Goal: Task Accomplishment & Management: Manage account settings

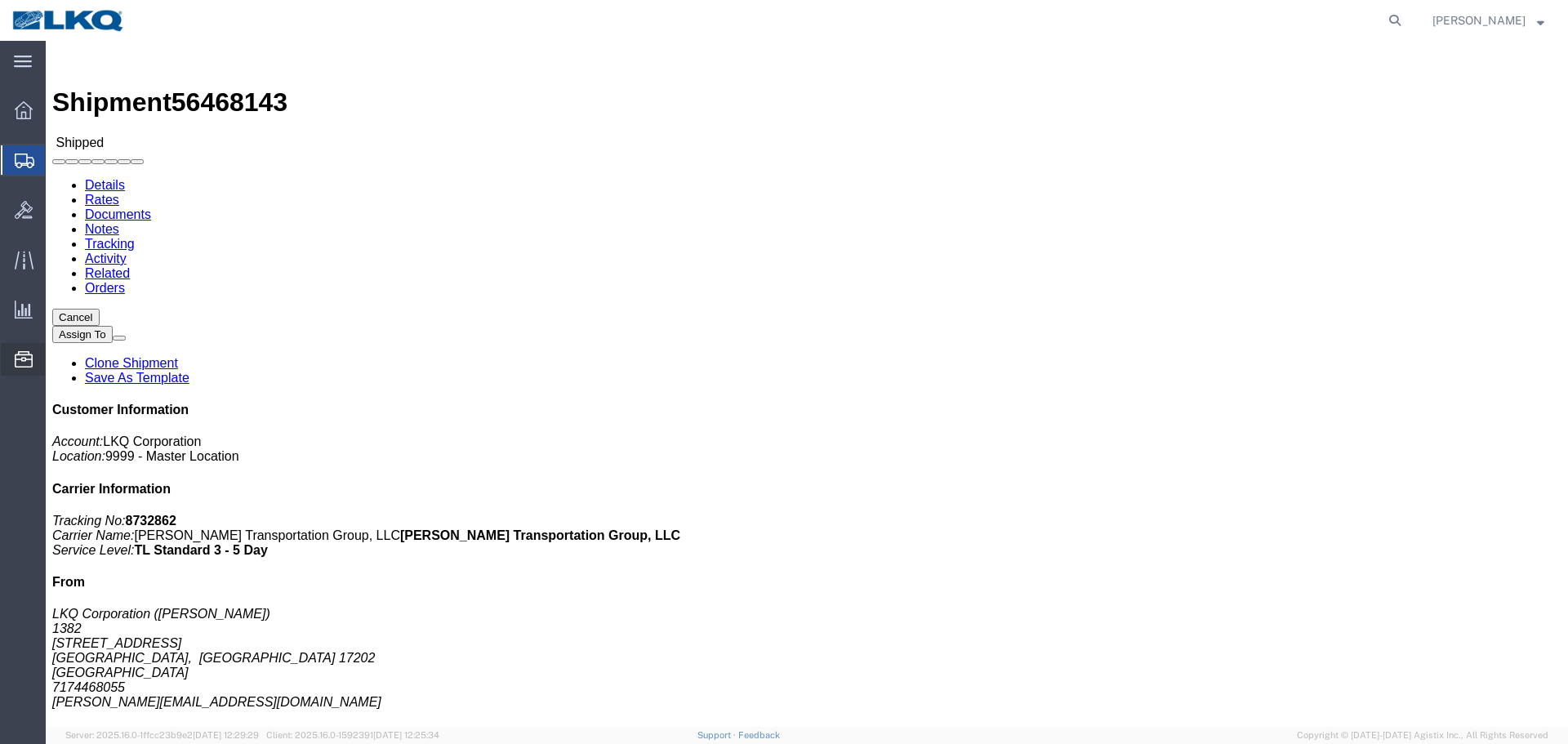
click at [0, 0] on span "Location Appointment" at bounding box center [0, 0] width 0 height 0
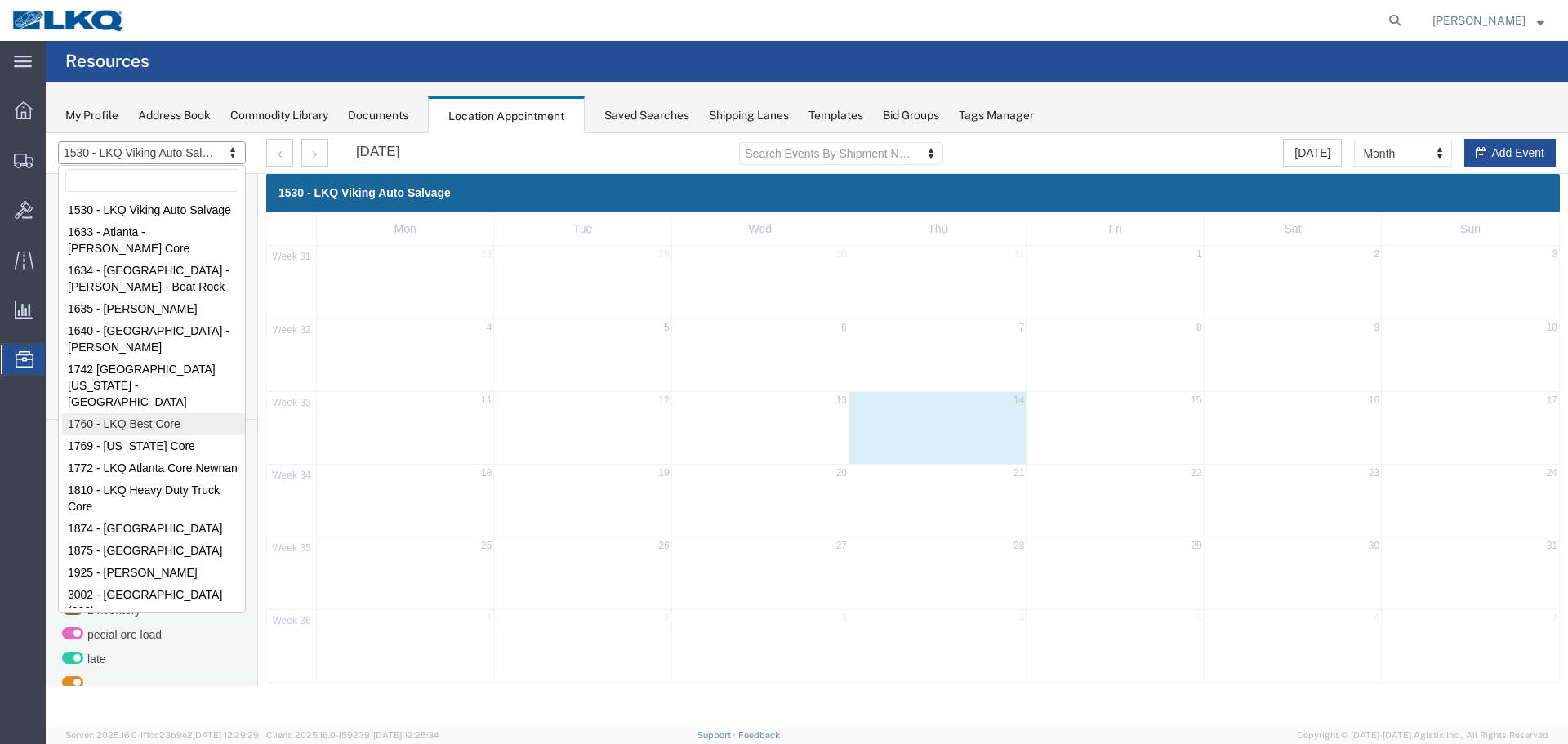
select select "27634"
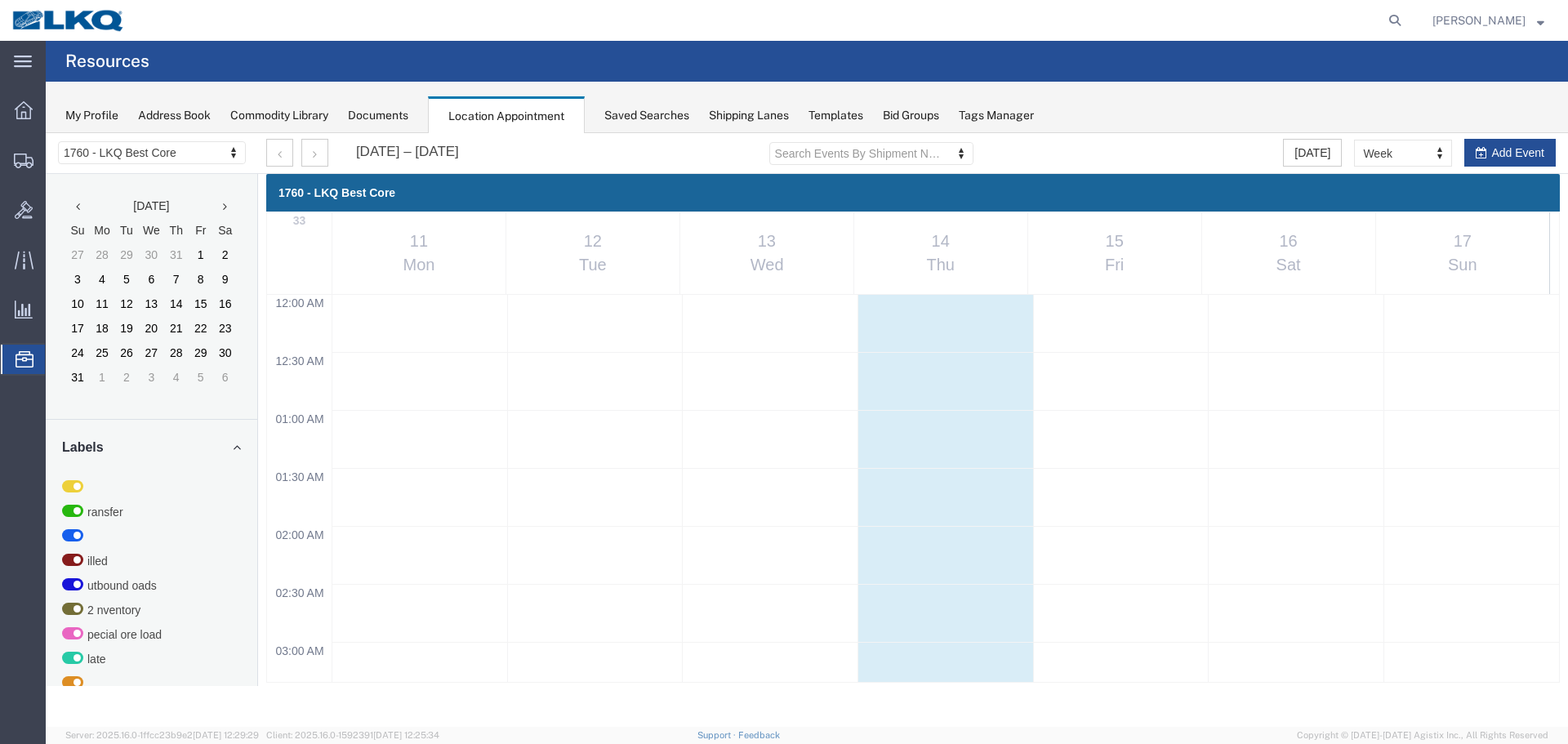
select select "agendaWeek"
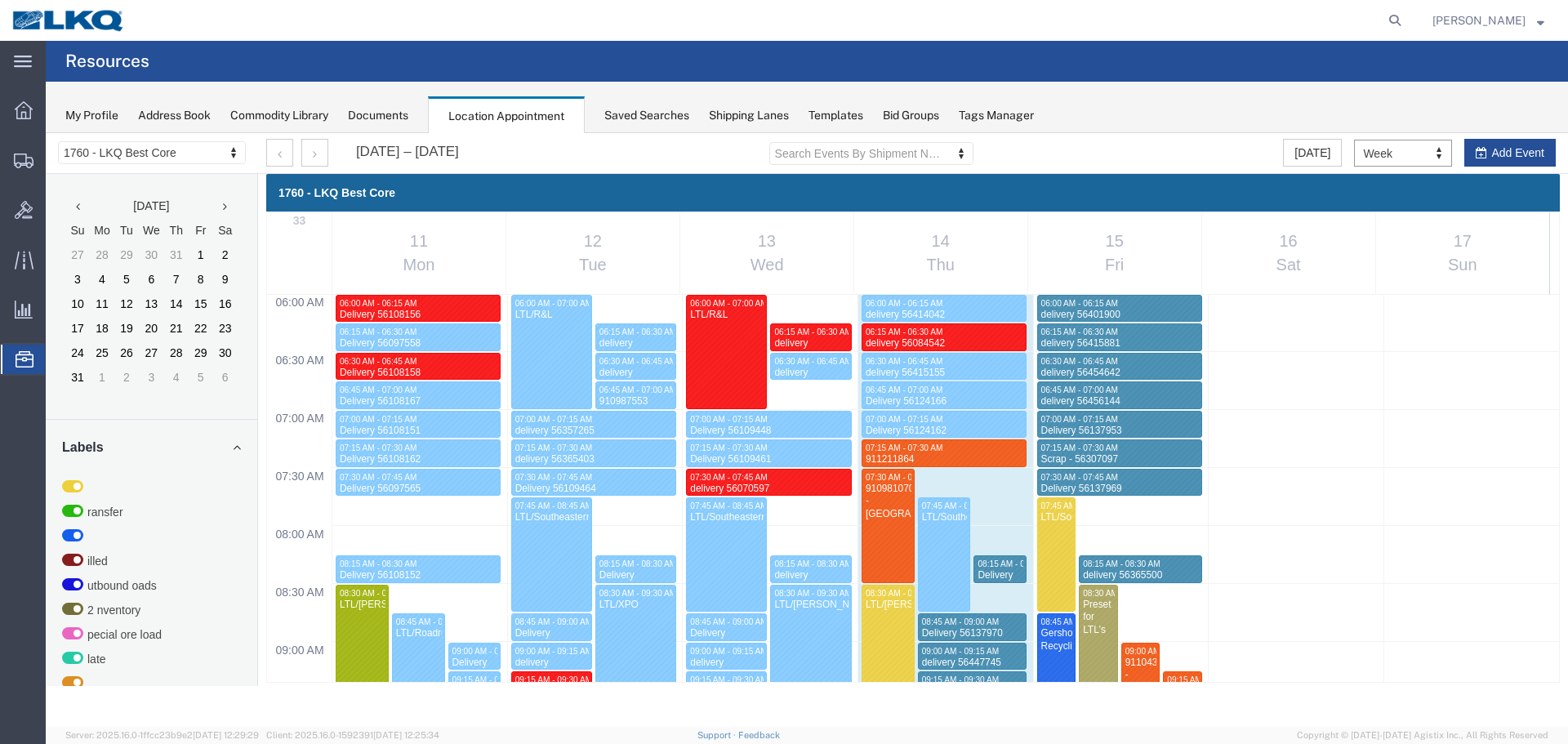
click at [1229, 90] on div "My Profile Address Book Commodity Library Documents Location Appointment Saved …" at bounding box center [807, 107] width 1522 height 51
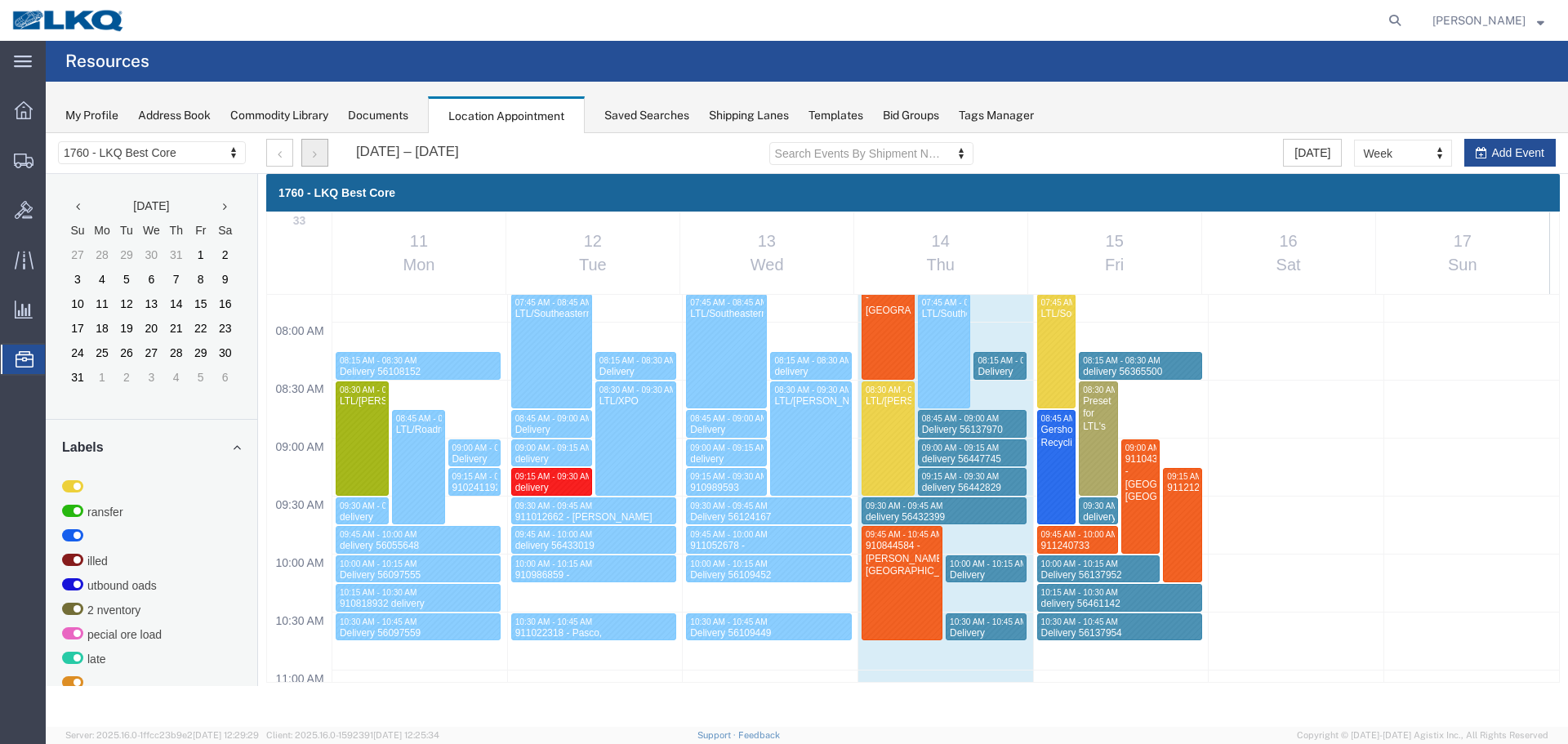
click at [311, 156] on button "button" at bounding box center [314, 152] width 27 height 28
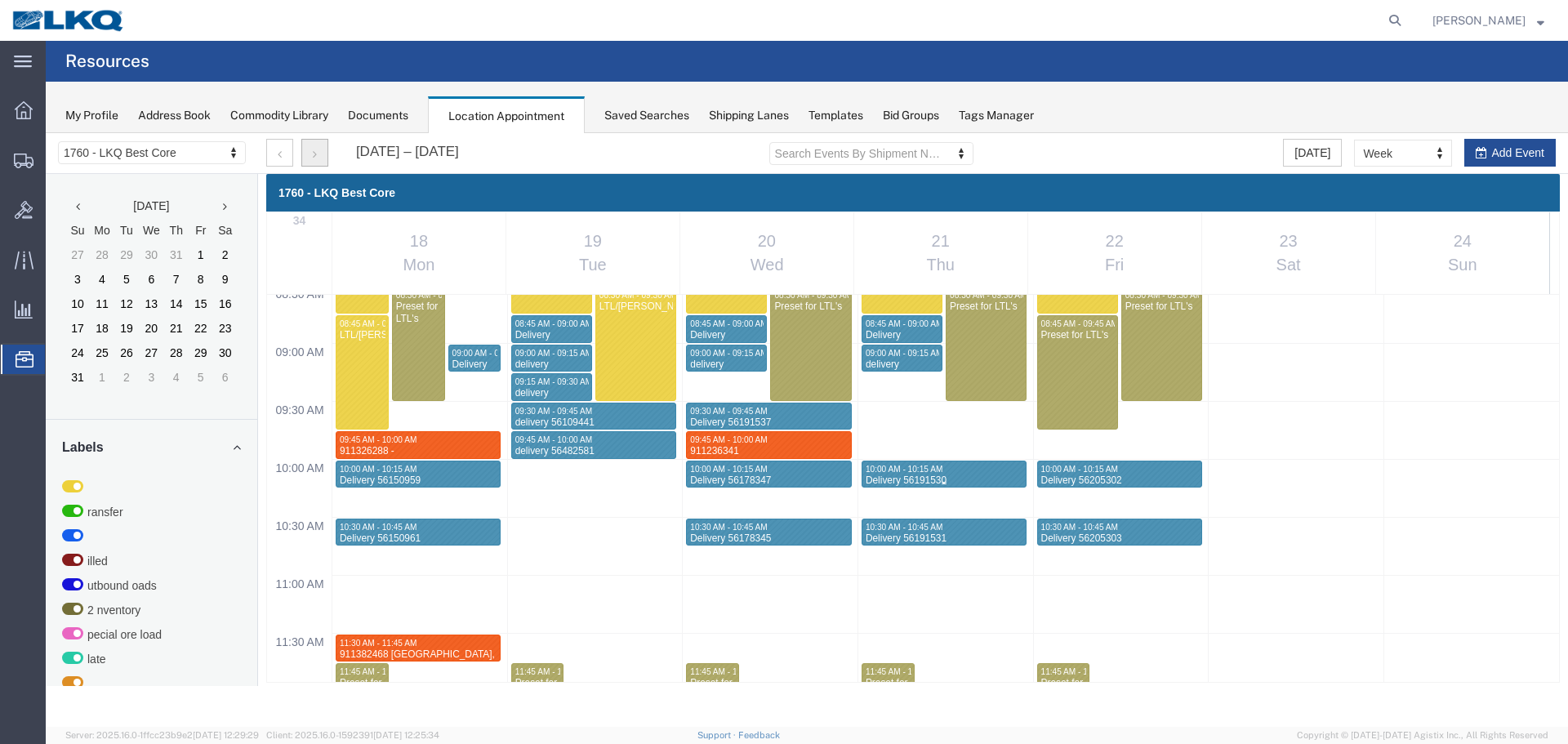
scroll to position [1023, 0]
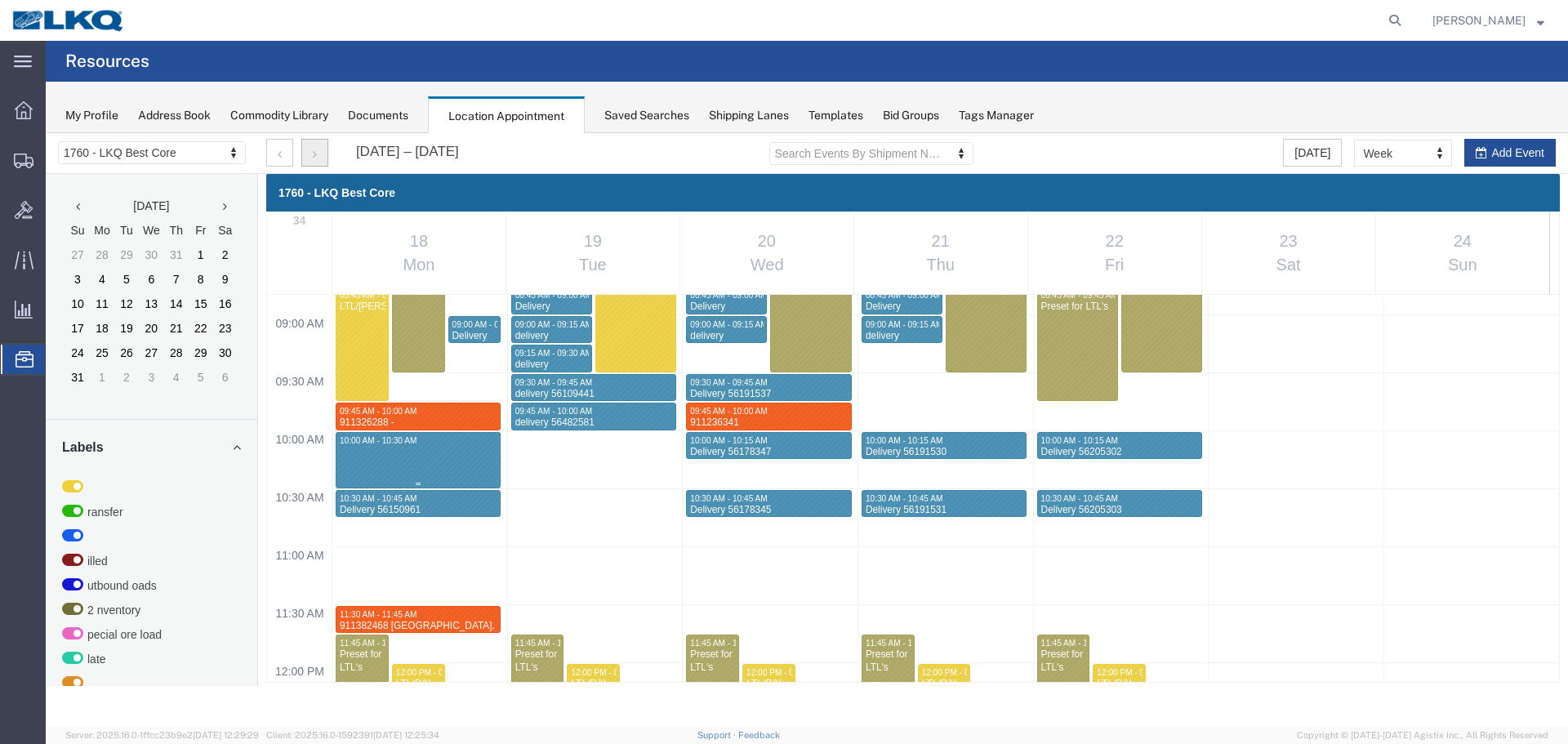
click at [437, 474] on div "12:00 AM 12:30 AM 01:00 AM 01:30 AM 02:00 AM 02:30 AM 03:00 AM 03:30 AM 04:00 A…" at bounding box center [913, 662] width 1292 height 2781
select select "1"
select select
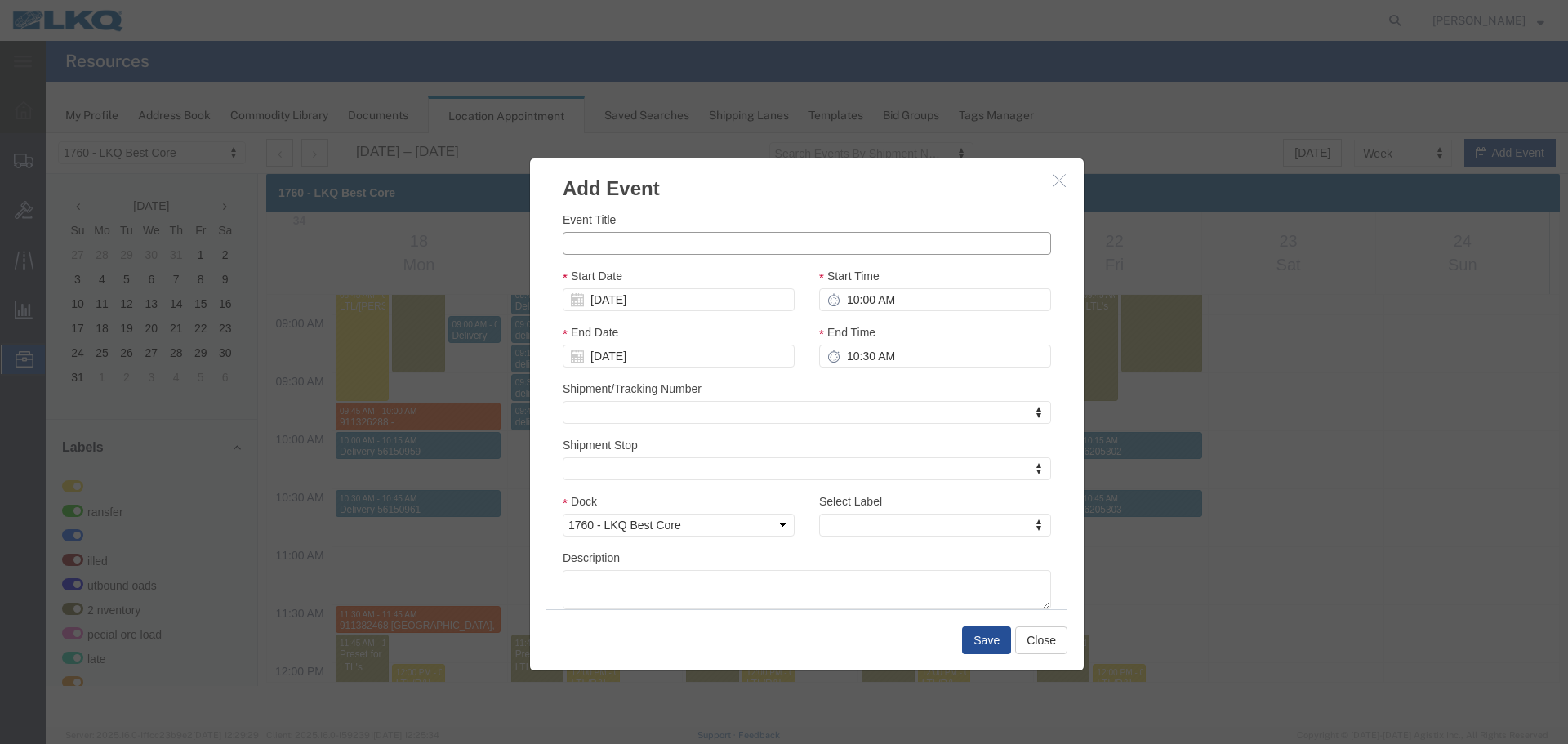
click at [646, 242] on input "Event Title" at bounding box center [807, 242] width 489 height 23
paste input "911436815 - [GEOGRAPHIC_DATA], [GEOGRAPHIC_DATA]"
type input "911436815 - [GEOGRAPHIC_DATA], [GEOGRAPHIC_DATA]"
click at [930, 305] on input "10:00 AM" at bounding box center [935, 299] width 231 height 23
type input "10:15 AM"
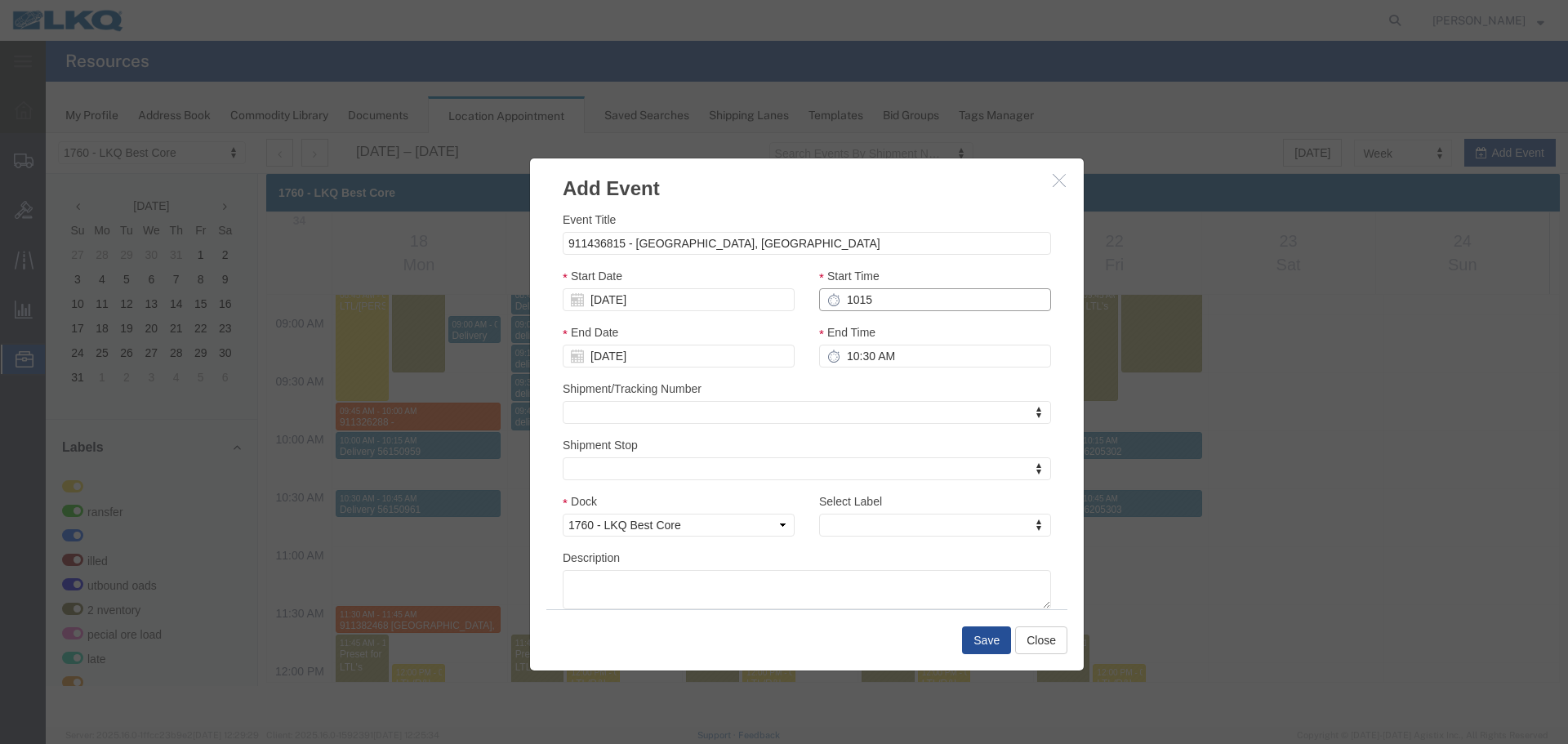
type input "11:15 AM"
type input "10:15 AM"
type input "10:30 AM"
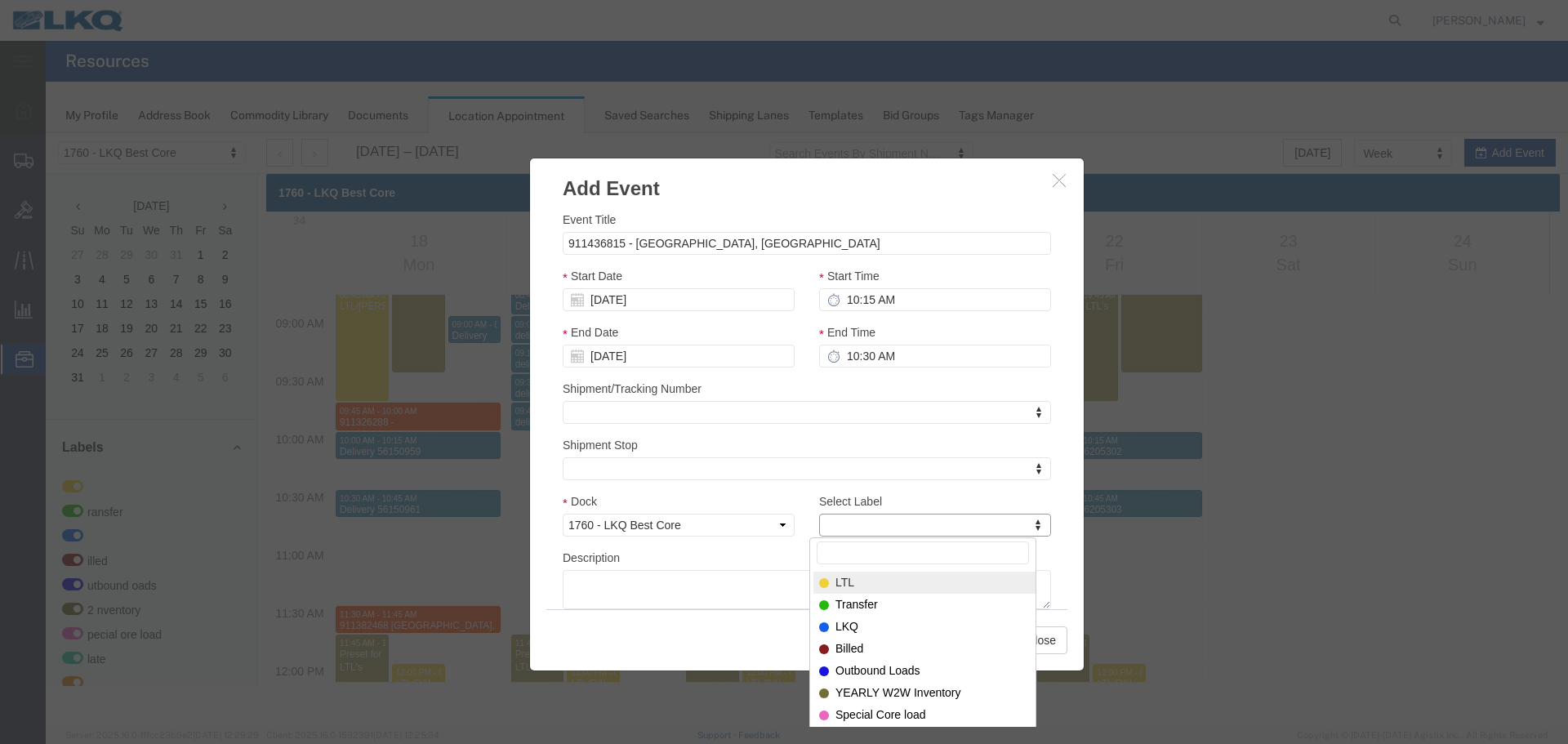
type input "m"
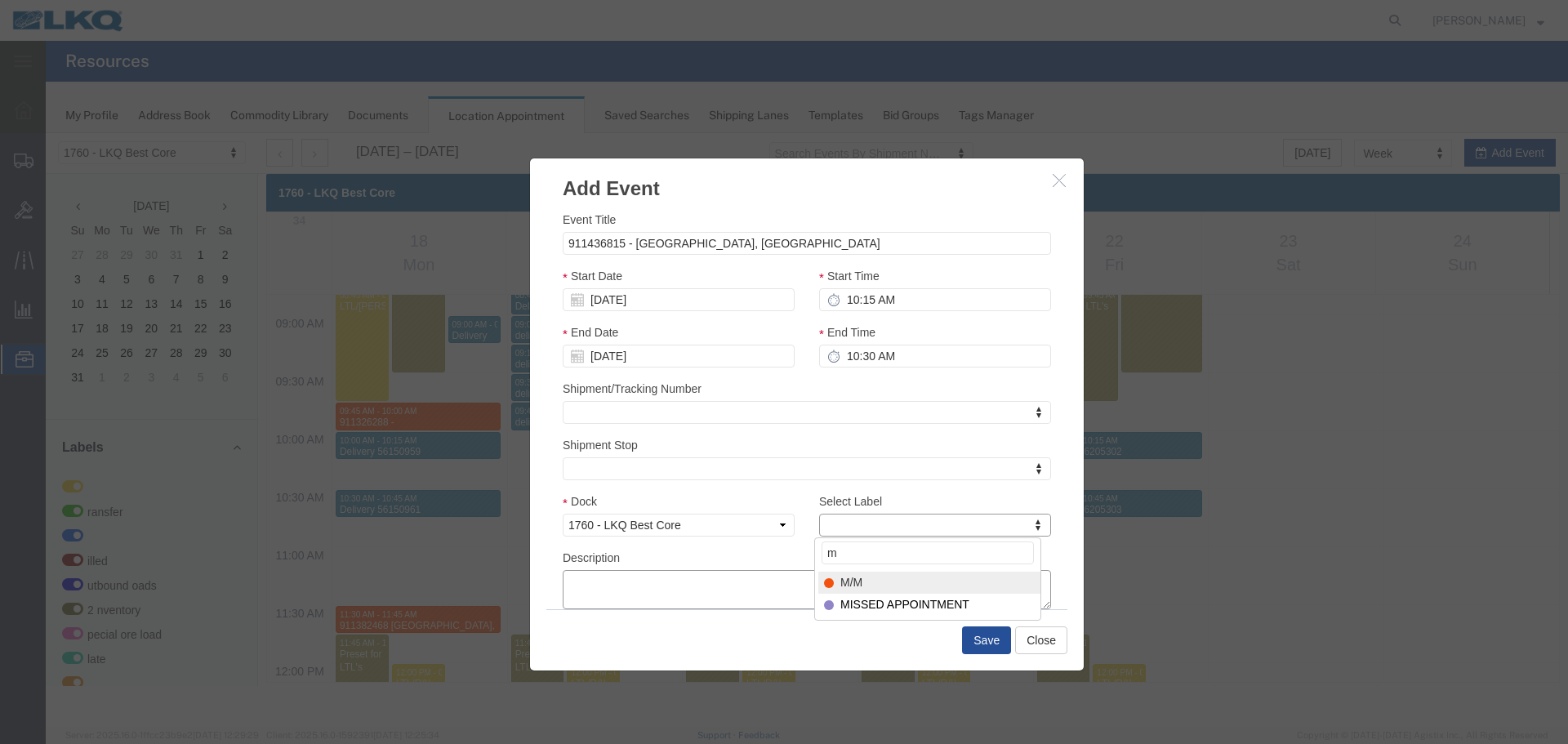
select select "24"
paste textarea "911436815 - [GEOGRAPHIC_DATA], [GEOGRAPHIC_DATA]"
type textarea "911436815 - [GEOGRAPHIC_DATA], [GEOGRAPHIC_DATA]"
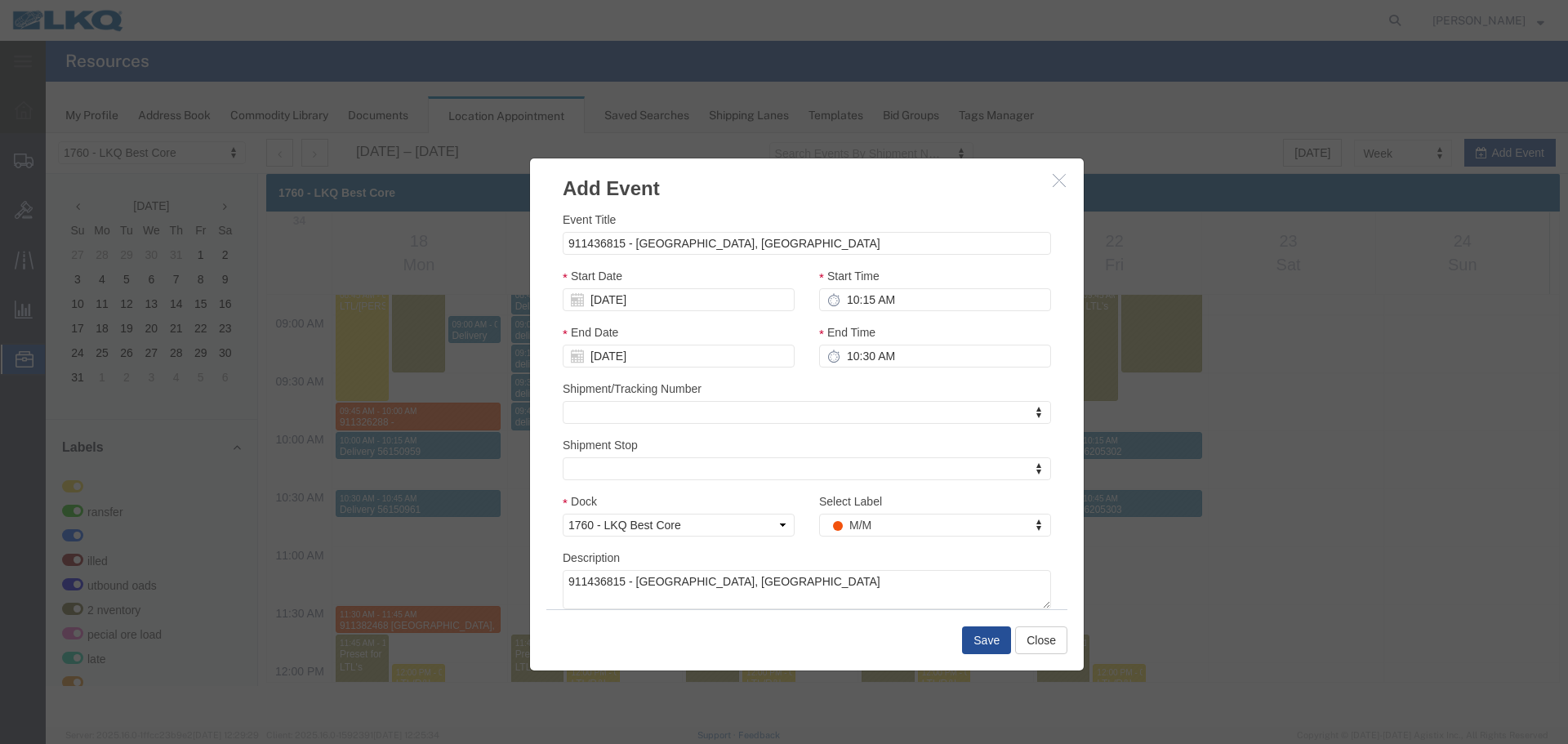
click at [968, 623] on div "Save Close" at bounding box center [807, 639] width 521 height 62
click at [973, 635] on button "Save" at bounding box center [986, 640] width 49 height 28
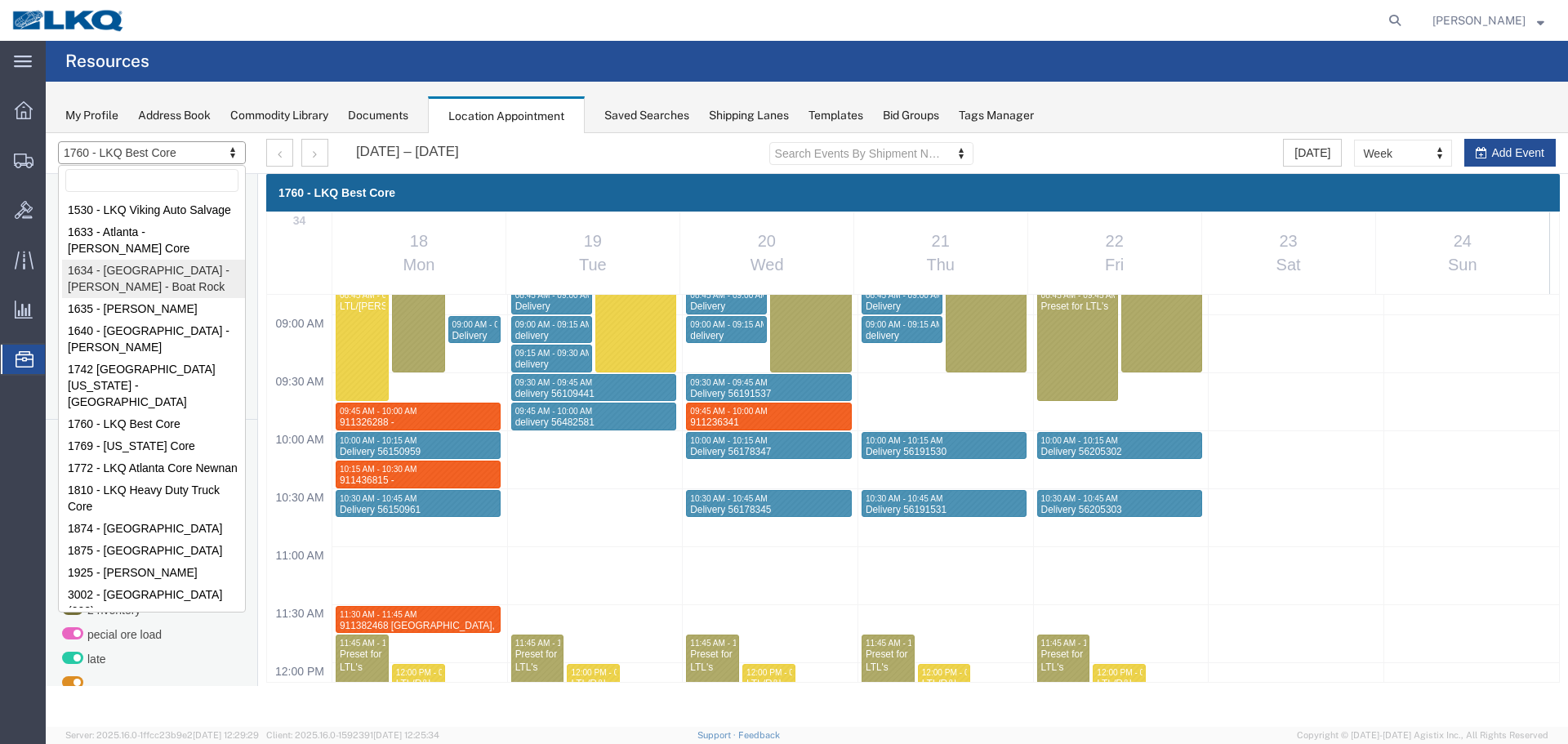
select select "28712"
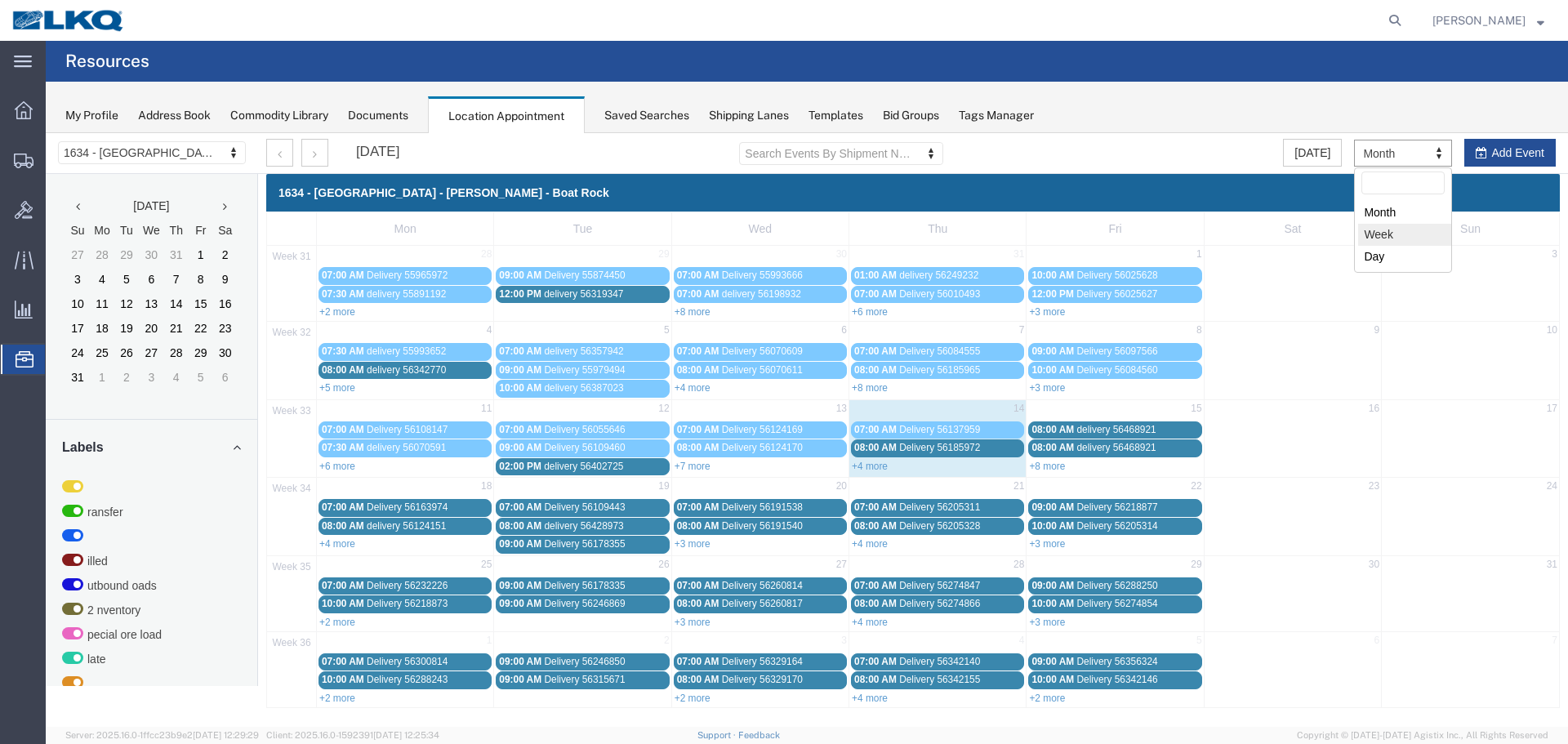
select select "agendaWeek"
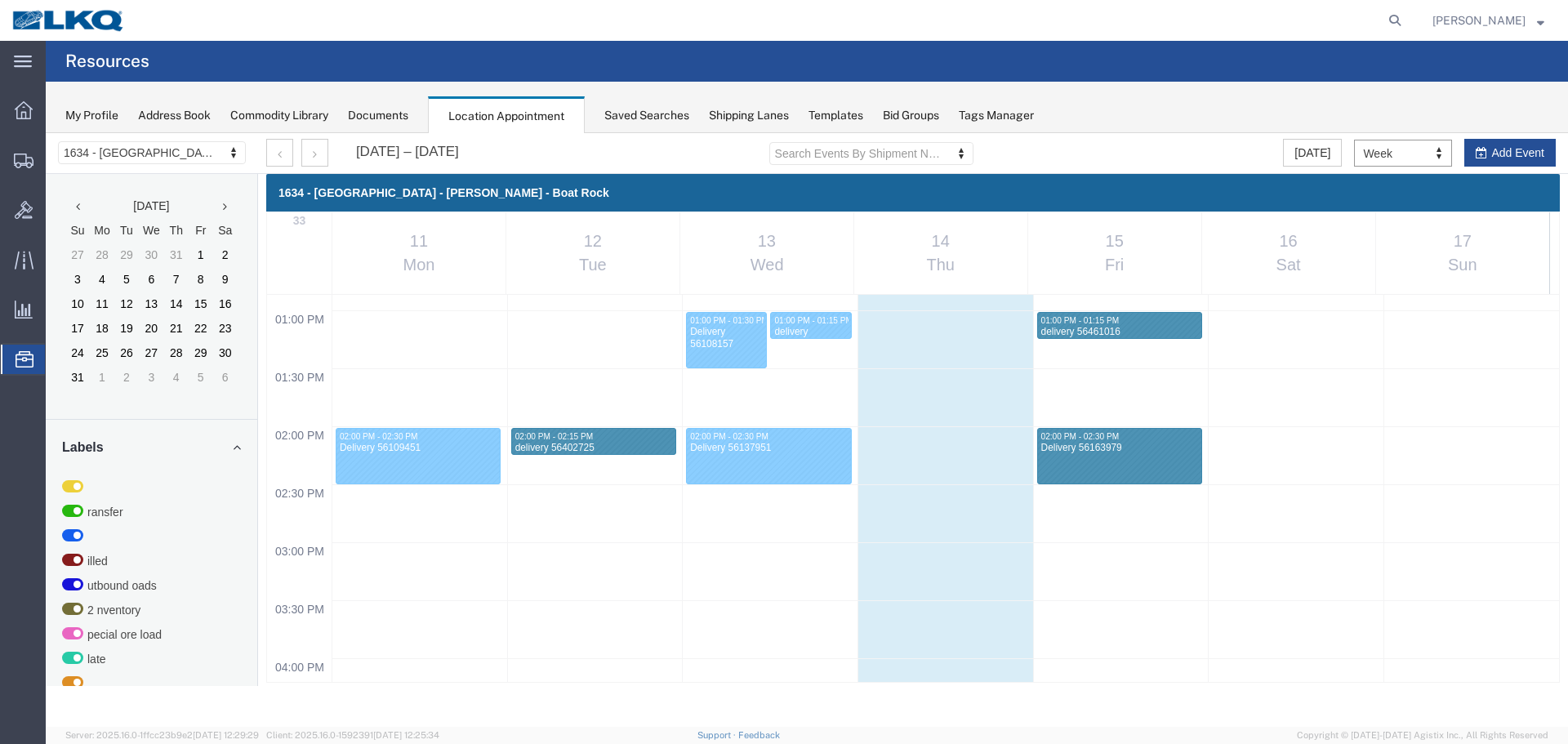
scroll to position [1431, 0]
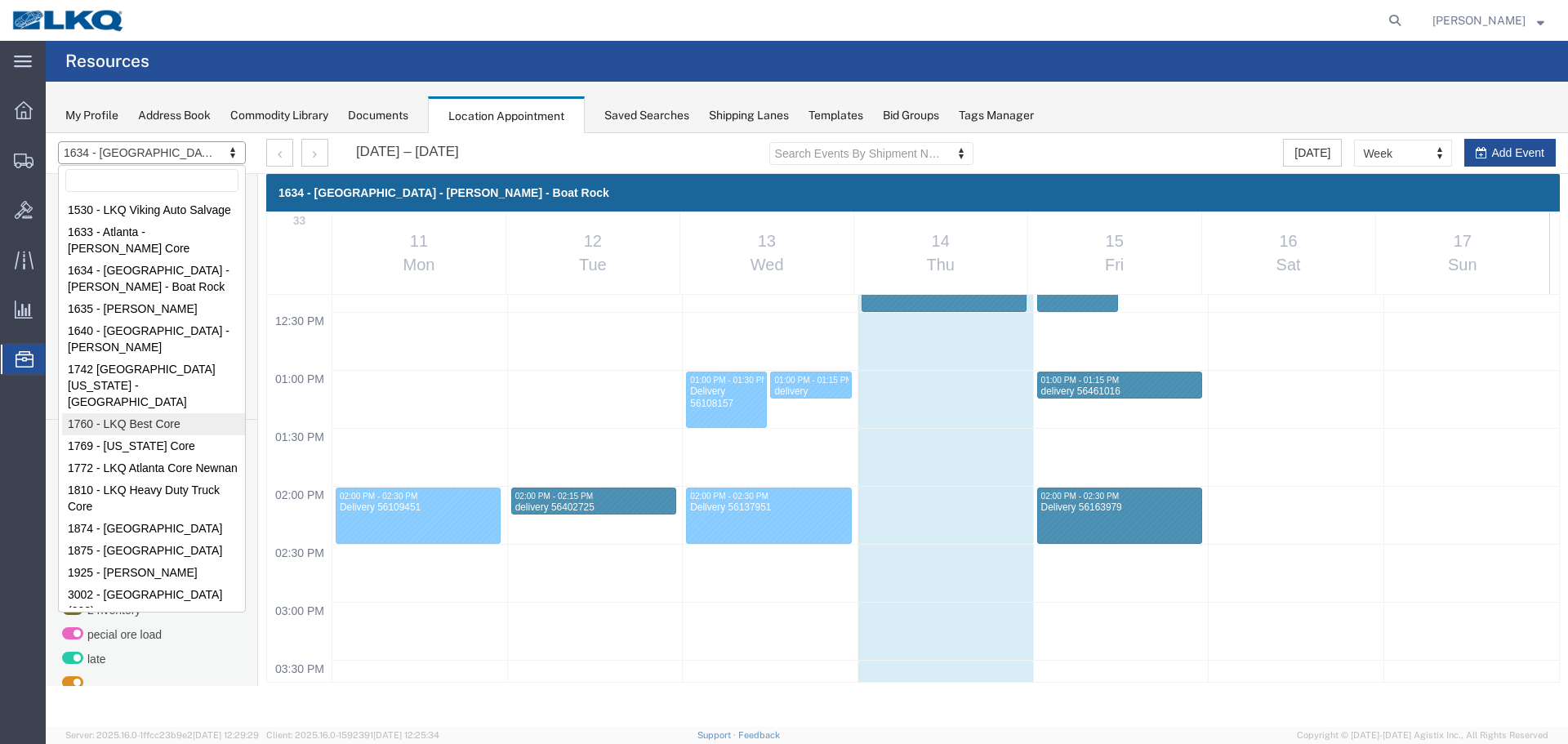
select select "27634"
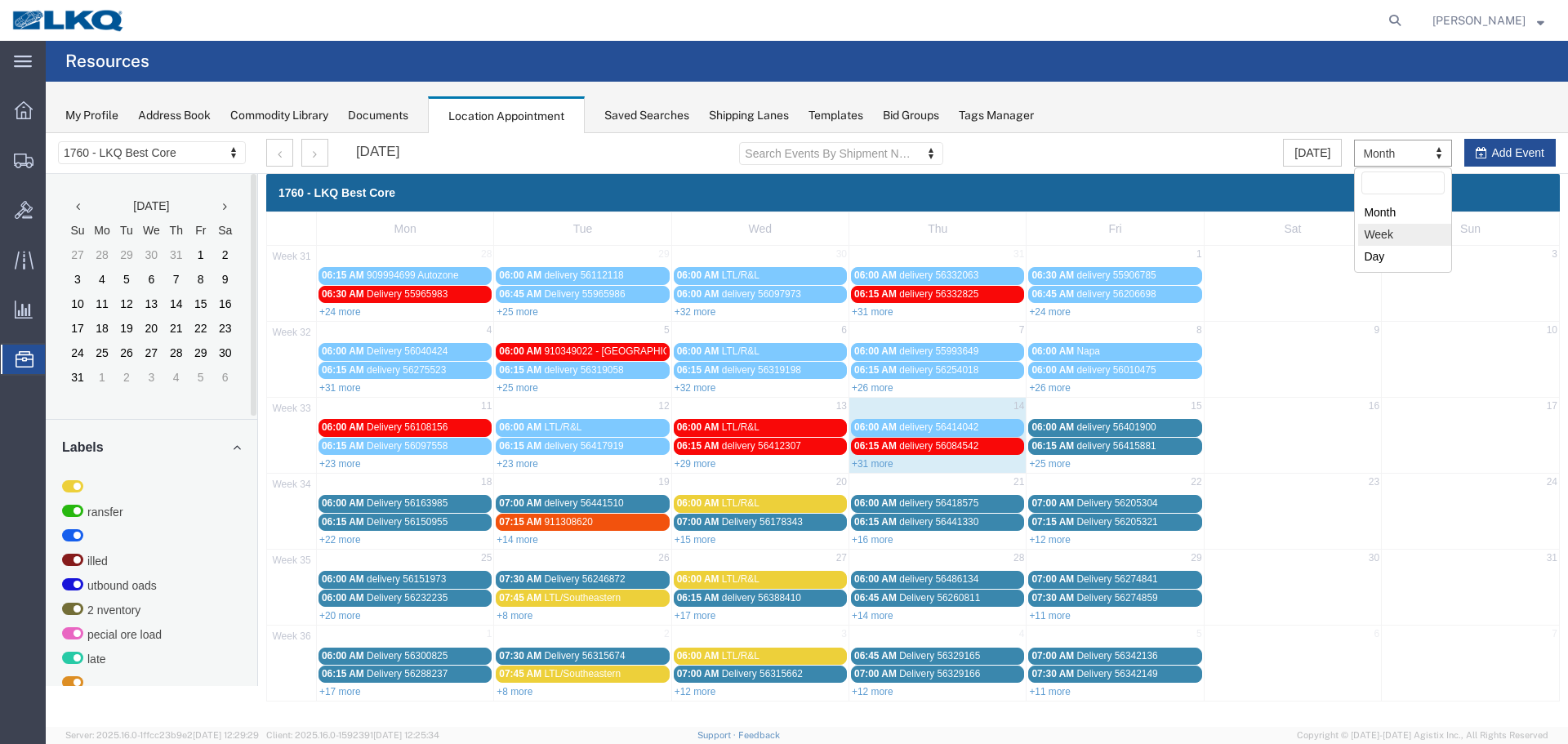
drag, startPoint x: 1400, startPoint y: 231, endPoint x: 1286, endPoint y: 261, distance: 117.9
select select "agendaWeek"
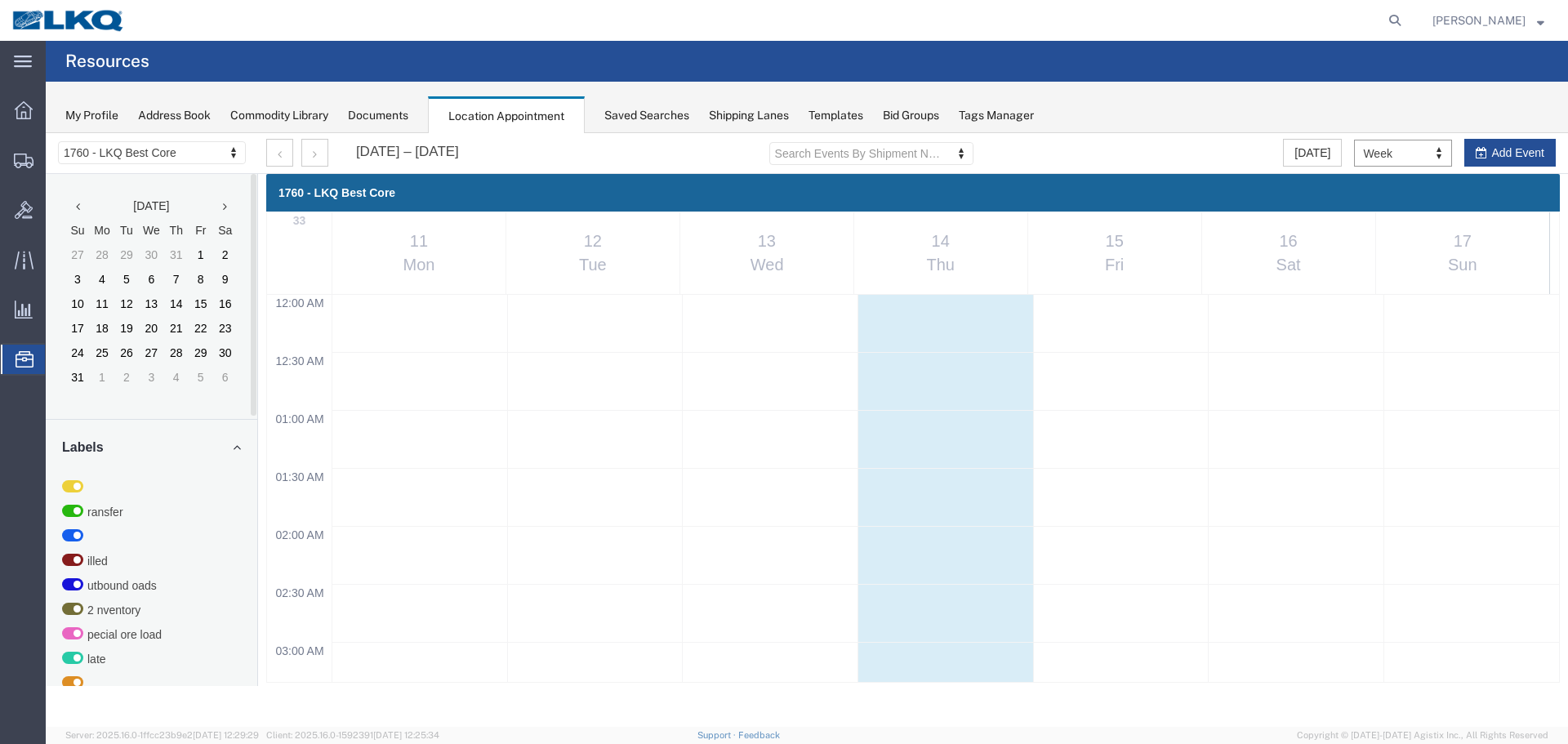
scroll to position [696, 0]
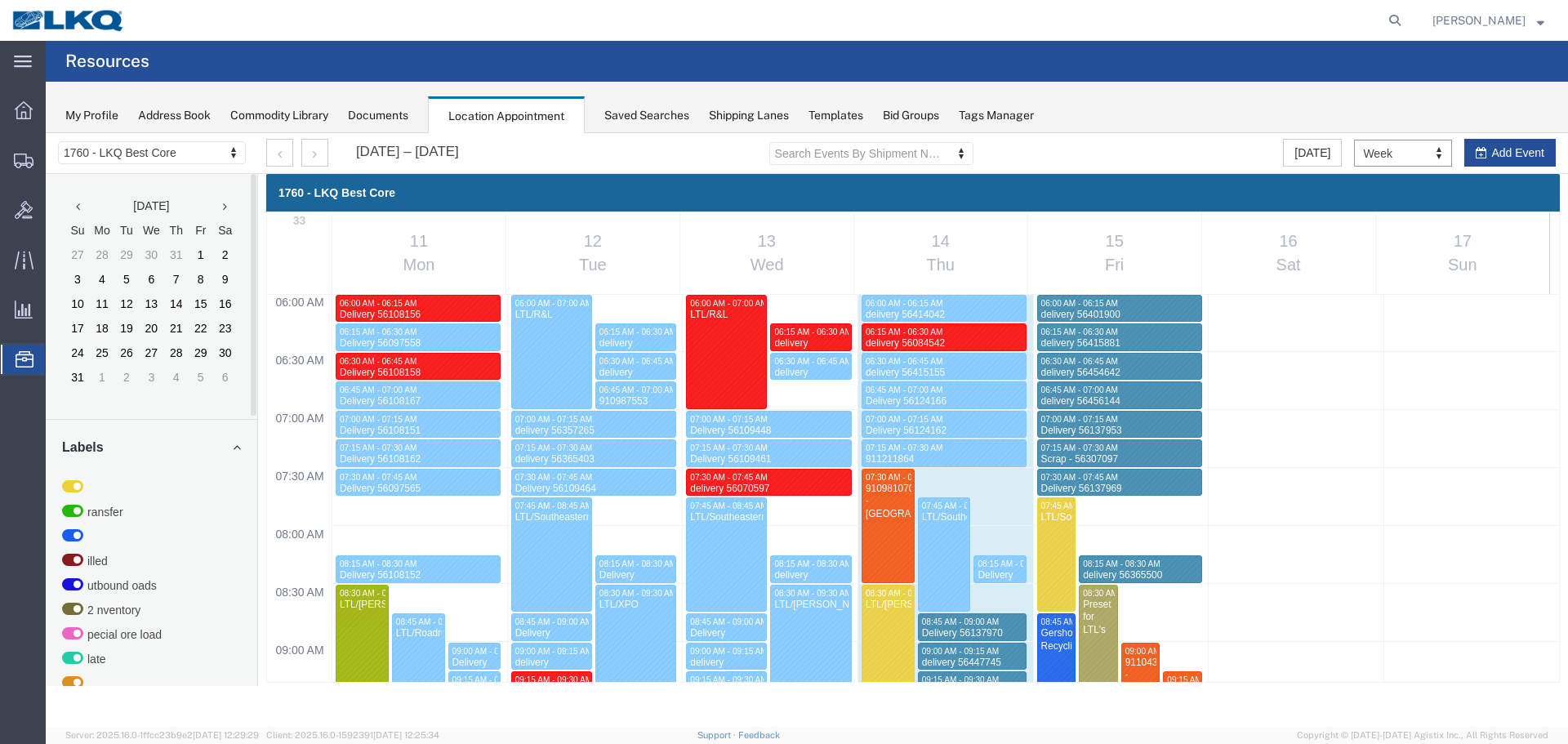
click at [300, 158] on div at bounding box center [298, 152] width 62 height 28
click at [307, 157] on button "button" at bounding box center [314, 152] width 27 height 28
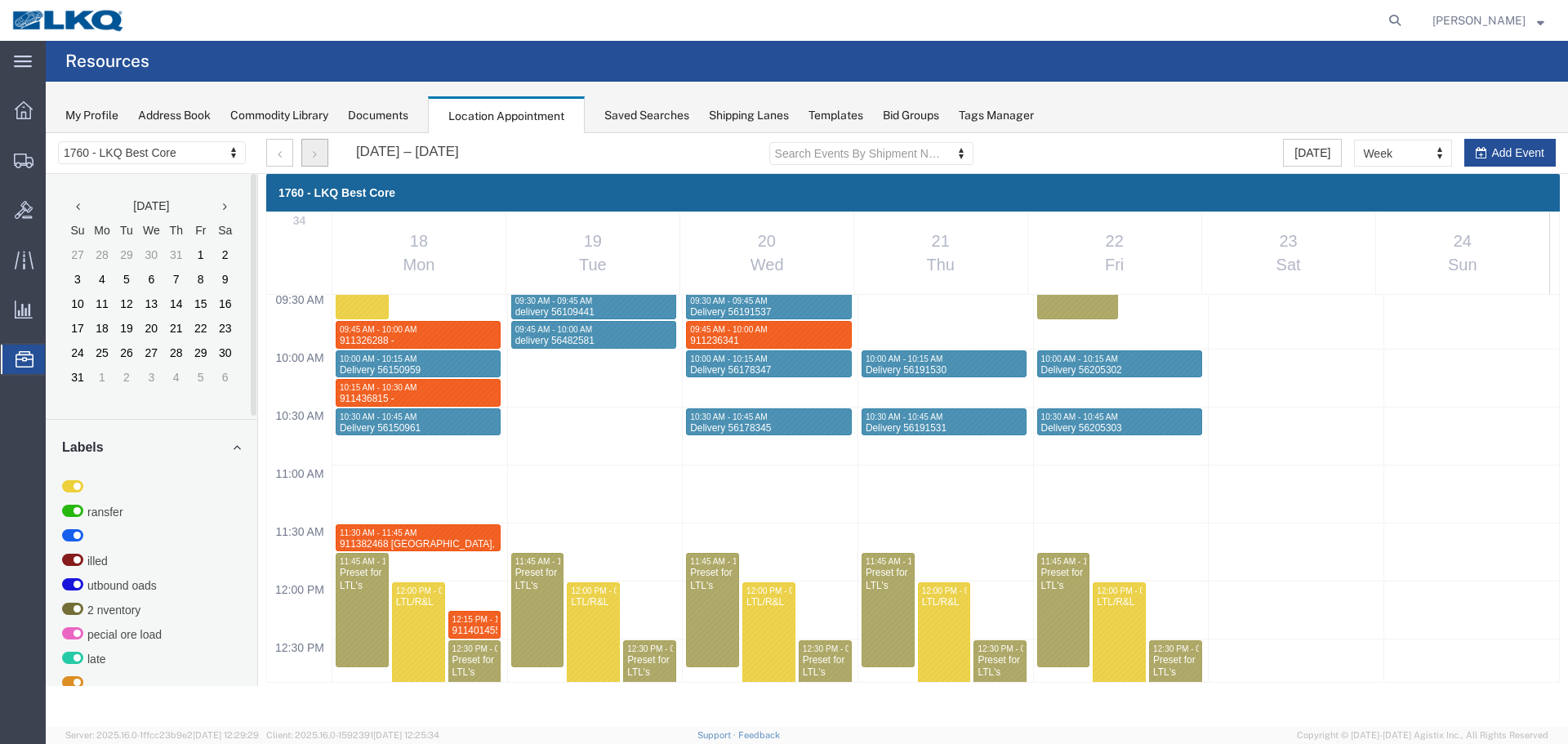
scroll to position [1187, 0]
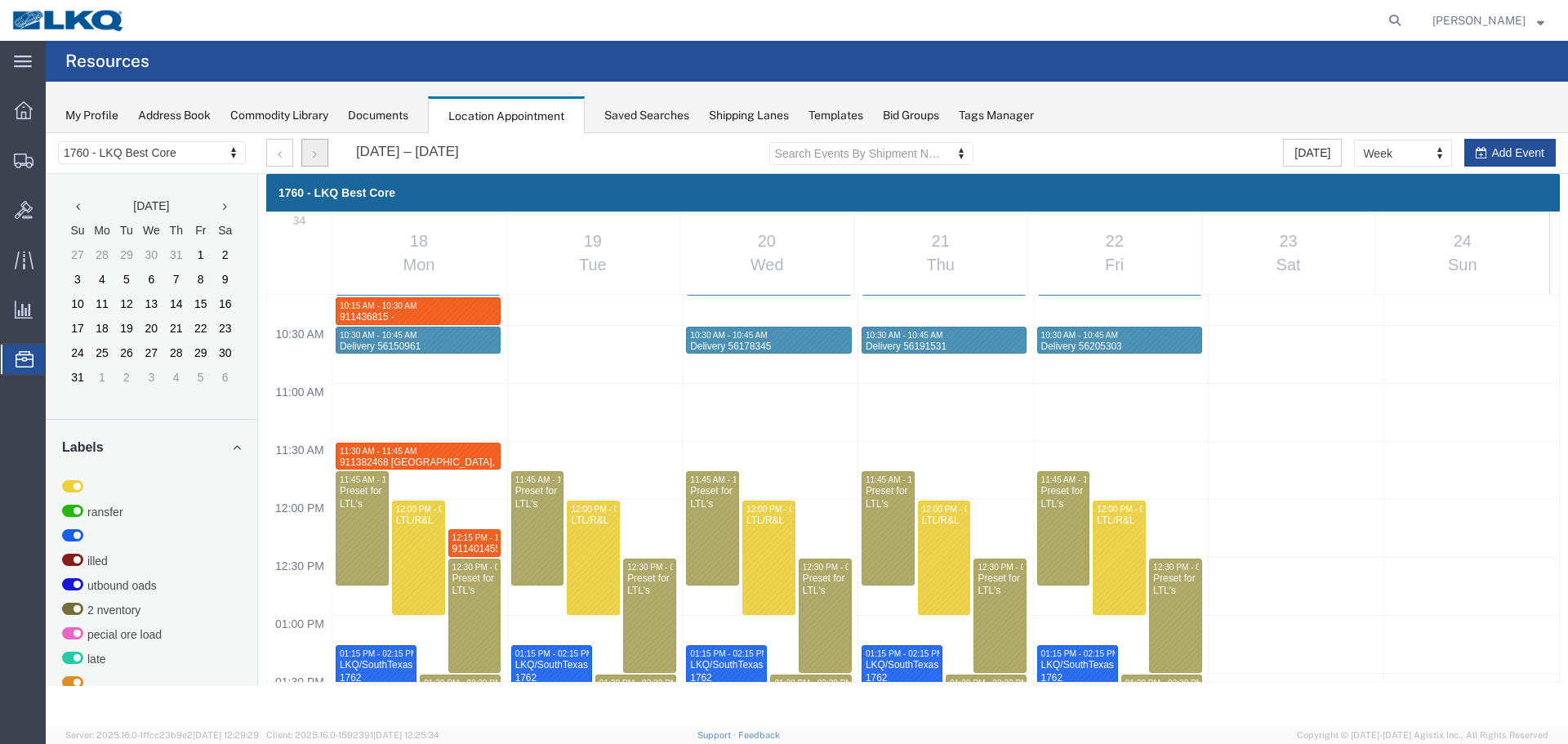
click at [373, 592] on div "12:00 AM 12:30 AM 01:00 AM 01:30 AM 02:00 AM 02:30 AM 03:00 AM 03:30 AM 04:00 A…" at bounding box center [913, 499] width 1292 height 2781
select select "1"
select select
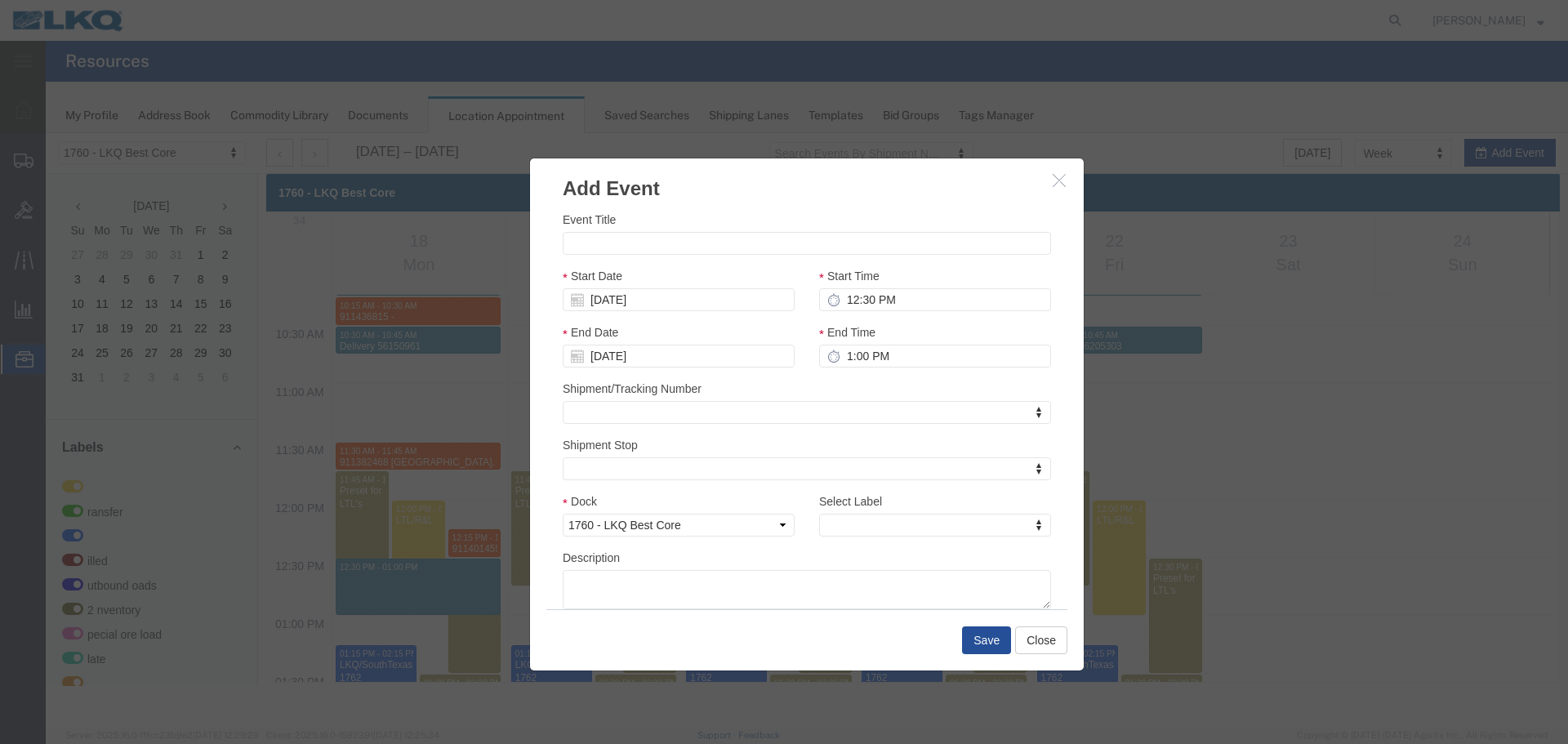
click at [598, 258] on div "Event Title Start Date 08/18/2025 Start Time 12:30 PM End Date 08/18/2025 End T…" at bounding box center [807, 410] width 489 height 399
click at [602, 246] on input "Event Title" at bounding box center [807, 242] width 489 height 23
paste input "911425596"
type input "911425596"
click at [933, 299] on input "12:30 PM" at bounding box center [935, 299] width 231 height 23
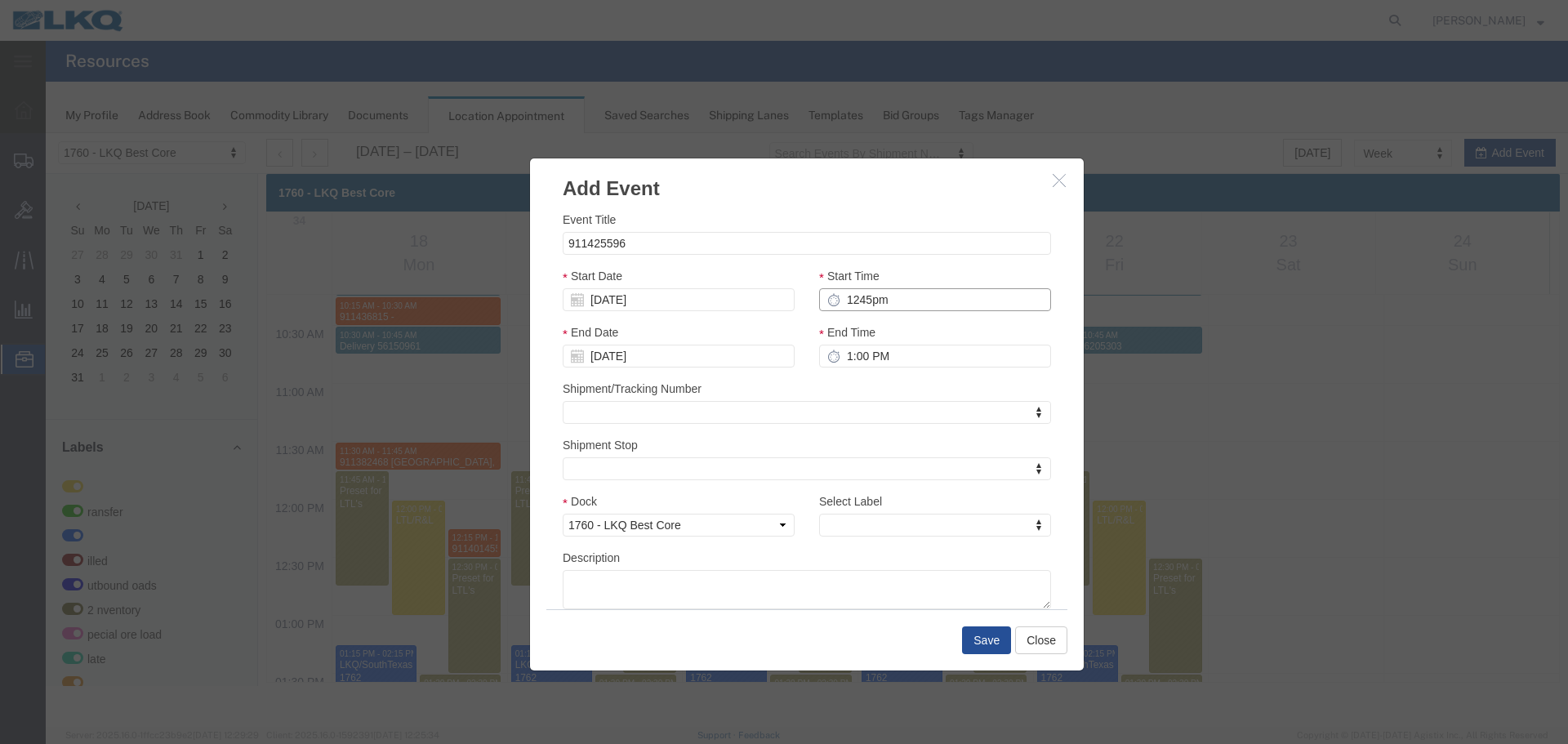
type input "12:45 PM"
type input "1:45 PM"
type input "12:45 PM"
click at [863, 377] on div "End Time 1:45 PM" at bounding box center [934, 351] width 256 height 56
click at [860, 355] on input "1:45 PM" at bounding box center [935, 355] width 231 height 23
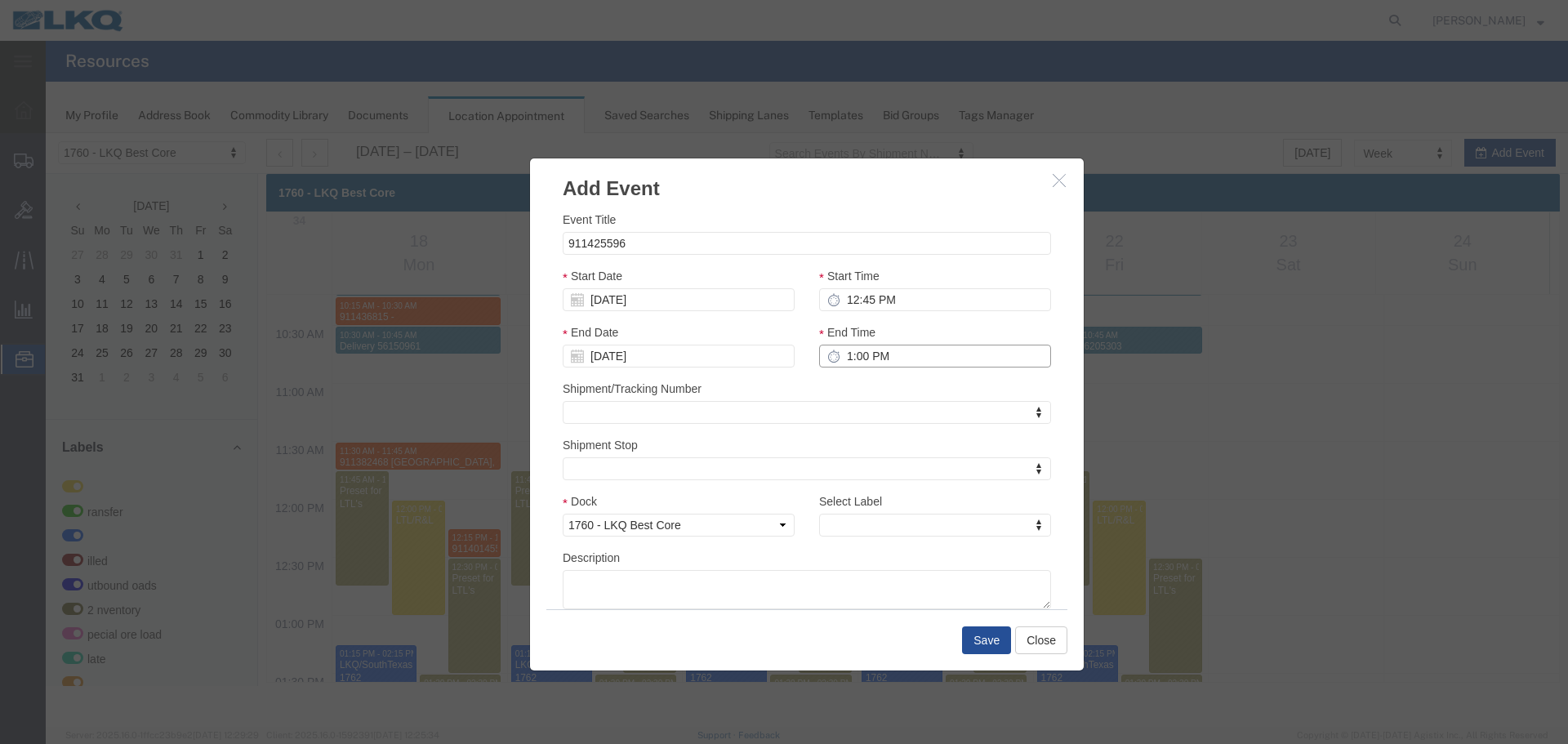
type input "1:00 PM"
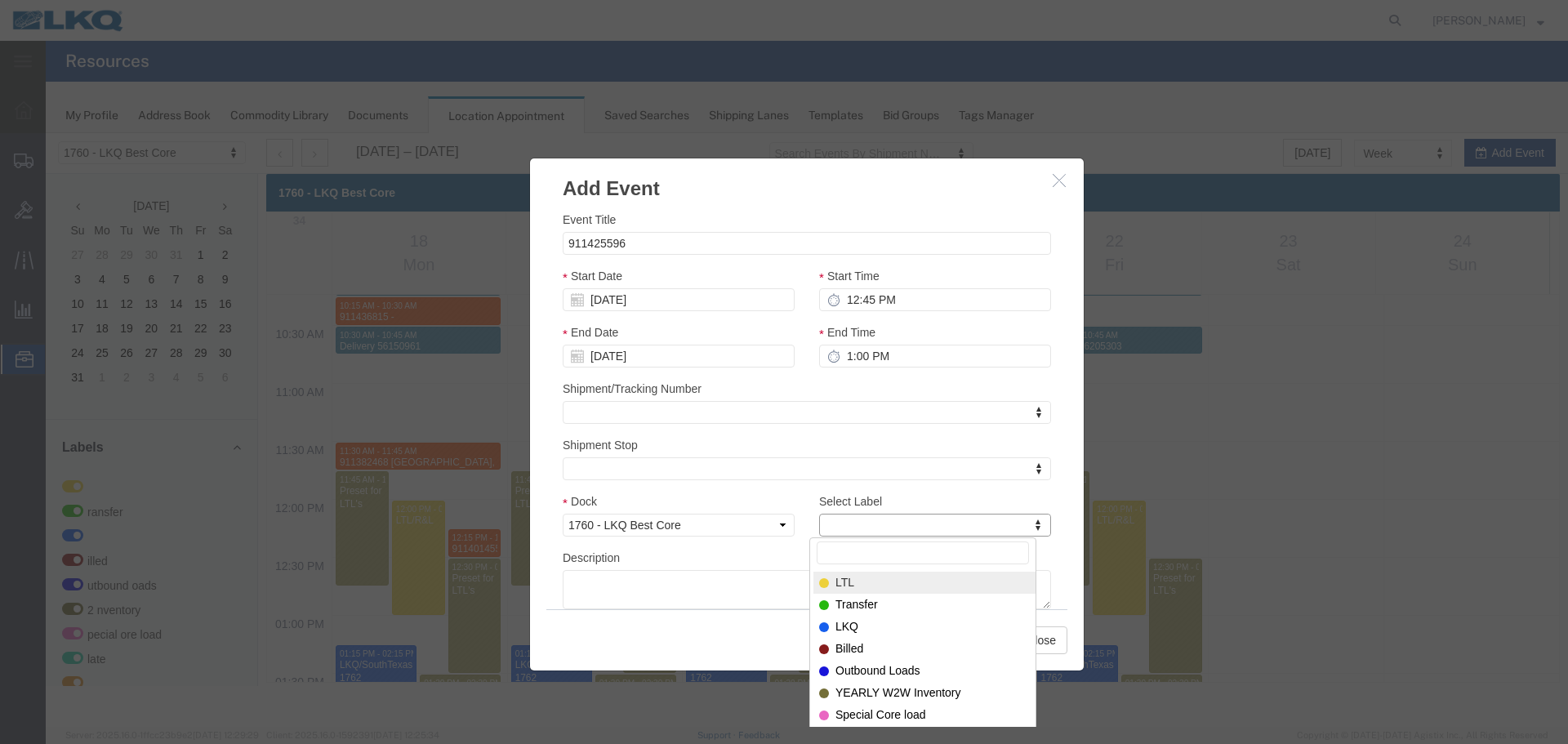
type input "m"
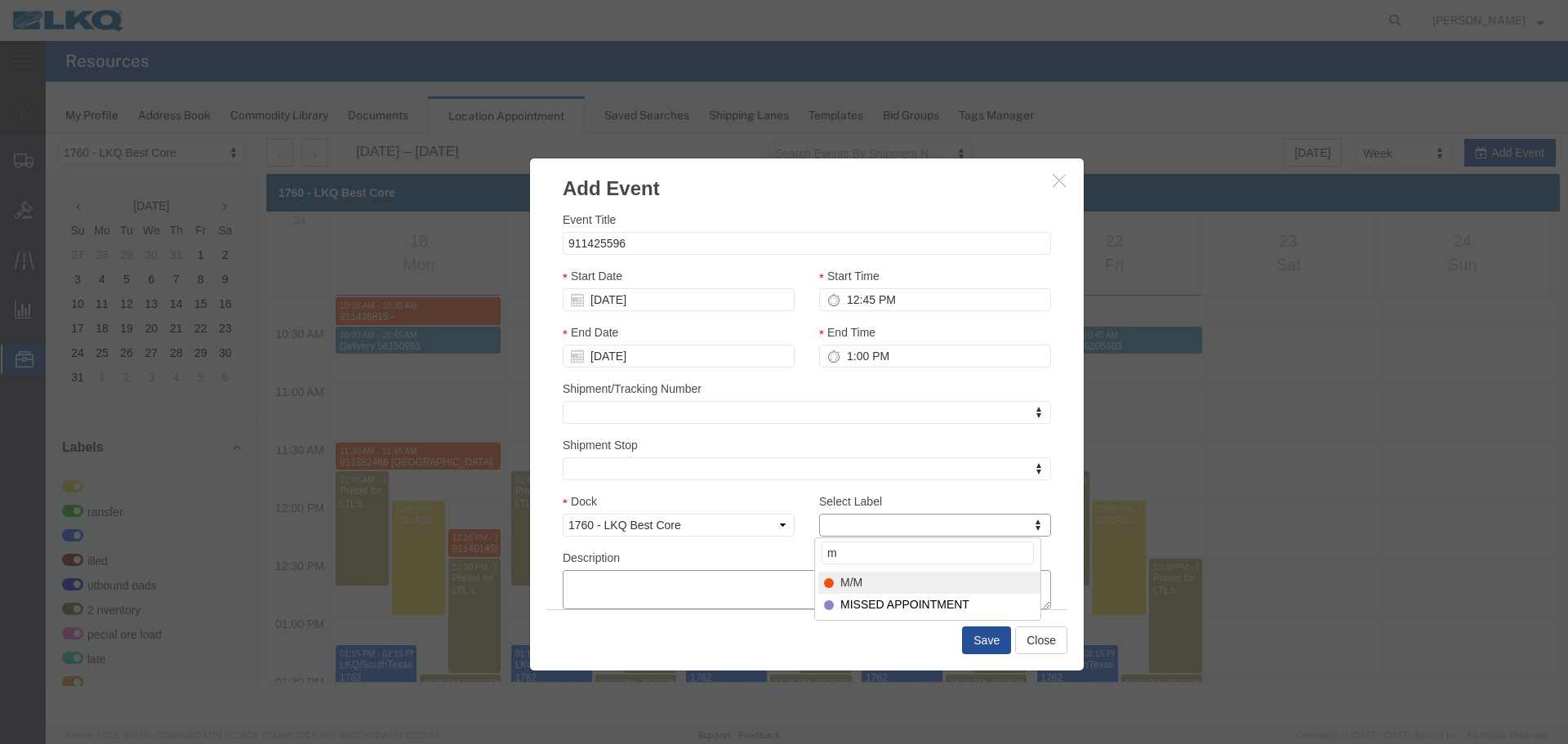
select select "24"
paste textarea "911425596"
type textarea "911425596"
click at [992, 643] on button "Save" at bounding box center [986, 640] width 49 height 28
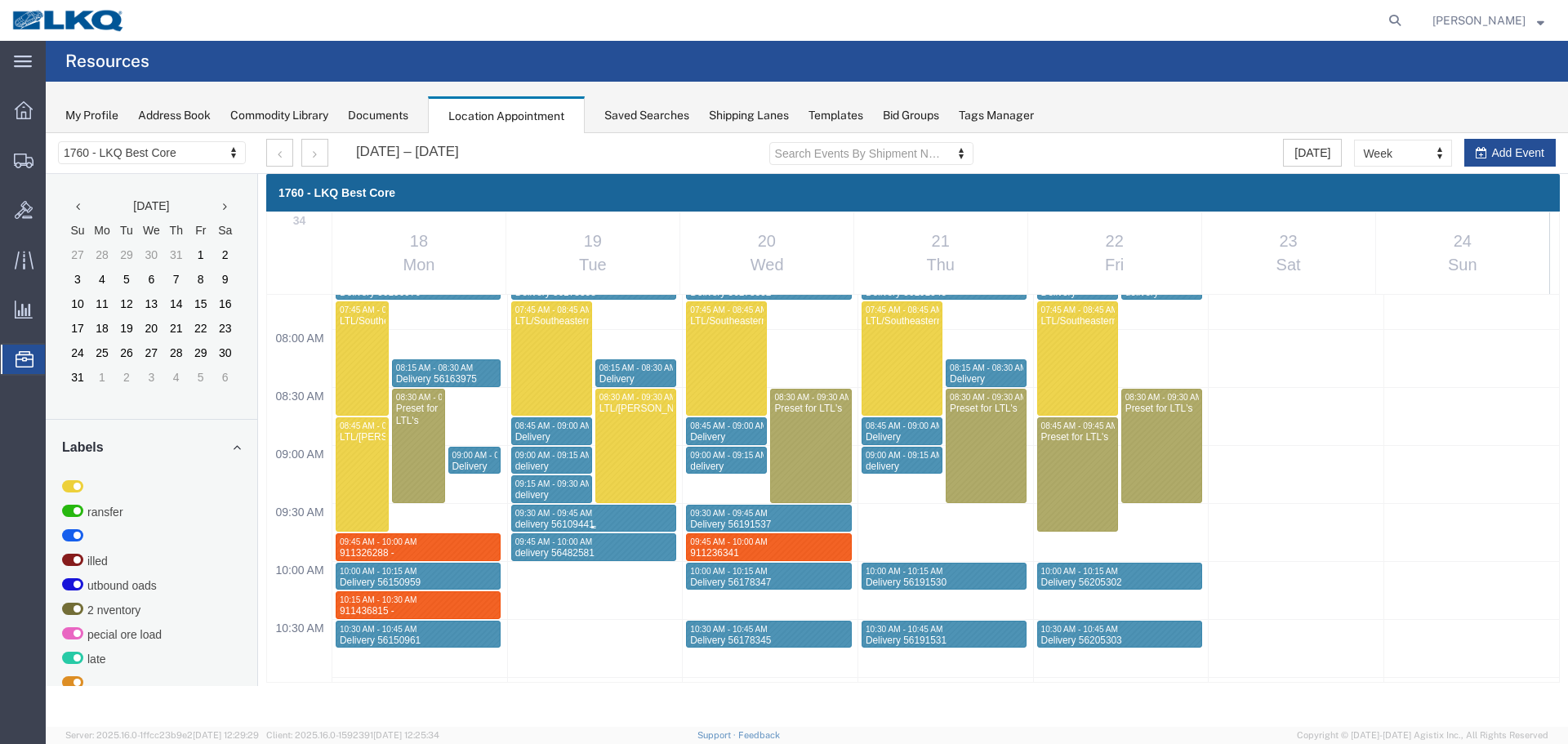
scroll to position [941, 0]
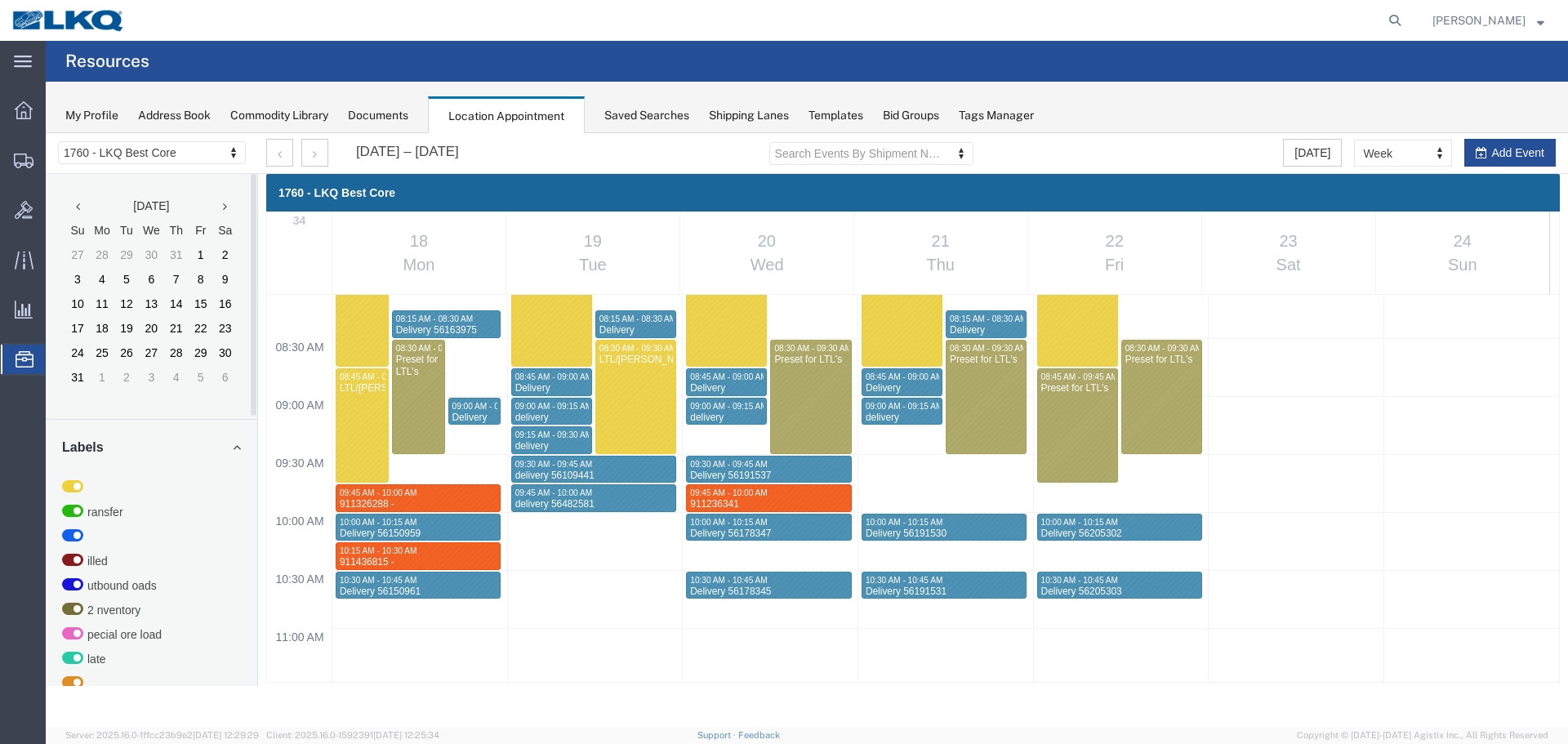
click at [555, 559] on div "12:00 AM 12:30 AM 01:00 AM 01:30 AM 02:00 AM 02:30 AM 03:00 AM 03:30 AM 04:00 A…" at bounding box center [913, 744] width 1292 height 2781
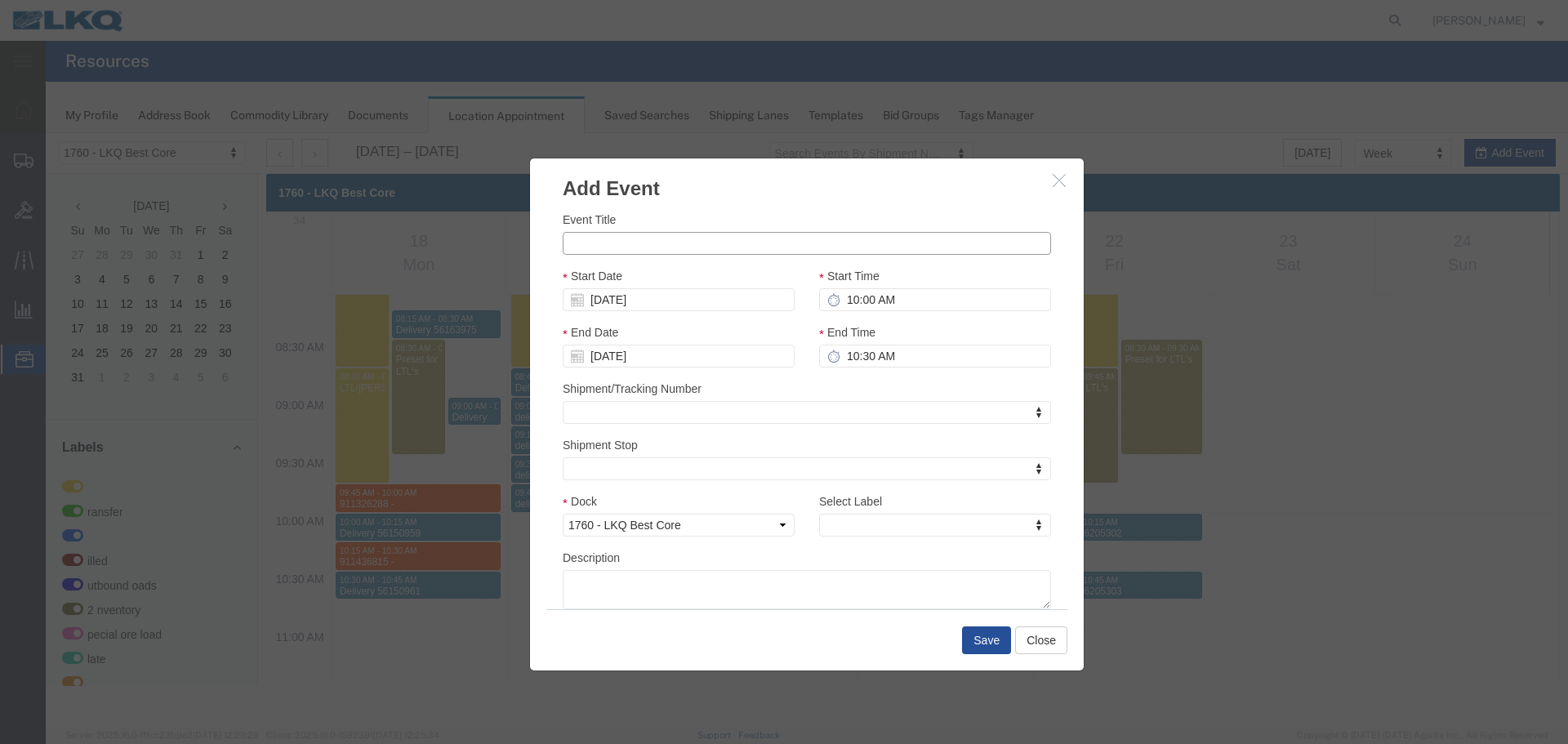
click at [626, 244] on input "Event Title" at bounding box center [807, 242] width 489 height 23
paste input "911334974"
type input "911334974"
click at [989, 285] on div "Start Time 10:00 AM" at bounding box center [935, 289] width 231 height 44
click at [984, 298] on input "10:00 AM" at bounding box center [935, 299] width 231 height 23
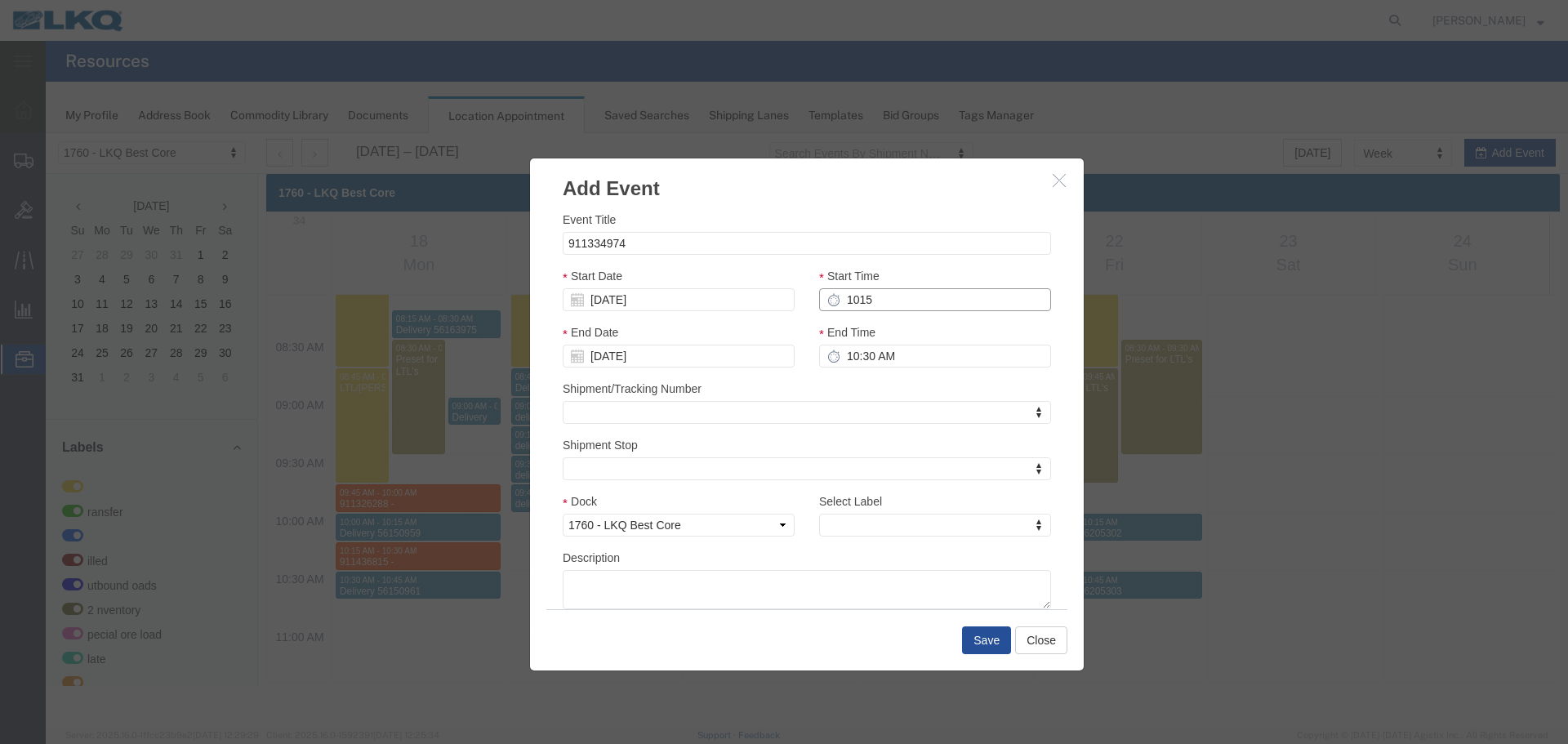
type input "10:15 AM"
type input "11:15 AM"
type input "10:15 AM"
click at [852, 362] on input "11:15 AM" at bounding box center [935, 355] width 231 height 23
type input "10:30 AM"
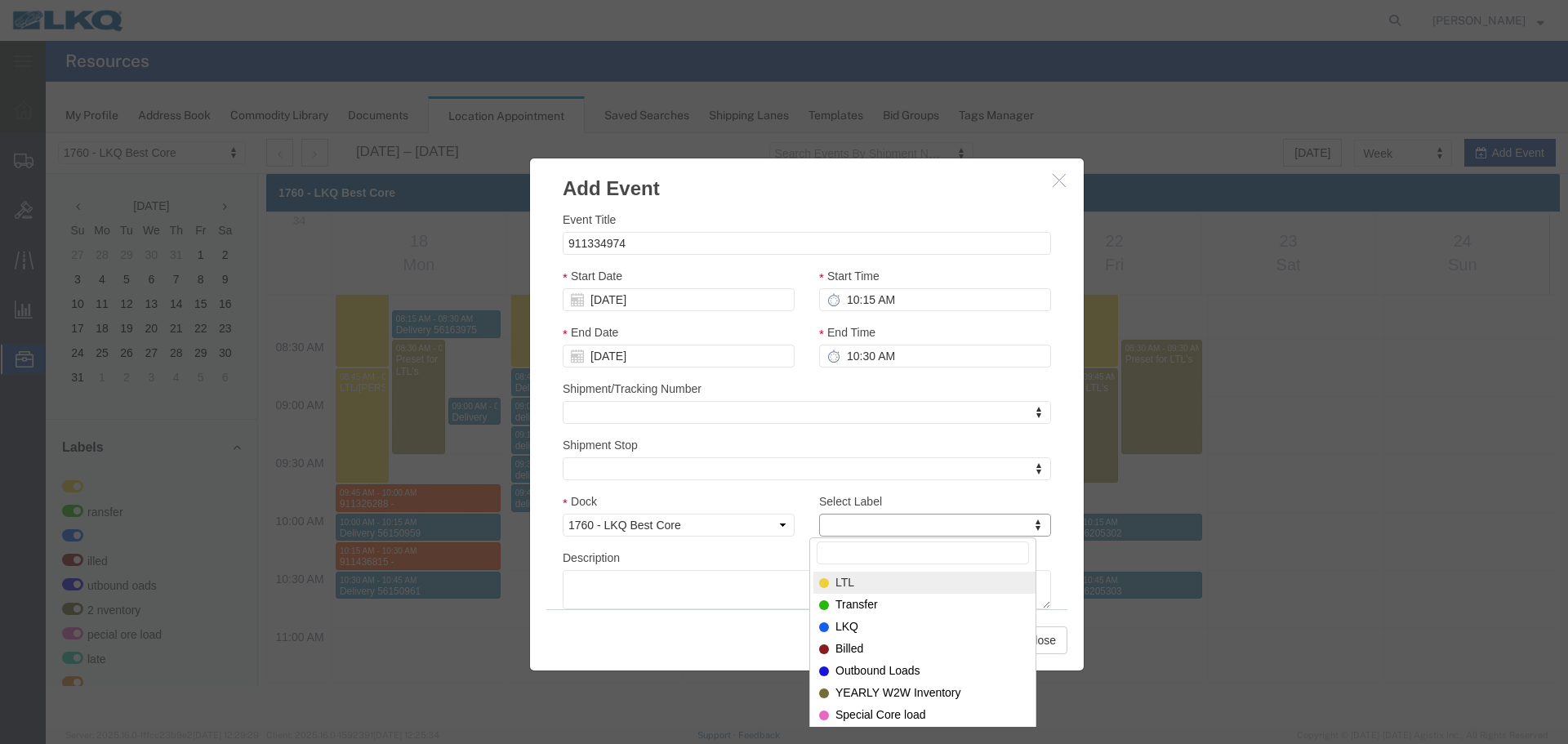
type input "m"
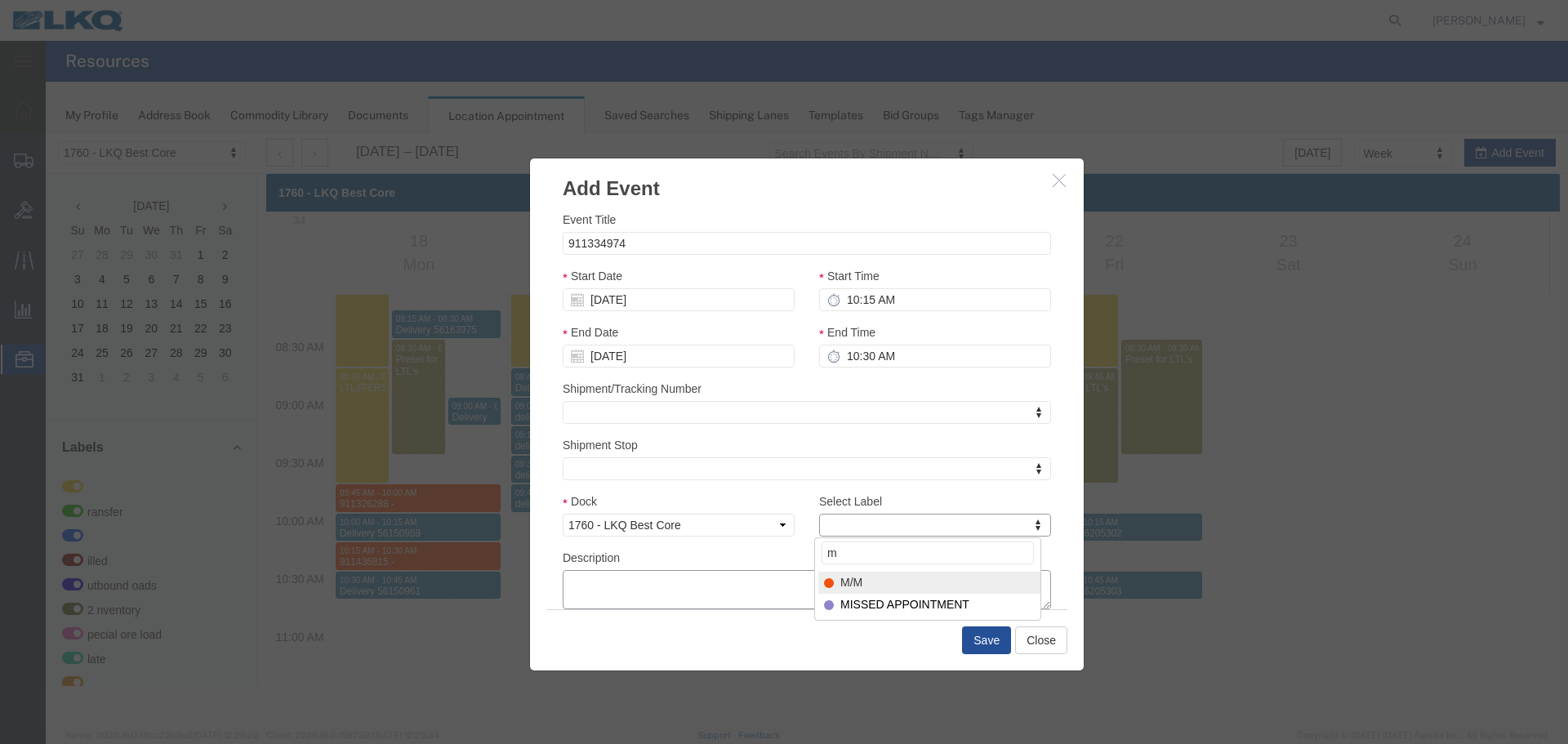
select select "24"
paste textarea "911334974"
type textarea "911334974"
click at [976, 637] on button "Save" at bounding box center [986, 640] width 49 height 28
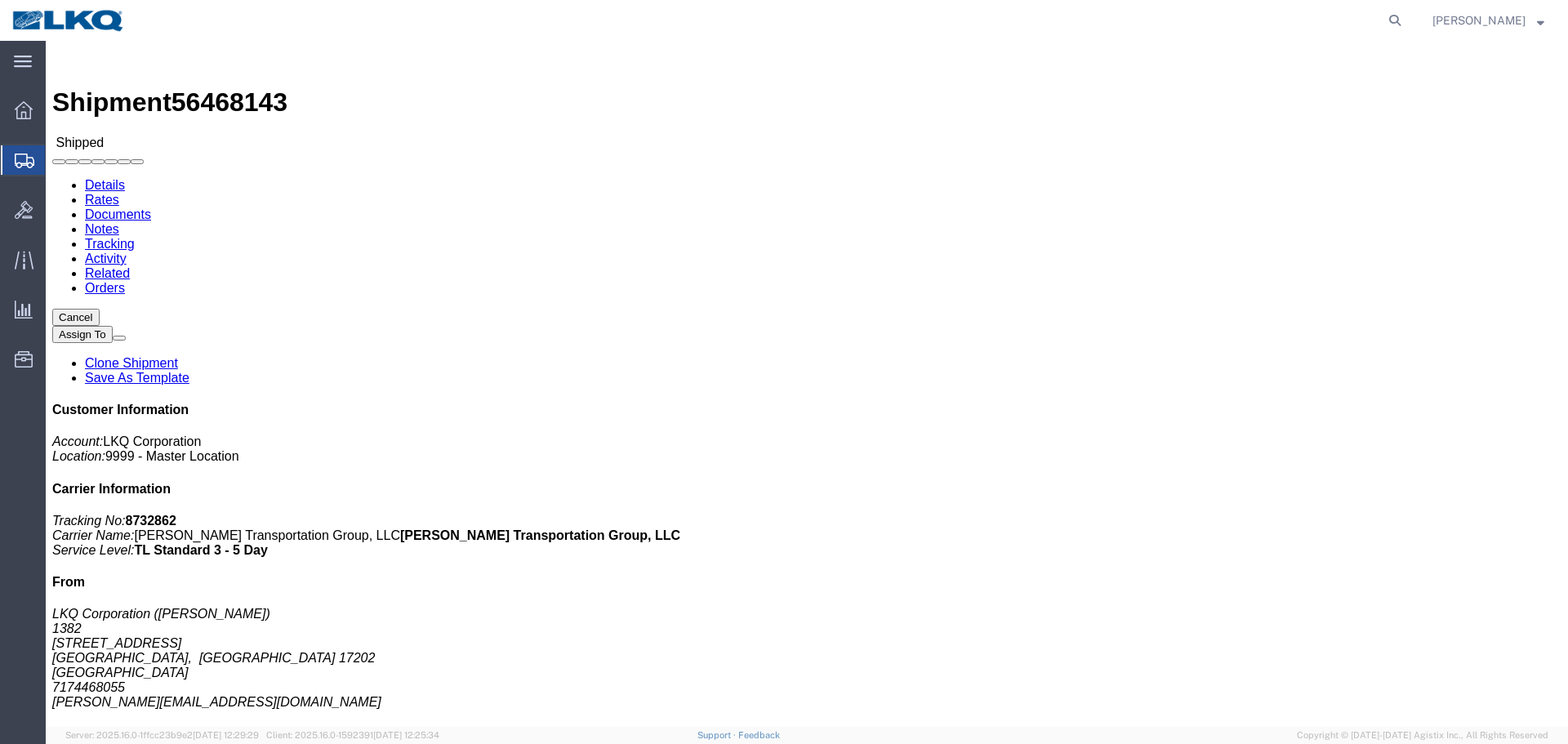
click at [1378, 20] on agx-global-search at bounding box center [1146, 20] width 523 height 40
click at [1385, 20] on icon at bounding box center [1394, 20] width 23 height 23
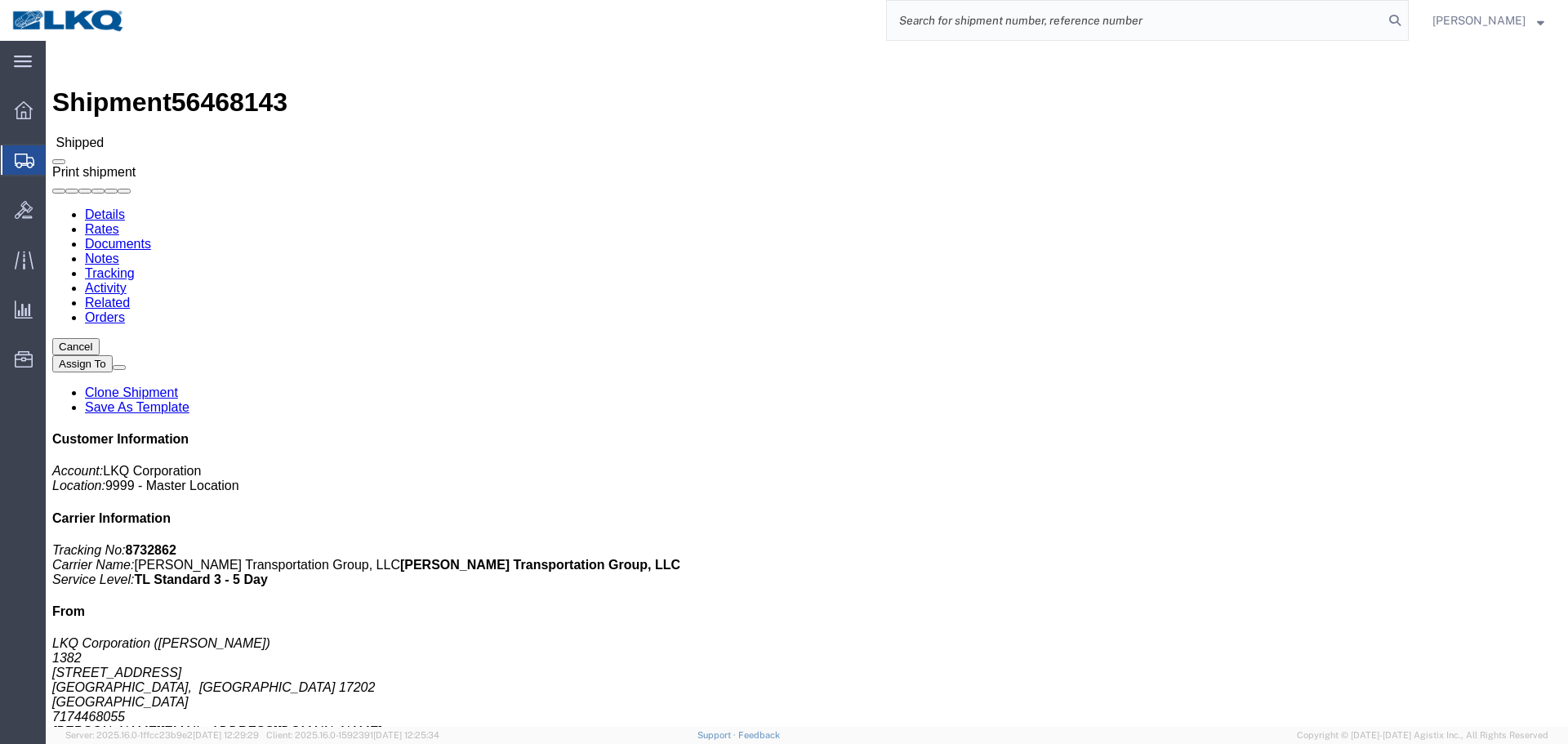
paste input "56456376"
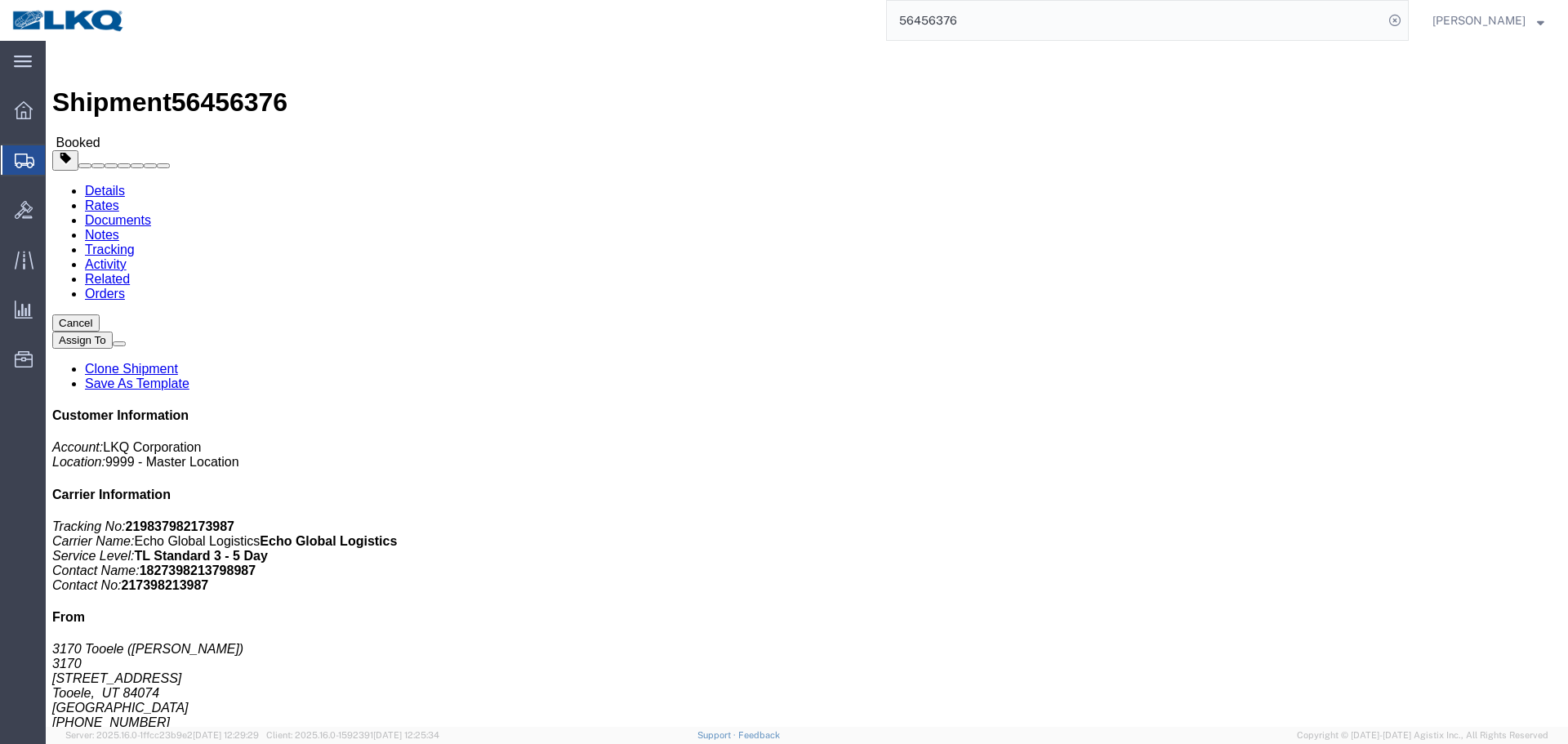
click div "Ship From 3170 Tooele (Mike Ashton) 3170 455 N Industrial Loop Tooele, UT 84074…"
click div "Shipment Detail Ship From 3170 Tooele (Mike Ashton) 3170 455 N Industrial Loop …"
click address "LKQ Corporation (Receiver) 3021 24550 West 43rd Street Suite 100 Shawnee, KS 66…"
copy address "3021"
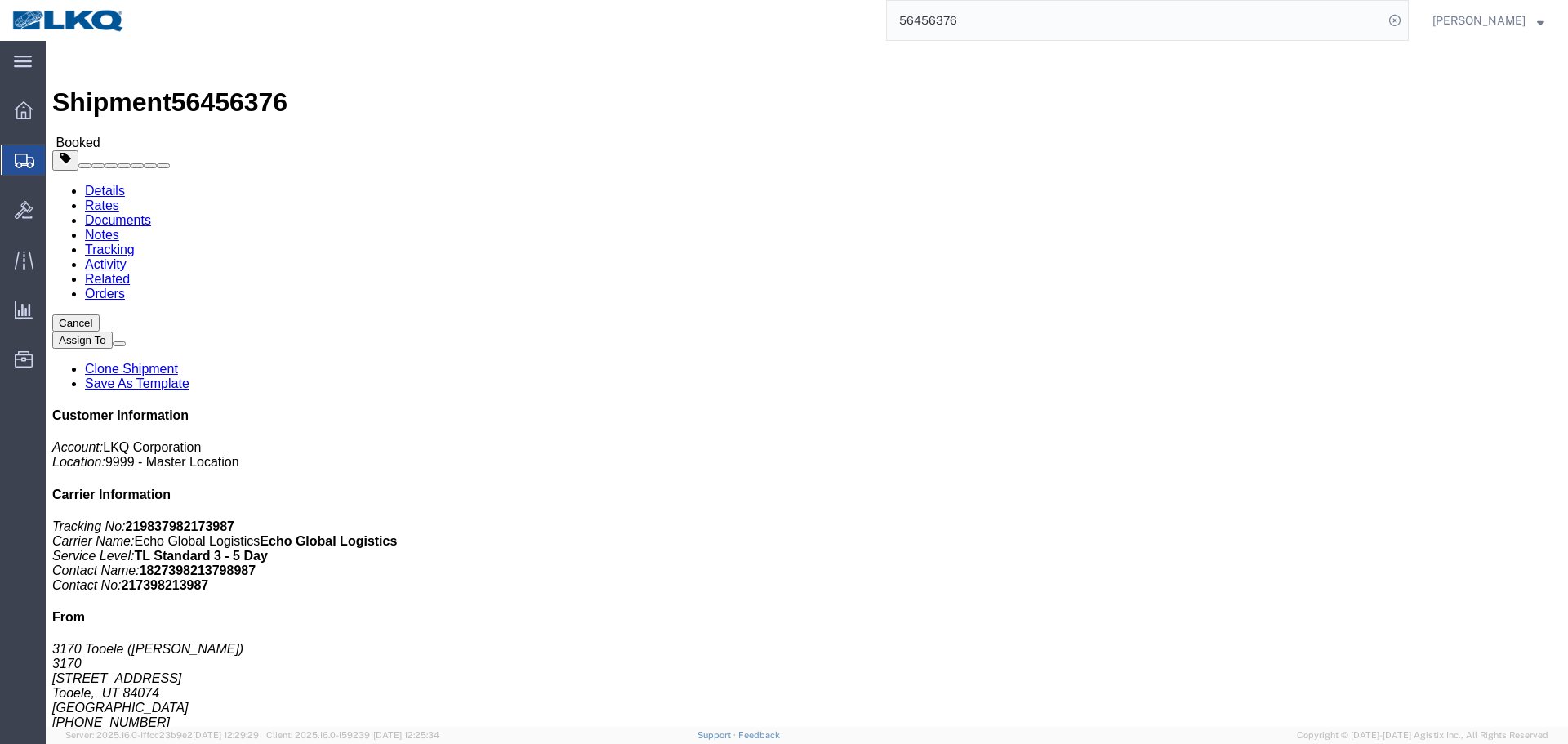
click at [1030, 40] on form "56456376" at bounding box center [1146, 20] width 523 height 40
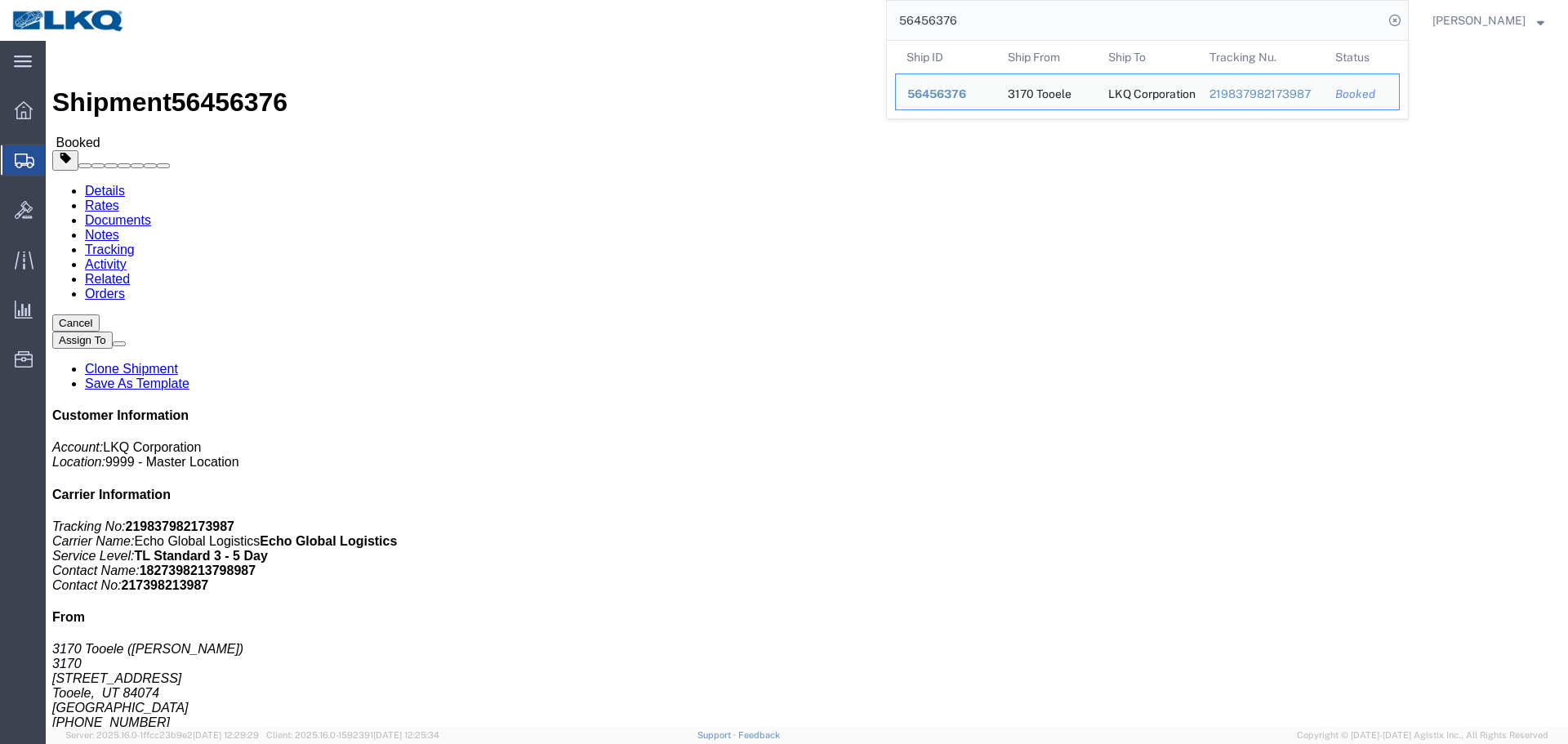
click at [1030, 34] on input "56456376" at bounding box center [1134, 20] width 496 height 39
paste input "69137"
click div "Ship From 3170 Tooele (Mike Ashton) 3170 455 N Industrial Loop Tooele, UT 84074…"
click at [1002, 11] on input "56469137" at bounding box center [1134, 20] width 496 height 39
click at [934, 136] on span "56469137" at bounding box center [935, 135] width 56 height 13
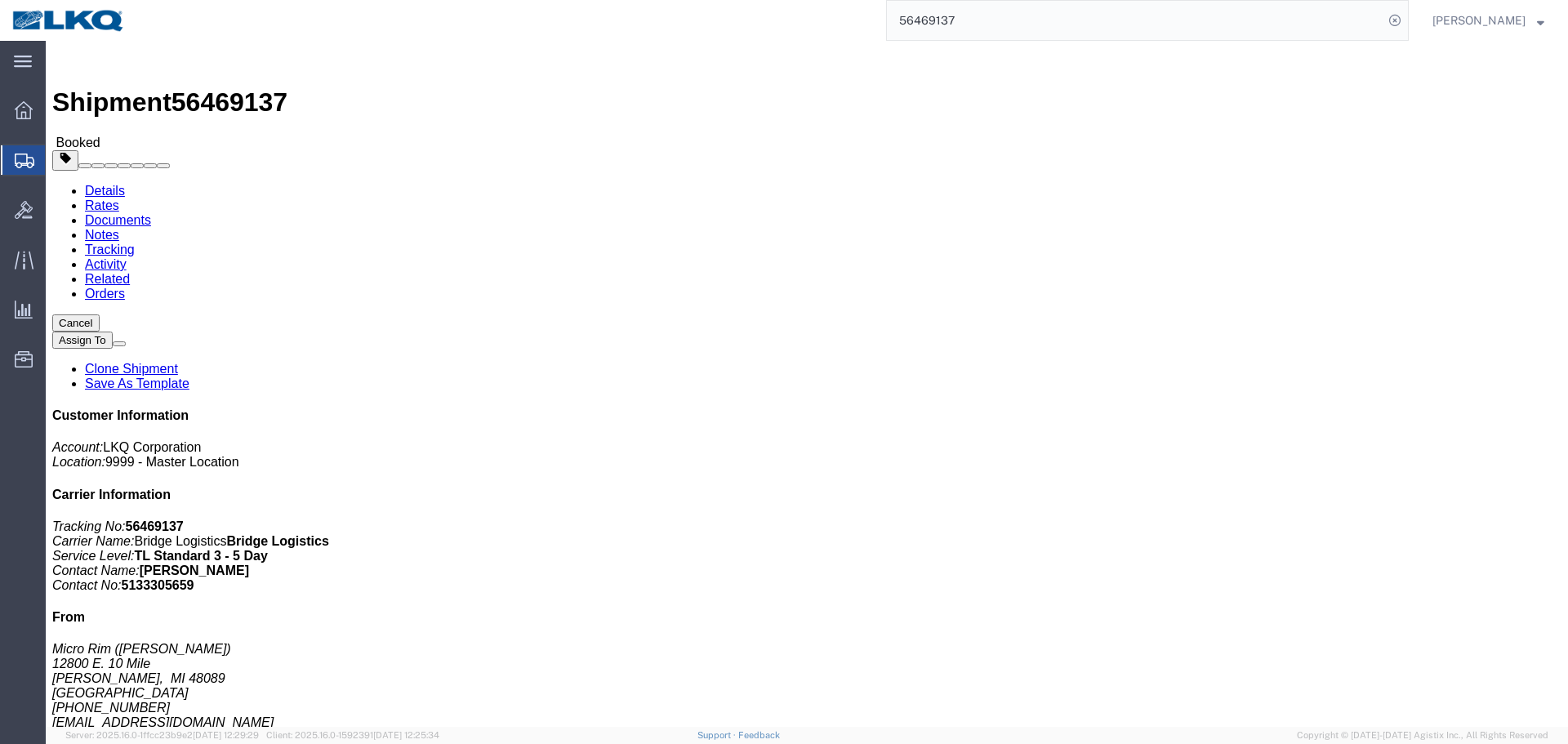
click address "LKQ Corporation (N/A) 3197 5830 A Green Pointe Drive S Suite A Groveport, OH 43…"
copy address "3197"
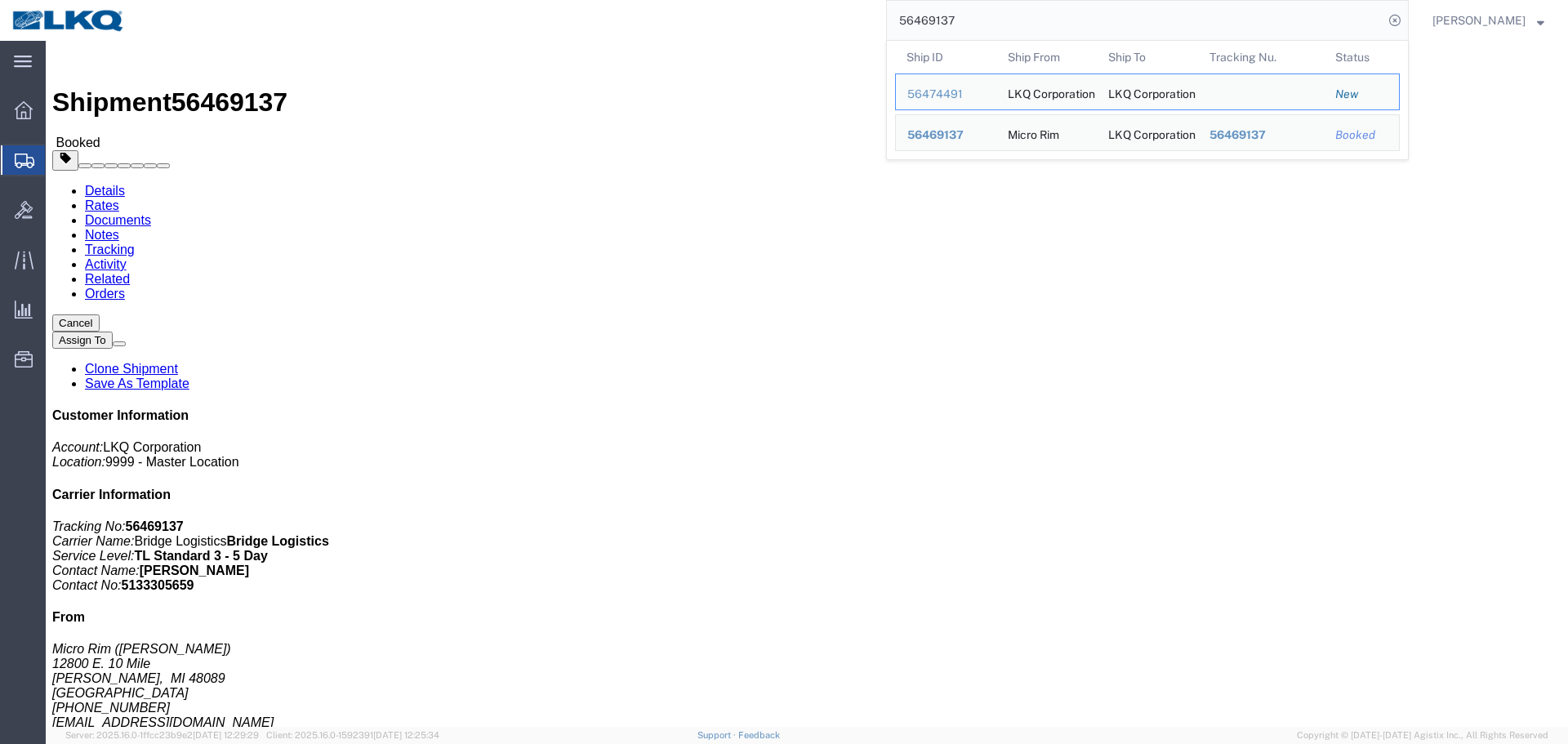
click at [1092, 12] on input "56469137" at bounding box center [1134, 20] width 496 height 39
paste input "373971"
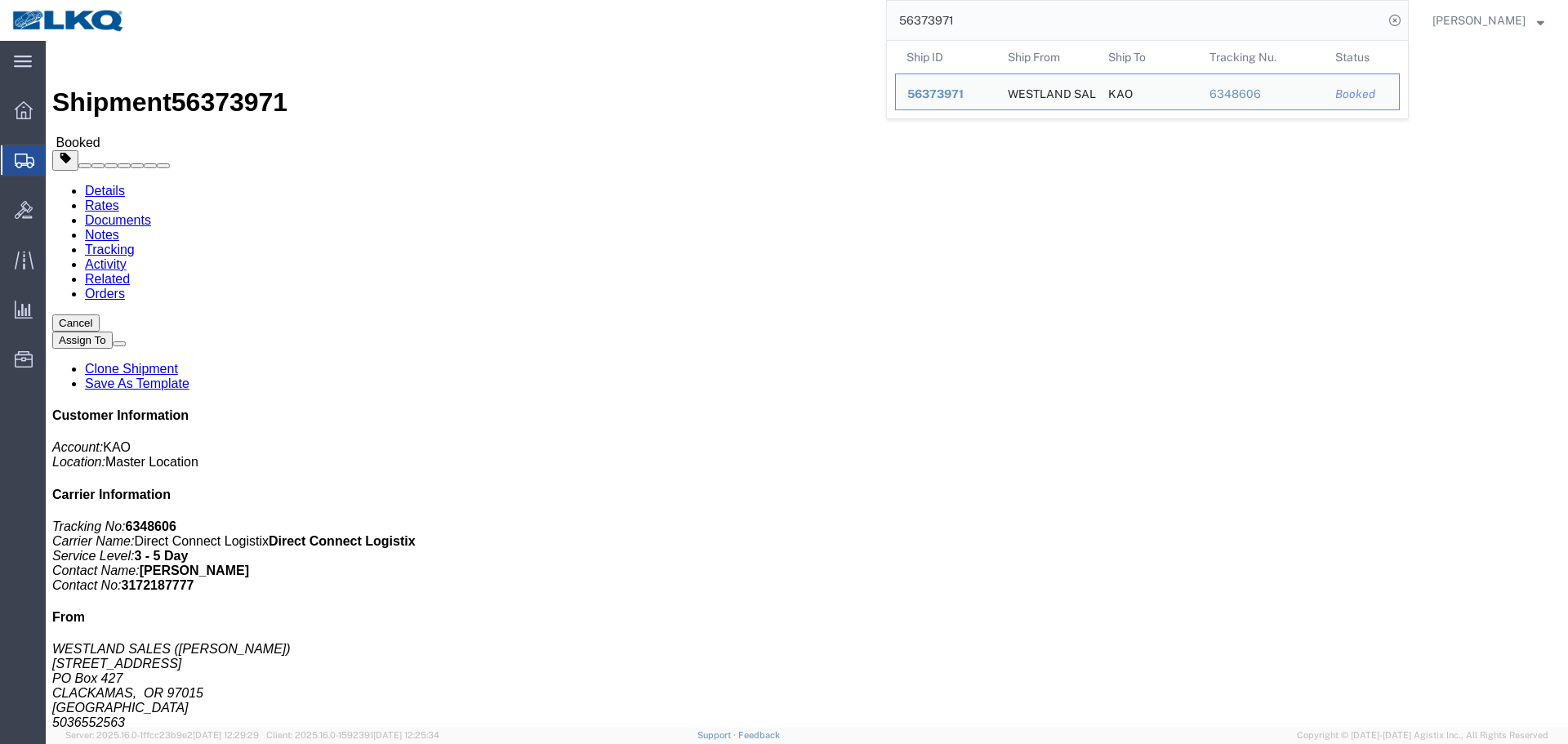
click div "Ship From WESTLAND SALES (Eric Joseph) 15650 SE 102nd AVENUE PO Box 427 CLACKAM…"
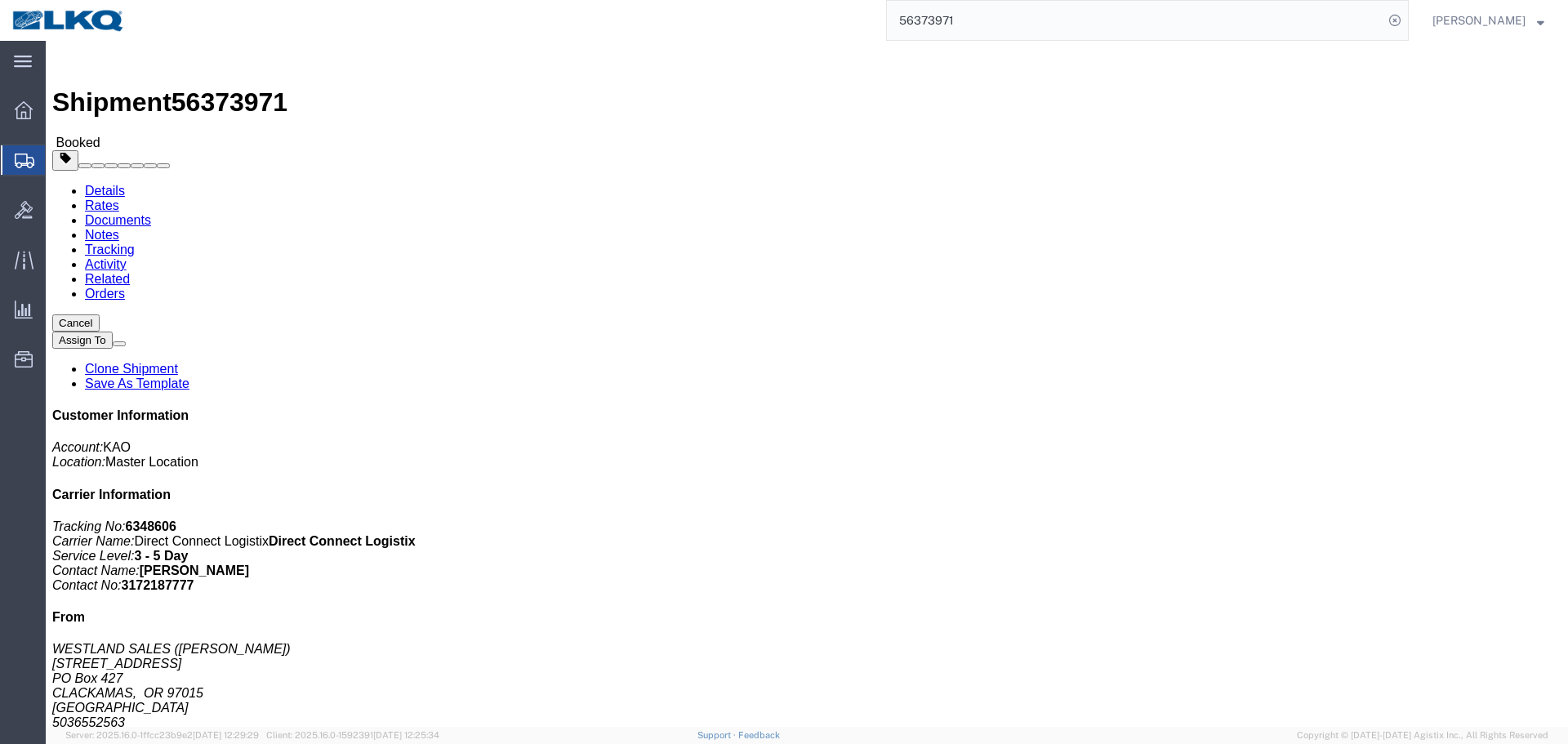
click div "Shipment Detail Ship From WESTLAND SALES (Eric Joseph) 15650 SE 102nd AVENUE PO…"
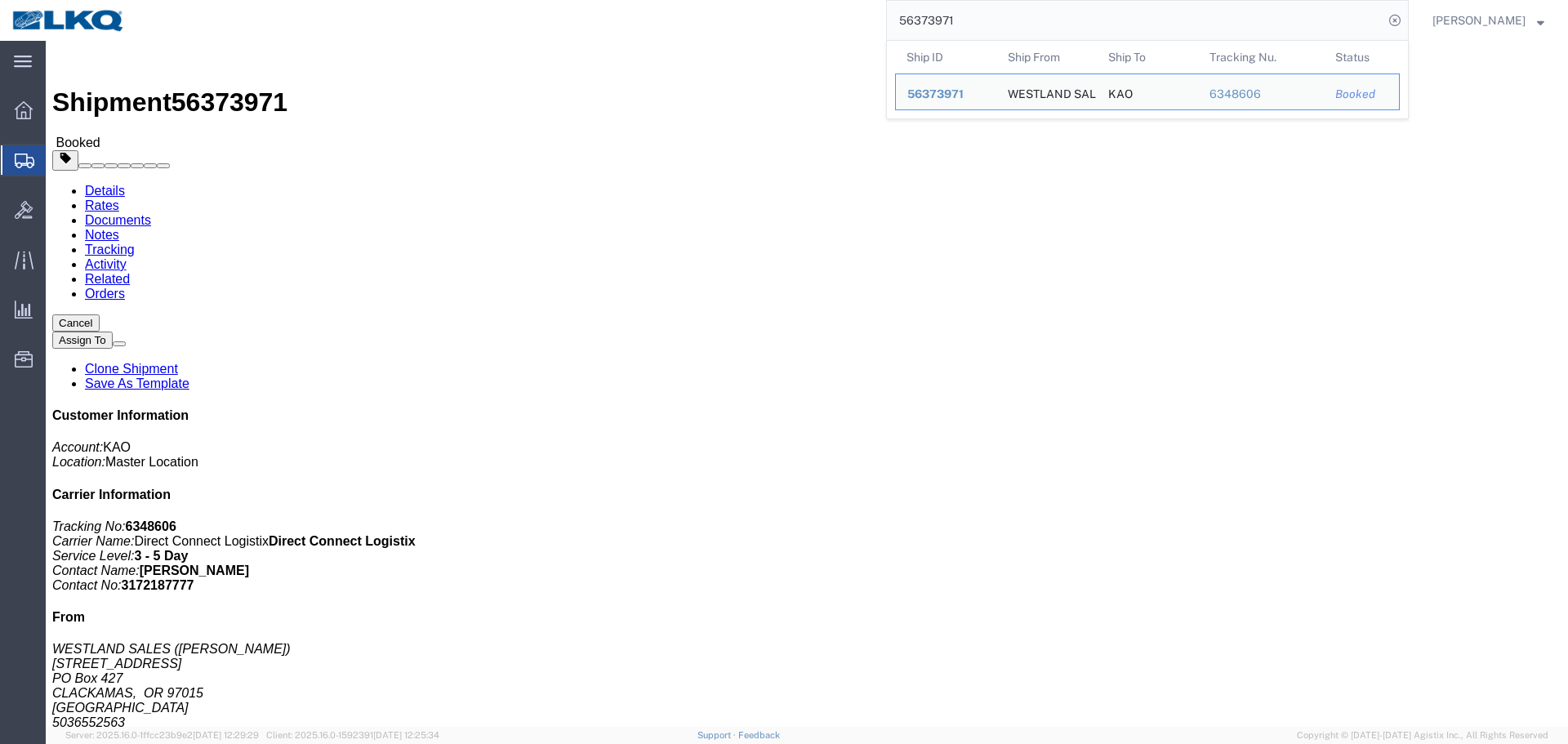
click at [1120, 4] on input "56373971" at bounding box center [1134, 20] width 496 height 39
paste input "491167"
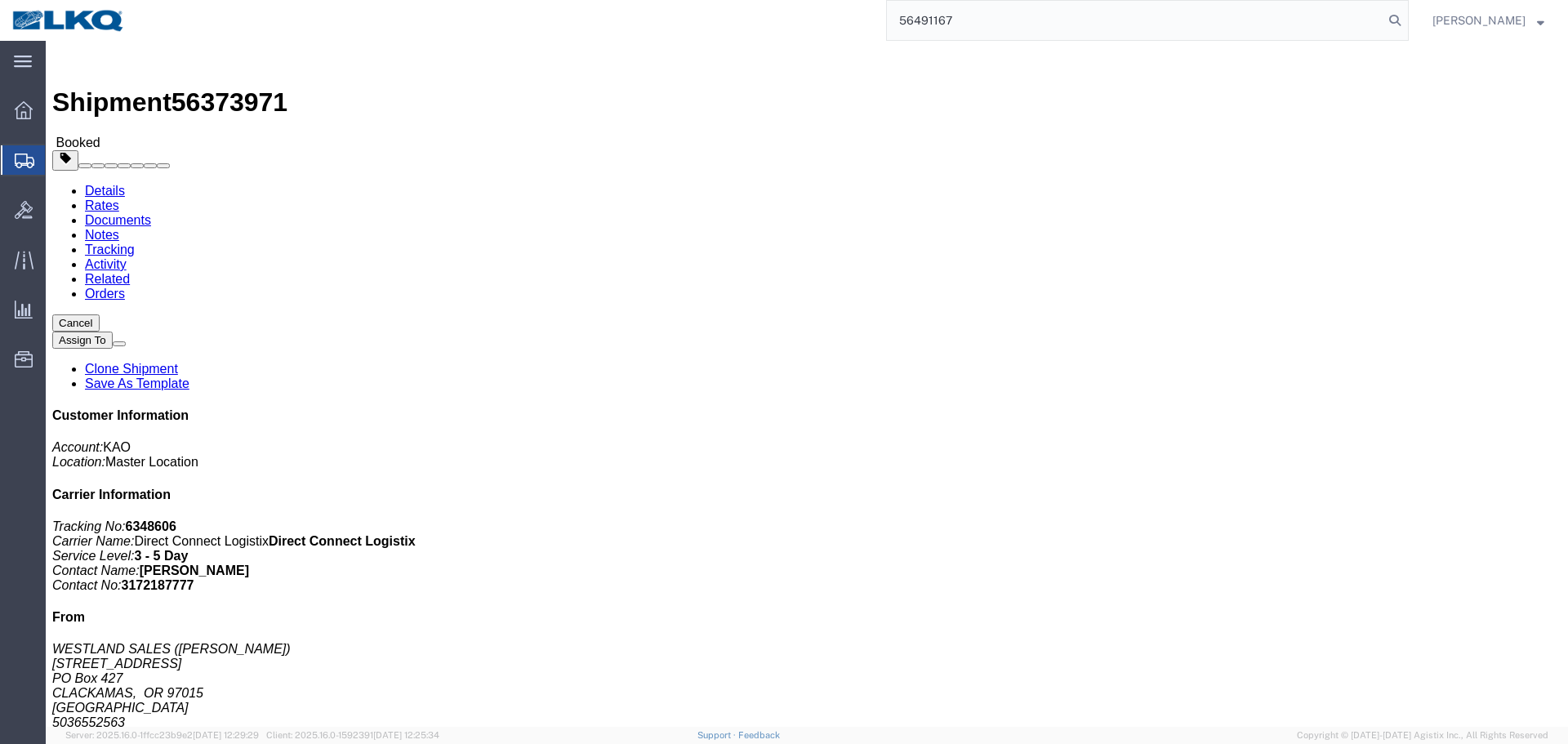
type input "56491167"
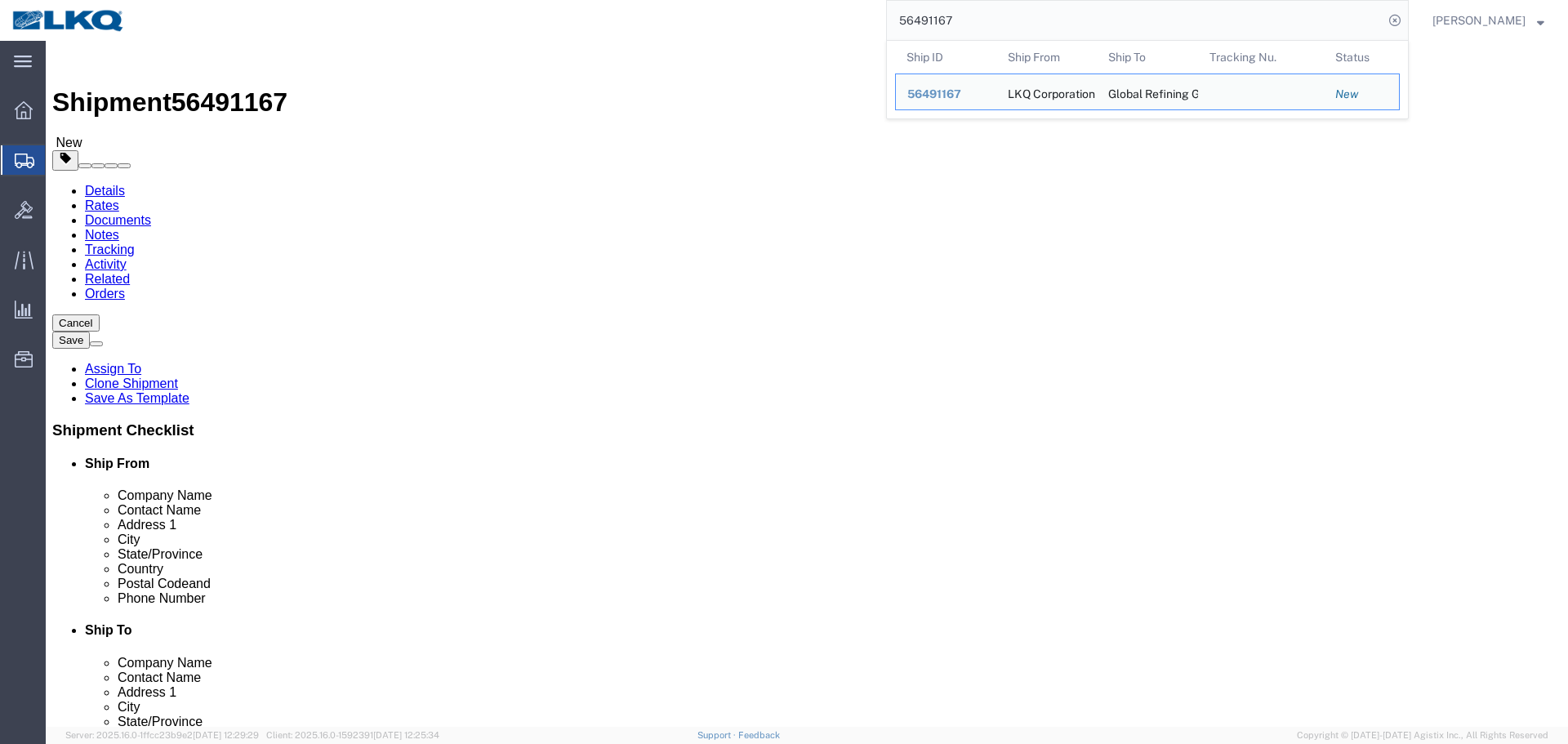
click button "Rate Shipment"
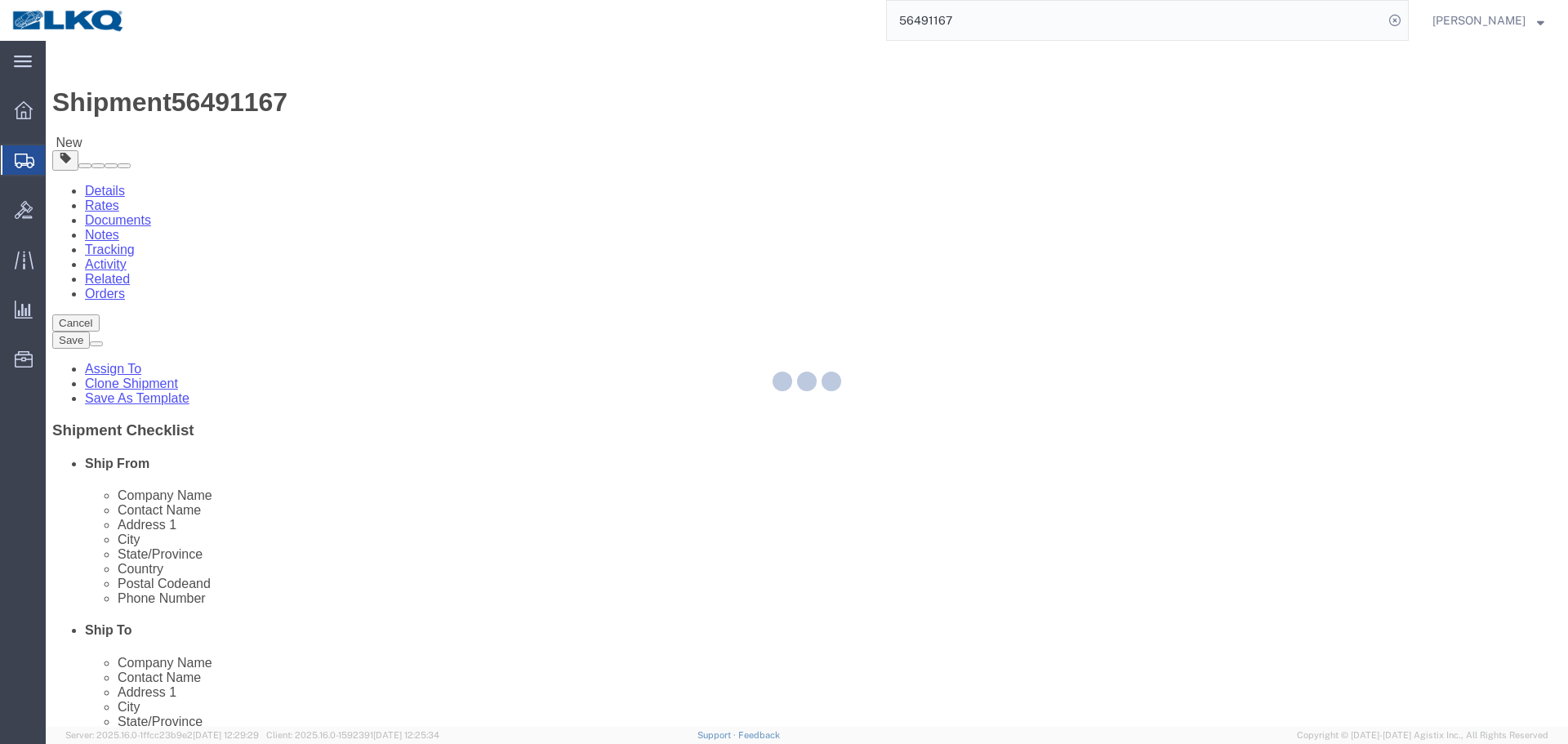
type button "Rate Shipment"
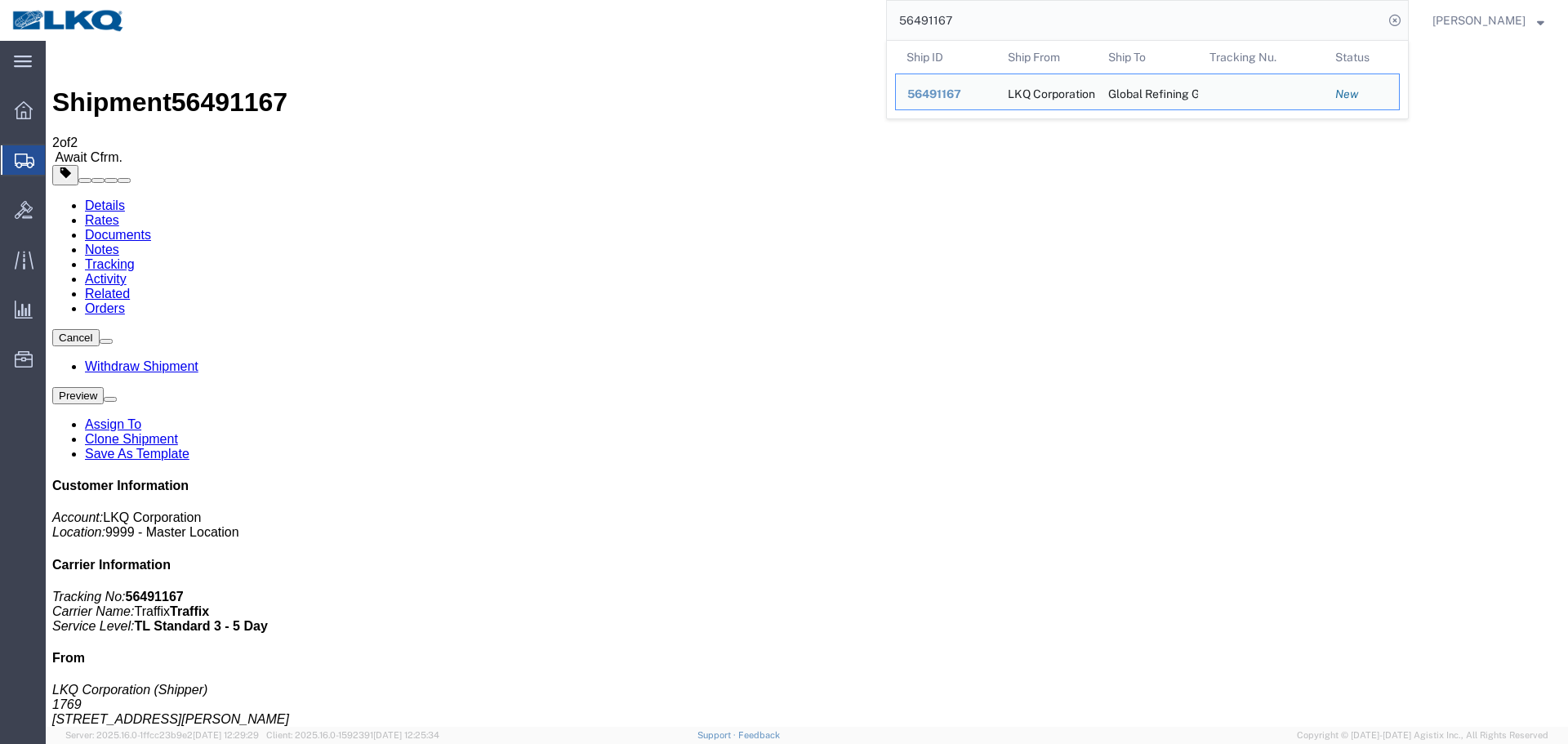
click at [1074, 26] on input "56491167" at bounding box center [1134, 20] width 496 height 39
paste input "88018"
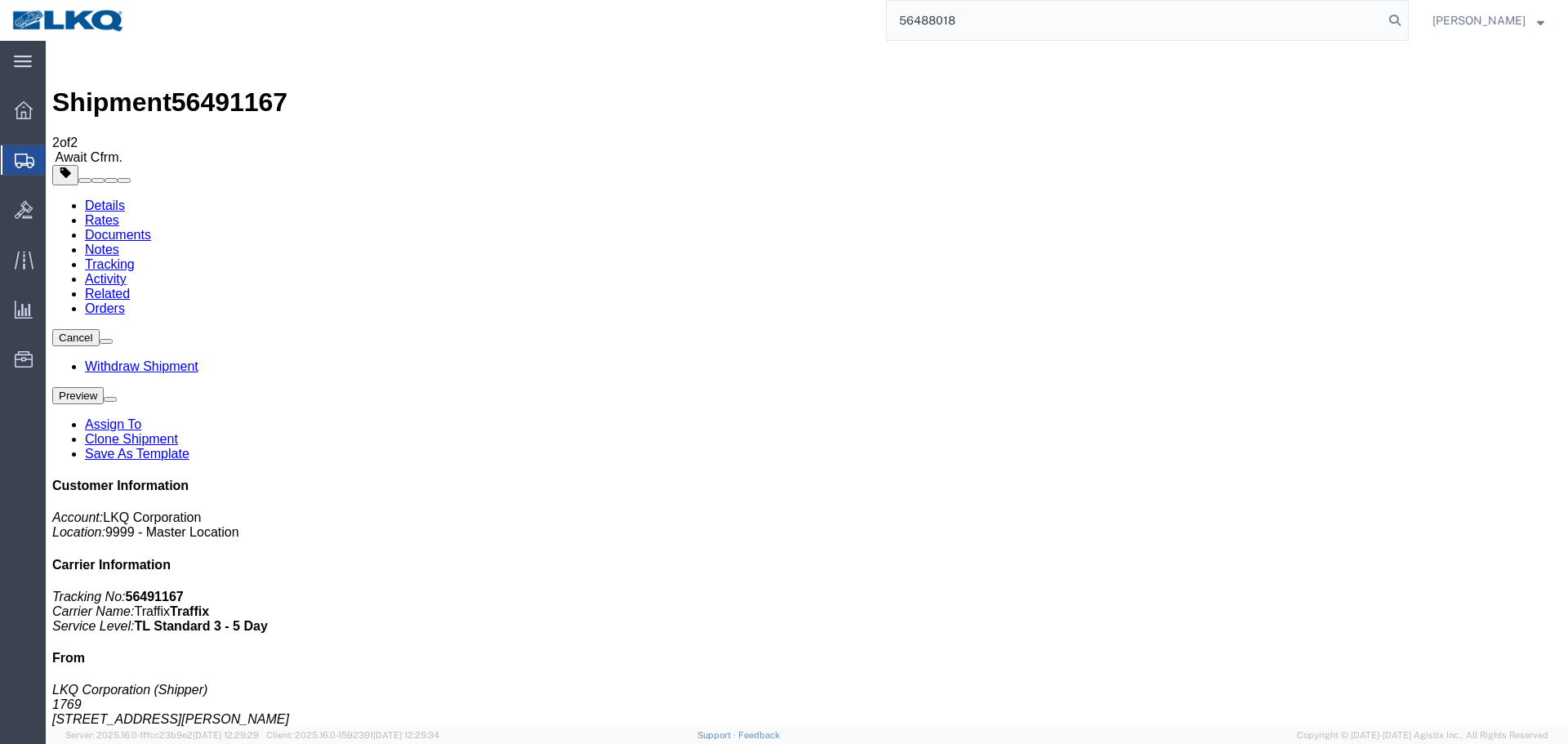
click at [1002, 23] on input "56488018" at bounding box center [1134, 20] width 496 height 39
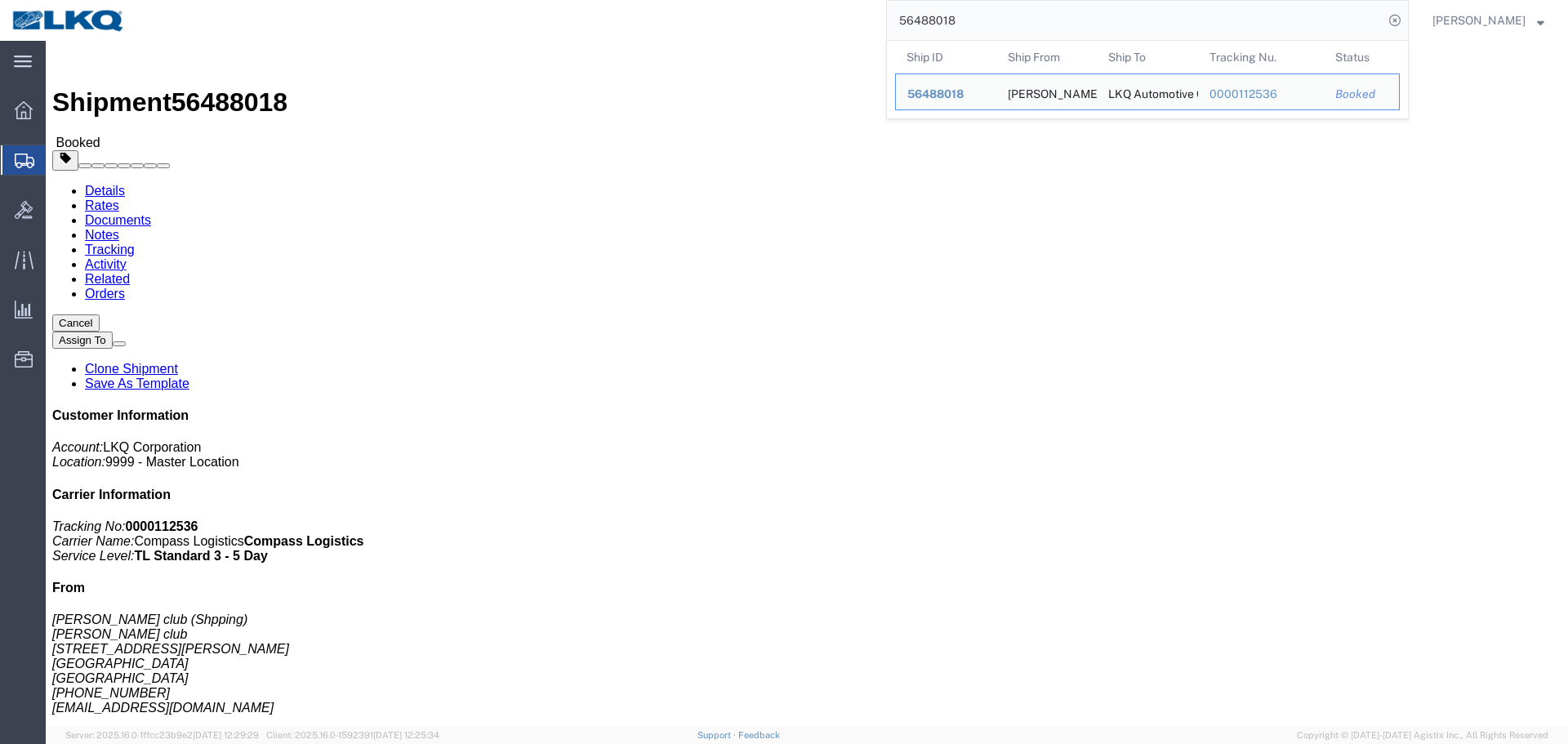
click div "Ship From Sams club (Shpping) Sams club 325 E. Richey Rd, Houston, TX 77073 Uni…"
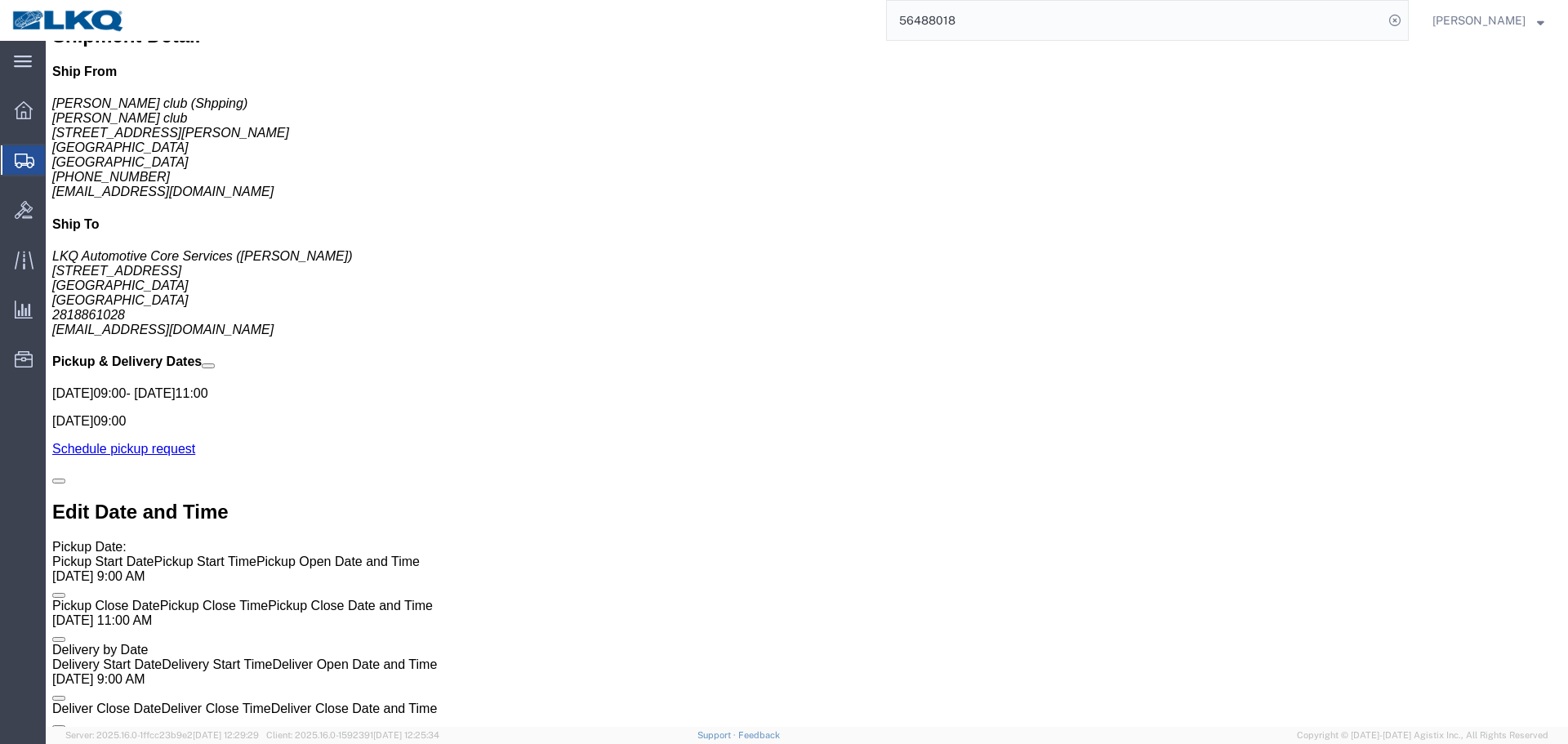
scroll to position [1208, 0]
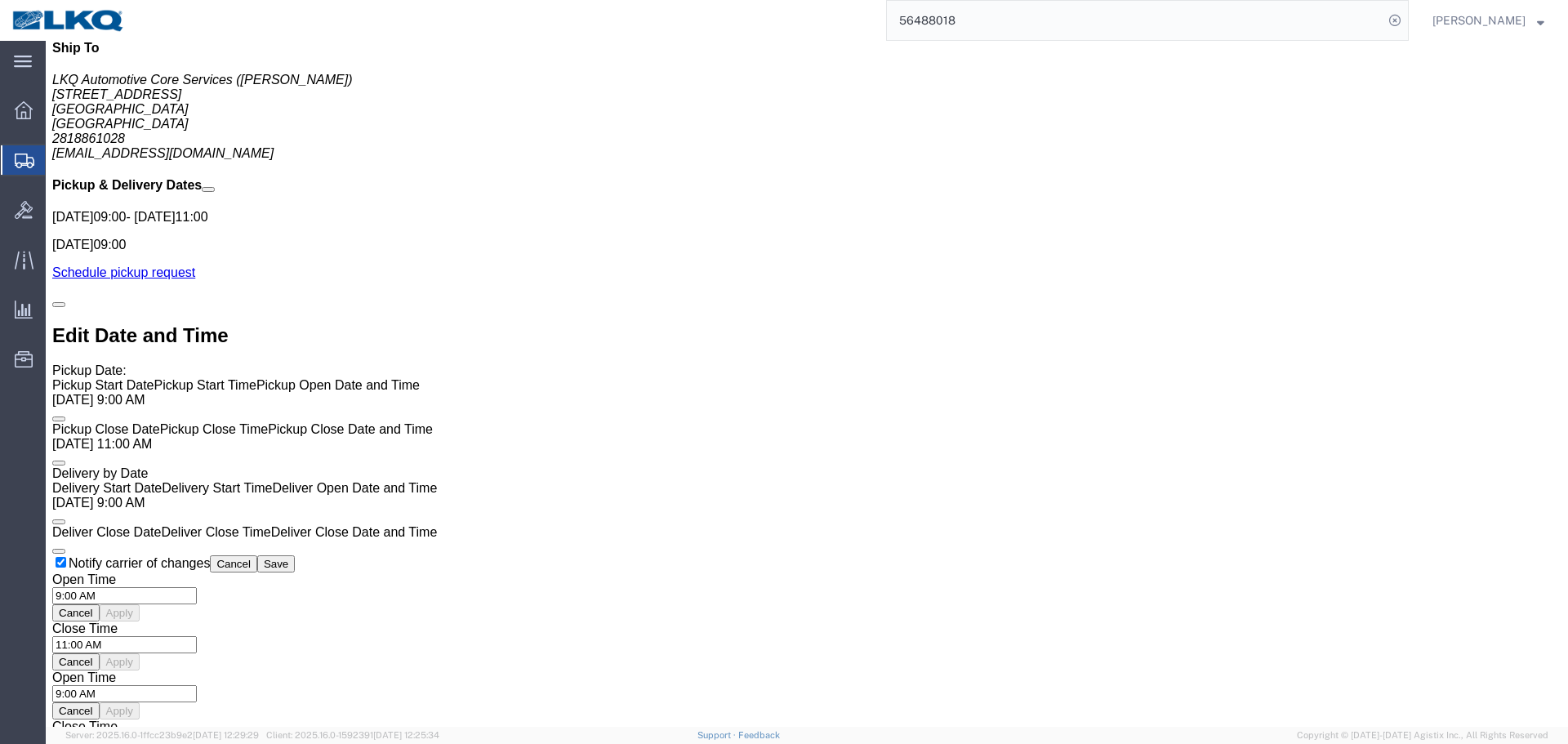
click at [1184, 22] on input "56488018" at bounding box center [1134, 20] width 496 height 39
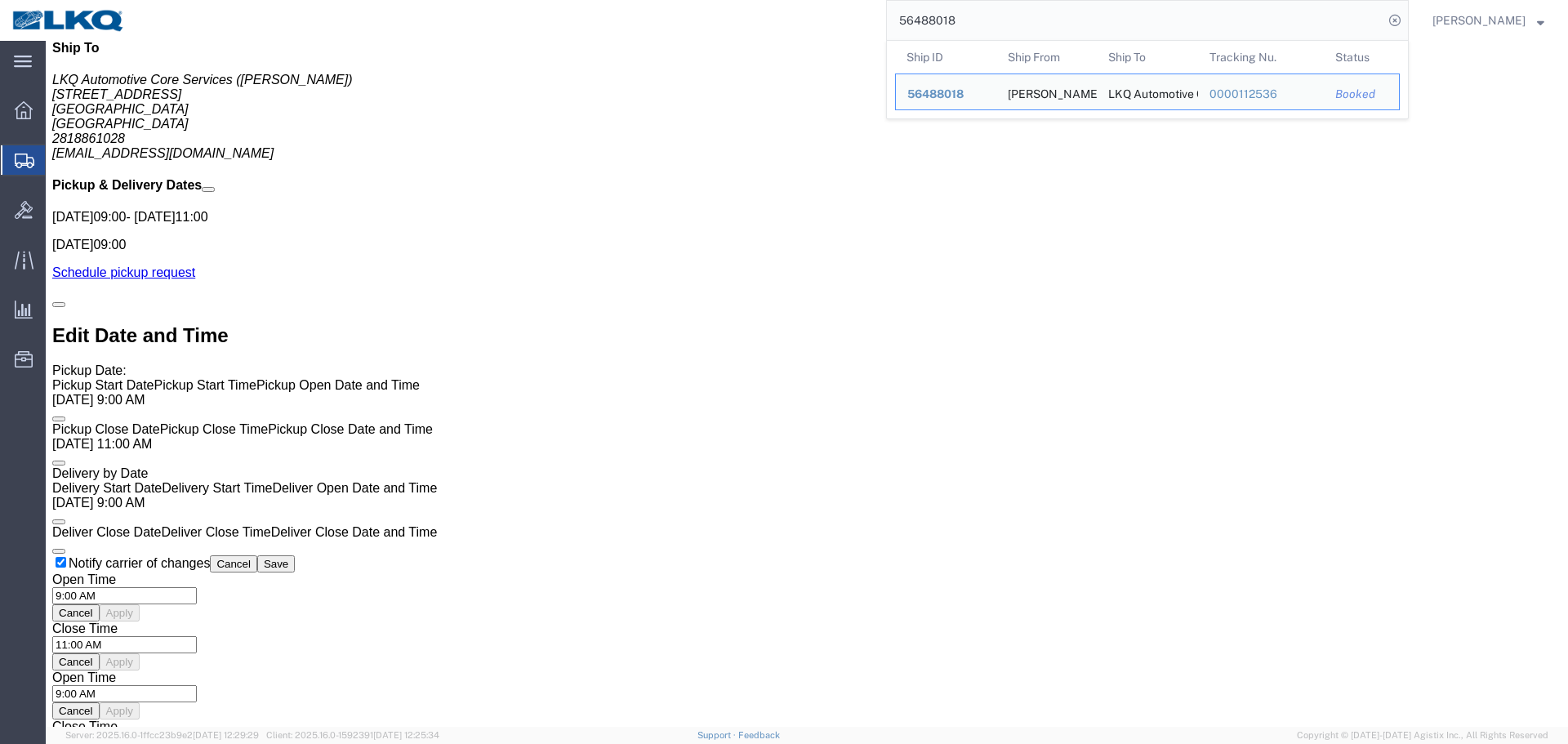
paste input "72842"
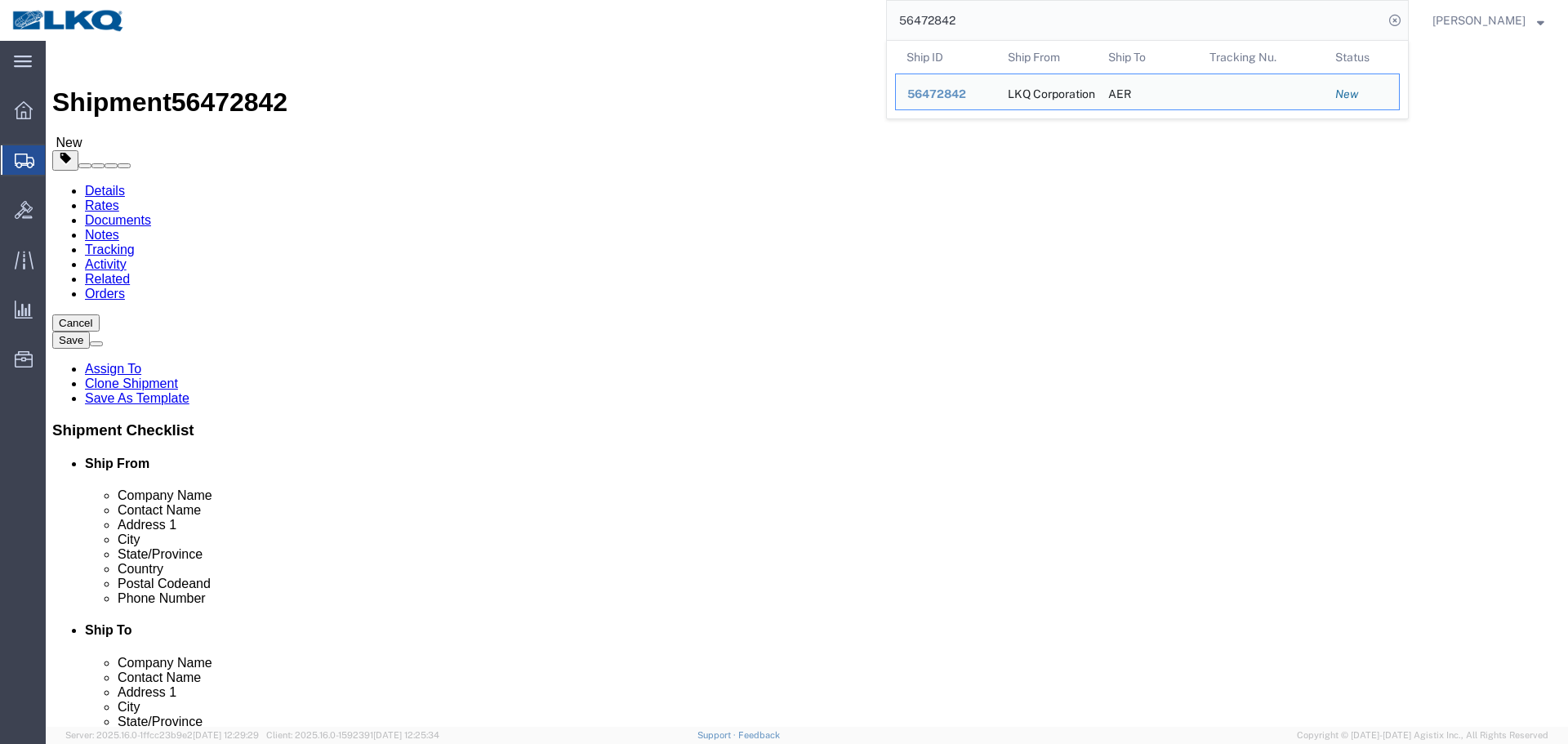
click at [1068, 26] on input "56472842" at bounding box center [1134, 20] width 496 height 39
paste input "95661"
paste input "28614"
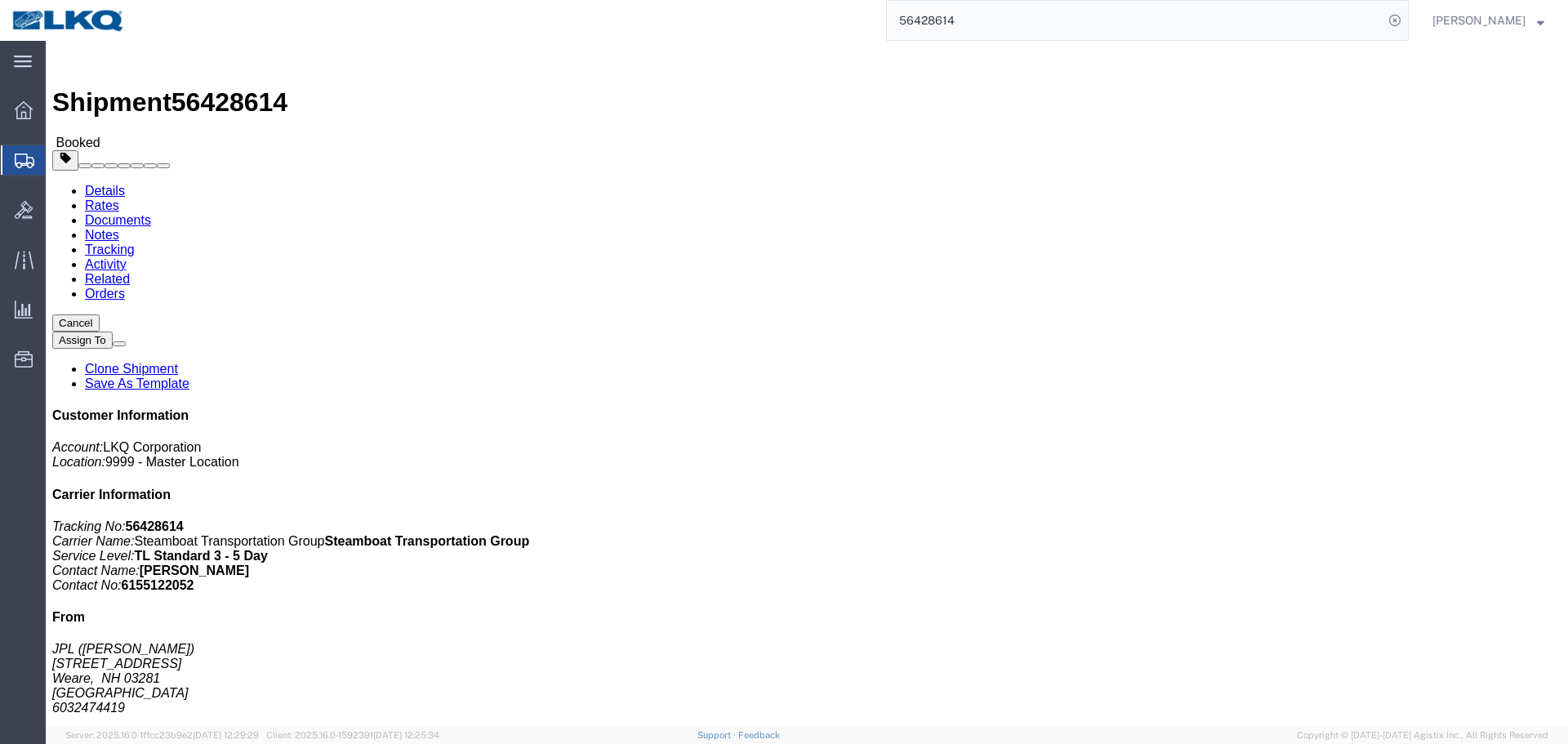
click h4 "Routing & Vehicle Information"
click at [983, 24] on input "56428614" at bounding box center [1134, 20] width 496 height 39
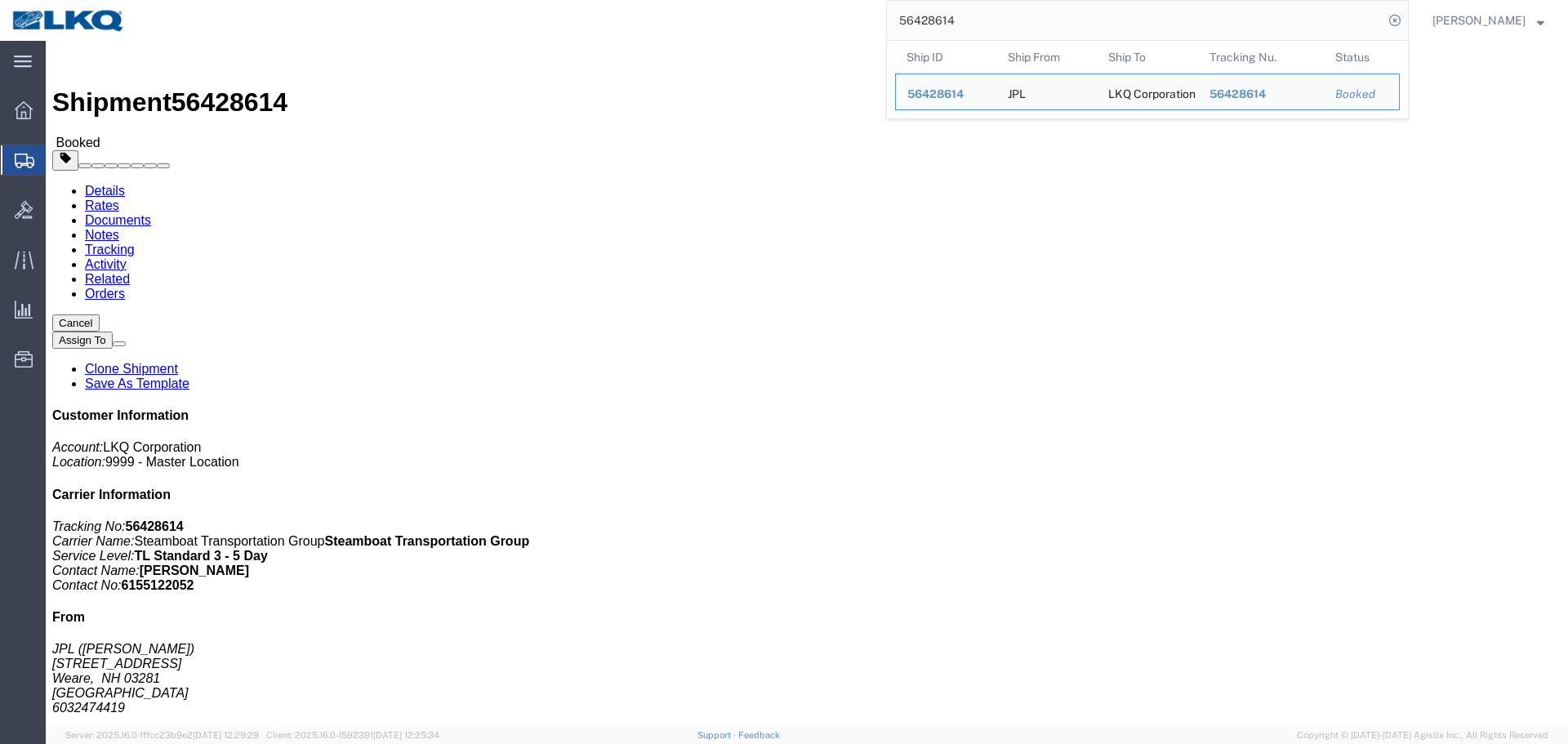
click at [1066, 18] on input "56428614" at bounding box center [1134, 20] width 496 height 39
paste input "95557"
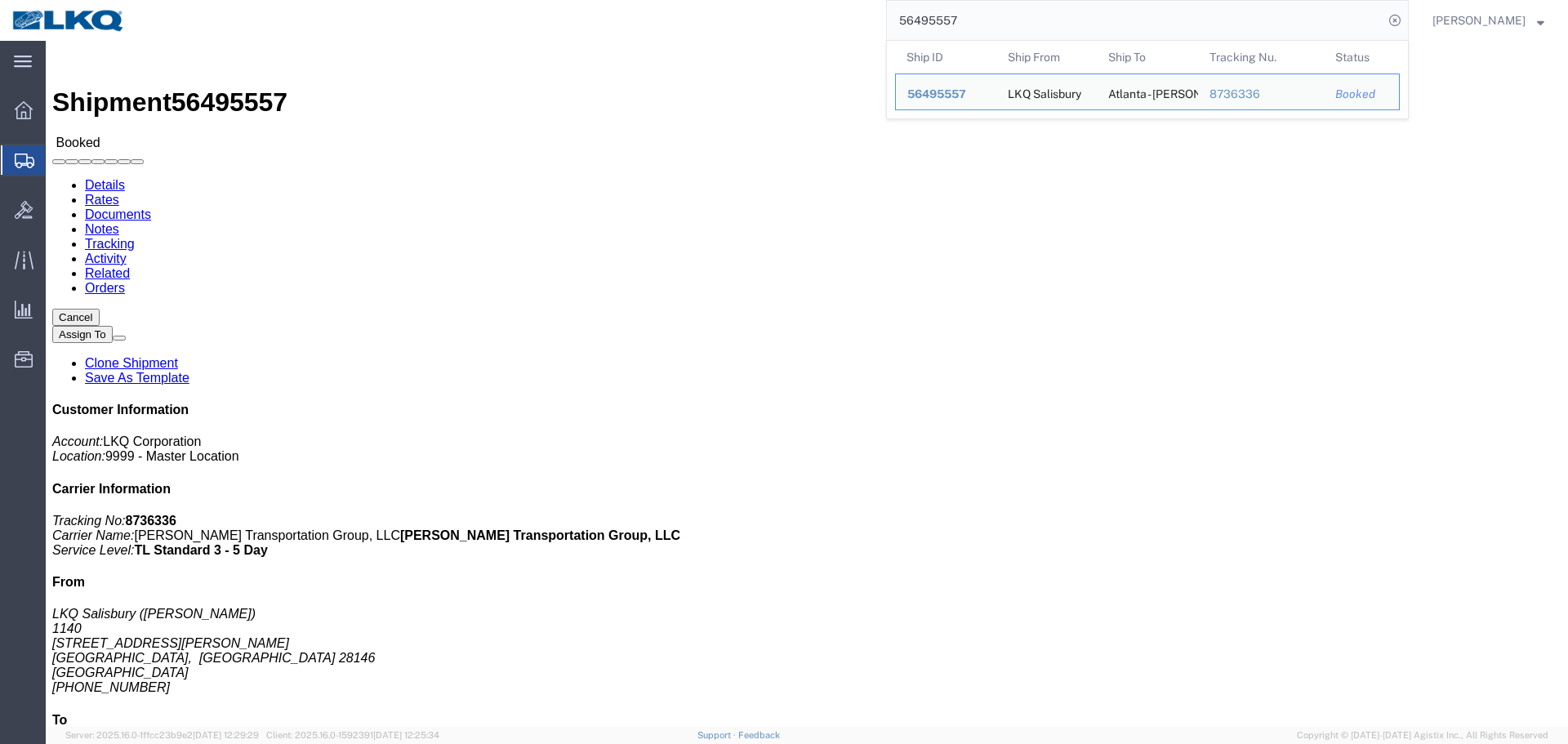
click div
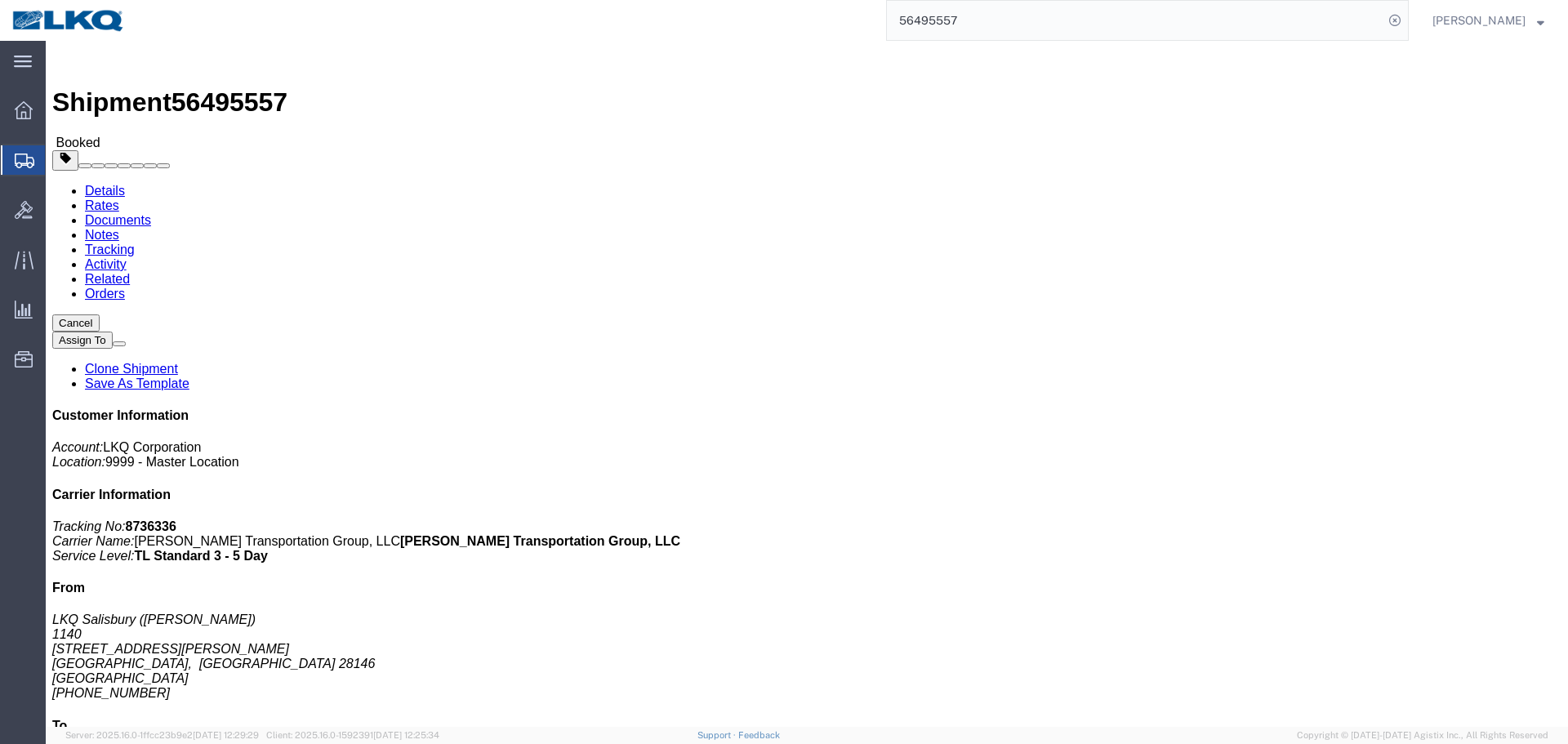
click at [1166, 10] on input "56495557" at bounding box center [1134, 20] width 496 height 39
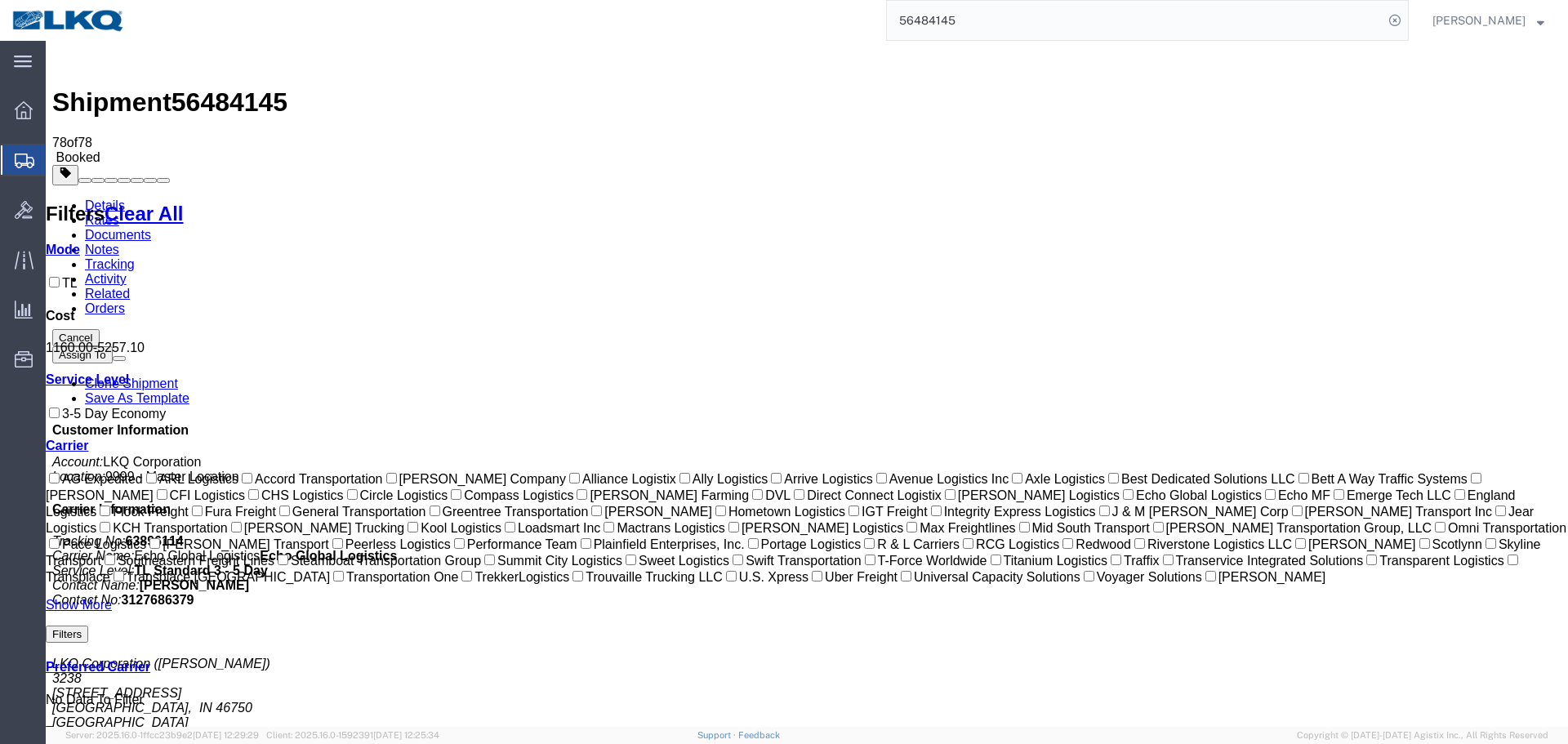
click at [936, 24] on input "56484145" at bounding box center [1134, 20] width 496 height 39
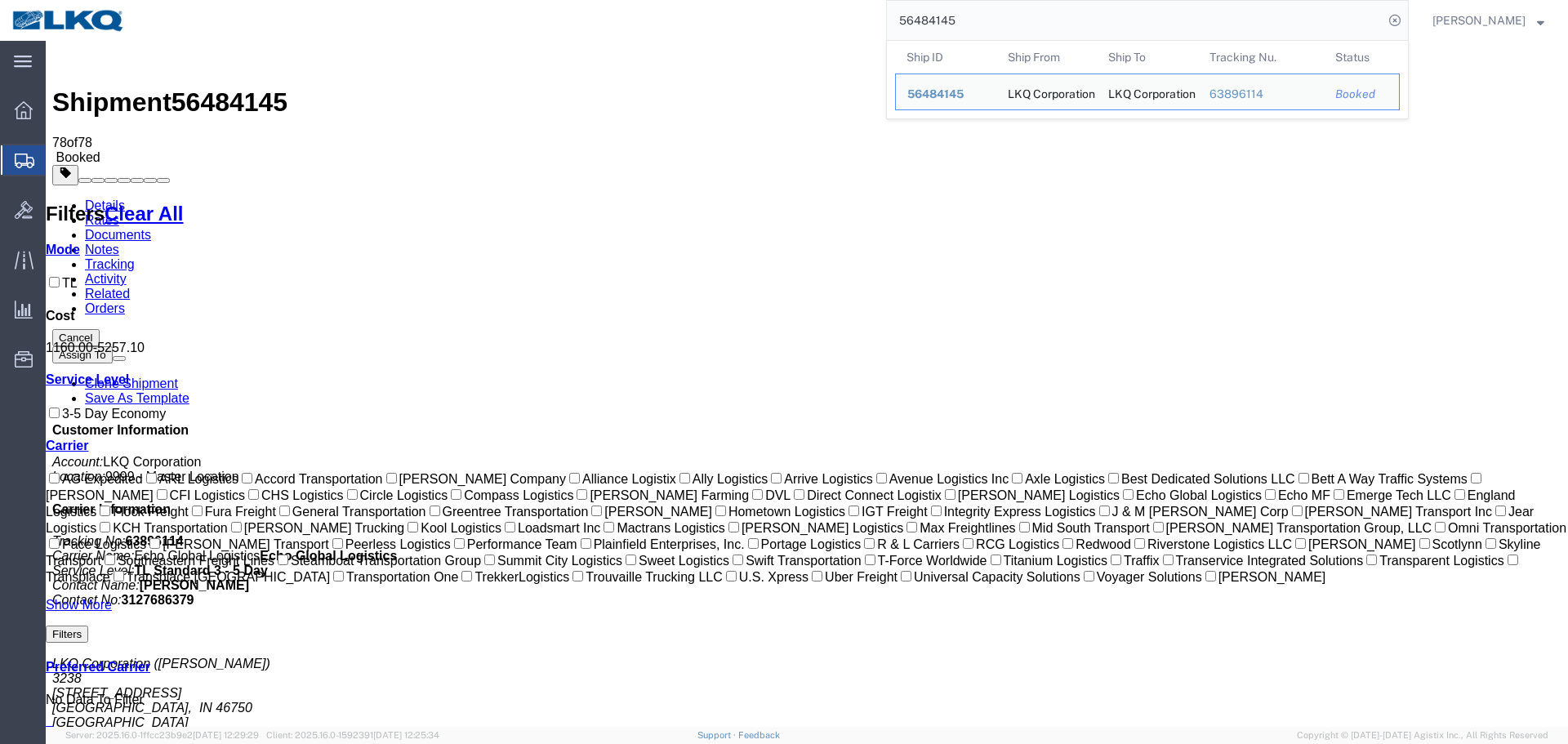
paste input "95557"
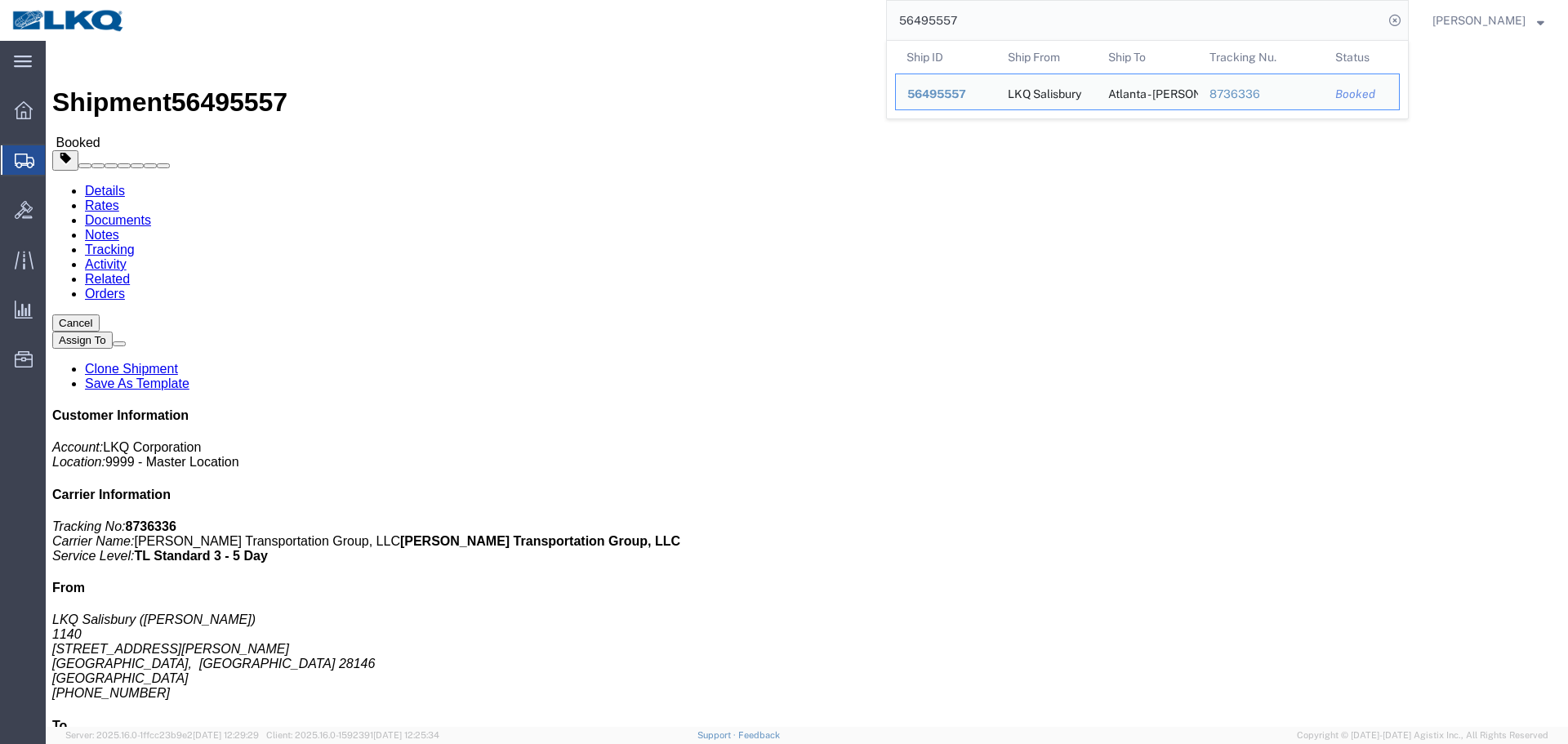
click address "LKQ Salisbury (Melissa Hunter) 1140 1212 Webb Road Salisbury, NC 28146 United S…"
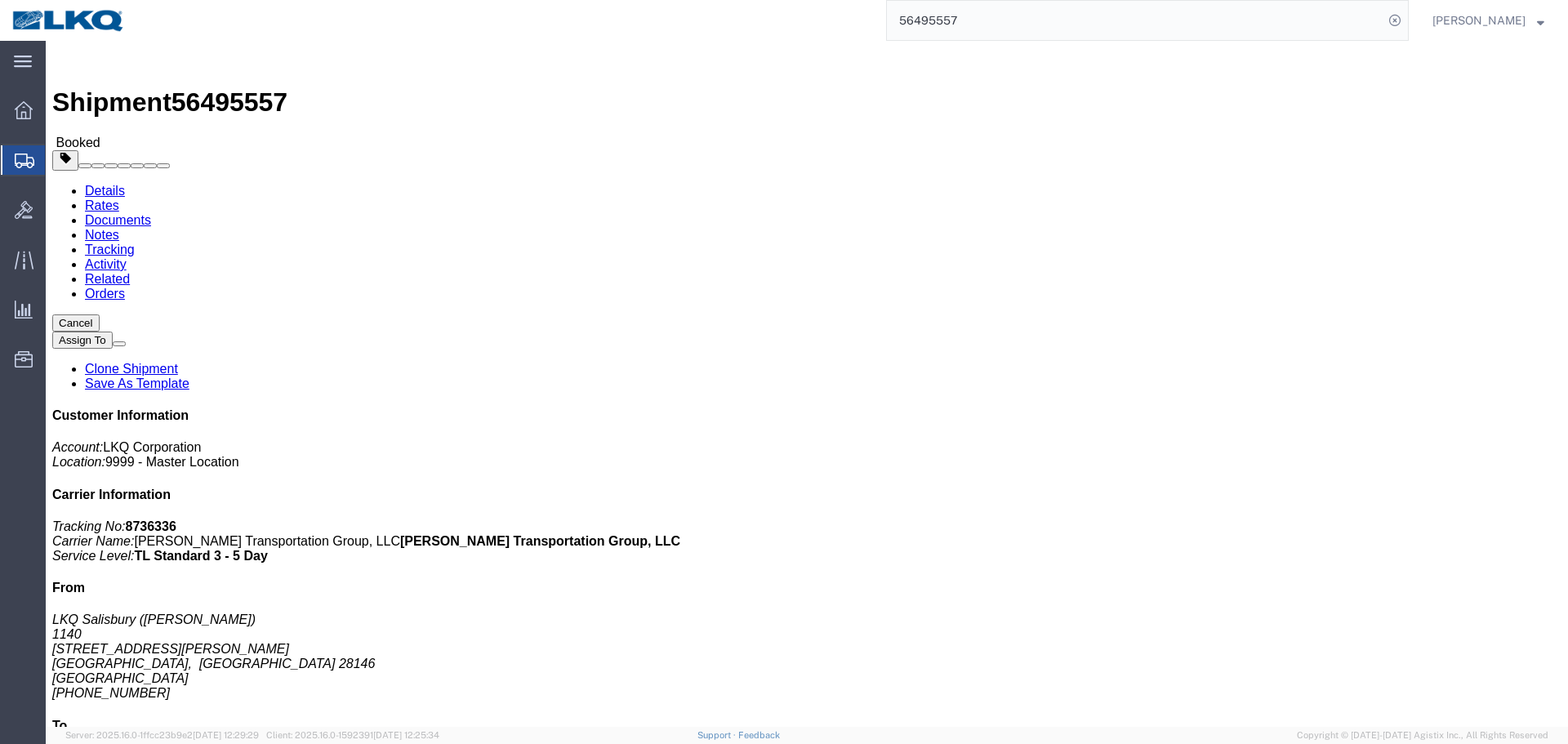
copy address "1140"
click address "Atlanta - Knopf - Boat Rock (Michael Voyles) 1634 6320 BOAT ROCK BLVD Atlanta, …"
click div "Ship From LKQ Salisbury (Melissa Hunter) 1140 1212 Webb Road Salisbury, NC 2814…"
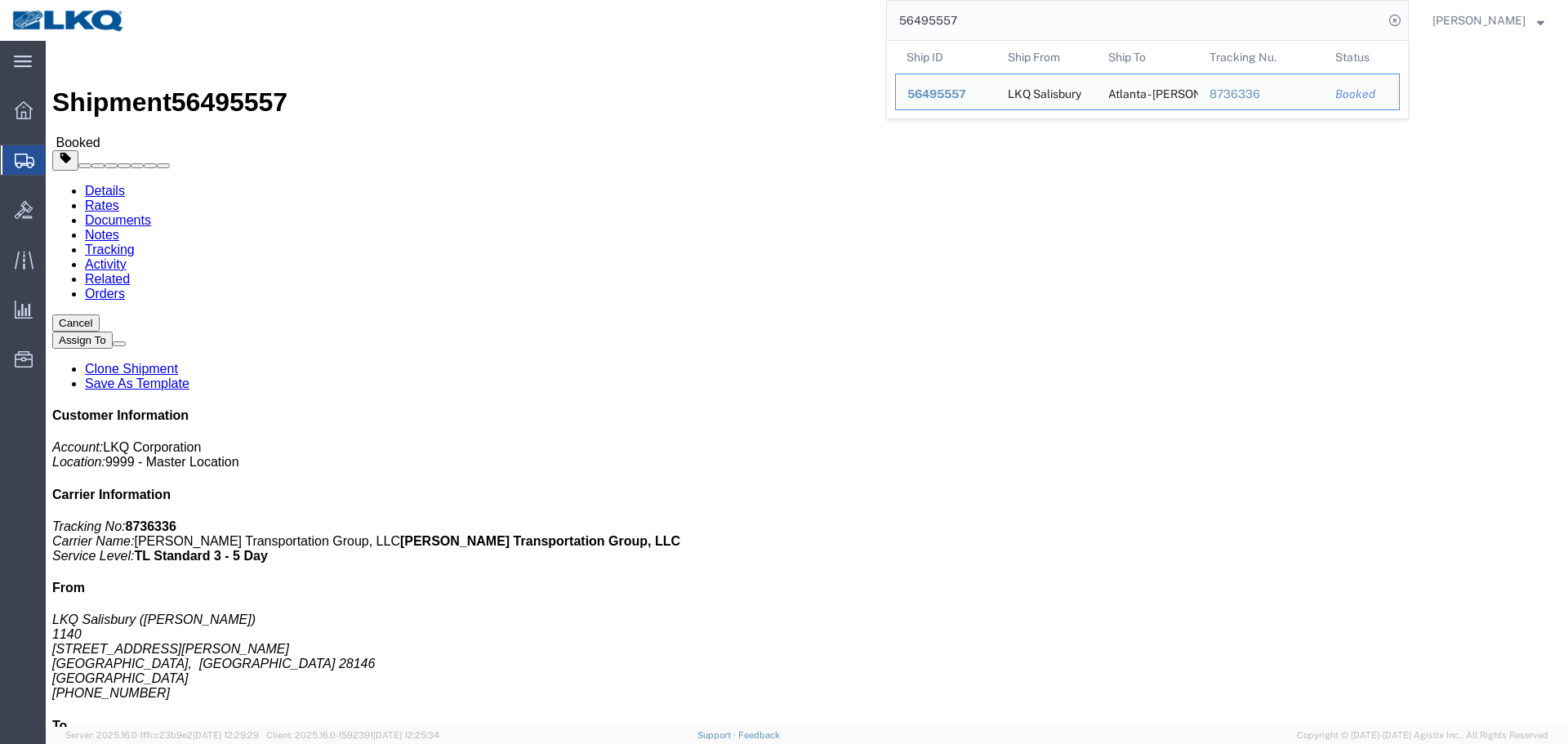
click at [964, 17] on input "56495557" at bounding box center [1134, 20] width 496 height 39
paste input "62292"
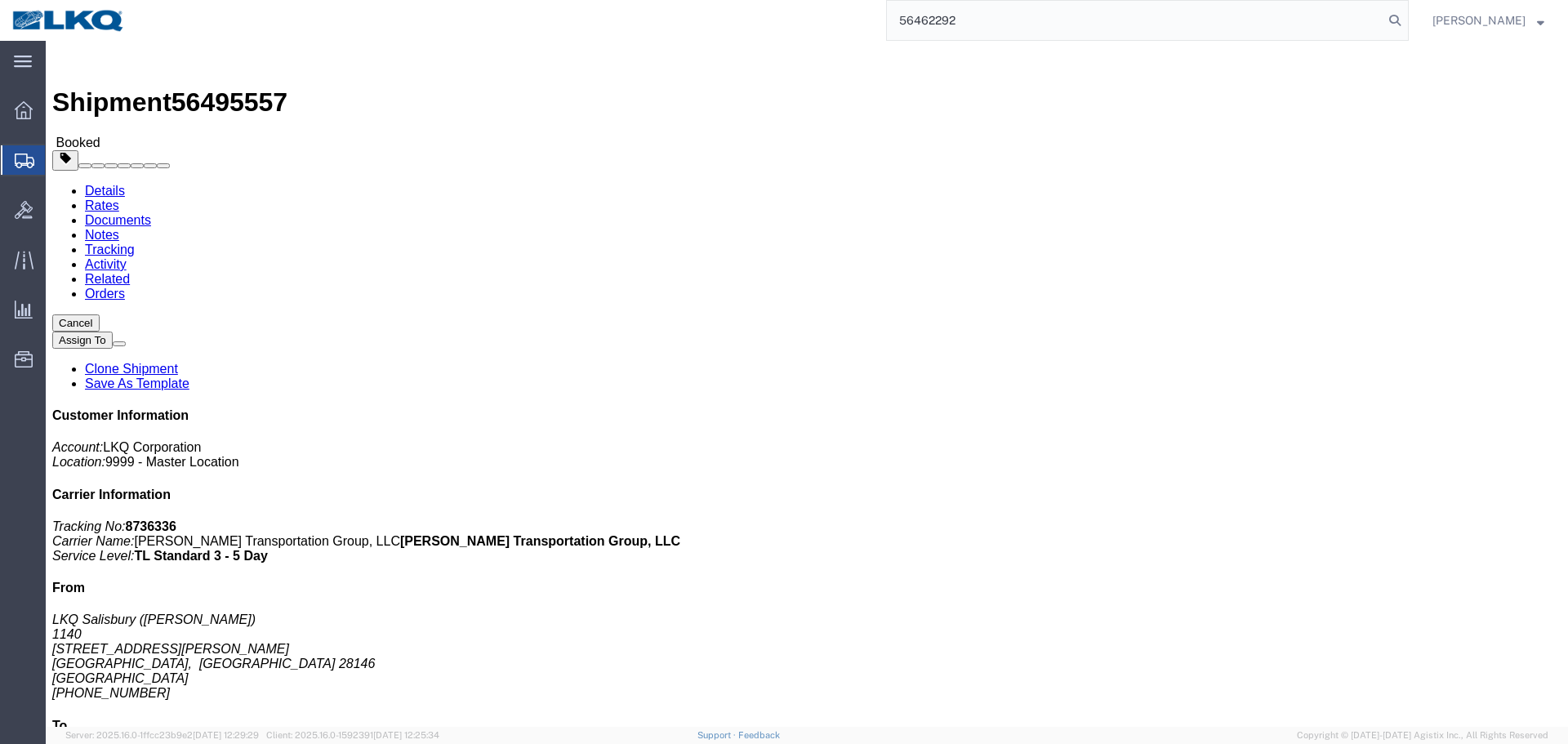
type input "56462292"
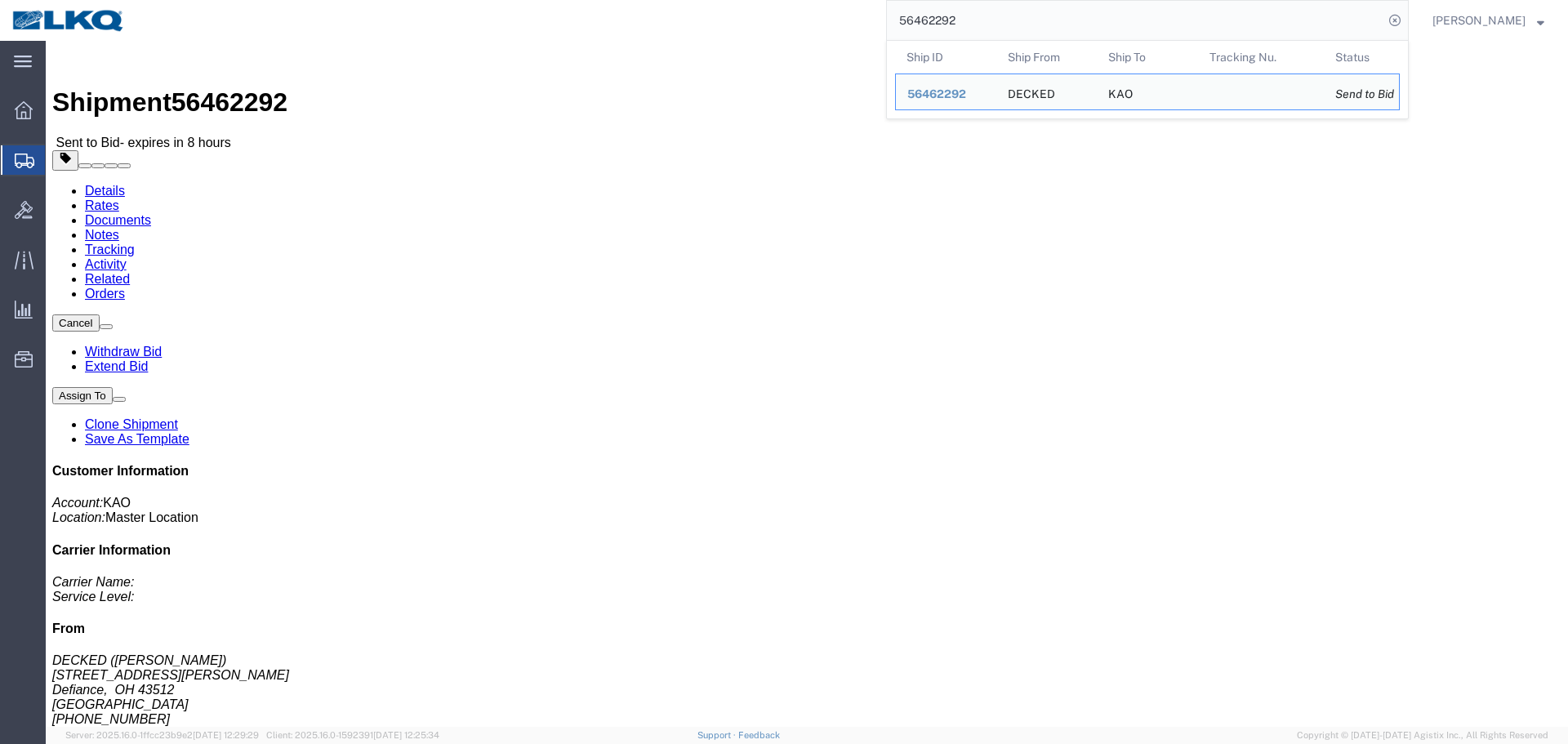
click address "DECKED (Ashley Schwarzman) 25401 Elliott Rd. Defiance, OH 43512 United States 2…"
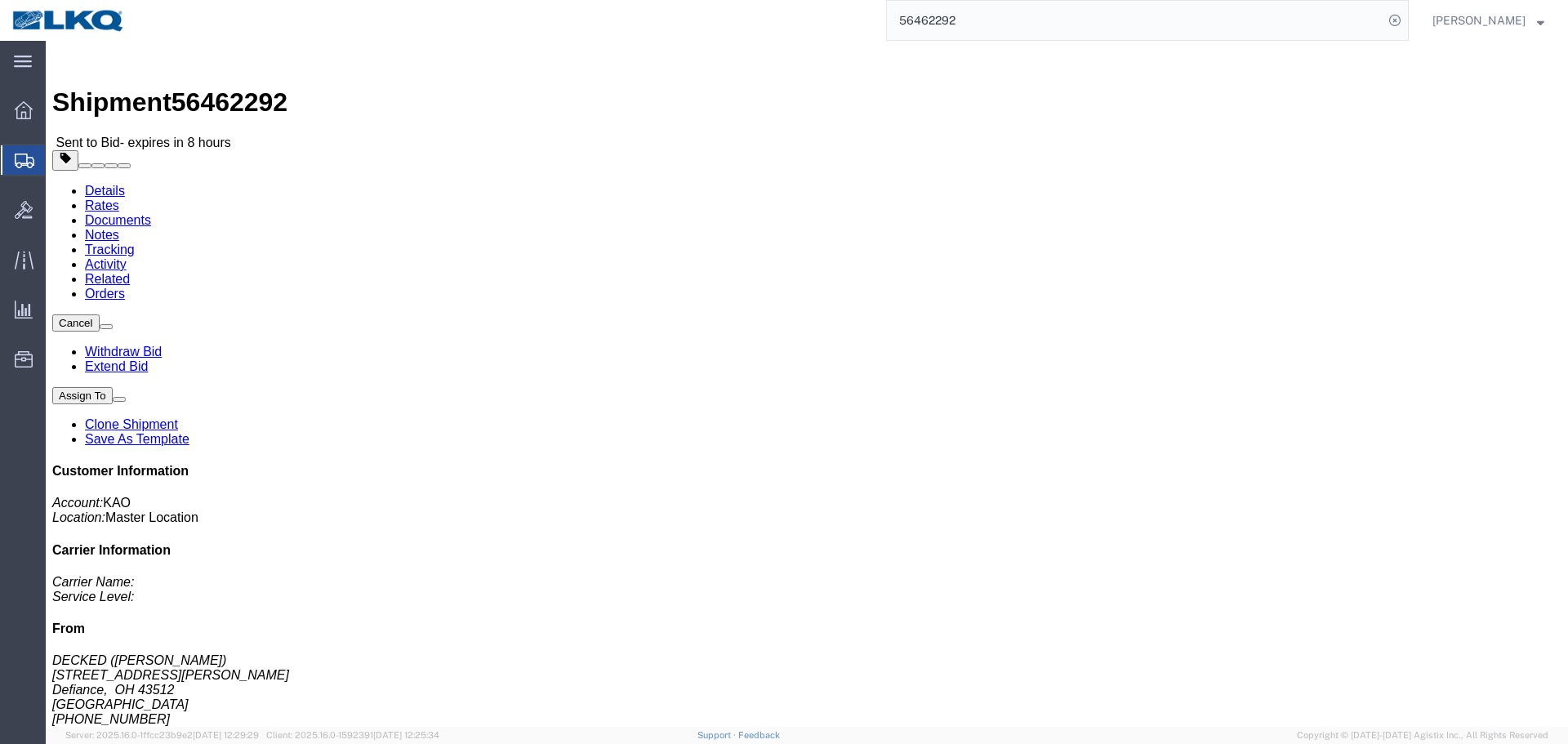
click address "DECKED (Ashley Schwarzman) 25401 Elliott Rd. Defiance, OH 43512 United States 2…"
copy address "43512"
click address "KAO (Receiving) 8438 9212 W Hallett Rd Spokane, WA 99224 United States 509-960-…"
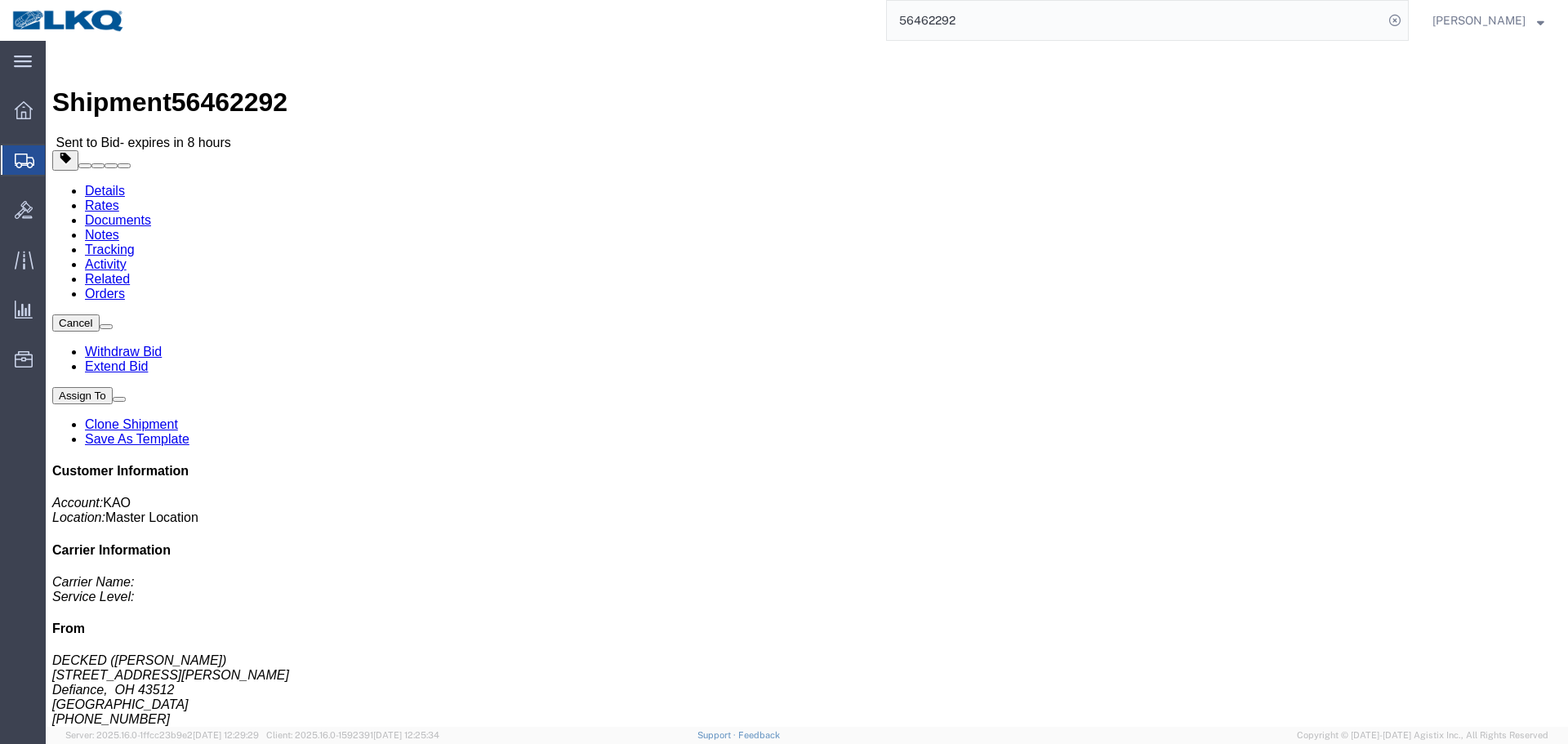
copy address "99224"
click link "Rates"
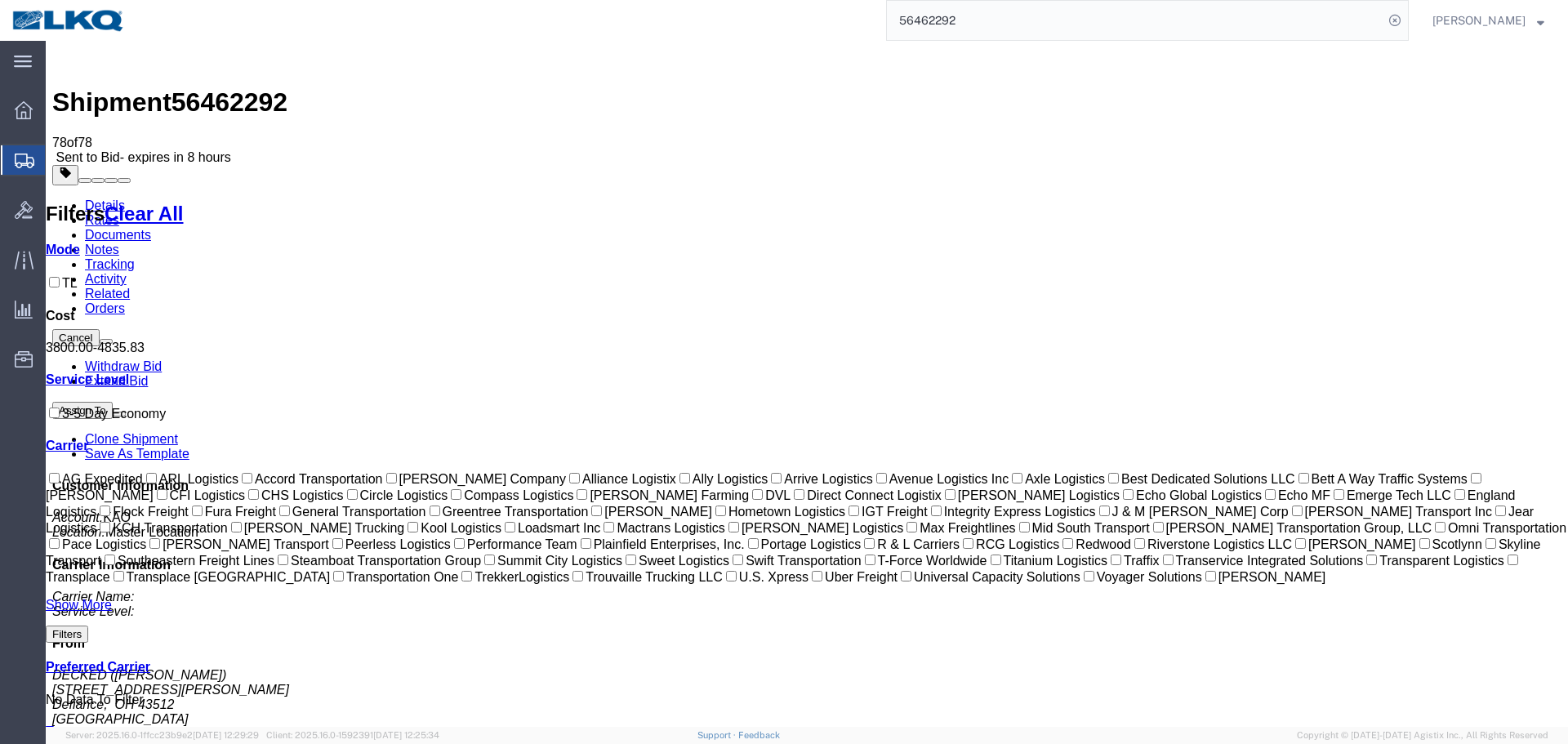
click at [119, 242] on link "Notes" at bounding box center [101, 249] width 34 height 14
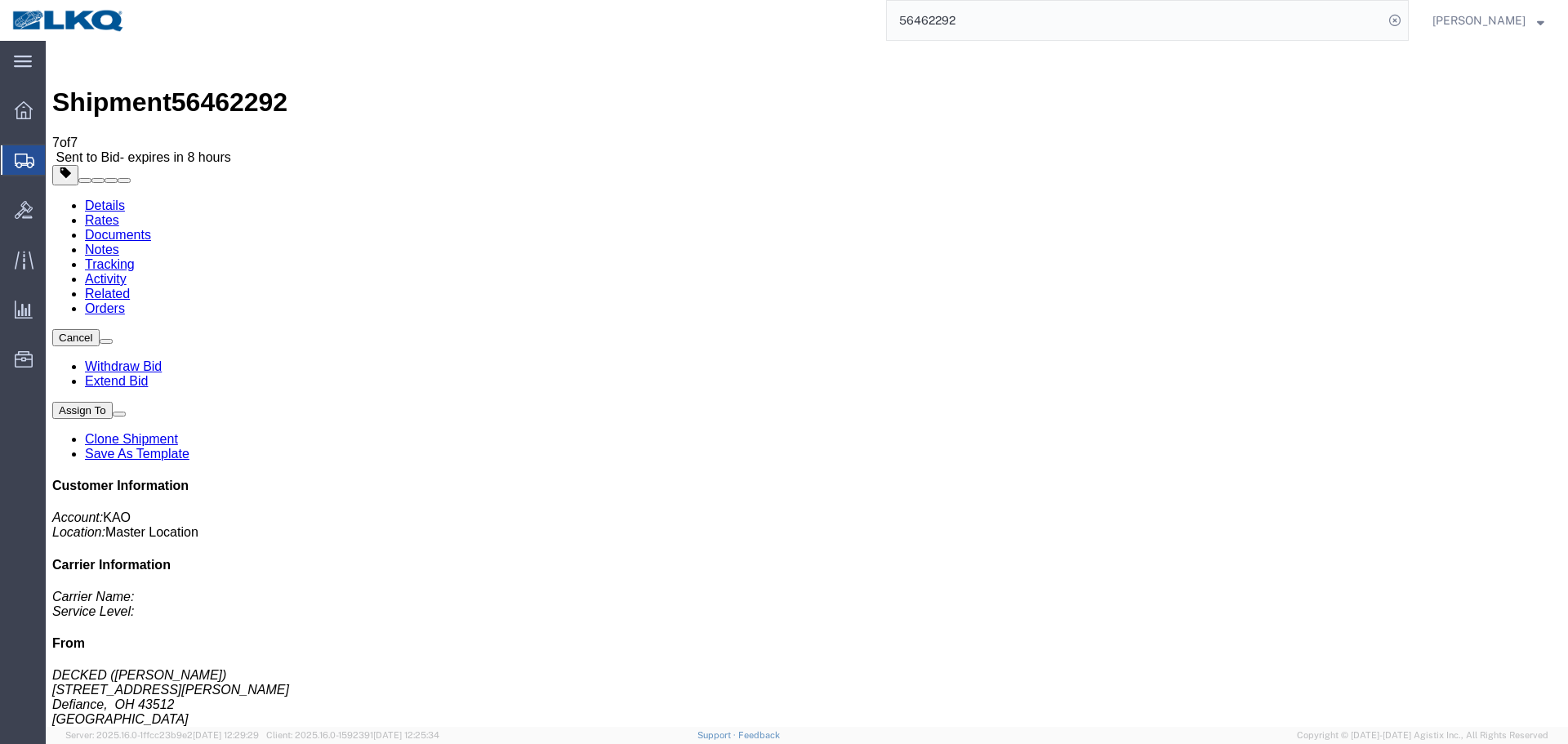
click at [1032, 11] on input "56462292" at bounding box center [1134, 20] width 496 height 39
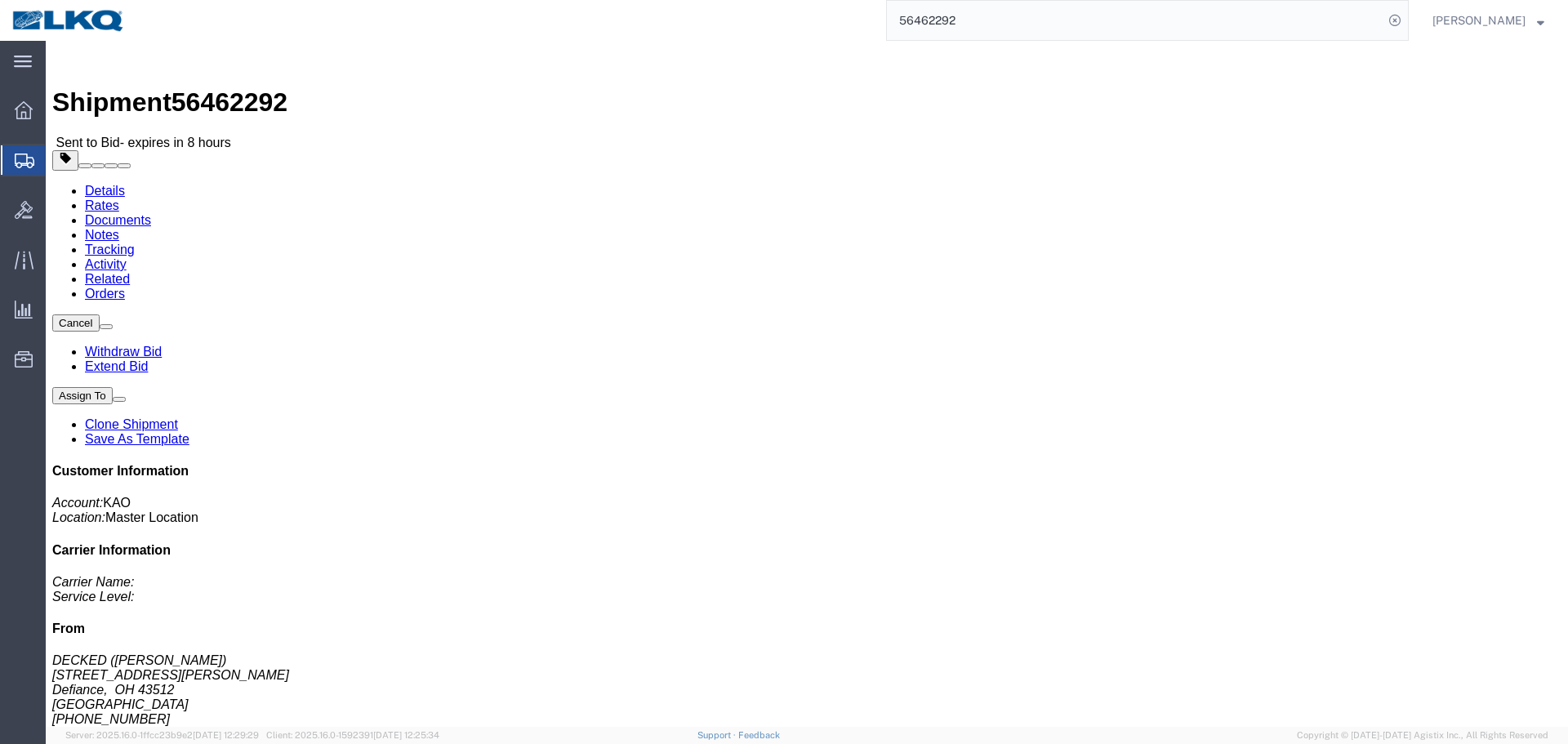
click link "Rates"
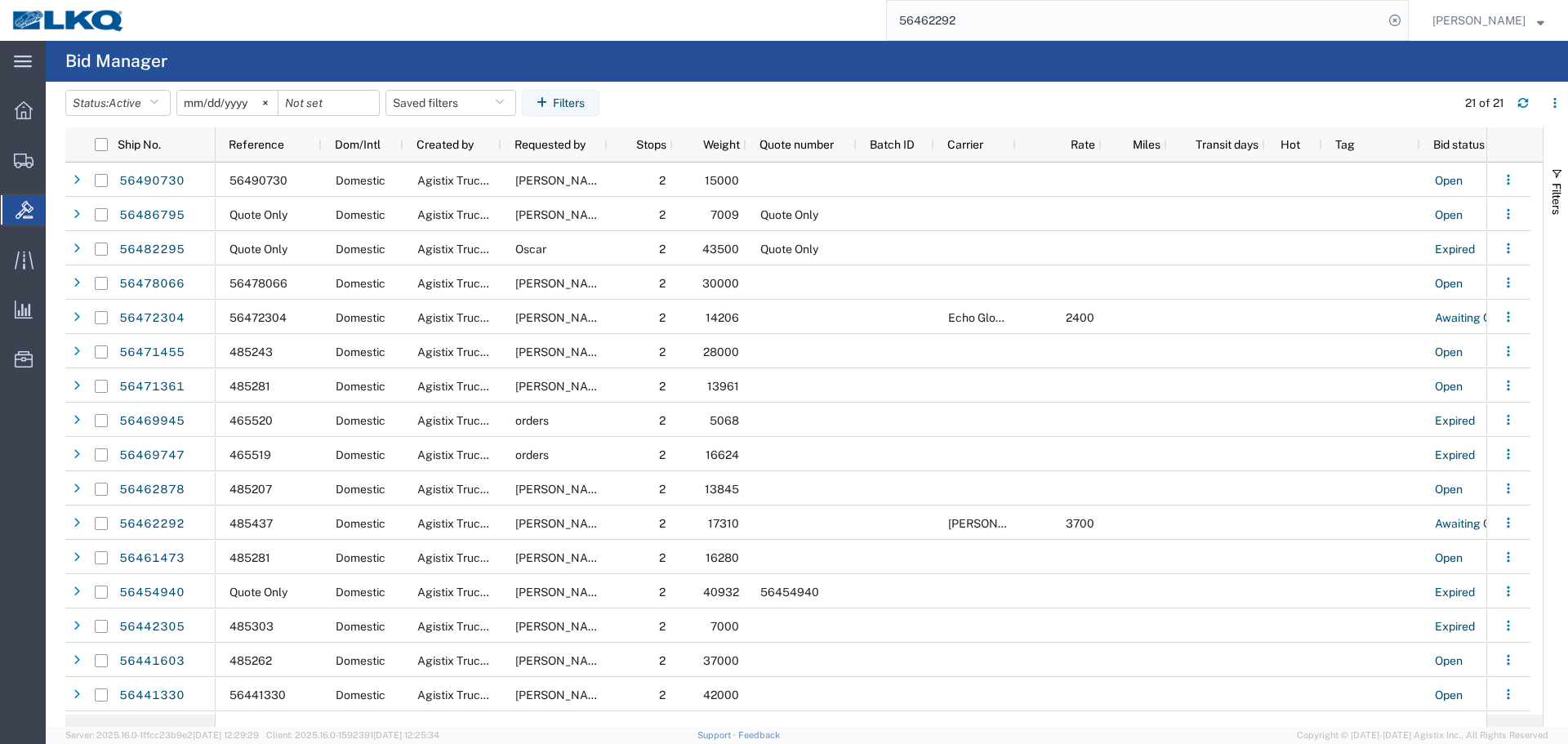
click at [1063, 14] on input "56462292" at bounding box center [1134, 20] width 496 height 39
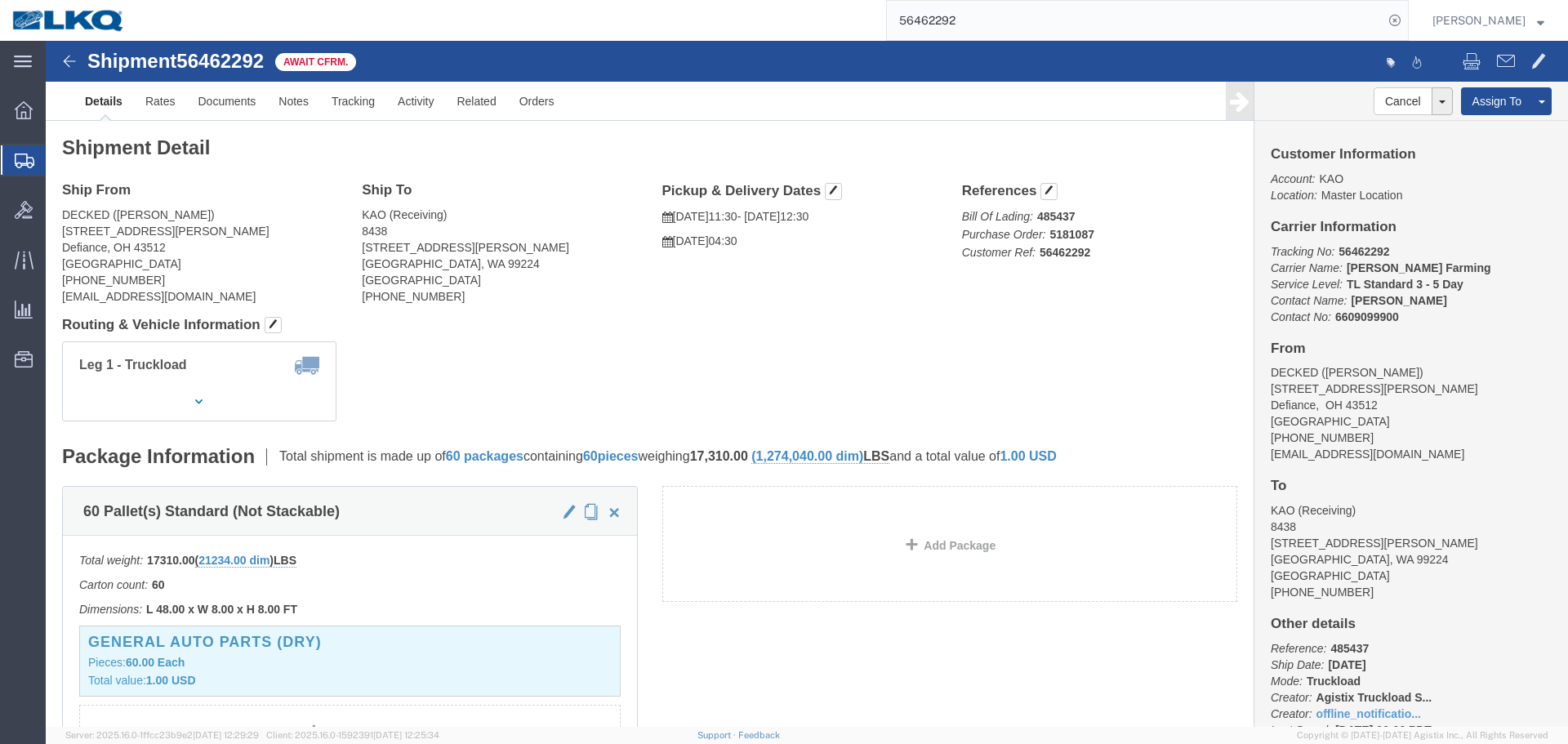
click div "Leg 1 - Truckload Vehicle 1: Standard Dry Van (53 Feet) Number of trucks: 1"
click link "Rates"
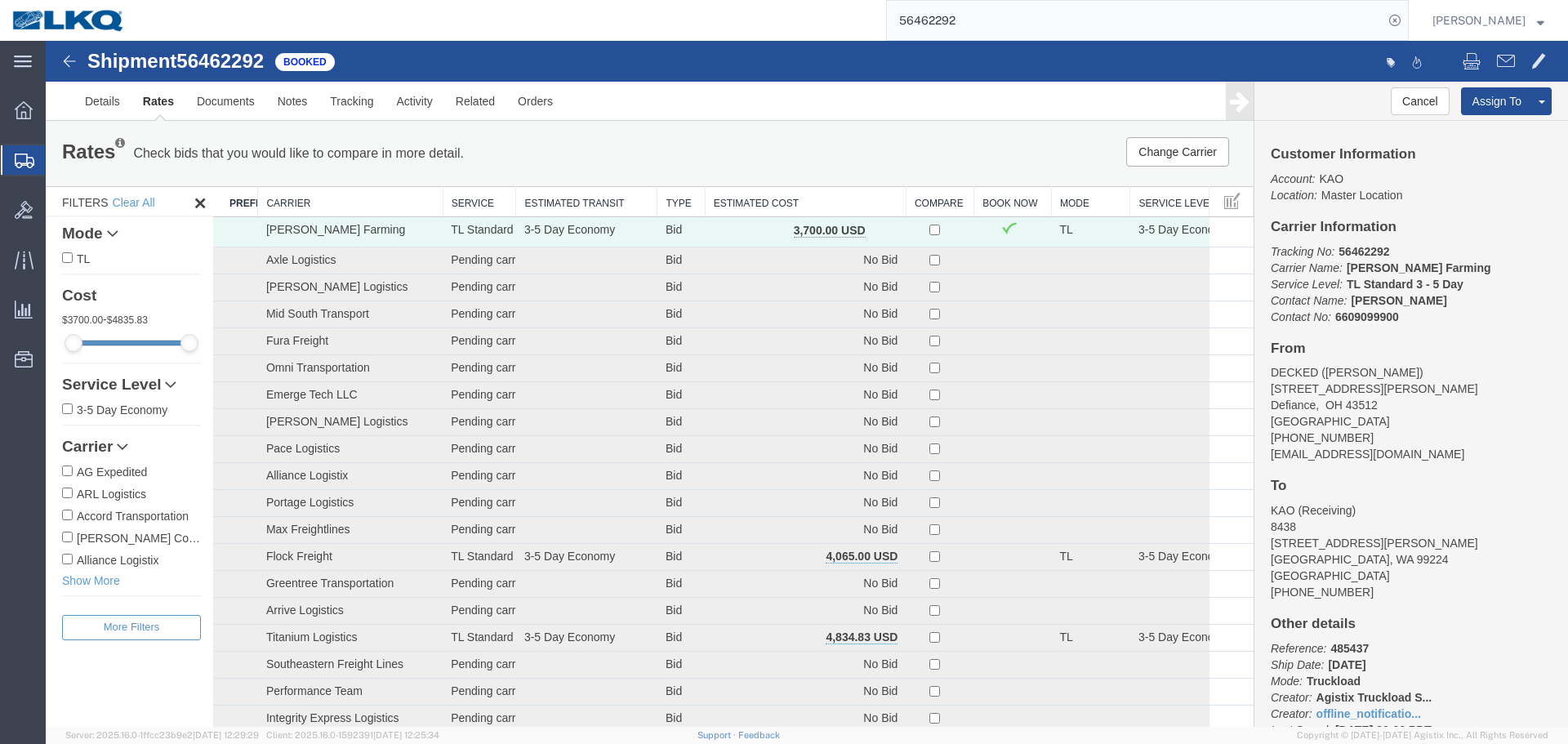
click at [798, 198] on th "Estimated Cost" at bounding box center [805, 202] width 201 height 30
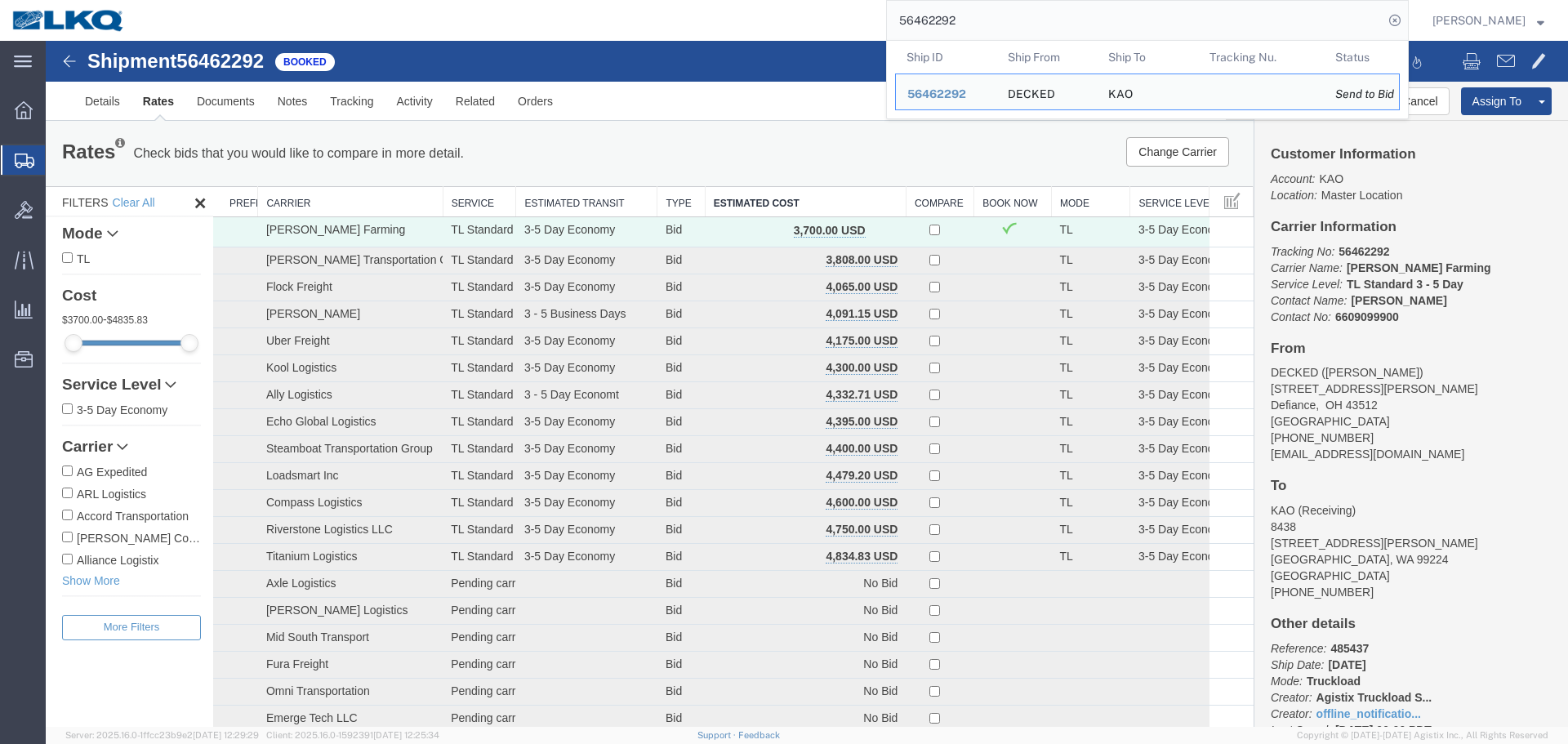
click at [1063, 28] on input "56462292" at bounding box center [1134, 20] width 496 height 39
paste input "288244"
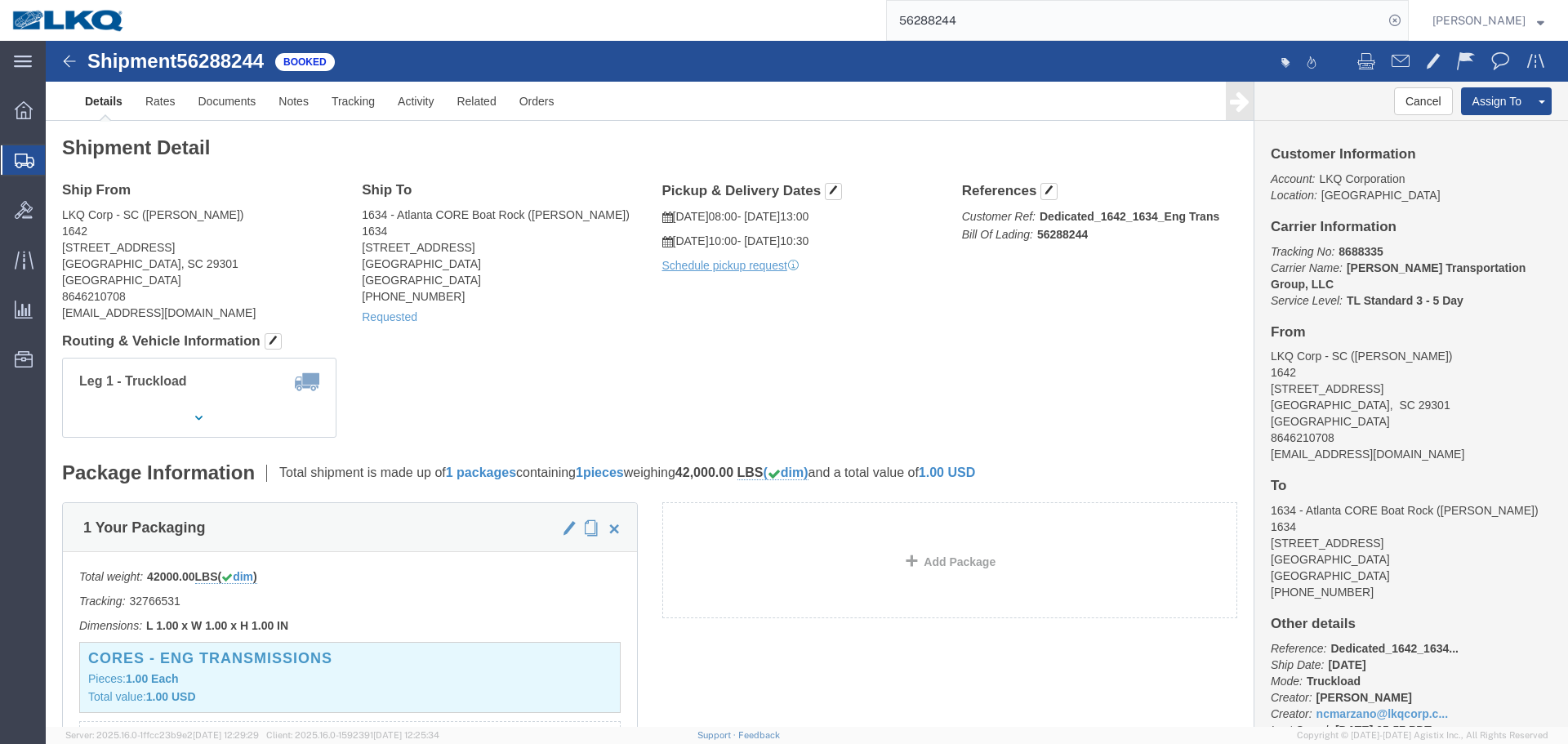
click div "Shipment Detail Ship From LKQ Corp - SC (Dallas Crowe) 1642 133 Clinton st Spar…"
click button "Cancel"
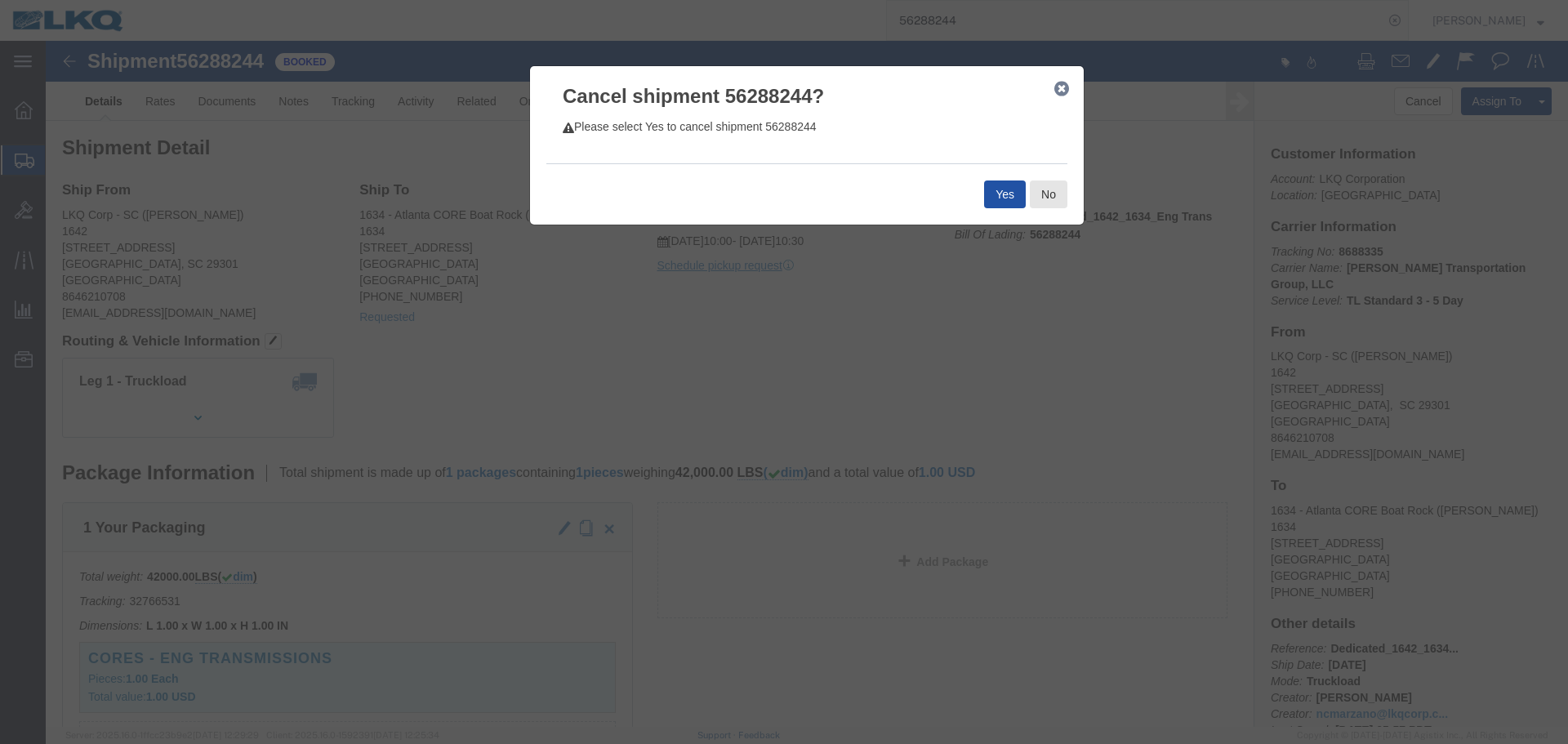
click button "Yes"
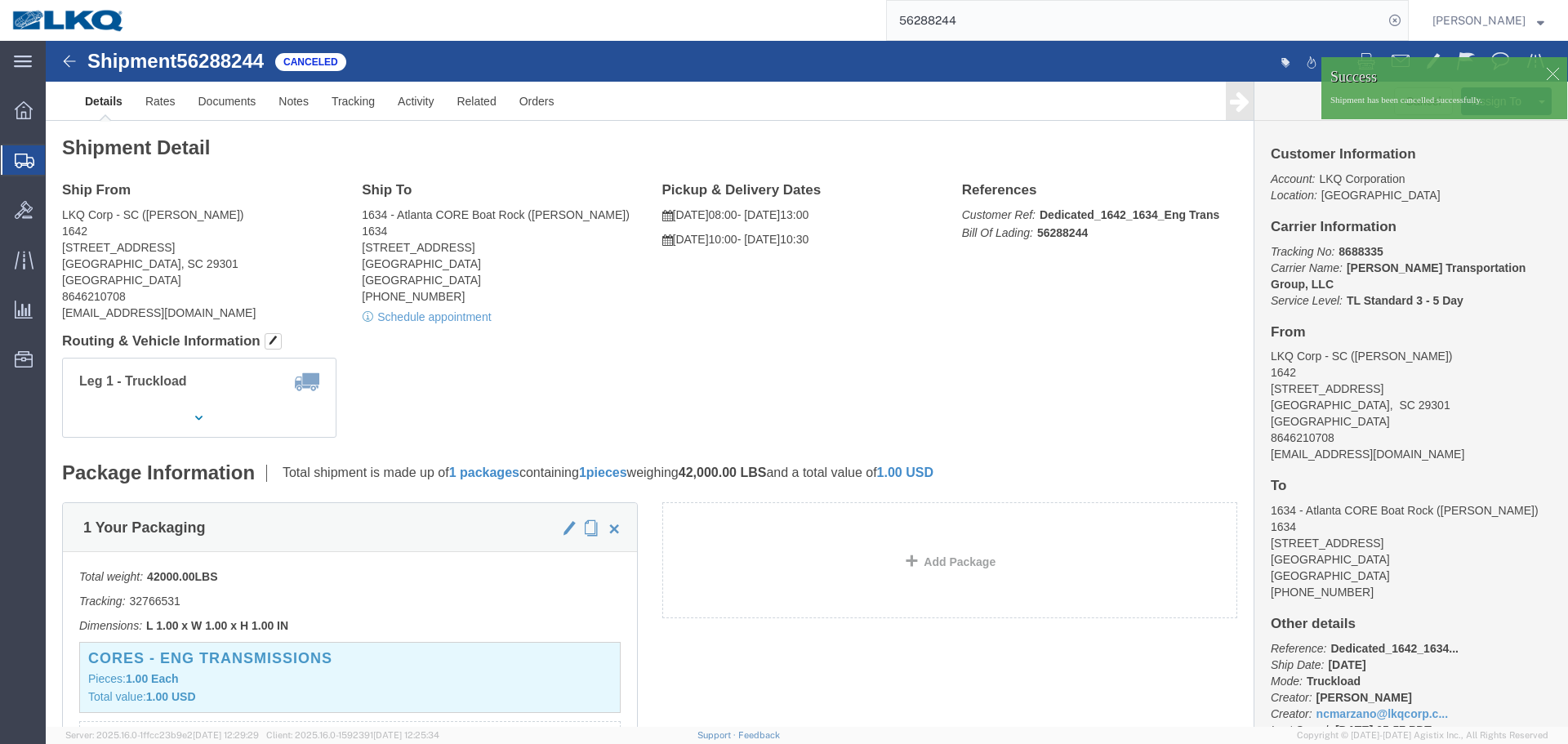
click h4 "Routing & Vehicle Information"
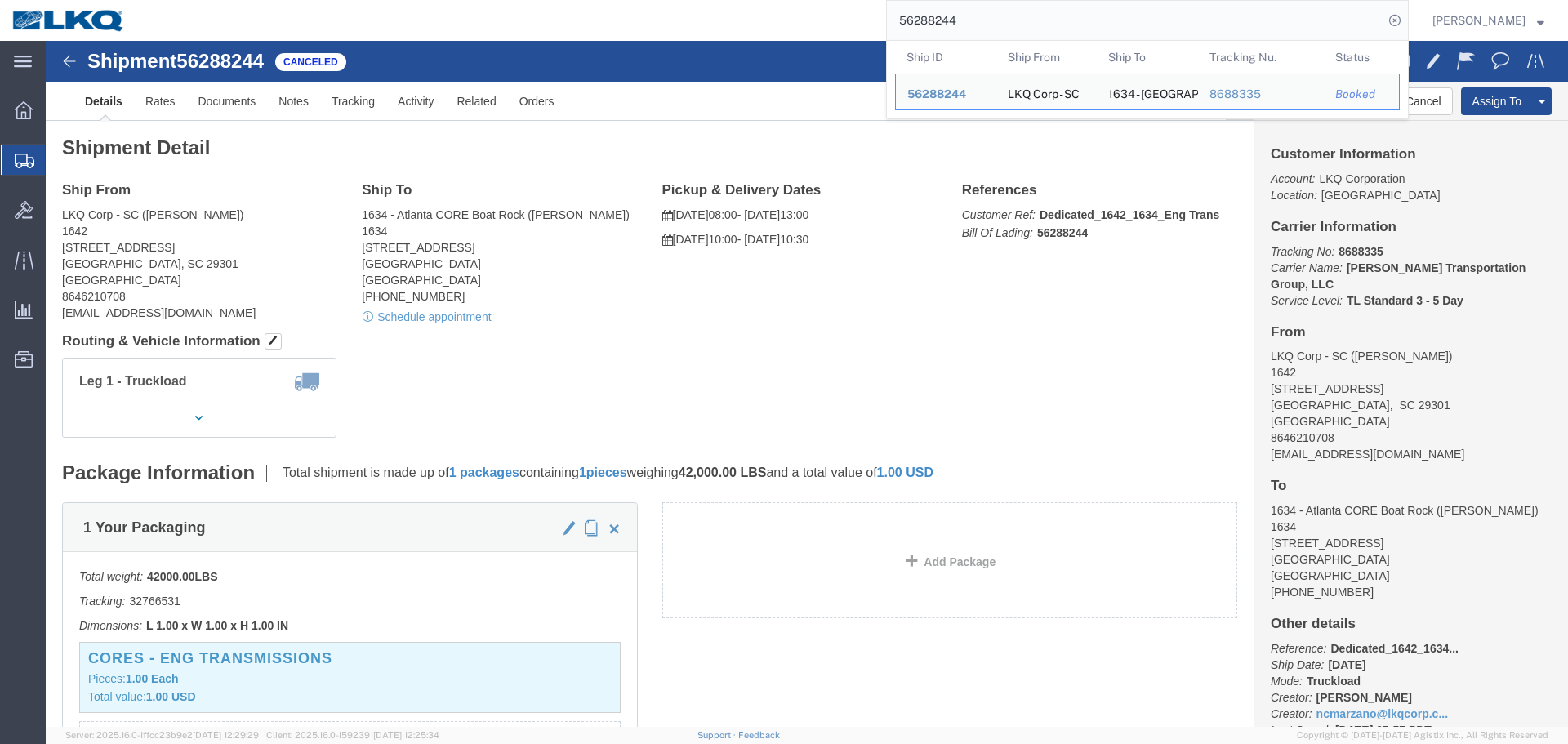
click at [971, 14] on input "56288244" at bounding box center [1134, 20] width 496 height 39
paste input "453898"
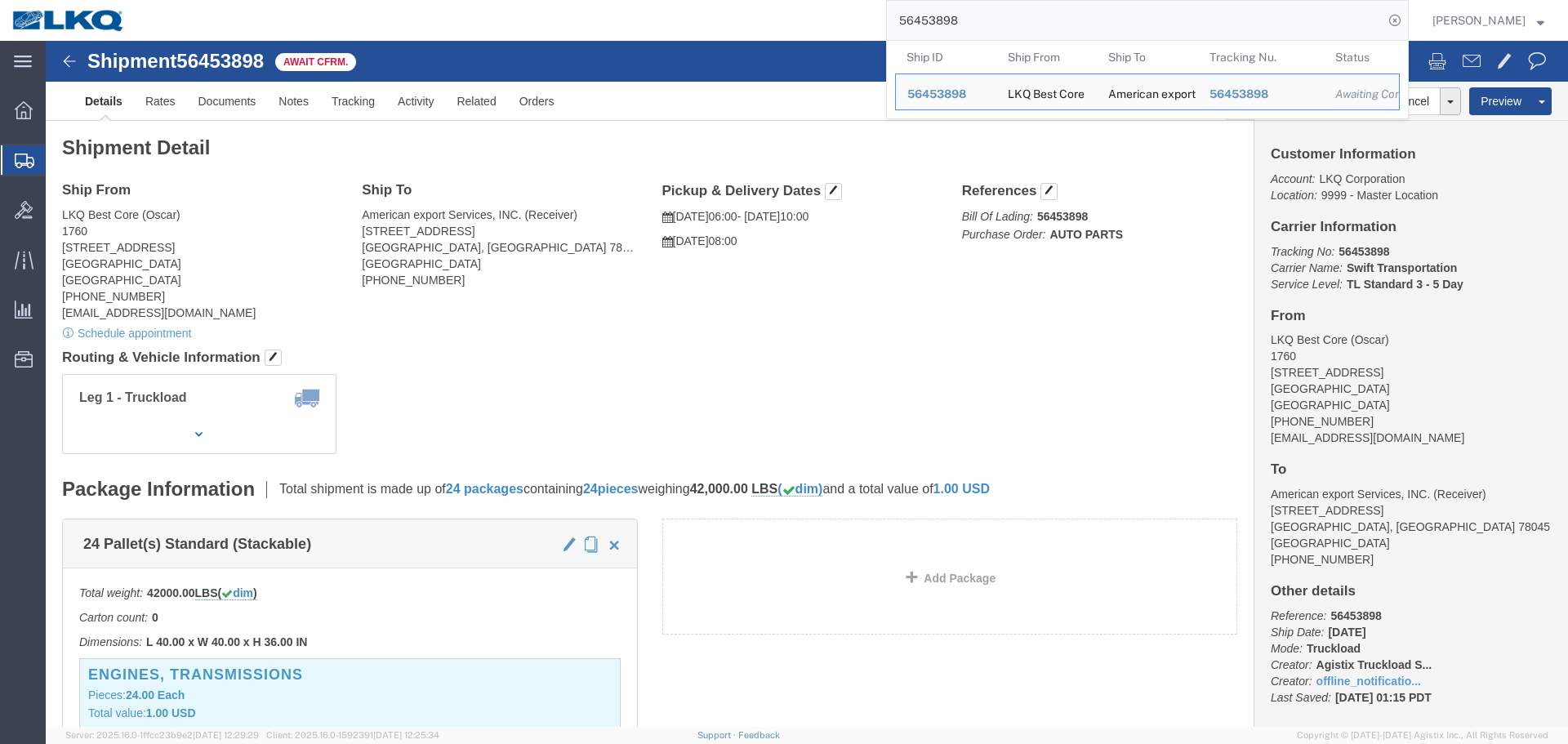
click div "Ship From LKQ Best Core (Oscar) 1760 1714 West Mount Houston Road Houston, TX 7…"
click at [1091, 11] on input "56453898" at bounding box center [1134, 20] width 496 height 39
click div "Ship From LKQ Best Core (Oscar) 1760 1714 West Mount Houston Road Houston, TX 7…"
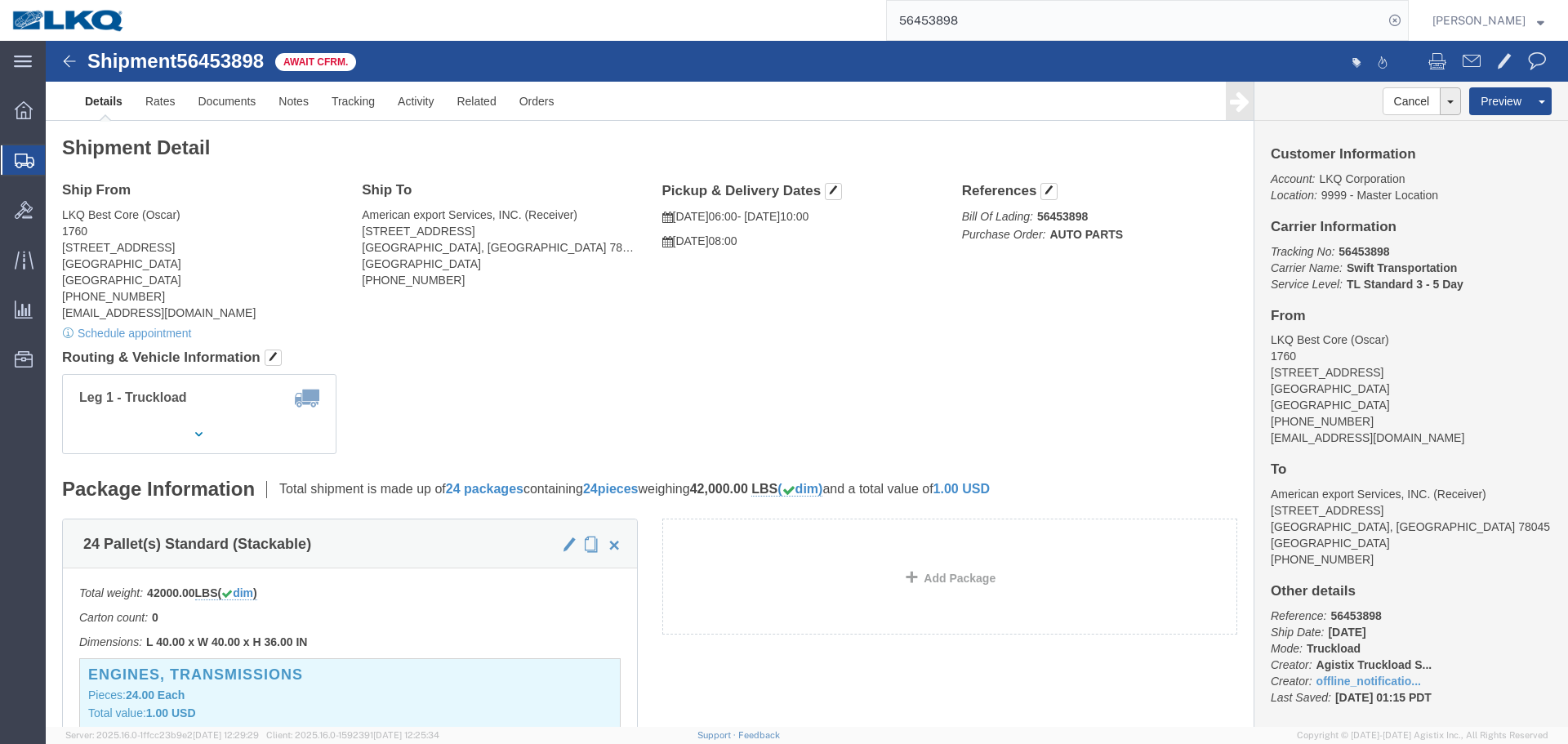
click address "LKQ Best Core (Oscar) 1760 1714 West Mount Houston Road Houston, TX 77038 Unite…"
copy address "oxdavila@lkqcorp.com"
click at [996, 13] on input "56453898" at bounding box center [1134, 20] width 496 height 39
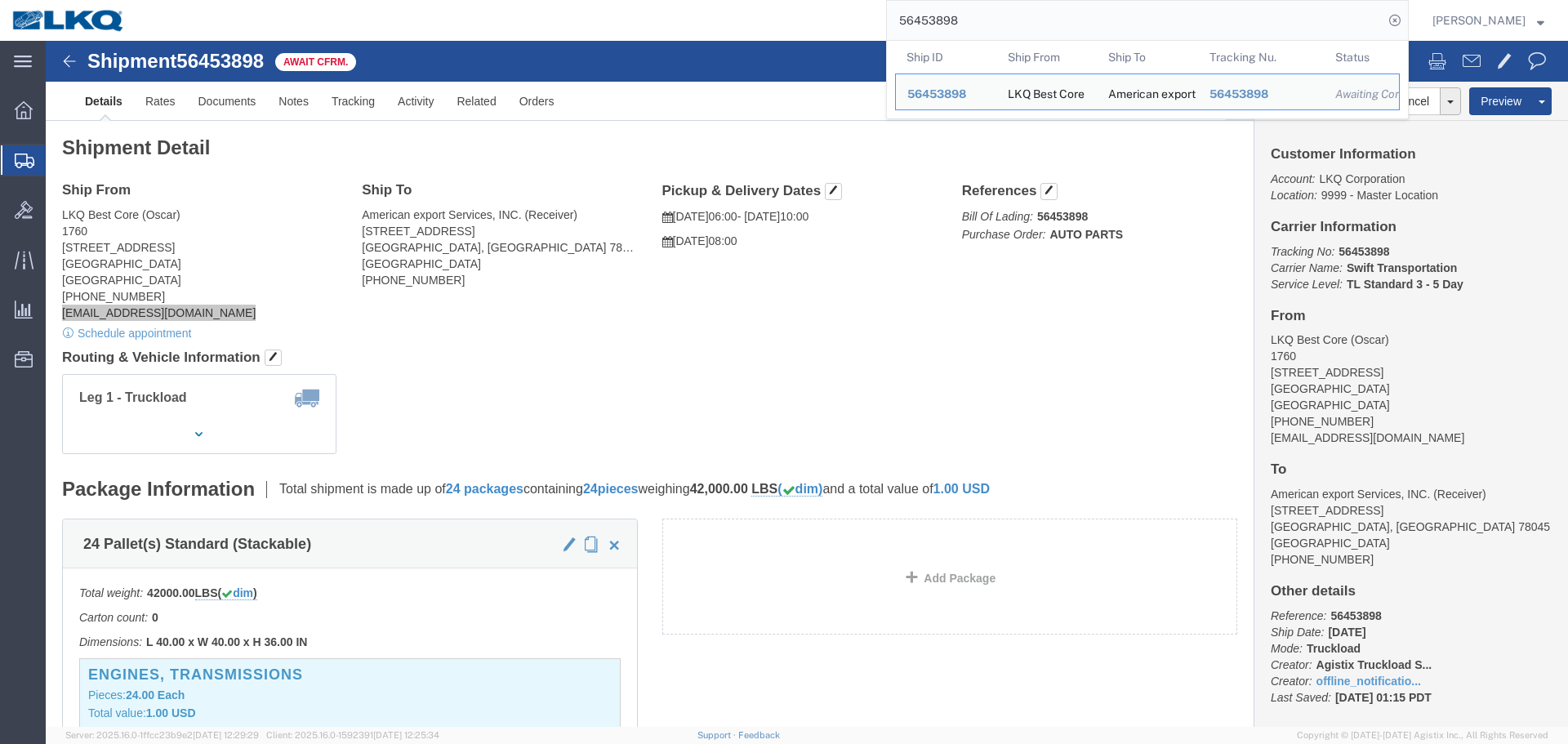
paste input "163974"
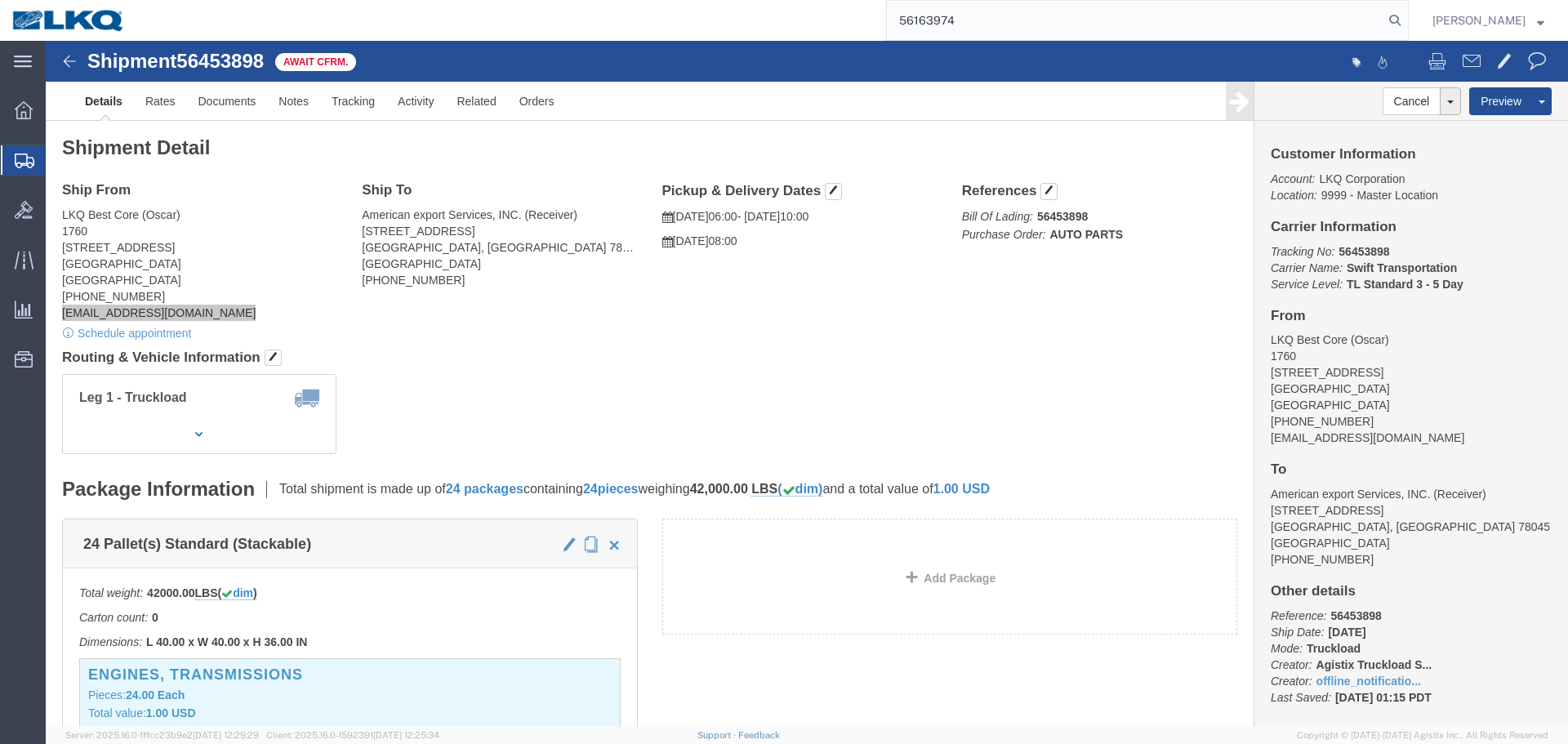
type input "56163974"
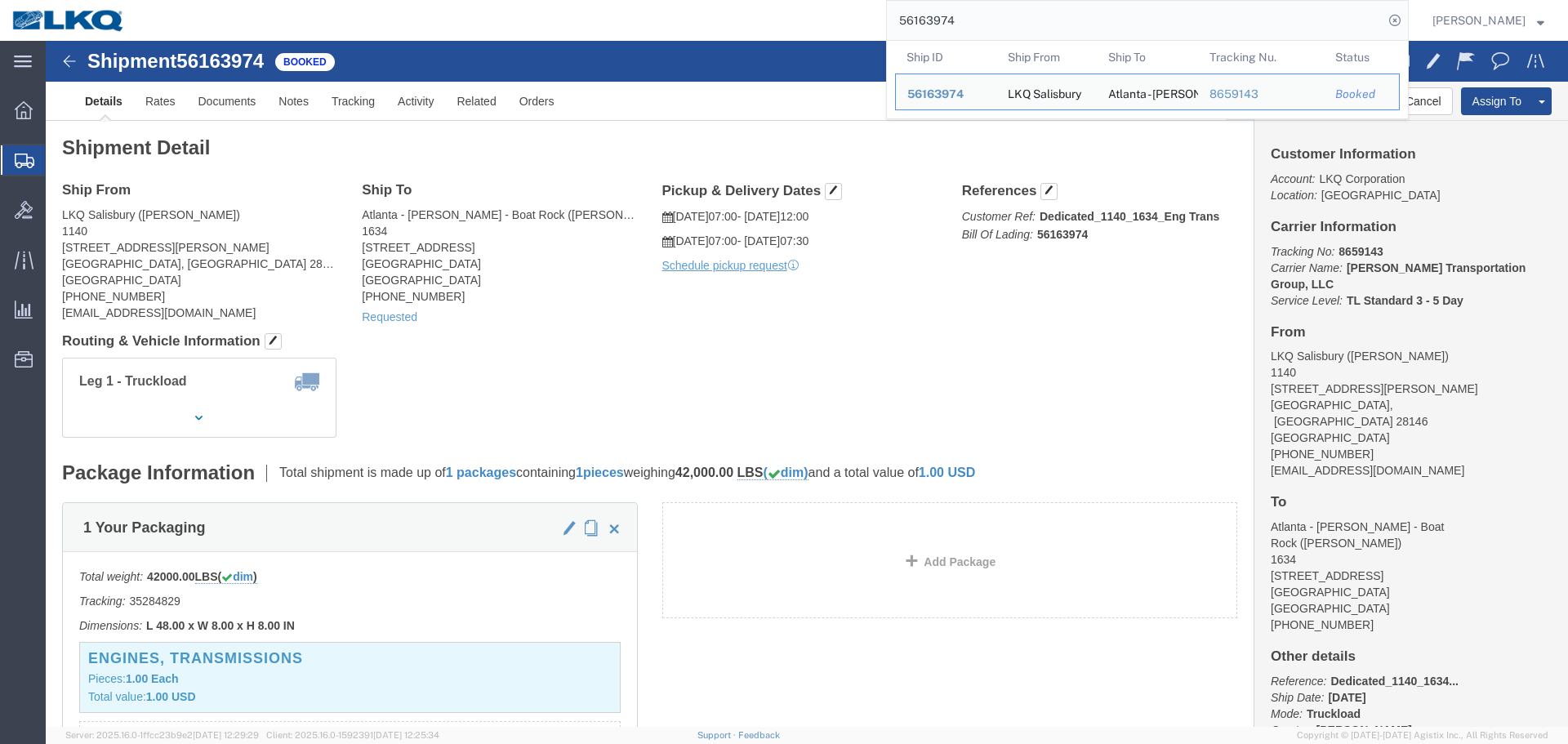
click div "Shipment Detail Ship From LKQ Salisbury (Melissa Hunter) 1140 1212 Webb Road Sa…"
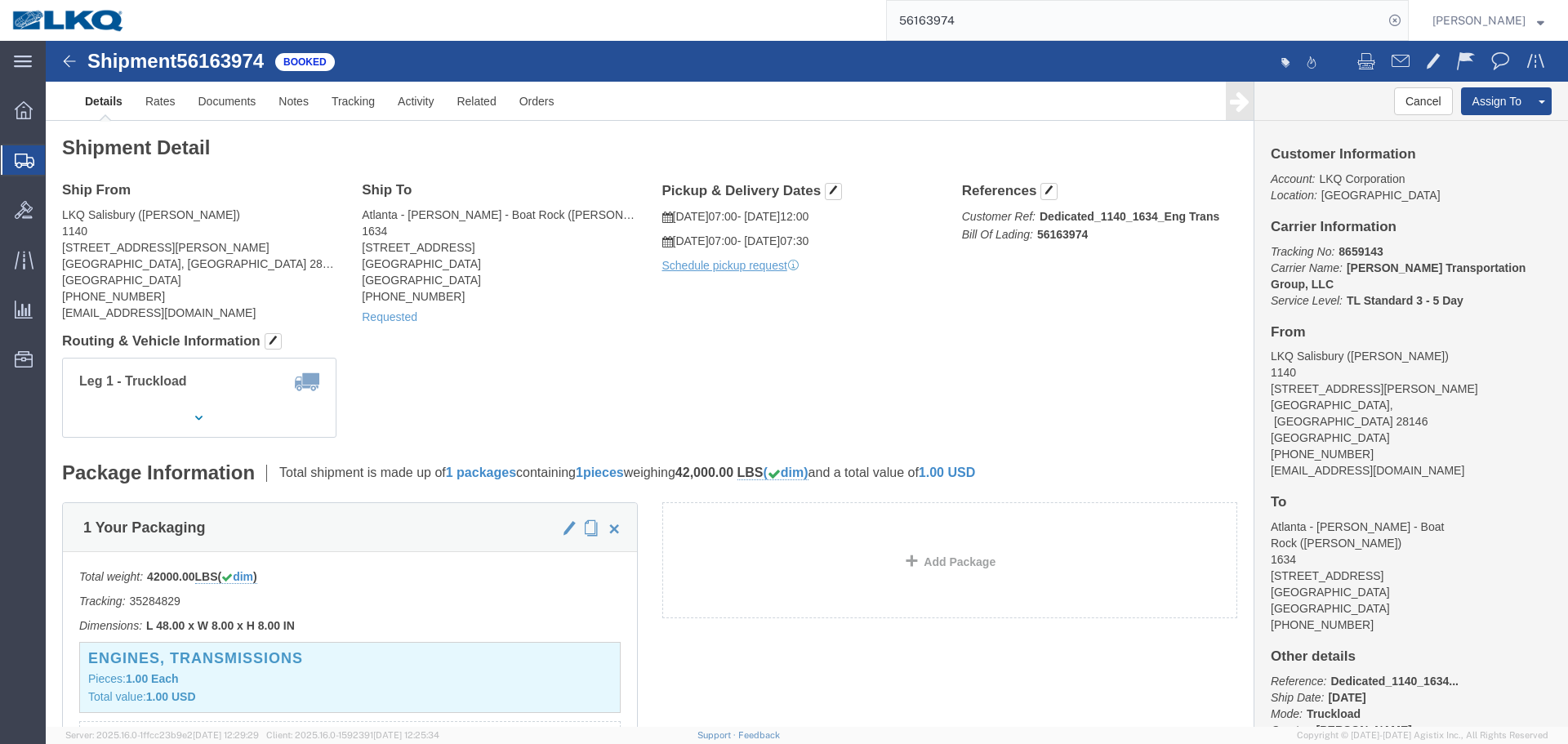
click h4 "Routing & Vehicle Information"
click div "Ship From LKQ Salisbury (Melissa Hunter) 1140 1212 Webb Road Salisbury, NC 2814…"
click button "Cancel"
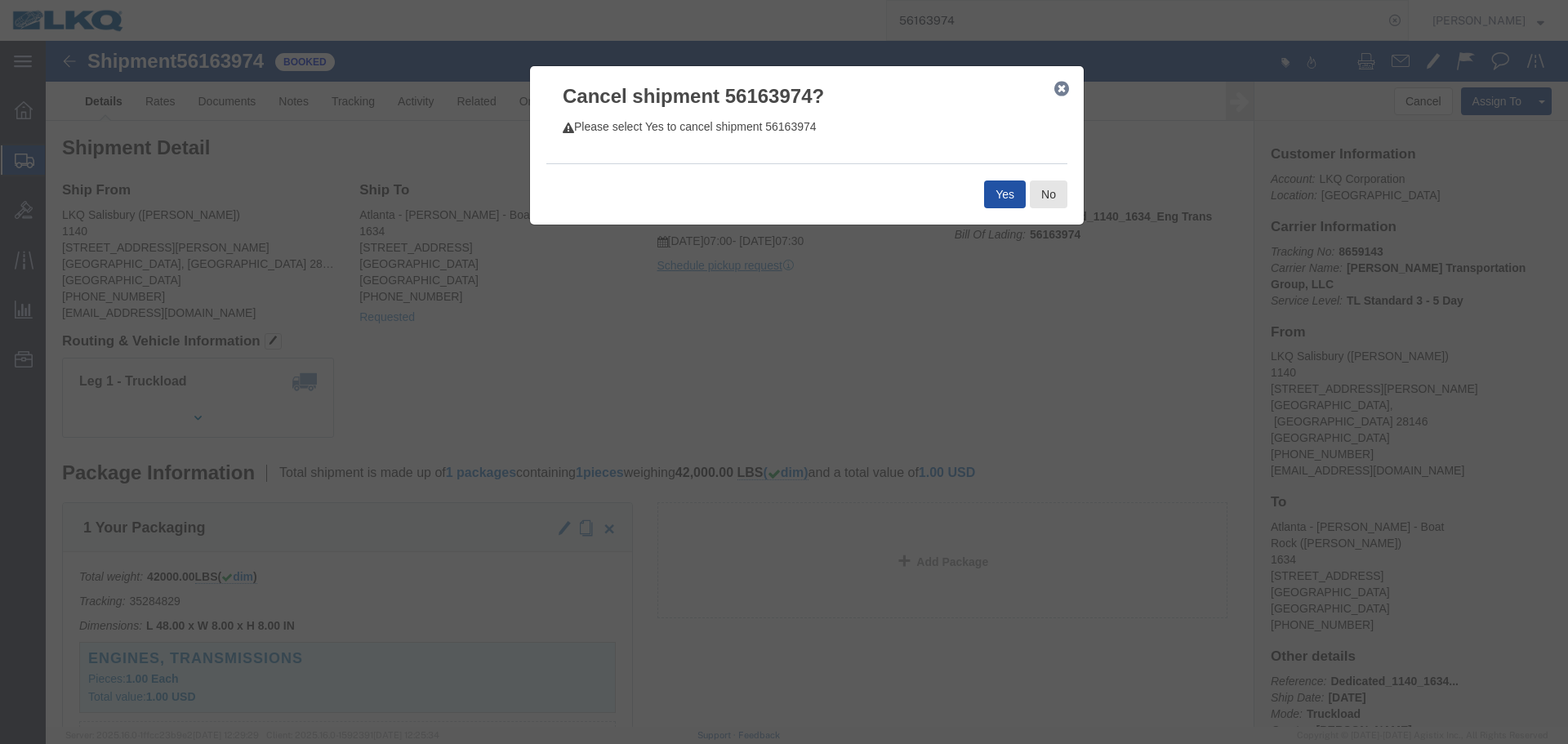
click button "Yes"
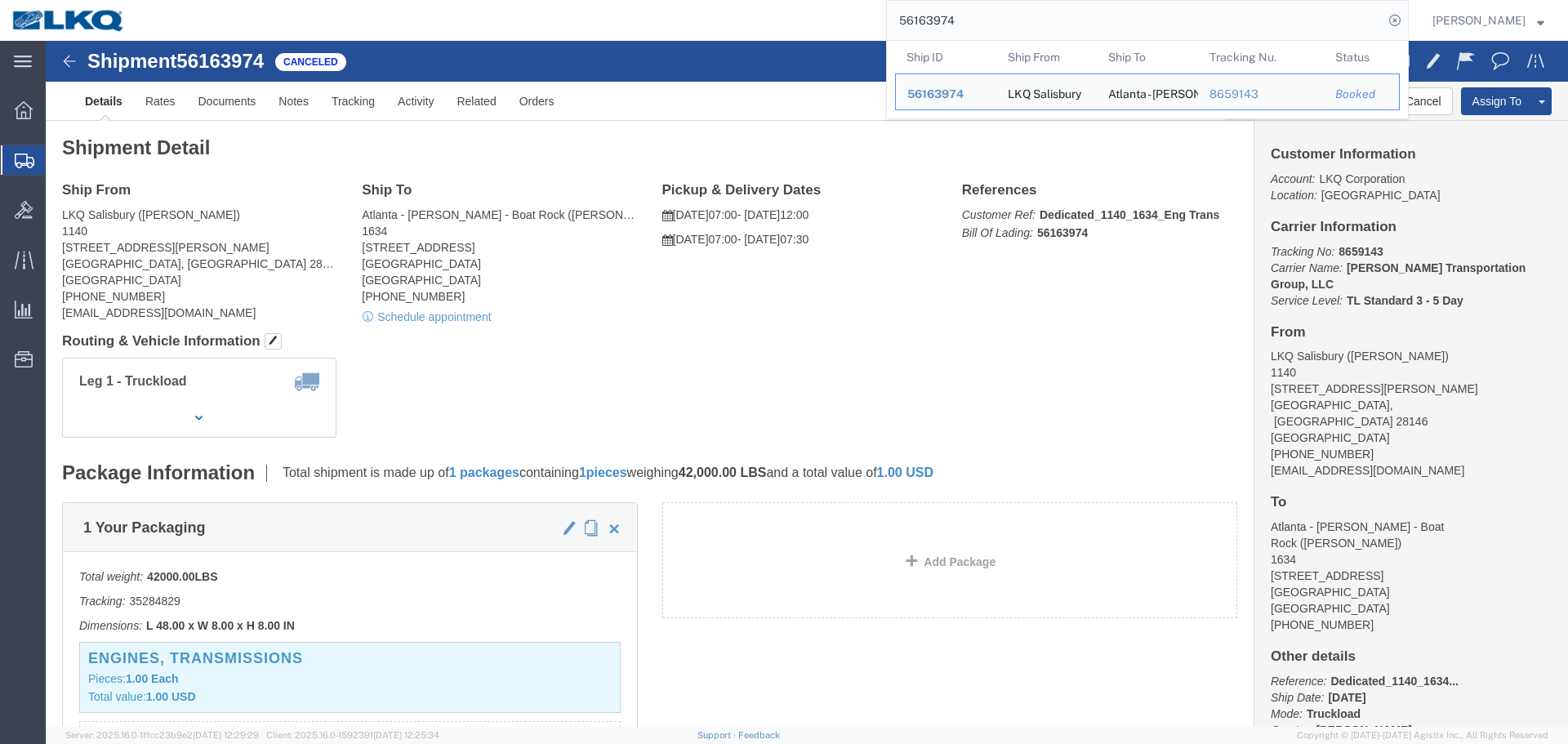
click at [986, 27] on input "56163974" at bounding box center [1134, 20] width 496 height 39
paste input "486795"
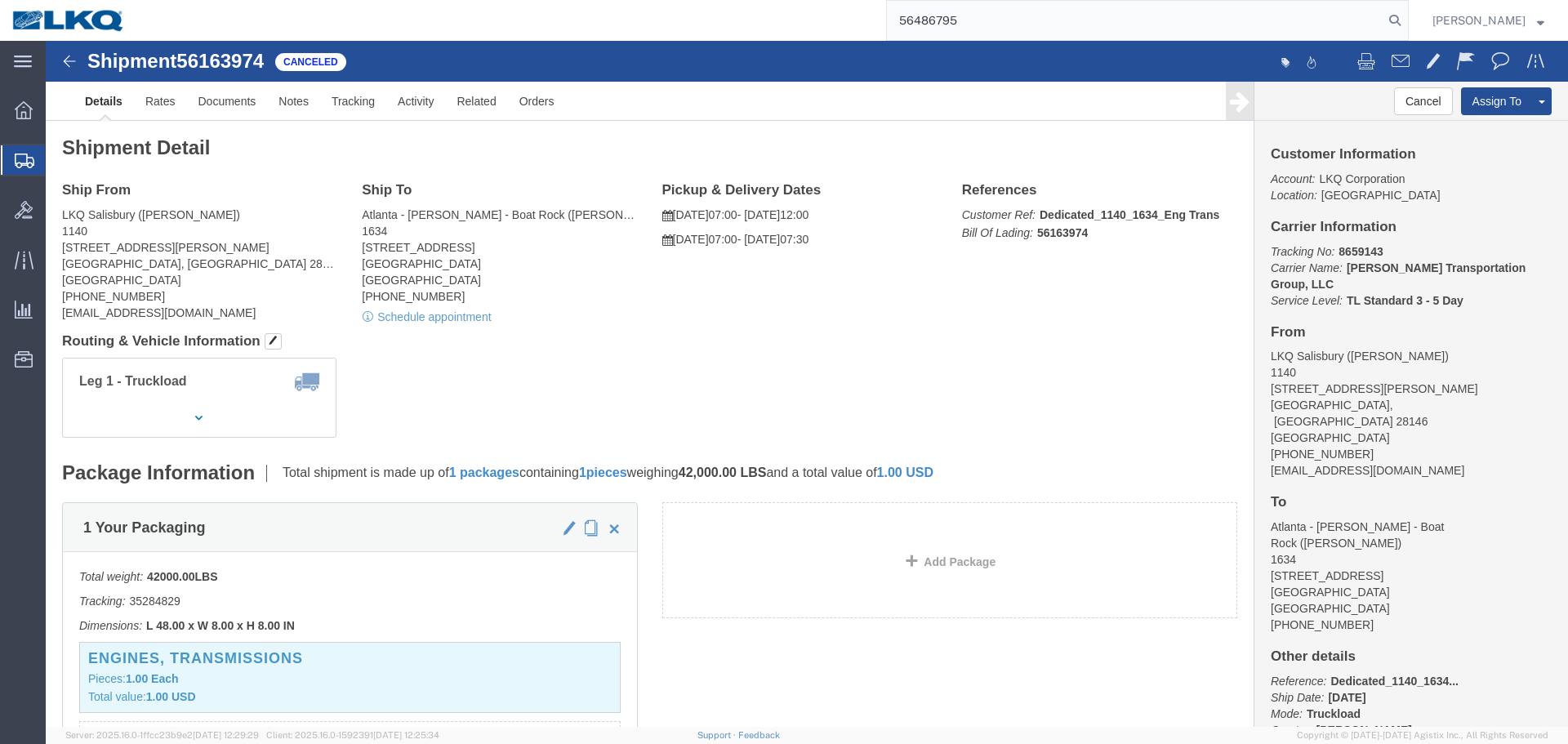
click h4 "Routing & Vehicle Information"
click div "Shipment Detail Ship From LKQ Salisbury (Melissa Hunter) 1140 1212 Webb Road Sa…"
drag, startPoint x: 505, startPoint y: 287, endPoint x: 640, endPoint y: 440, distance: 204.0
click div "Shipment Detail Ship From LKQ Salisbury (Melissa Hunter) 1140 1212 Webb Road Sa…"
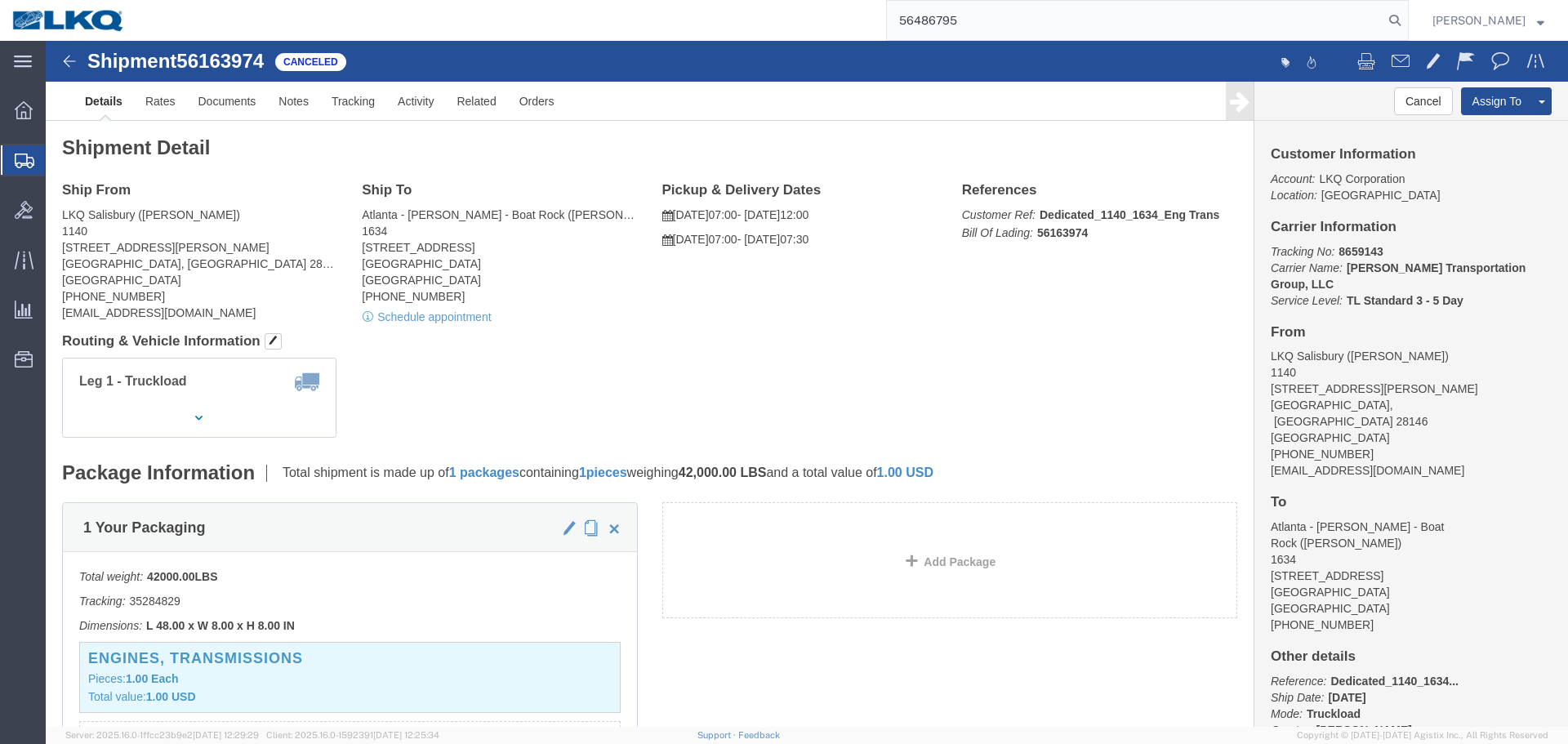
click div "Leg 1 - Truckload Number of trucks: 1"
click div "Ship From LKQ Salisbury (Melissa Hunter) 1140 1212 Webb Road Salisbury, NC 2814…"
click at [991, 25] on input "56486795" at bounding box center [1134, 20] width 496 height 39
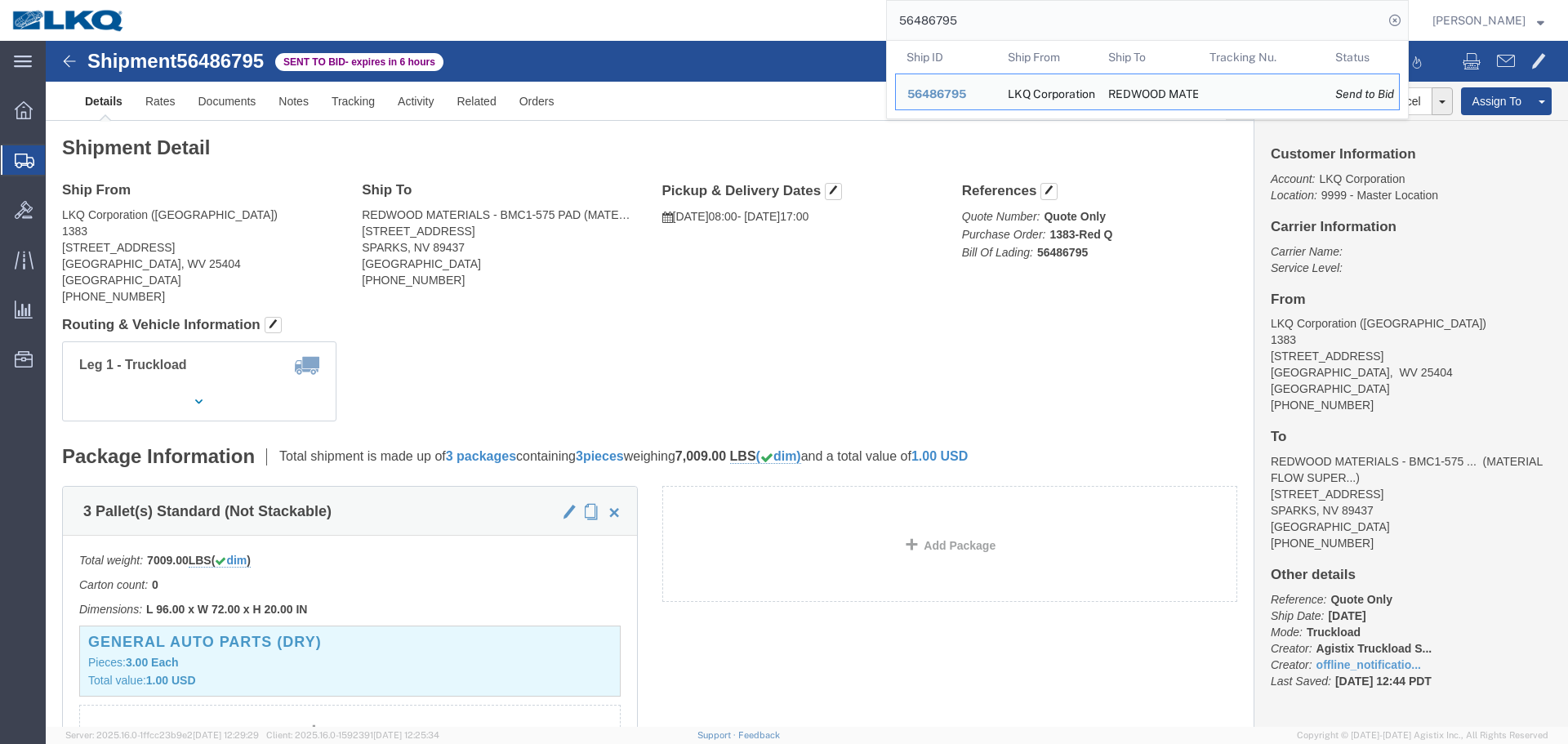
click div "Ship From LKQ Corporation (Chad) 1383 4590 Williamsport Pike Martinsburg, WV 25…"
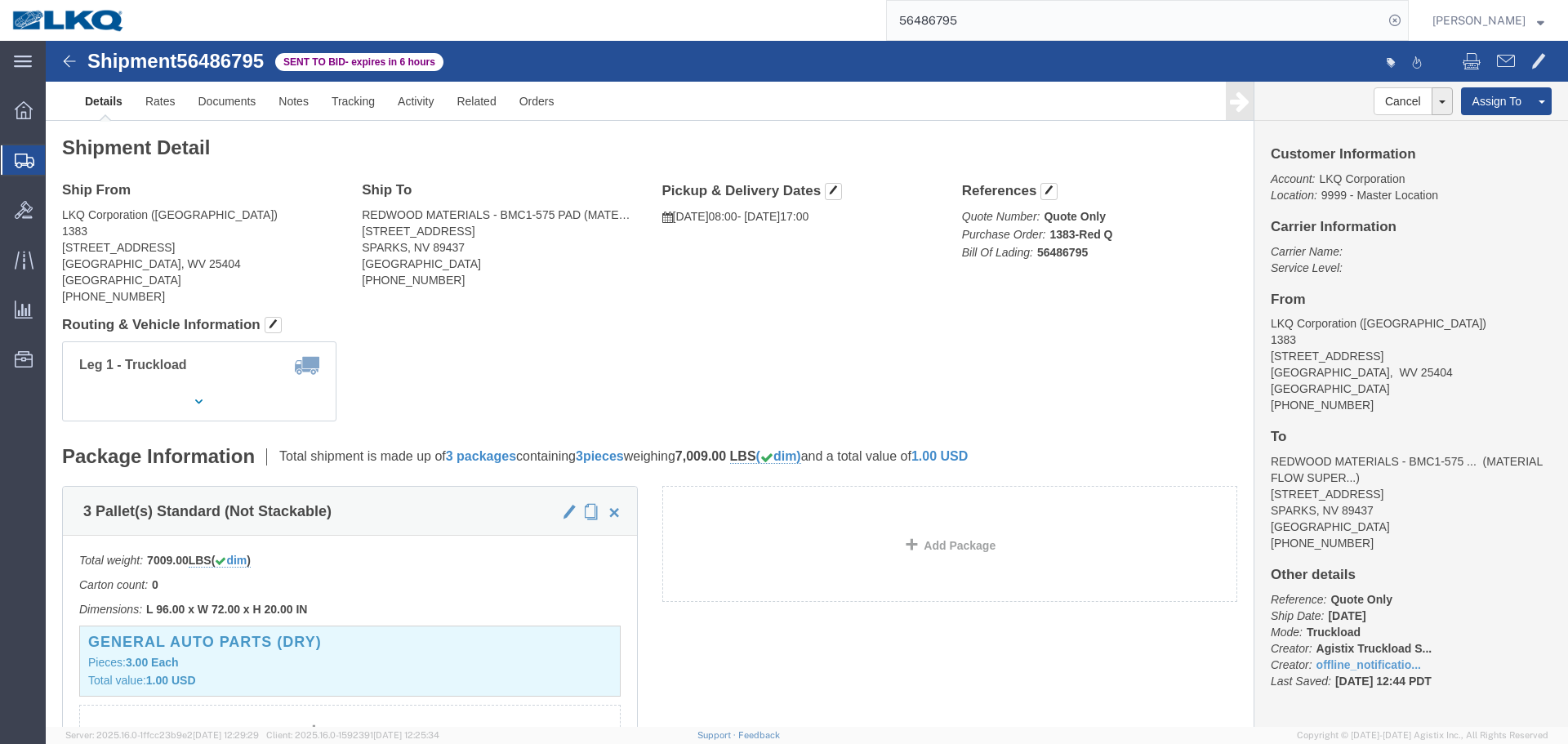
click address "LKQ Corporation (Chad) 1383 4590 Williamsport Pike Martinsburg, WV 25404 United…"
copy address "25404"
click address "REDWOOD MATERIALS - BMC1-575 PAD (MATERIAL FLOW SUPERVISOR//+) 575 INNOVATION W…"
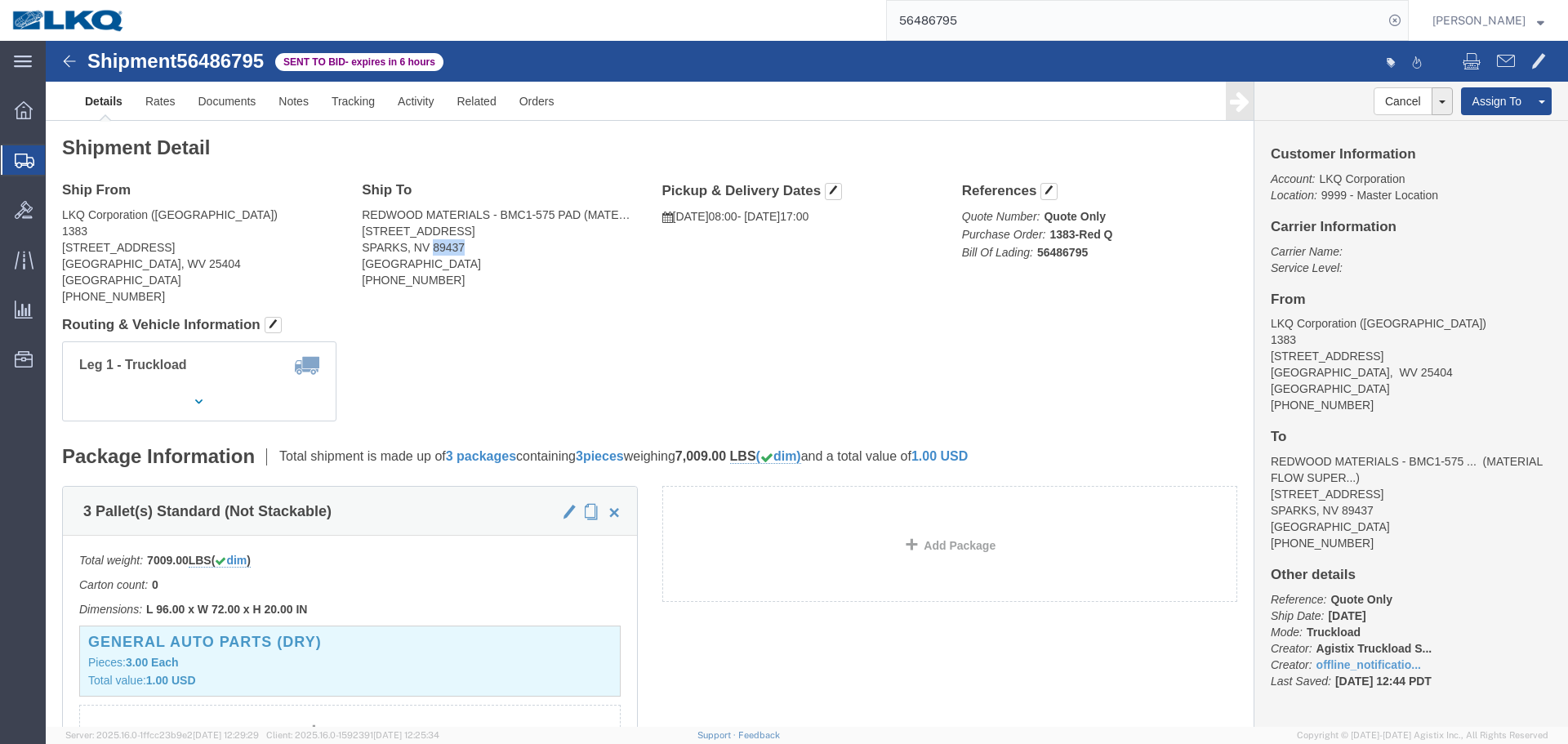
click address "REDWOOD MATERIALS - BMC1-575 PAD (MATERIAL FLOW SUPERVISOR//+) 575 INNOVATION W…"
copy address "89437"
click div "Leg 1 - Truckload Vehicle 1: Standard Dry Van (53 Feet) Number of trucks: 1"
click link "Notes"
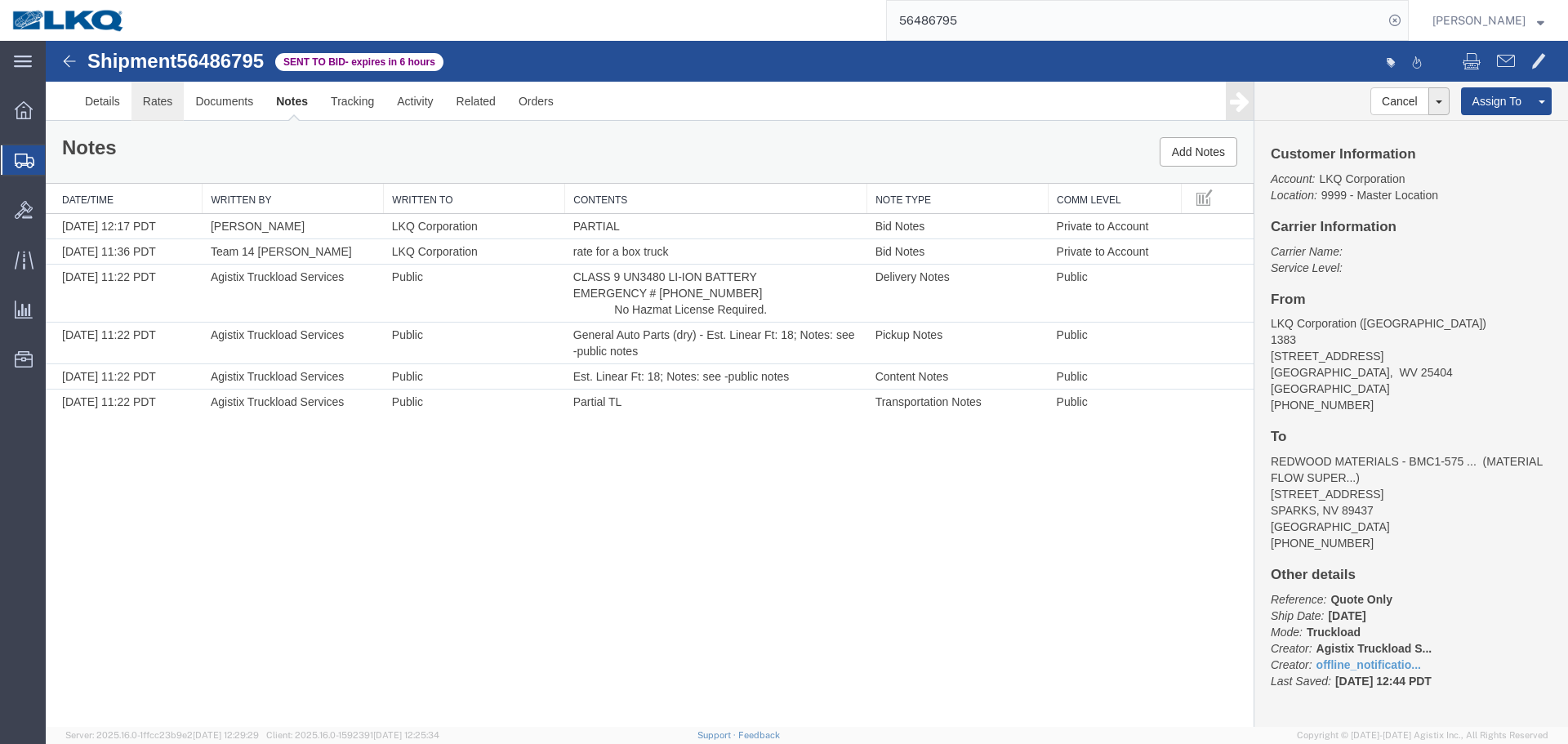
click at [149, 100] on link "Rates" at bounding box center [158, 101] width 53 height 39
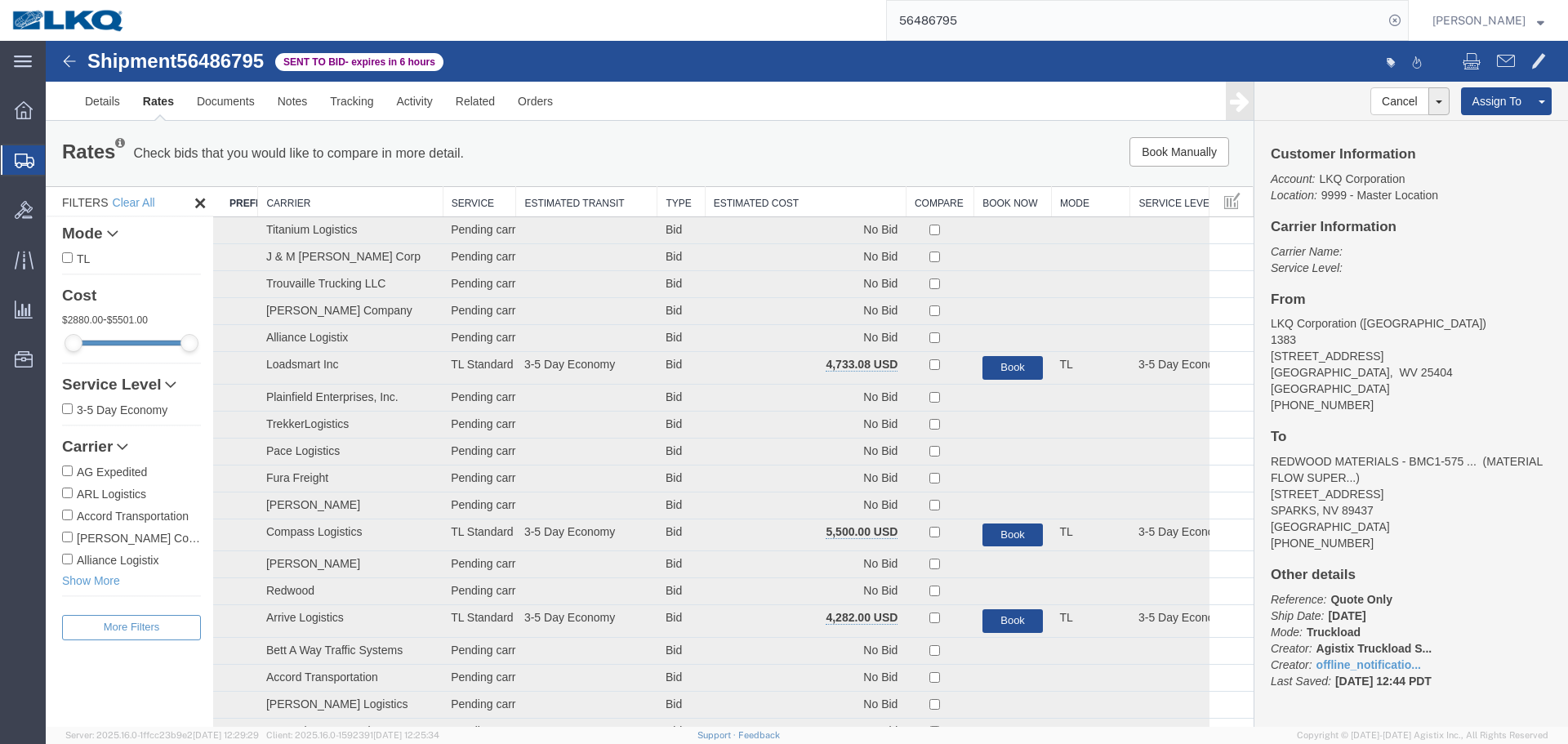
click at [739, 202] on th "Estimated Cost" at bounding box center [805, 202] width 201 height 30
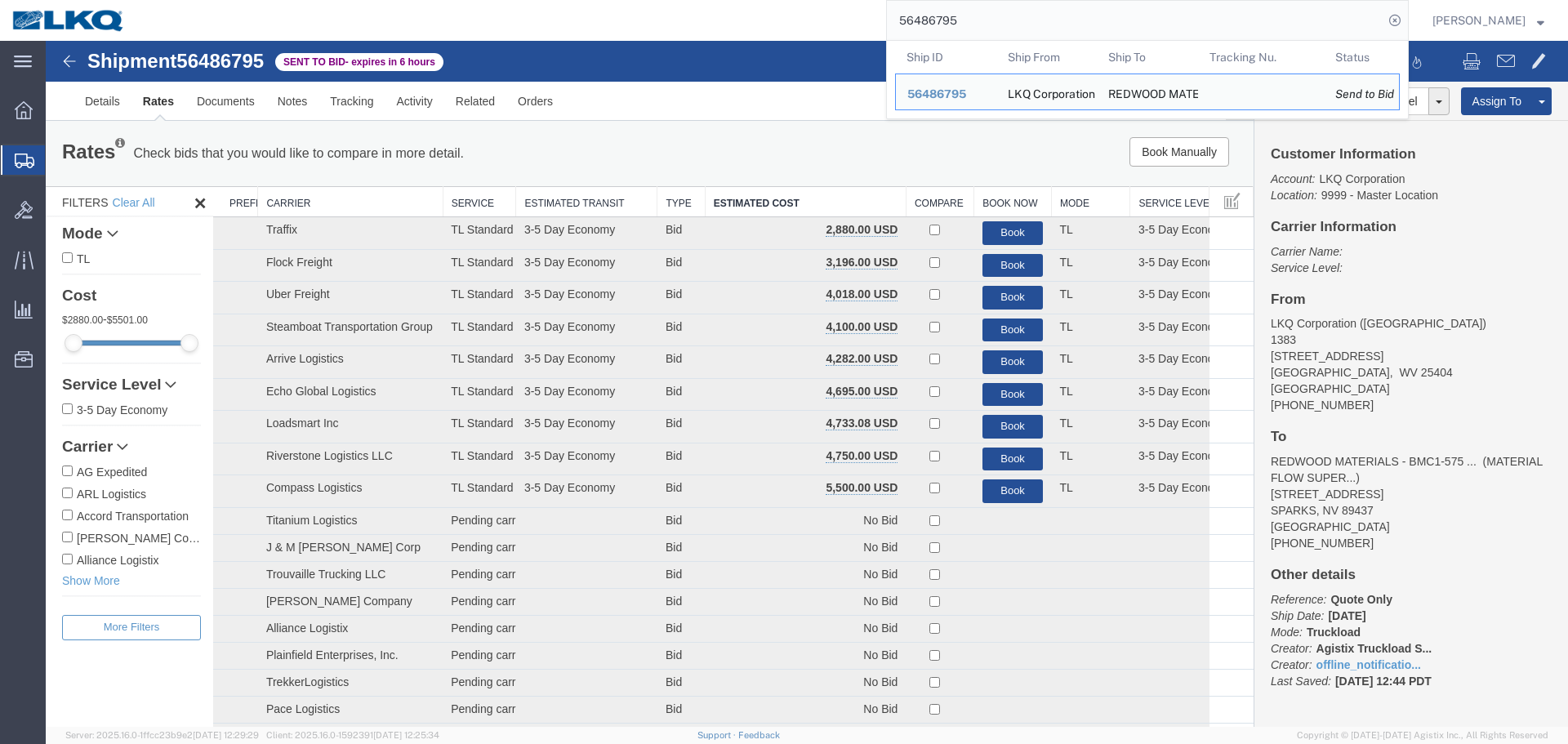
click at [1125, 21] on input "56486795" at bounding box center [1134, 20] width 496 height 39
paste input "62292"
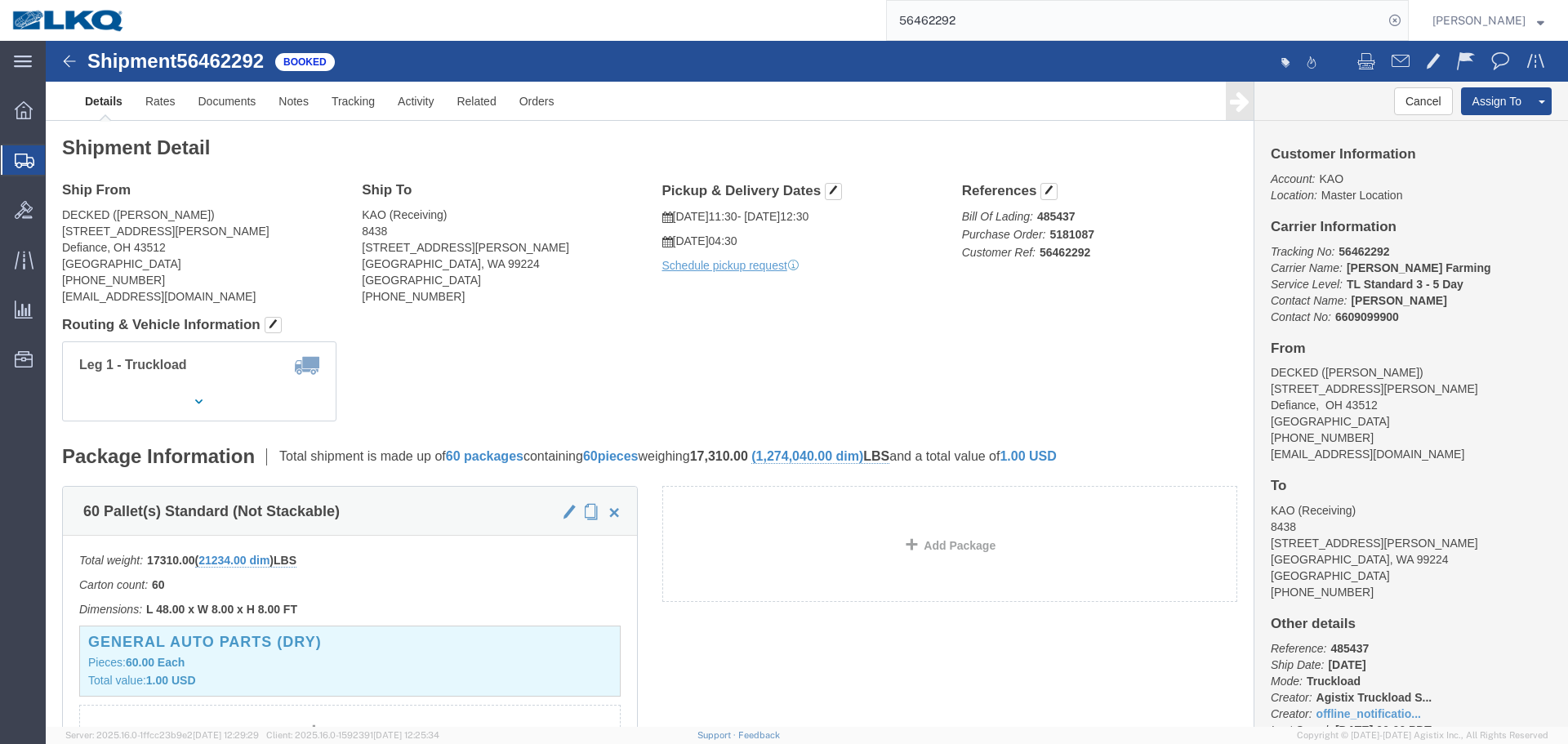
click address "DECKED (Ashley Schwarzman) 25401 Elliott Rd. Defiance, OH 43512 United States 2…"
copy address "43512"
click address "KAO (Receiving) 8438 9212 W Hallett Rd Spokane, WA 99224 United States 509-960-…"
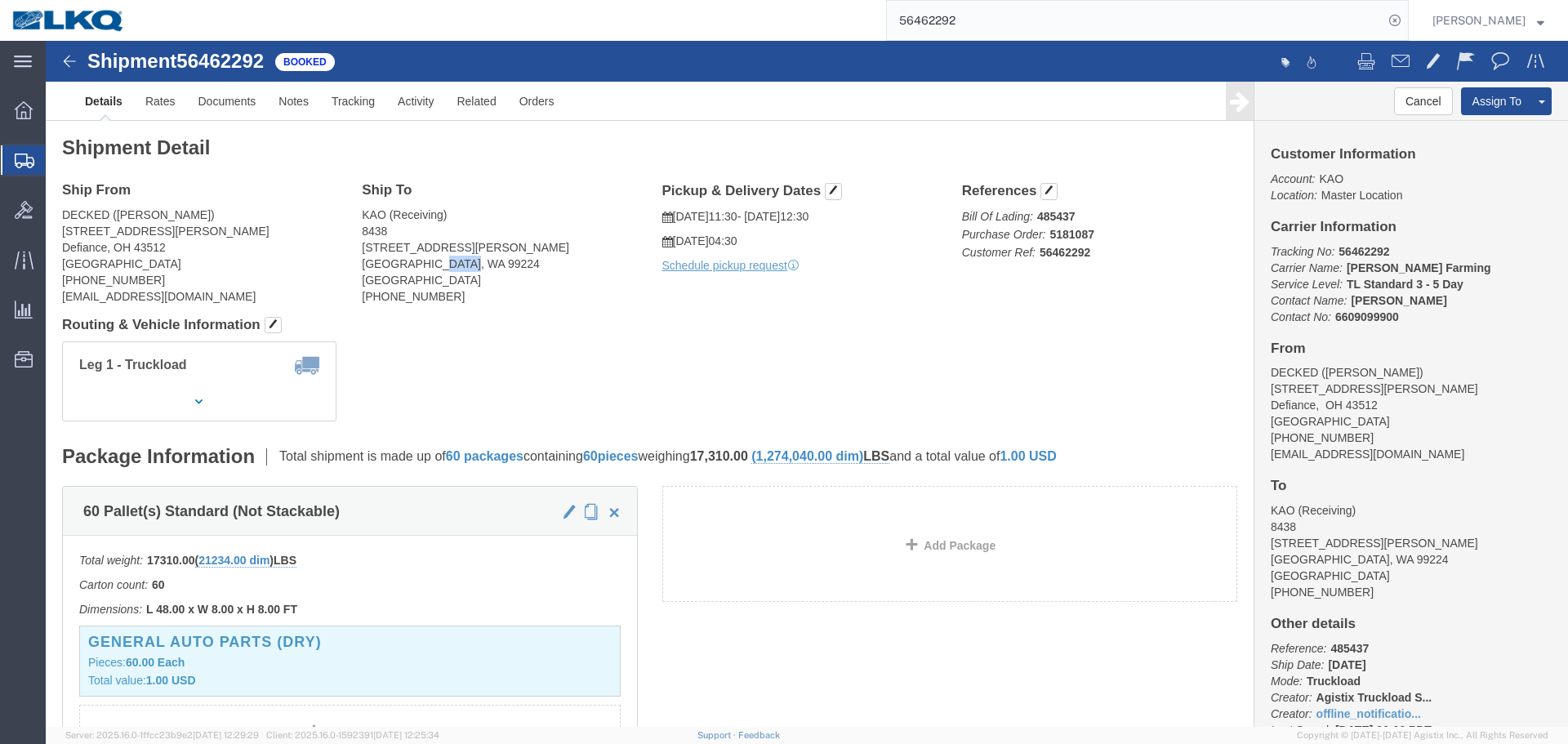
copy address "99224"
click link "Rates"
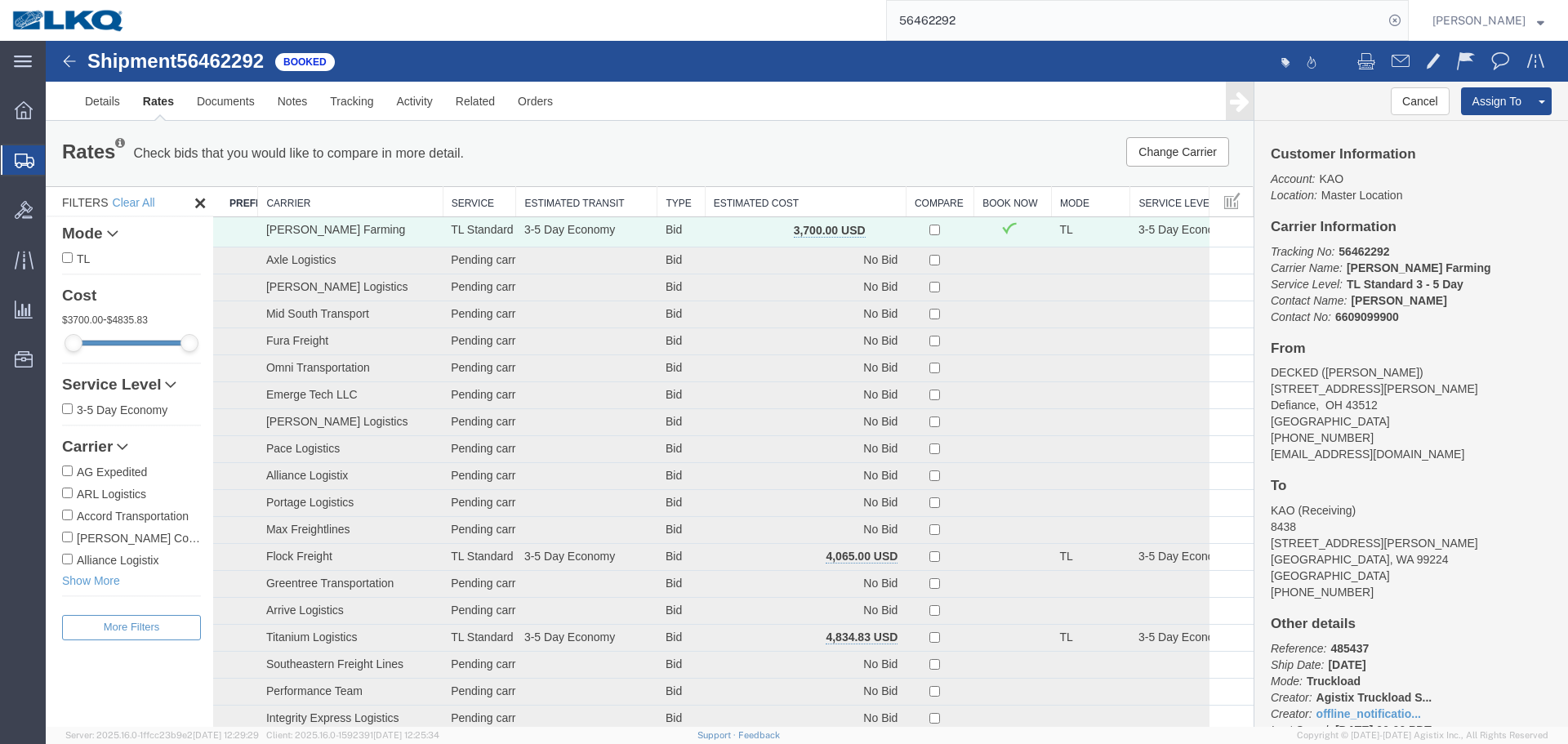
click at [746, 206] on th "Estimated Cost" at bounding box center [805, 202] width 201 height 30
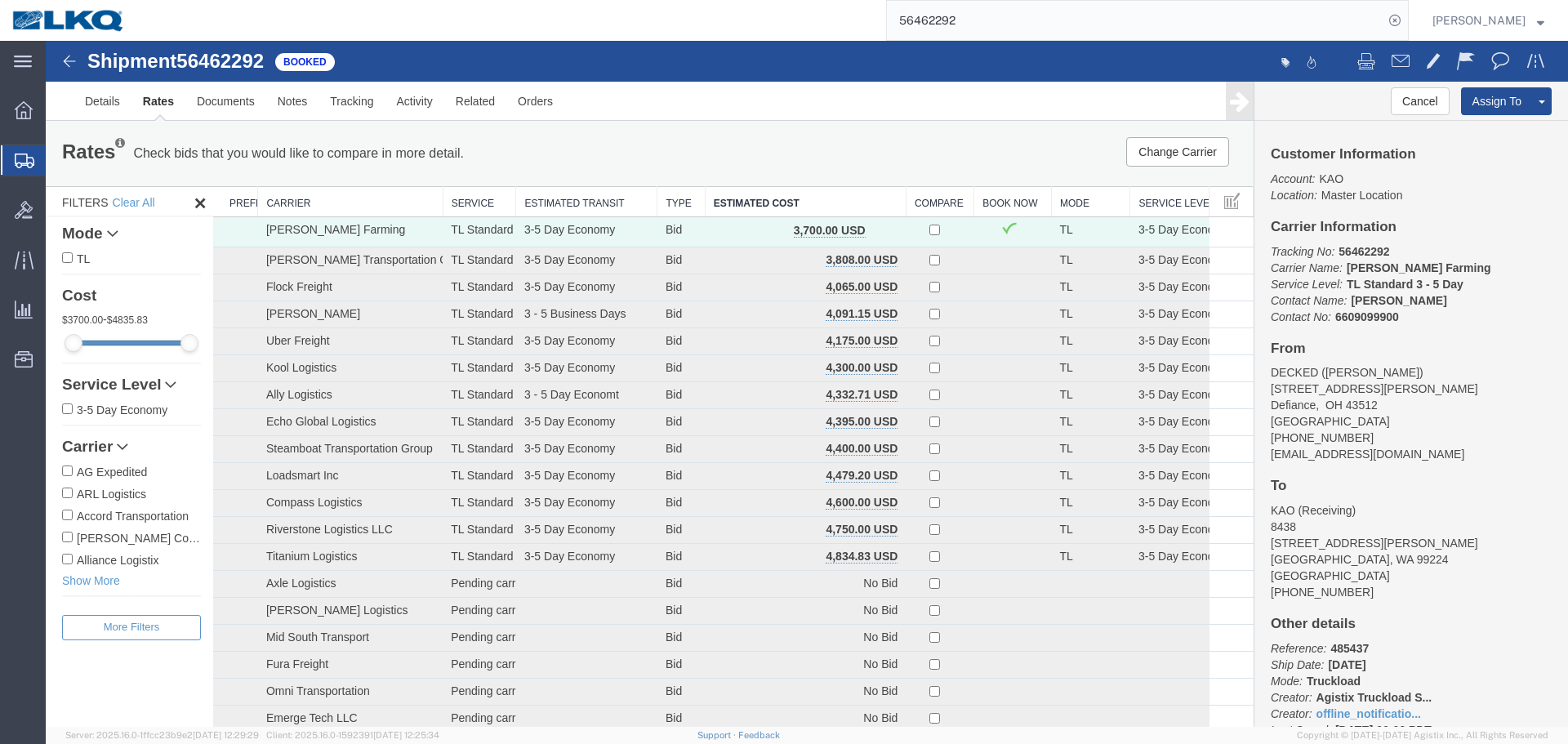
click at [860, 153] on div "Change Carrier Pause Continue" at bounding box center [999, 152] width 500 height 29
click at [890, 128] on div "Rates Check bids that you would like to compare in more detail. Compare Filter …" at bounding box center [649, 153] width 1208 height 65
click at [109, 113] on link "Details" at bounding box center [102, 101] width 58 height 39
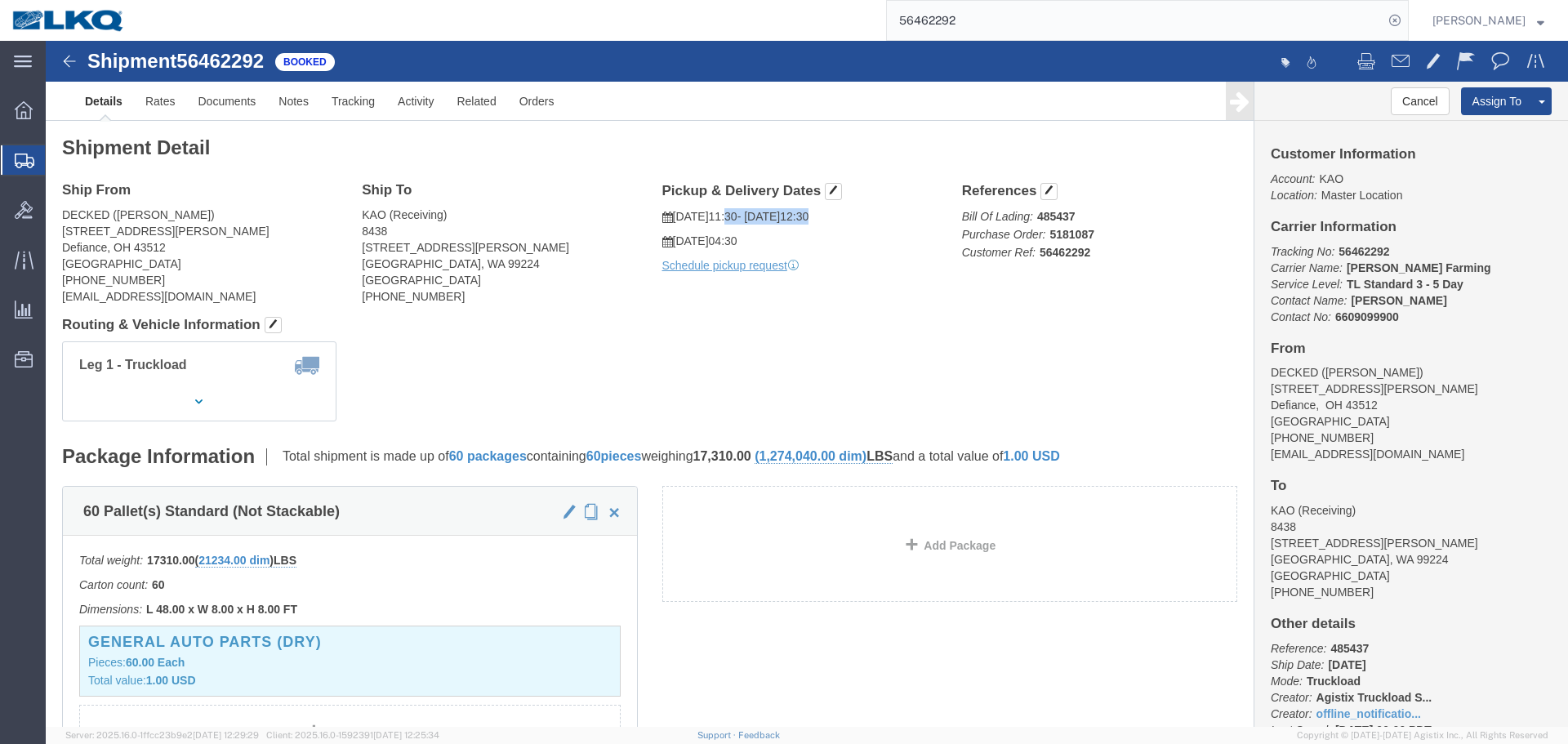
drag, startPoint x: 753, startPoint y: 167, endPoint x: 702, endPoint y: 167, distance: 51.0
click p "08/15/2025 11:30 - 08/15/2025 12:30"
click h4 "Routing & Vehicle Information"
click address "KAO (Receiving) 8438 9212 W Hallett Rd Spokane, WA 99224 United States 509-960-…"
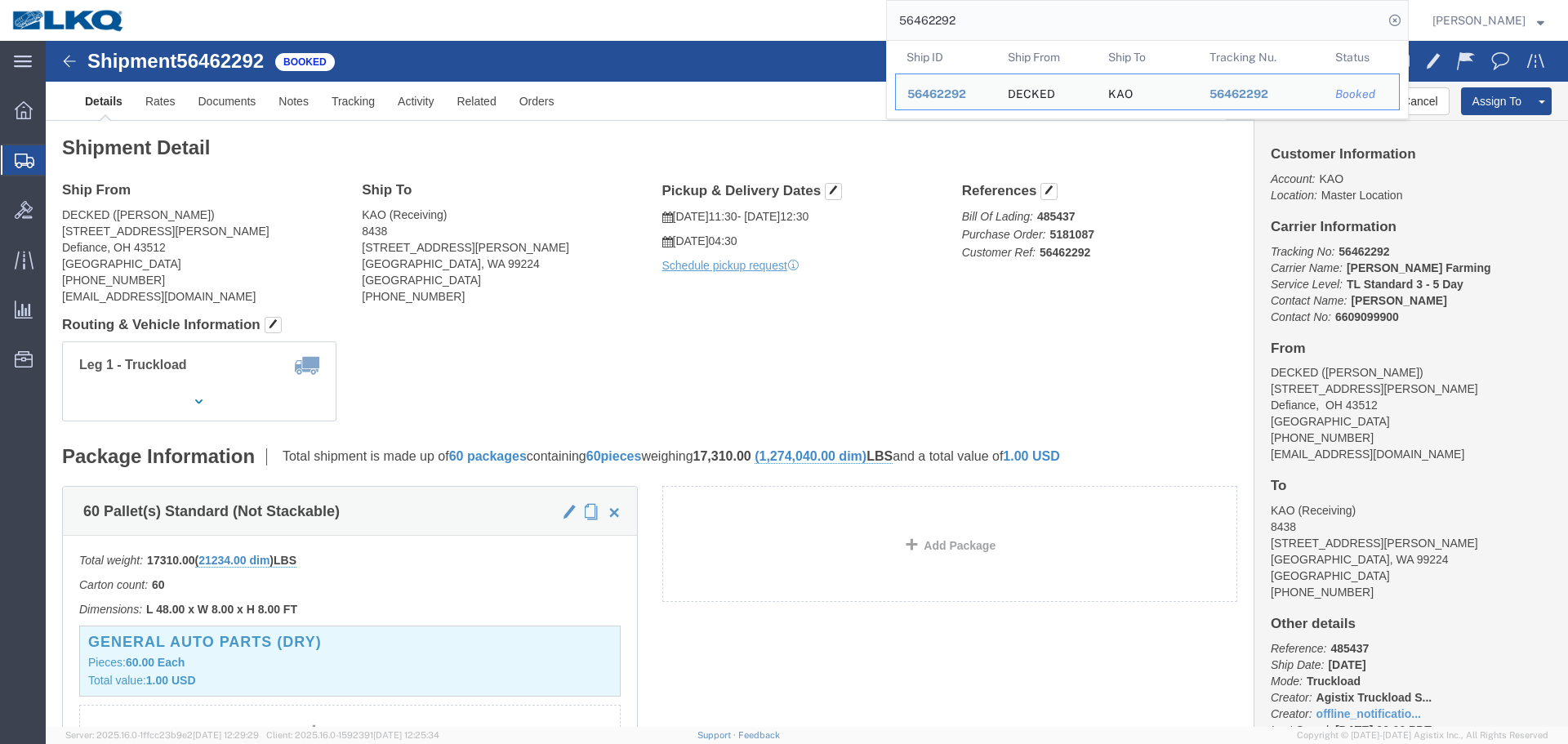
click at [1104, 29] on input "56462292" at bounding box center [1134, 20] width 496 height 39
paste input "57371"
type input "56457371"
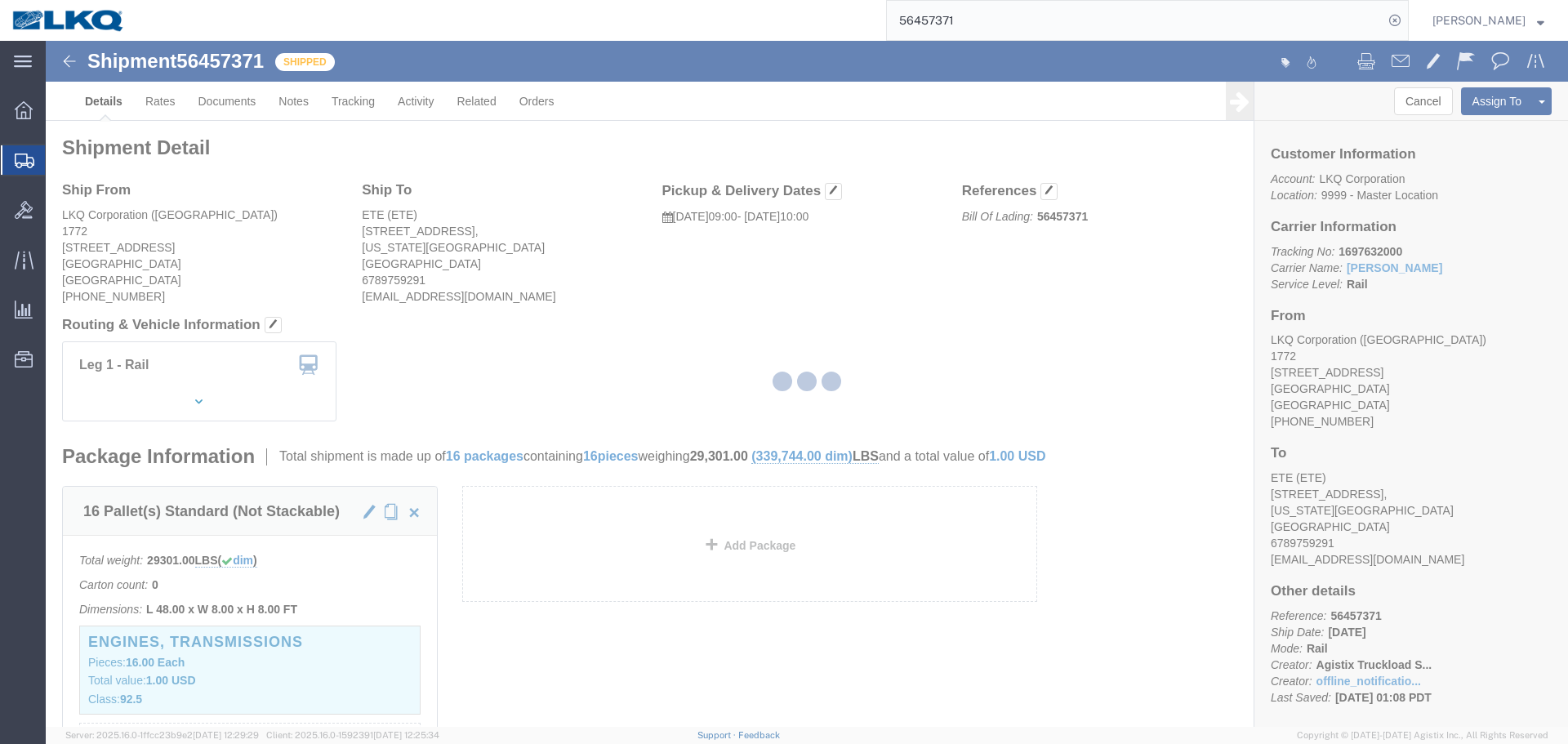
click at [761, 231] on div at bounding box center [807, 383] width 1522 height 686
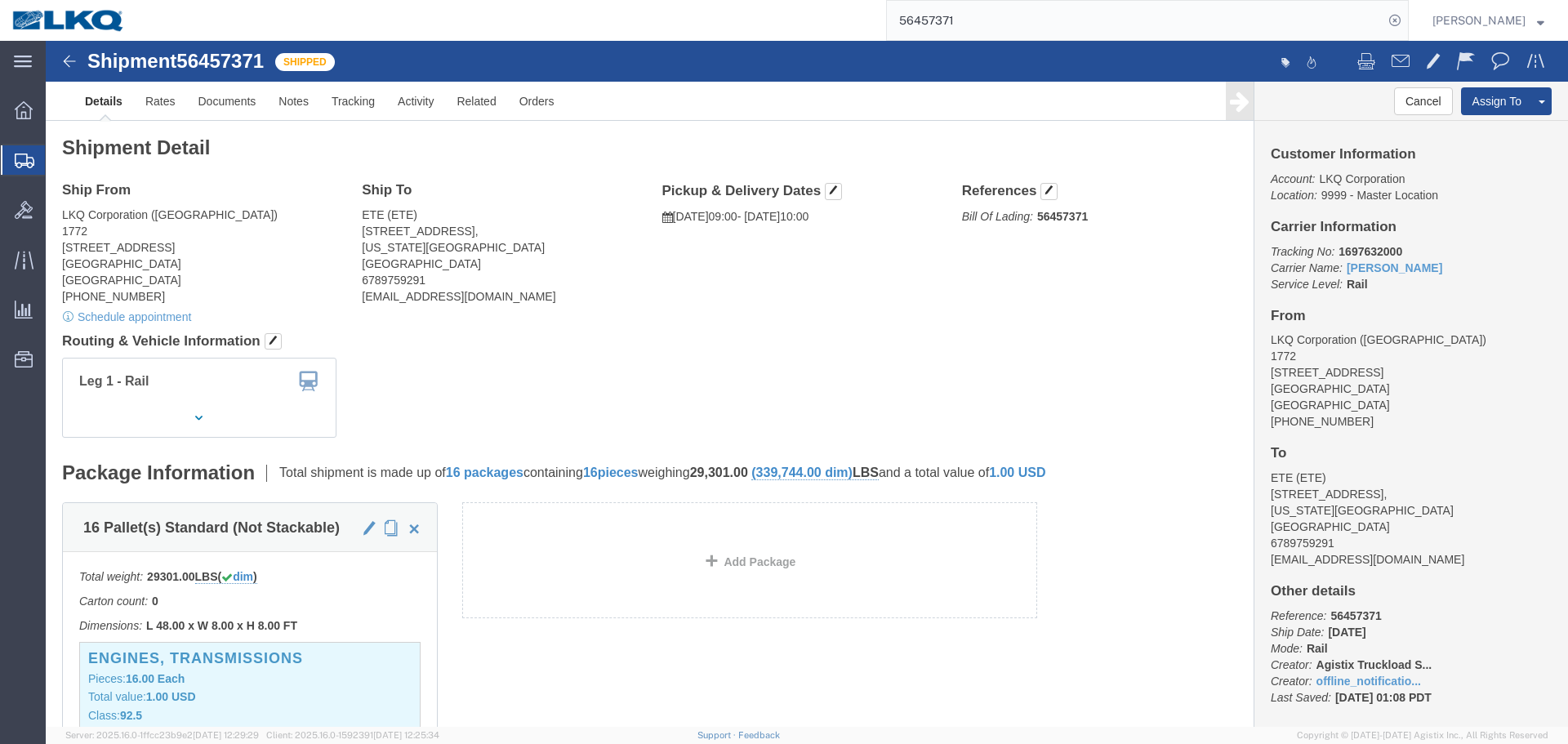
click div "Ship From LKQ Corporation (Ashleigh) 1772 32 Dart Rd Newnan, GA 30265 United St…"
click div "Leg 1 - Rail"
click div "Ship From LKQ Corporation (Ashleigh) 1772 32 Dart Rd Newnan, GA 30265 United St…"
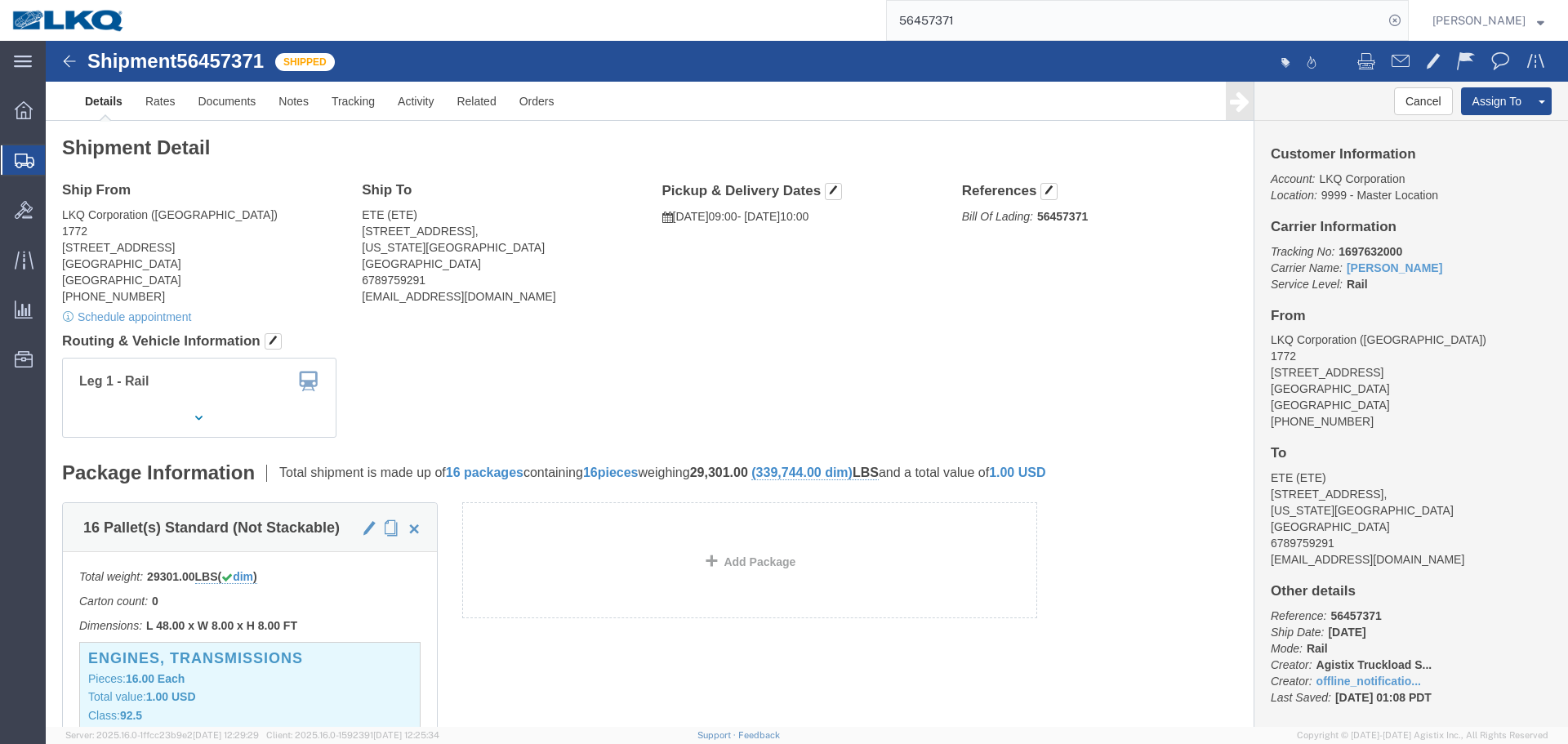
click div "Ship From LKQ Corporation (Ashleigh) 1772 32 Dart Rd Newnan, GA 30265 United St…"
click div "Leg 1 - Rail"
click div "Ship From LKQ Corporation (Ashleigh) 1772 32 Dart Rd Newnan, GA 30265 United St…"
click div "Shipment Detail Ship From LKQ Corporation (Ashleigh) 1772 32 Dart Rd Newnan, GA…"
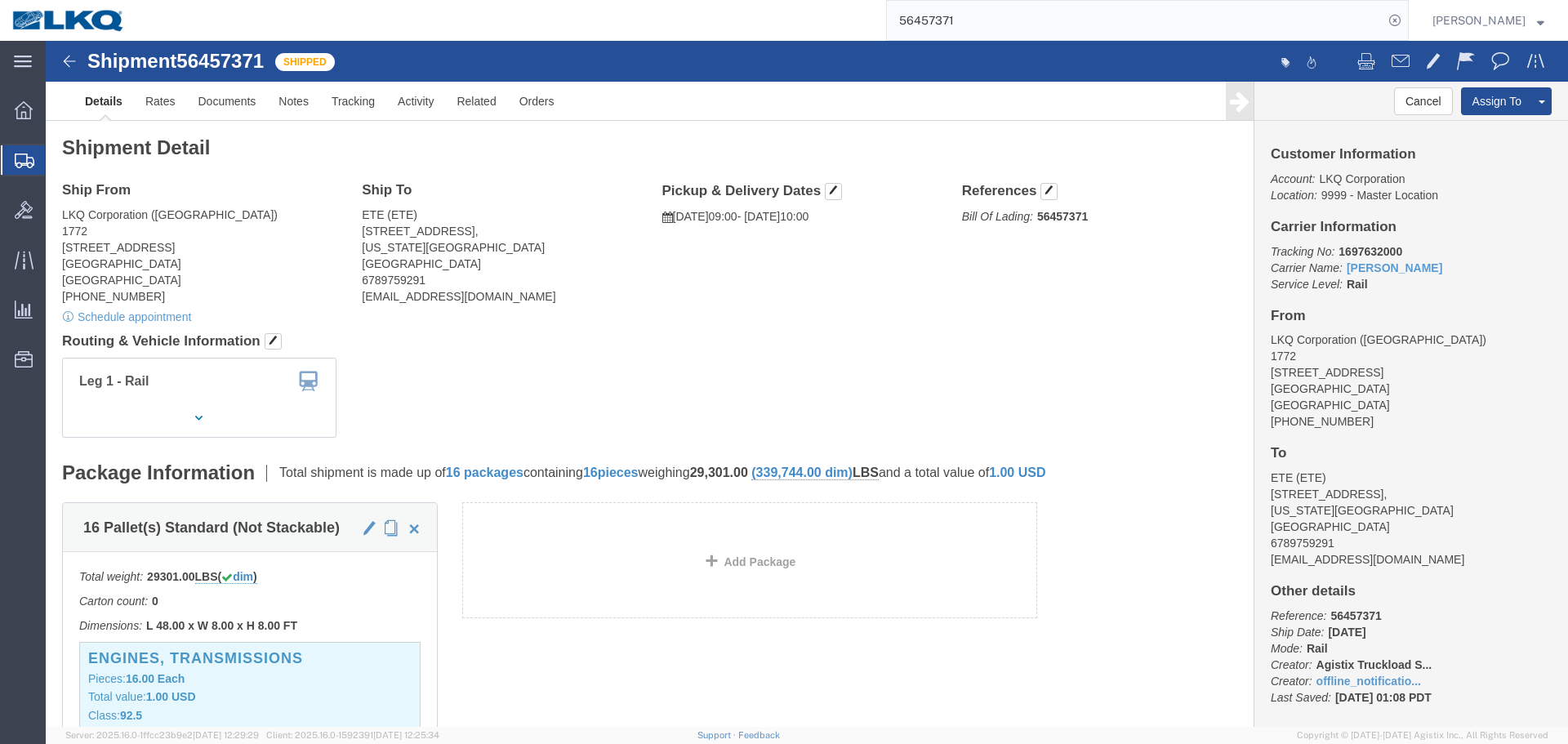
click at [0, 0] on span "Create Shipment" at bounding box center [0, 0] width 0 height 0
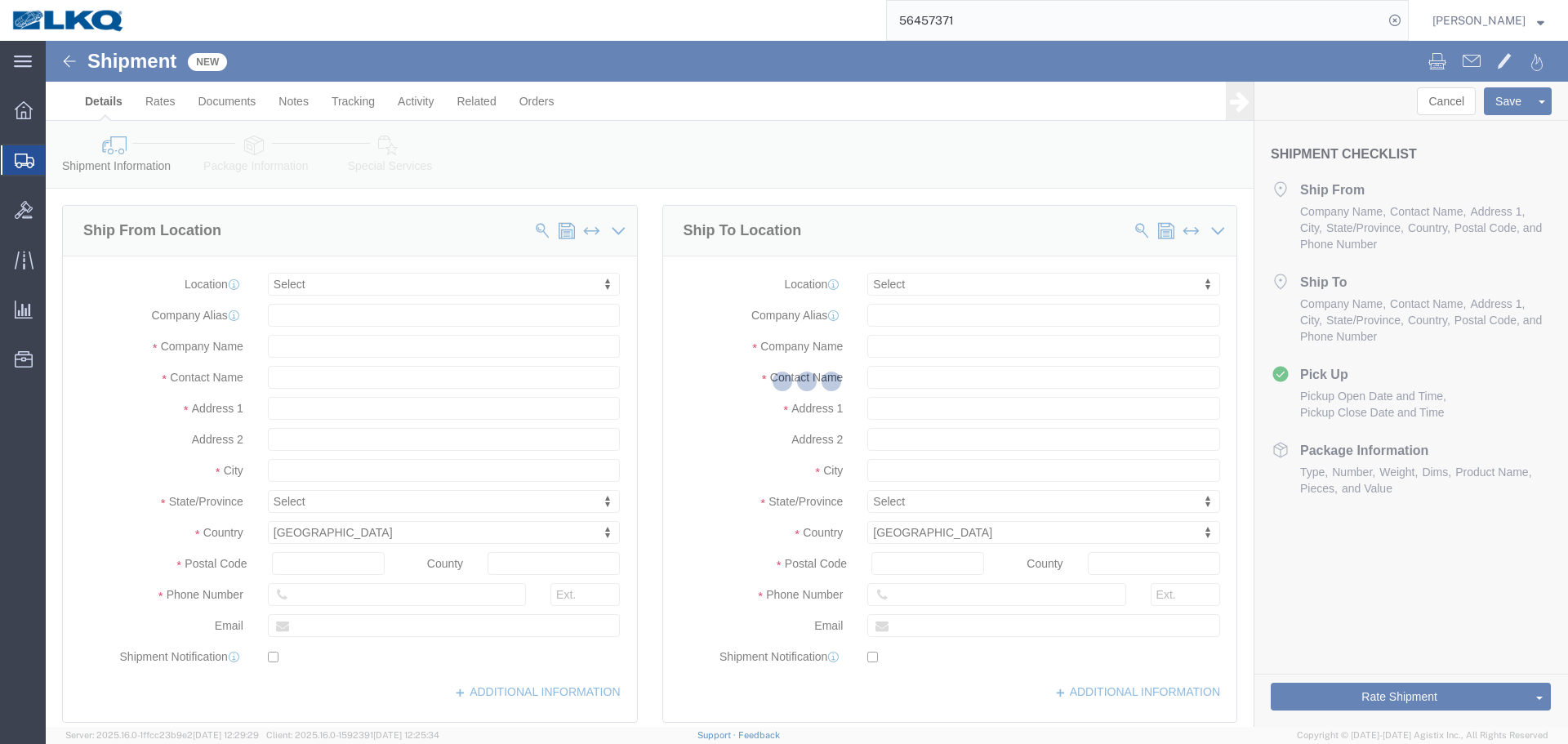
select select
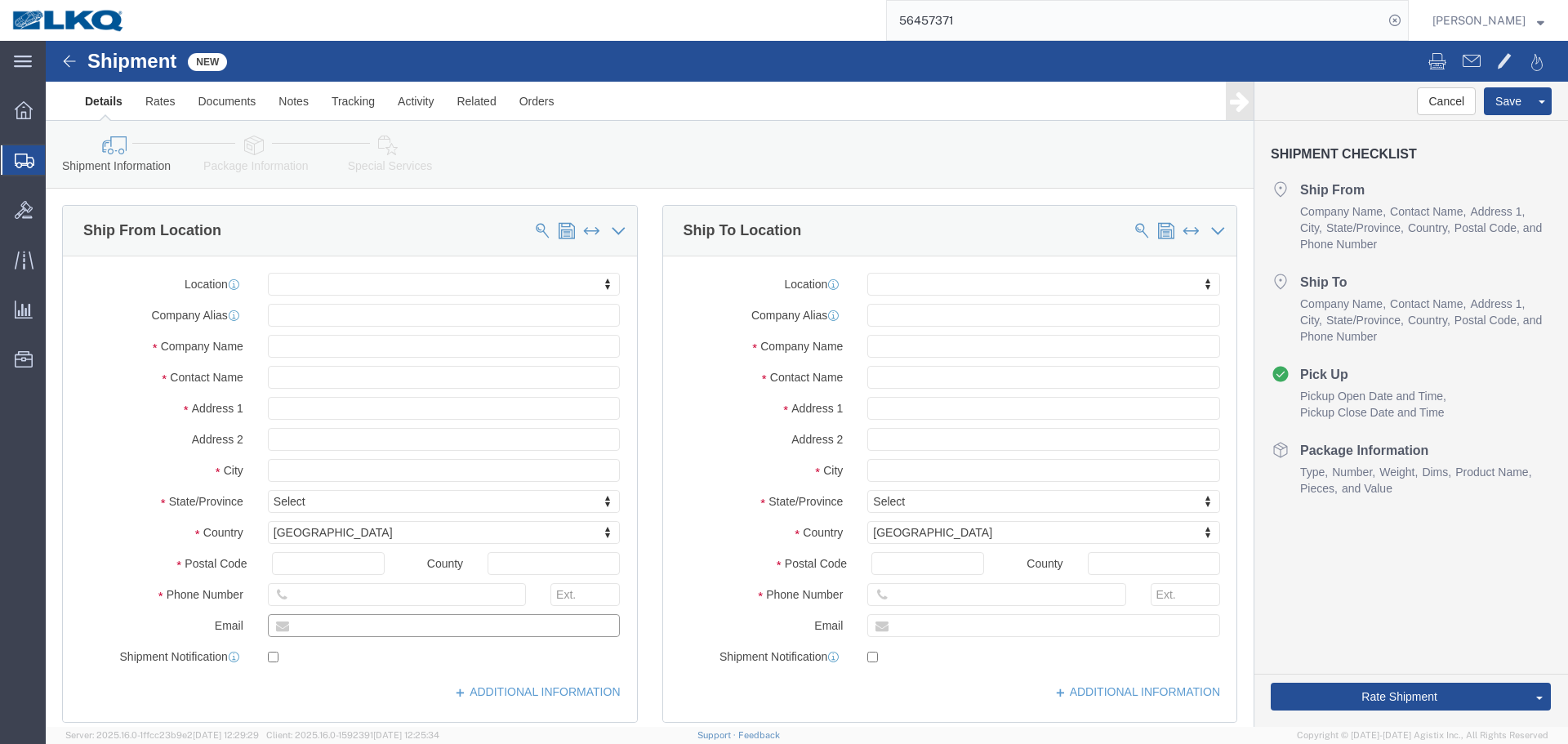
click input "text"
click div "Ship From Location Location My Profile Location 1100 - LKQ Crystal River 1103 -…"
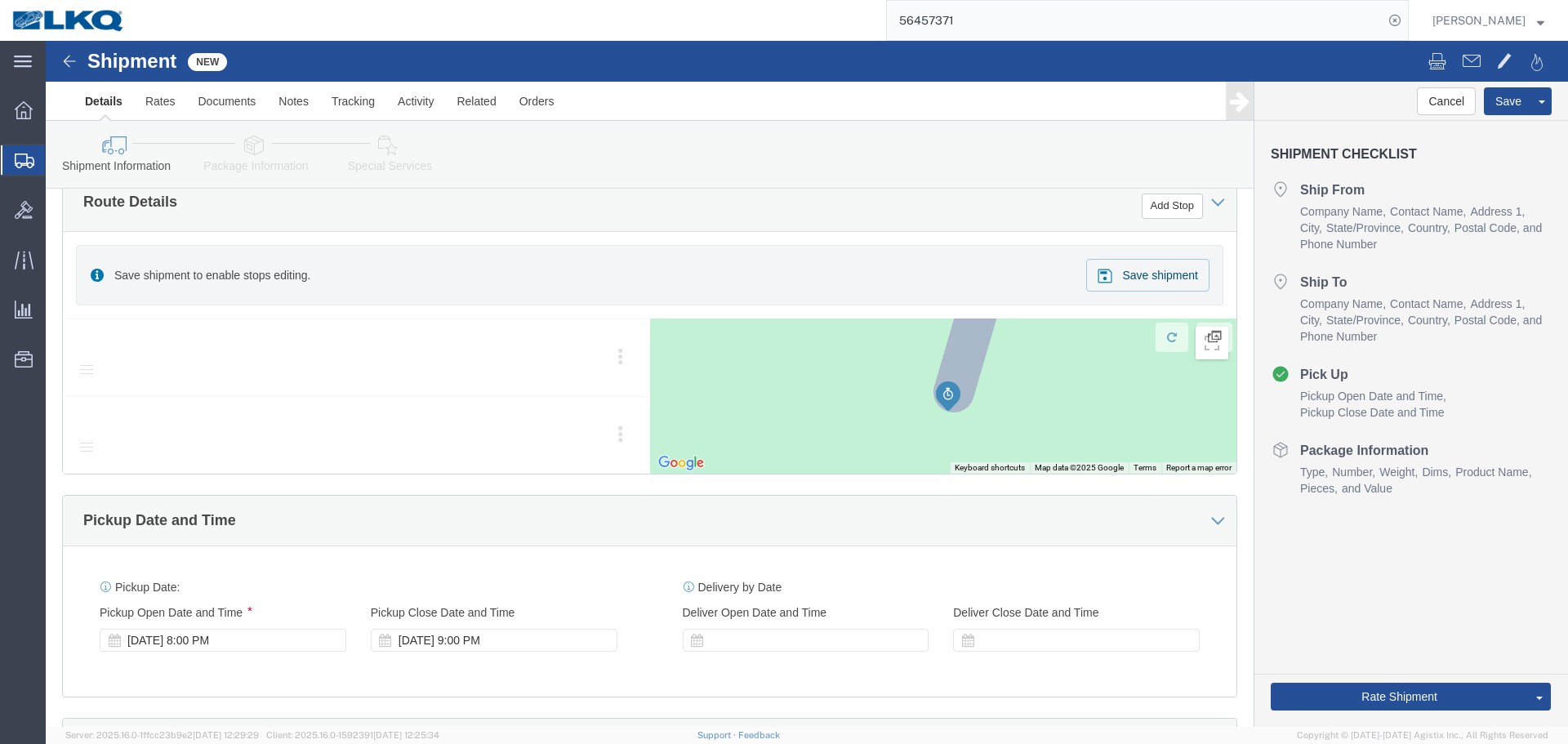
scroll to position [327, 0]
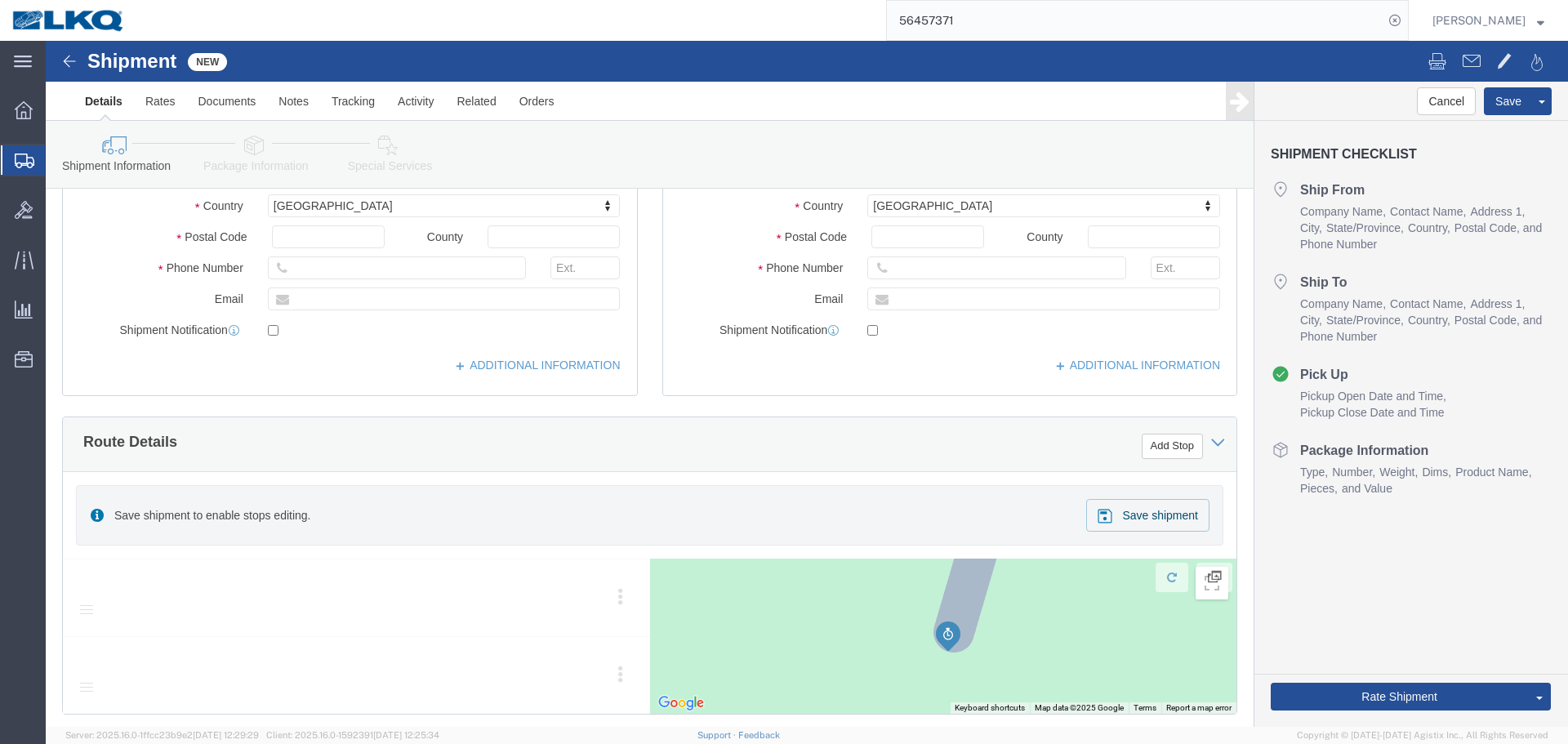
click span "Save shipment to enable stops editing."
click img
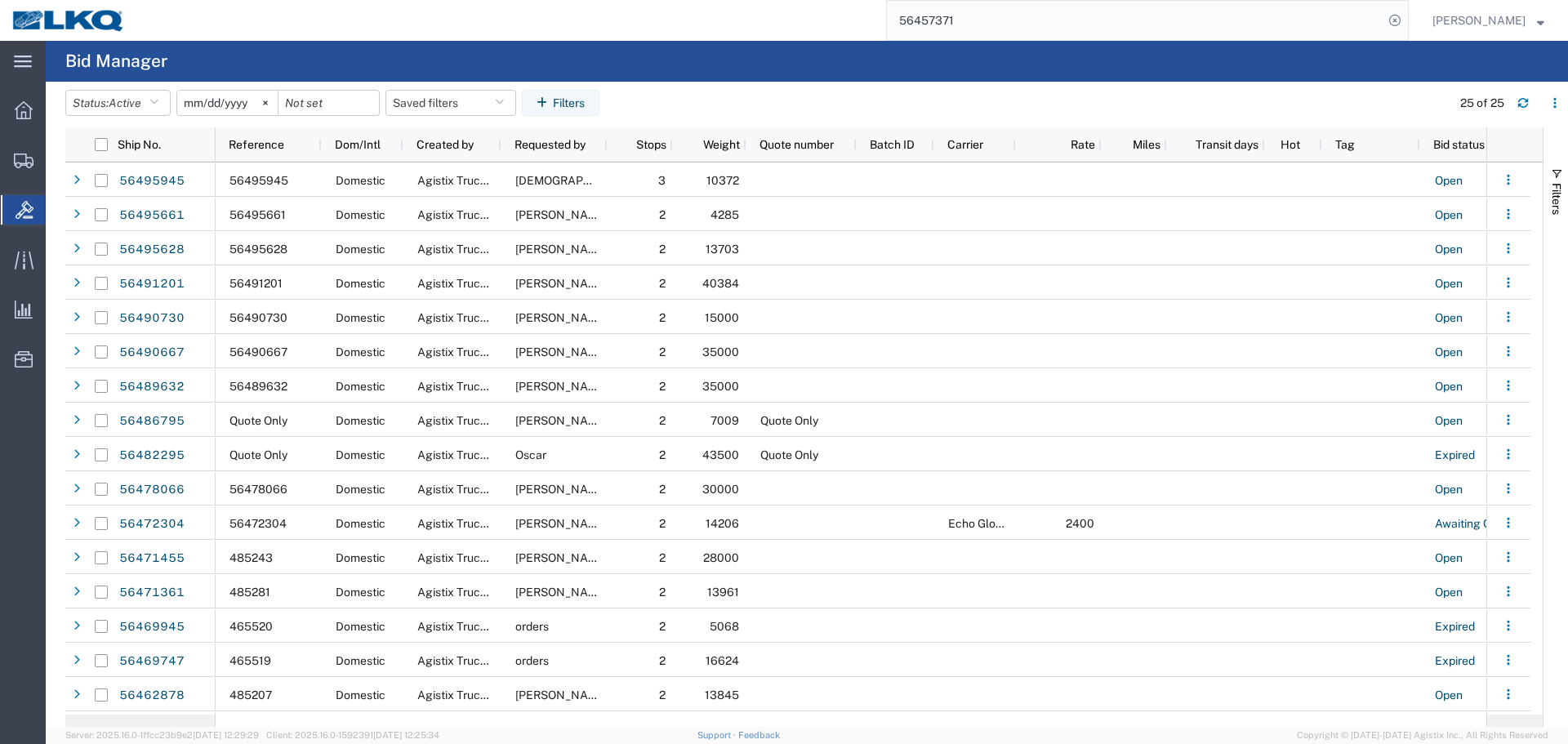
click at [1018, 33] on input "56457371" at bounding box center [1134, 20] width 496 height 39
click at [1018, 25] on input "56457371" at bounding box center [1134, 20] width 496 height 39
paste input "86795"
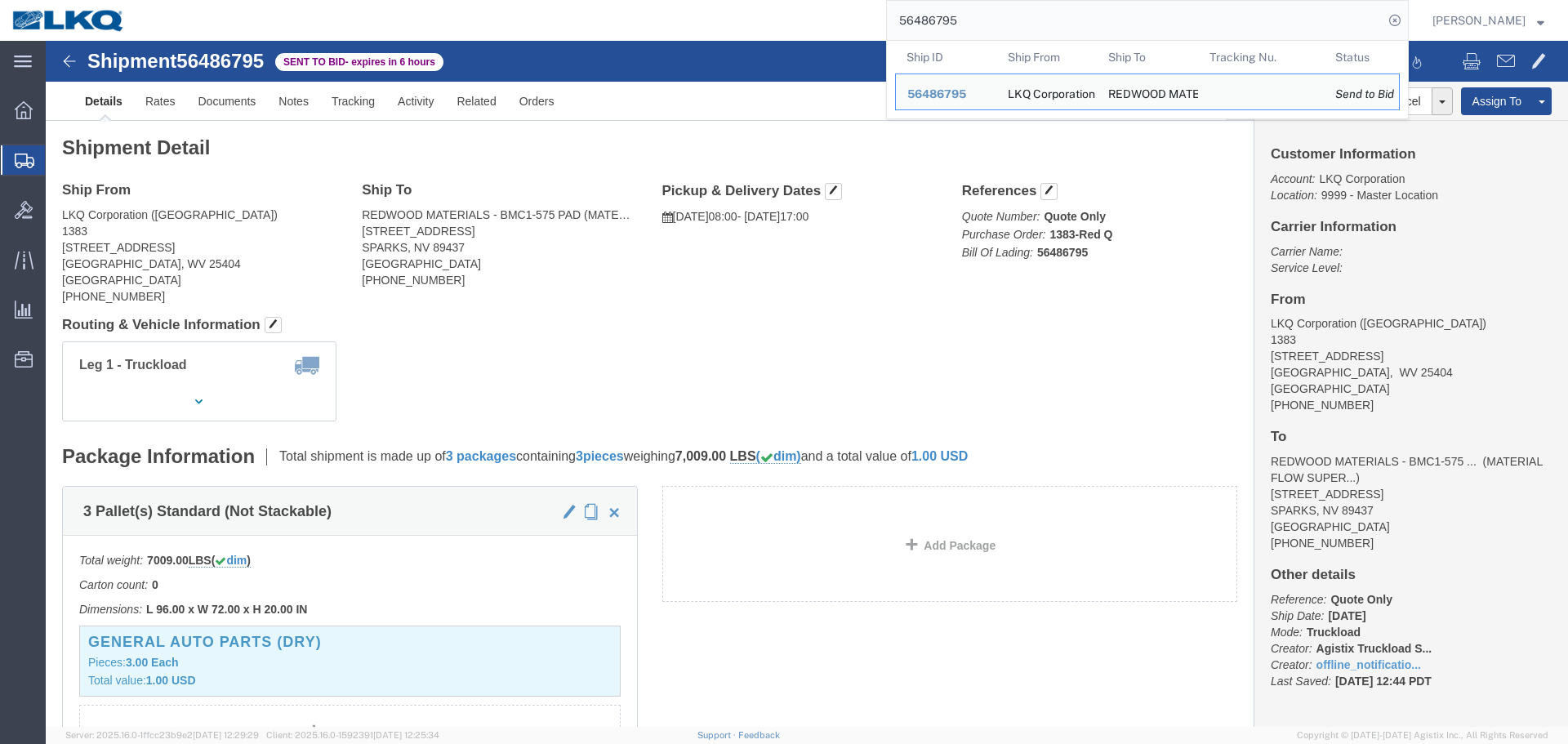
click div "Leg 1 - Truckload Vehicle 1: Standard Dry Van (53 Feet) Number of trucks: 1"
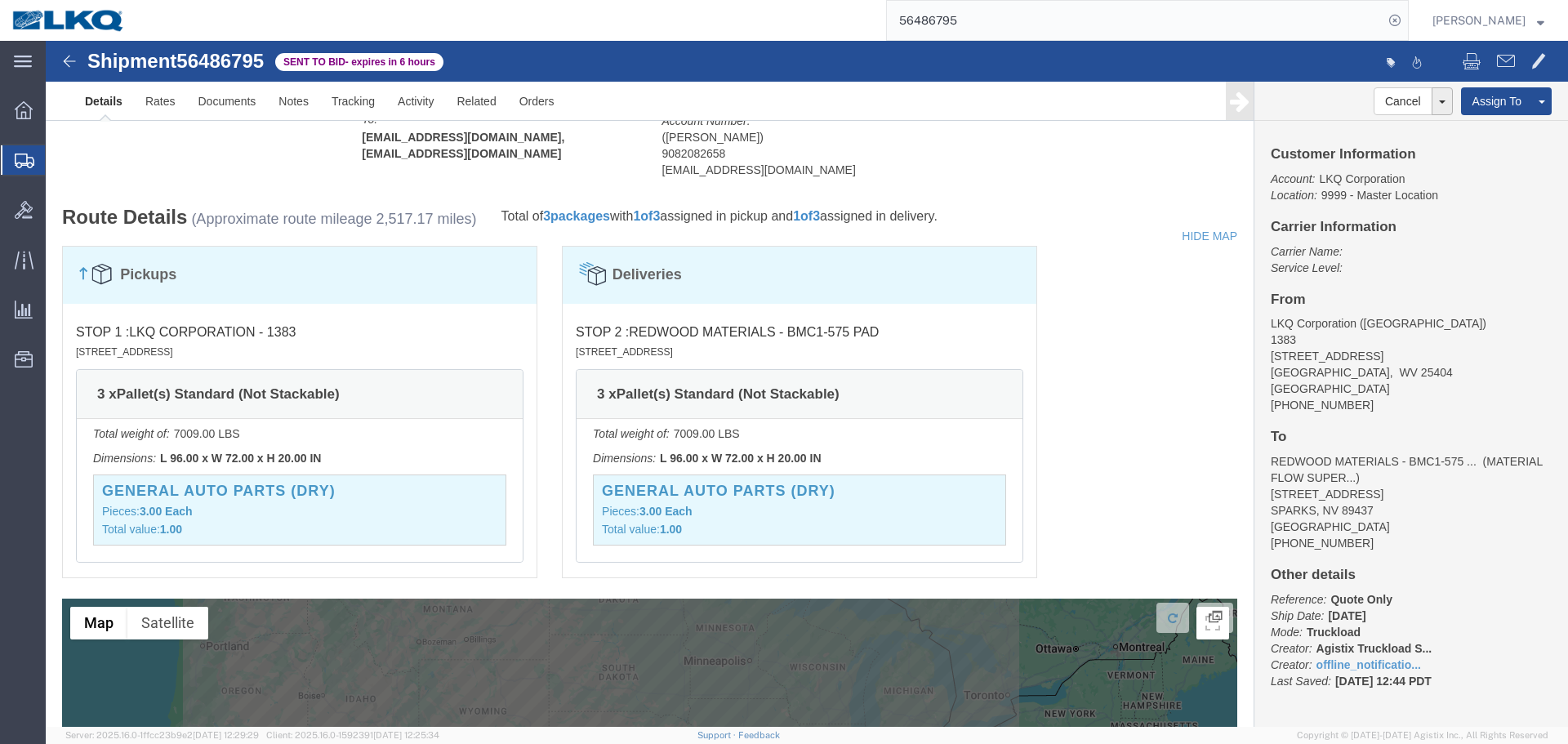
scroll to position [702, 0]
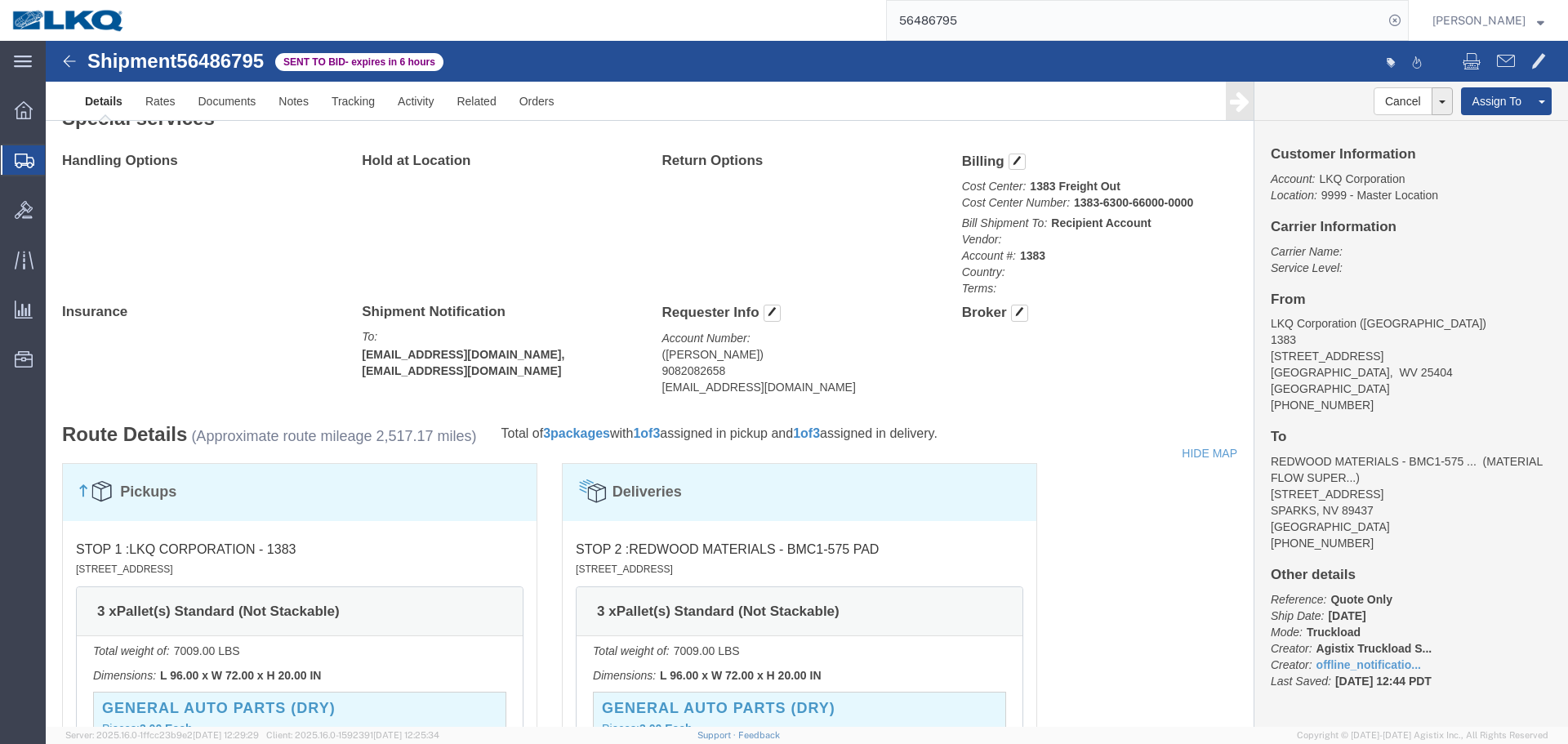
click div "Handling Options Hold at Location Return Options Billing Cost Center: 1383 Frei…"
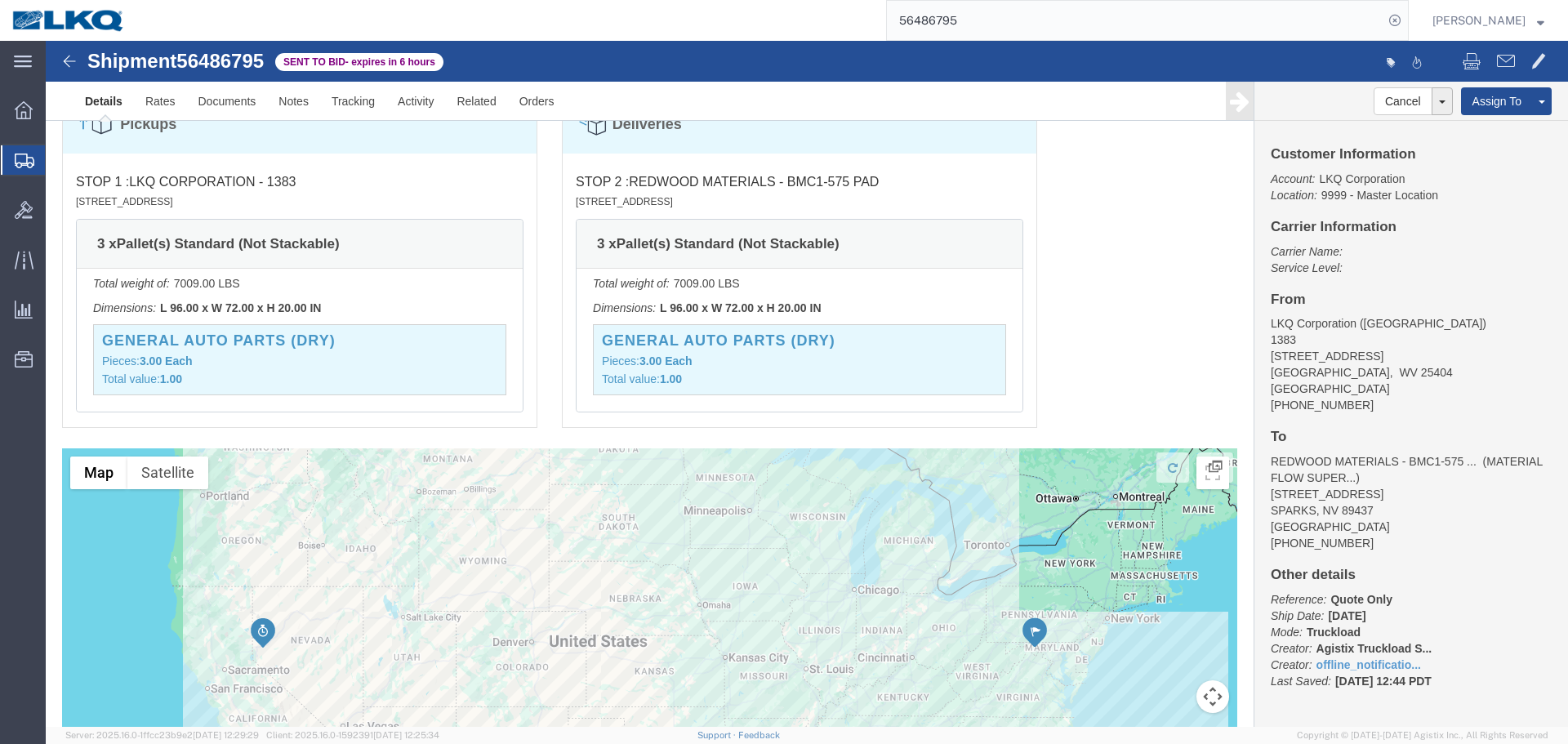
scroll to position [1191, 0]
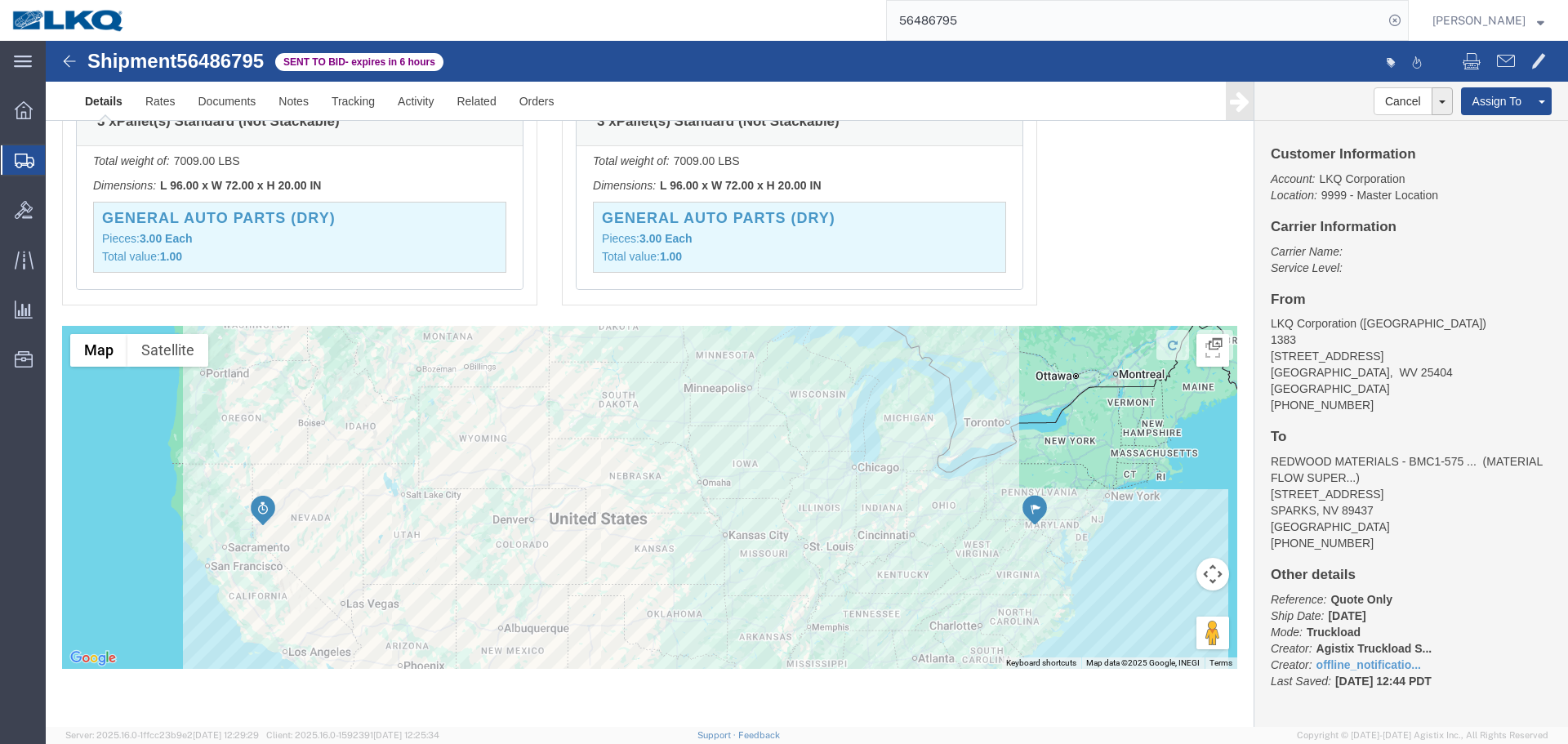
click div "Pickups STOP 1 : LKQ Corporation - 1383 4590 Williamsport Pike, Martinsburg, WV…"
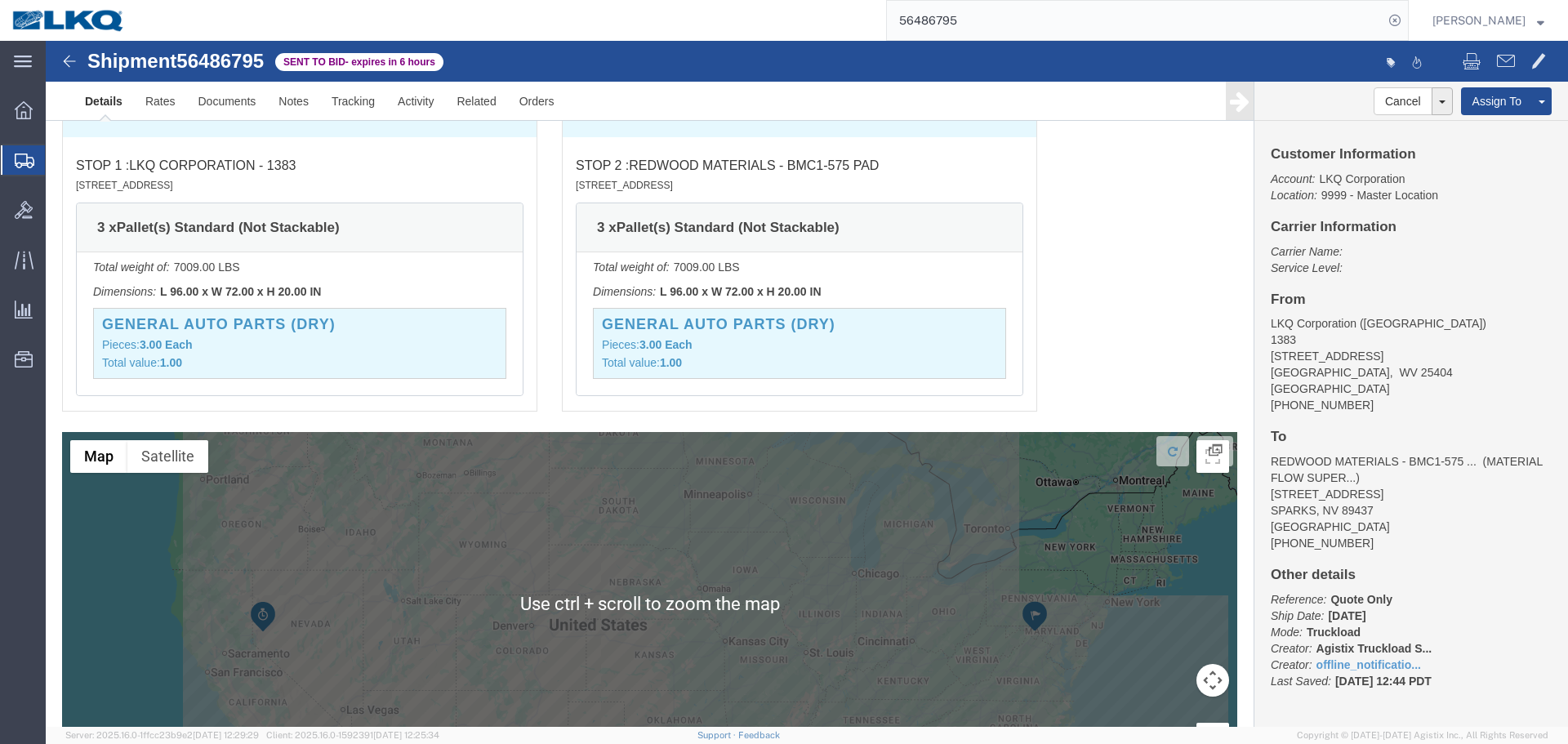
scroll to position [1028, 0]
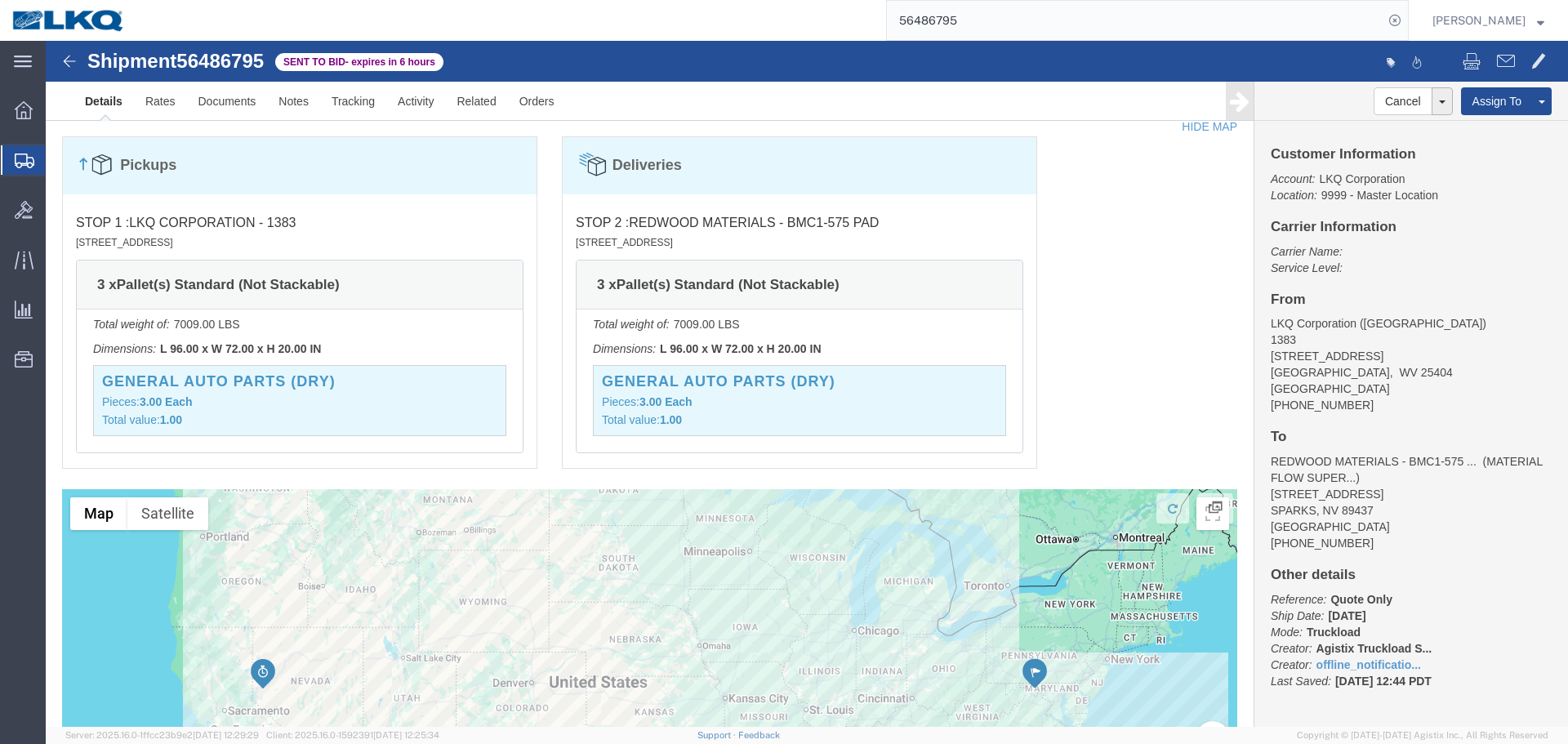
click div "Pickups STOP 1 : LKQ Corporation - 1383 4590 Williamsport Pike, Martinsburg, WV…"
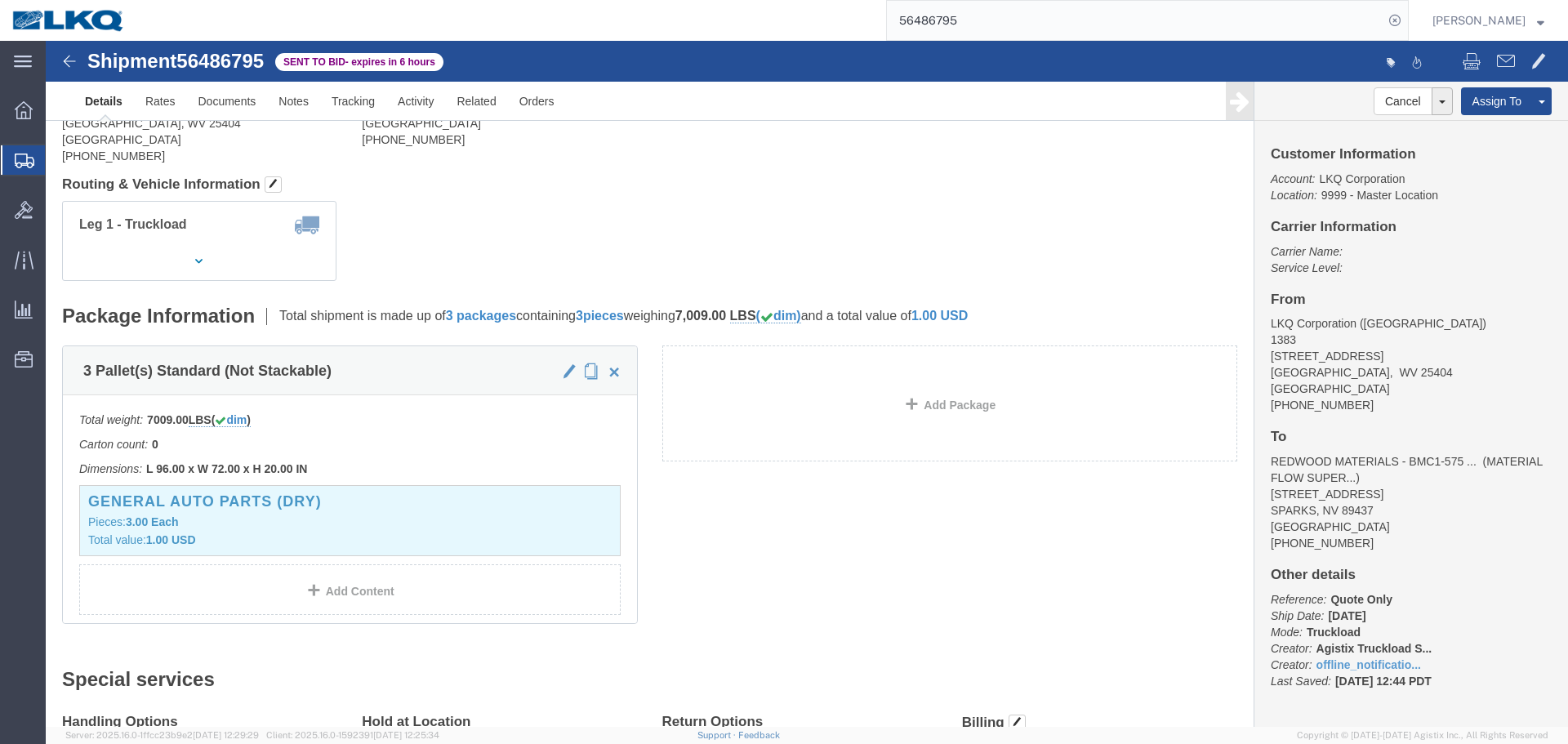
scroll to position [0, 0]
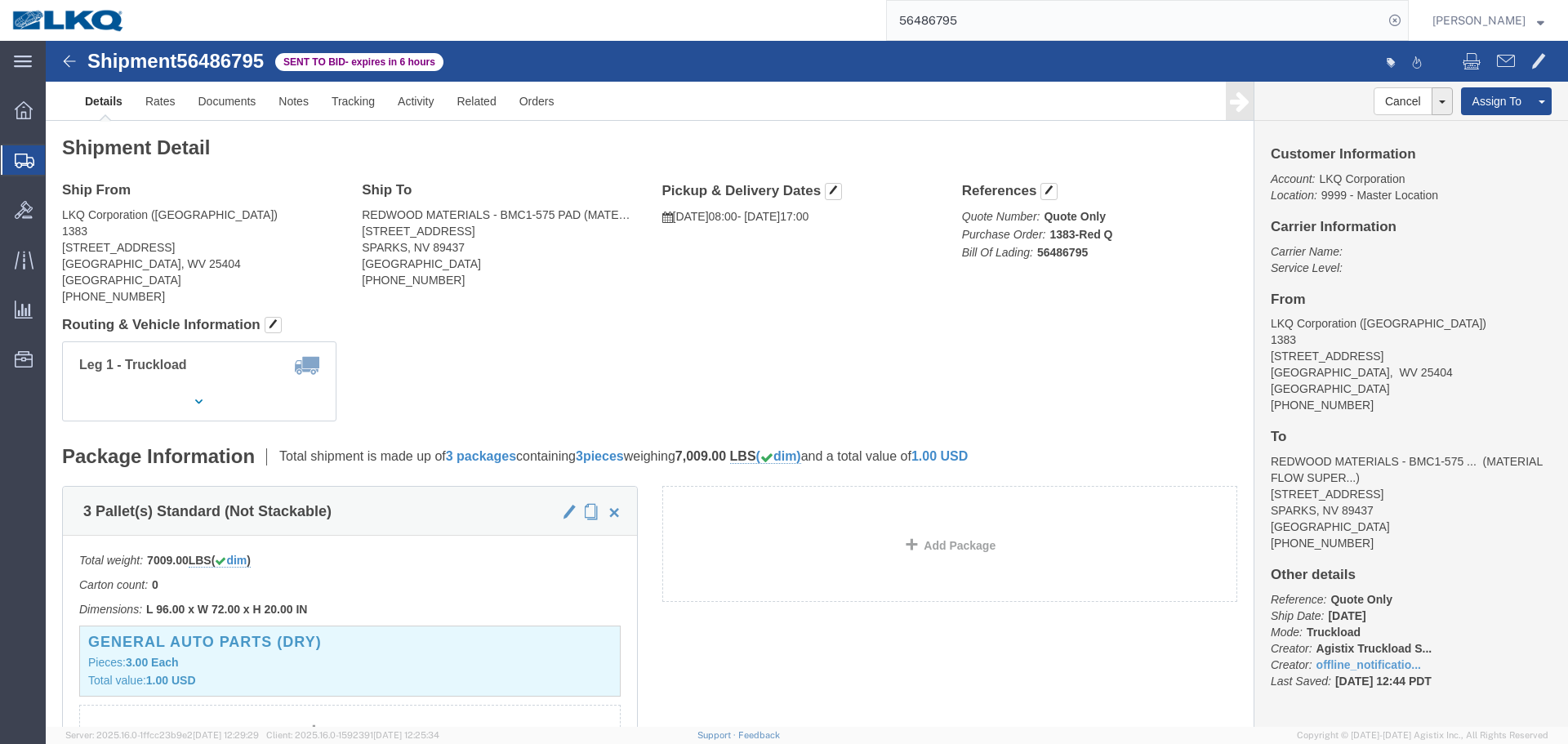
click h4 "Routing & Vehicle Information"
click div "Shipment Detail Ship From LKQ Corporation (Chad) 1383 4590 Williamsport Pike Ma…"
click div "Leg 1 - Truckload Vehicle 1: Standard Dry Van (53 Feet) Number of trucks: 1"
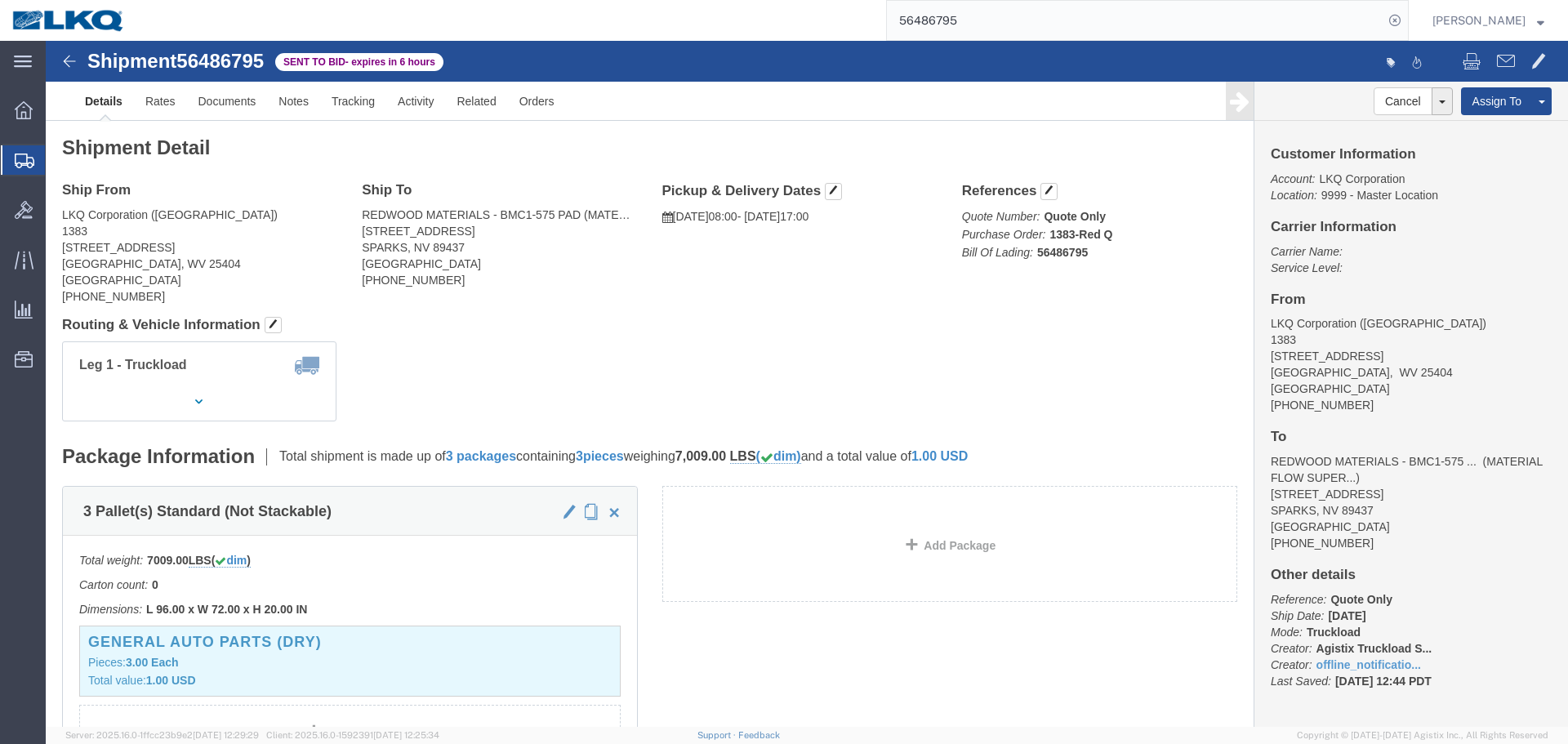
click at [1014, 24] on input "56486795" at bounding box center [1134, 20] width 496 height 39
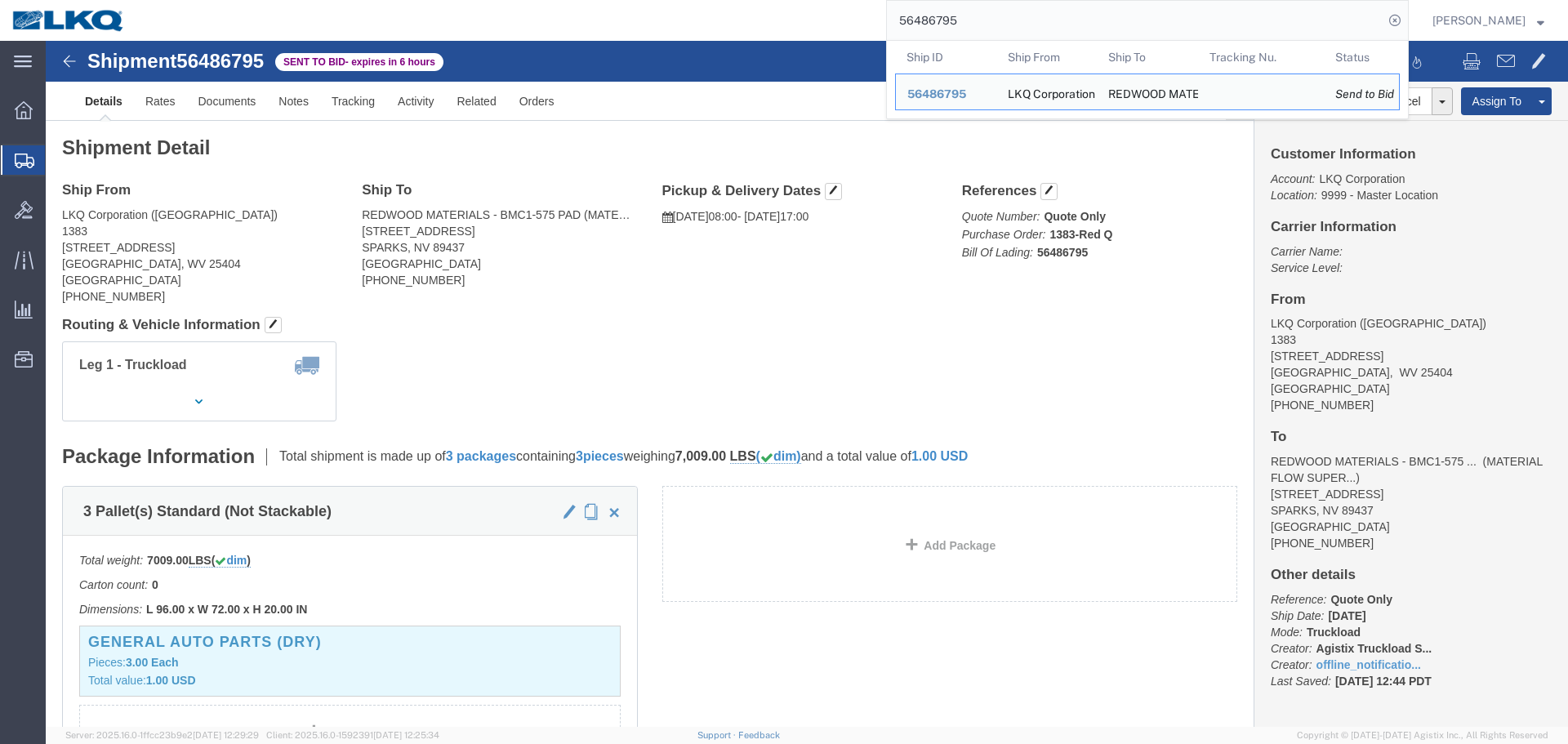
paste input "search"
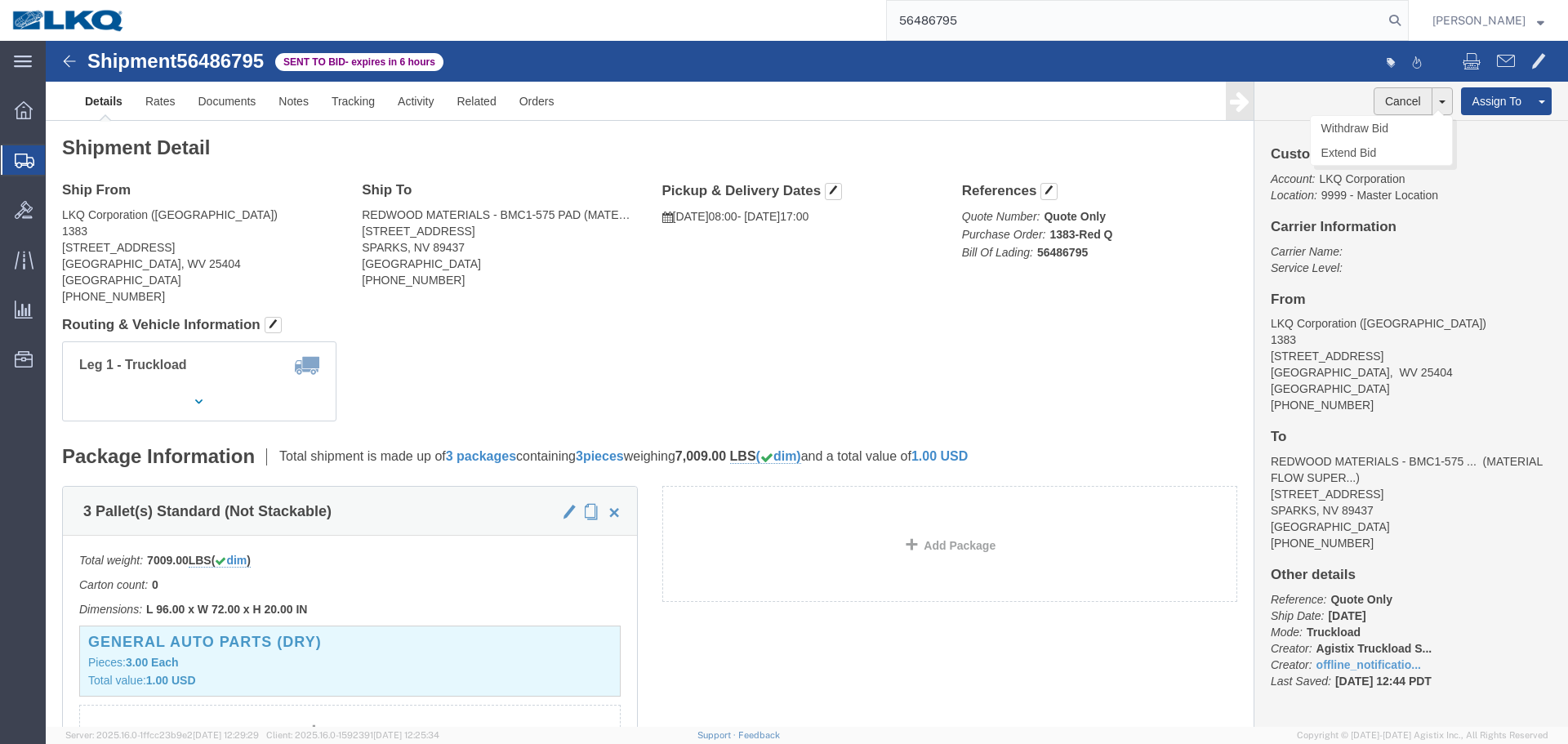
type input "56486795"
click button "Cancel"
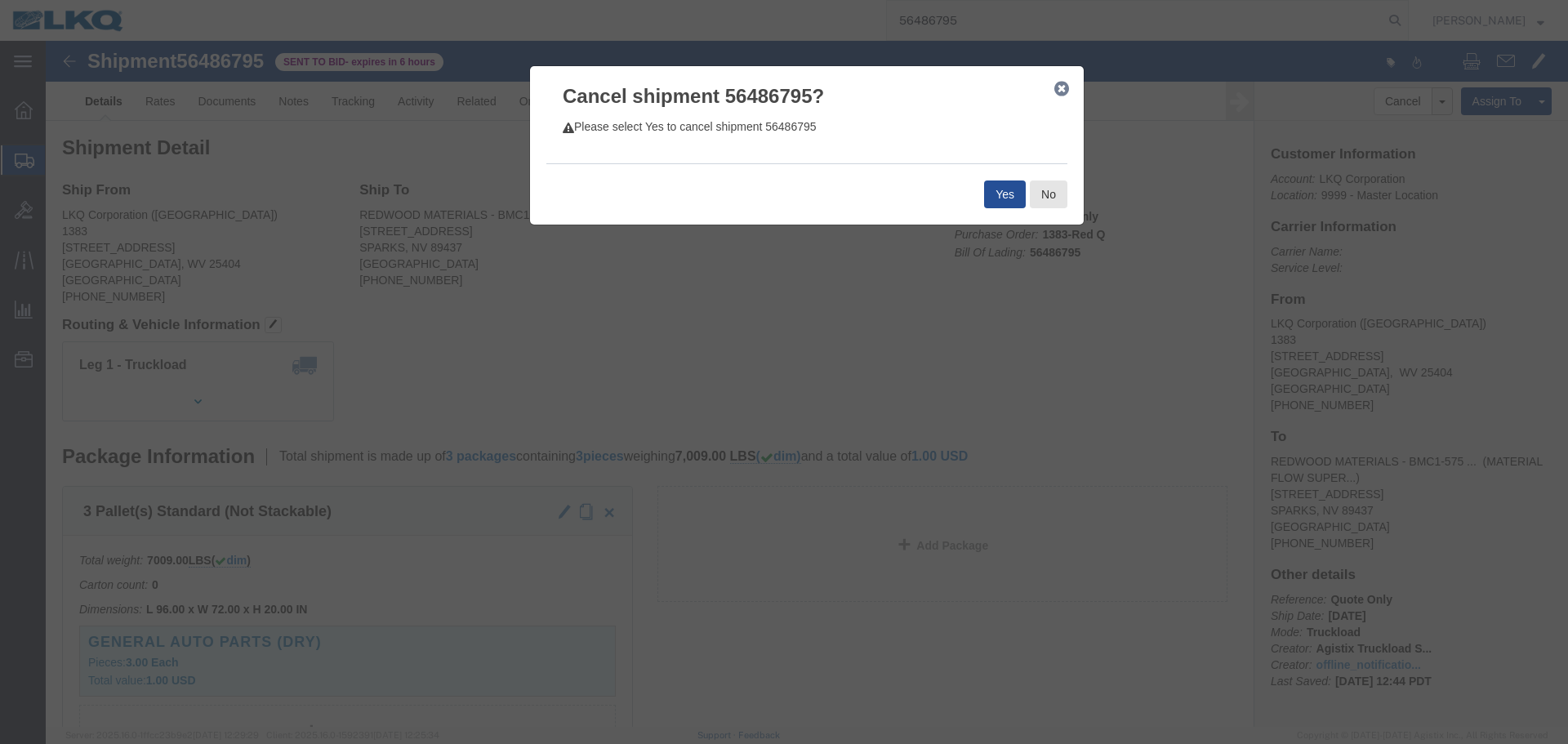
click div "Yes No"
click button "Yes"
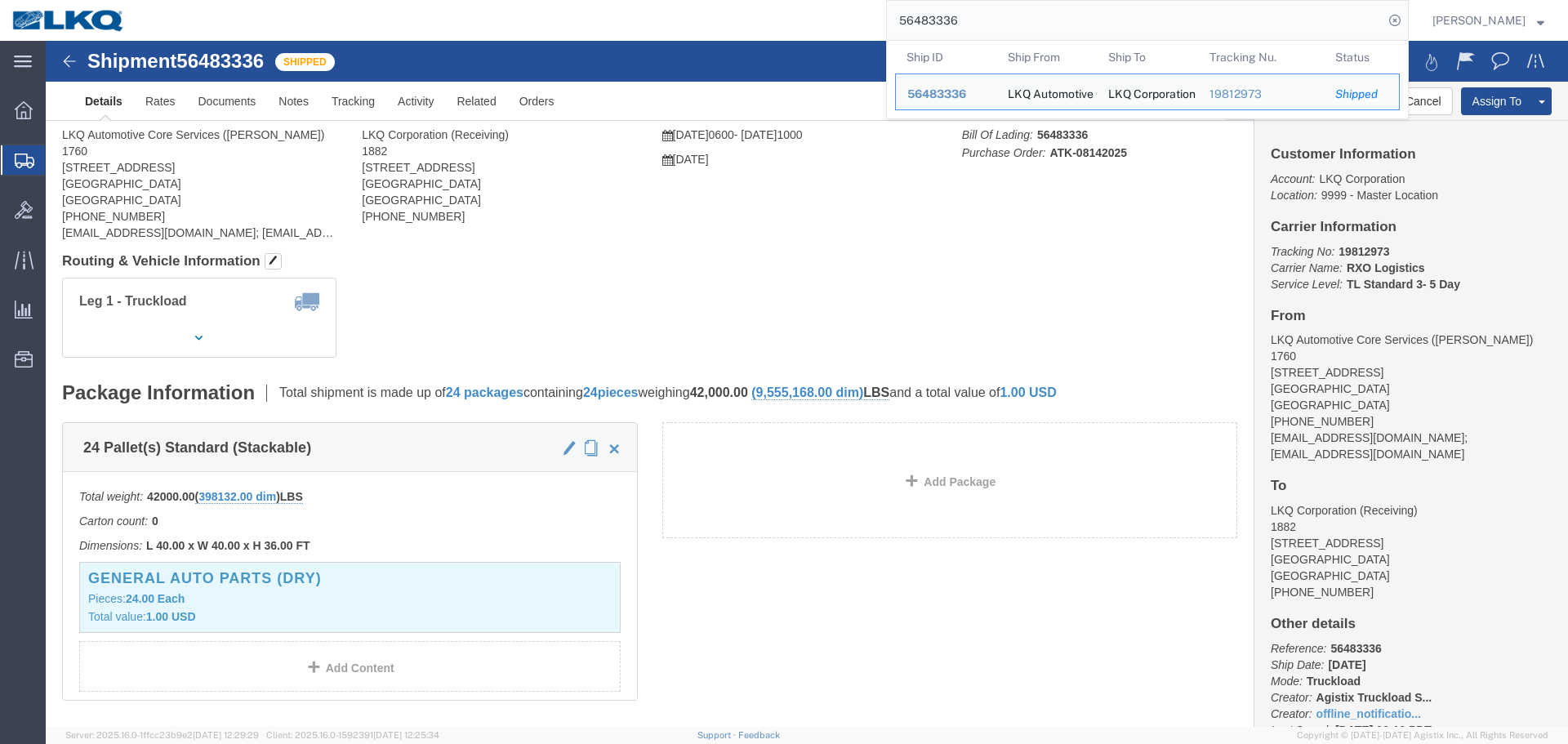
click div
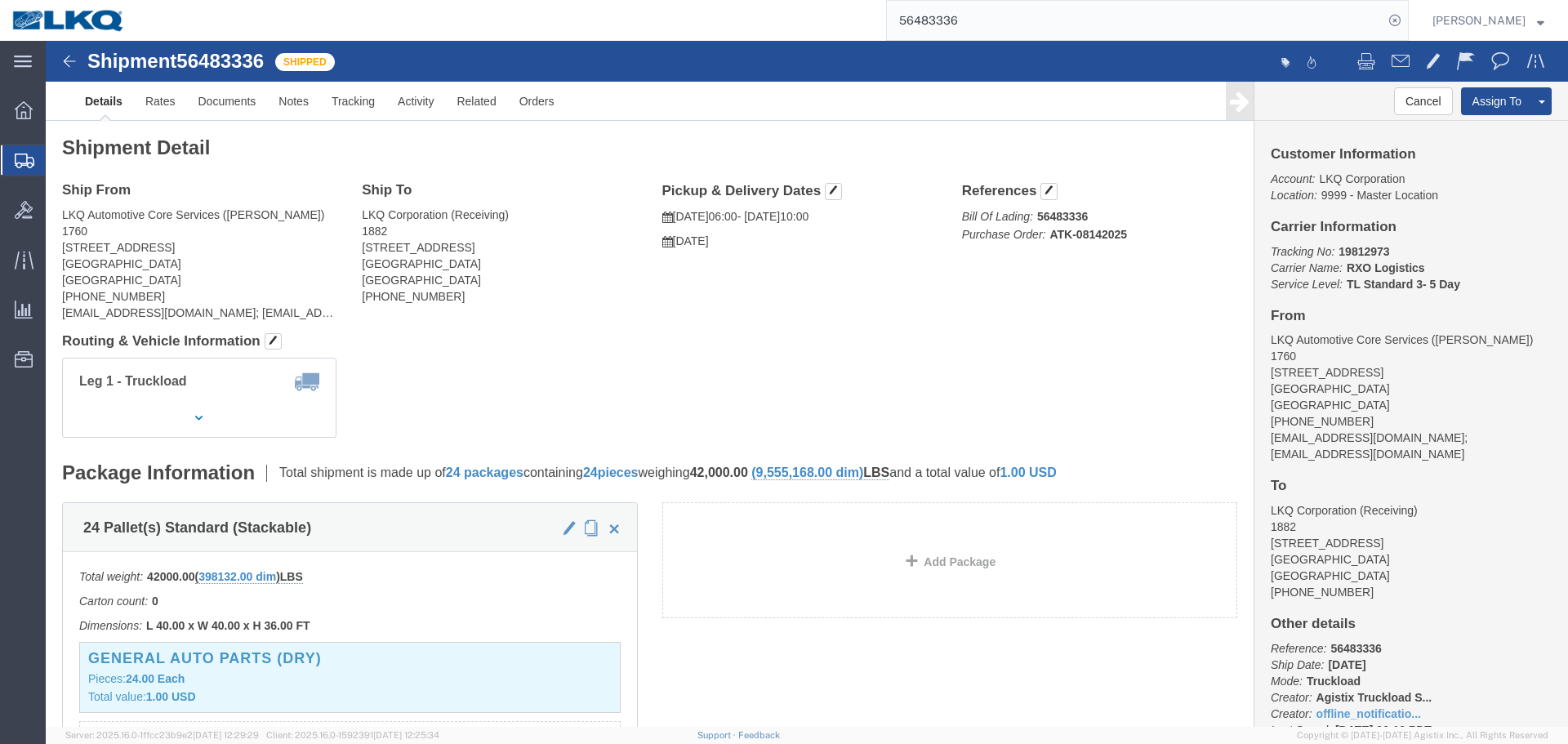
click div "Ship From LKQ Automotive Core Services (Alfredo Canales) 1760 1714 West Mount H…"
click div "Leg 1 - Truckload Vehicle 1: Standard Dry Van (53 Feet) Number of trucks: 1"
click div "Ship From LKQ Automotive Core Services (Alfredo Canales) 1760 1714 West Mount H…"
click div "Leg 1 - Truckload Vehicle 1: Standard Dry Van (53 Feet) Number of trucks: 1"
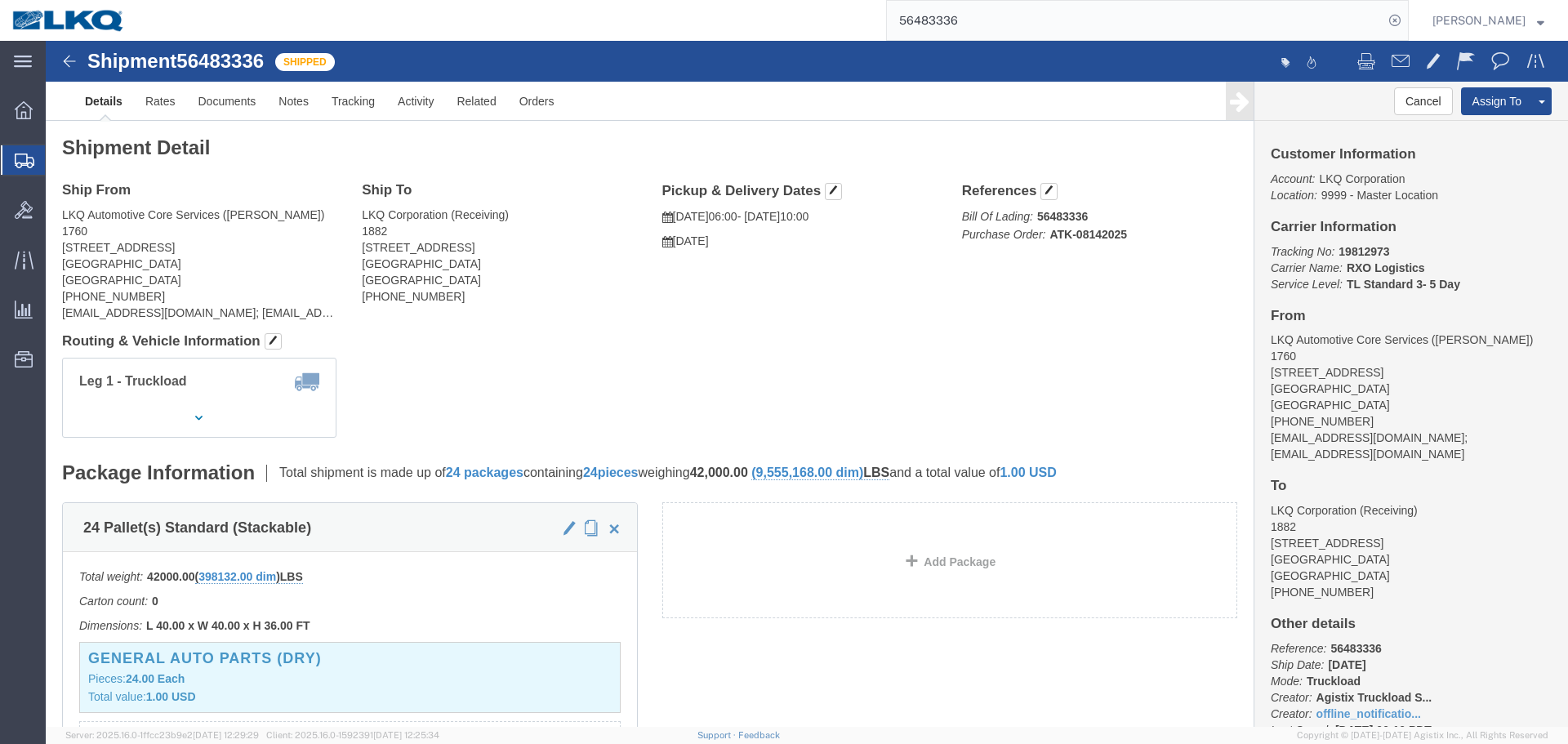
click at [987, 23] on input "56483336" at bounding box center [1134, 20] width 496 height 39
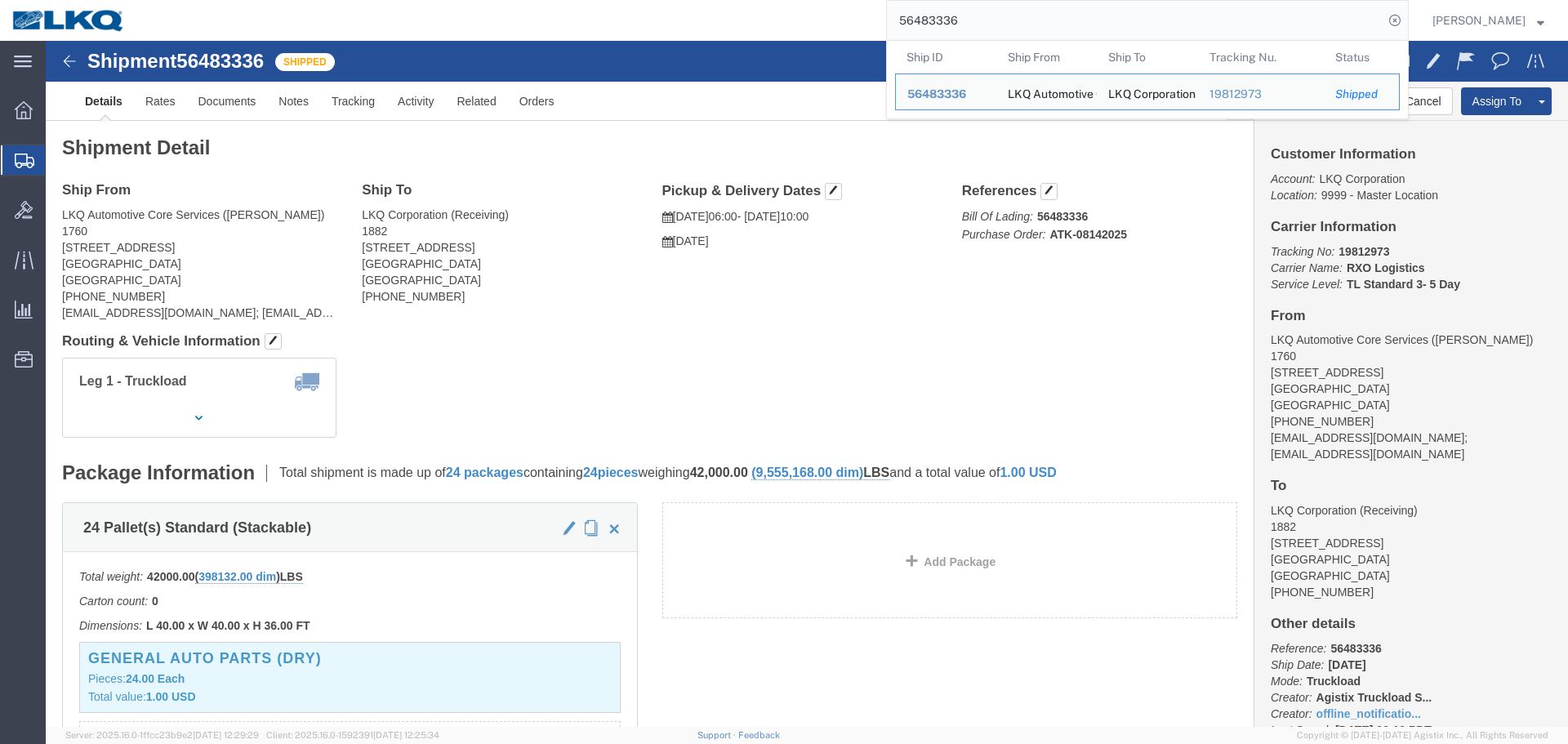
paste input "6795"
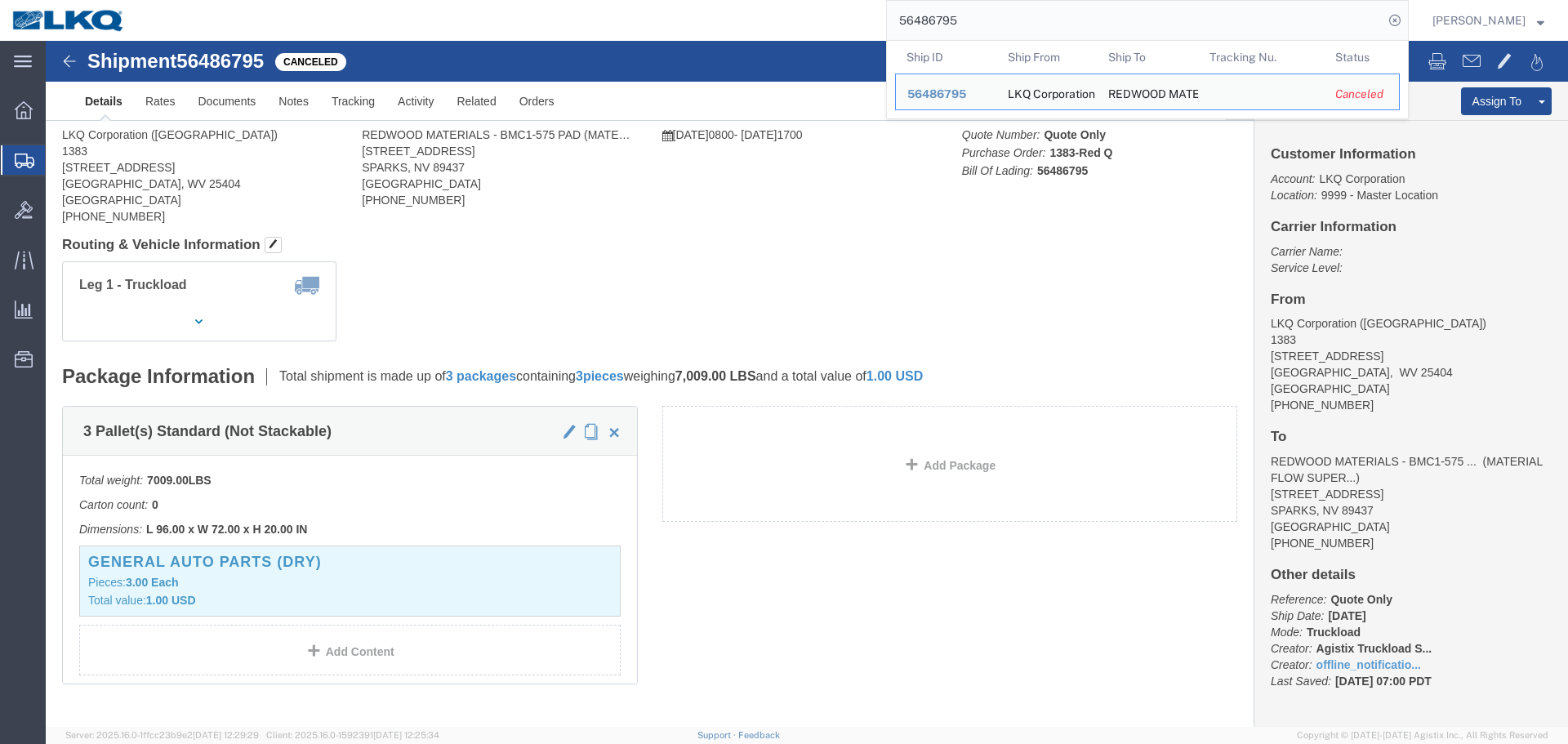
click div
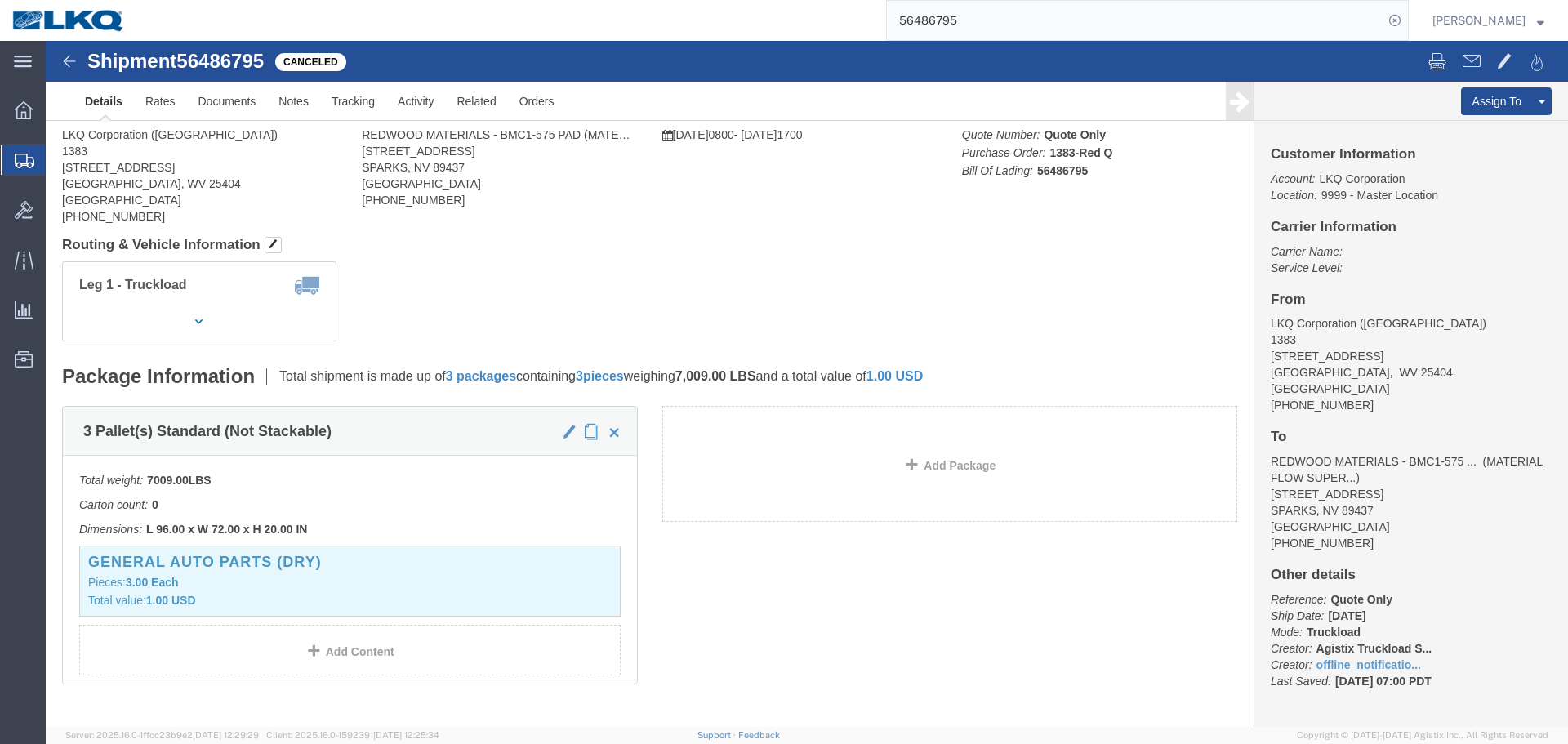
click div
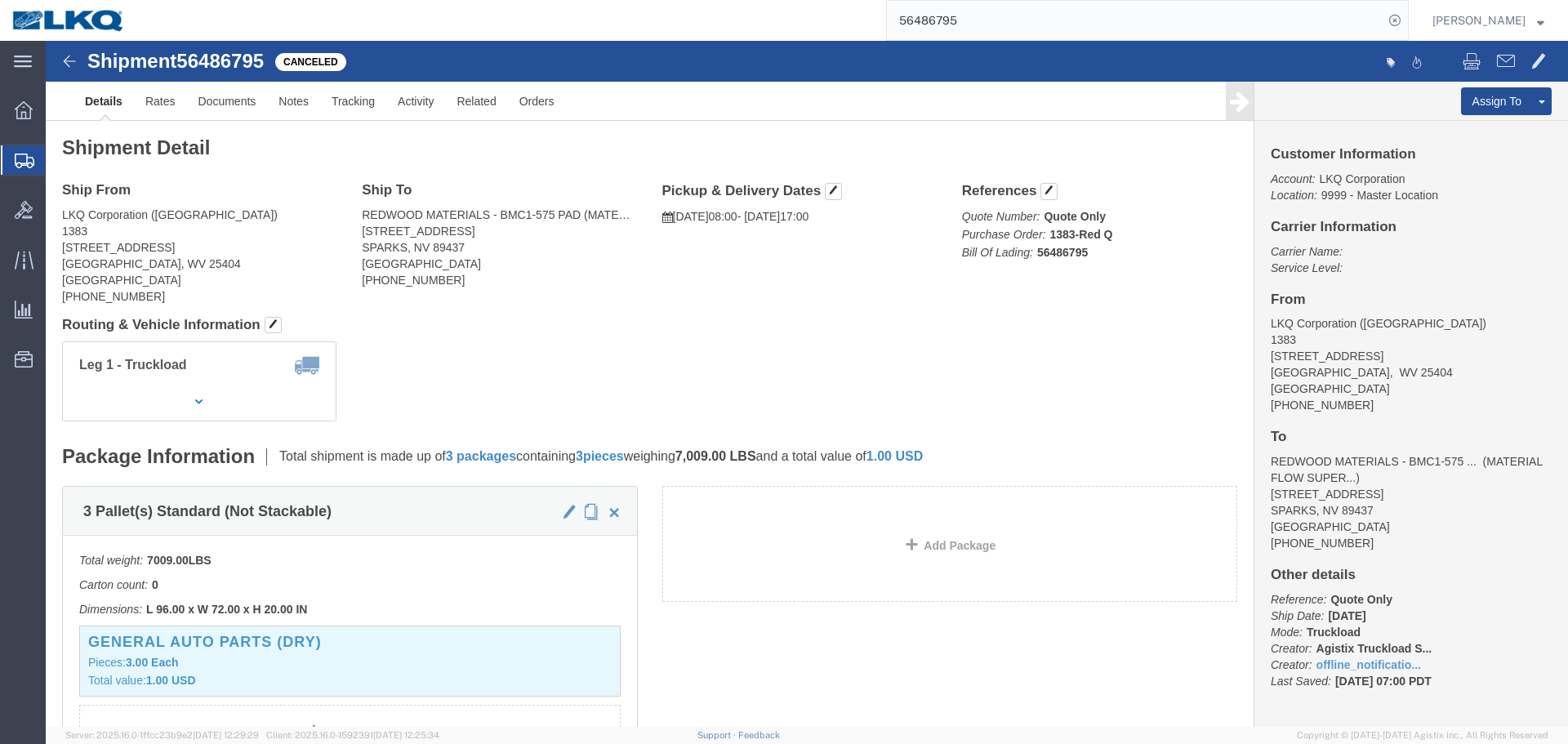
click h4 "Routing & Vehicle Information"
click div "Leg 1 - Truckload Vehicle 1: Standard Dry Van (53 Feet) Number of trucks: 1"
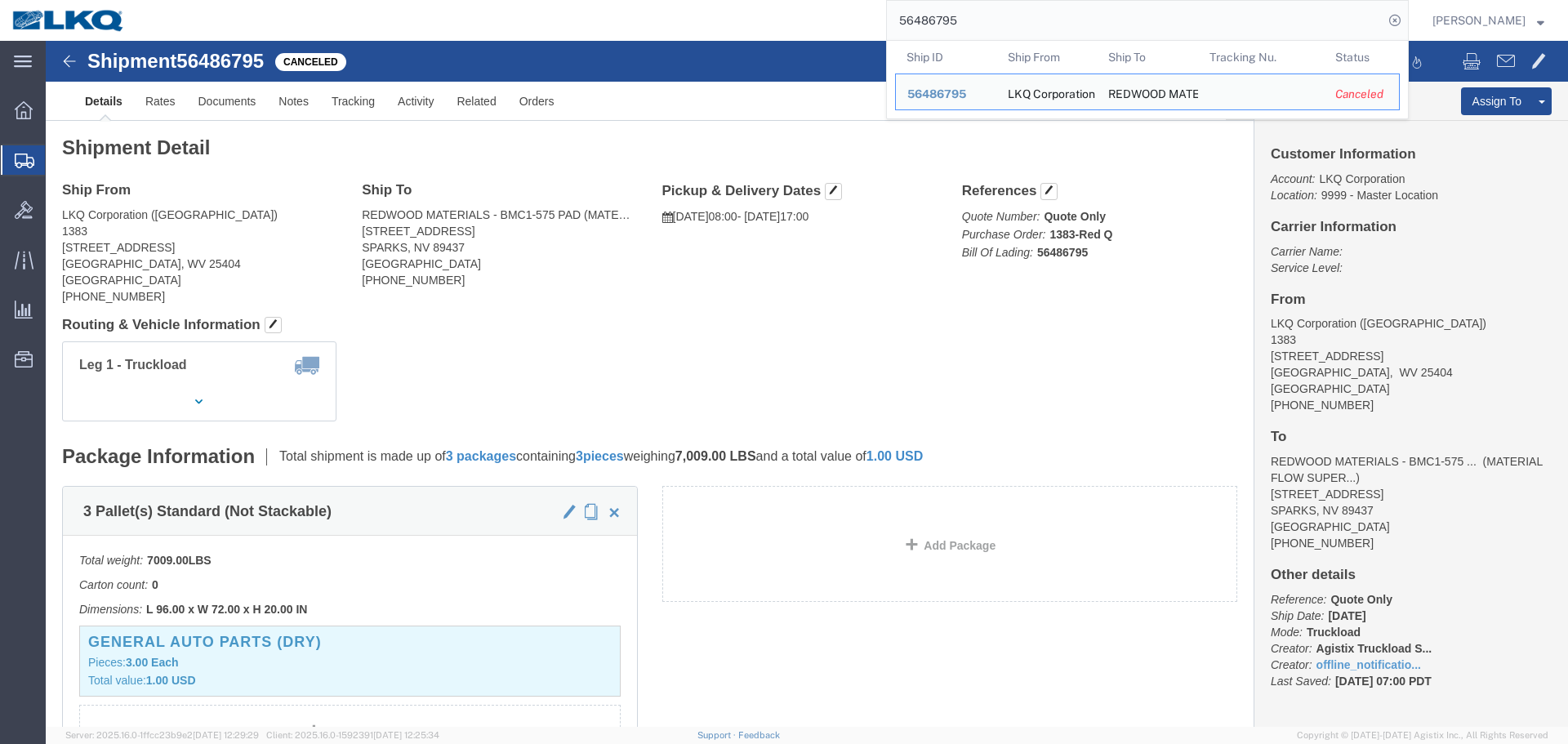
click at [1019, 30] on input "56486795" at bounding box center [1134, 20] width 496 height 39
paste input "95880"
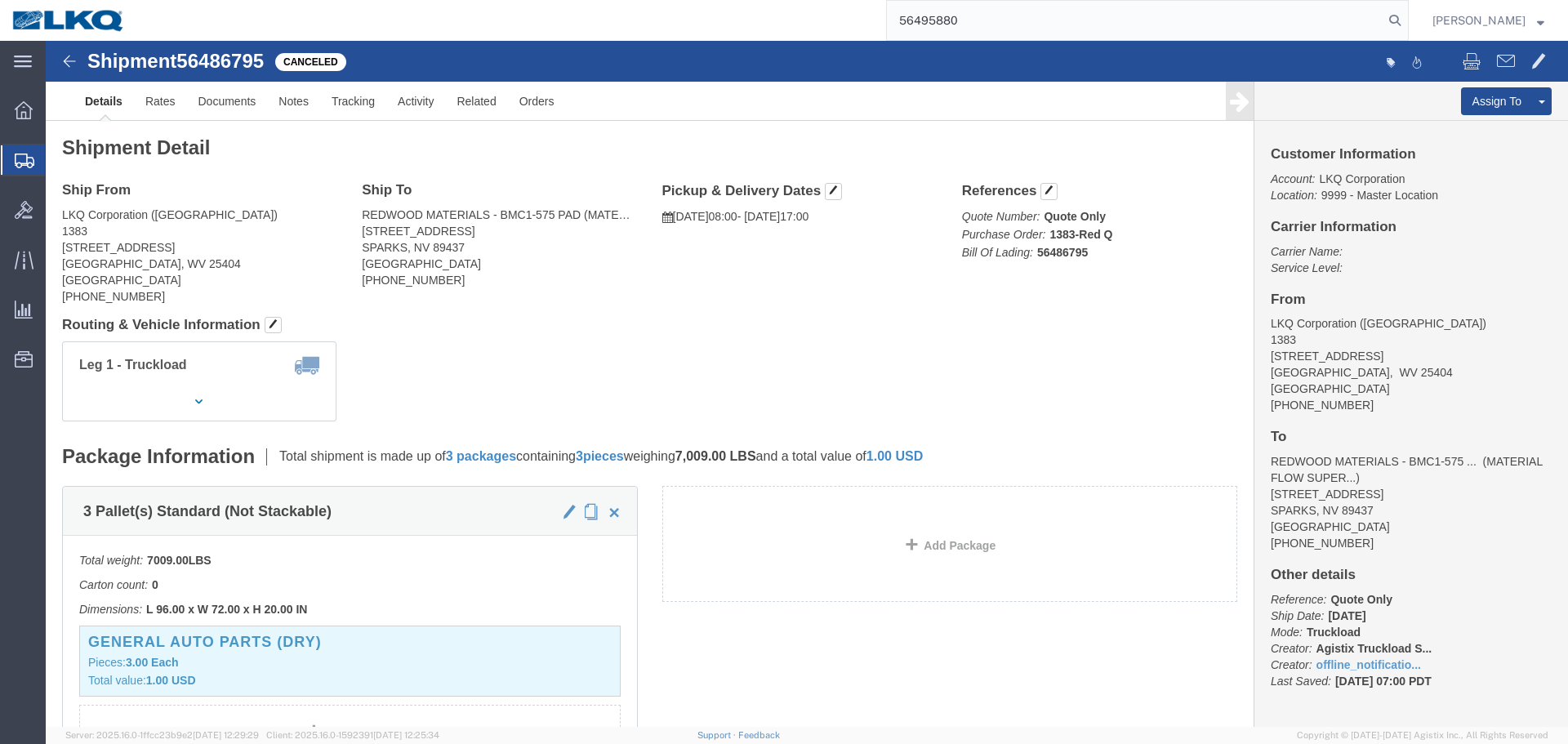
type input "56495880"
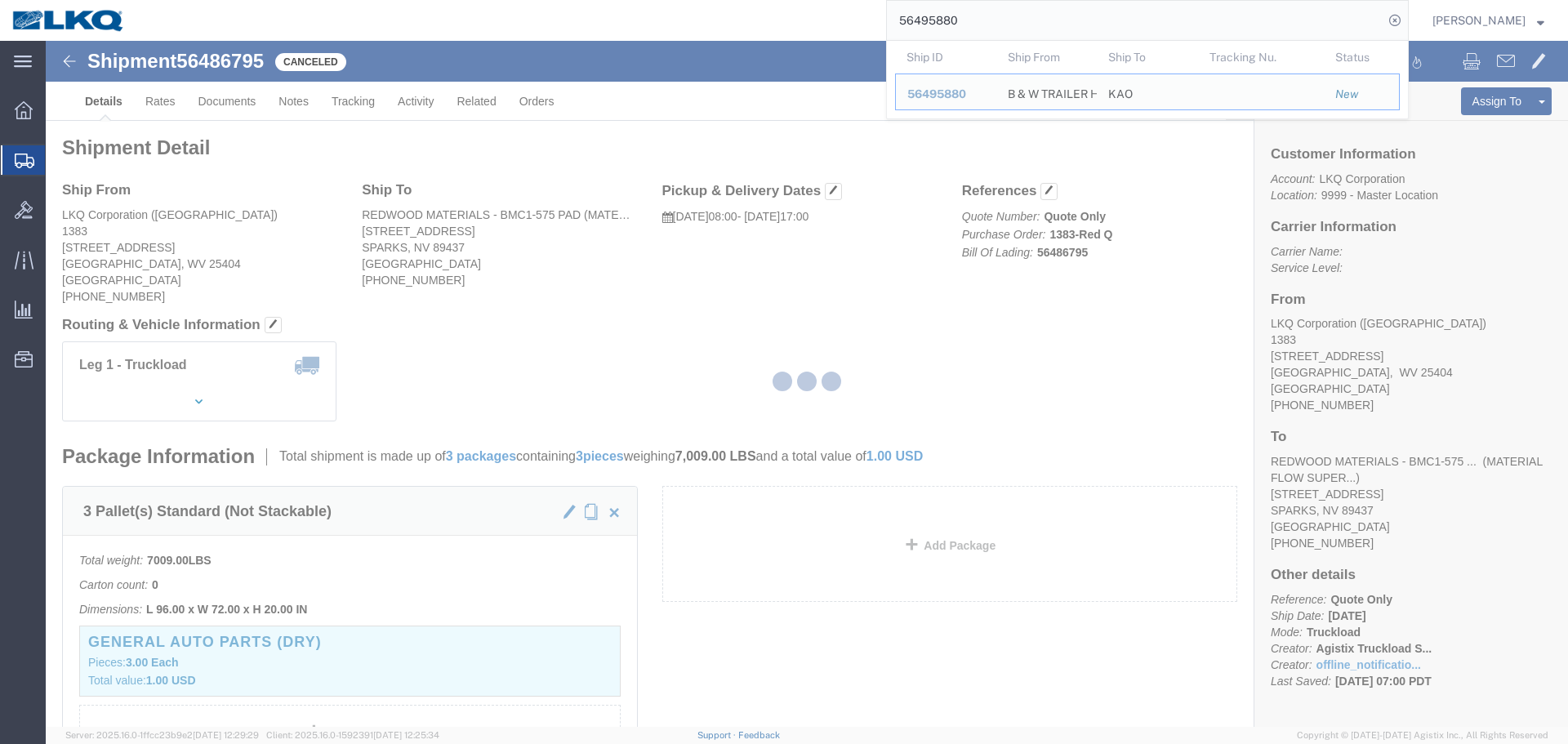
click at [1117, 330] on div at bounding box center [807, 383] width 1522 height 686
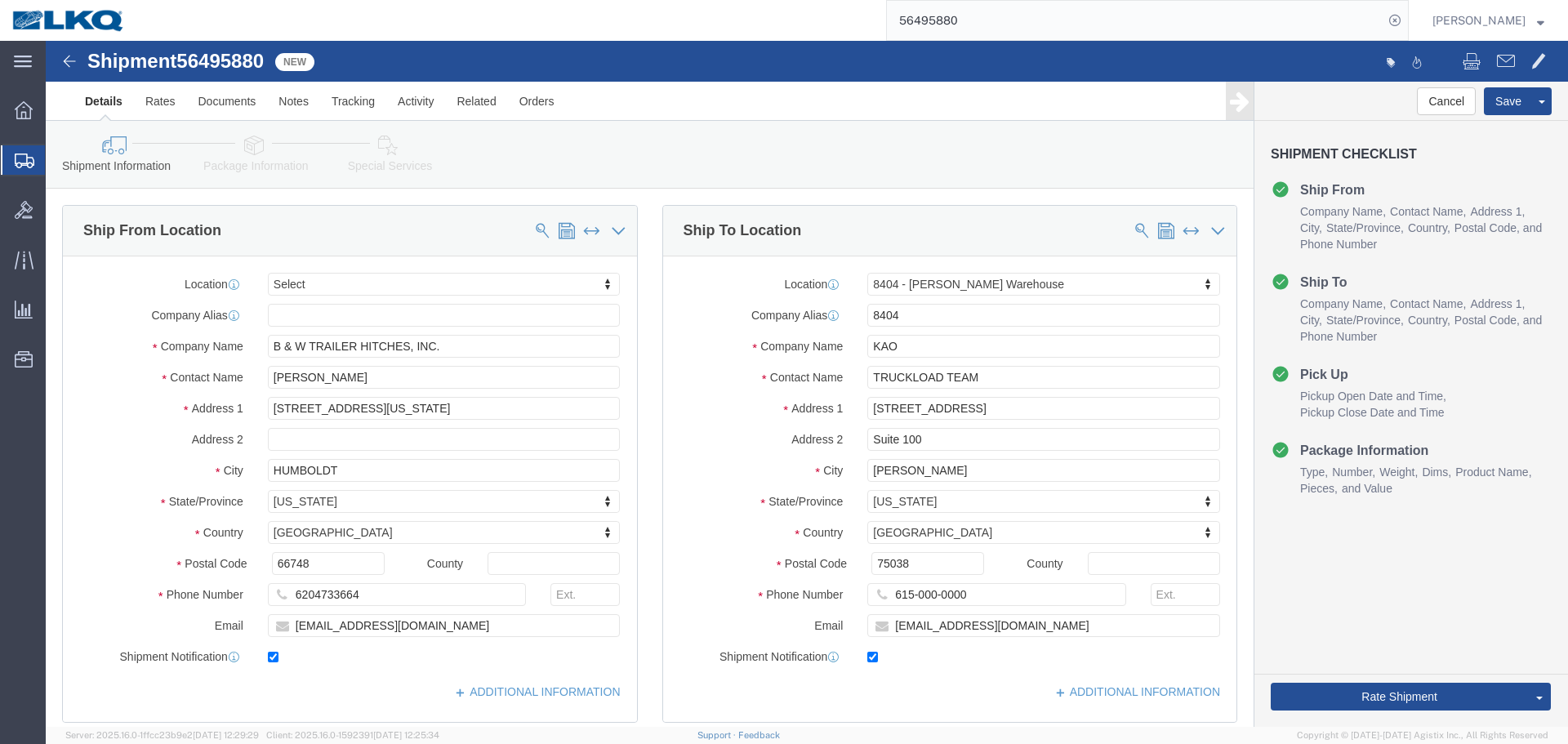
select select
select select "65991"
click input "Irving"
paste input "Austell"
type input "Austell"
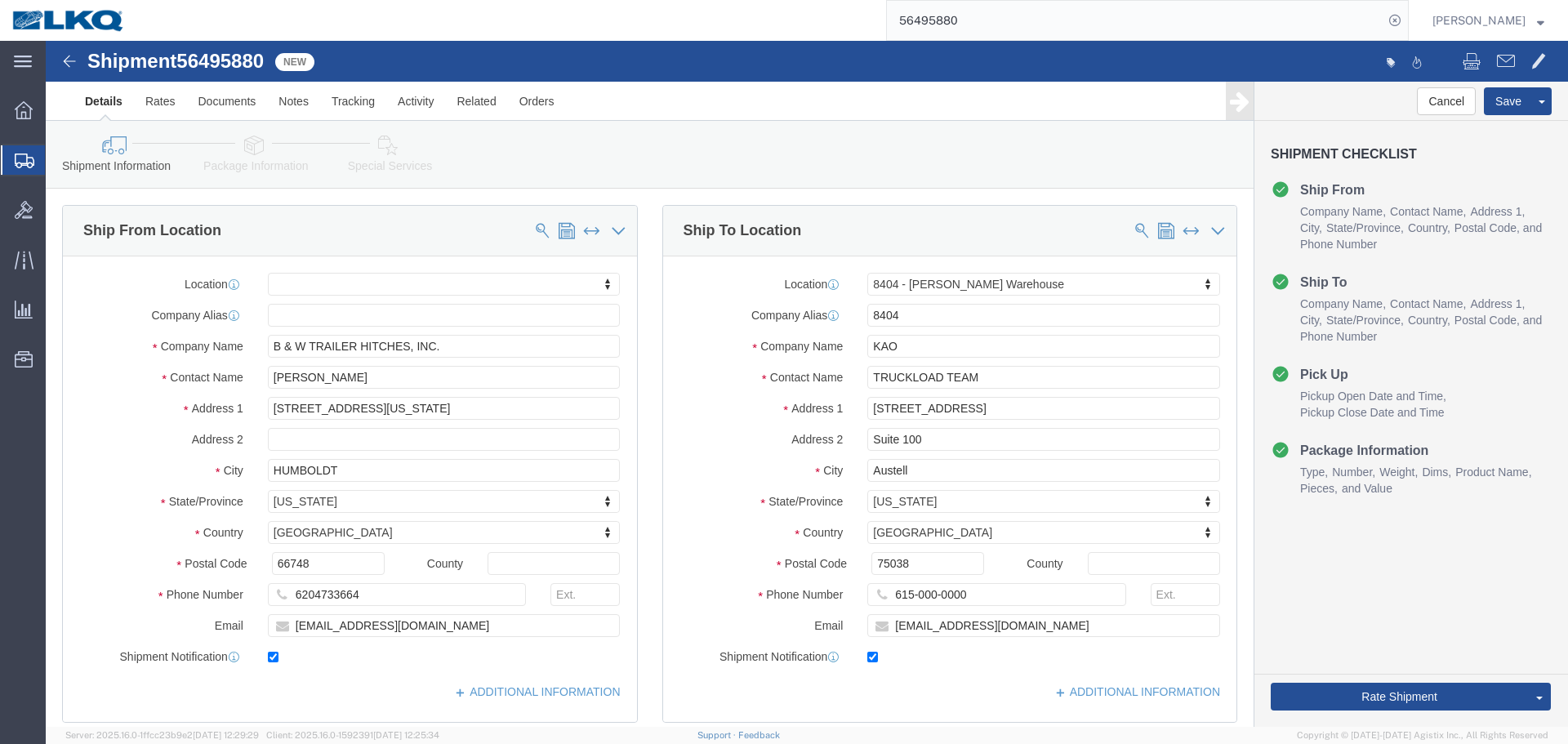
select select
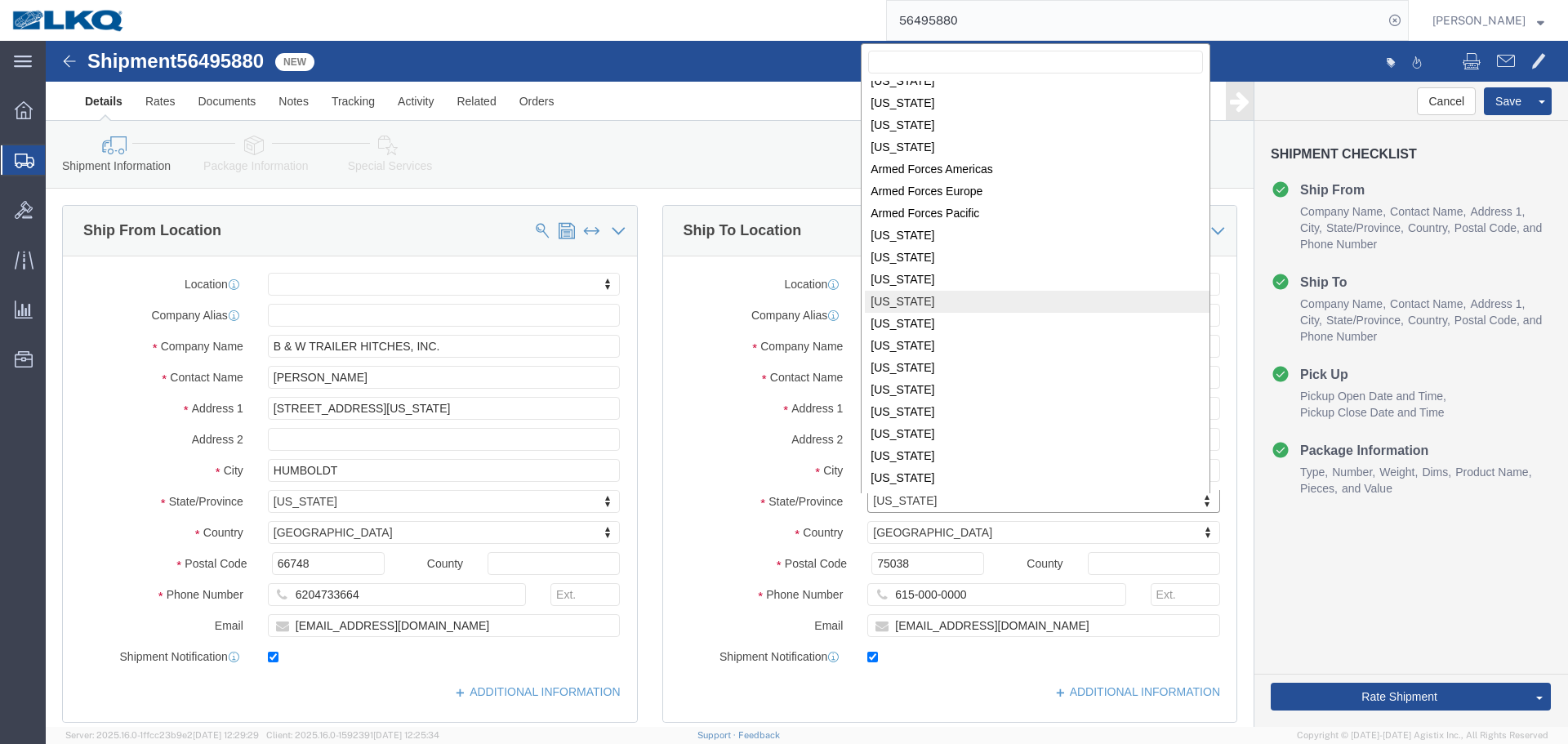
scroll to position [114, 0]
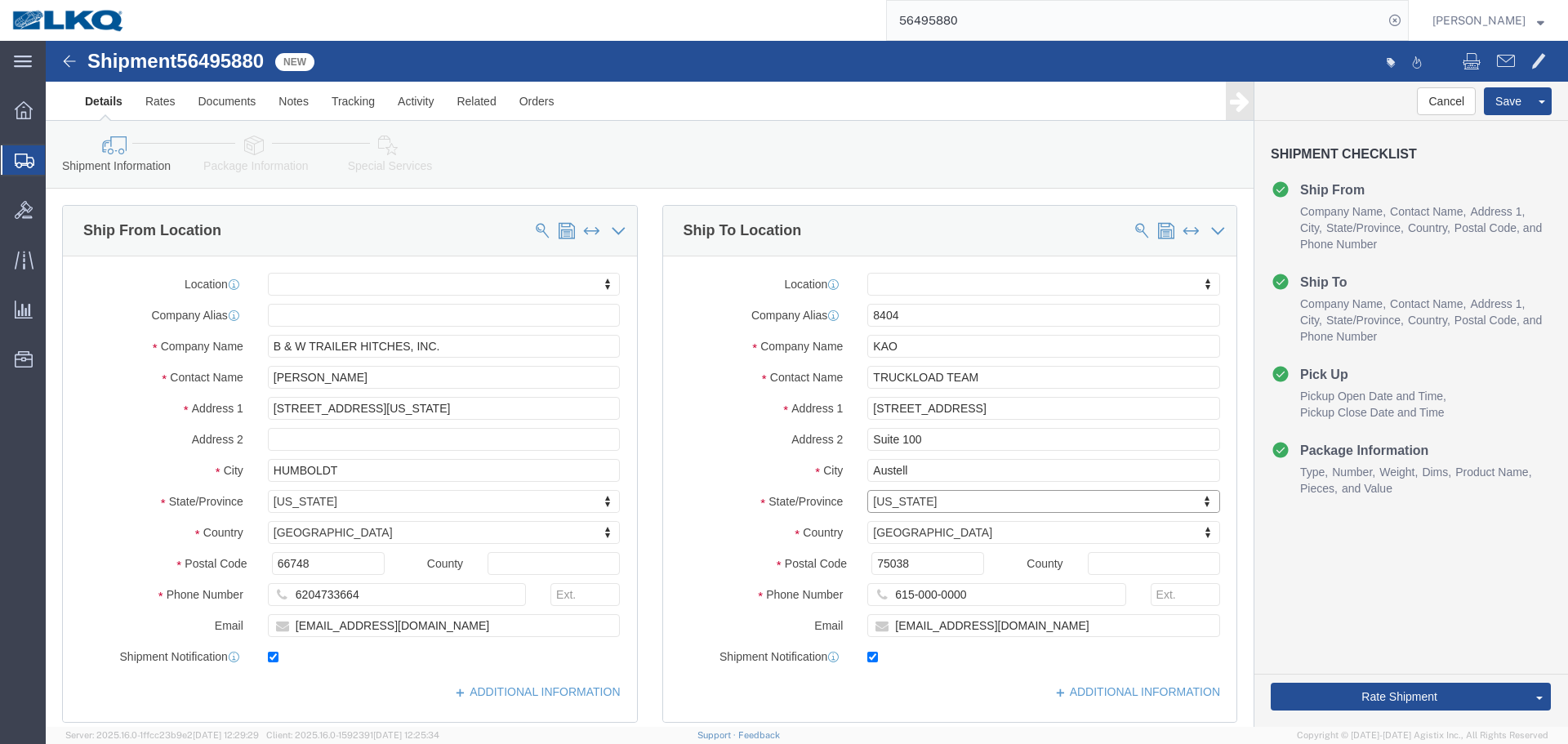
click div "Ship To Location"
click at [1004, 24] on input "56495880" at bounding box center [1134, 20] width 496 height 39
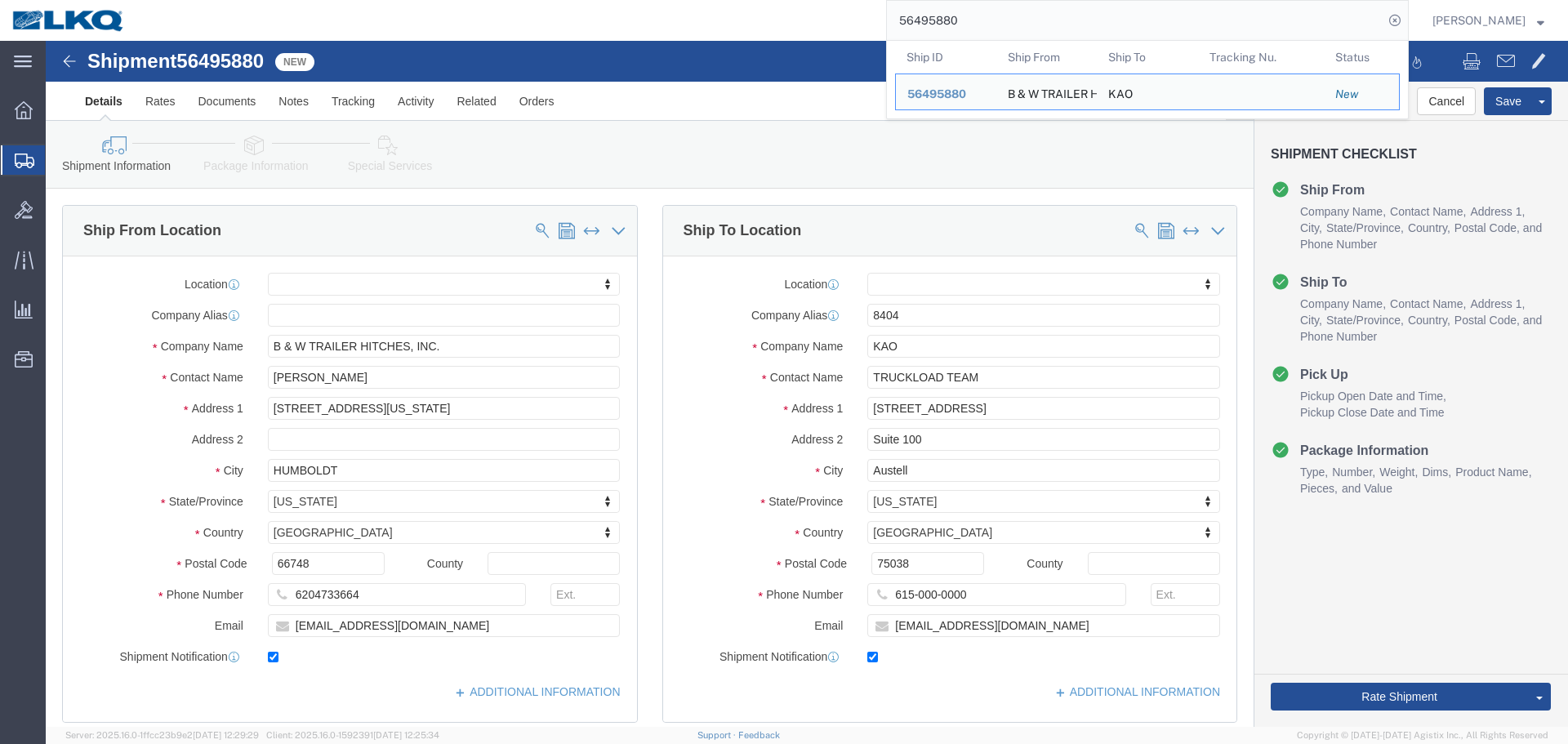
paste input "88445"
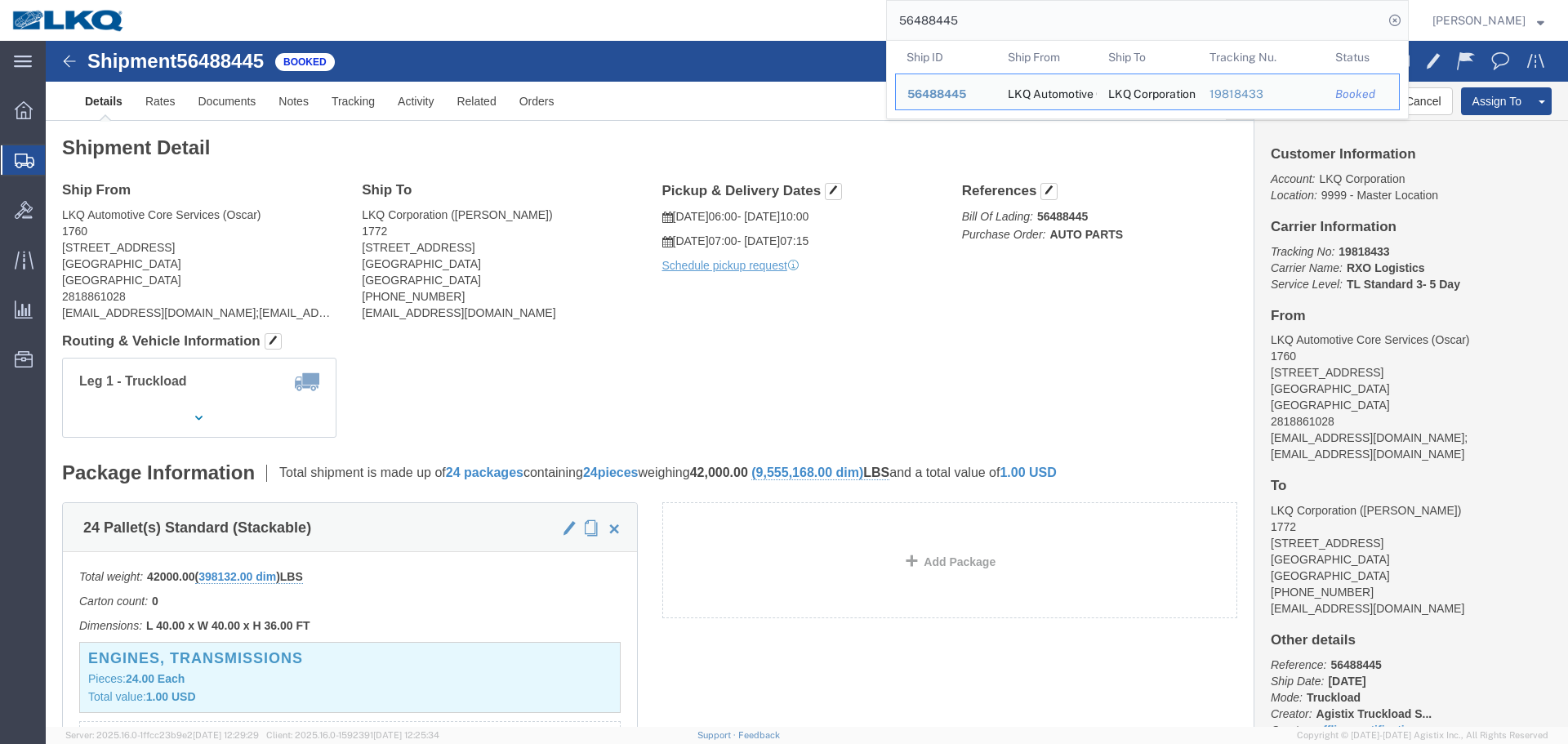
click div "Ship From LKQ Automotive Core Services (Oscar) 1760 1714 West Mount Houston Rd …"
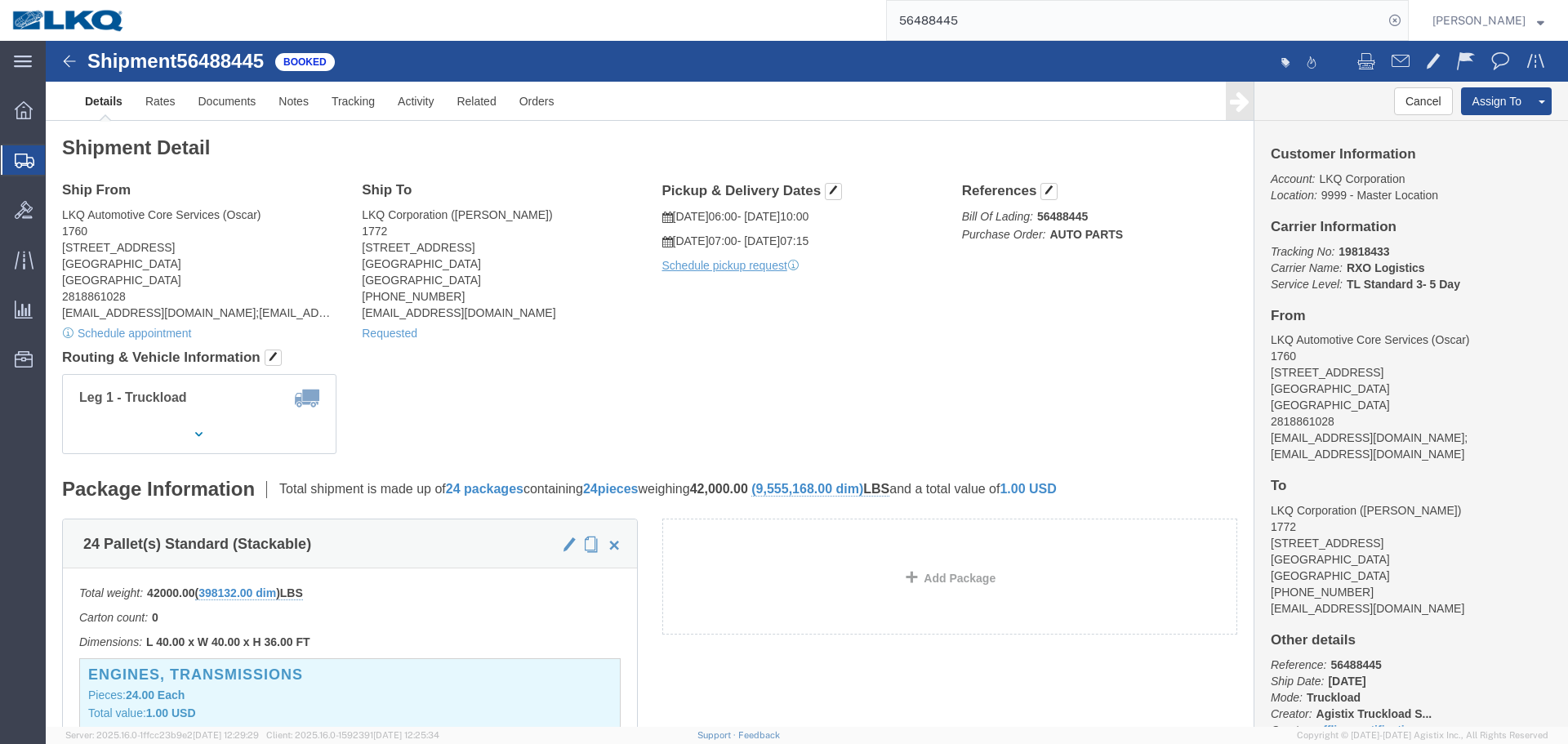
click at [1081, 8] on input "56488445" at bounding box center [1134, 20] width 496 height 39
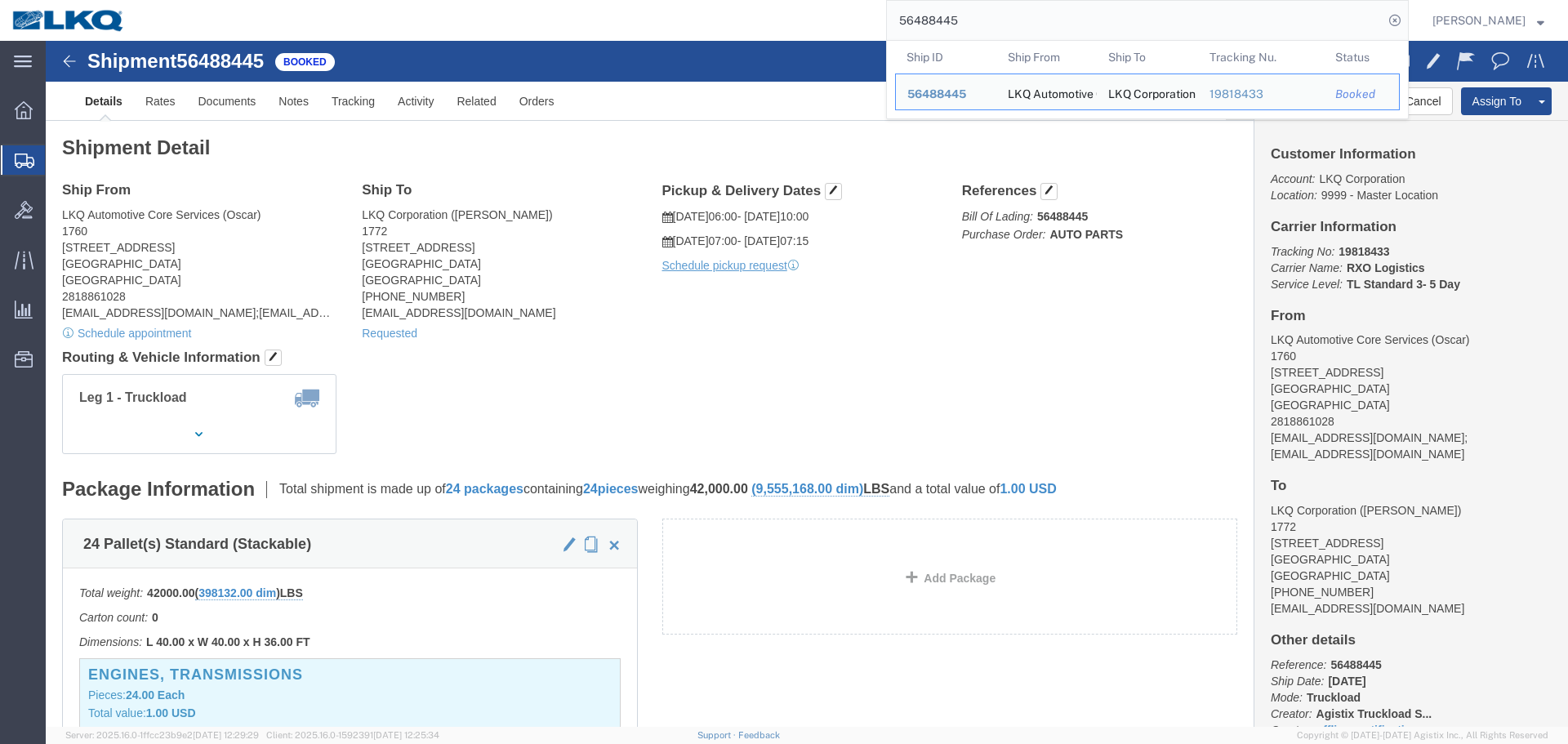
paste input "2247"
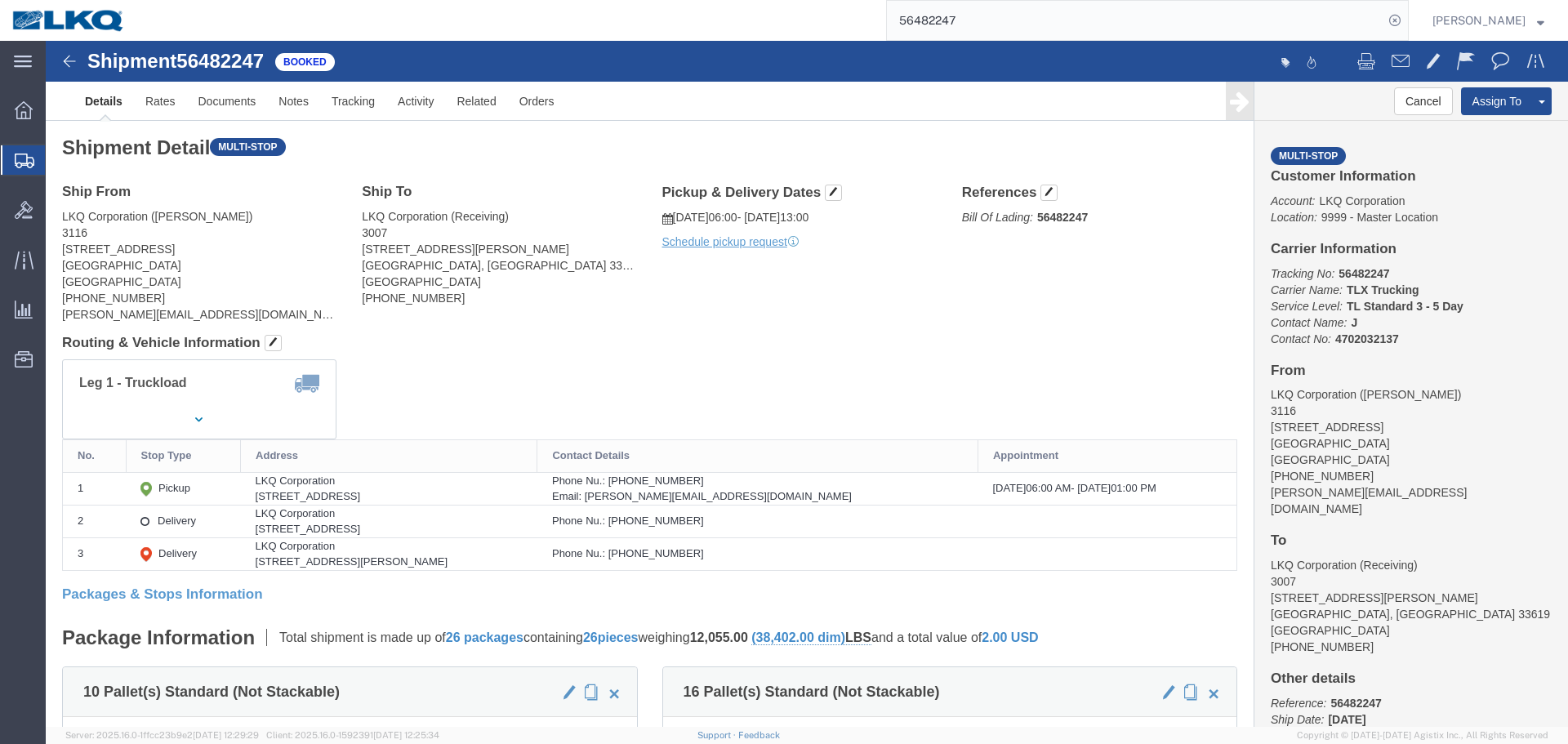
click div "Ship From LKQ Corporation (Kristen Lund) 3116 1120 36th St. SE suite 540 Grand …"
click div "Leg 1 - Truckload Vehicle 1: Standard Dry Van (53 Feet) Number of trucks: 1"
click address "LKQ Corporation (Kristen Lund) 3116 1120 36th St. SE suite 540 Grand Rapids, MI…"
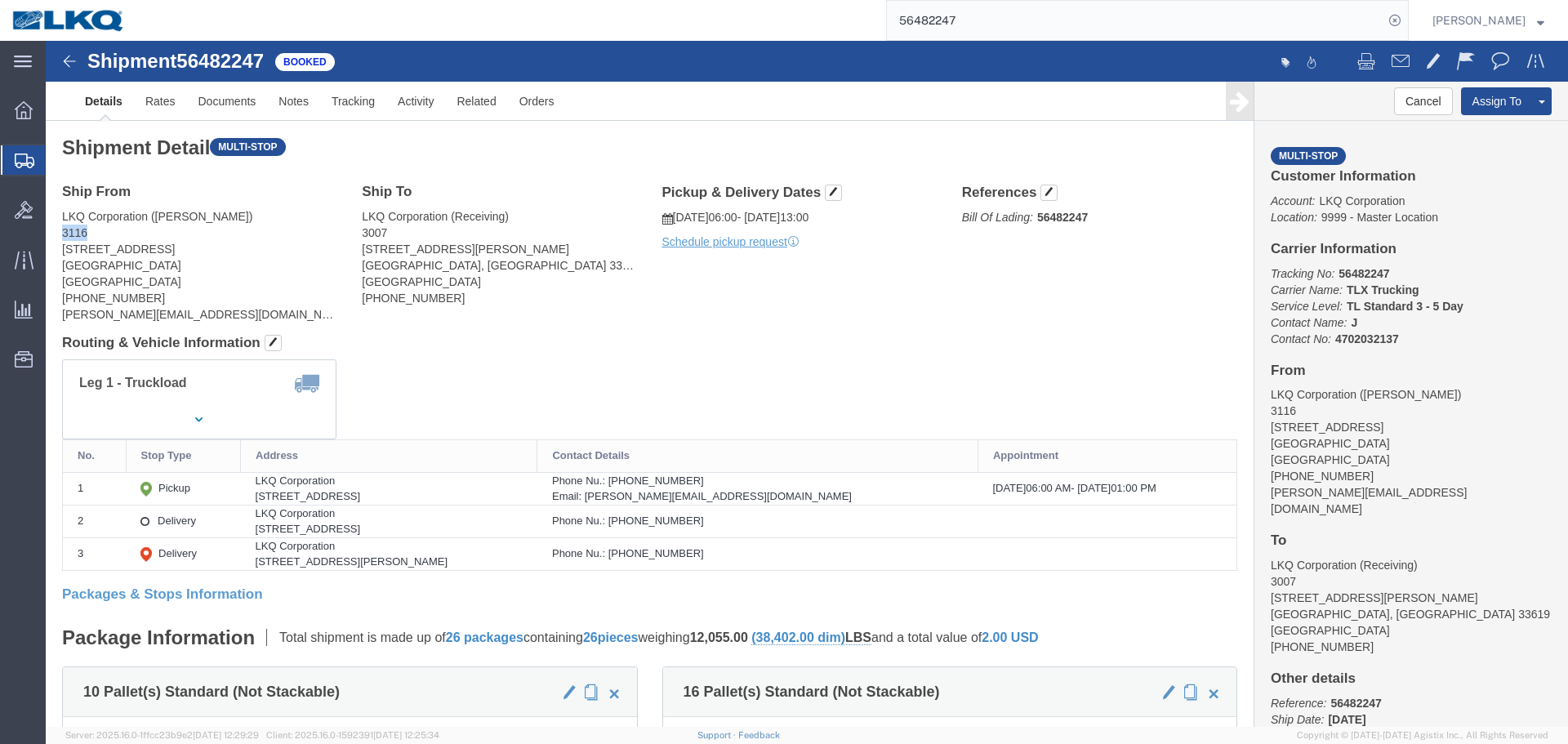
copy address "3116"
click at [1047, 9] on input "56482247" at bounding box center [1134, 20] width 496 height 39
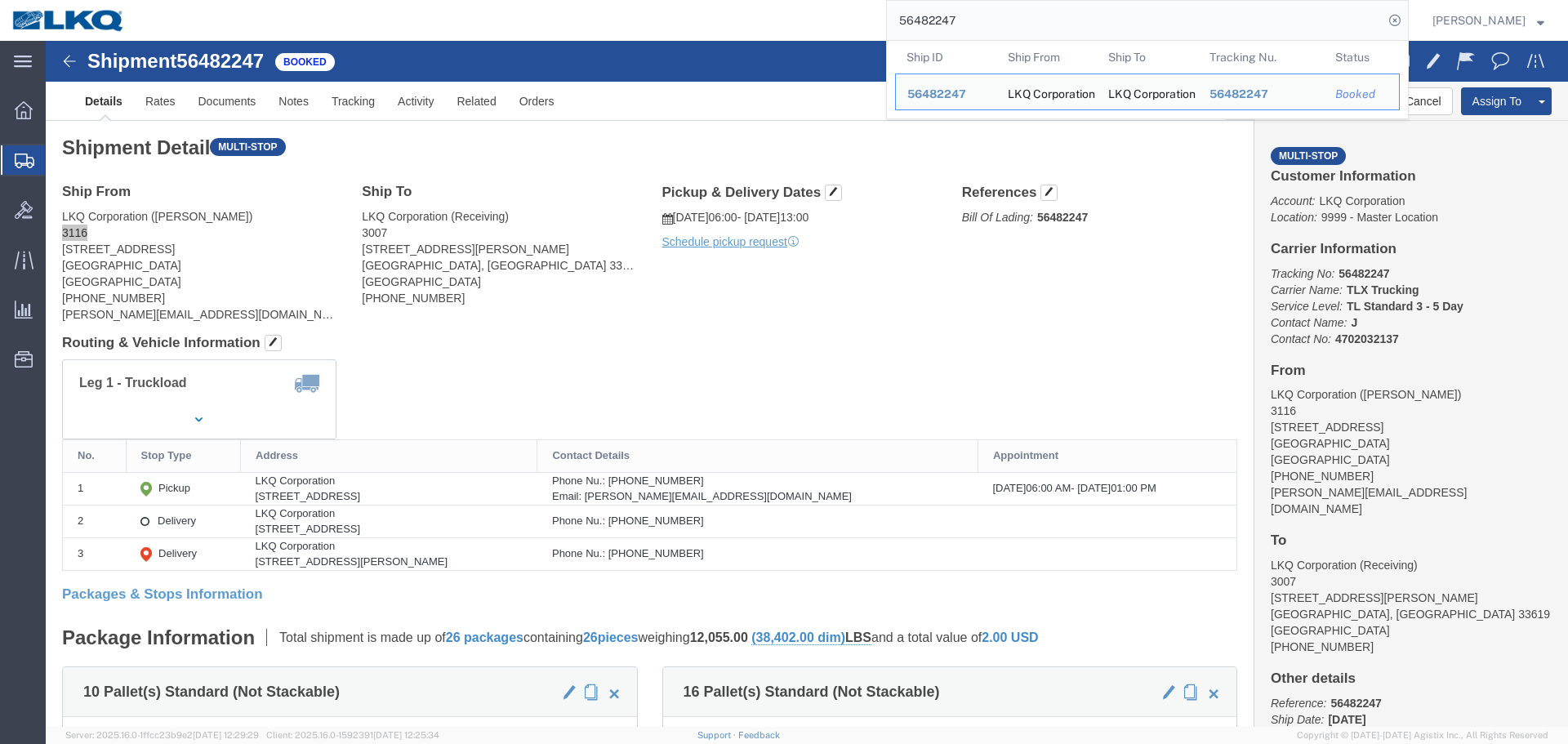
paste input "9555"
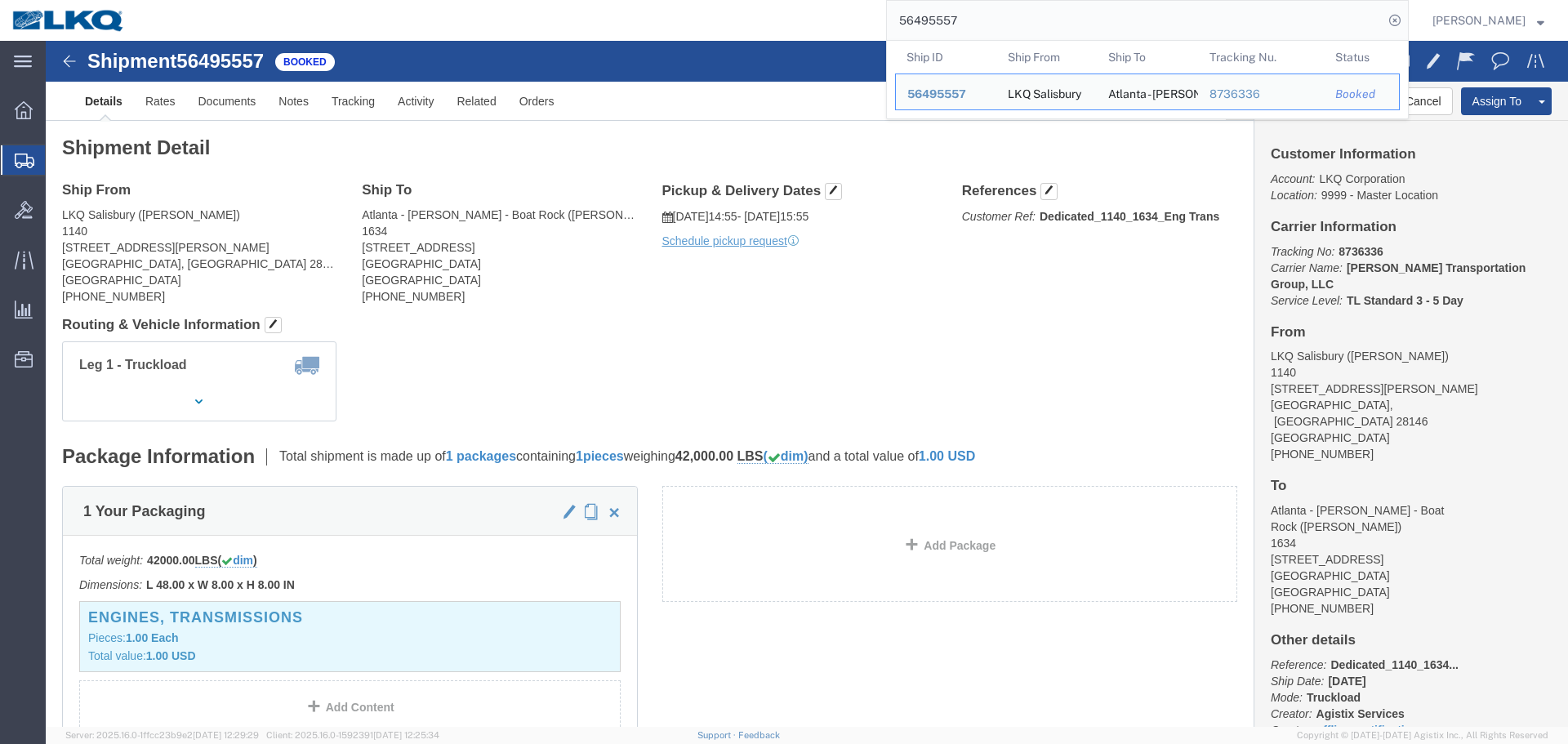
click h4 "Routing & Vehicle Information"
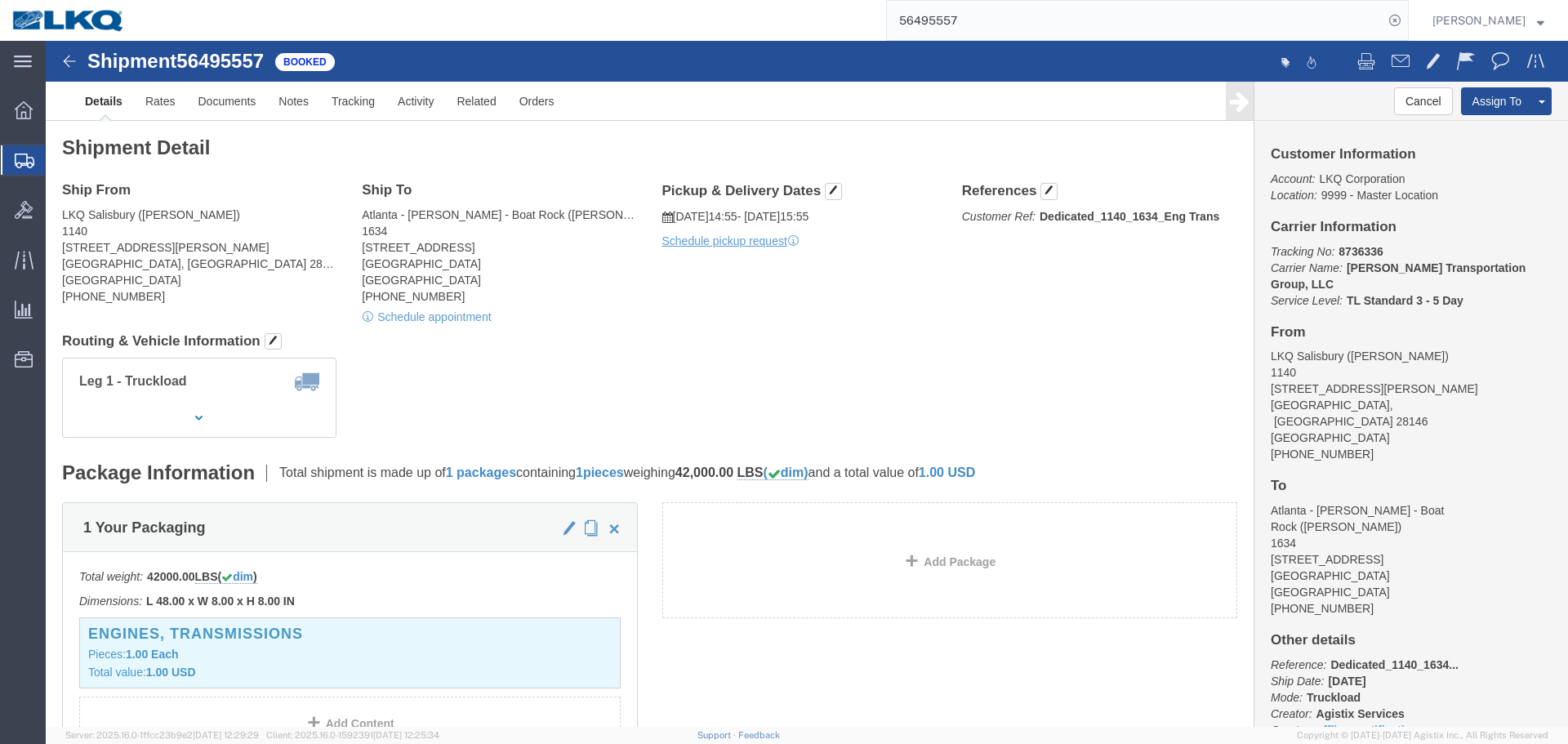
click div "Leg 1 - Truckload Number of trucks: 1"
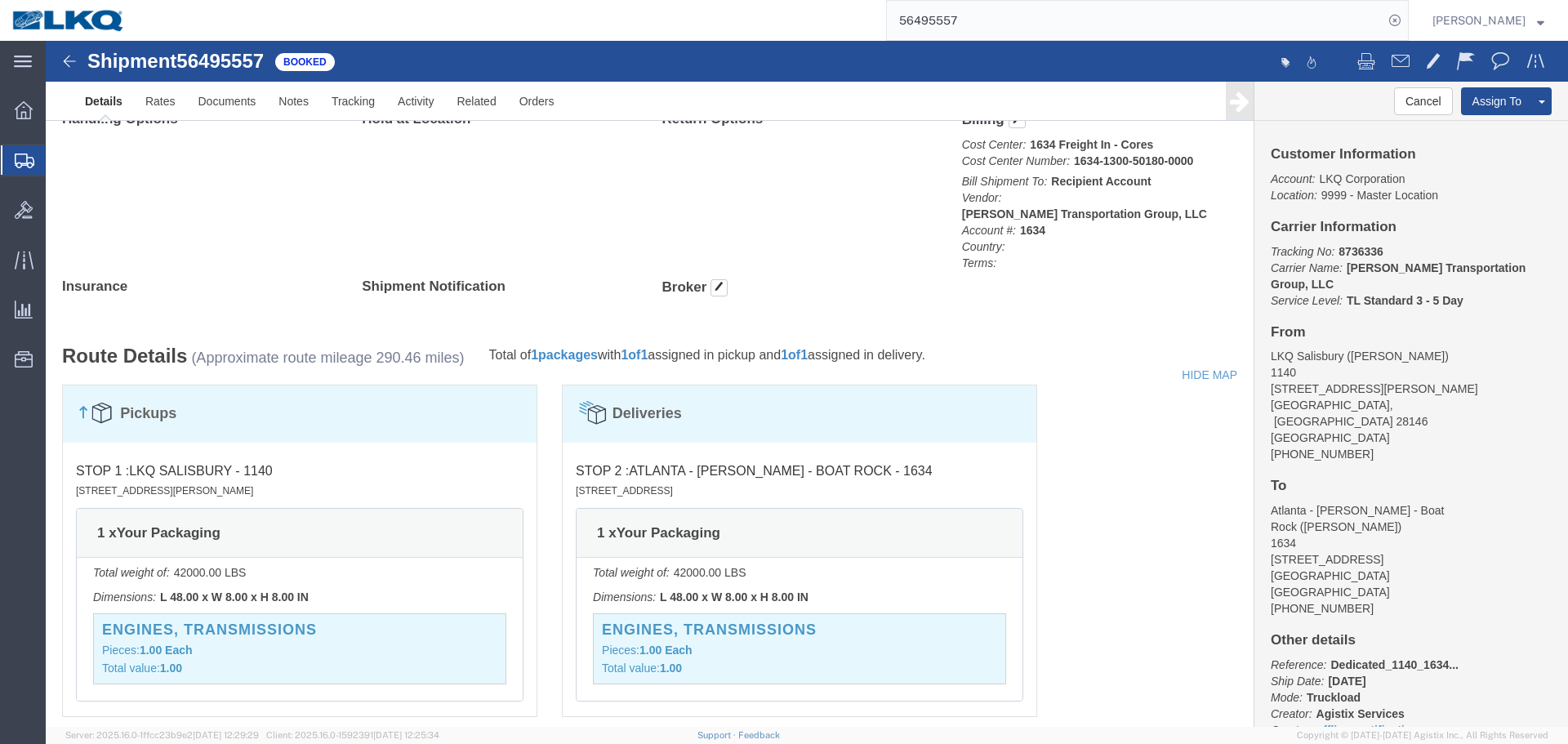
scroll to position [898, 0]
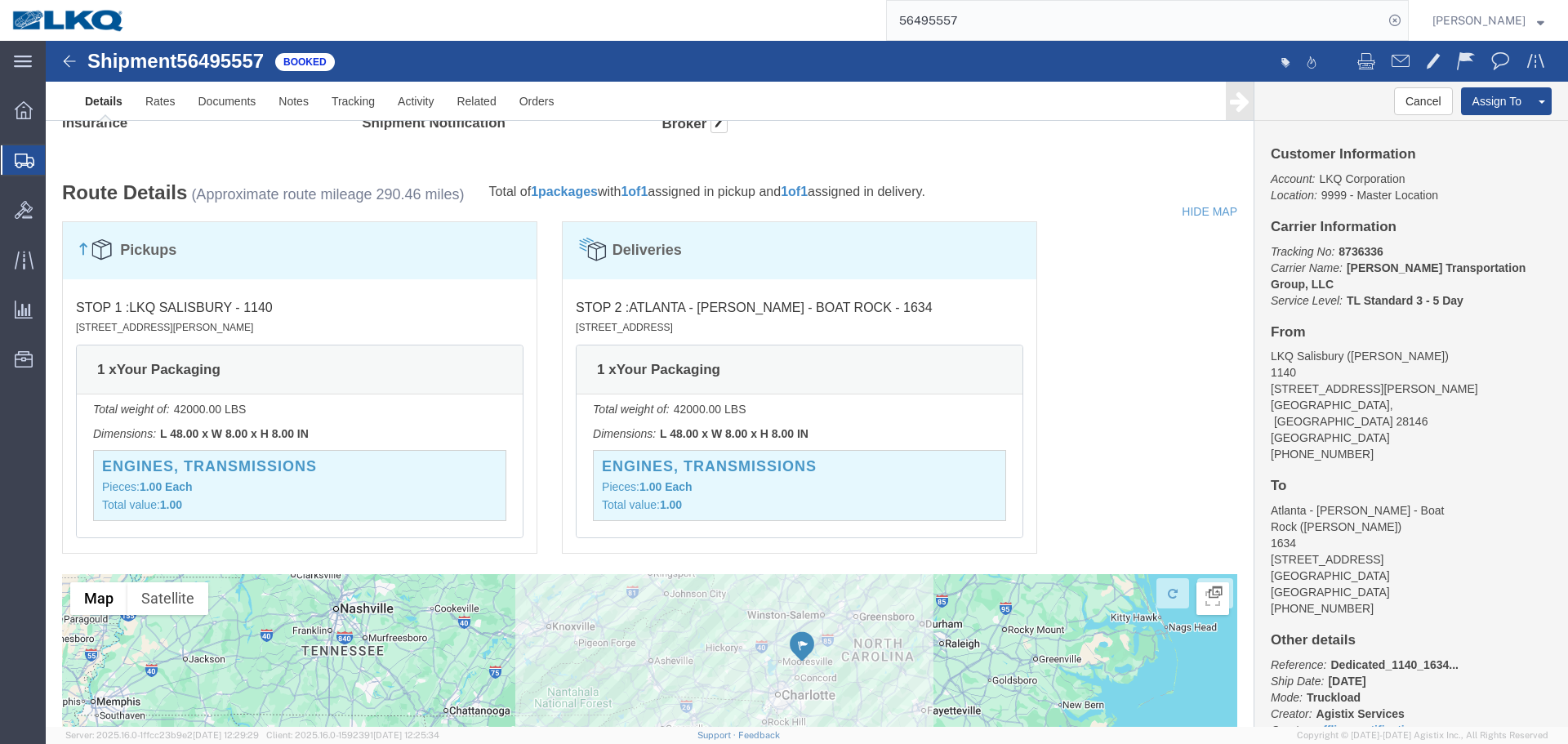
click div "Pickups STOP 1 : LKQ Salisbury - 1140 1212 Webb Road, Salisbury, NC, 28146, US …"
click at [966, 28] on input "56495557" at bounding box center [1134, 20] width 496 height 39
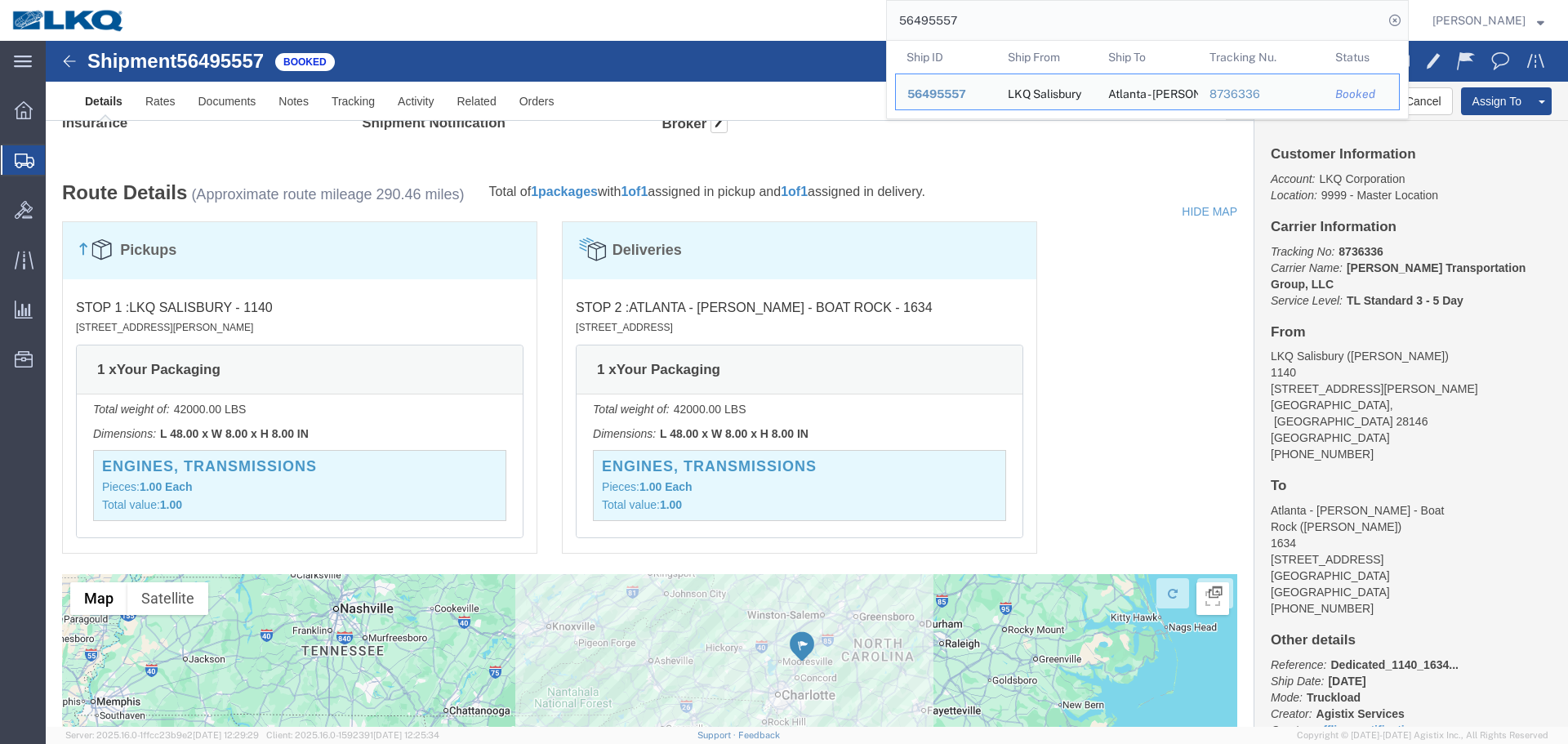
paste input "31563"
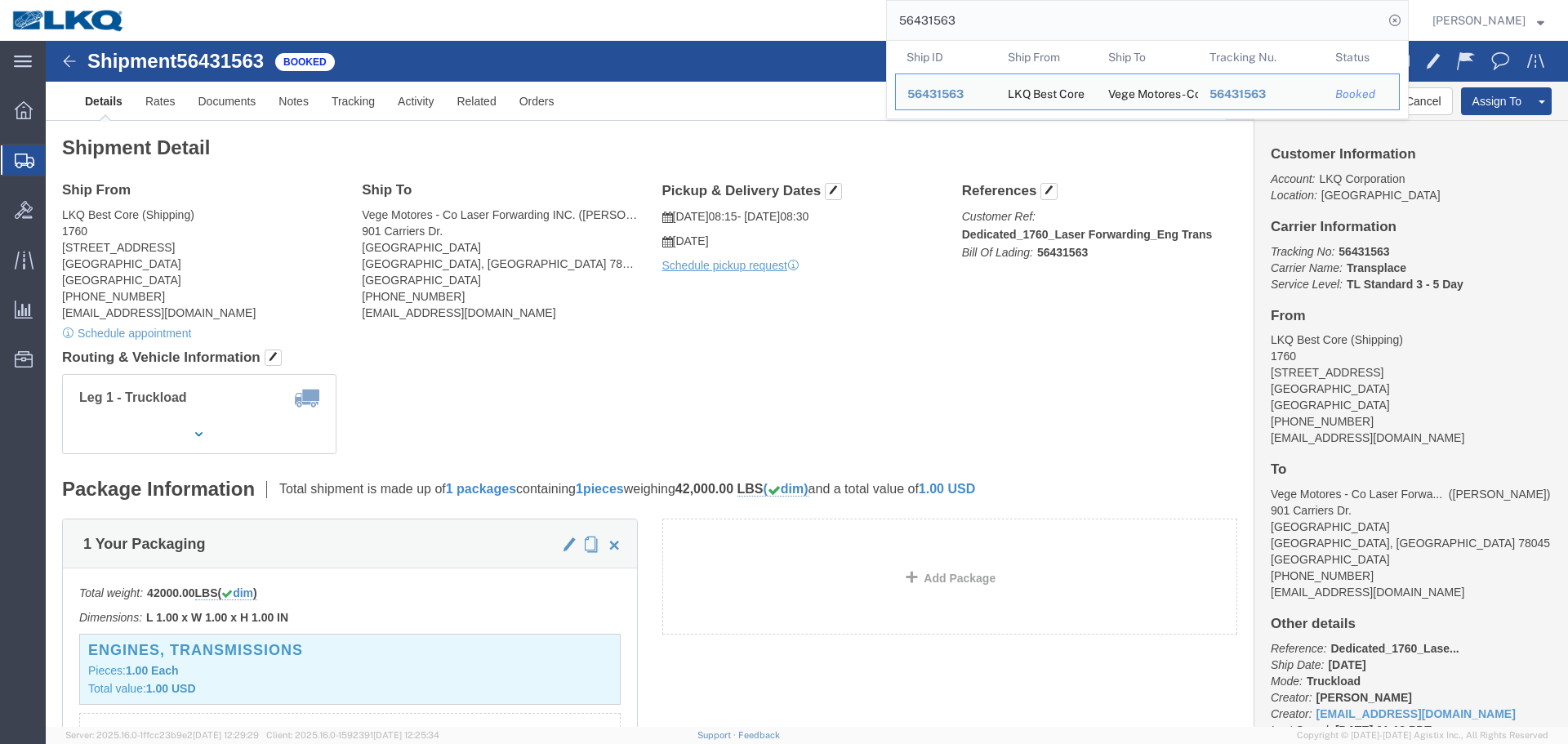
click div "Ship From LKQ Best Core (Shipping) 1760 1710 West Mount Houston Road Houston, T…"
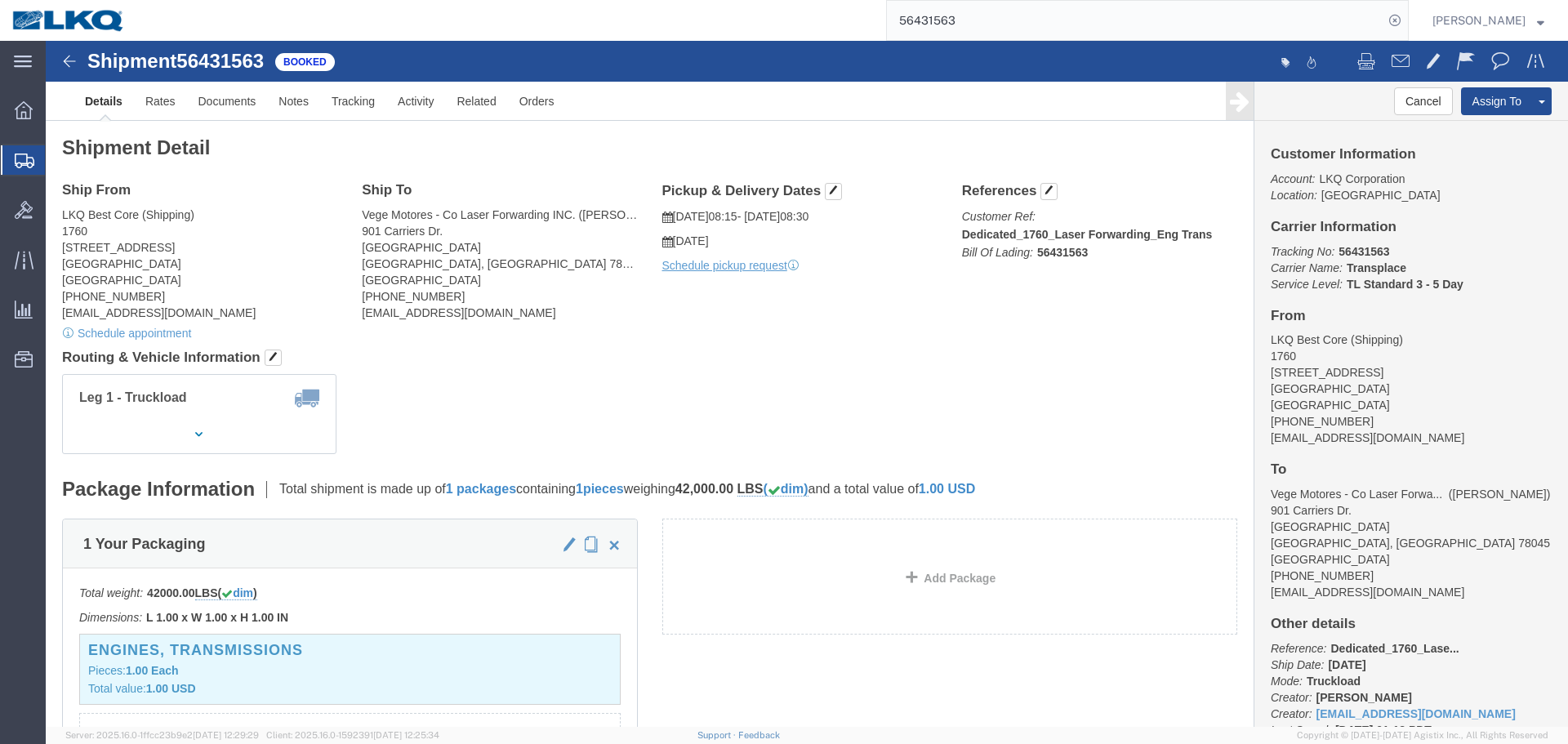
click div "Ship From LKQ Best Core (Shipping) 1760 1710 West Mount Houston Road Houston, T…"
click at [1078, 11] on input "56431563" at bounding box center [1134, 20] width 496 height 39
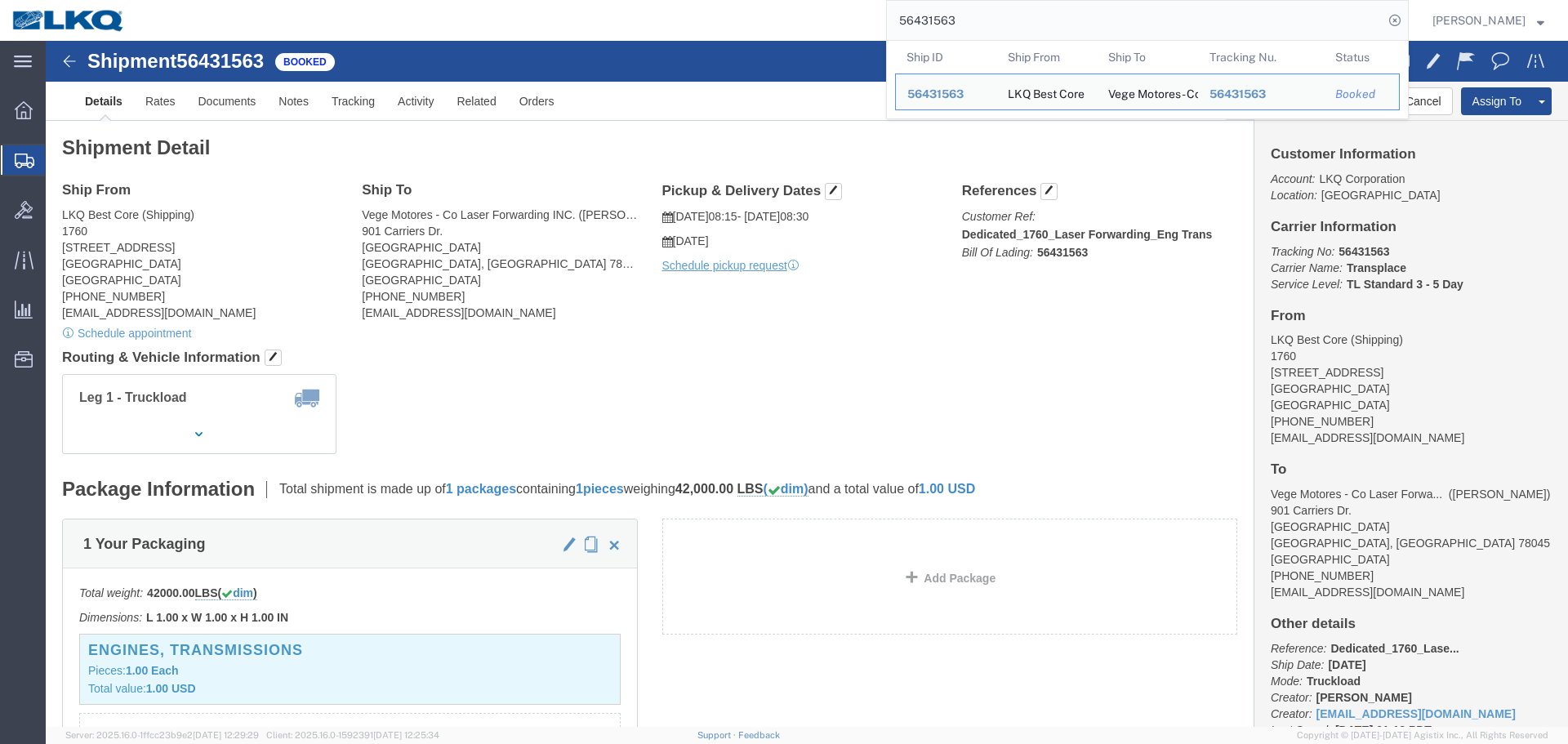
paste input "82295"
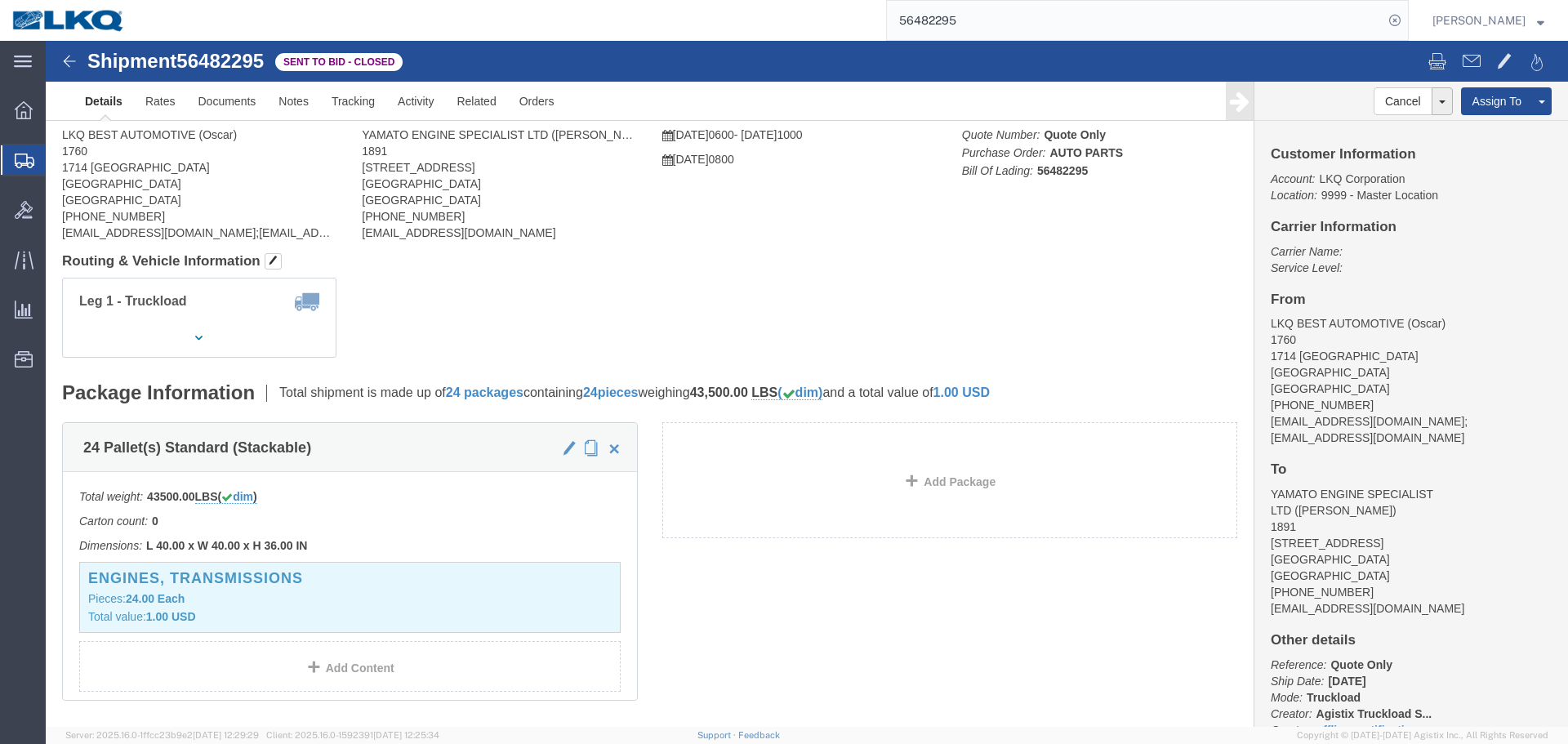
click div
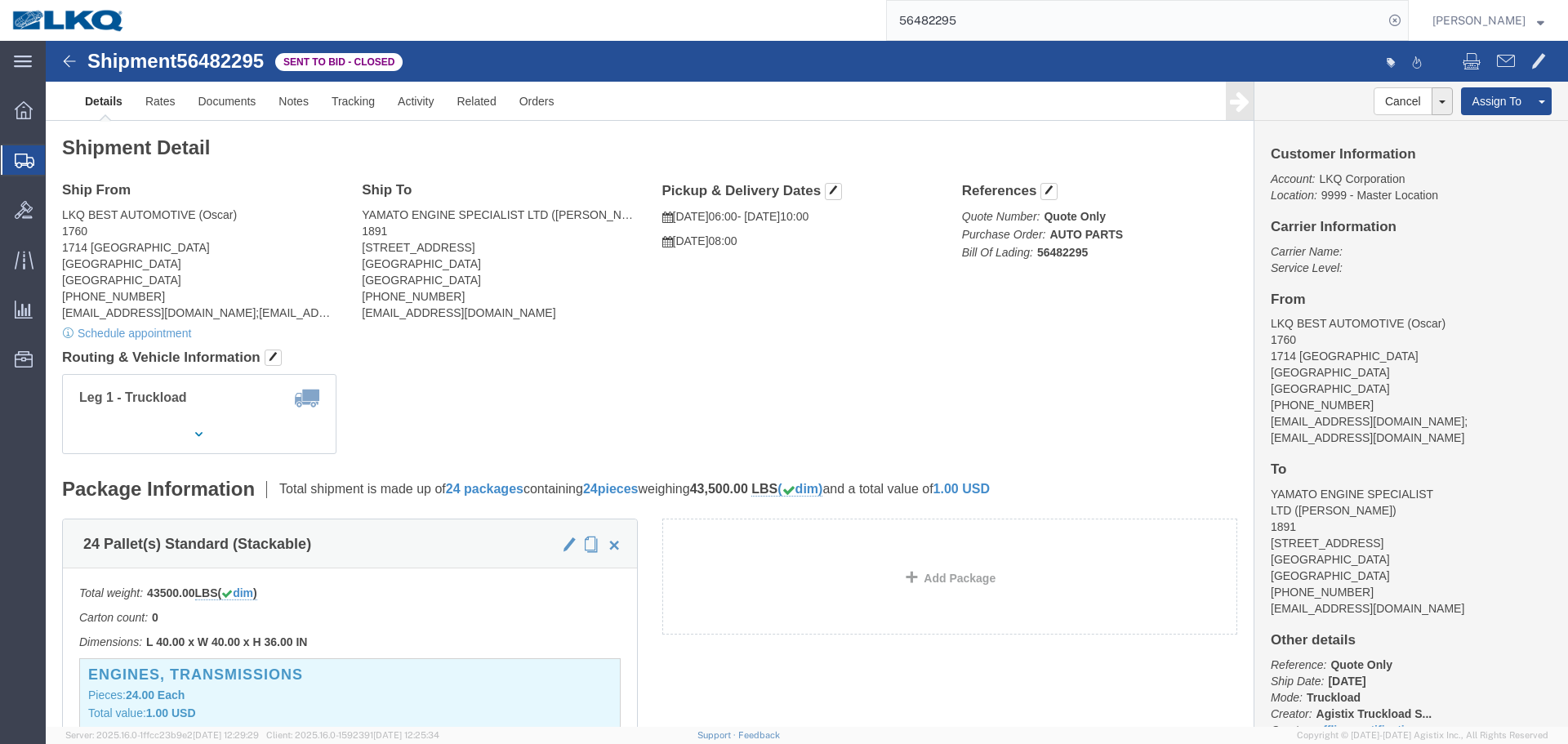
click div "Ship From LKQ BEST AUTOMOTIVE (Oscar) 1760 1714 WEST MOUNT HOUSTON RD Houston, …"
click link "Rates"
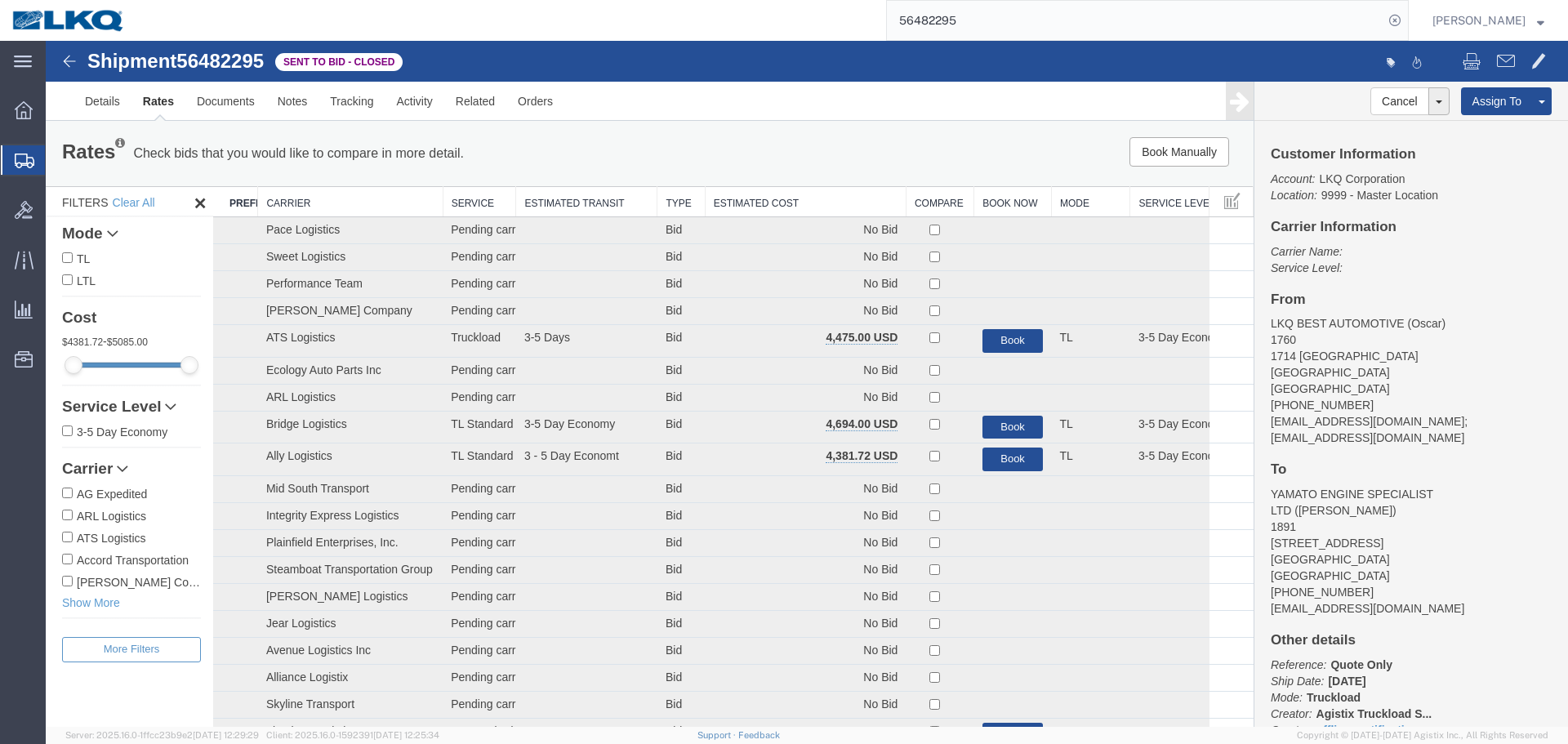
click at [763, 199] on th "Estimated Cost" at bounding box center [805, 202] width 201 height 30
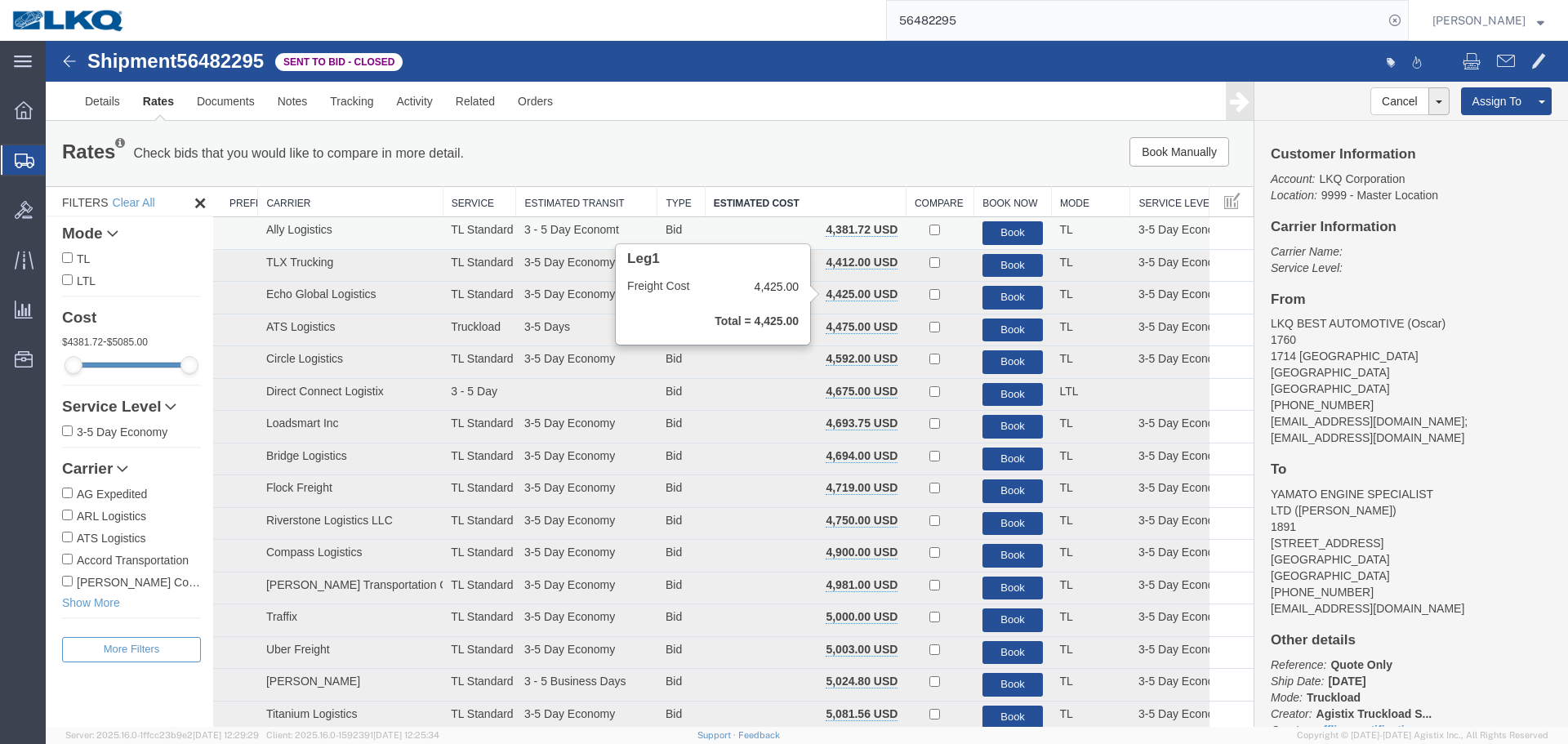
drag, startPoint x: 266, startPoint y: 204, endPoint x: 886, endPoint y: 240, distance: 621.0
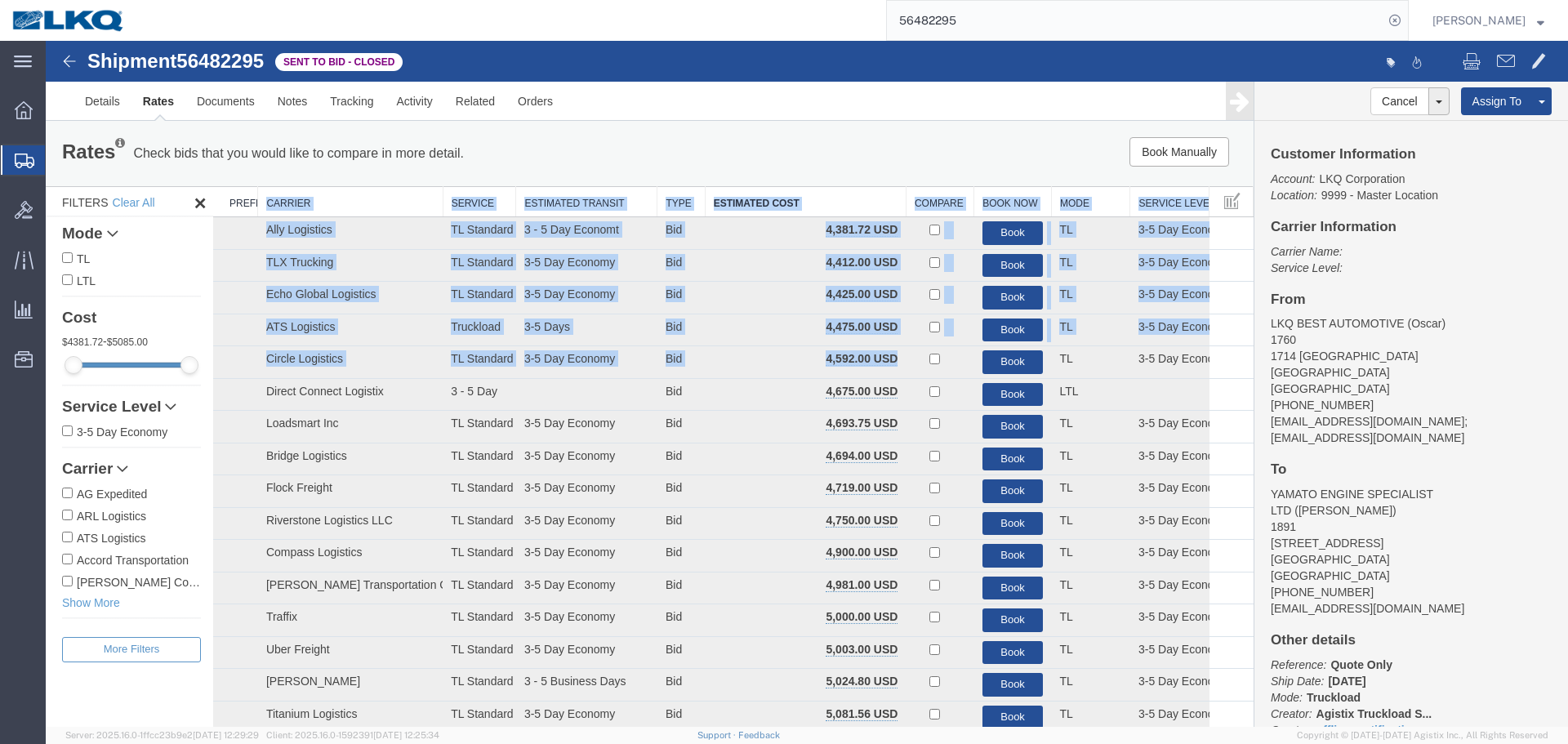
drag, startPoint x: 888, startPoint y: 356, endPoint x: 265, endPoint y: 206, distance: 640.8
copy table "Carrier Service Estimated Transit Type Estimated Cost Compare Book Now Mode Ser…"
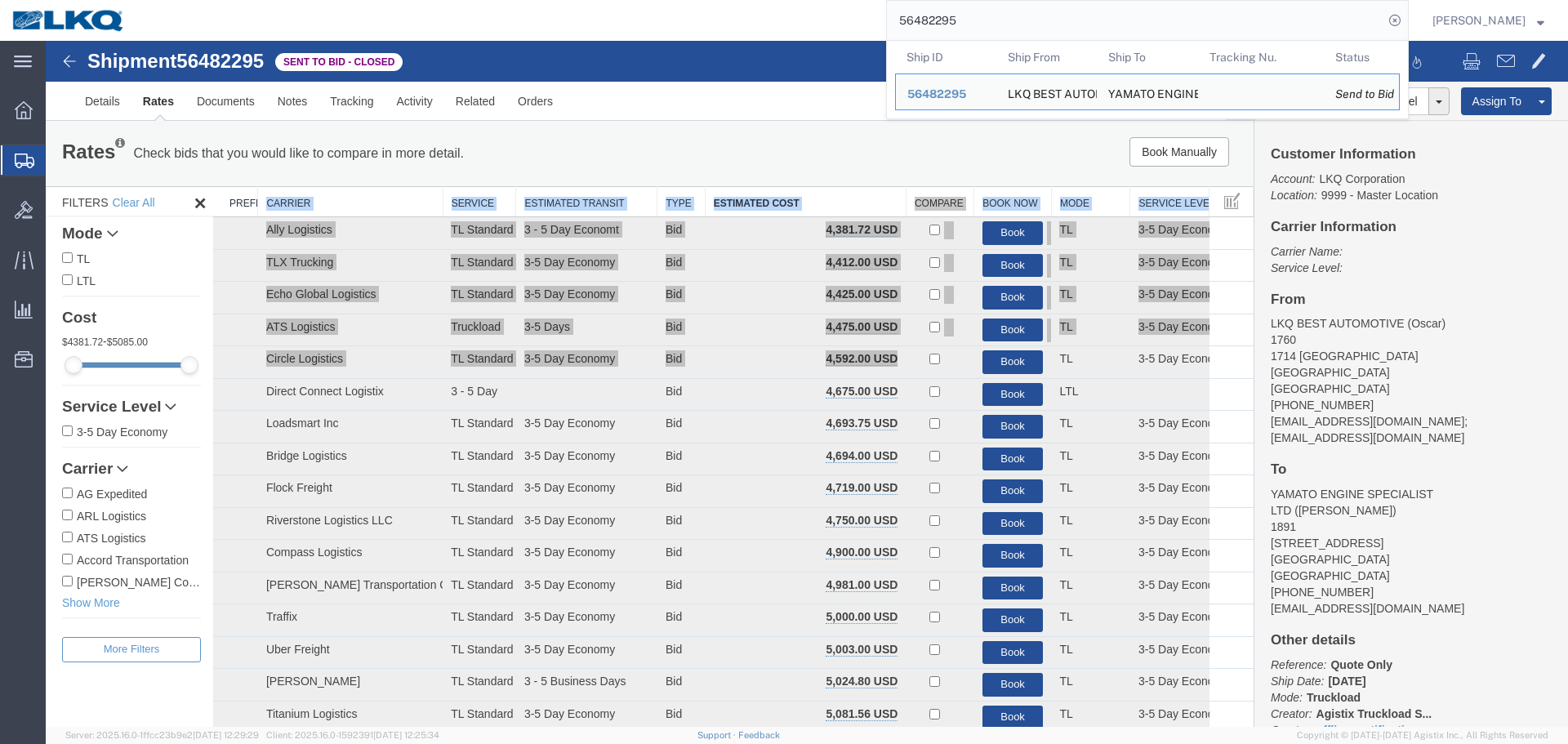
click at [1021, 28] on input "56482295" at bounding box center [1134, 20] width 496 height 39
paste input "95661"
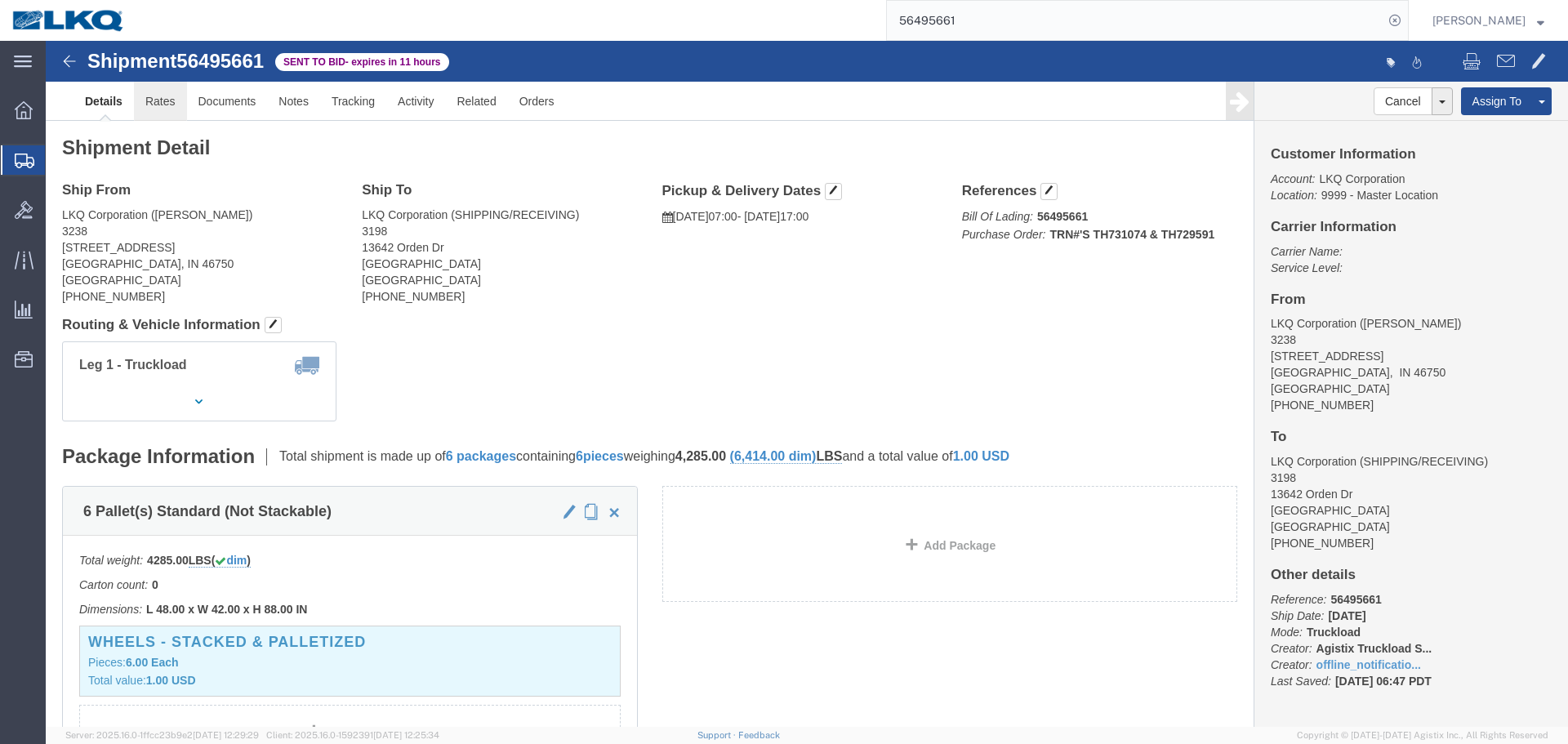
click link "Rates"
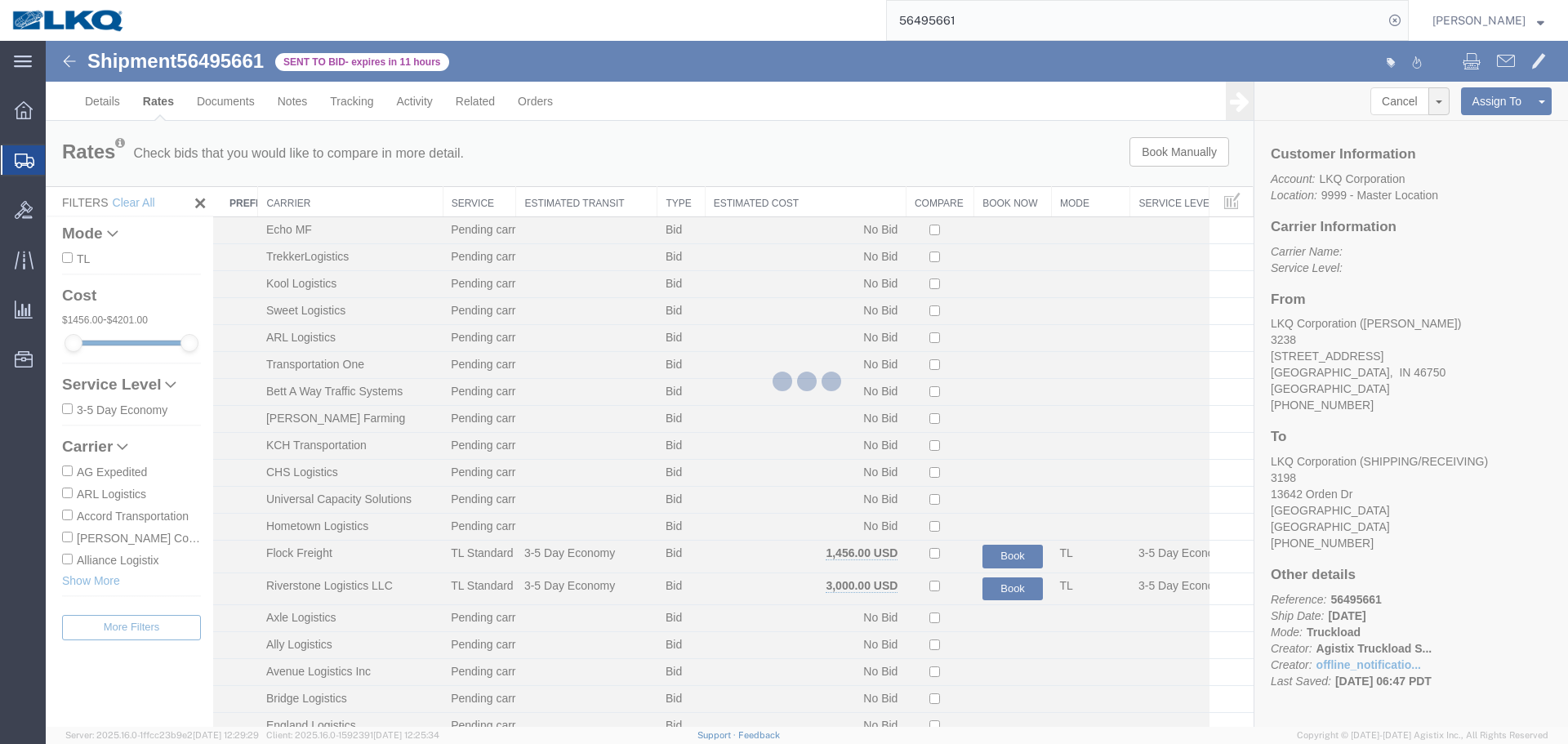
click at [738, 209] on div at bounding box center [807, 383] width 1522 height 686
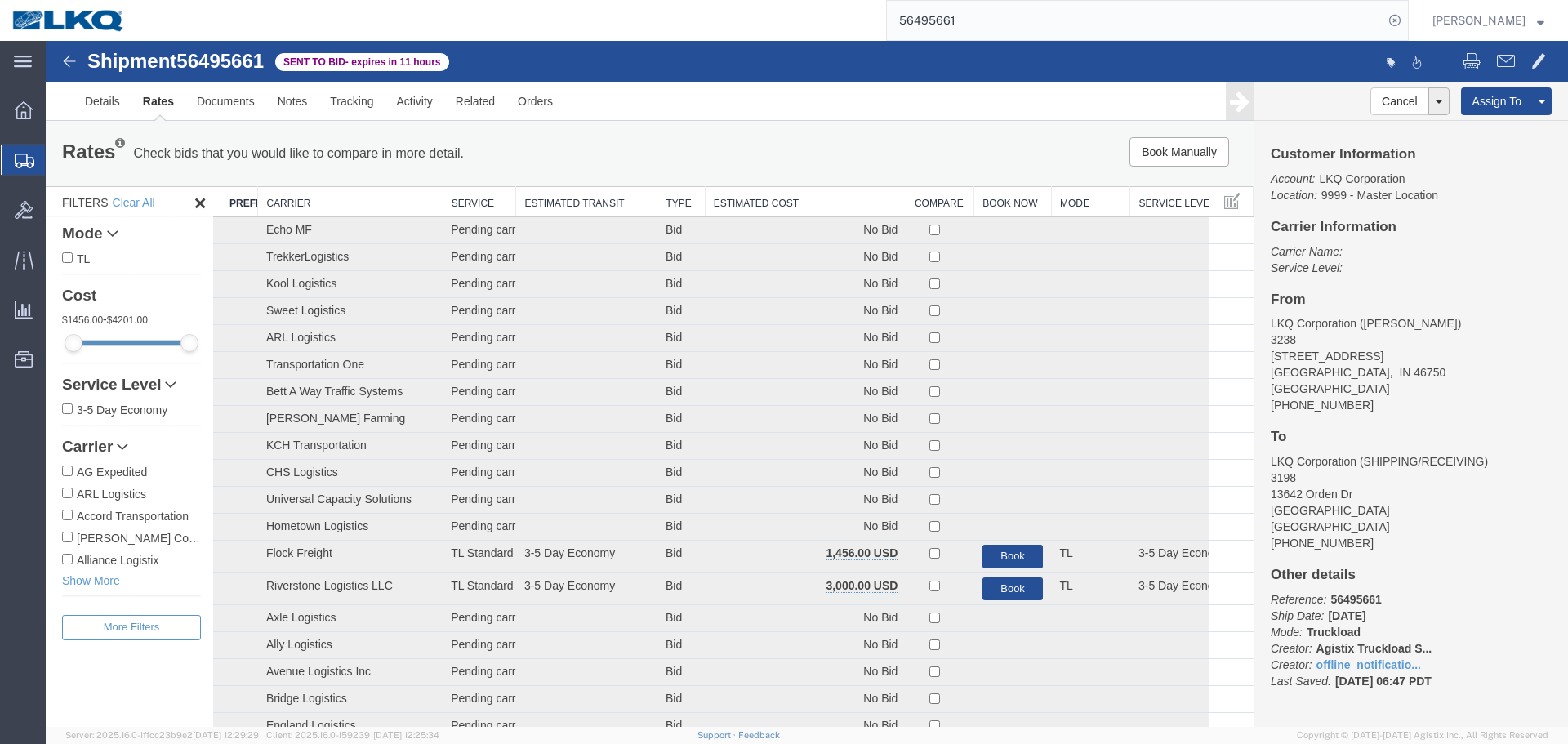
click at [742, 197] on th "Estimated Cost" at bounding box center [805, 202] width 201 height 30
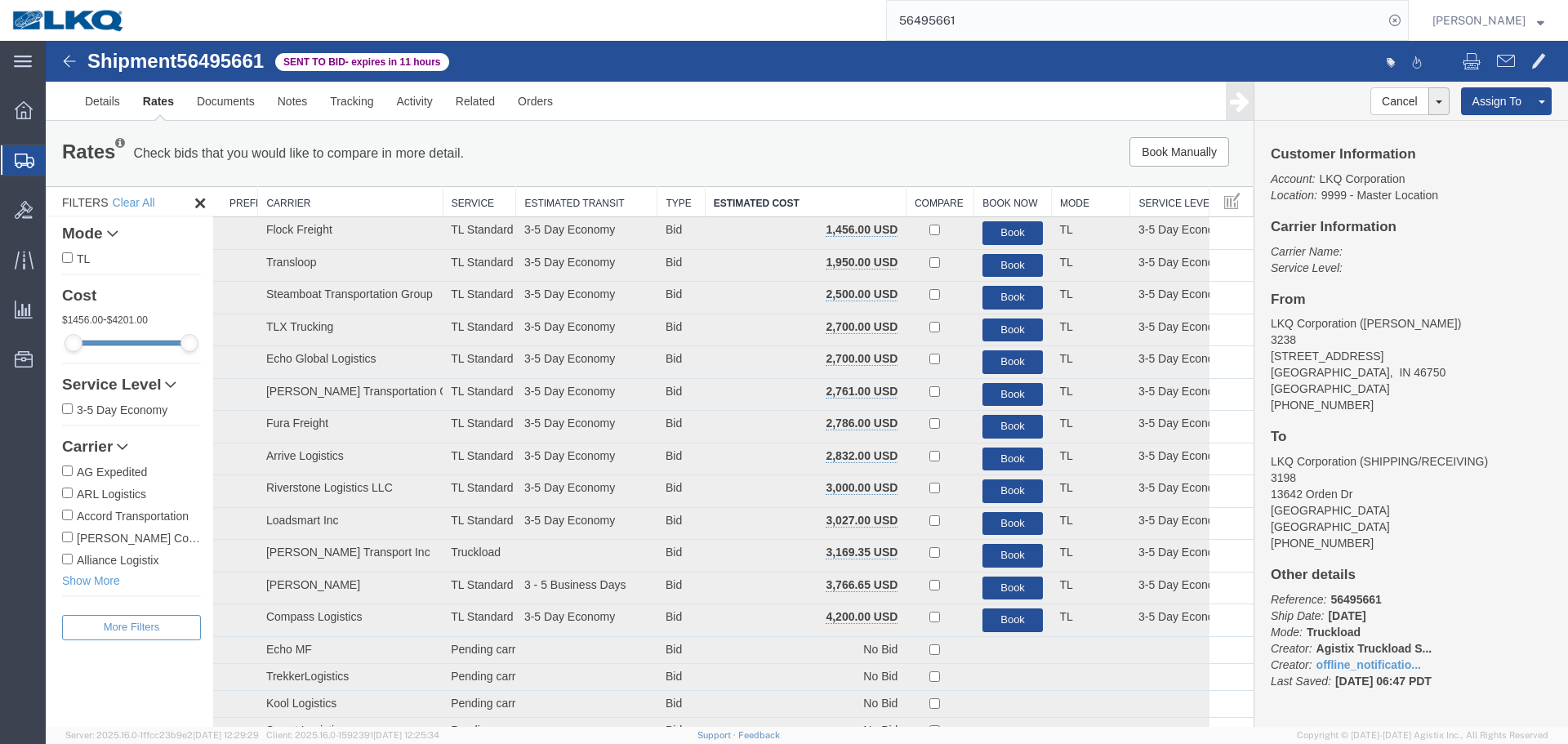
click at [797, 156] on div "Book Manually Pause Continue" at bounding box center [999, 152] width 500 height 29
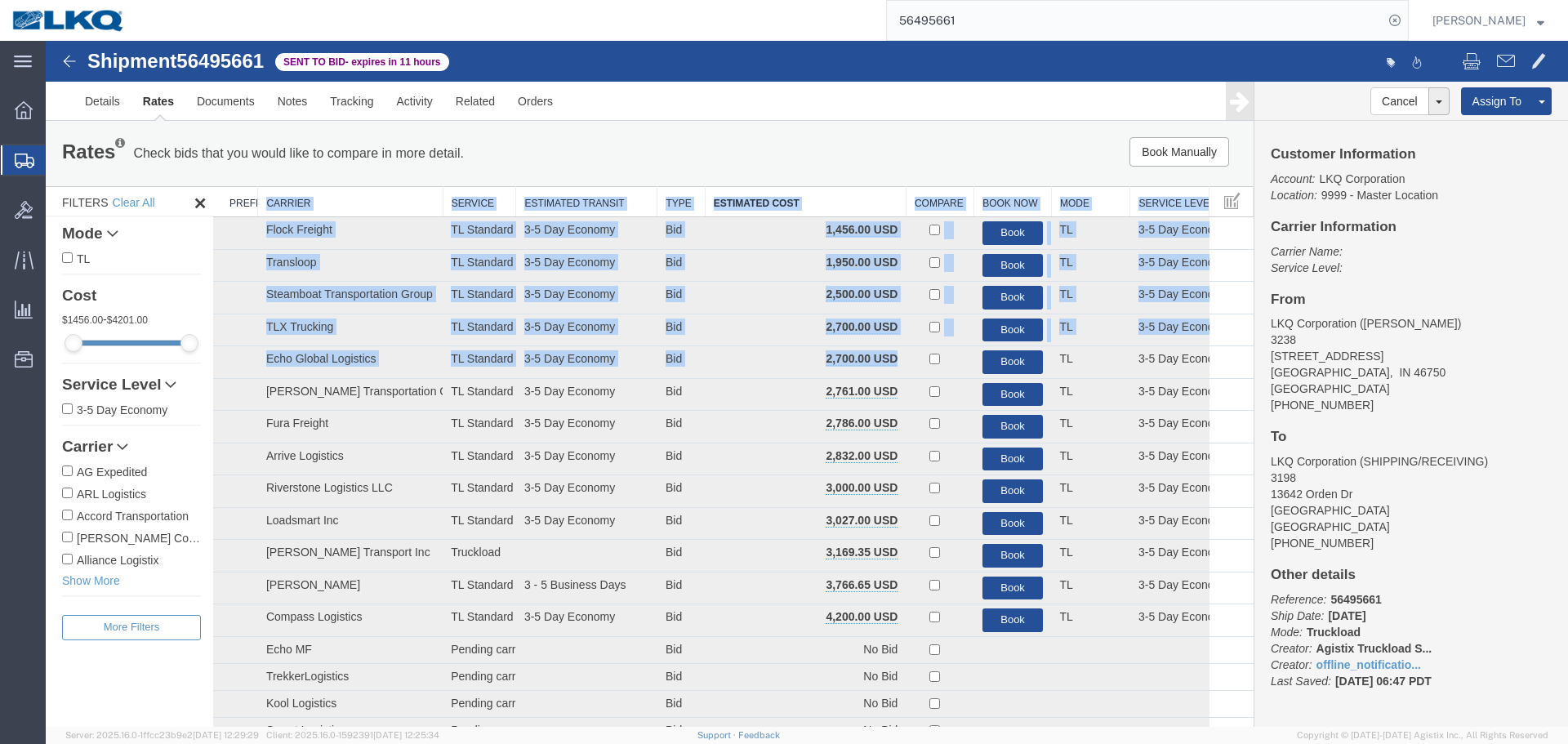
drag, startPoint x: 890, startPoint y: 356, endPoint x: 268, endPoint y: 203, distance: 640.5
copy table "Carrier Service Estimated Transit Type Estimated Cost Compare Book Now Mode Ser…"
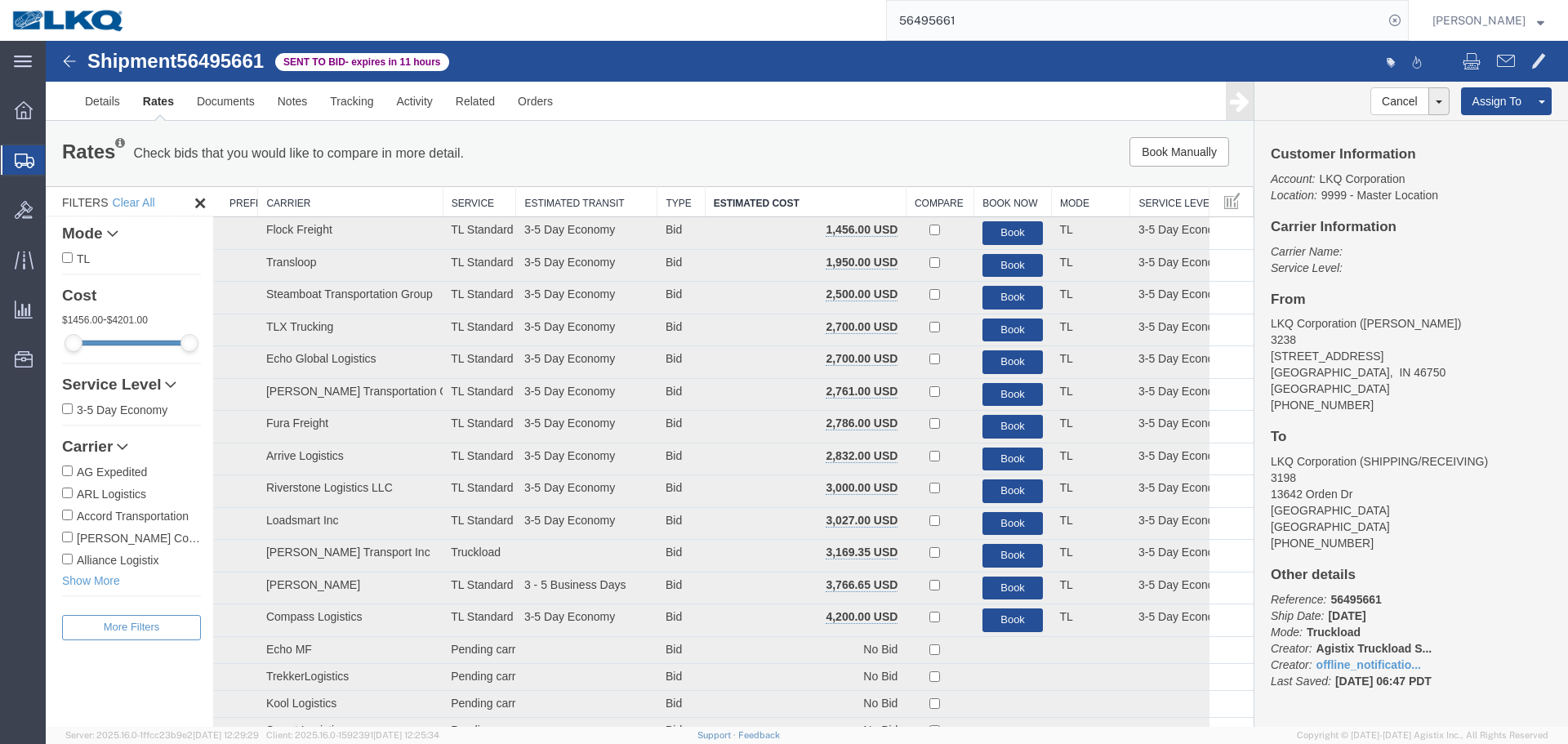
click at [840, 163] on div "Book Manually Pause Continue" at bounding box center [999, 152] width 500 height 29
click at [0, 0] on span "Shipment Manager" at bounding box center [0, 0] width 0 height 0
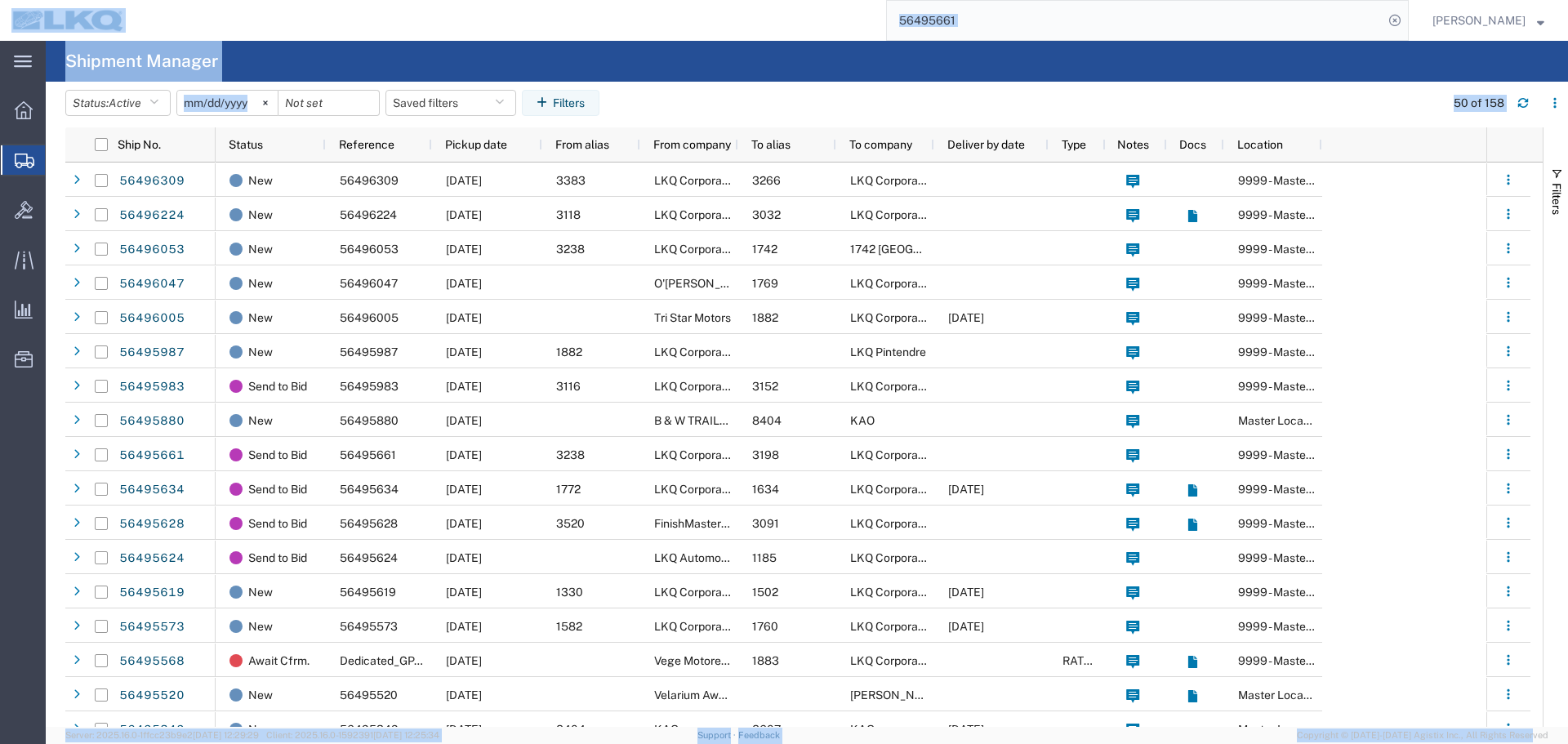
click at [792, 21] on div "56495661" at bounding box center [773, 20] width 1271 height 40
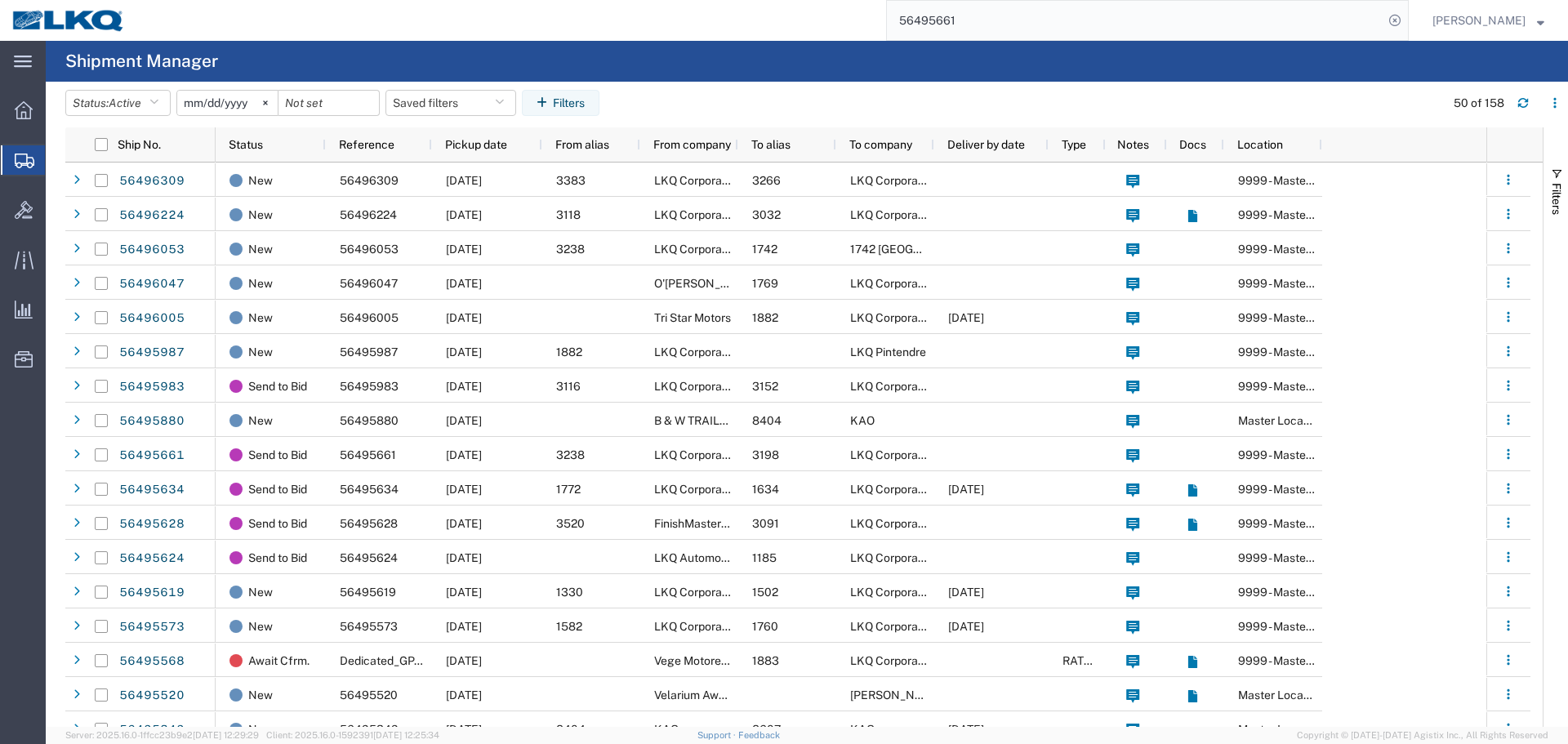
click at [957, 19] on input "56495661" at bounding box center [1134, 20] width 496 height 39
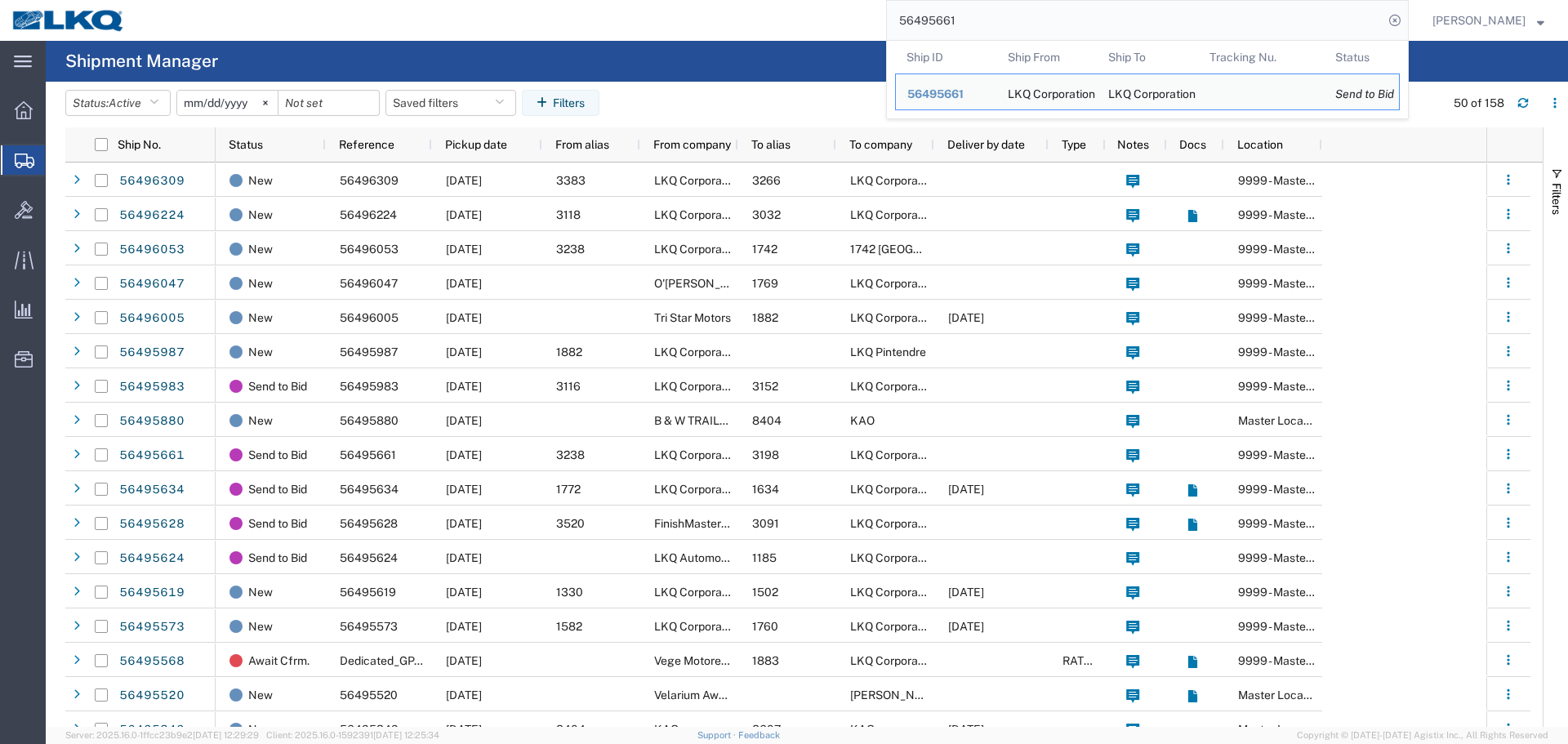
paste input "82247"
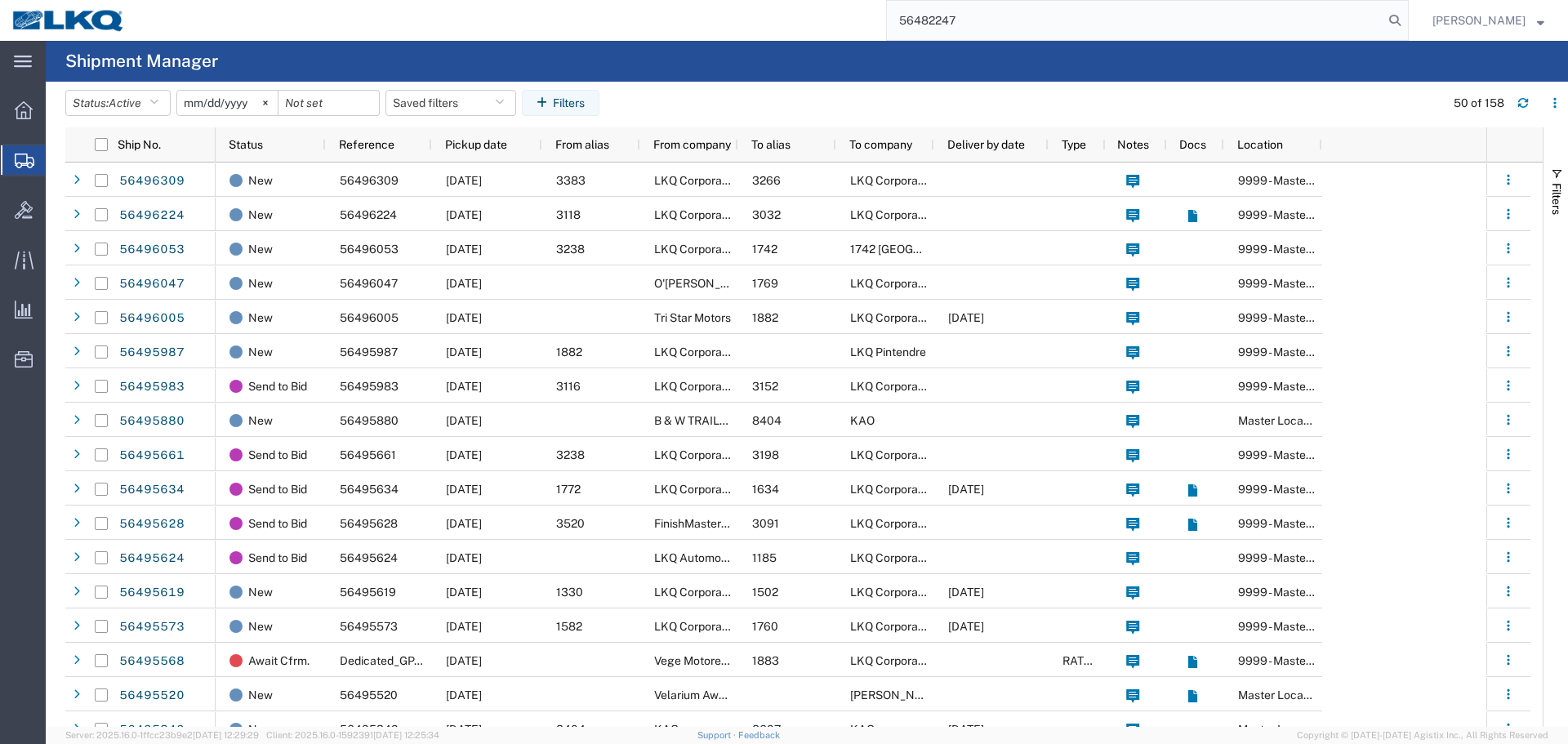
type input "56482247"
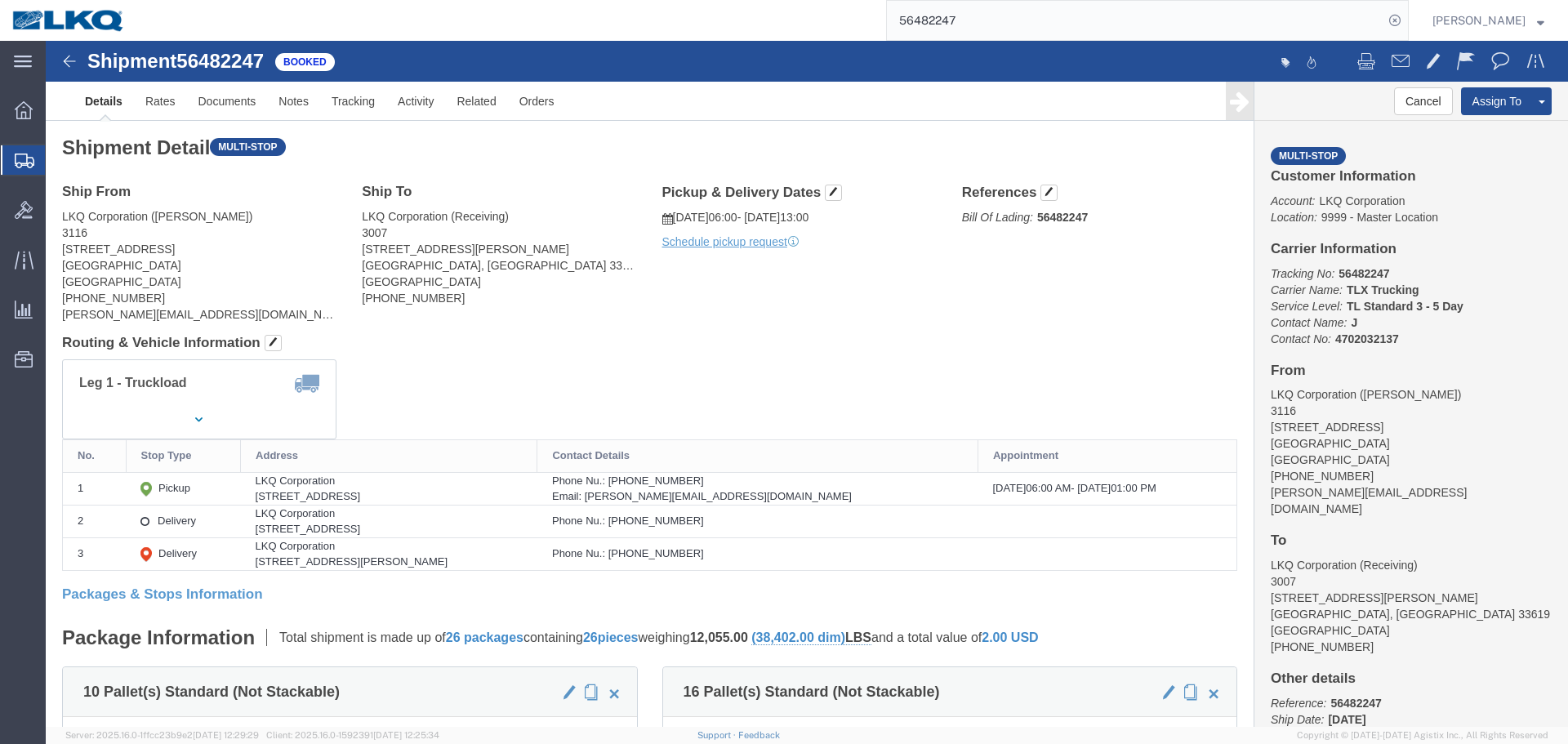
click div "Pickup & Delivery Dates 08/14/2025 06:00 - 08/14/2025 13:00 Schedule pickup req…"
click span "button"
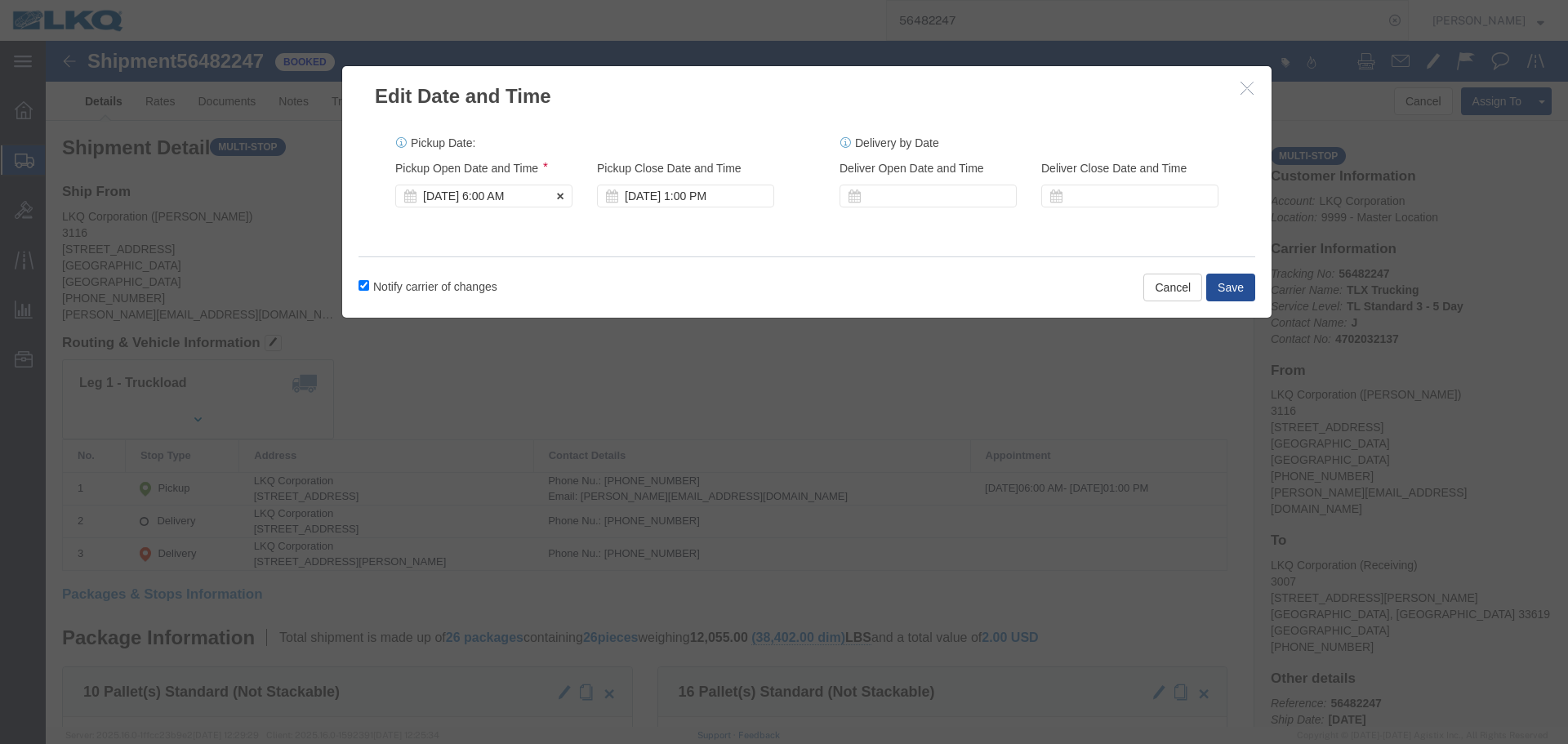
click div "Aug 14 2025 6:00 AM"
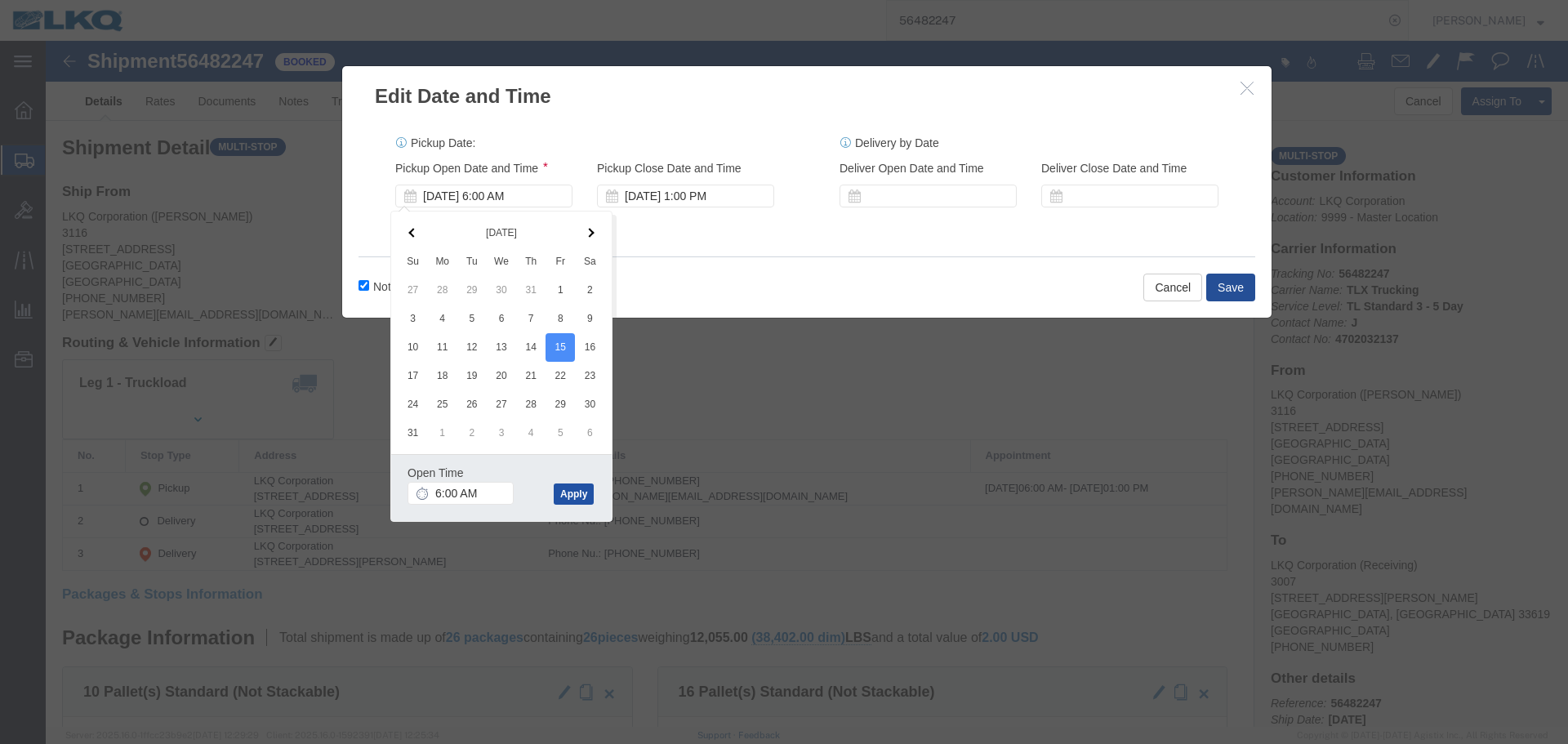
click button "Apply"
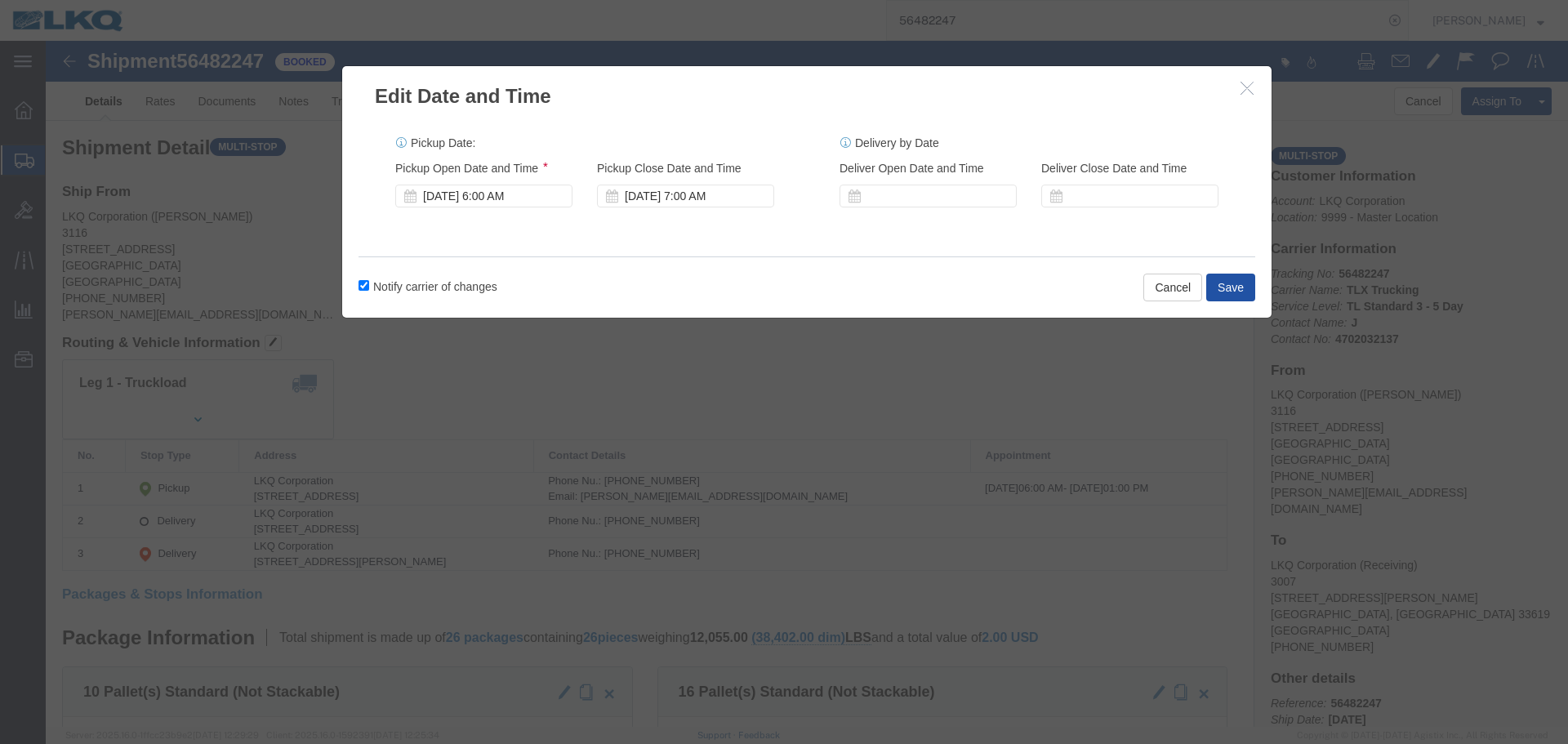
click button "Save"
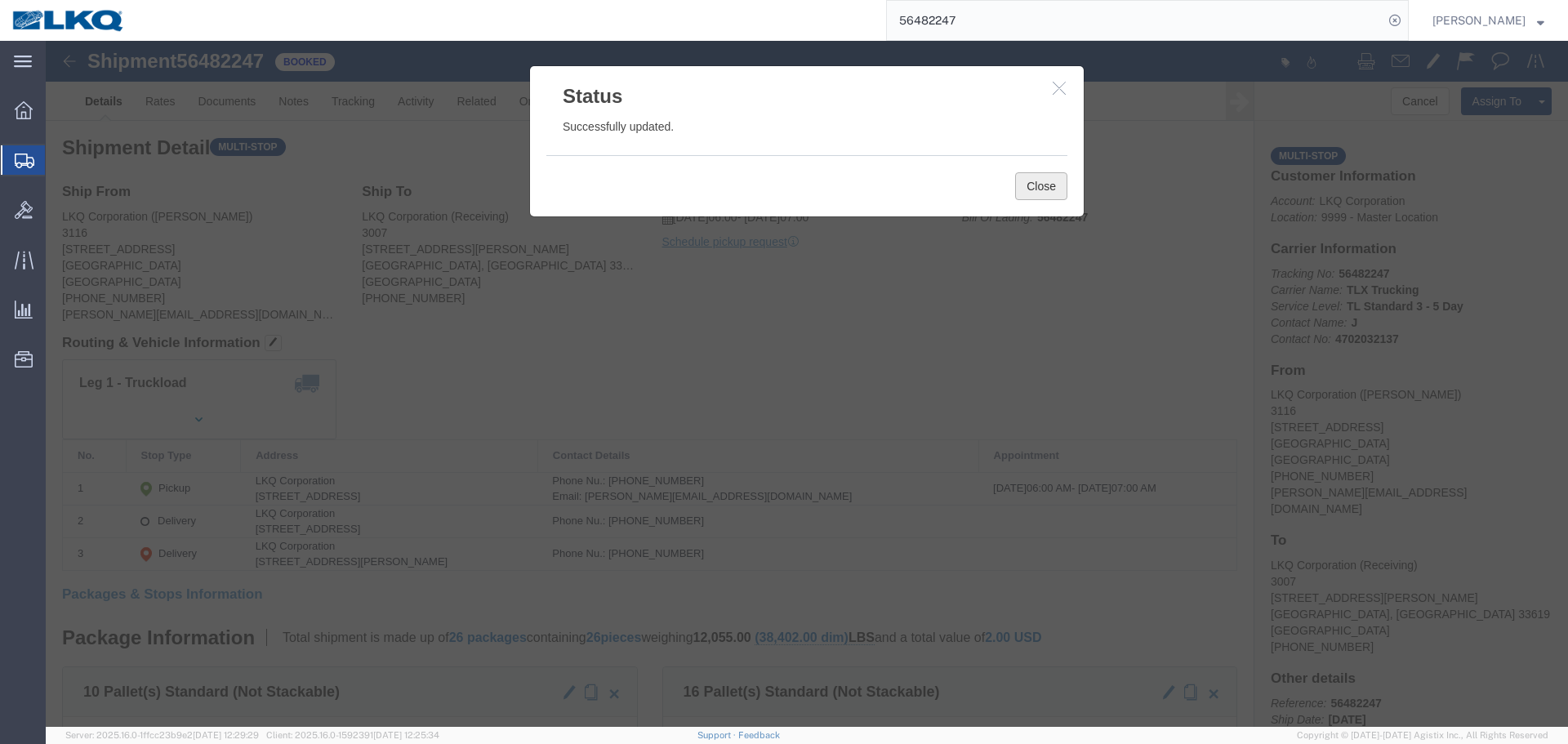
click button "Close"
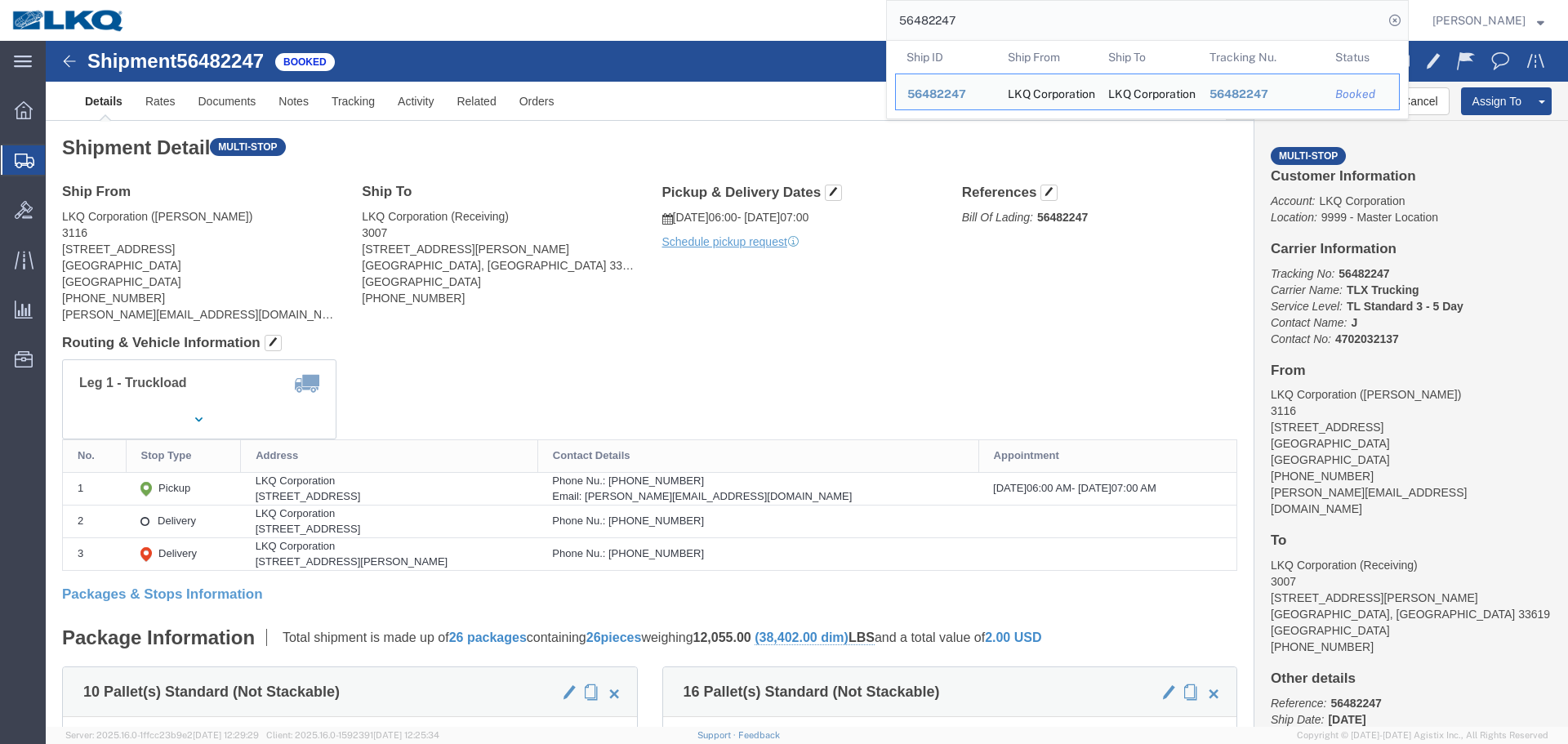
click at [970, 14] on input "56482247" at bounding box center [1134, 20] width 496 height 39
paste input "9555"
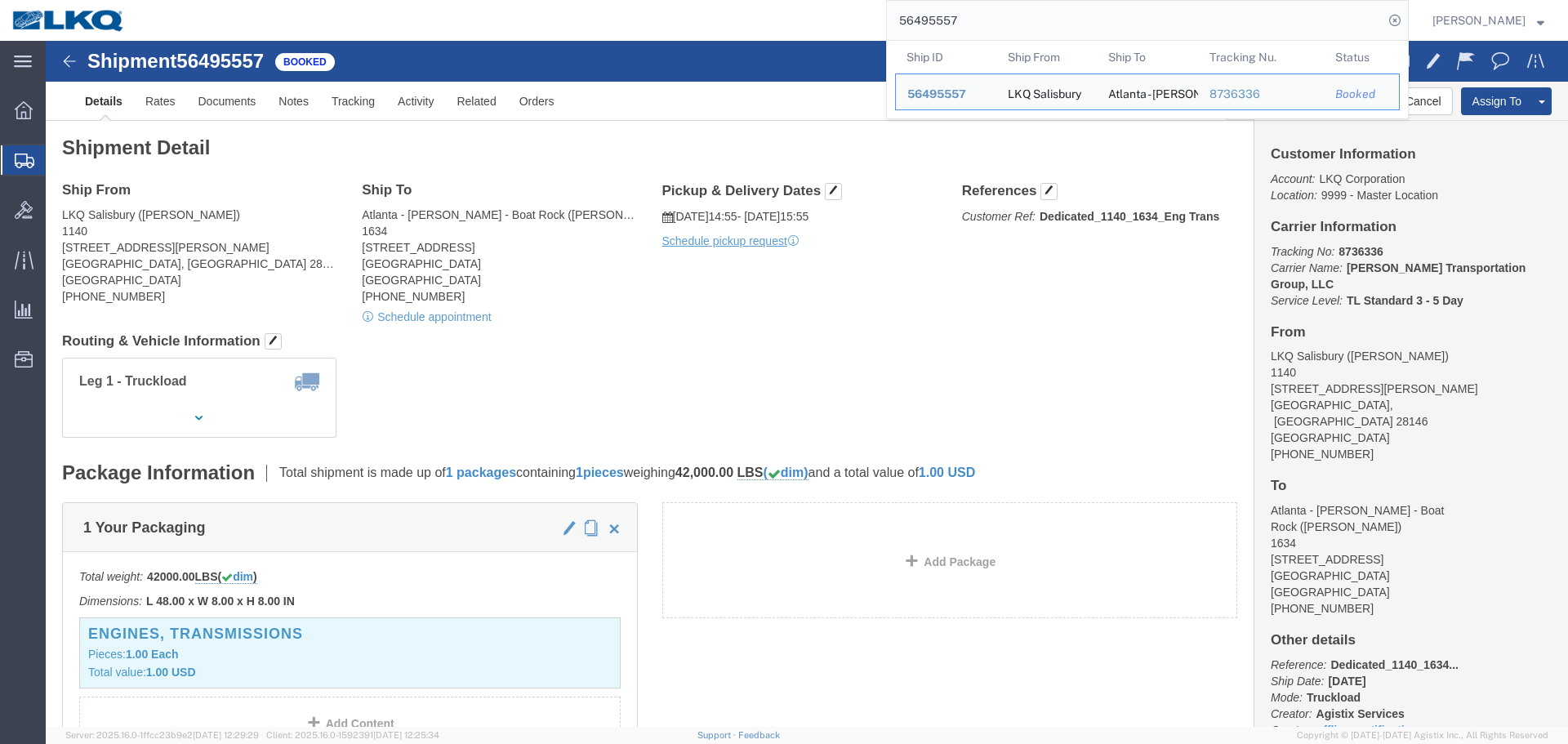
paste input "82295"
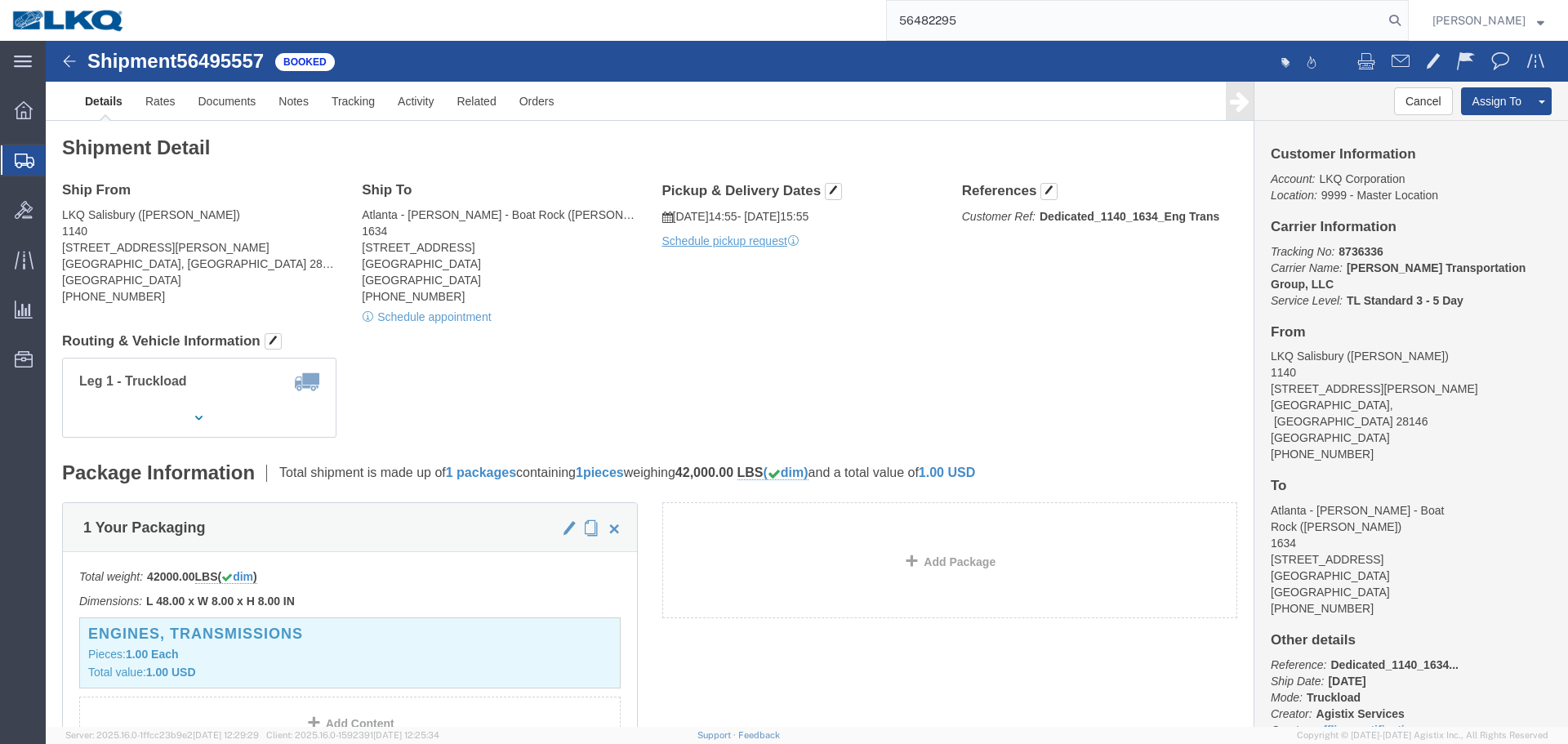
type input "56482295"
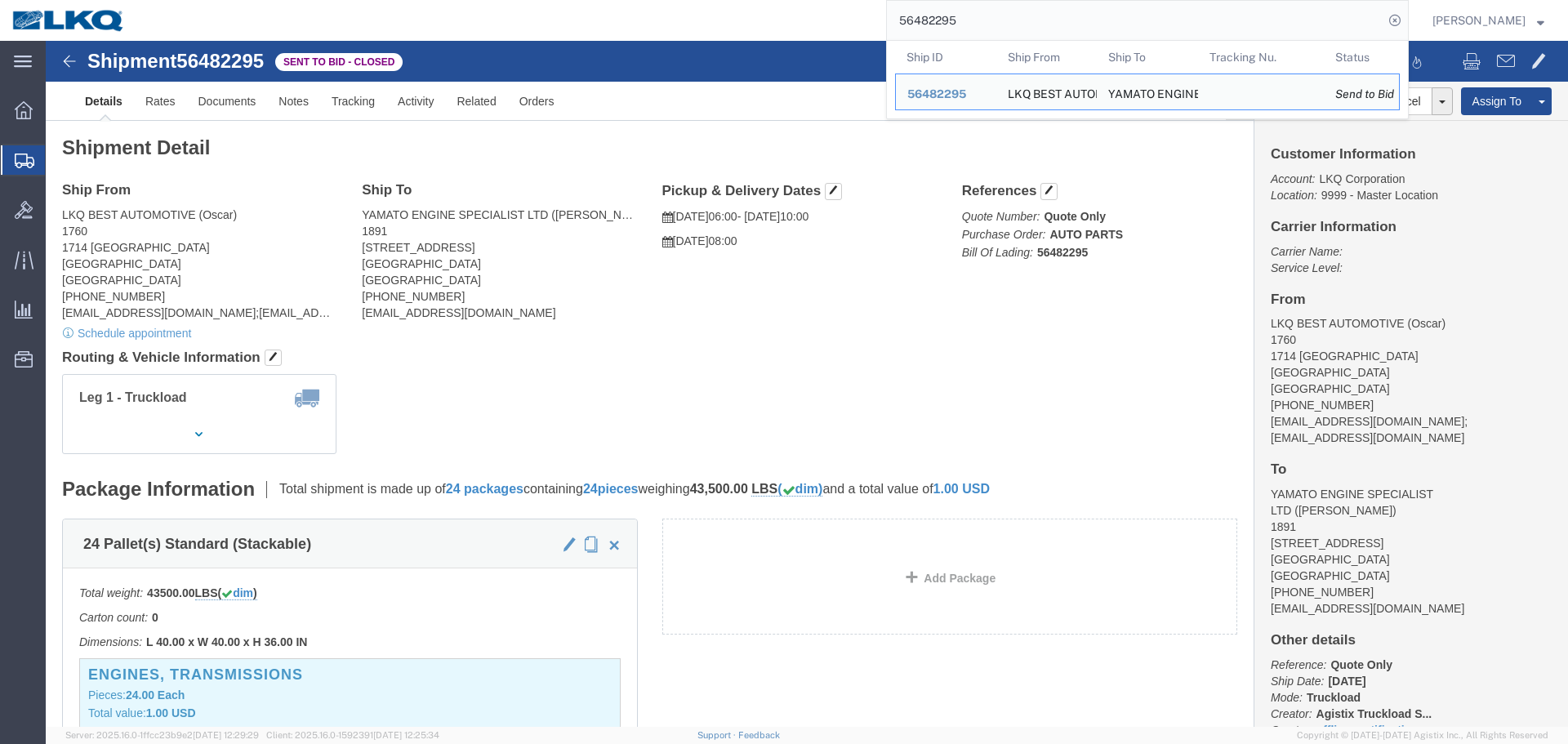
click div "Ship From LKQ BEST AUTOMOTIVE (Oscar) 1760 1714 WEST MOUNT HOUSTON RD Houston, …"
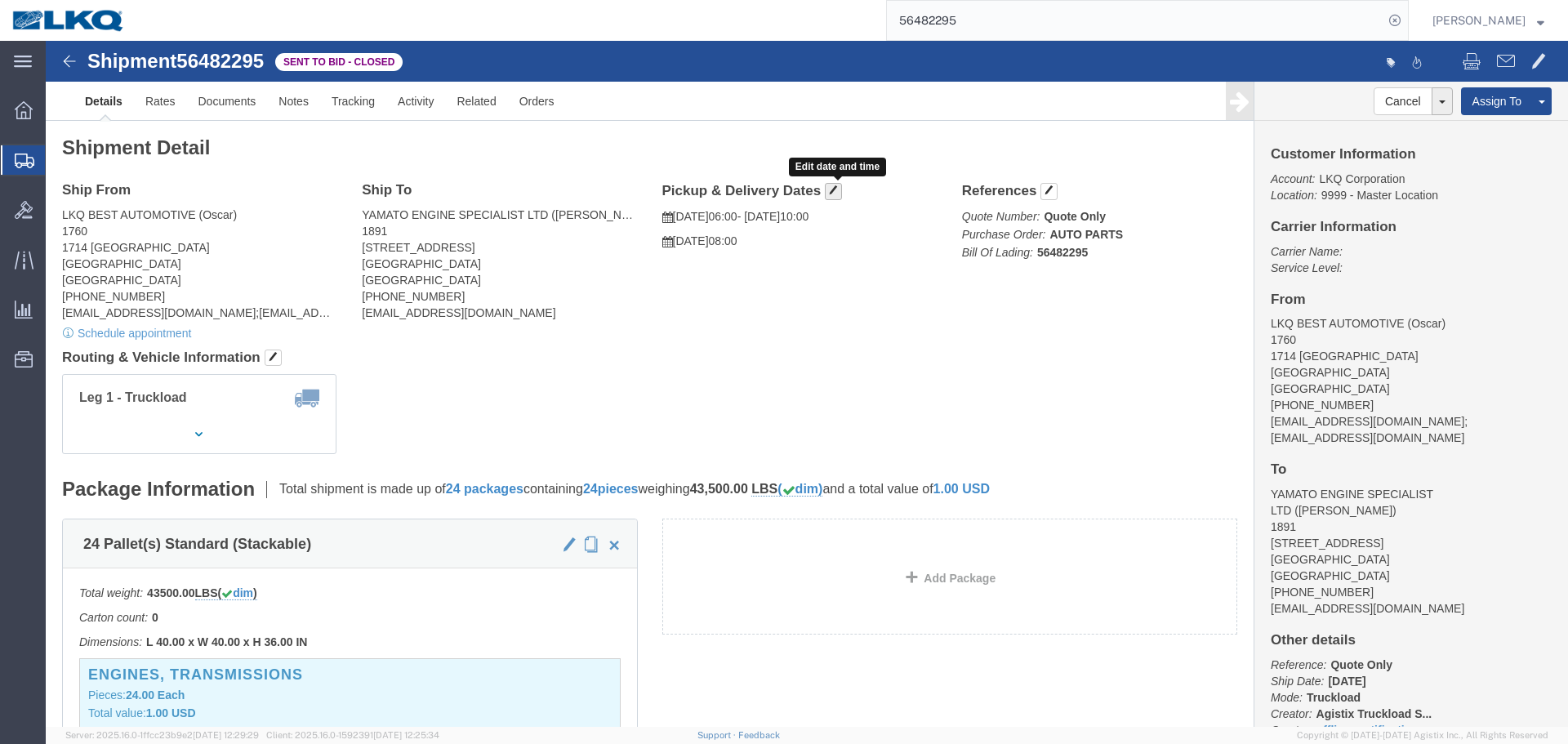
click span "button"
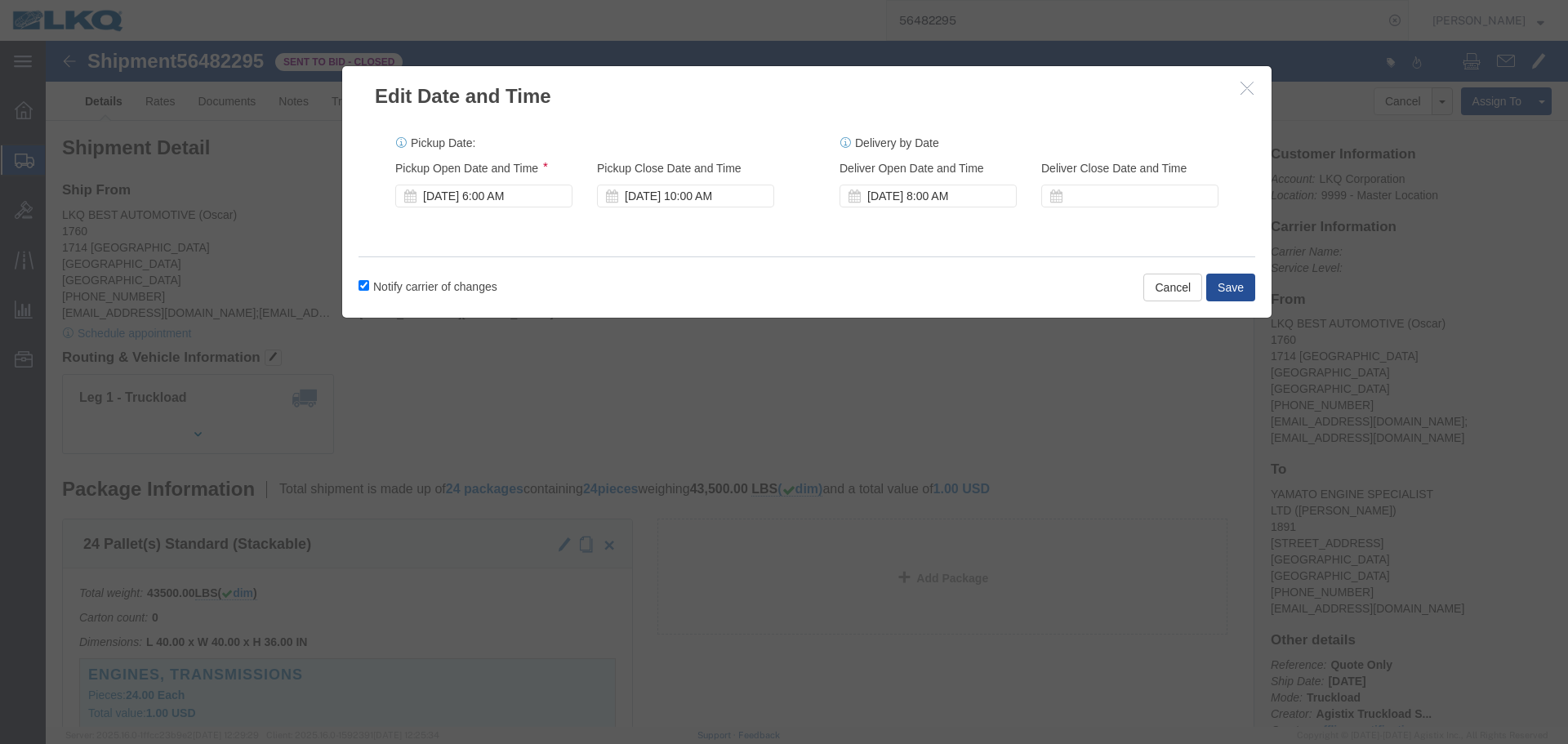
click label "Notify carrier of changes"
click input "Notify carrier of changes"
checkbox input "false"
click div "Pickup Start Date Pickup Start Time Pickup Open Date and Time Aug 15 2025 6:00 …"
click div "Aug 15 2025 6:00 AM"
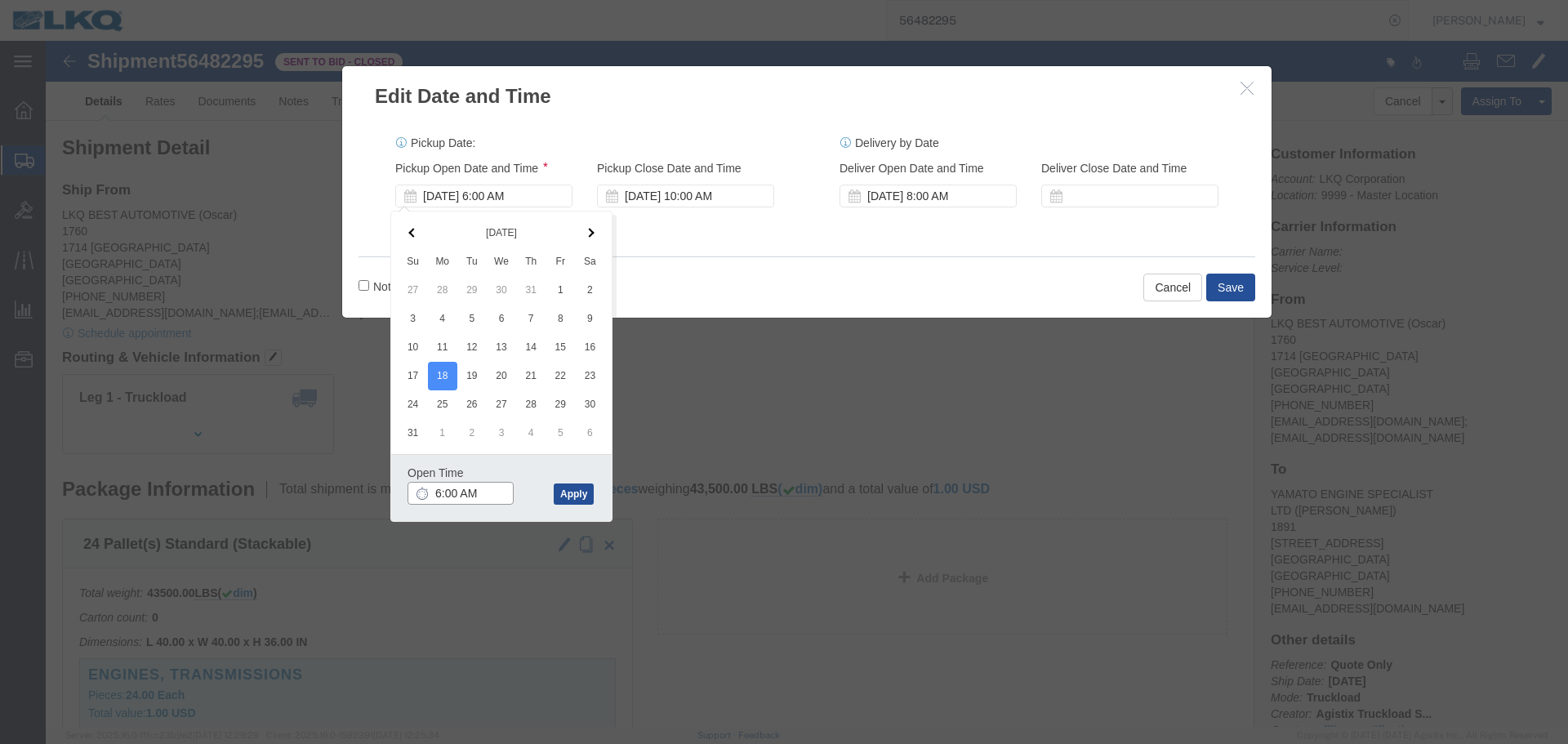
click input "6:00 AM"
type input "8:00 AM"
click div "Open Time 8:00 AM Aug 18 2025 6:00 AM - Aug 18 2025 6:00 AM Cancel Apply"
click button "Apply"
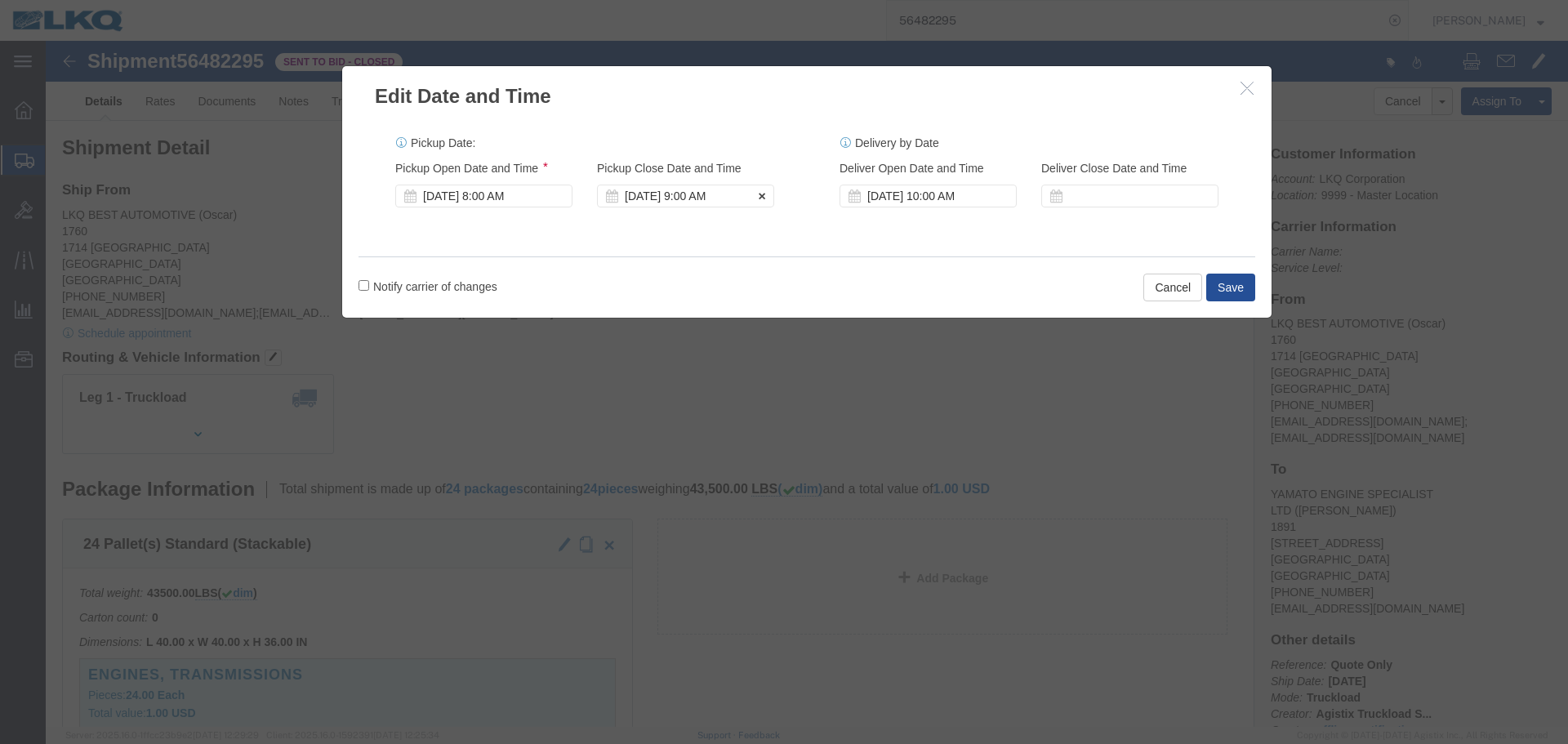
click div "Aug 18 2025 9:00 AM"
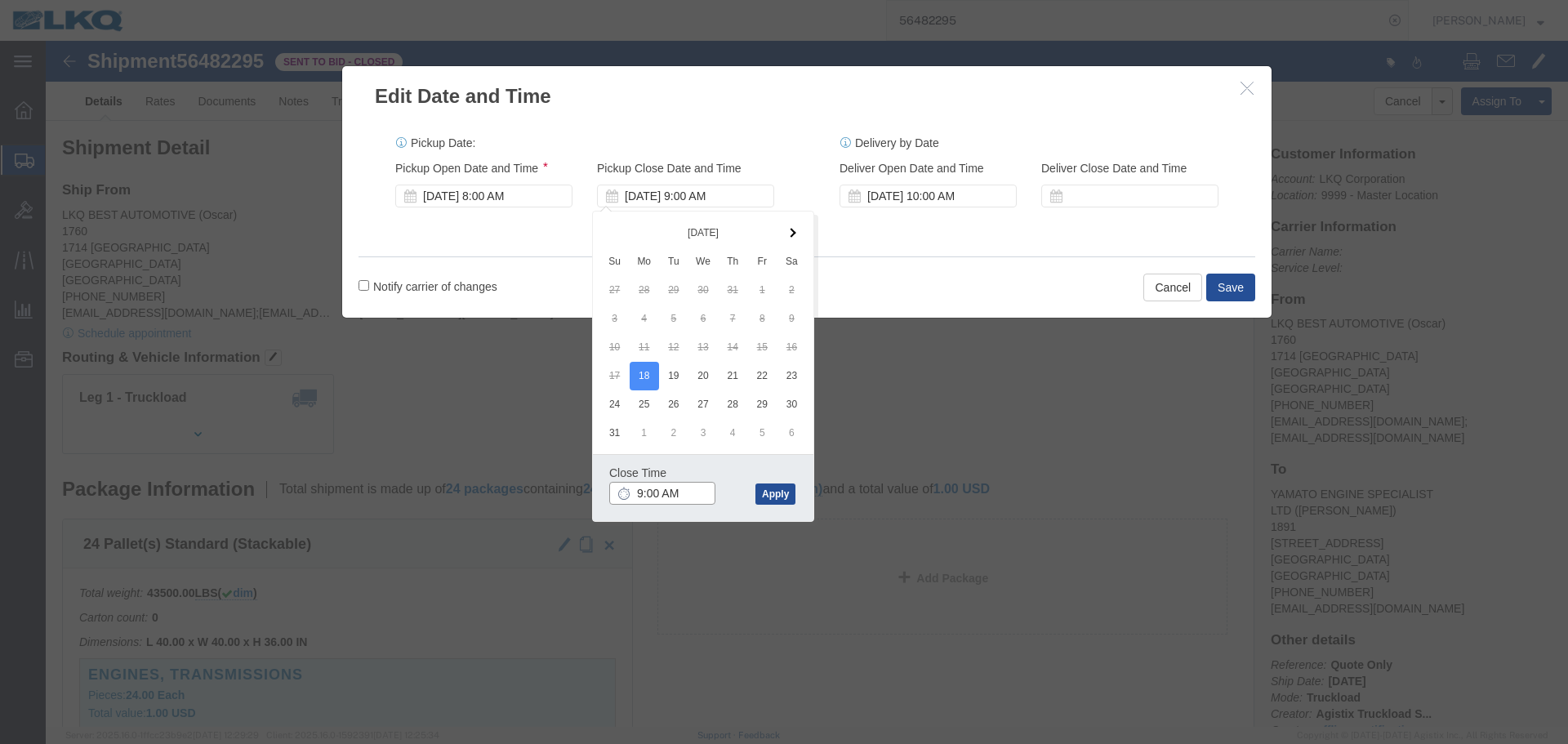
click input "9:00 AM"
type input "11:00 AM"
click button "Apply"
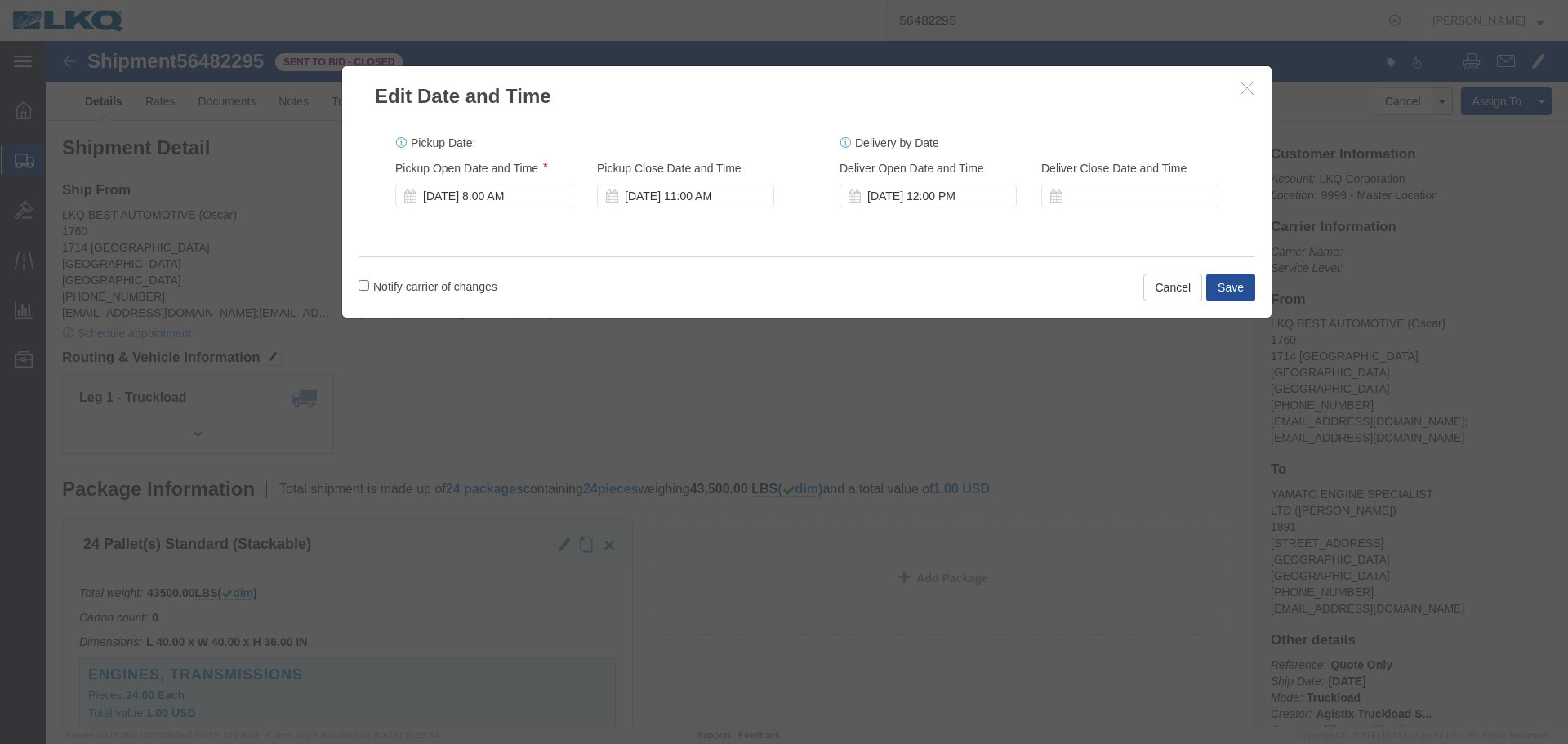
click icon
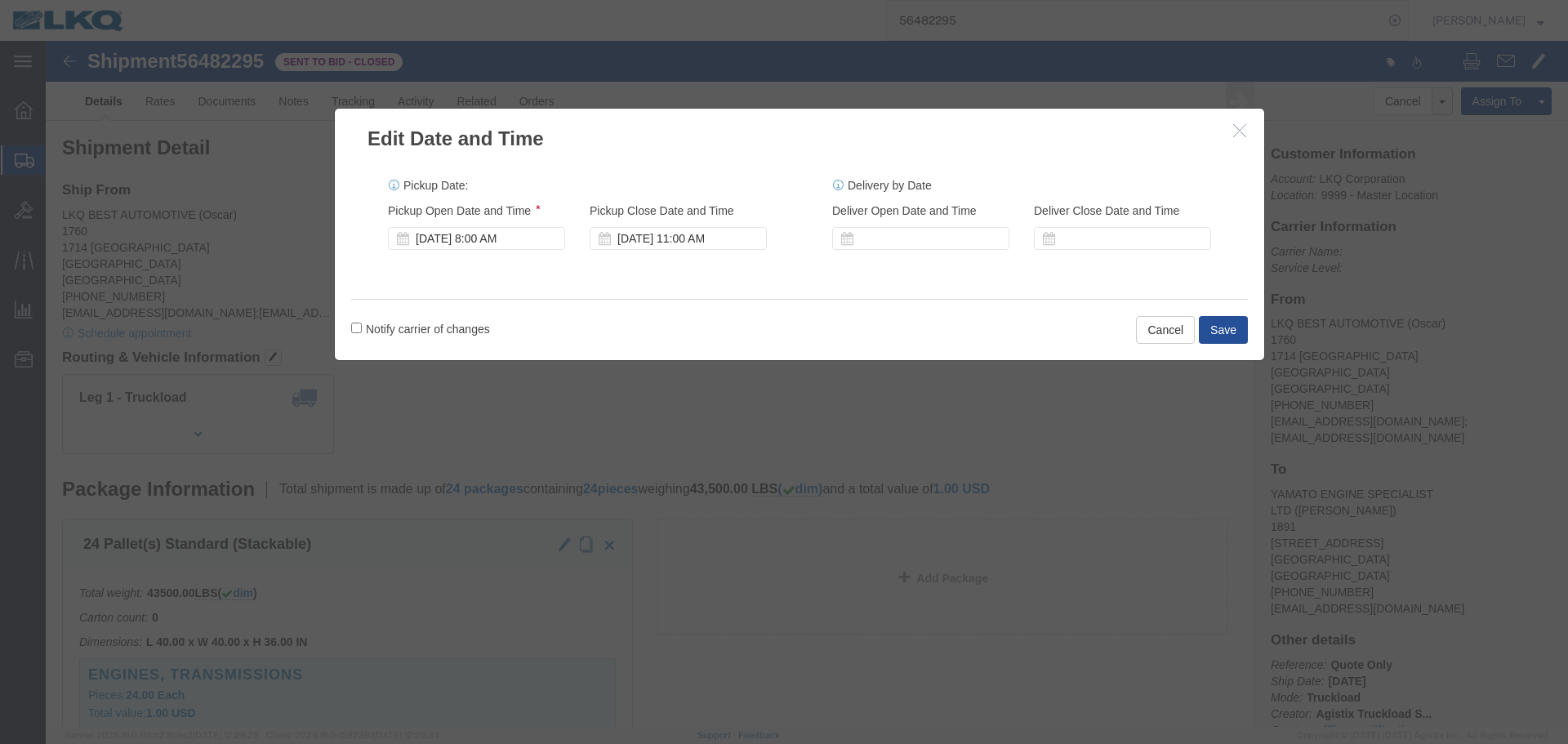
drag, startPoint x: 846, startPoint y: 39, endPoint x: 839, endPoint y: 81, distance: 42.6
click h2 "Edit Date and Time"
click button "Save"
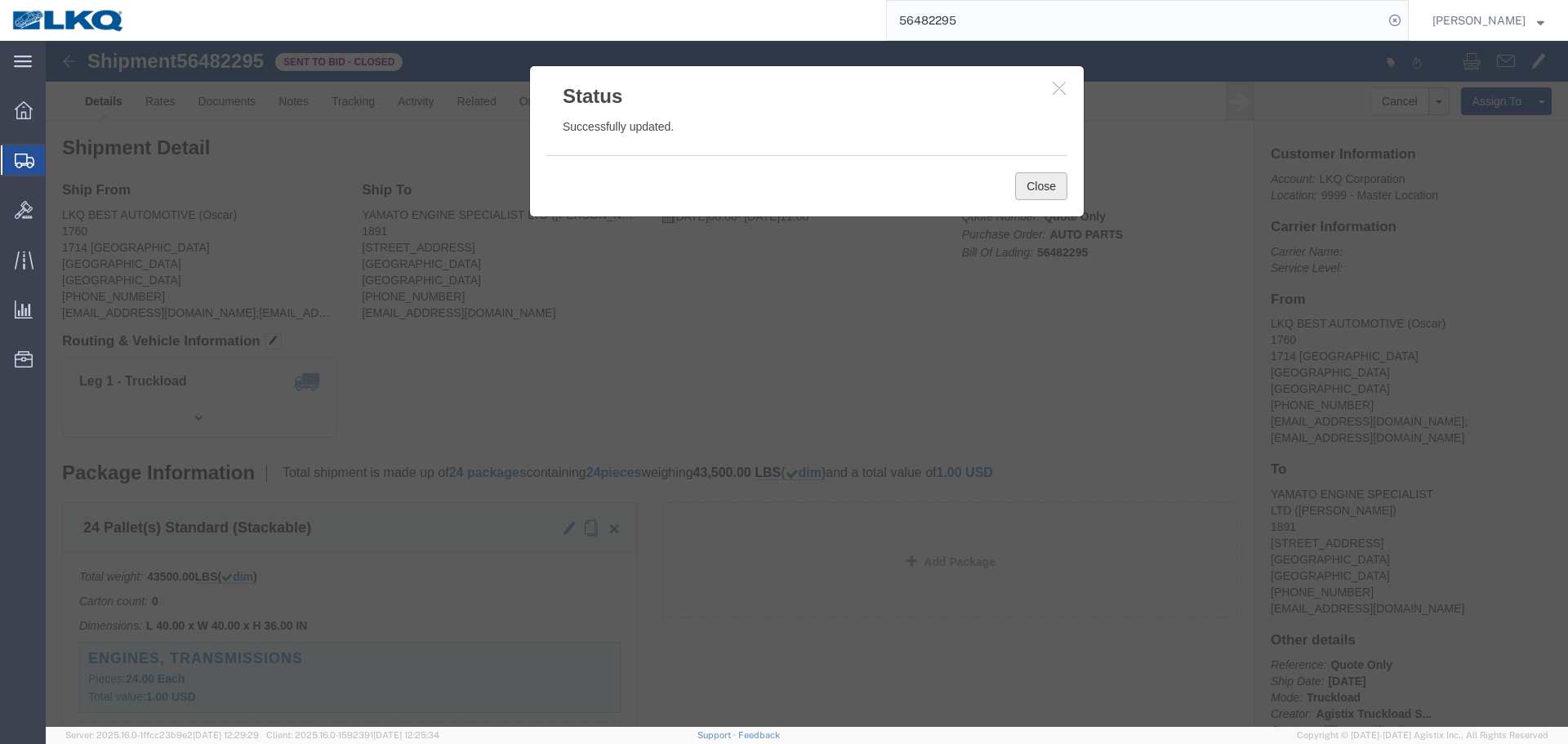
click button "Close"
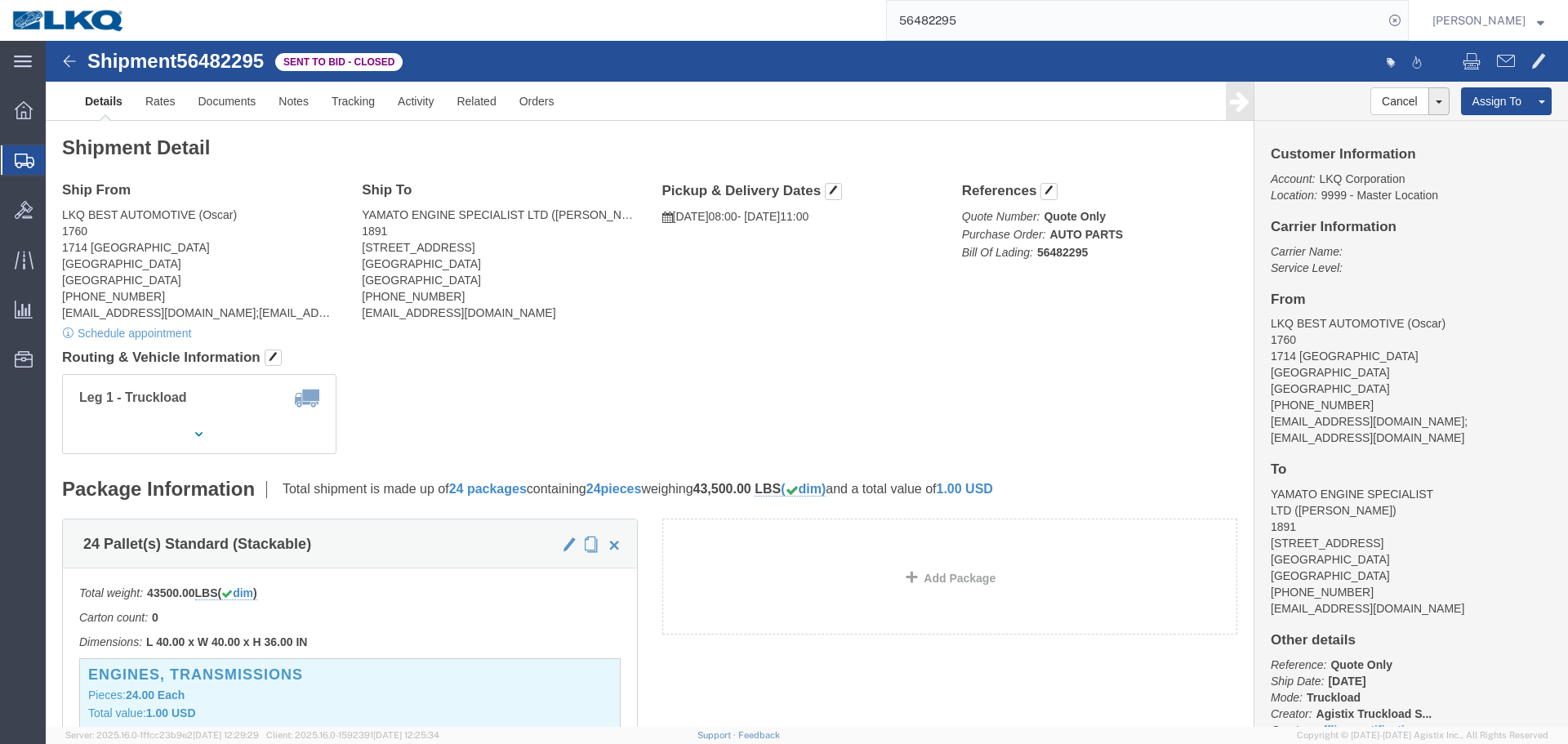
click div "Ship From LKQ BEST AUTOMOTIVE (Oscar) 1760 1714 WEST MOUNT HOUSTON RD Houston, …"
click link "Rates"
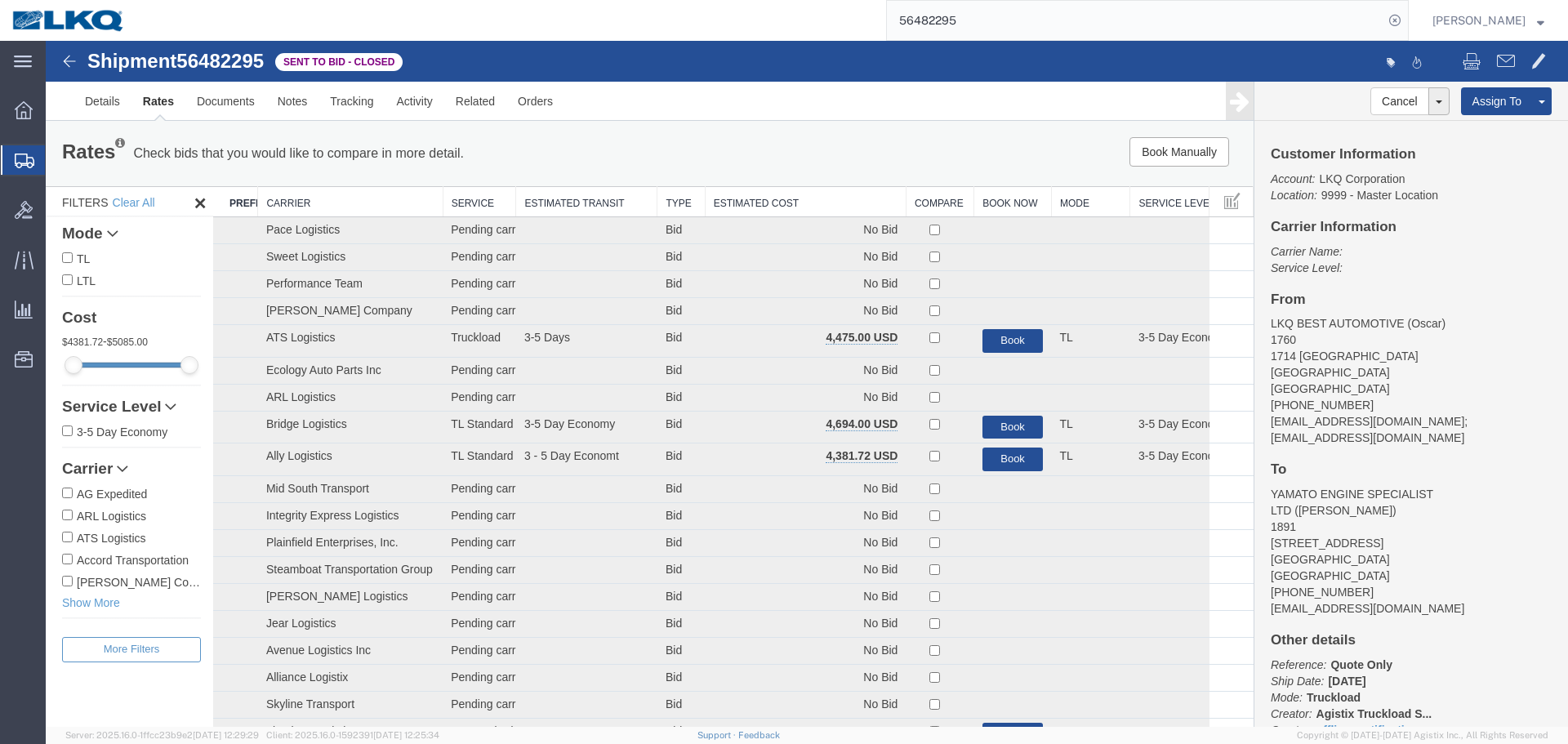
click at [765, 205] on th "Estimated Cost" at bounding box center [805, 202] width 201 height 30
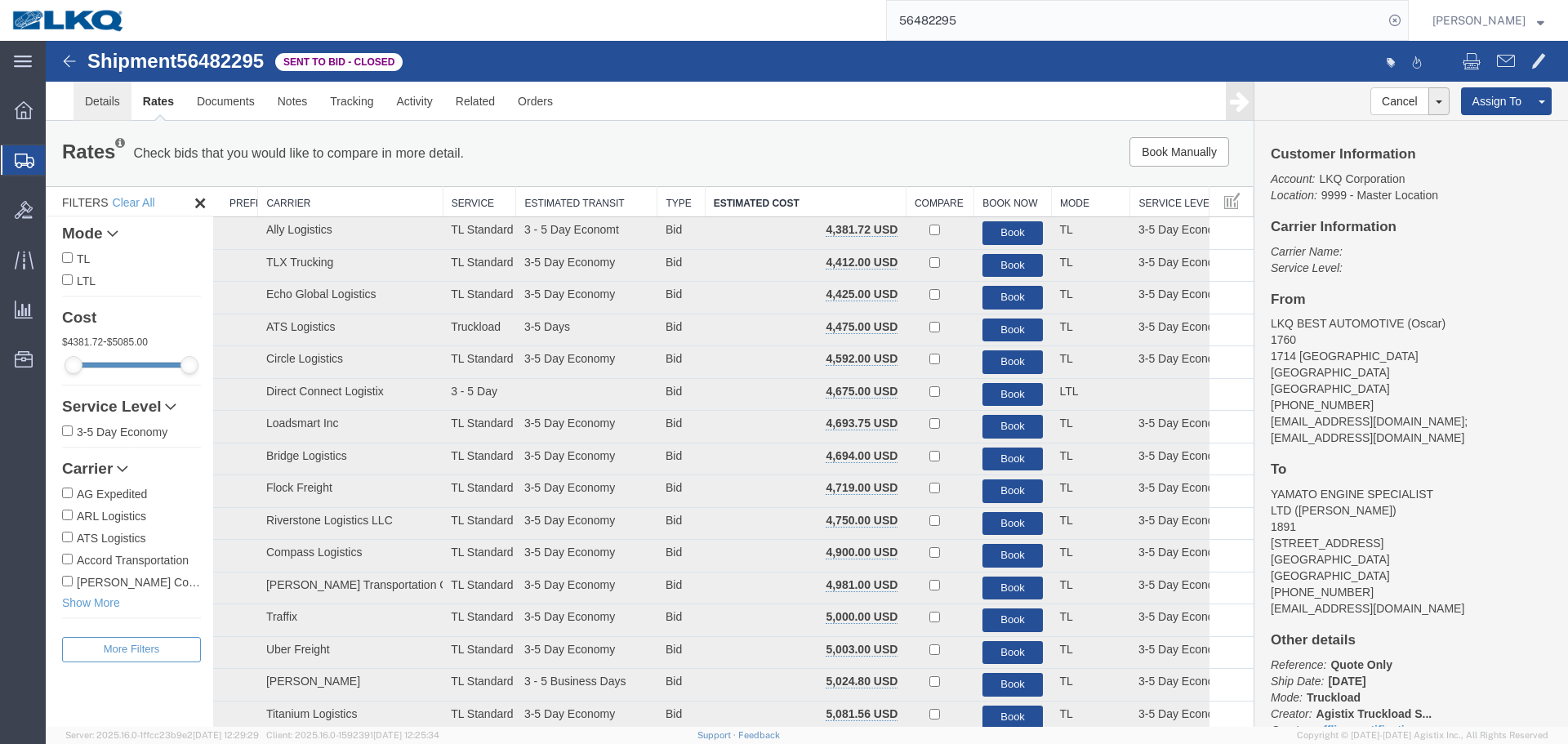
click at [96, 95] on link "Details" at bounding box center [102, 101] width 58 height 39
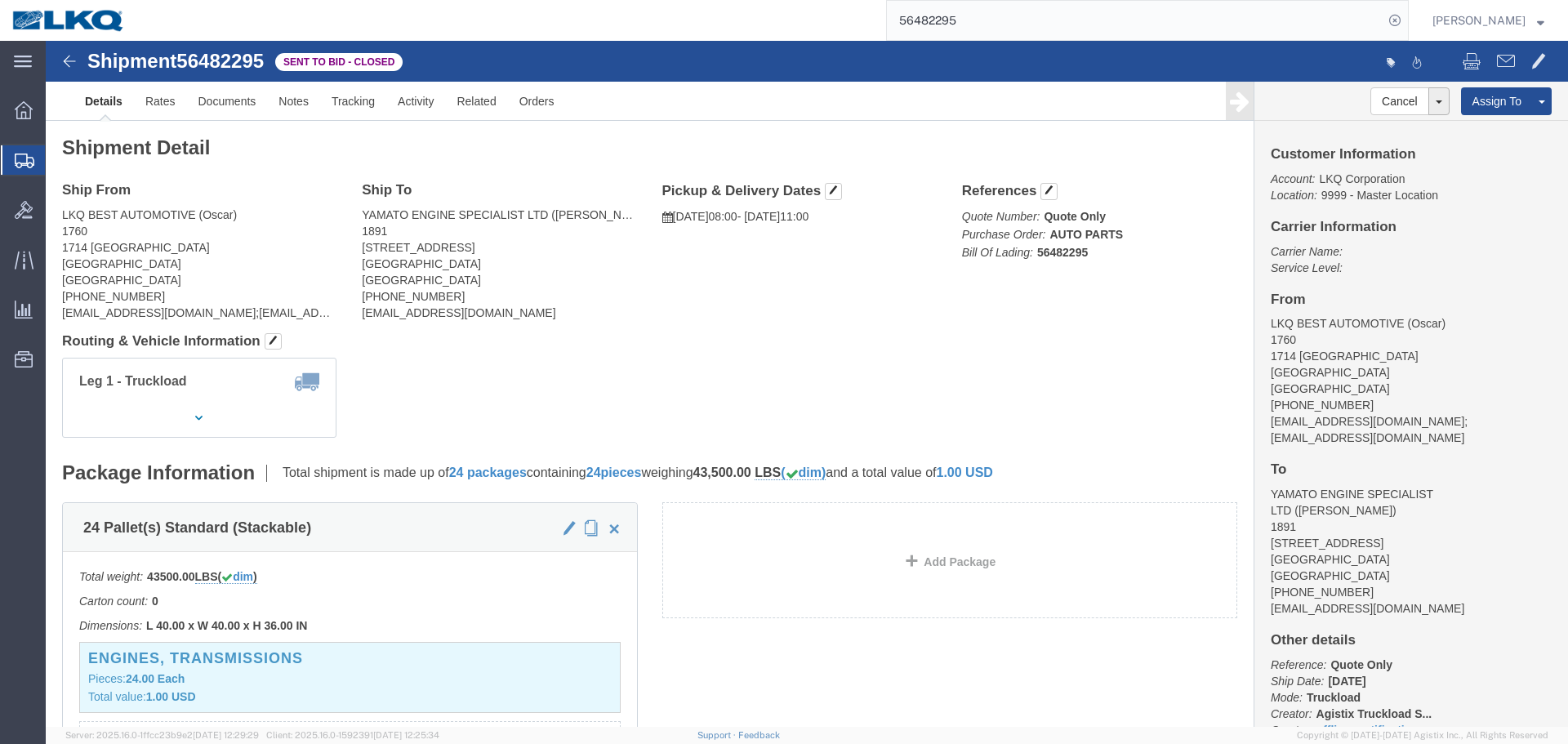
click address "LKQ BEST AUTOMOTIVE (Oscar) 1760 1714 WEST MOUNT HOUSTON RD Houston, TX 77038 U…"
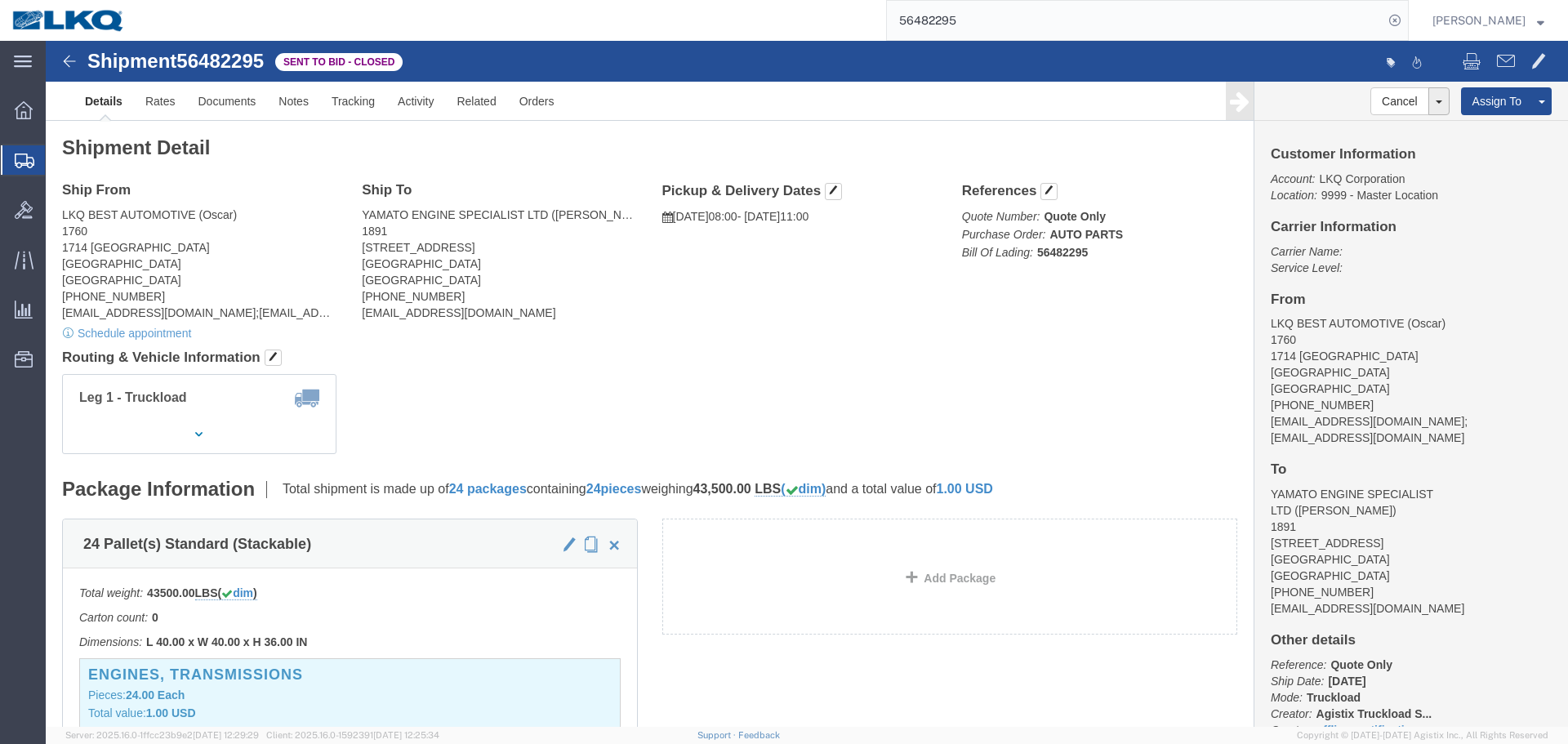
click address "YAMATO ENGINE SPECIALIST LTD (Johncharles Guillory) 1891 2020 E BAKERVIEW RD Be…"
copy address "98226"
click link "Rates"
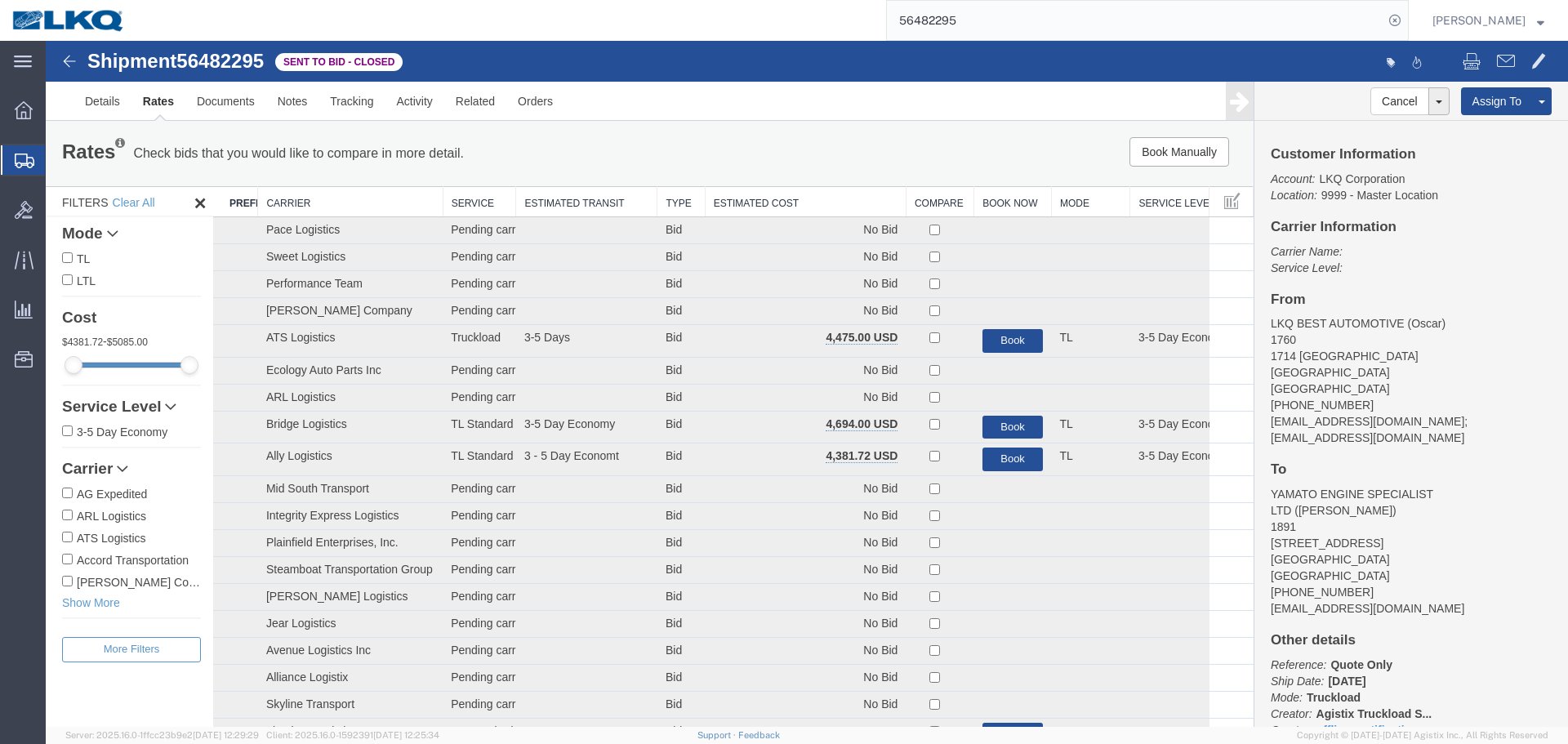
click at [827, 190] on th "Estimated Cost" at bounding box center [805, 202] width 201 height 30
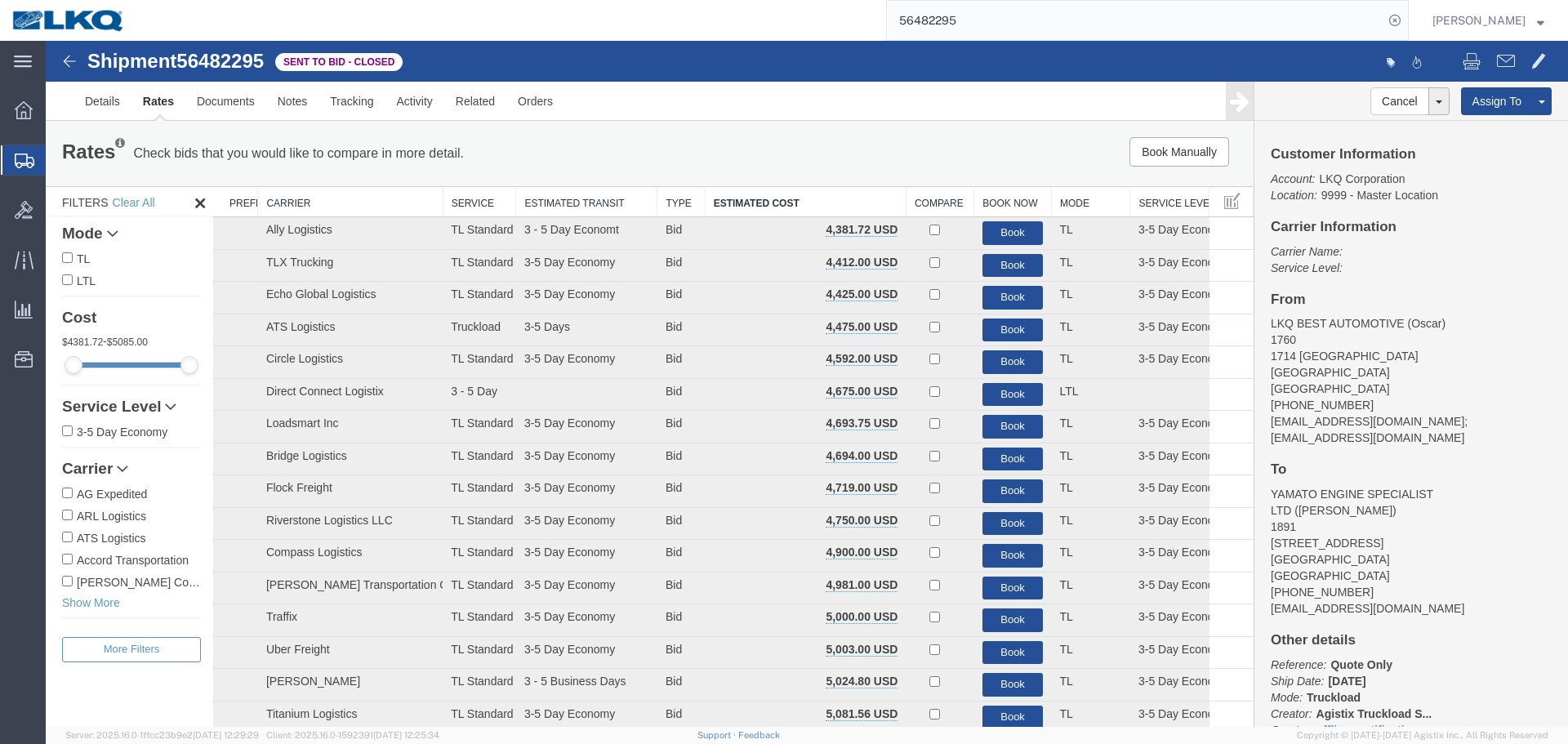
click at [220, 69] on span "56482295" at bounding box center [220, 61] width 87 height 22
copy span "56482295"
click at [1138, 25] on input "56482295" at bounding box center [1134, 20] width 496 height 39
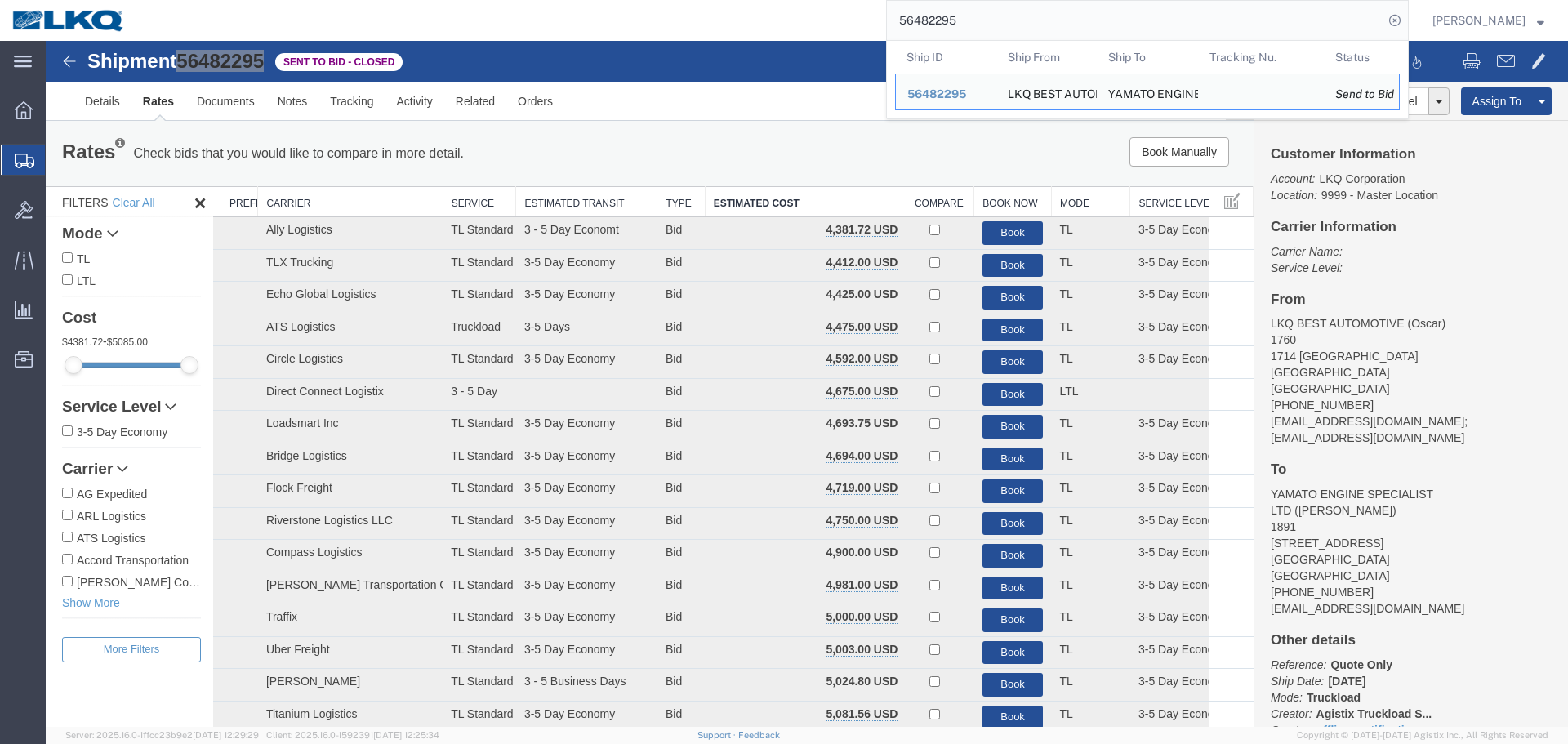
paste input "15096"
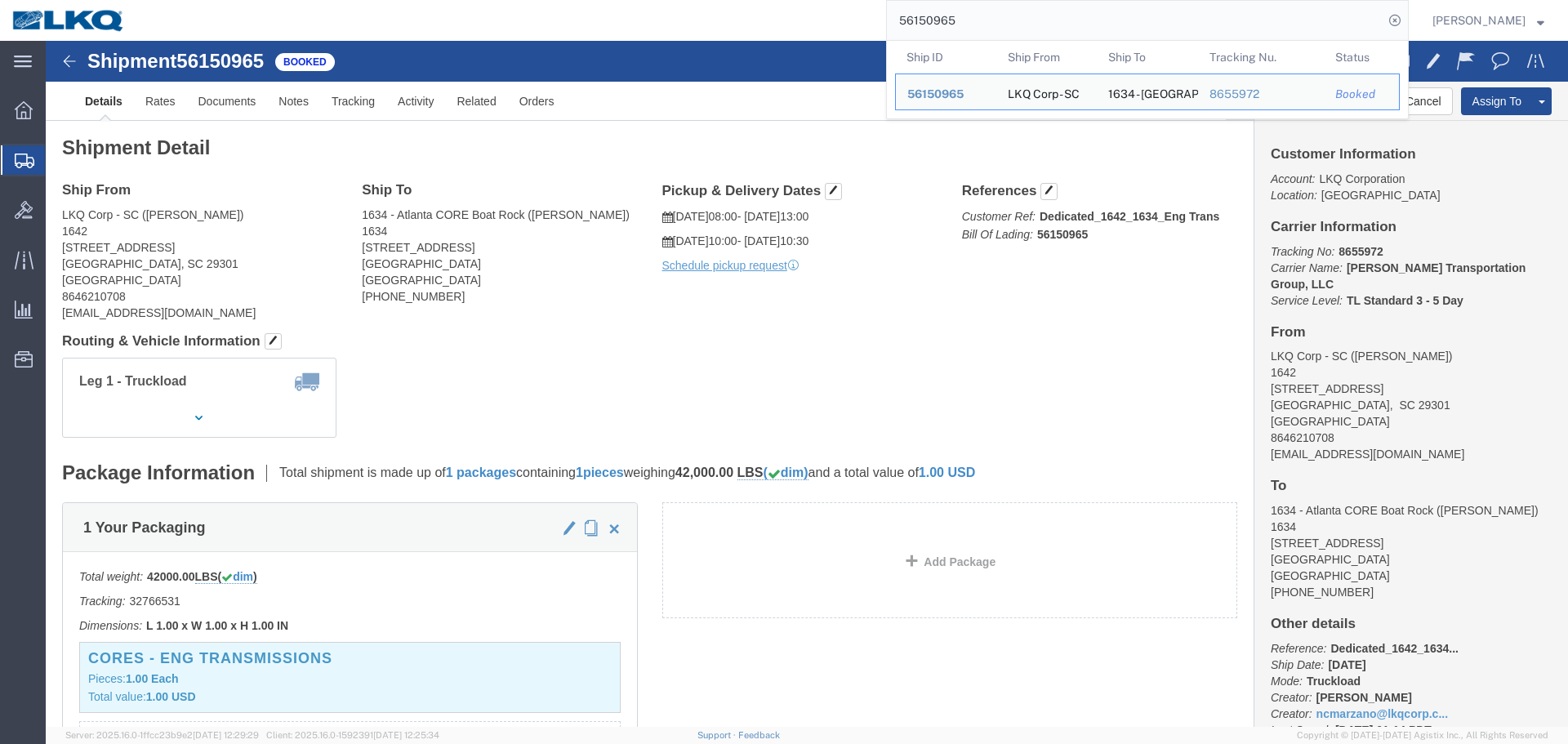
click div
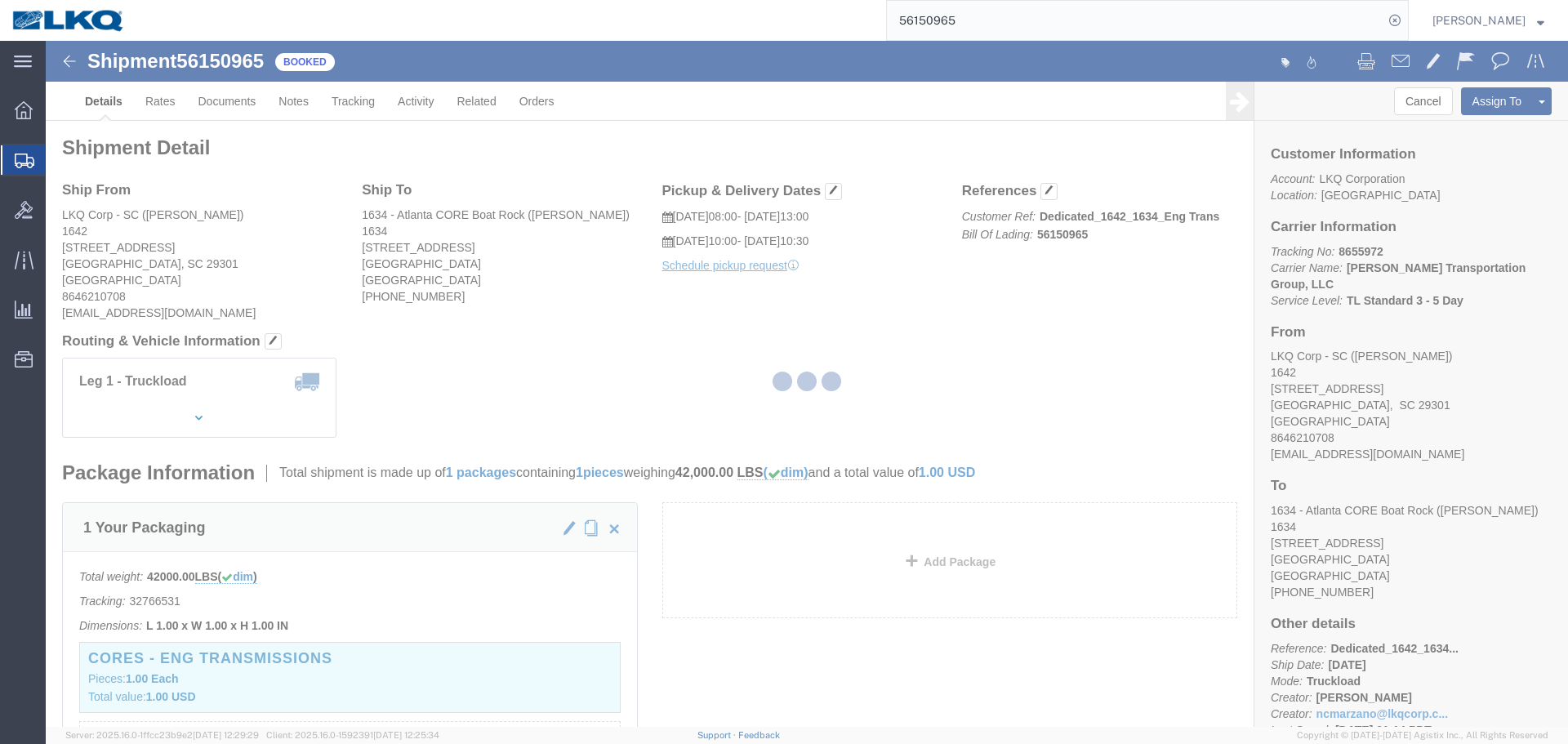
click at [860, 327] on div at bounding box center [807, 383] width 1522 height 686
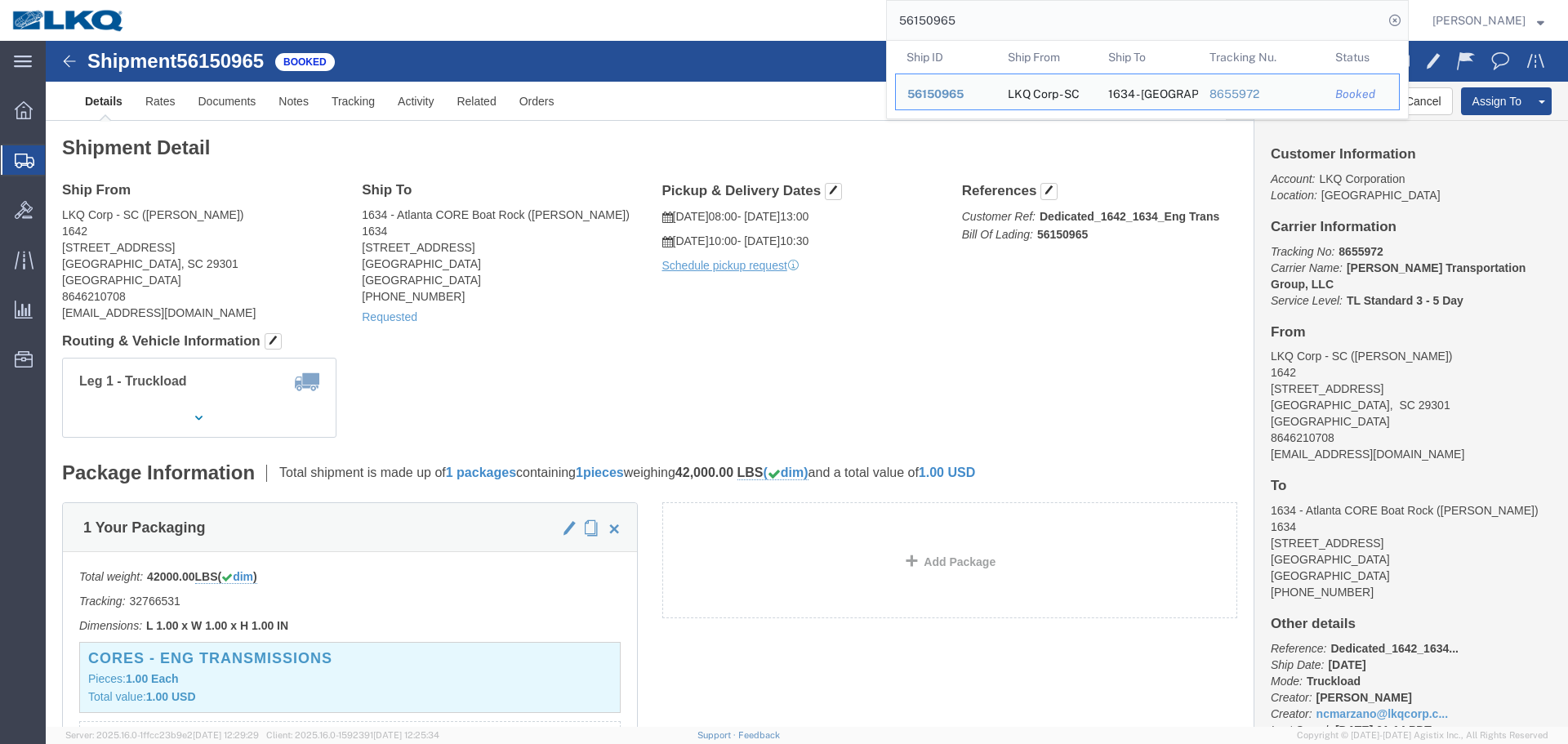
click at [944, 23] on input "56150965" at bounding box center [1134, 20] width 496 height 39
paste input "482233"
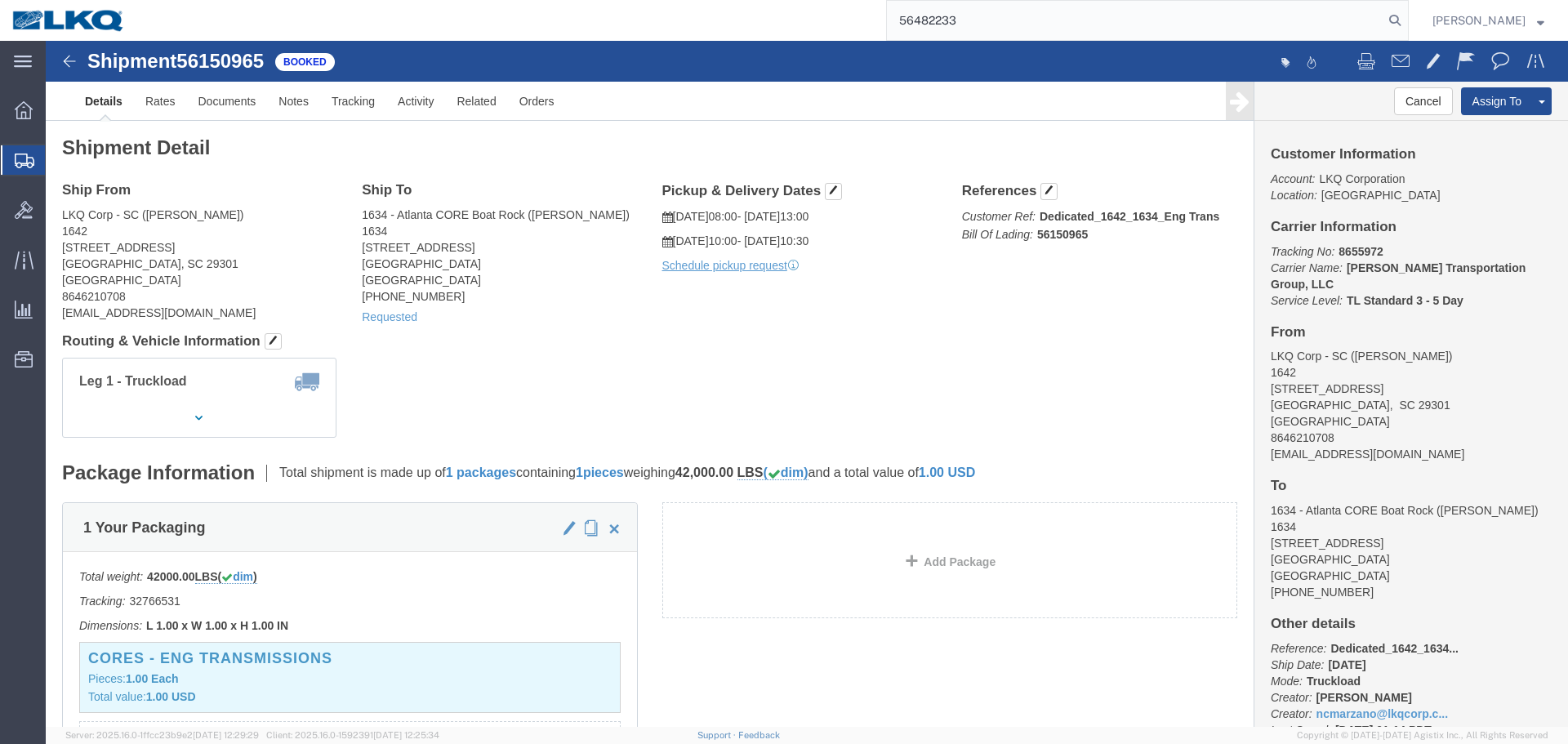
type input "56482233"
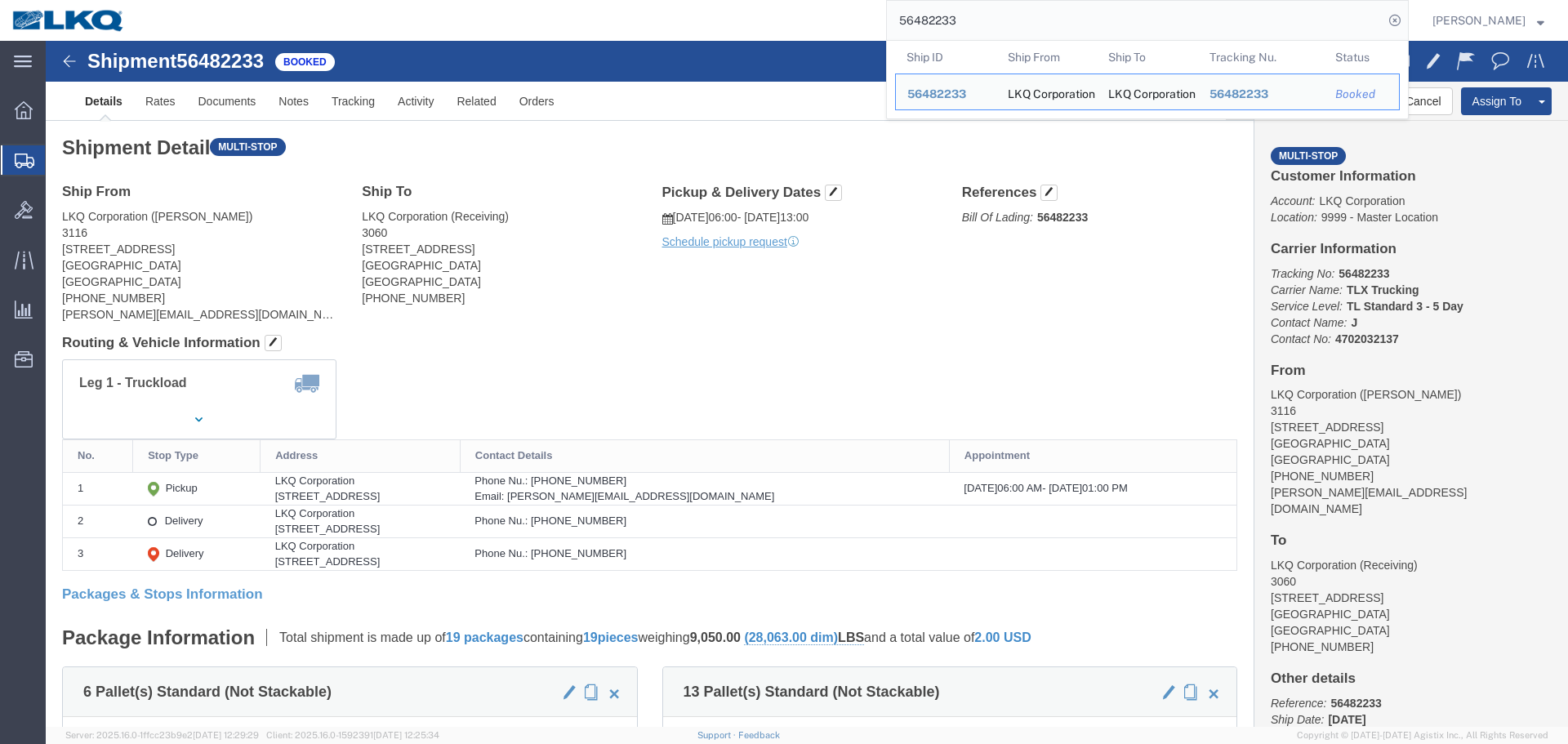
click div "Ship From LKQ Corporation (Kristen Lund) 3116 1120 36th St. SE suite 540 Grand …"
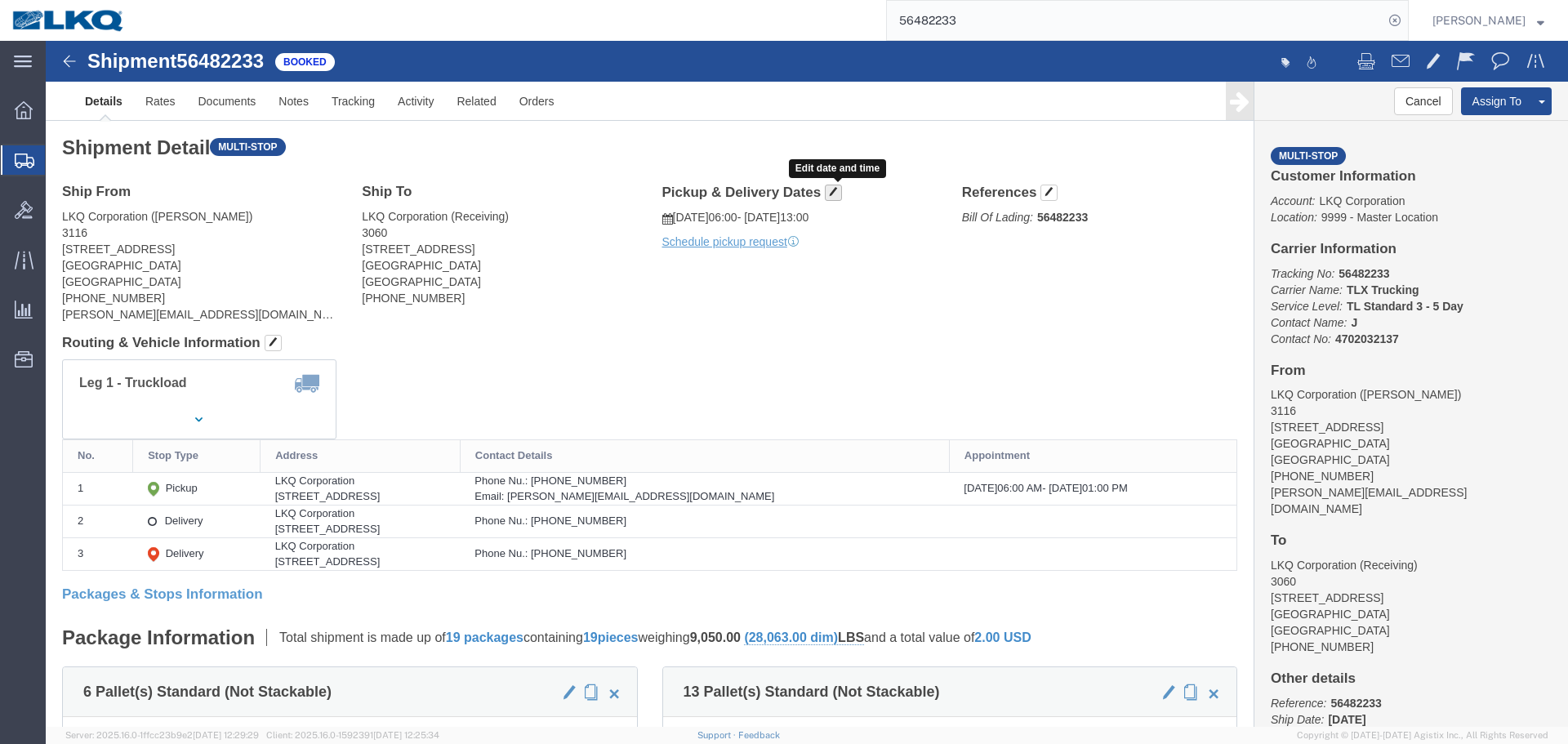
click span "button"
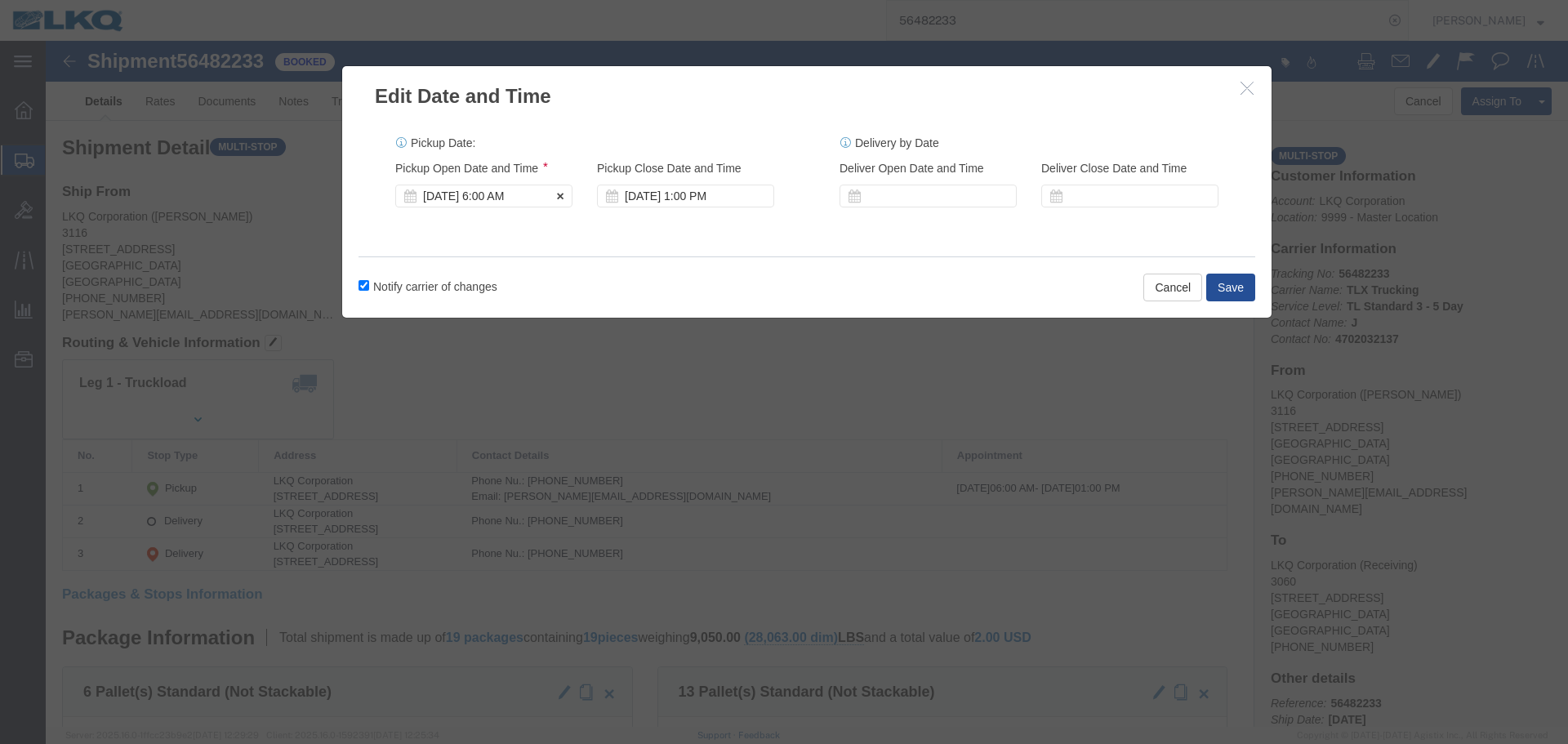
click div "Aug 14 2025 6:00 AM"
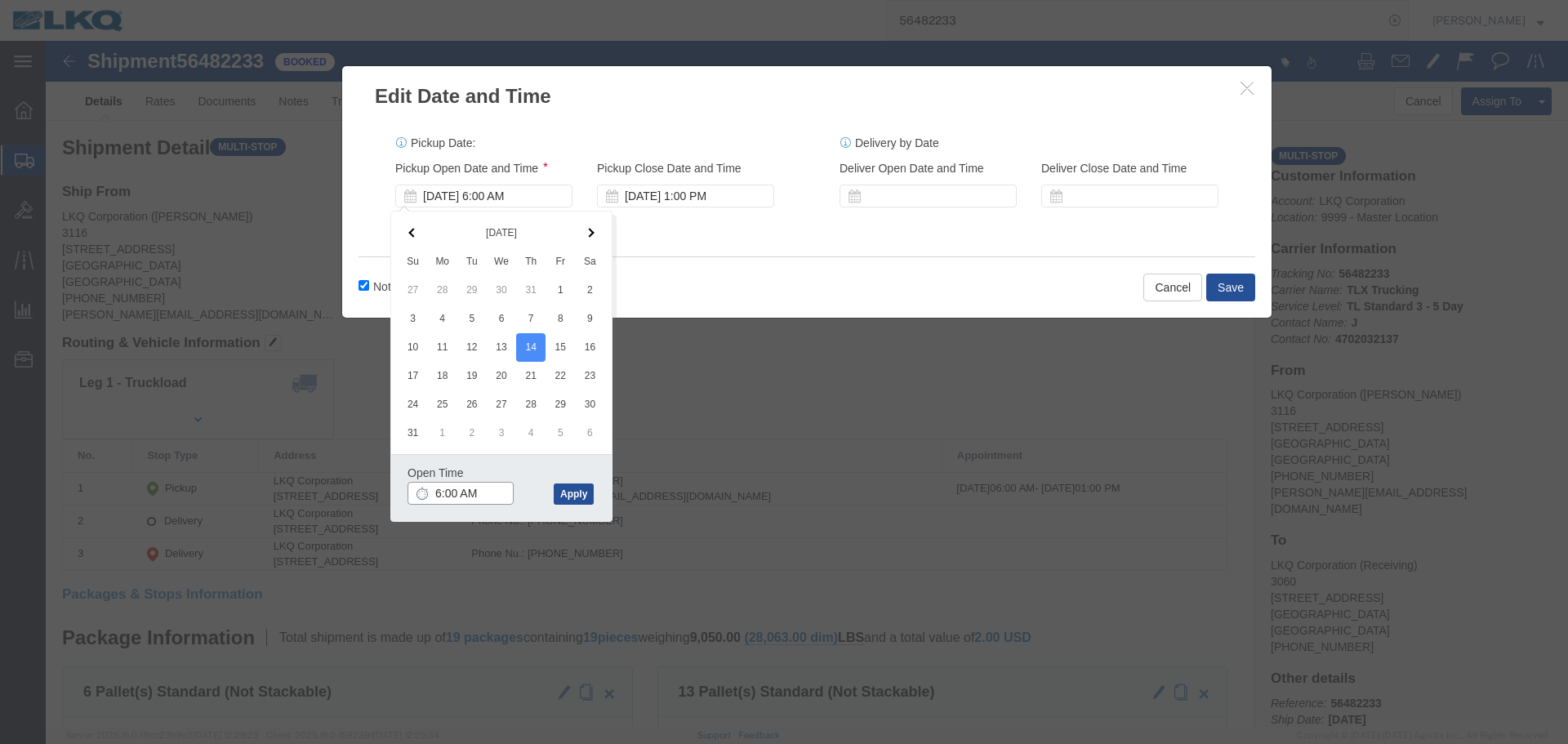
click input "6:00 AM"
click button "Apply"
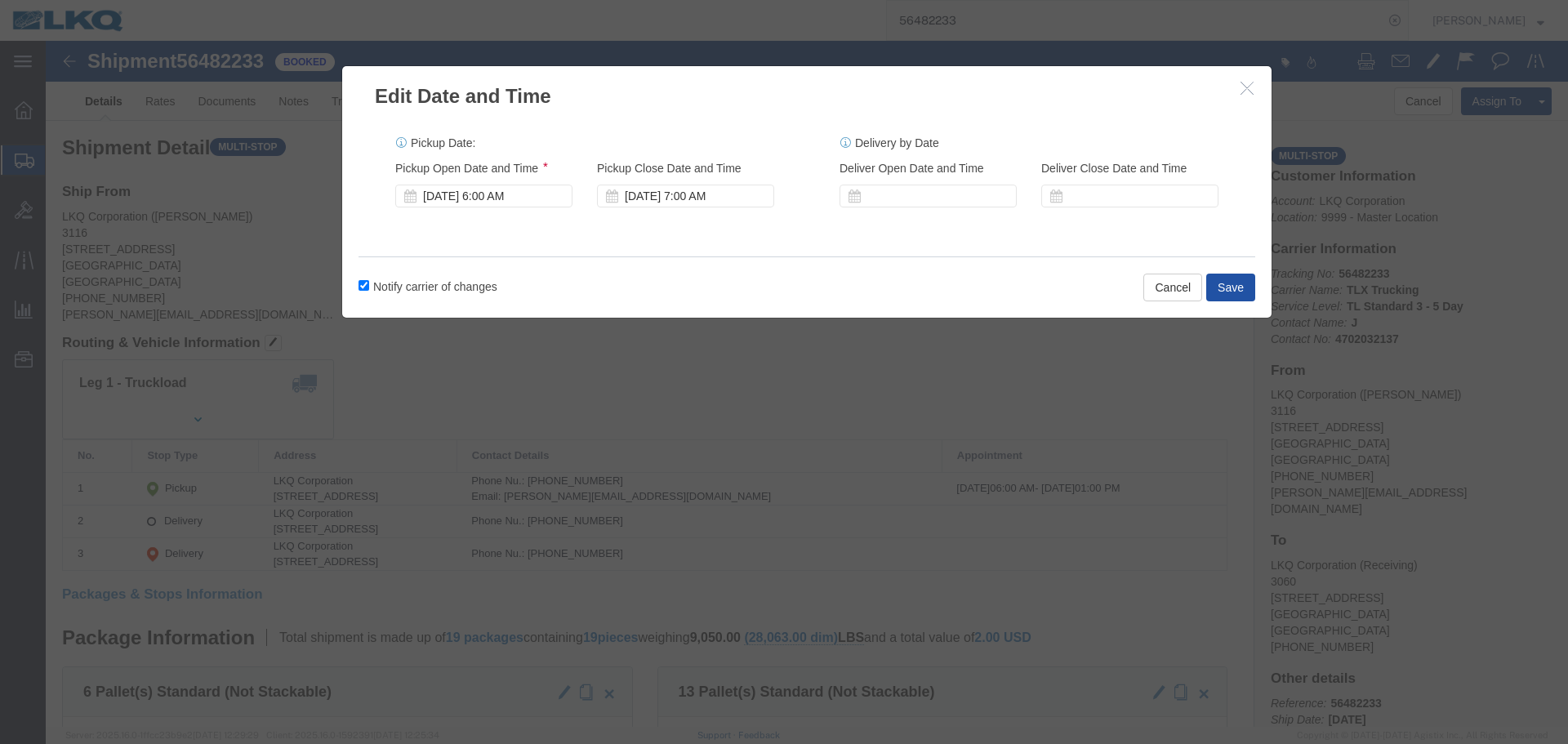
click button "Save"
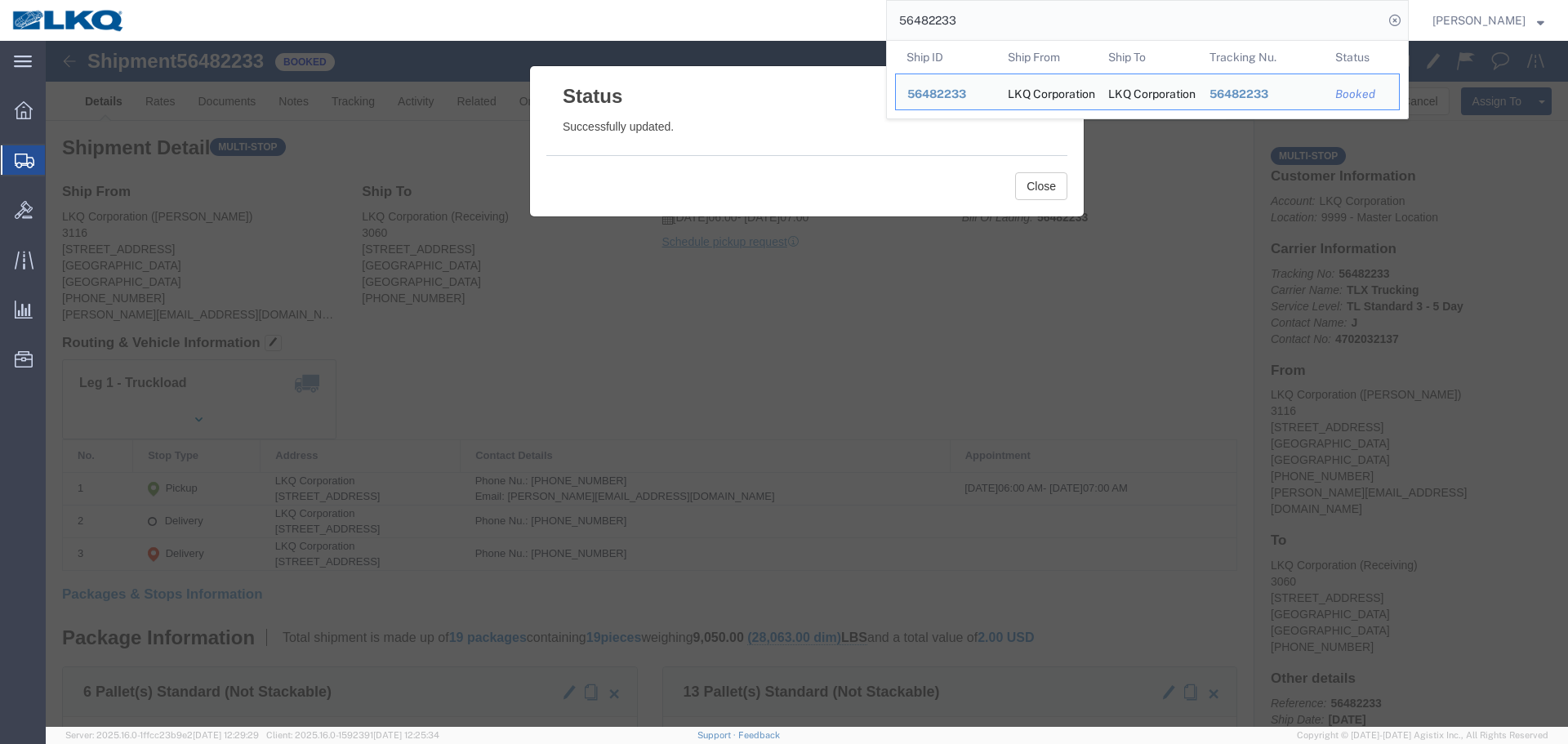
click at [966, 18] on input "56482233" at bounding box center [1134, 20] width 496 height 39
paste input "95661"
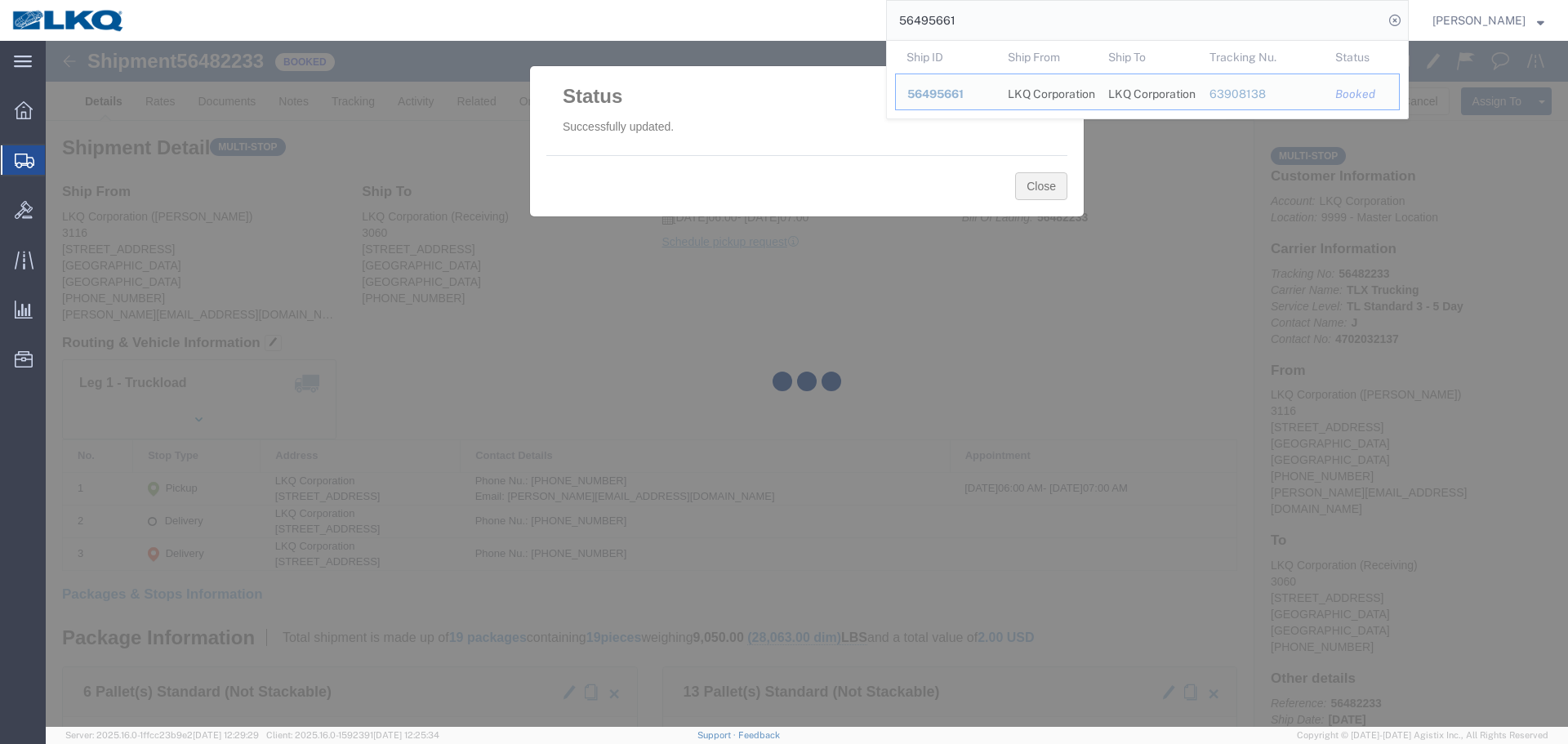
click button "Close"
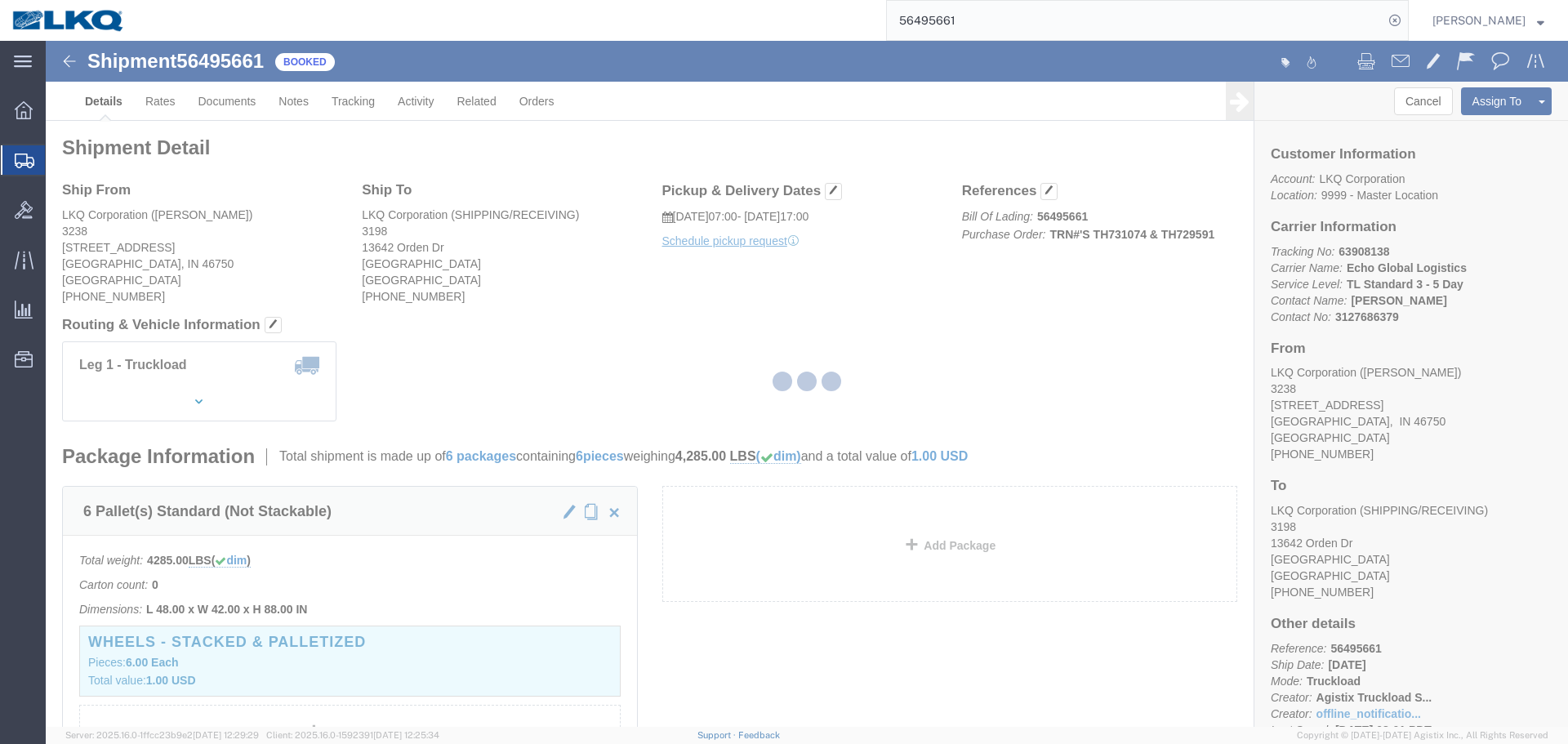
click div
click at [164, 100] on div at bounding box center [807, 383] width 1522 height 686
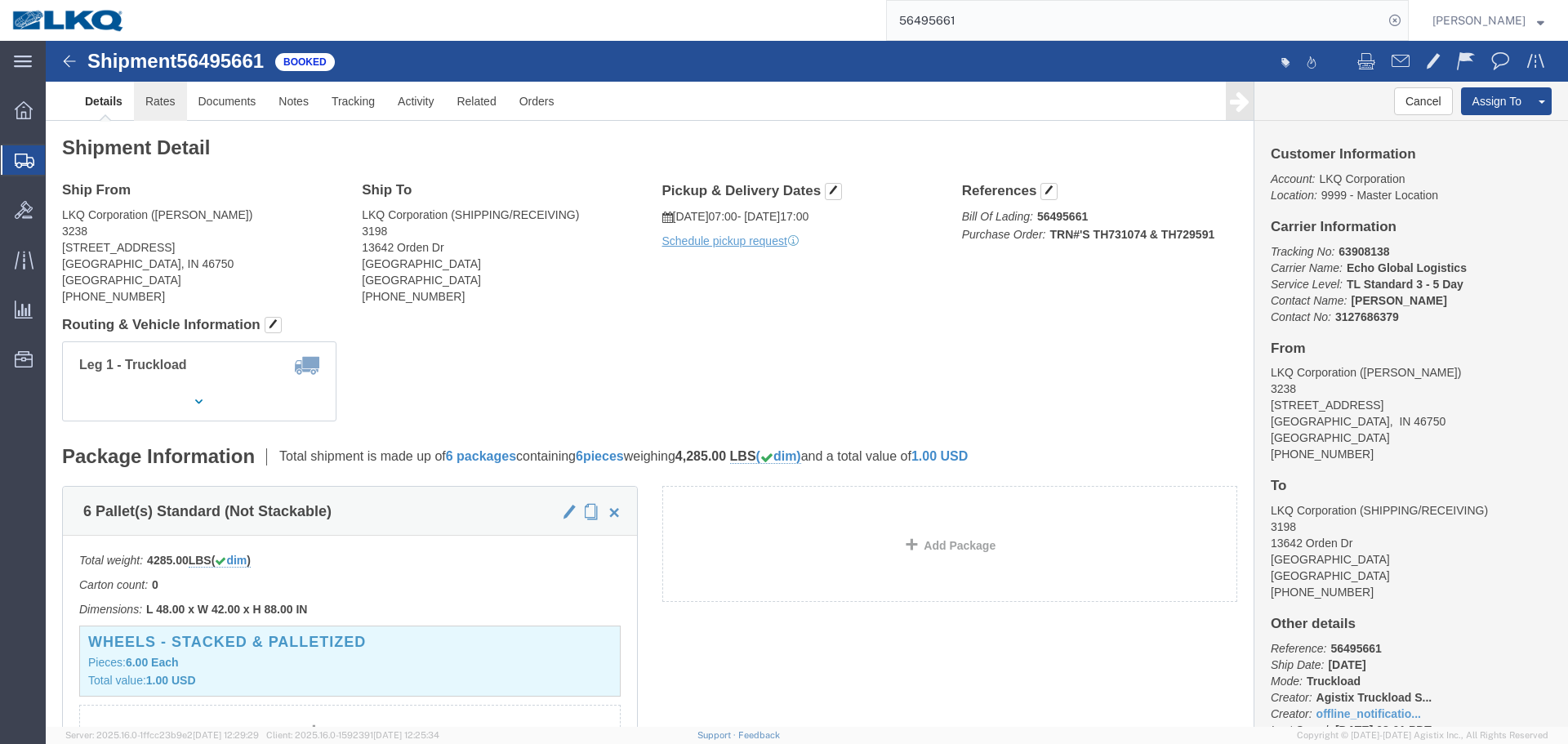
click link "Rates"
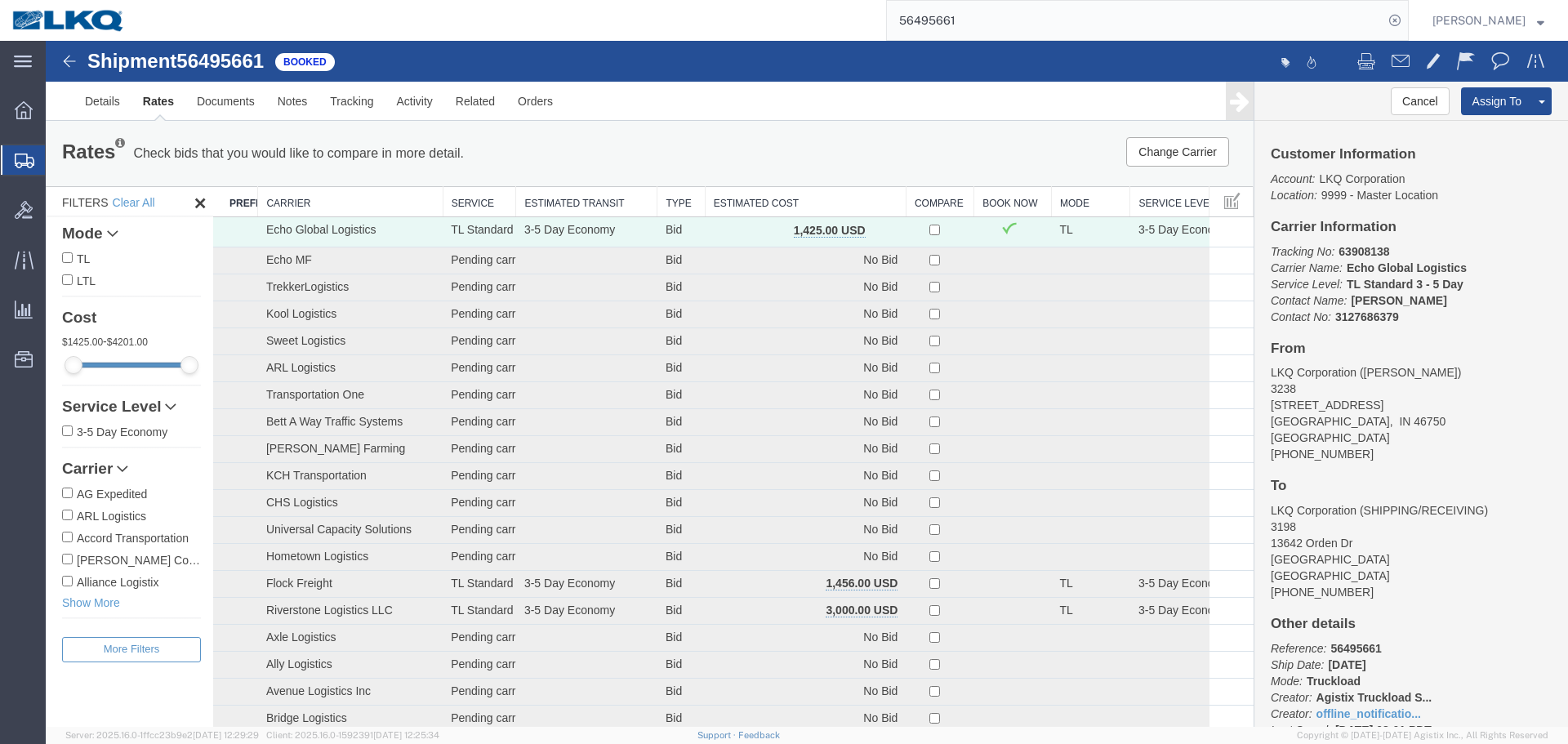
click at [871, 213] on th "Estimated Cost" at bounding box center [805, 202] width 201 height 30
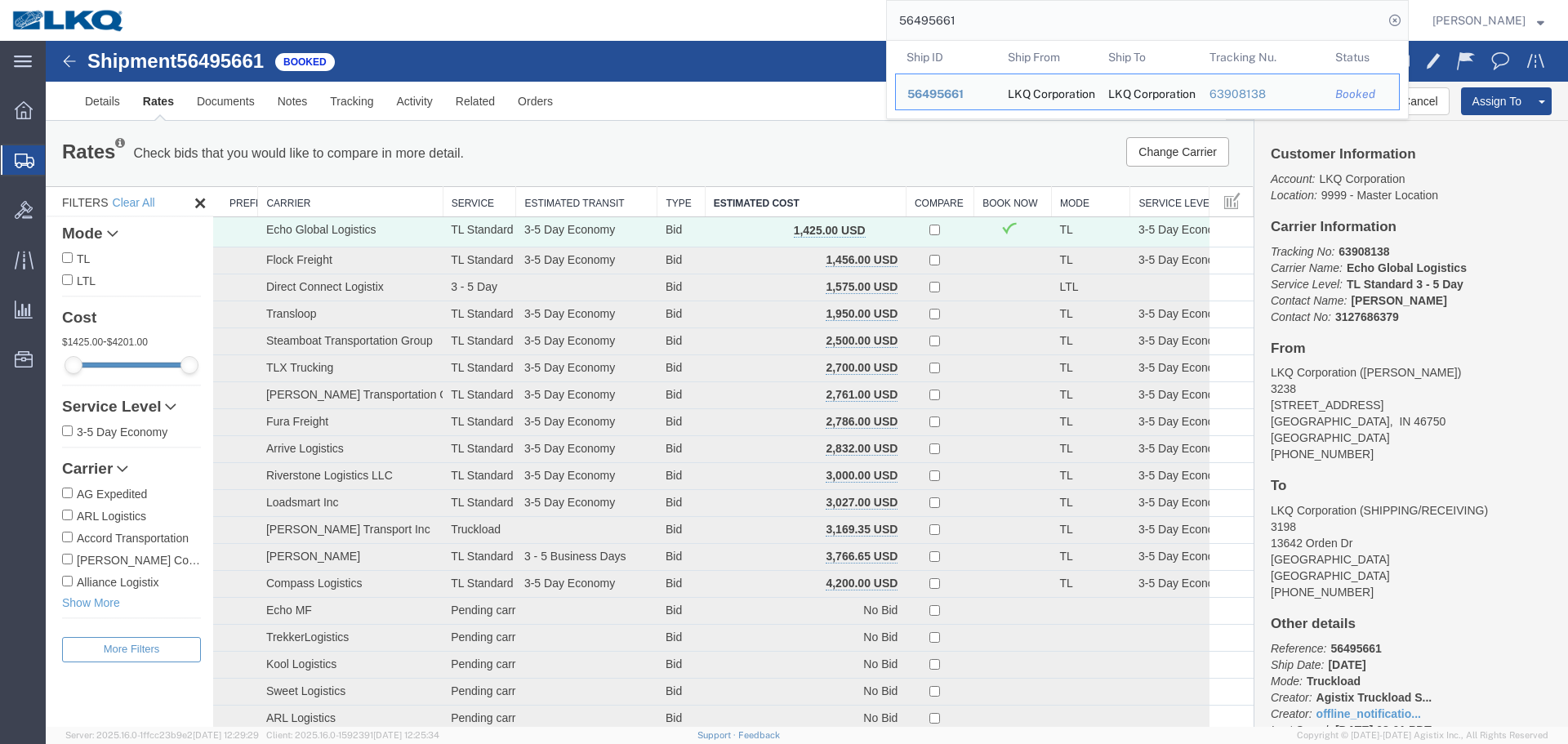
click at [1013, 35] on input "56495661" at bounding box center [1134, 20] width 496 height 39
paste input "557"
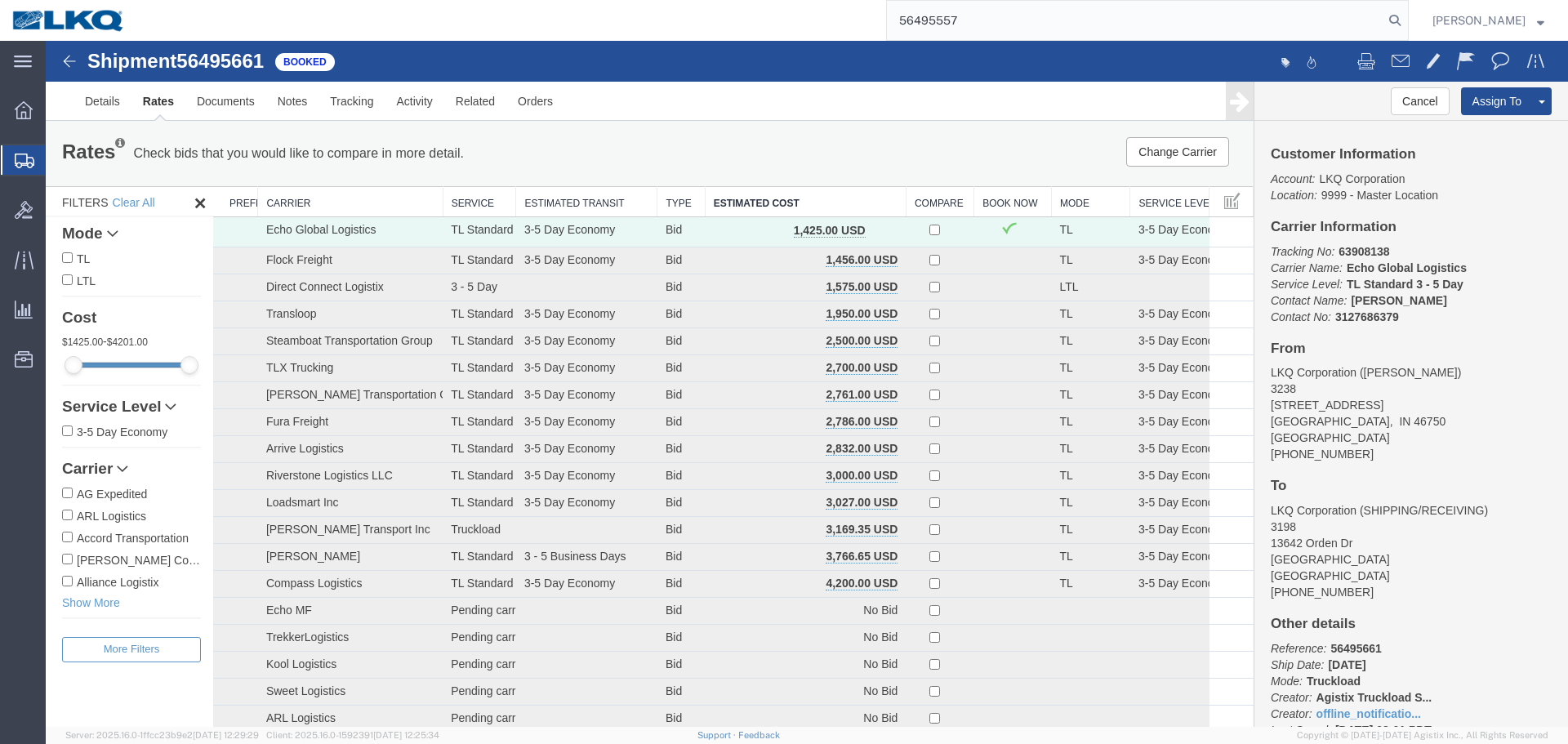
type input "56495557"
click at [89, 108] on link "Details" at bounding box center [102, 101] width 58 height 39
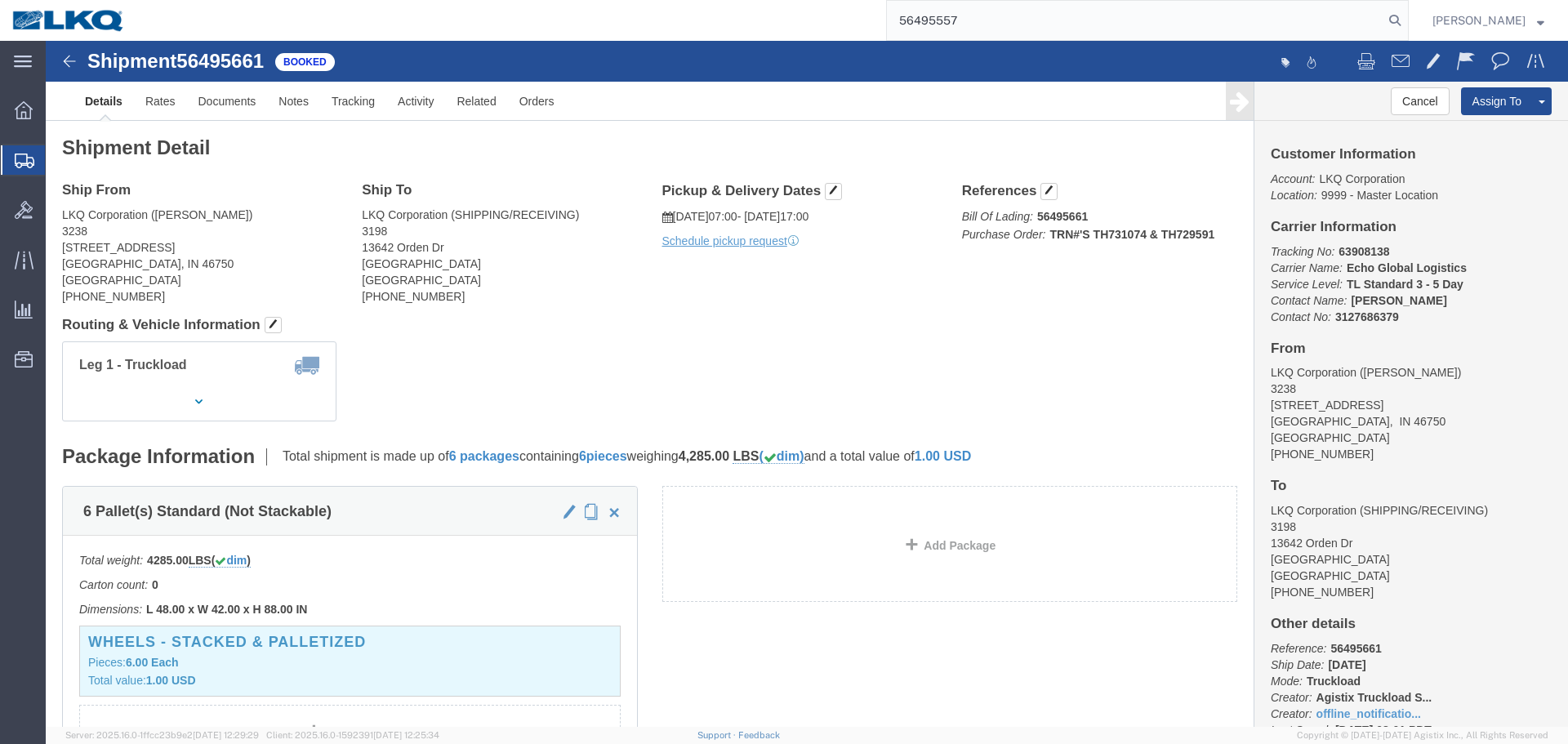
click div "Leg 1 - Truckload Vehicle 1: Standard Dry Van (53 Feet) Number of trucks: 1"
click button "Cancel"
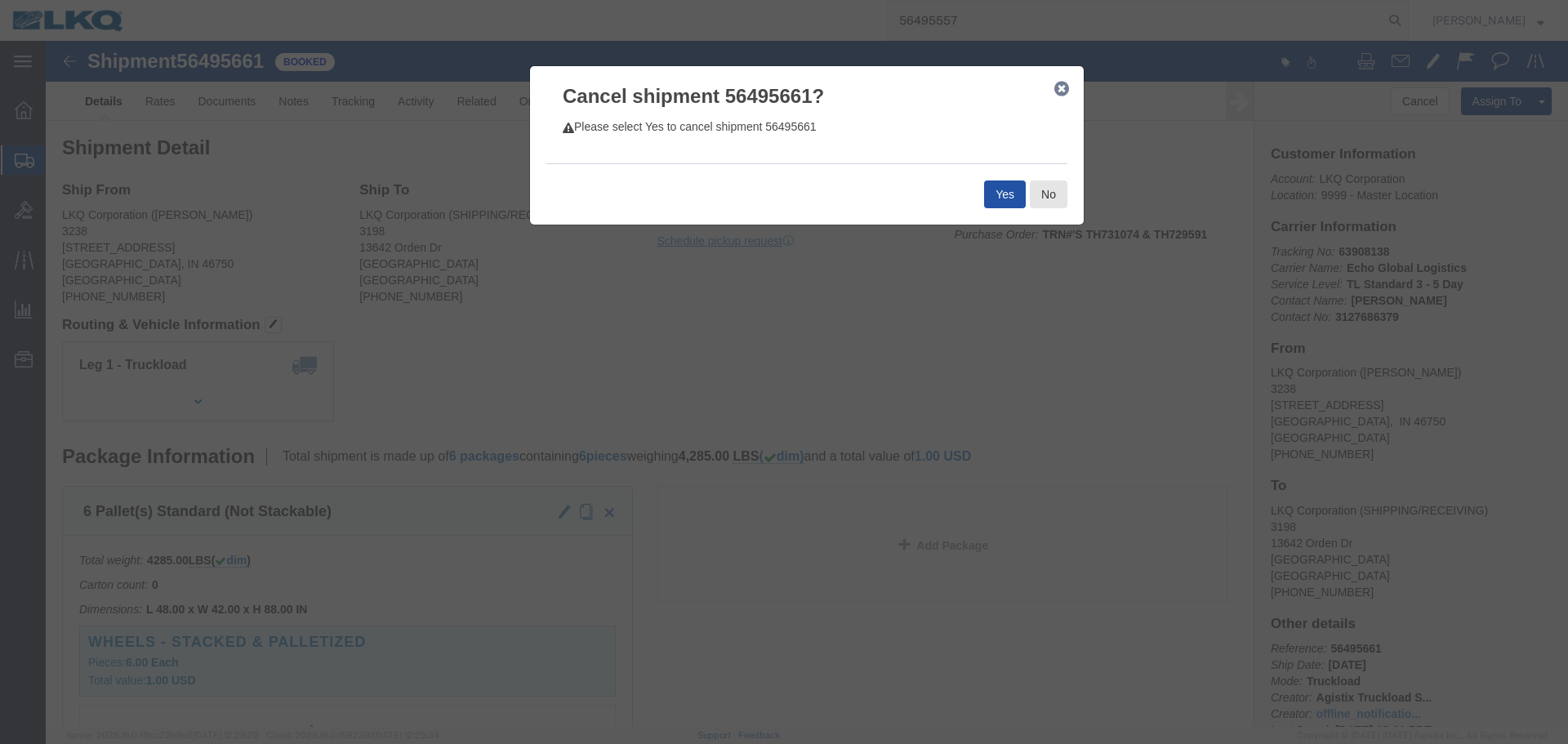
click button "Yes"
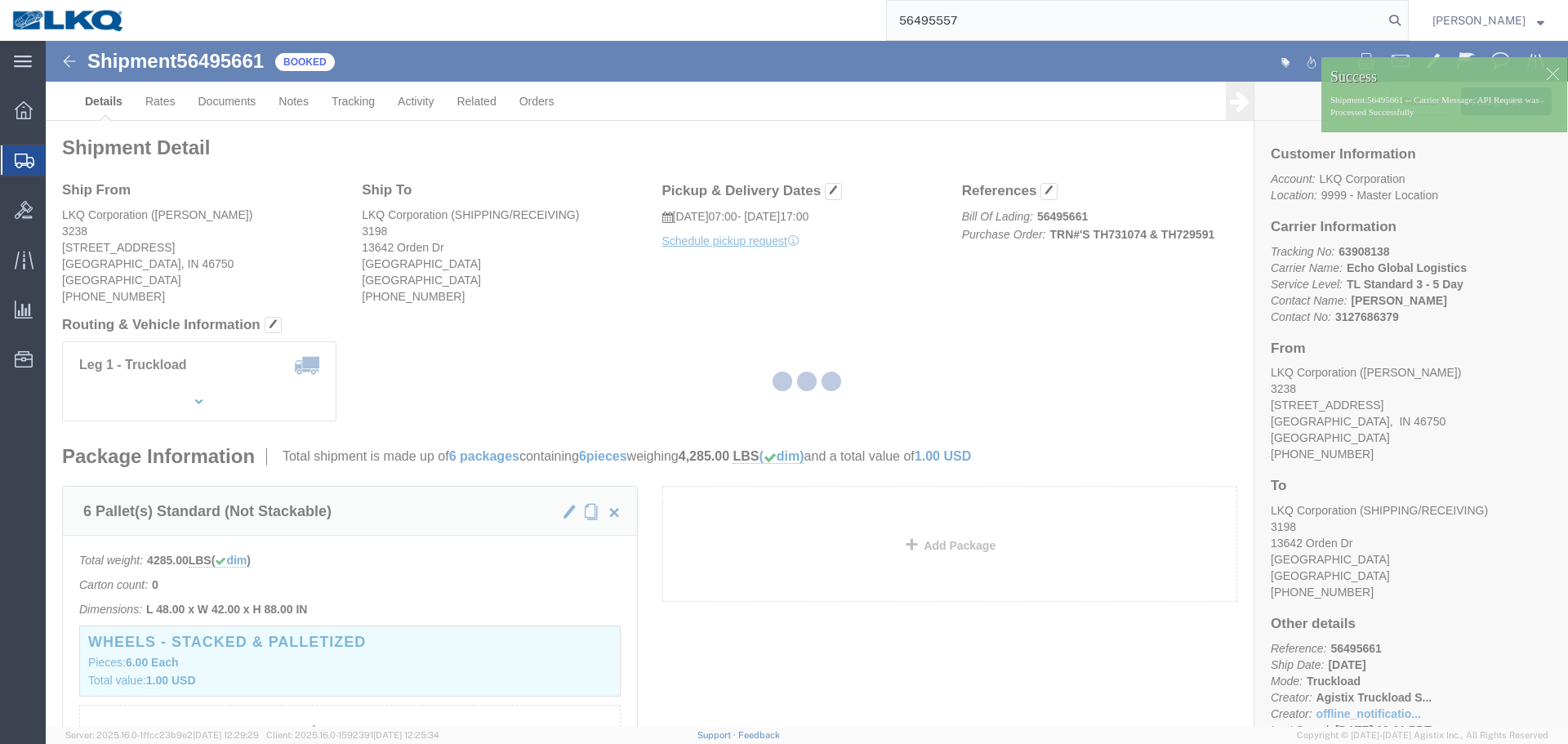
click at [849, 350] on div at bounding box center [807, 383] width 1522 height 686
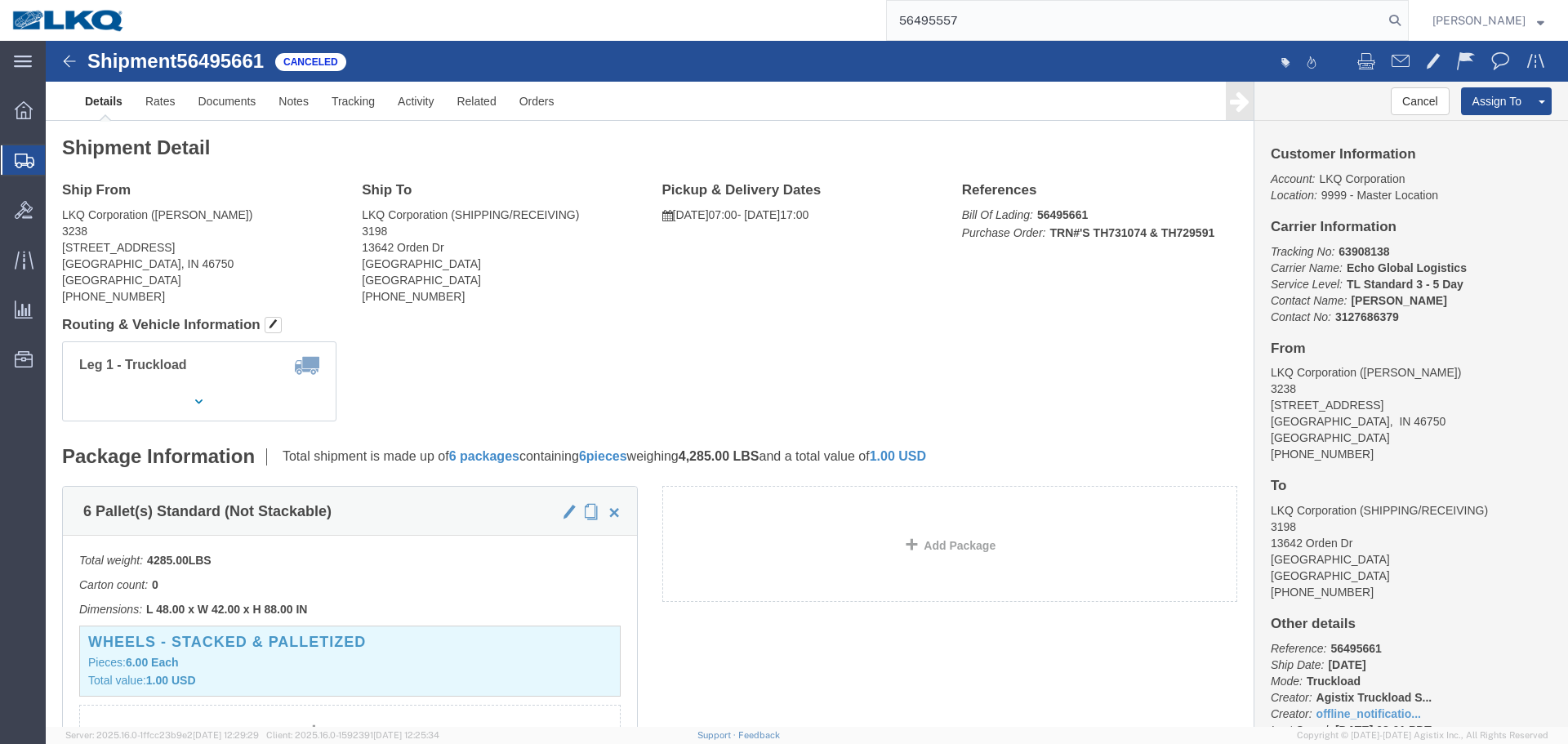
click h4 "Routing & Vehicle Information"
click h1 "Shipment 56495661"
click span "56495661"
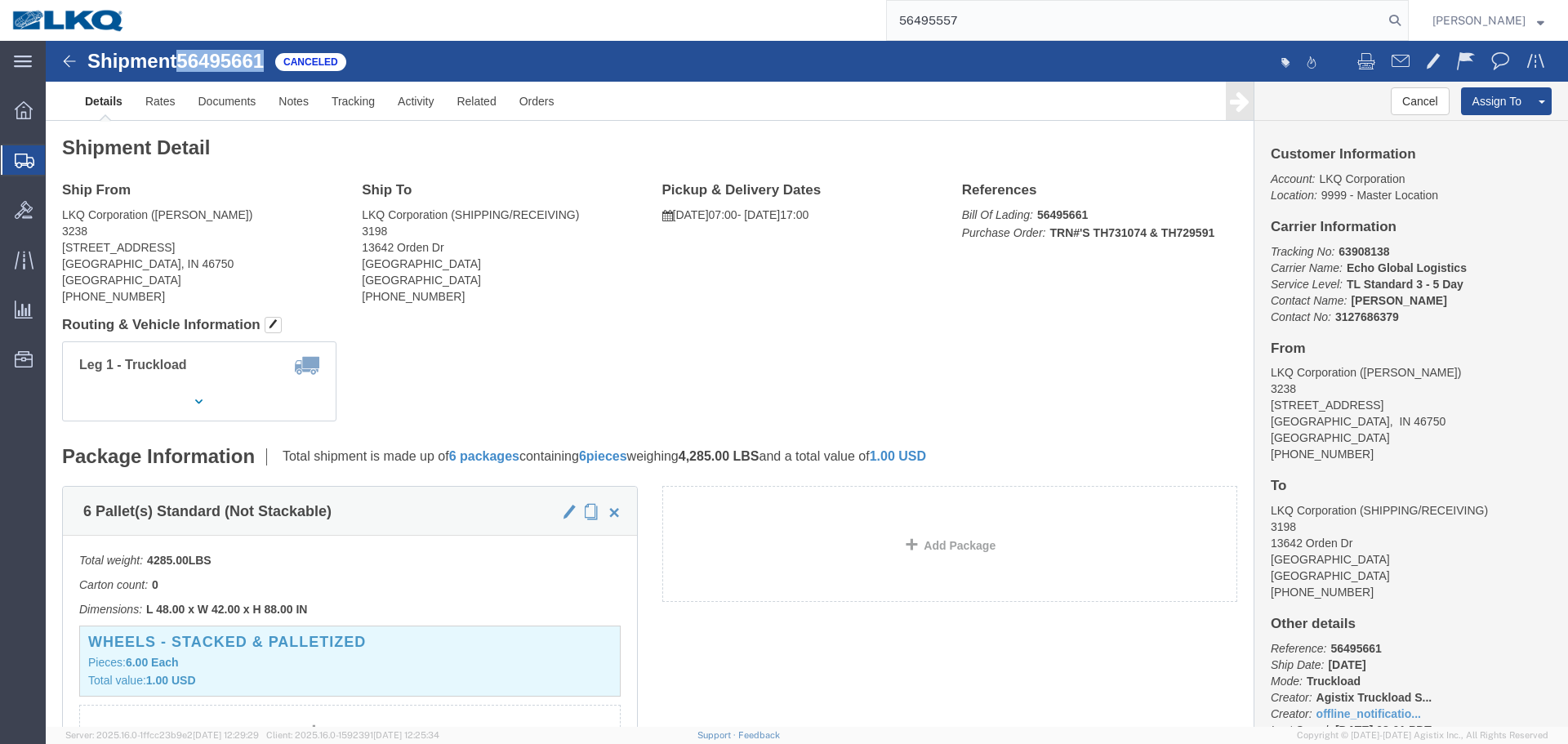
copy span "56495661"
click at [987, 10] on input "56495557" at bounding box center [1134, 20] width 496 height 39
paste input "661"
click link "Uncancel Shipment"
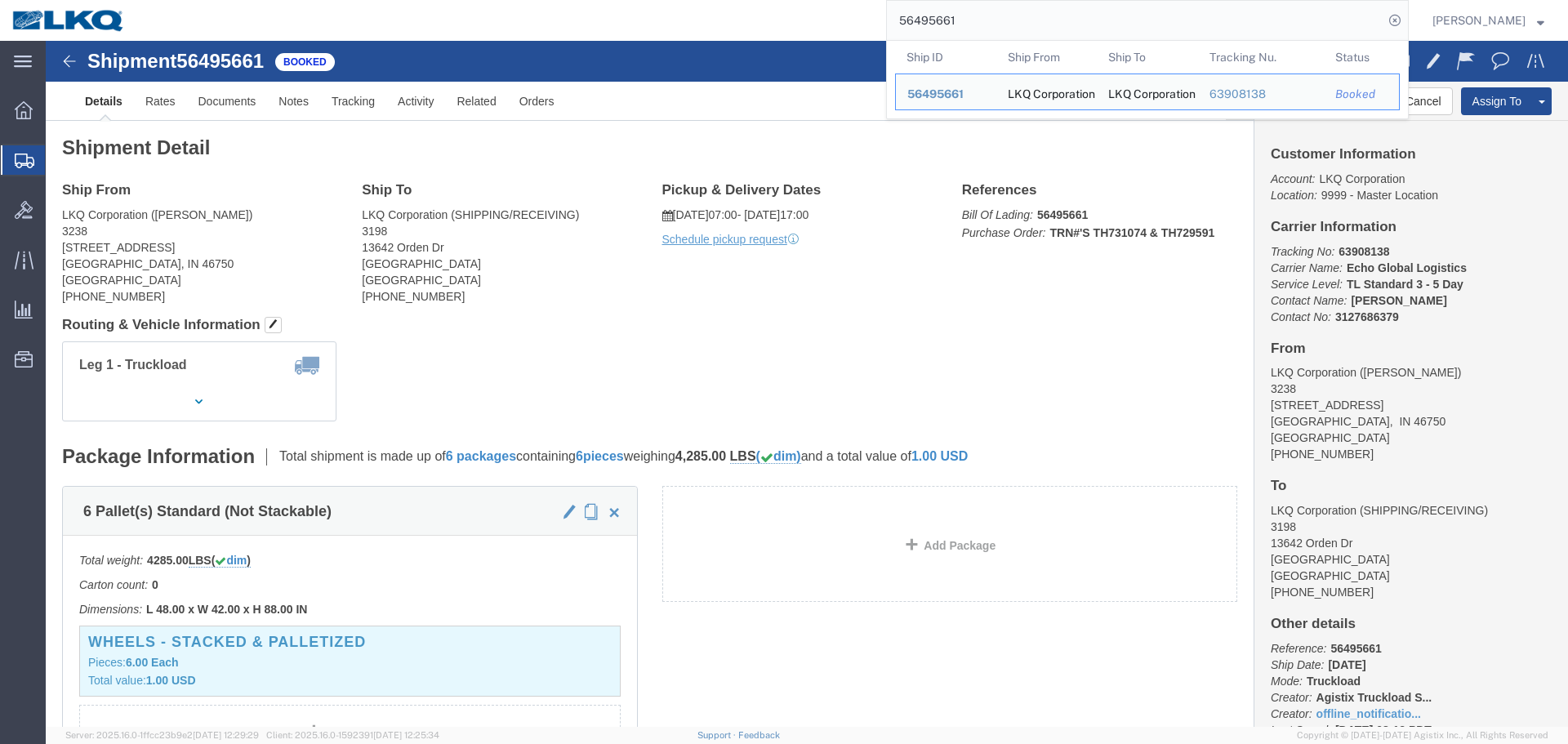
click at [974, 23] on input "56495661" at bounding box center [1134, 20] width 496 height 39
paste input "557"
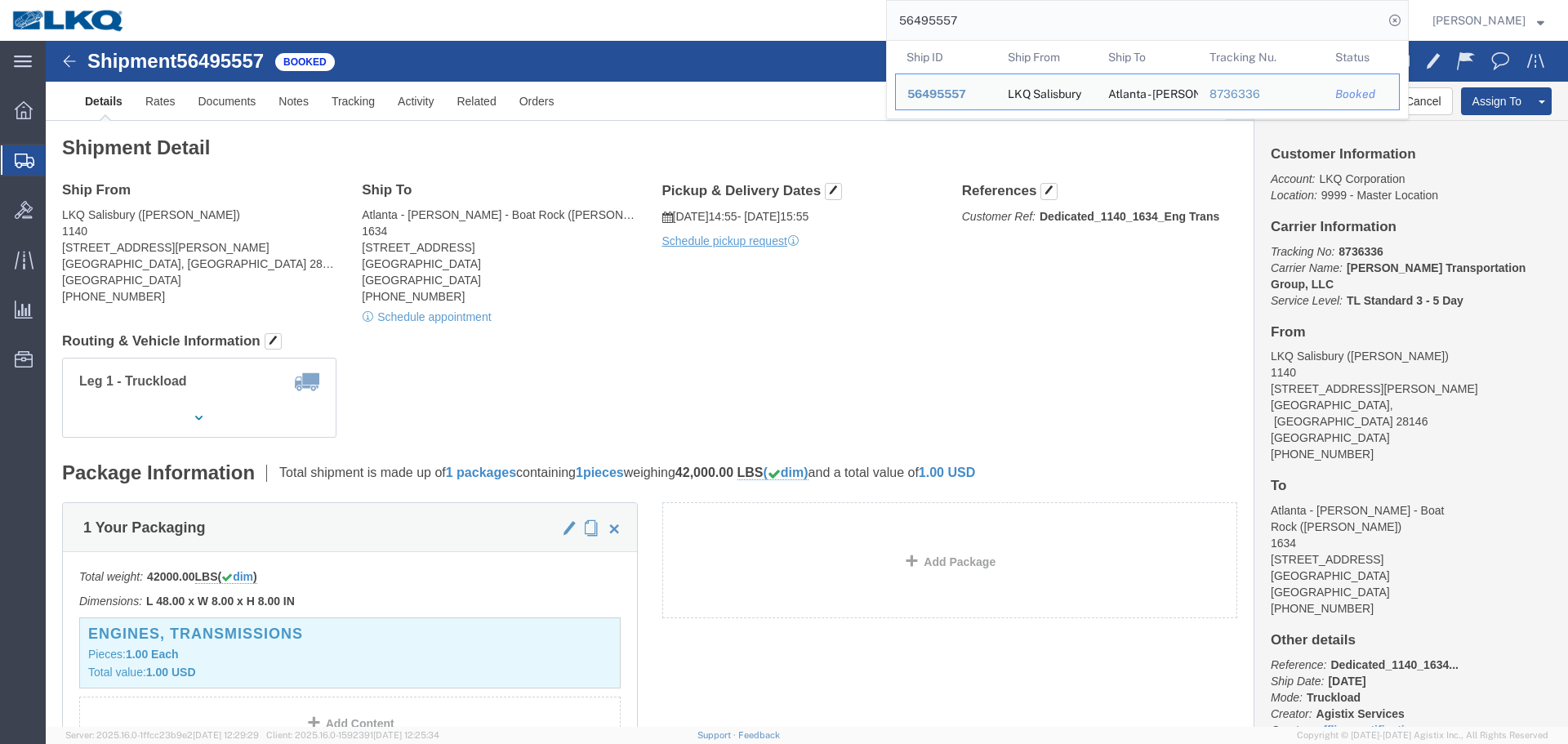
click div "Ship From LKQ Salisbury (Melissa Hunter) 1140 1212 Webb Road Salisbury, NC 2814…"
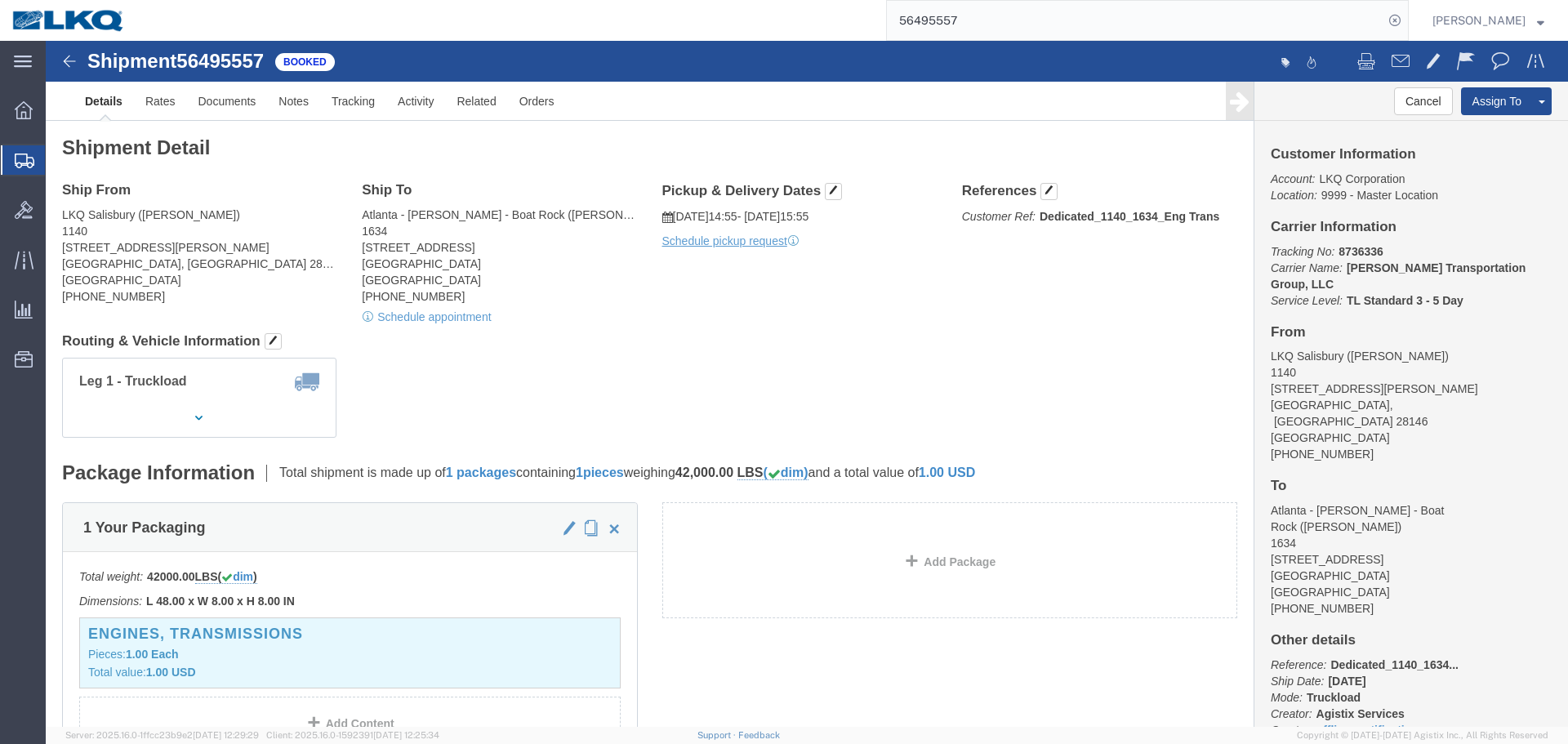
click div "Ship From LKQ Salisbury (Melissa Hunter) 1140 1212 Webb Road Salisbury, NC 2814…"
click button "Cancel"
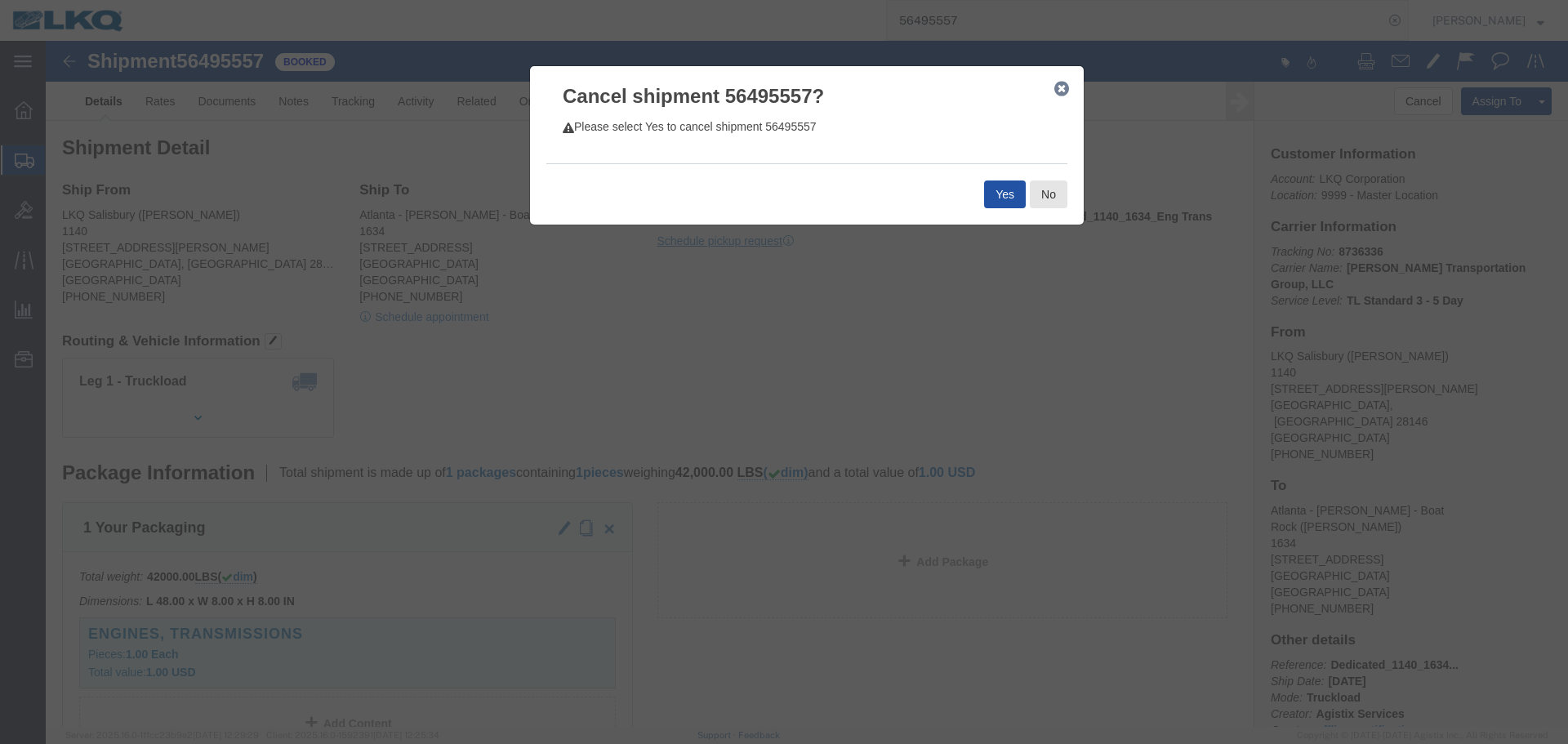
click button "Yes"
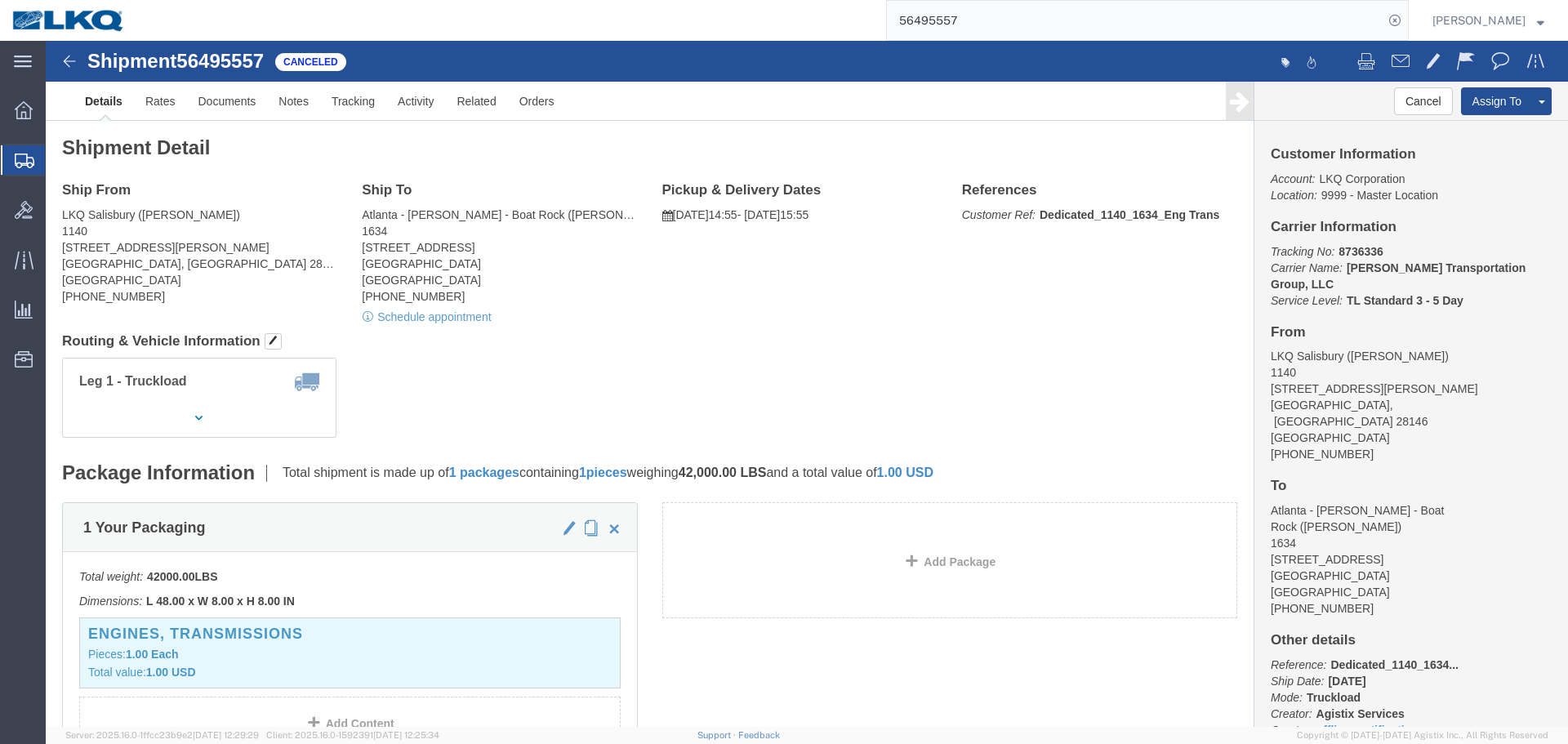
click at [996, 31] on input "56495557" at bounding box center [1134, 20] width 496 height 39
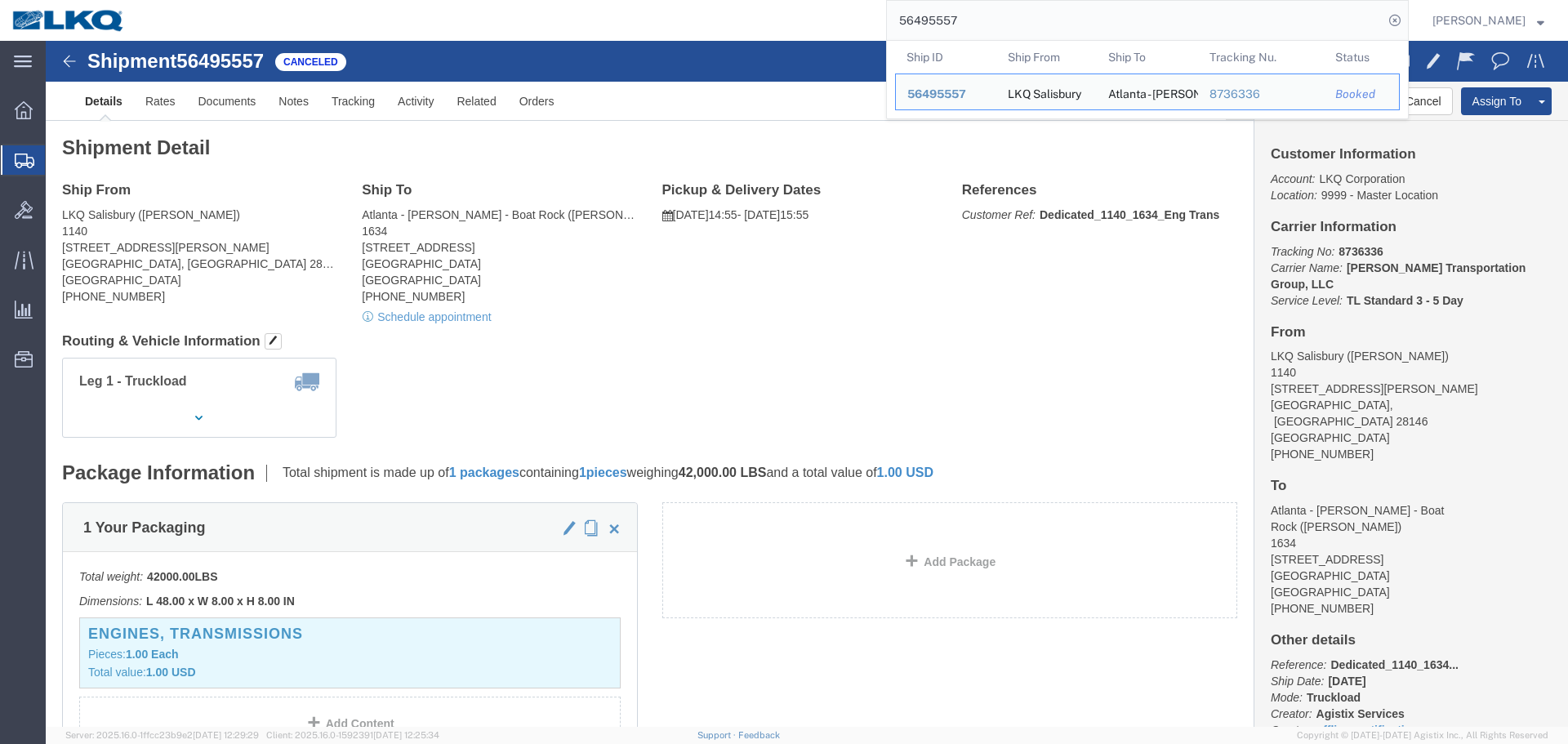
paste input "661"
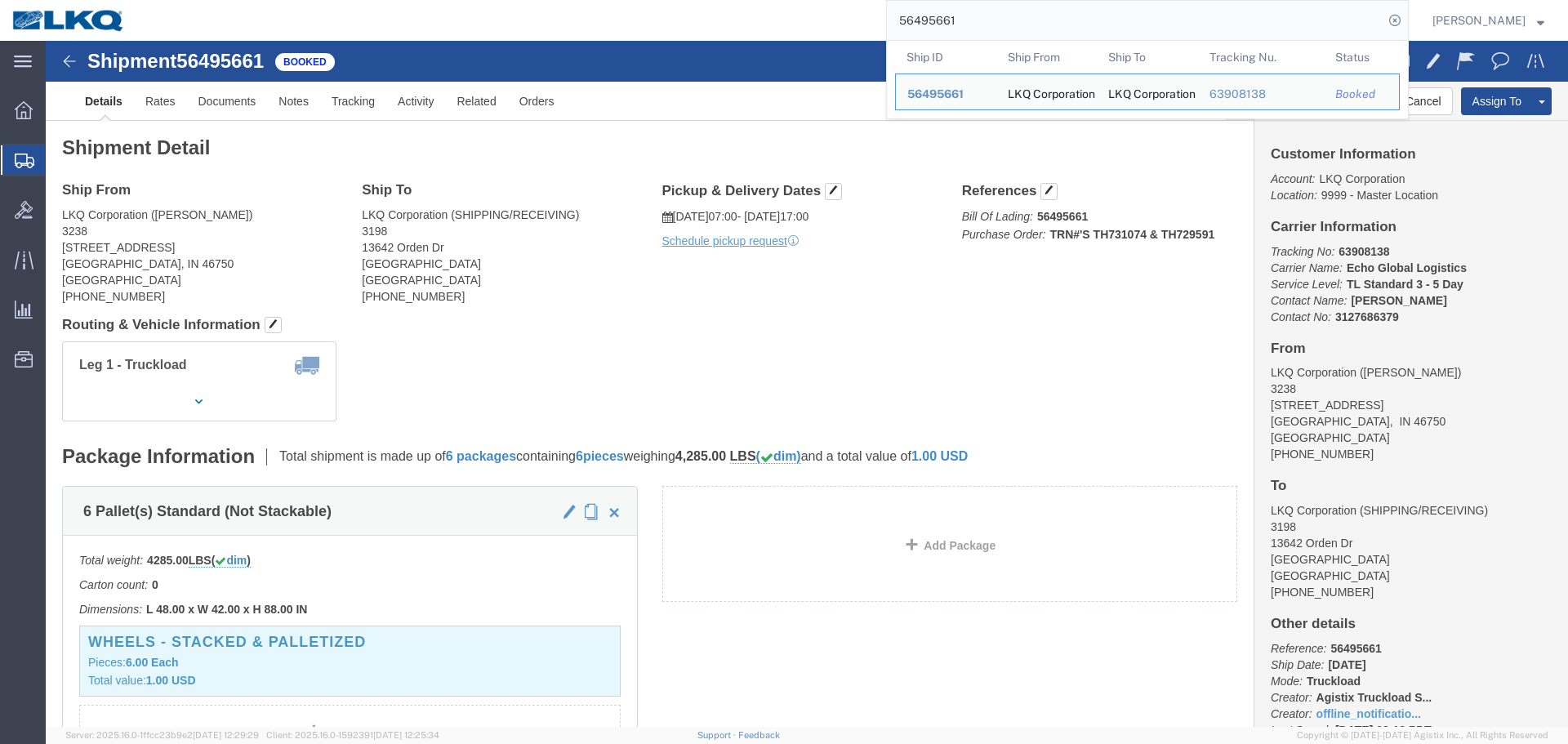
click h4 "Routing & Vehicle Information"
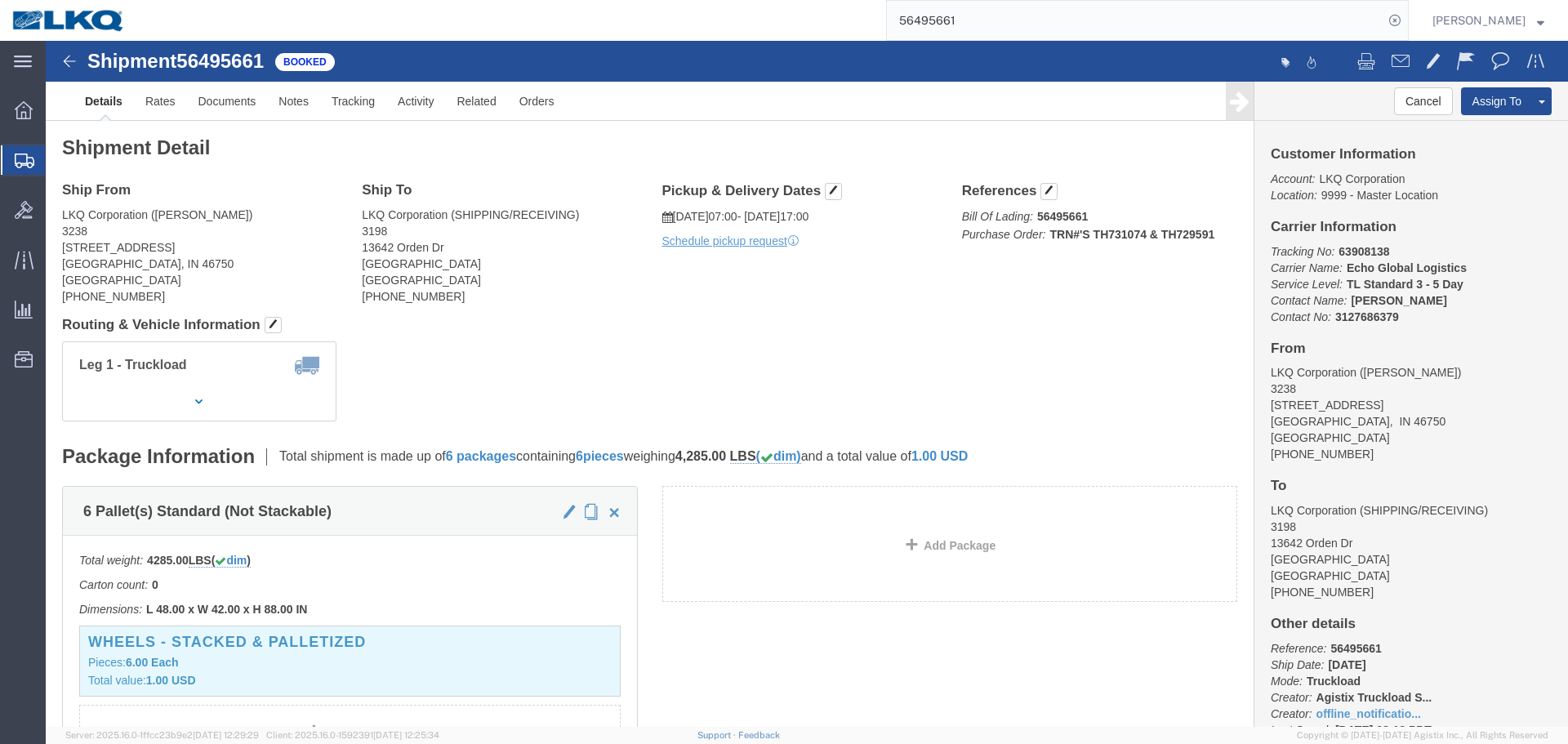
click h4 "Routing & Vehicle Information"
click link "Rates"
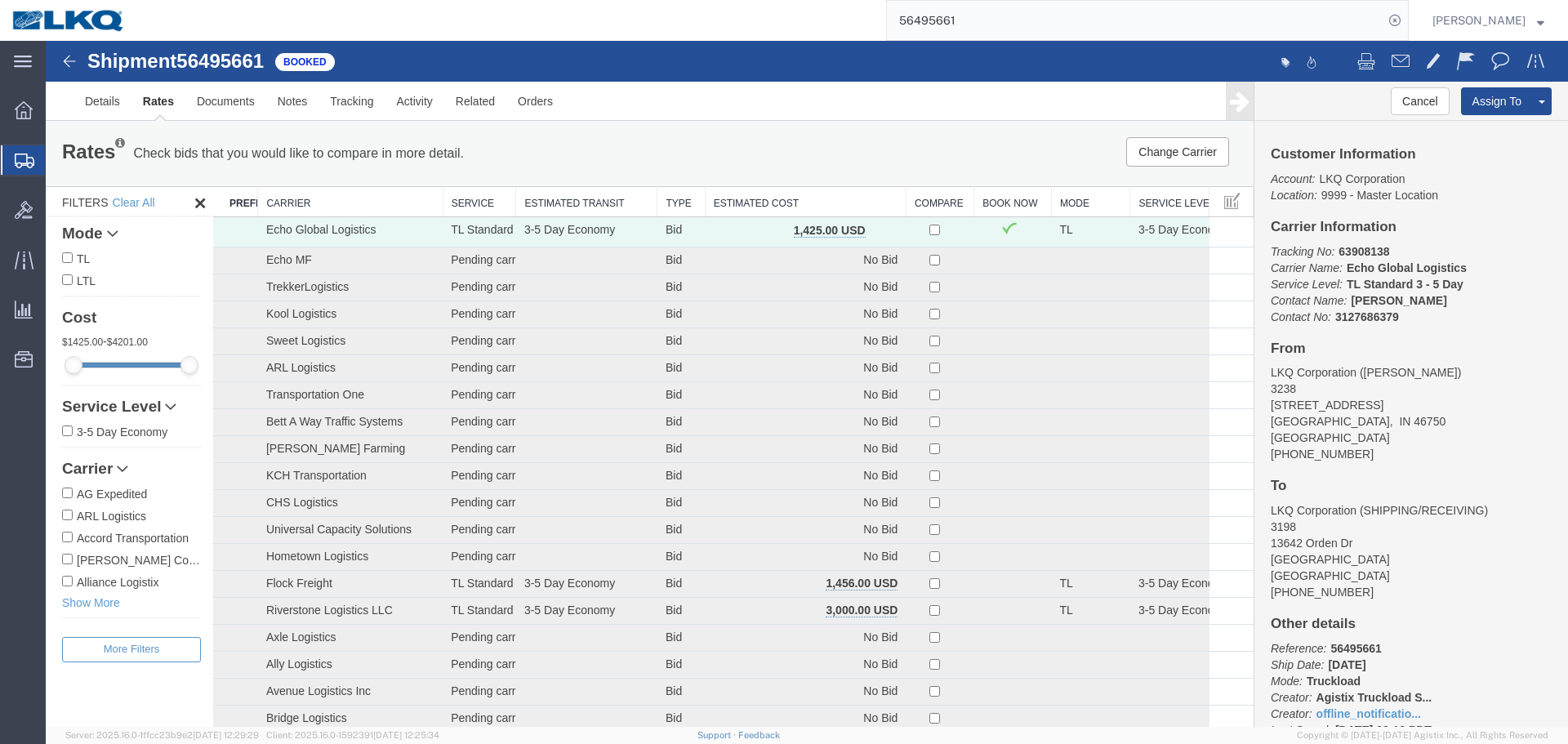
click at [843, 204] on th "Estimated Cost" at bounding box center [805, 202] width 201 height 30
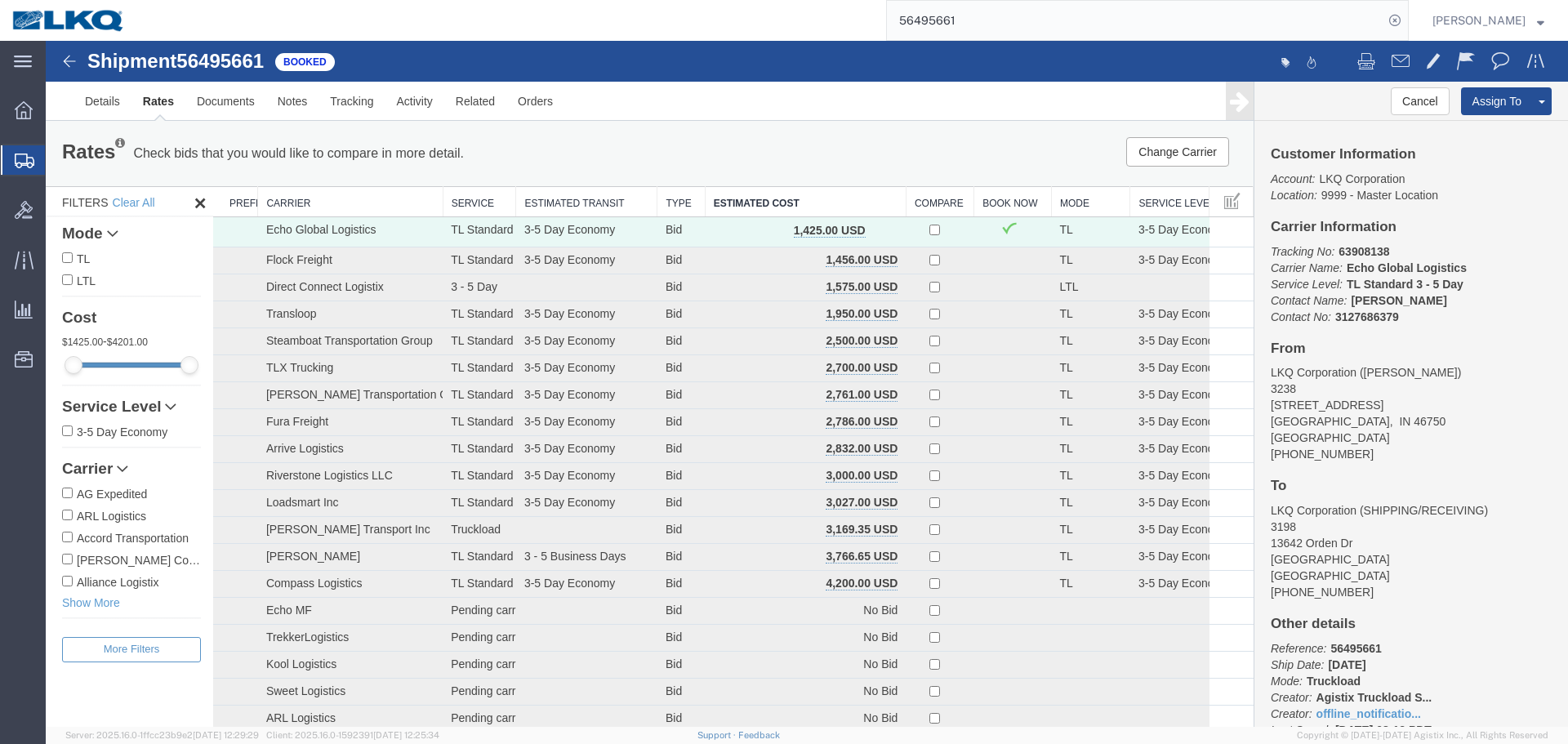
click at [971, 19] on input "56495661" at bounding box center [1134, 20] width 496 height 39
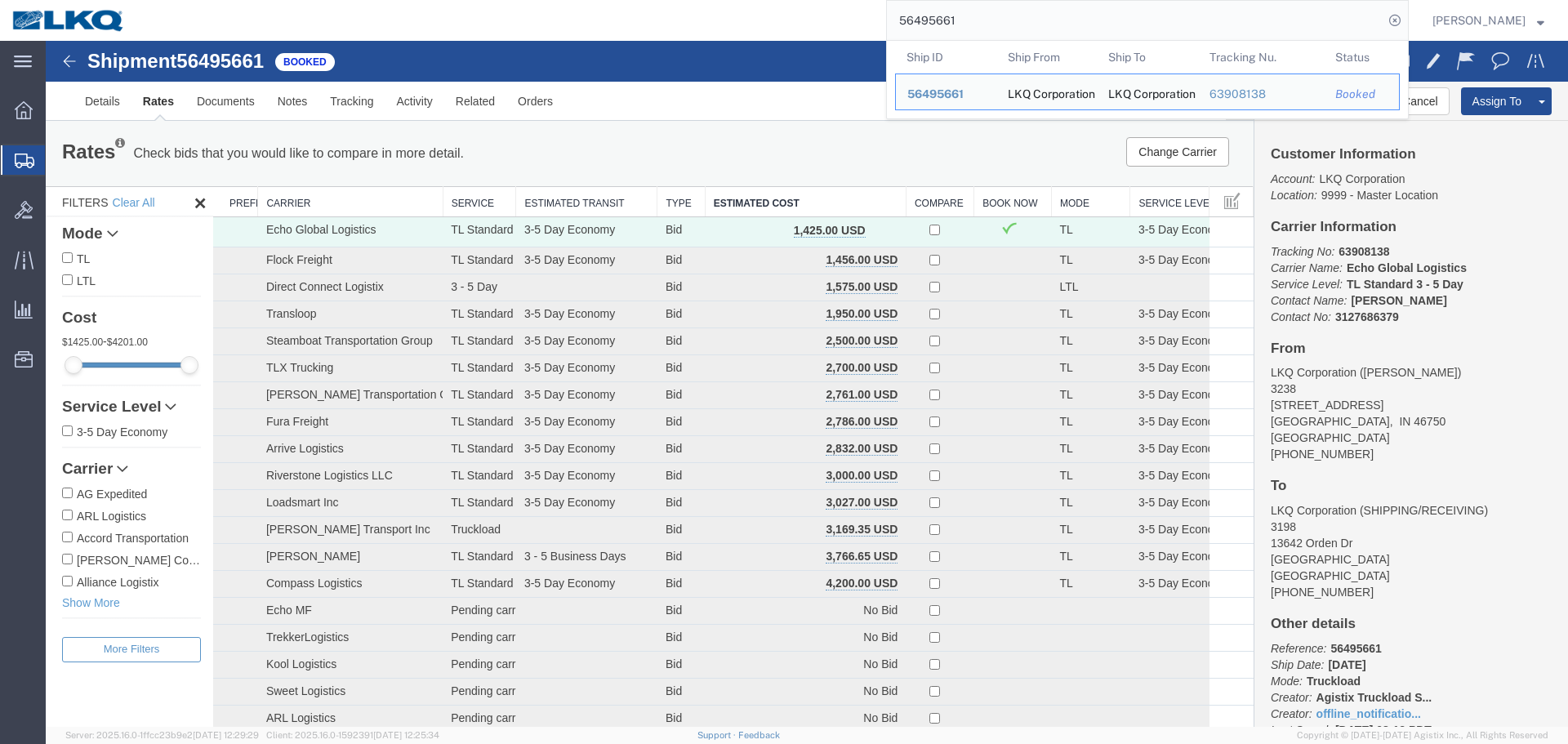
paste input "88445"
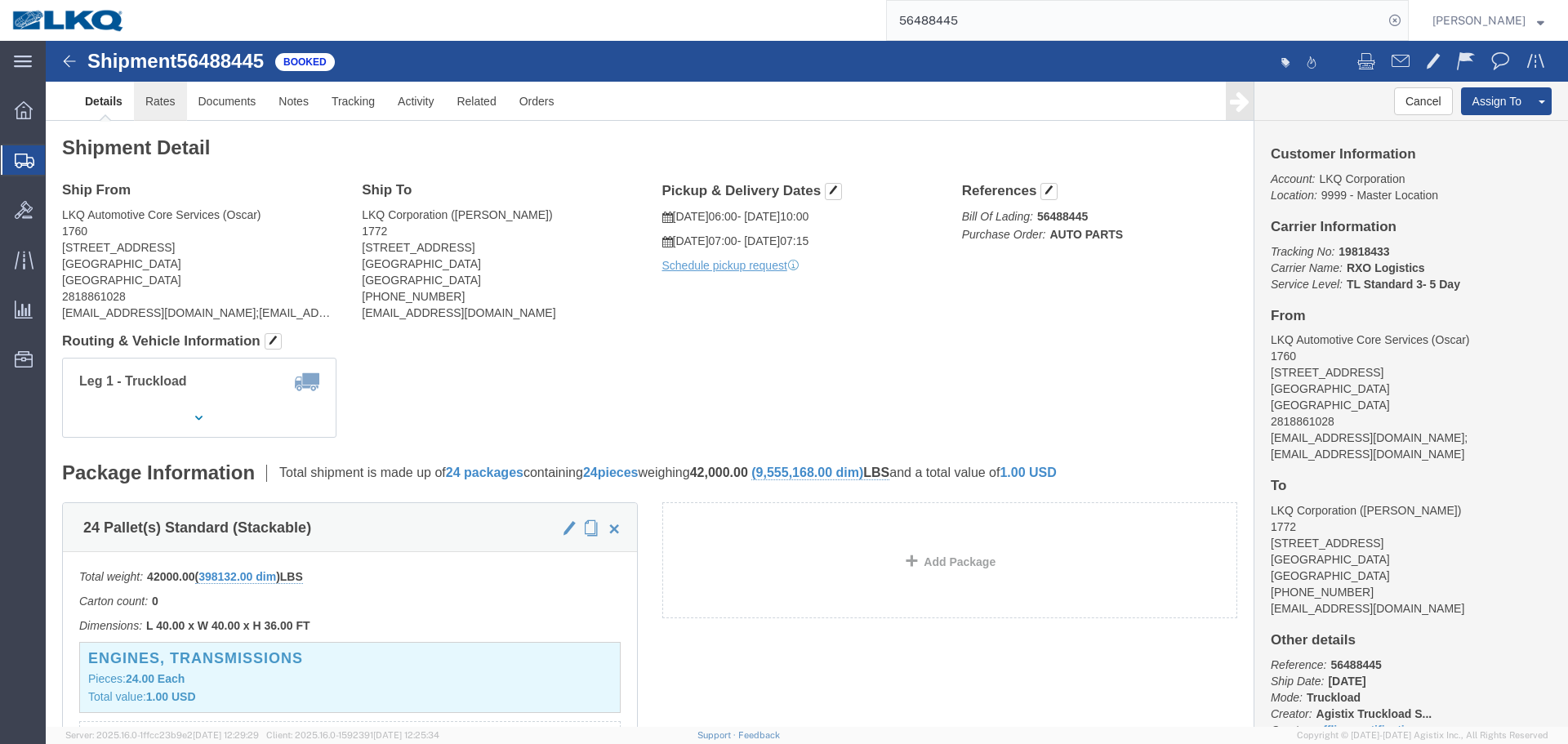
click link "Rates"
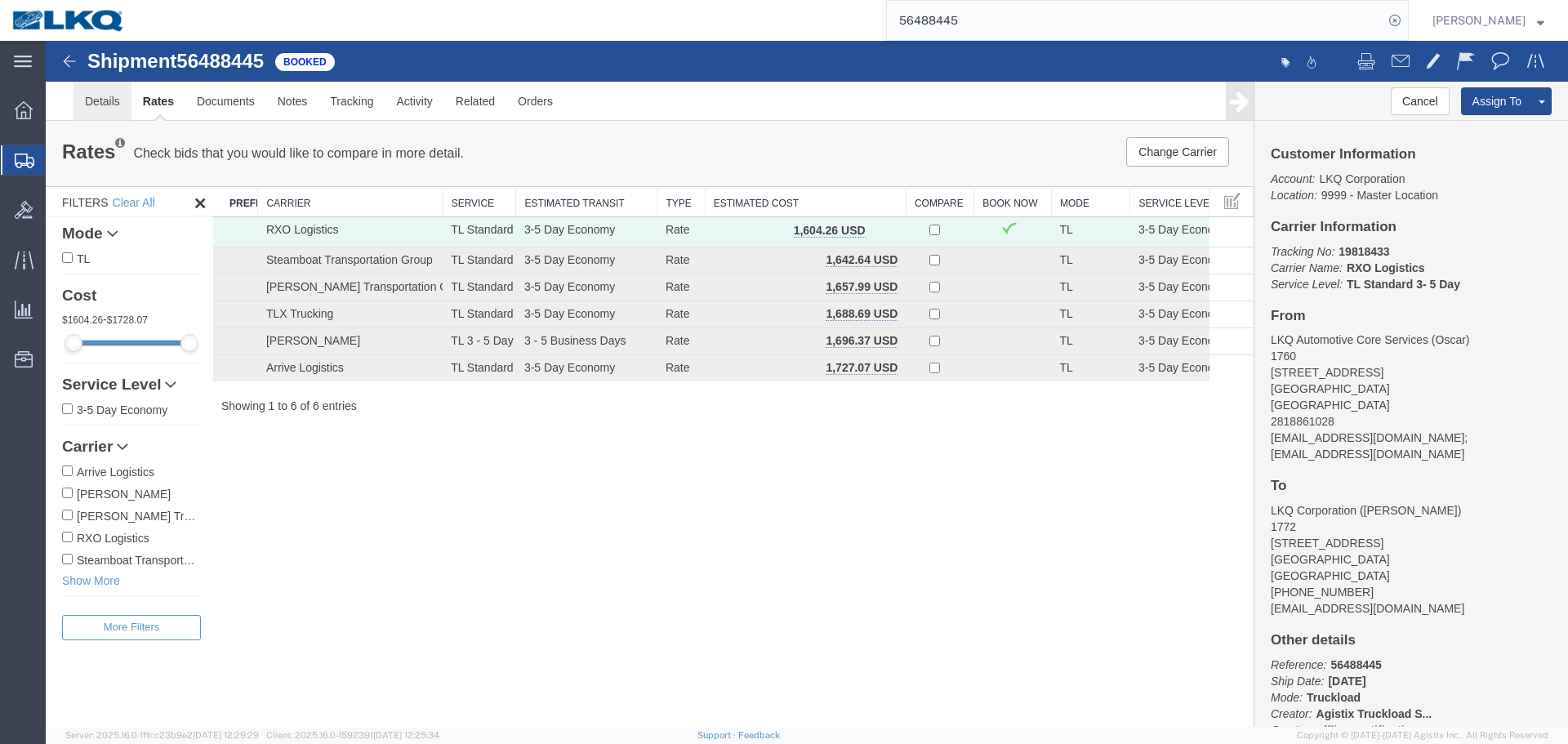
click at [94, 107] on link "Details" at bounding box center [102, 101] width 58 height 39
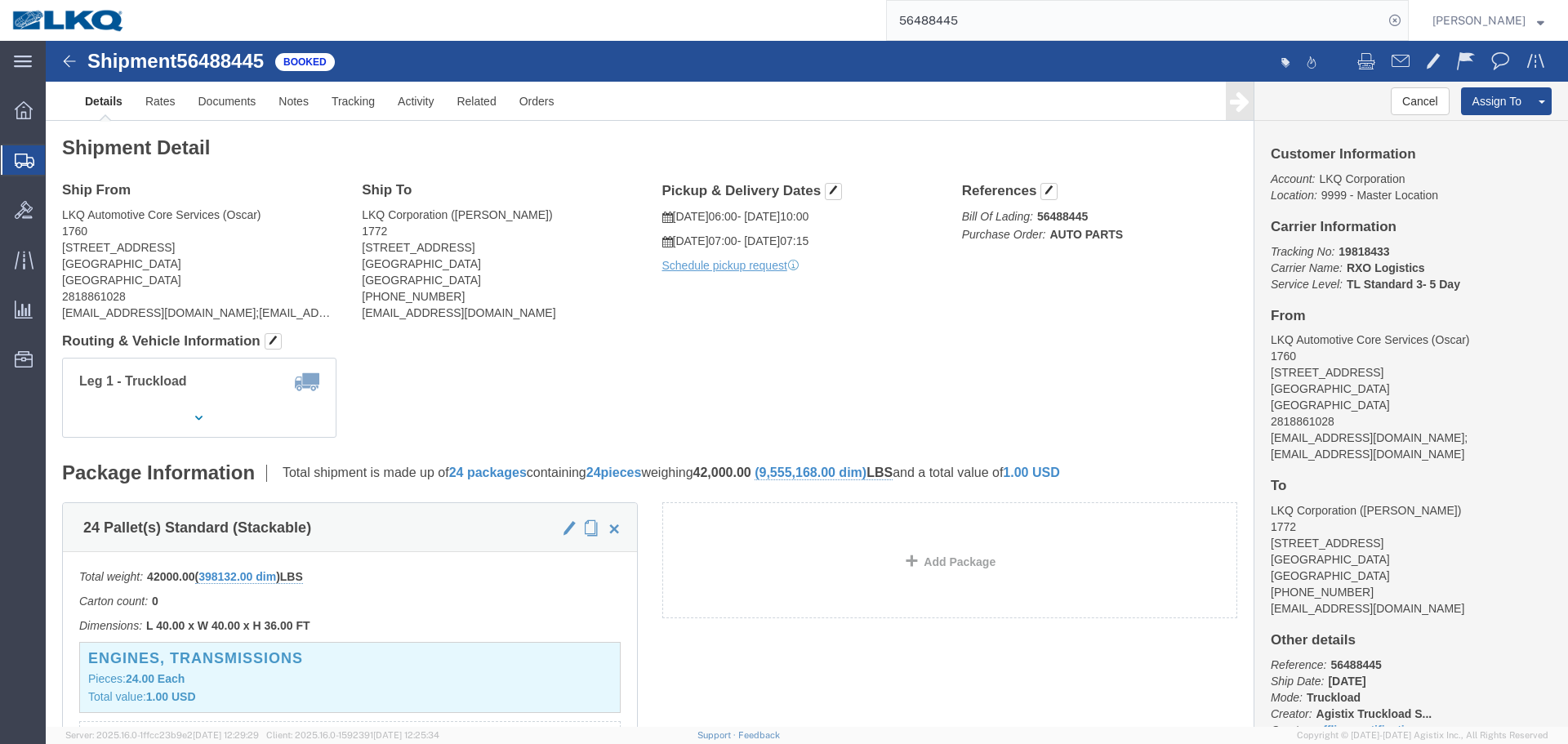
click address "LKQ Automotive Core Services (Oscar) 1760 1714 West Mount Houston Rd Houston, T…"
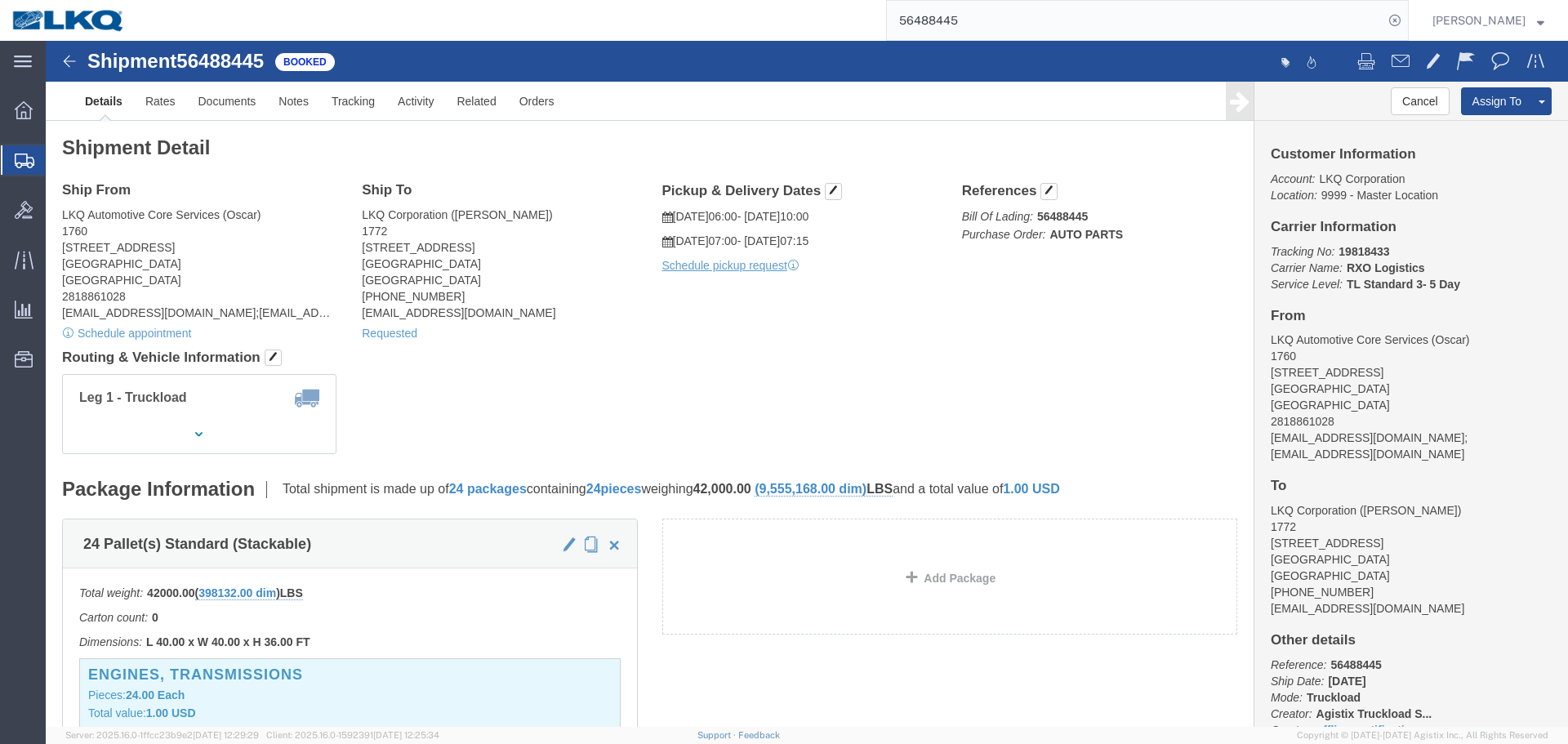
click address "LKQ Automotive Core Services (Oscar) 1760 1714 West Mount Houston Rd Houston, T…"
copy address "77038"
click address "LKQ Corporation (Brian Schmidt) 1772 32 Dart Rd Newnan, GA 30265 United States …"
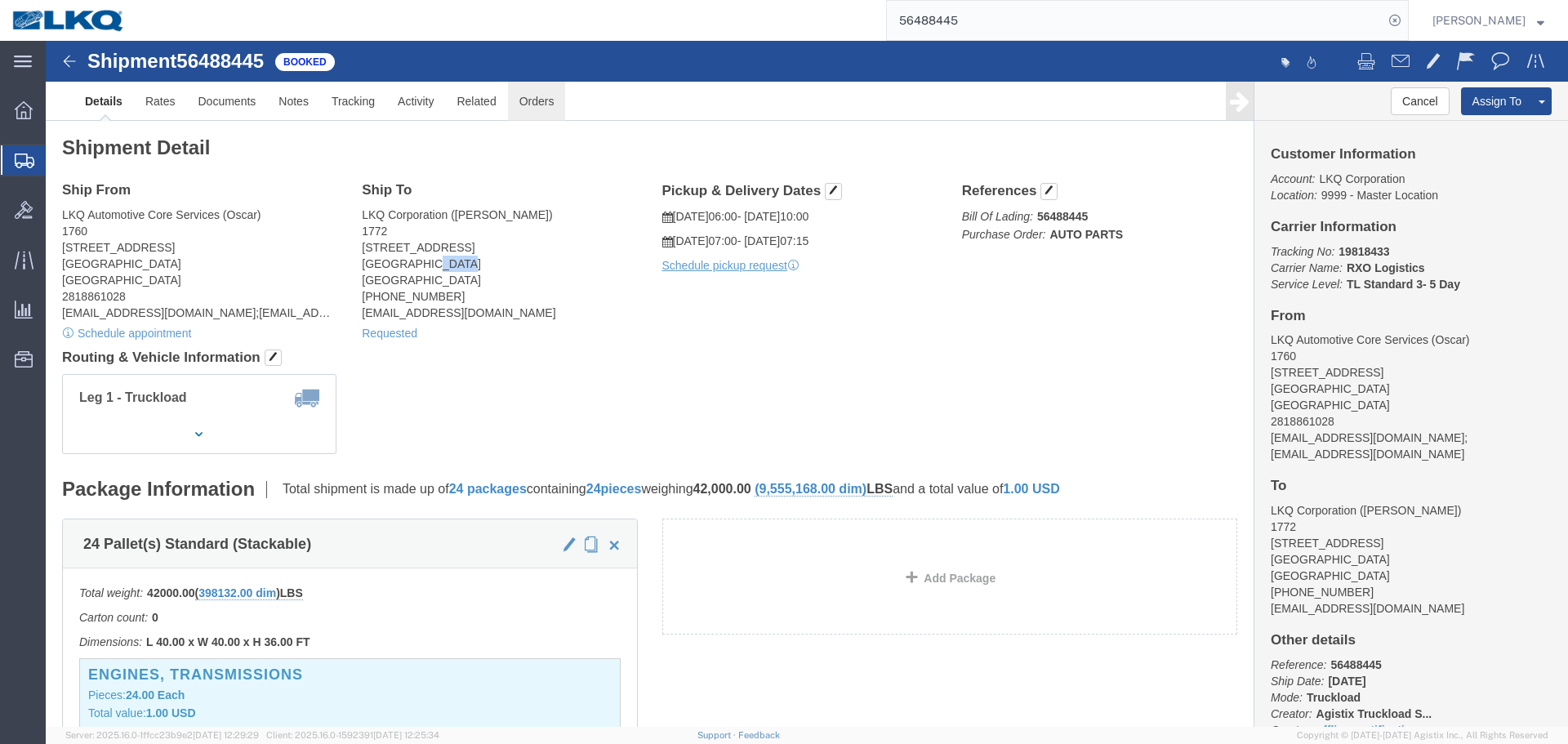
copy address "30265"
click div "Ship From LKQ Automotive Core Services (Oscar) 1760 1714 West Mount Houston Rd …"
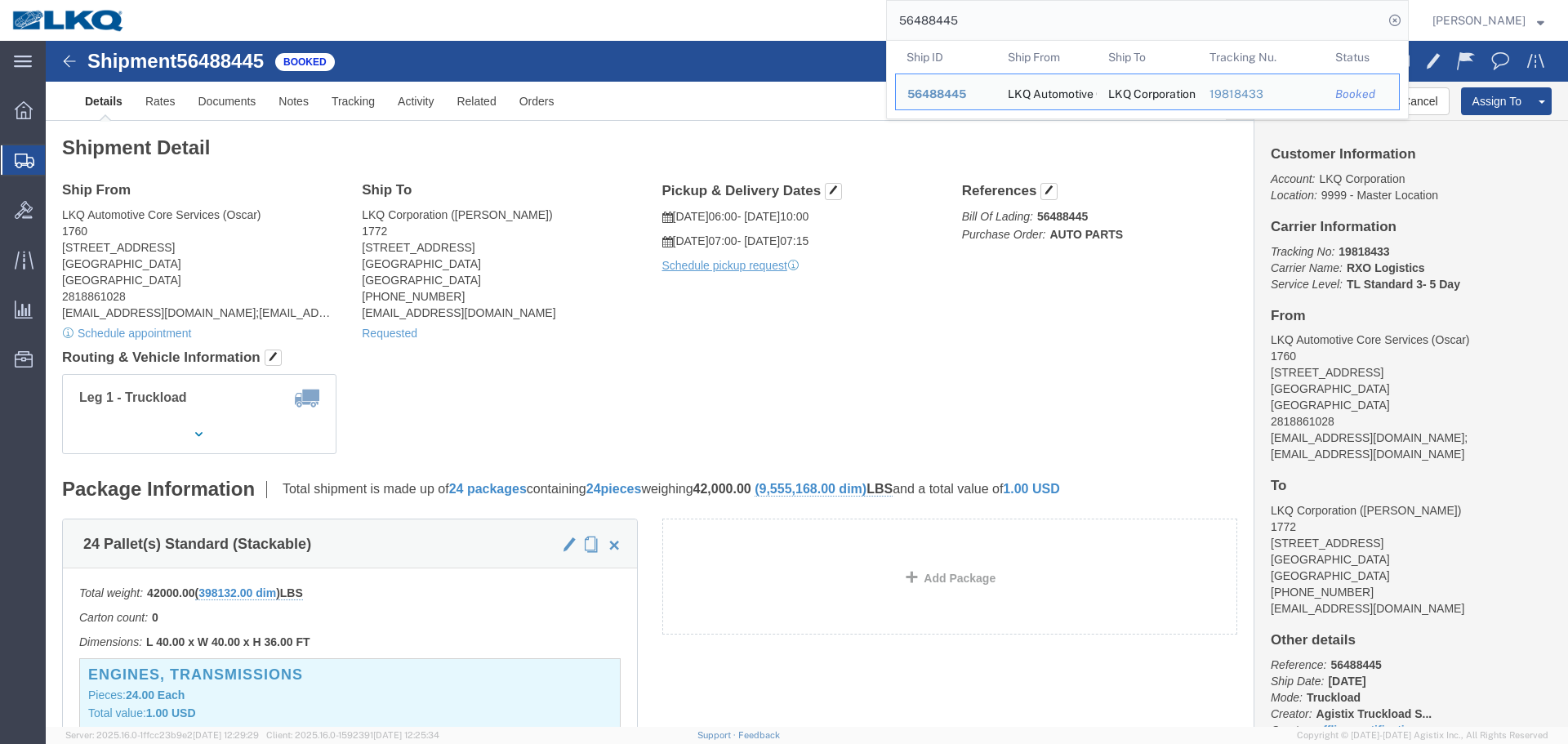
click at [976, 28] on input "56488445" at bounding box center [1134, 20] width 496 height 39
paste input "373656"
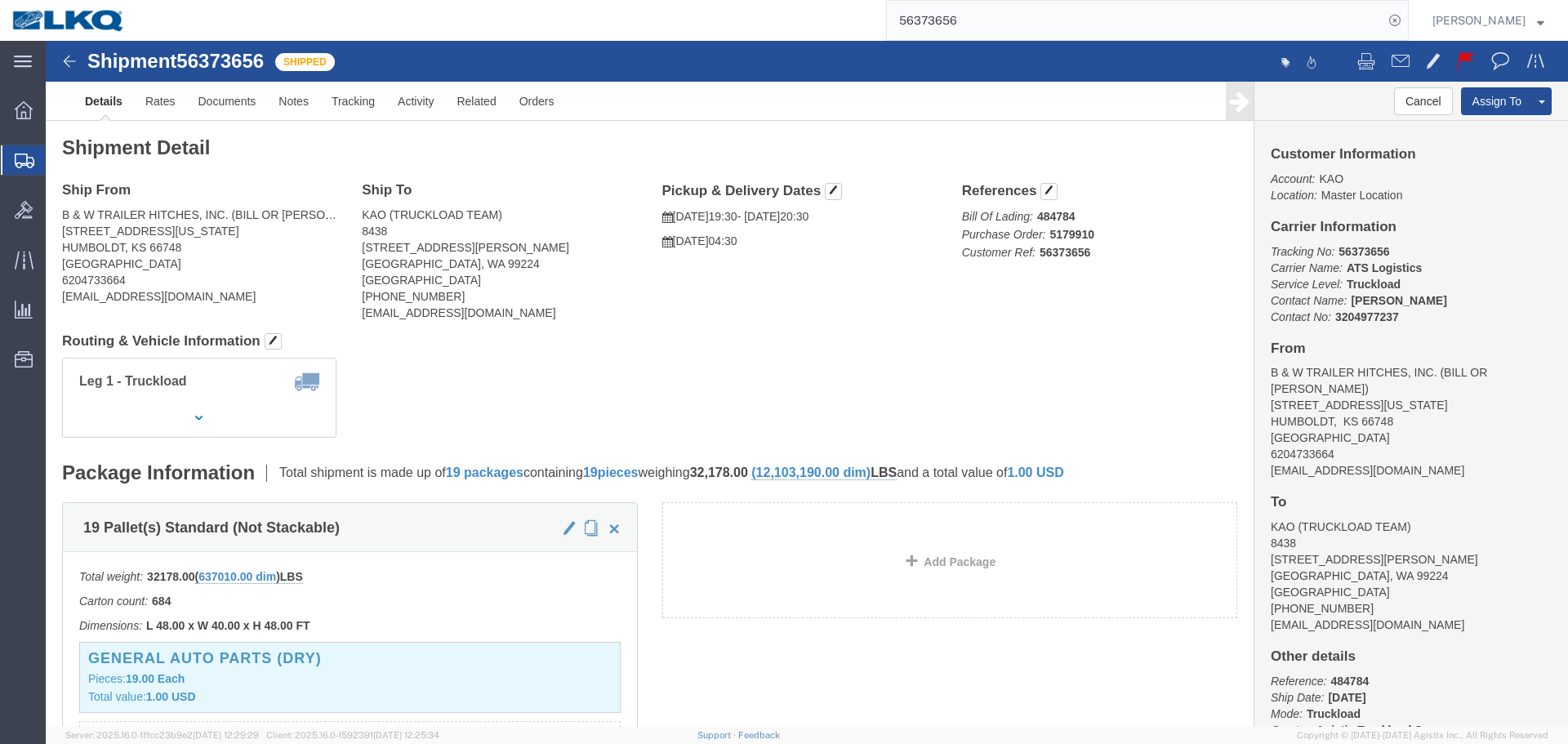
click div "Ship From B & W TRAILER HITCHES, INC. (BILL OR GARY) 1216 HAWAII ROAD HUMBOLDT,…"
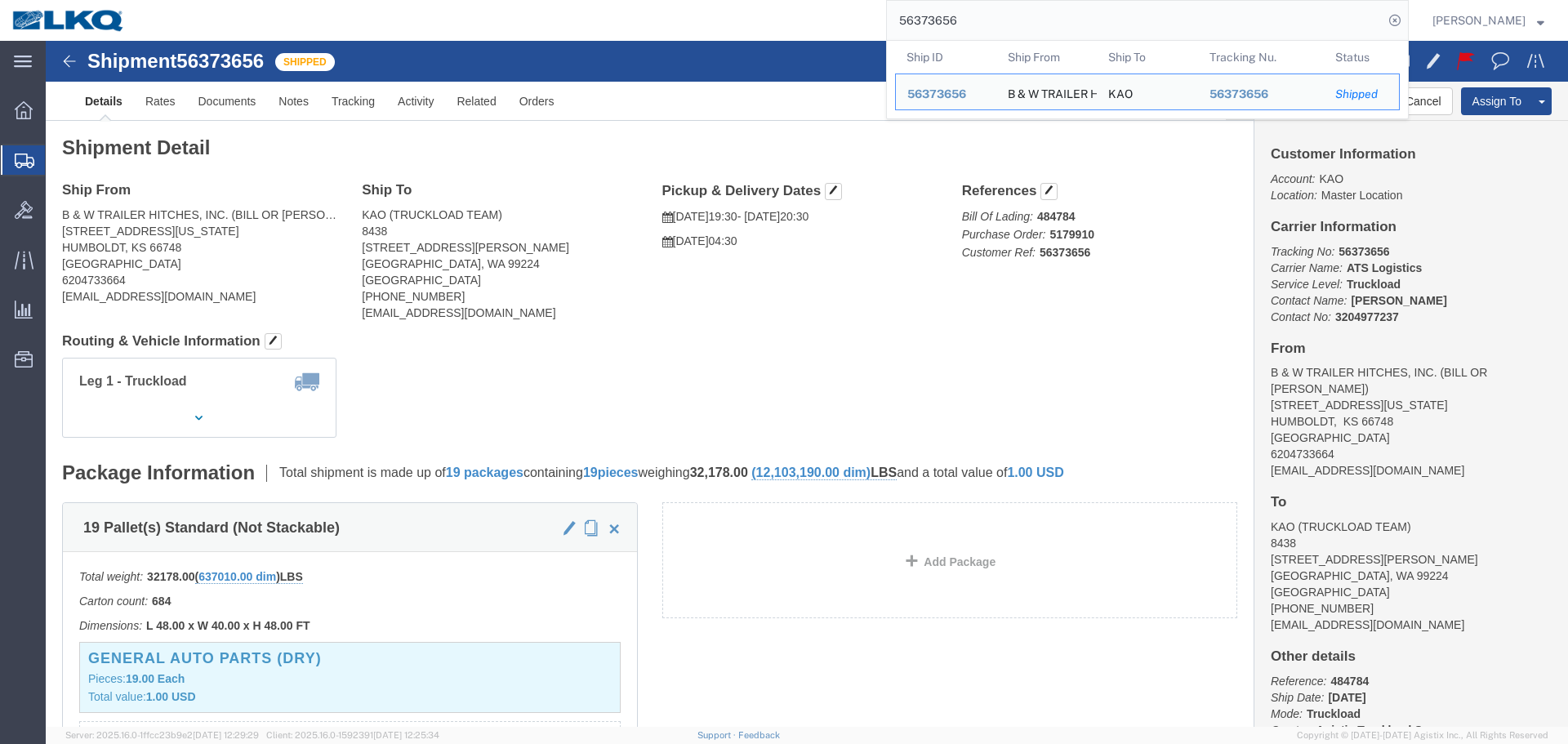
click at [1017, 25] on input "56373656" at bounding box center [1134, 20] width 496 height 39
paste input "472870"
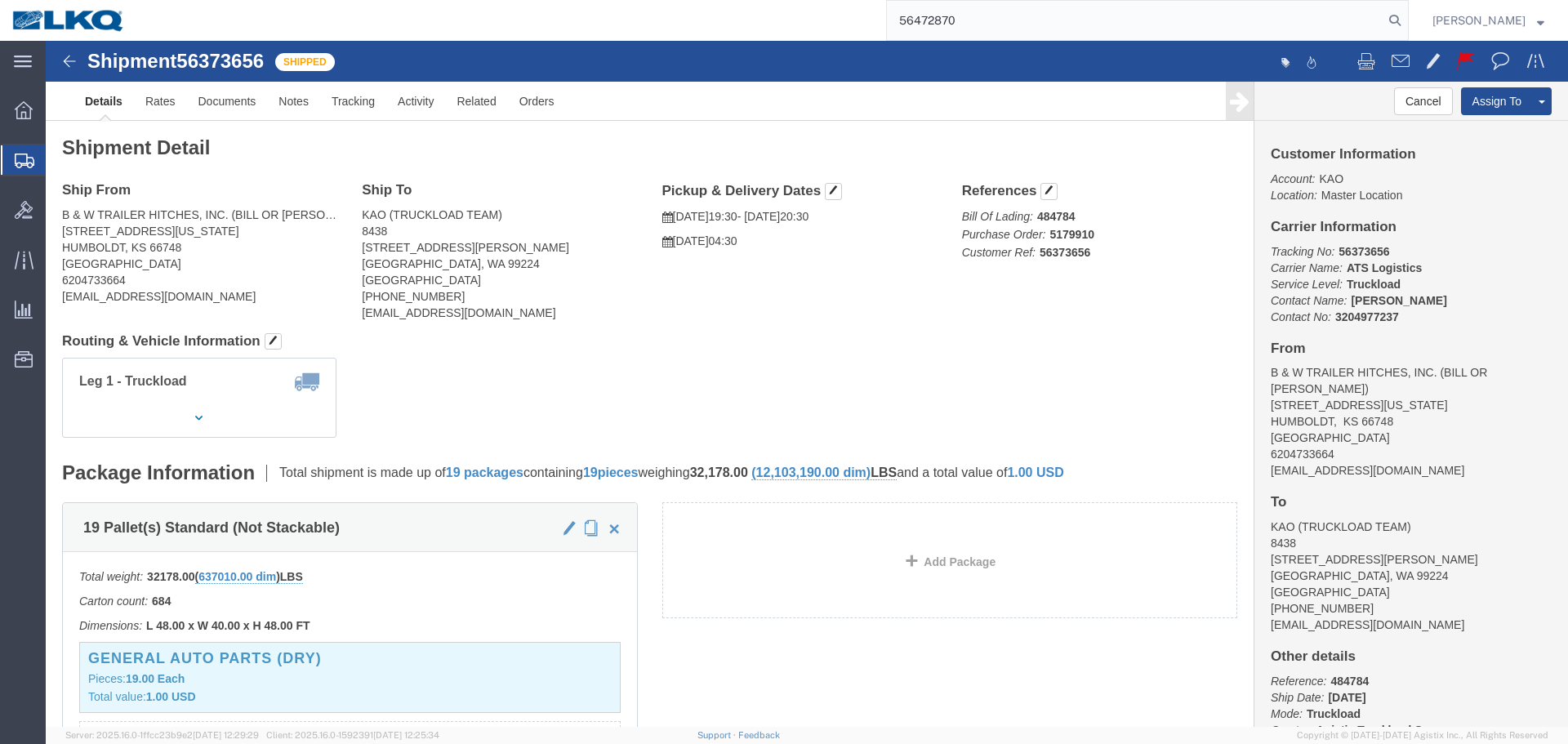
type input "56472870"
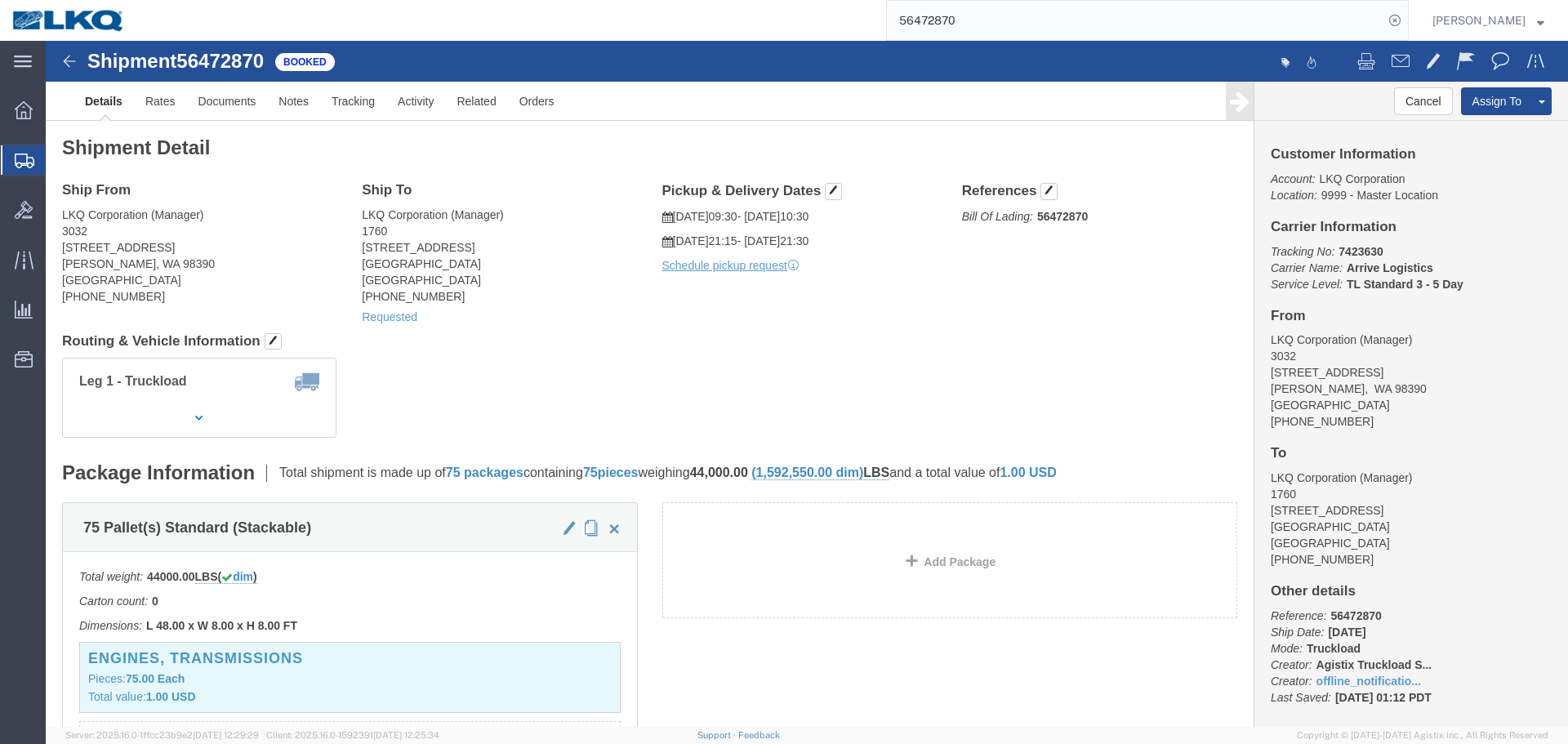
click div "Leg 1 - Truckload Vehicle 1: Standard Dry Van (53 Feet) Number of trucks: 1"
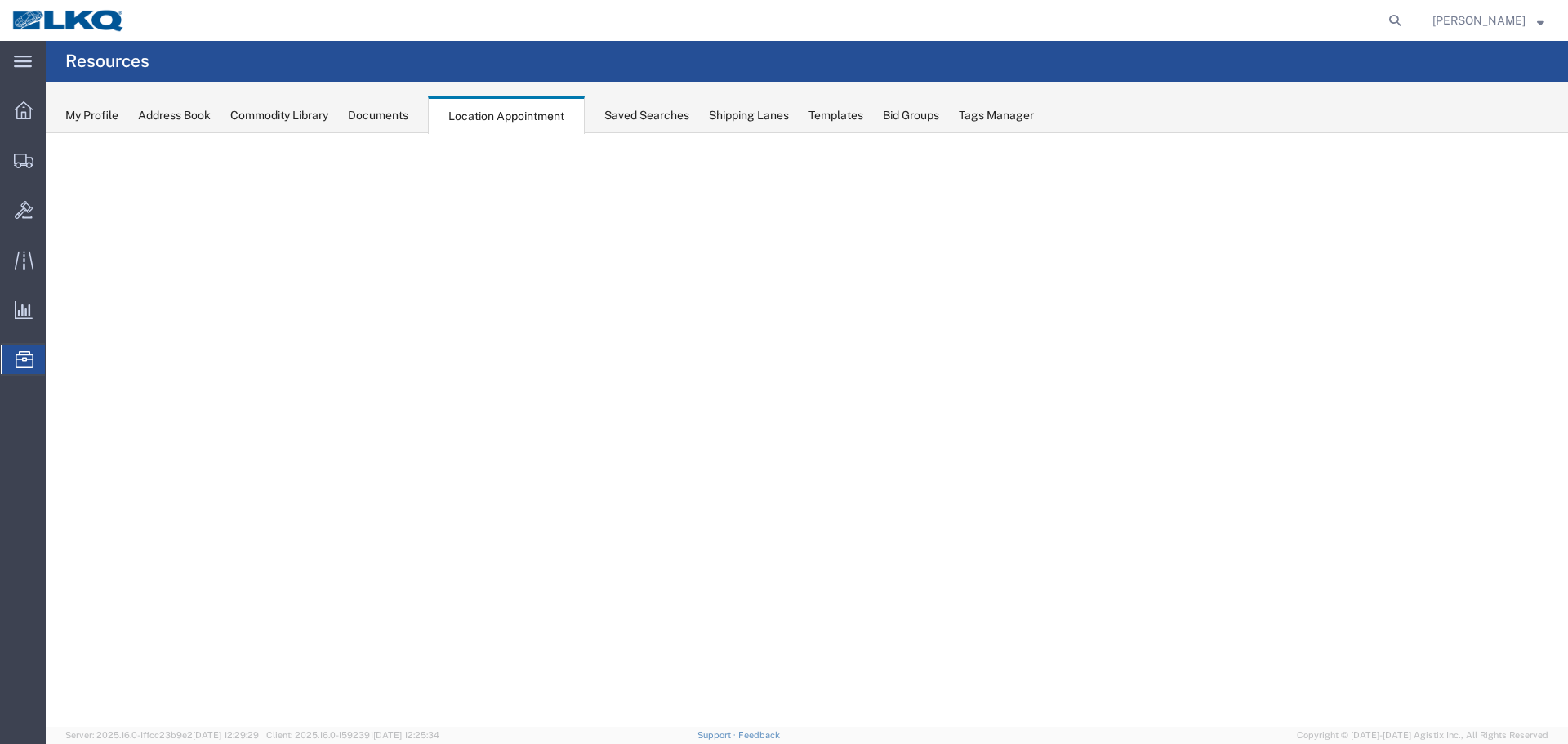
select select "27634"
select select "agendaWeek"
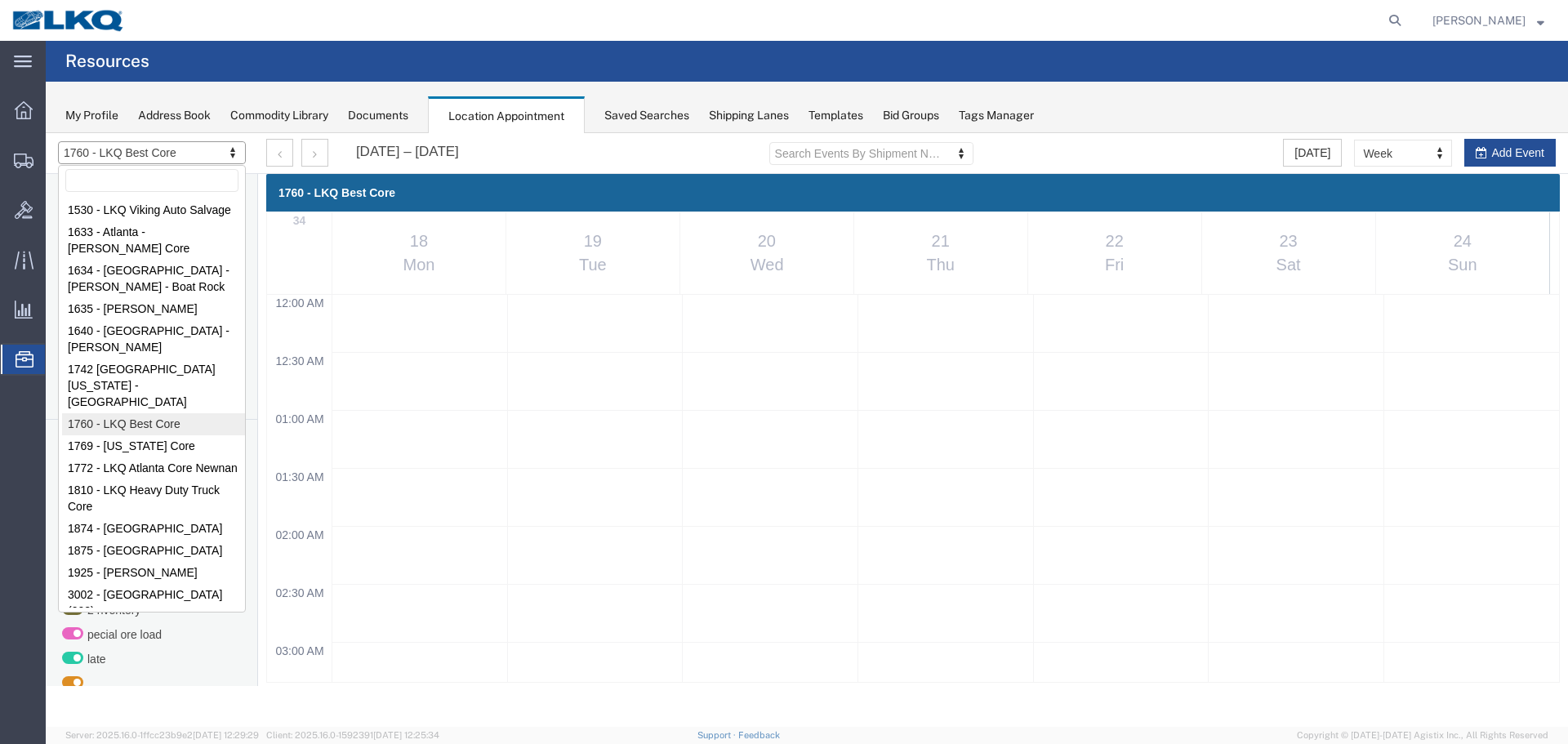
scroll to position [941, 0]
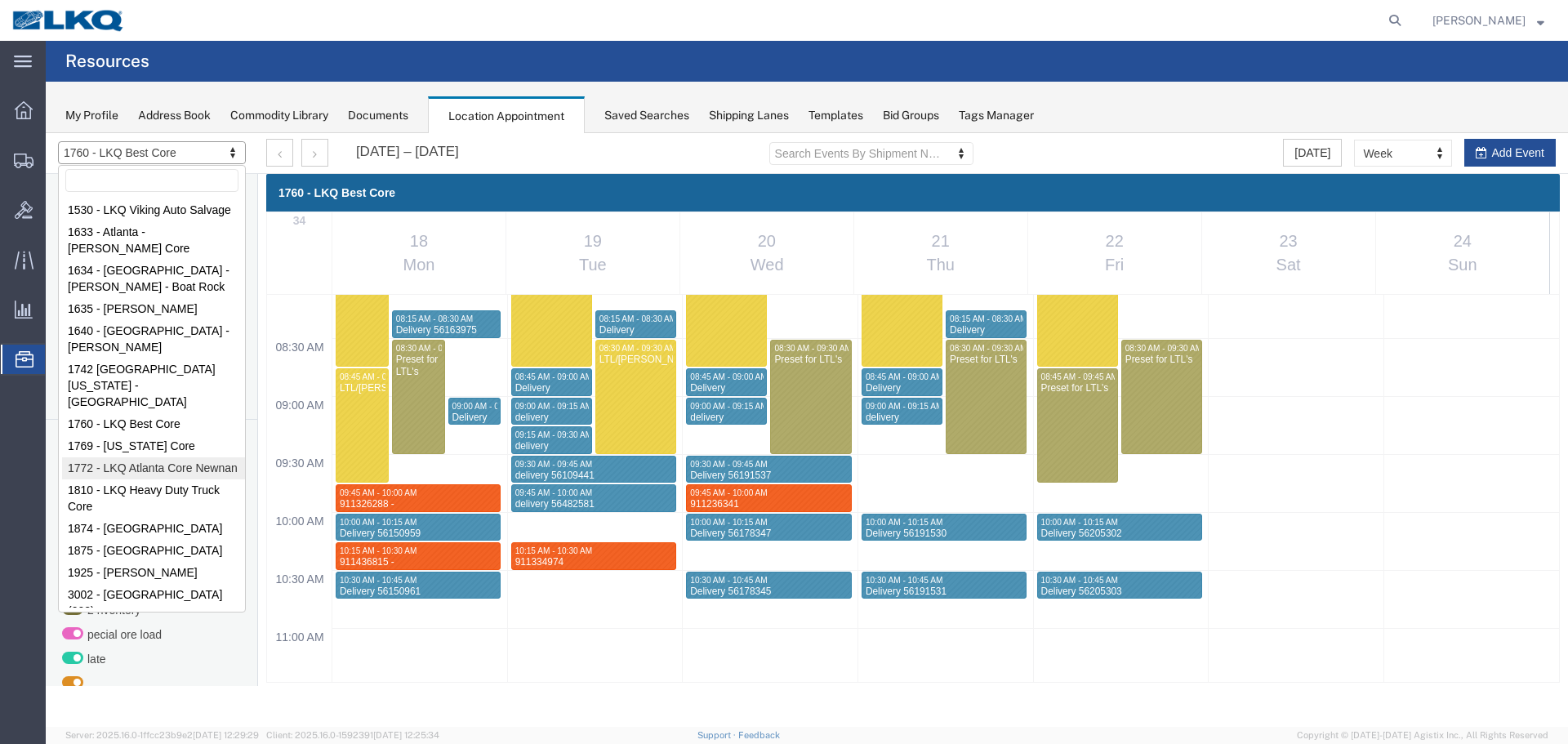
select select "30704"
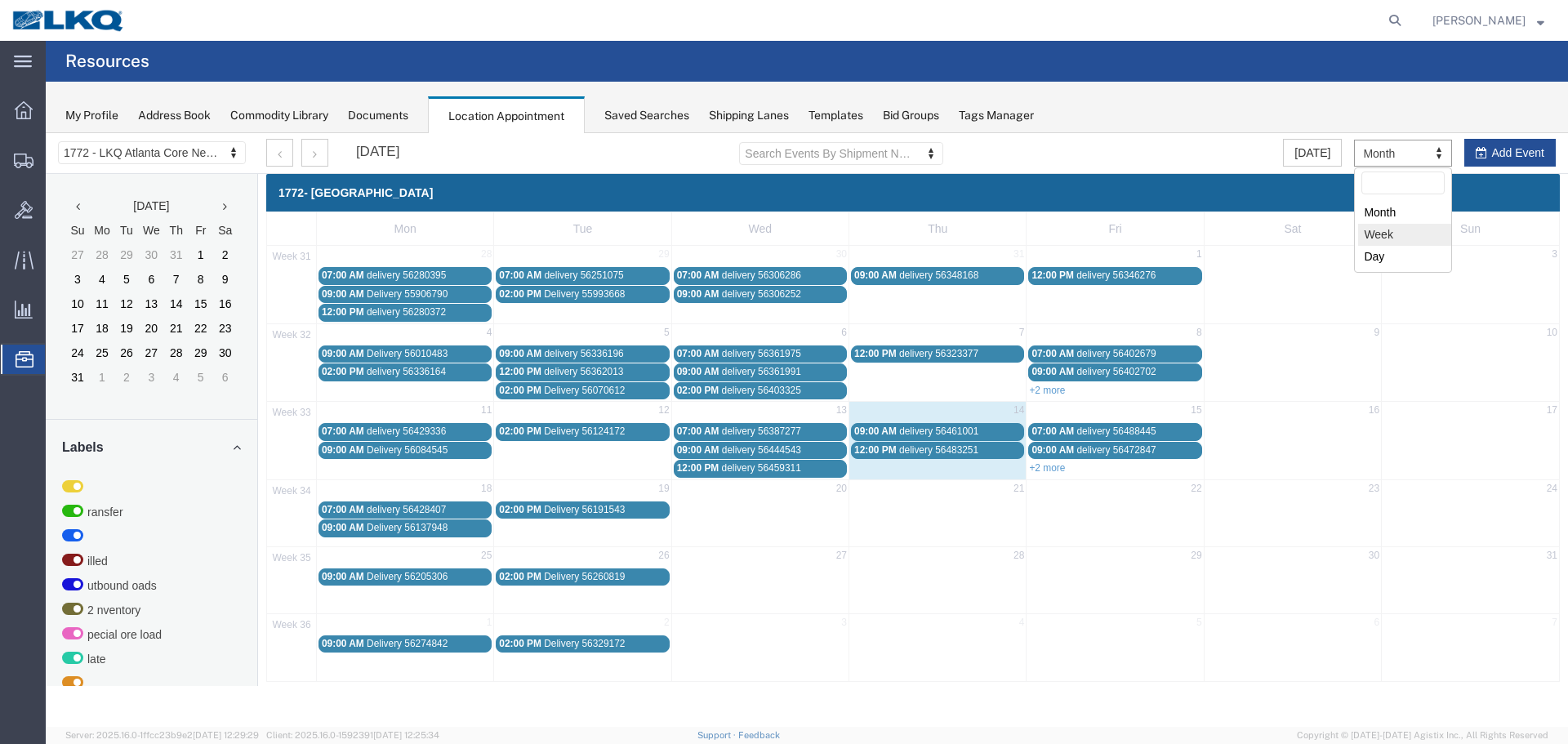
select select "agendaWeek"
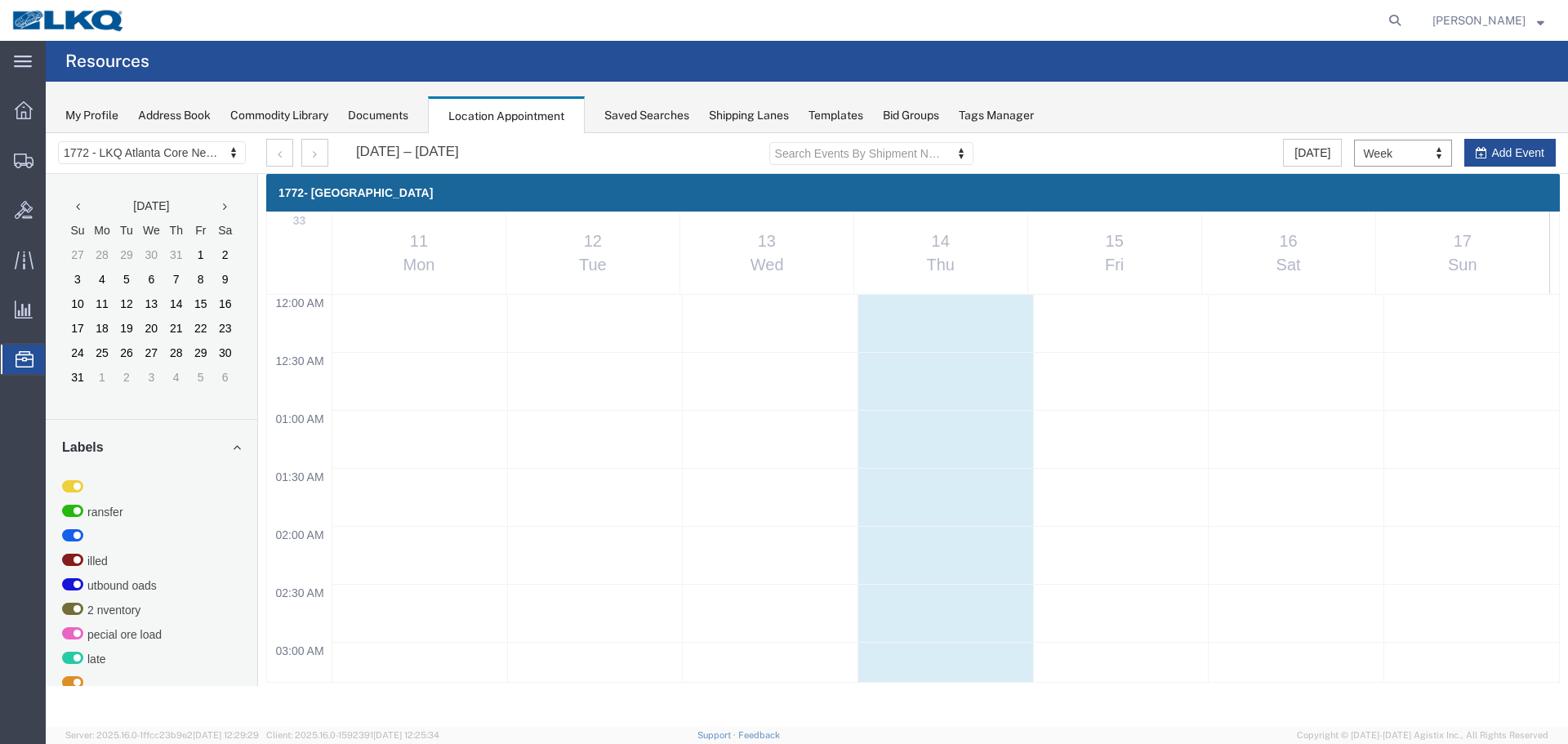
scroll to position [696, 0]
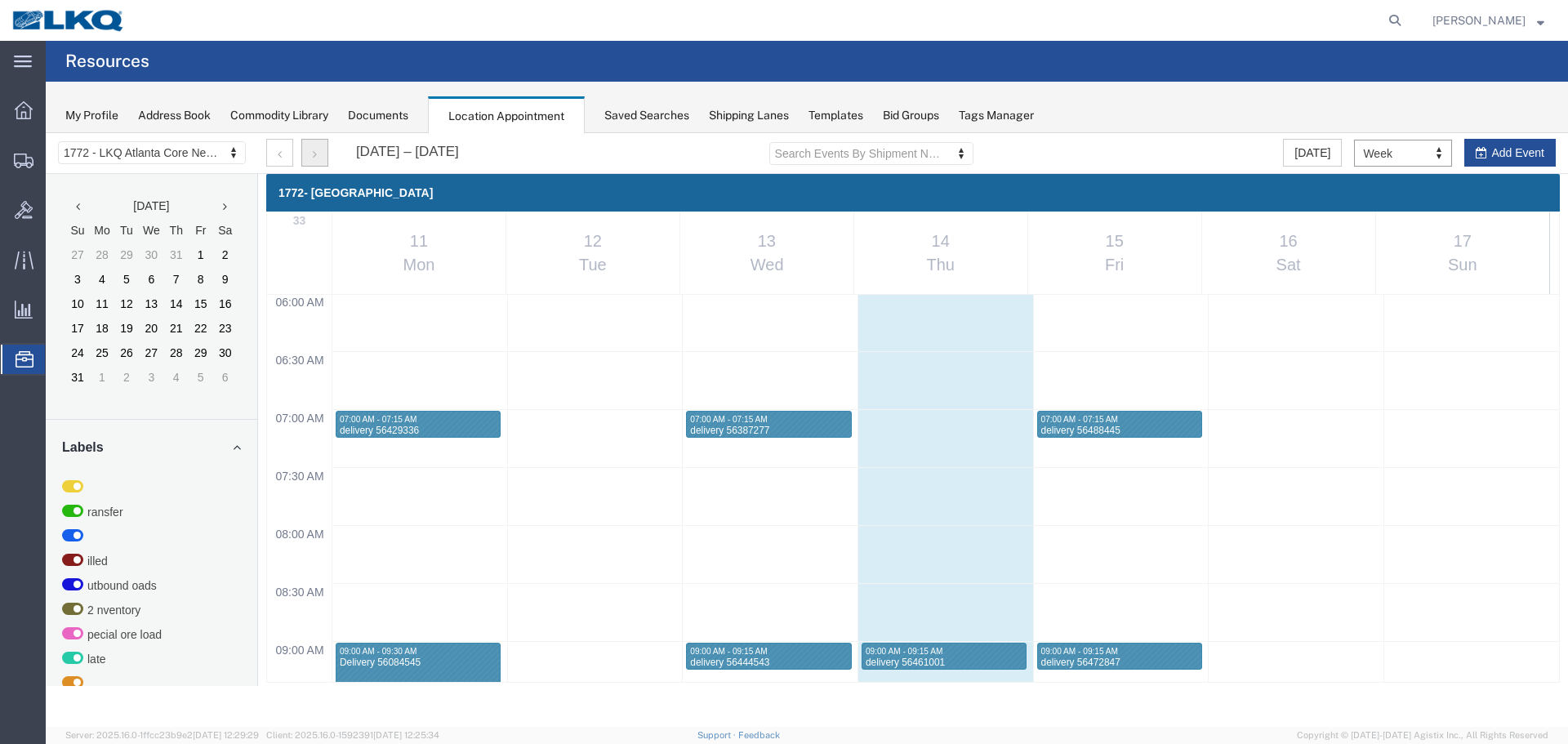
click at [327, 152] on button "button" at bounding box center [314, 152] width 27 height 28
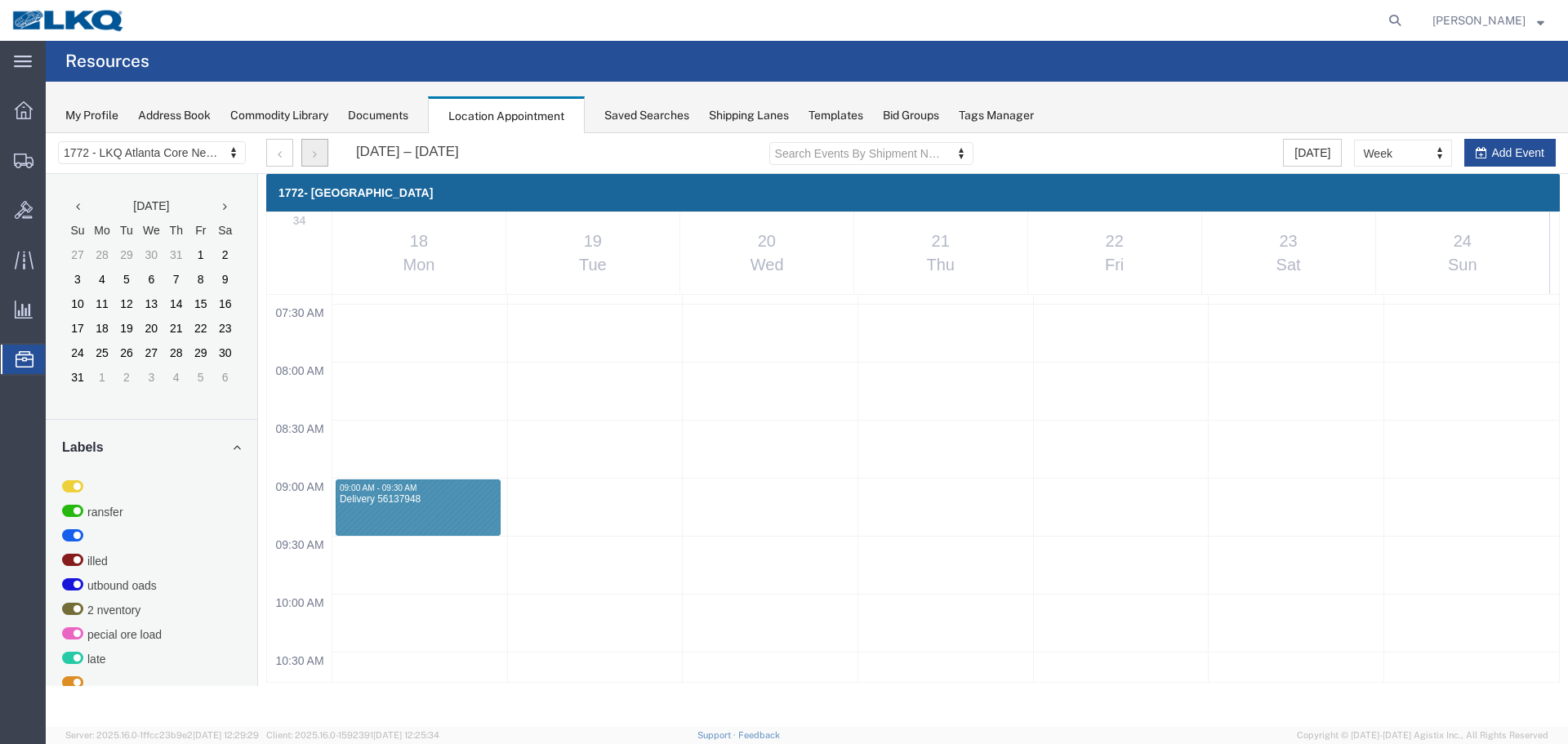
scroll to position [1187, 0]
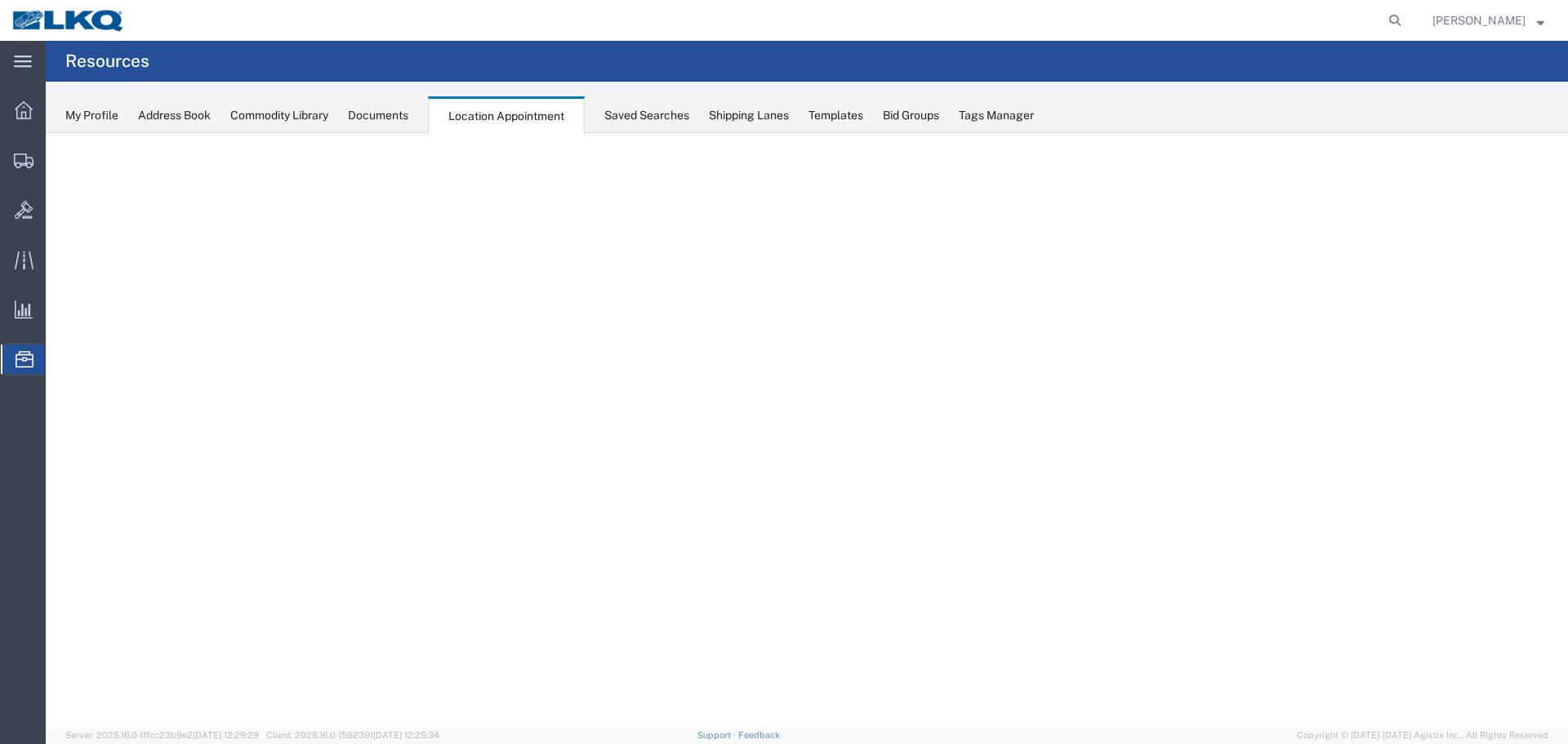
select select "30704"
select select "agendaWeek"
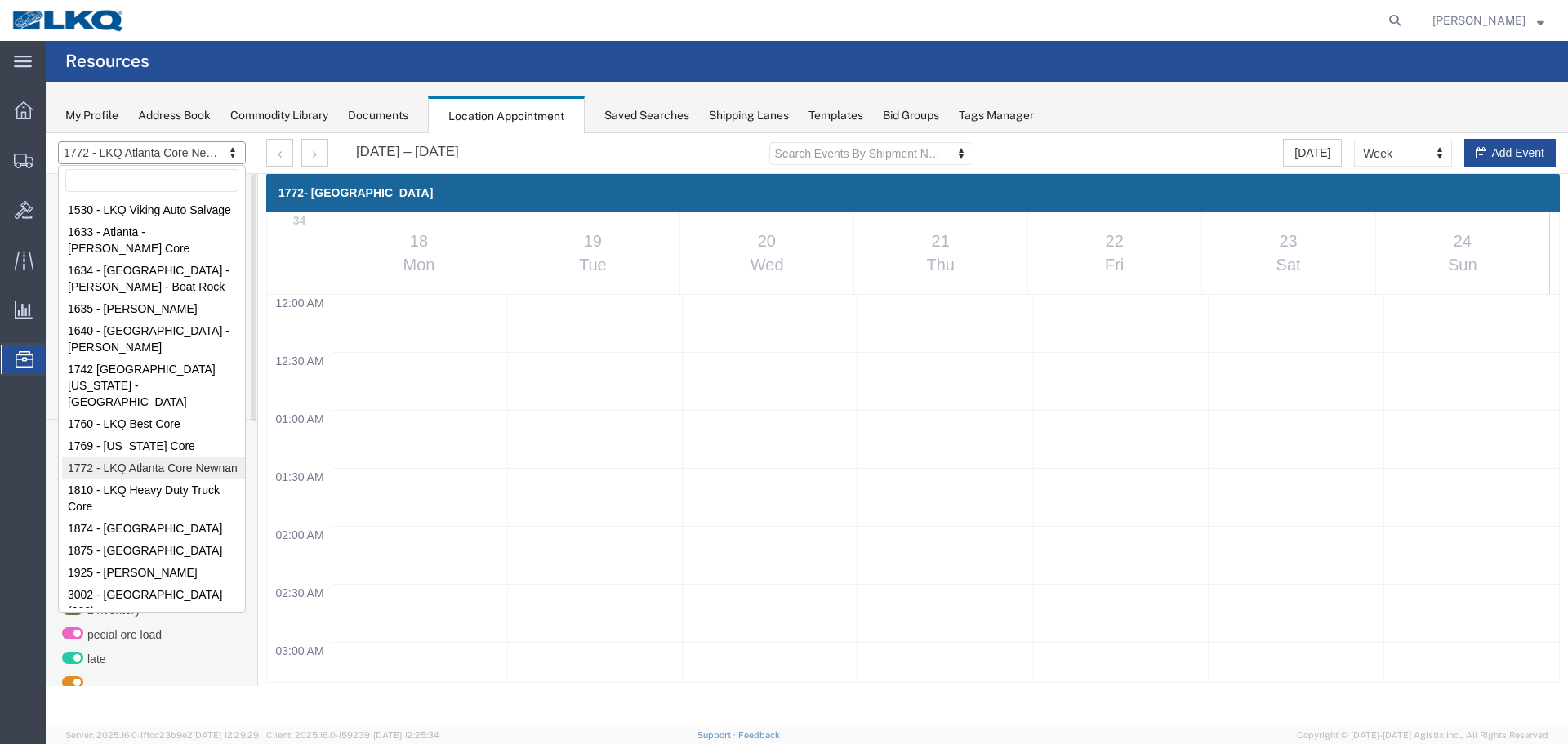
scroll to position [1187, 0]
select select "27634"
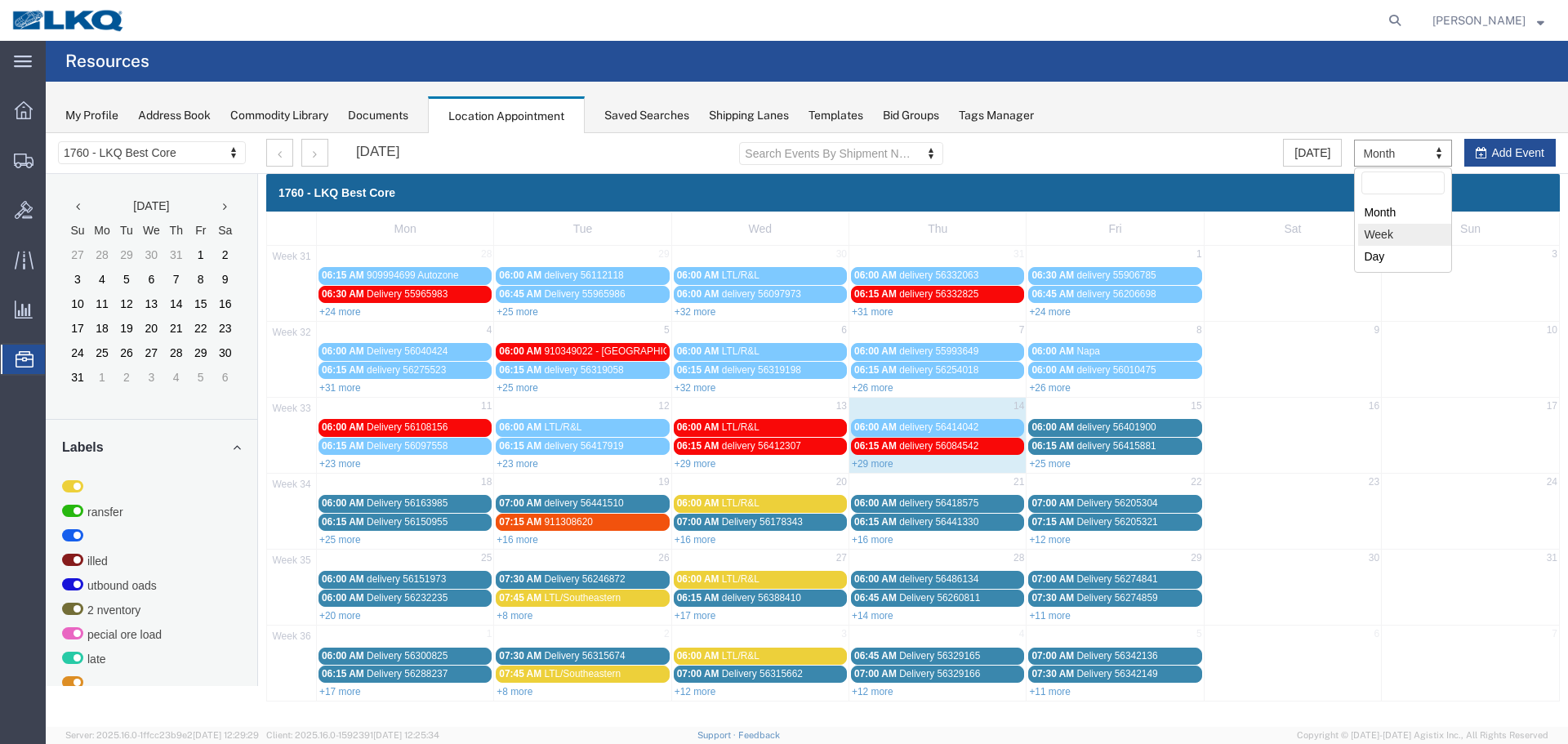
select select "agendaWeek"
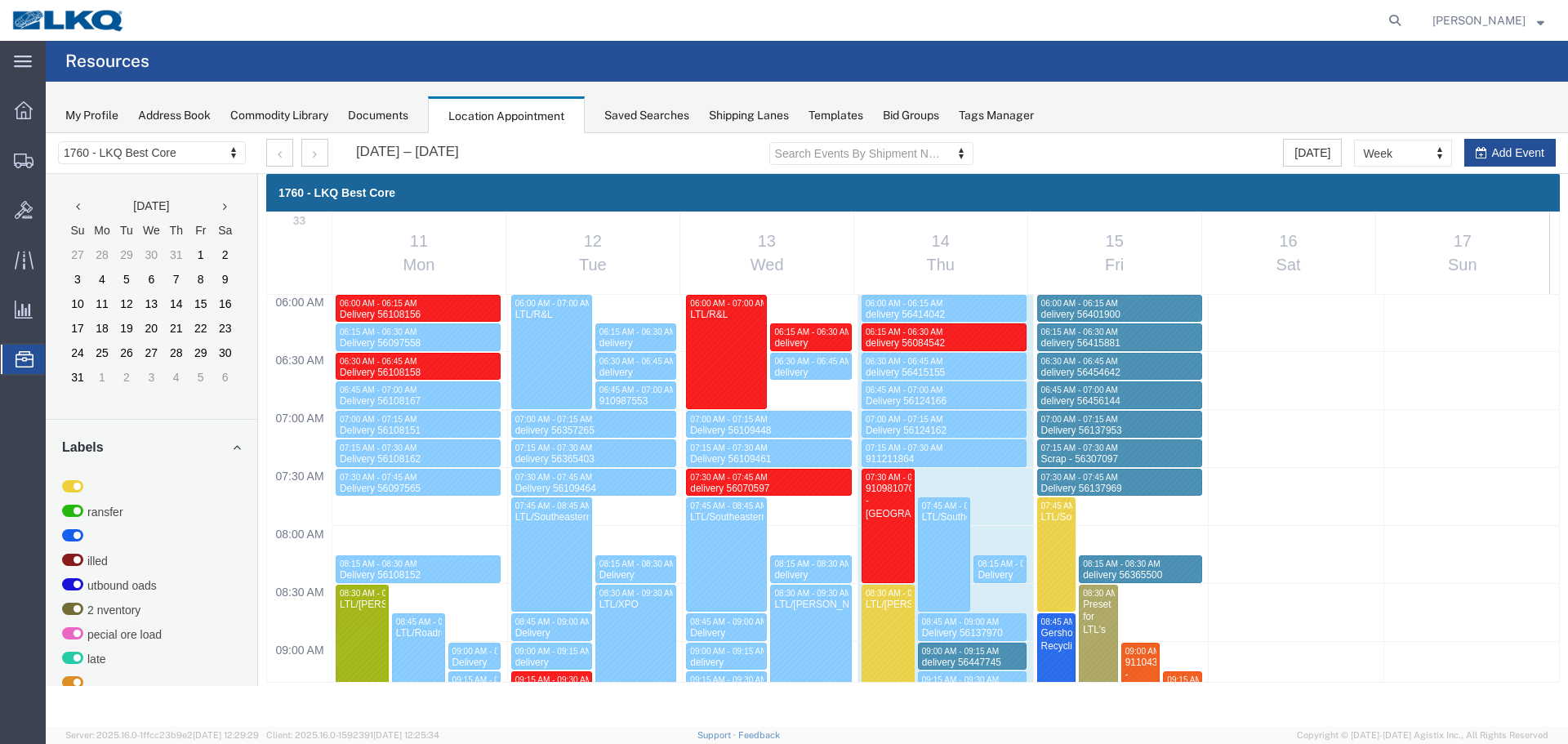
scroll to position [1247, 0]
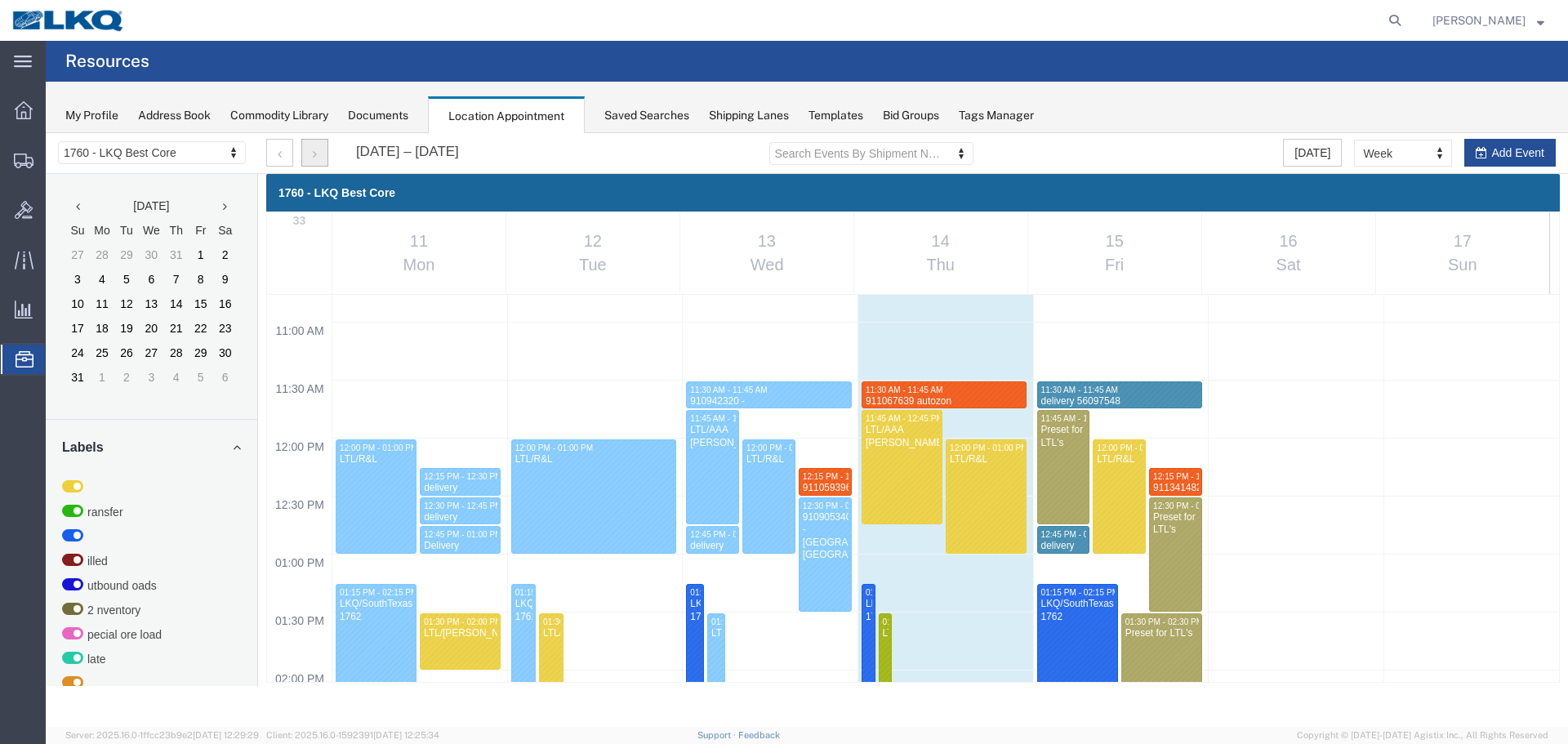
click at [316, 141] on button "button" at bounding box center [314, 152] width 27 height 28
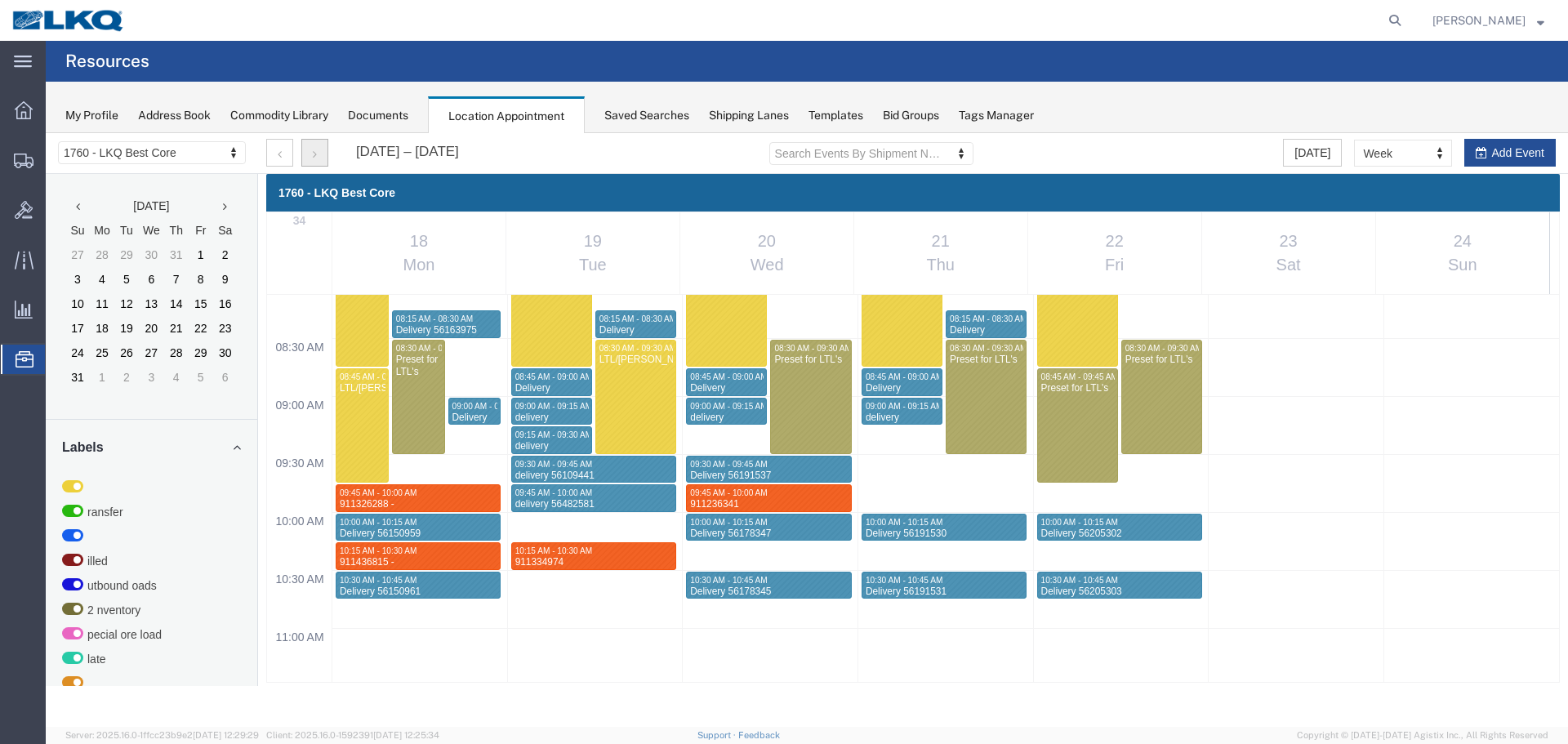
scroll to position [1268, 0]
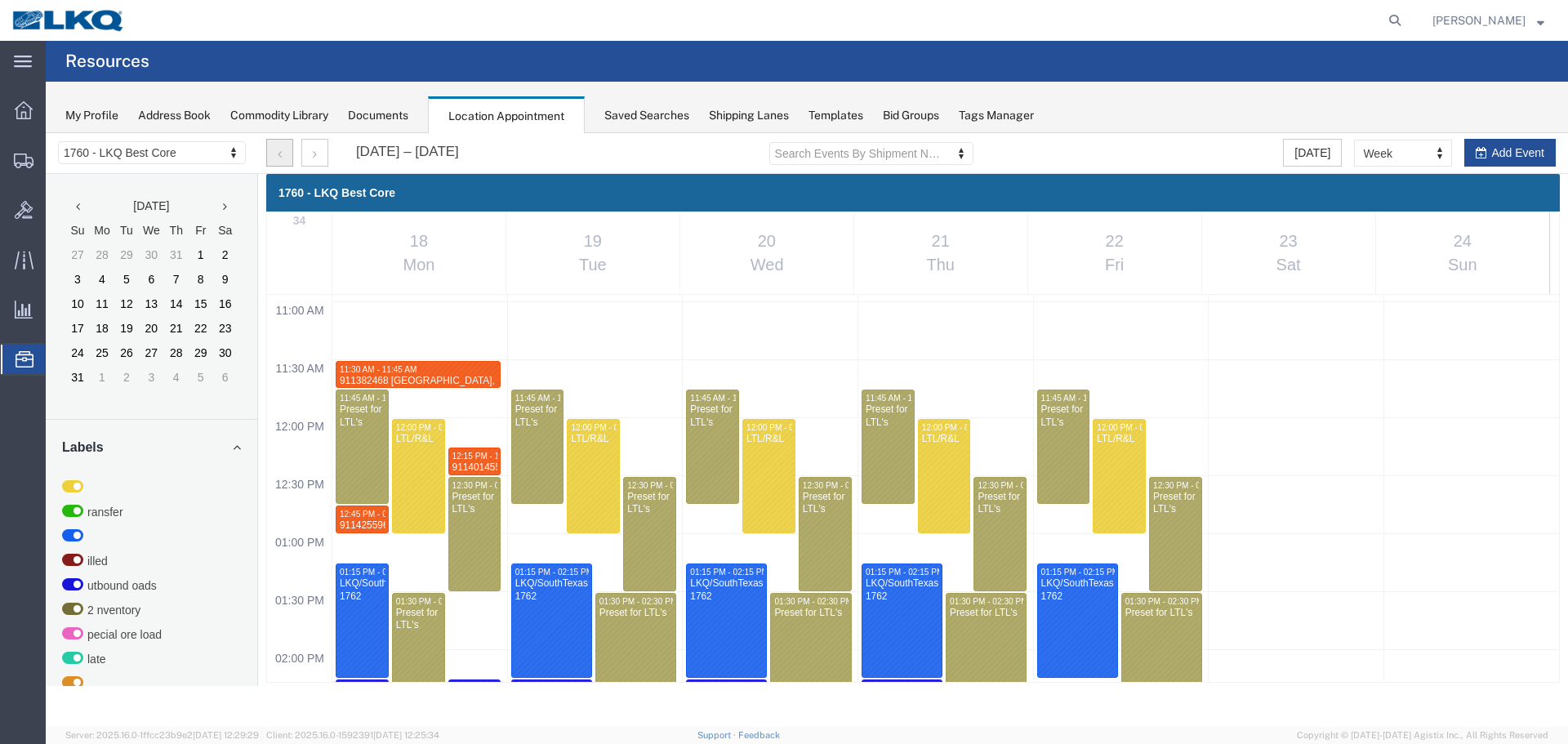
click at [282, 158] on button "button" at bounding box center [279, 152] width 27 height 28
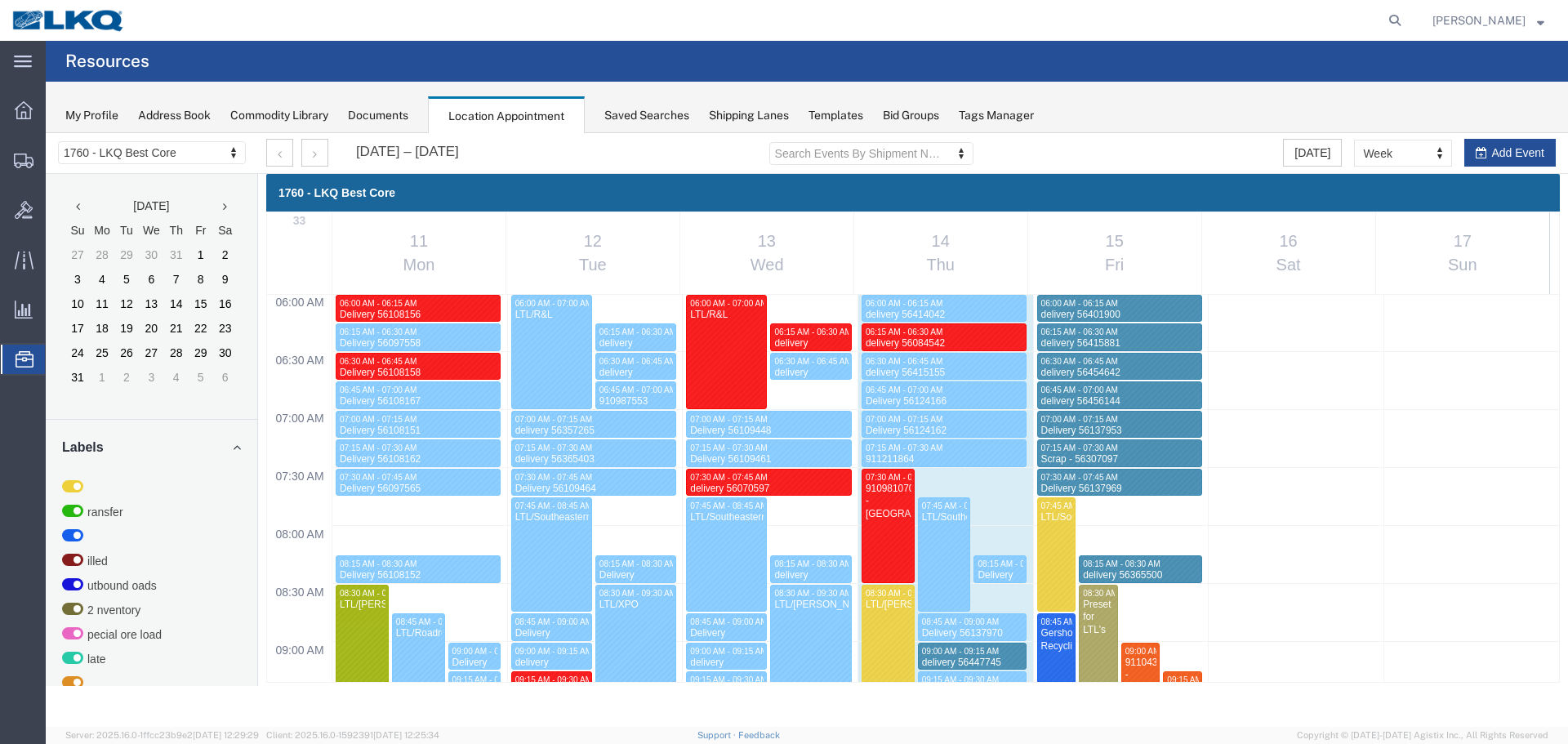
scroll to position [1247, 0]
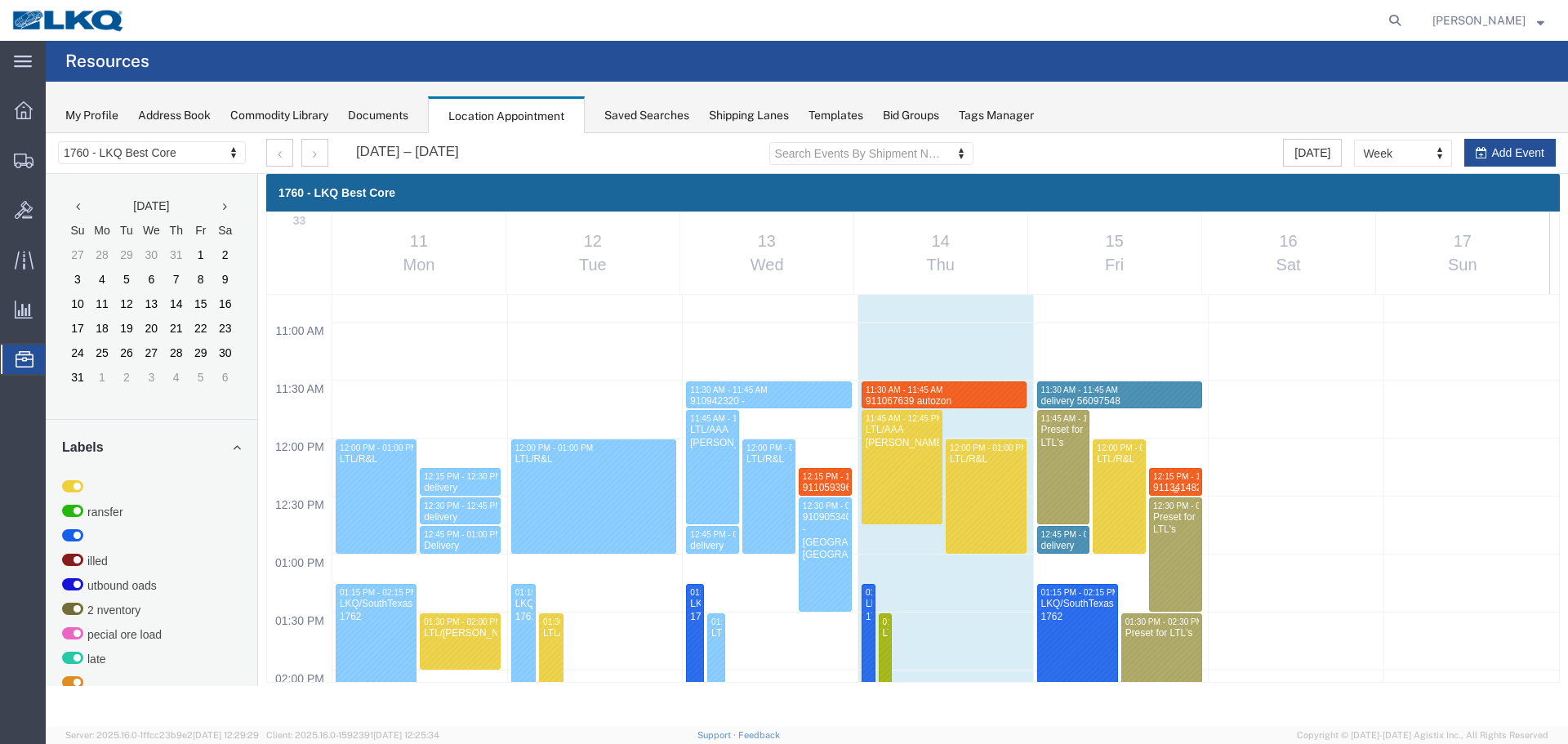
click at [1166, 479] on span "12:15 PM - 12:30 PM" at bounding box center [1191, 477] width 78 height 9
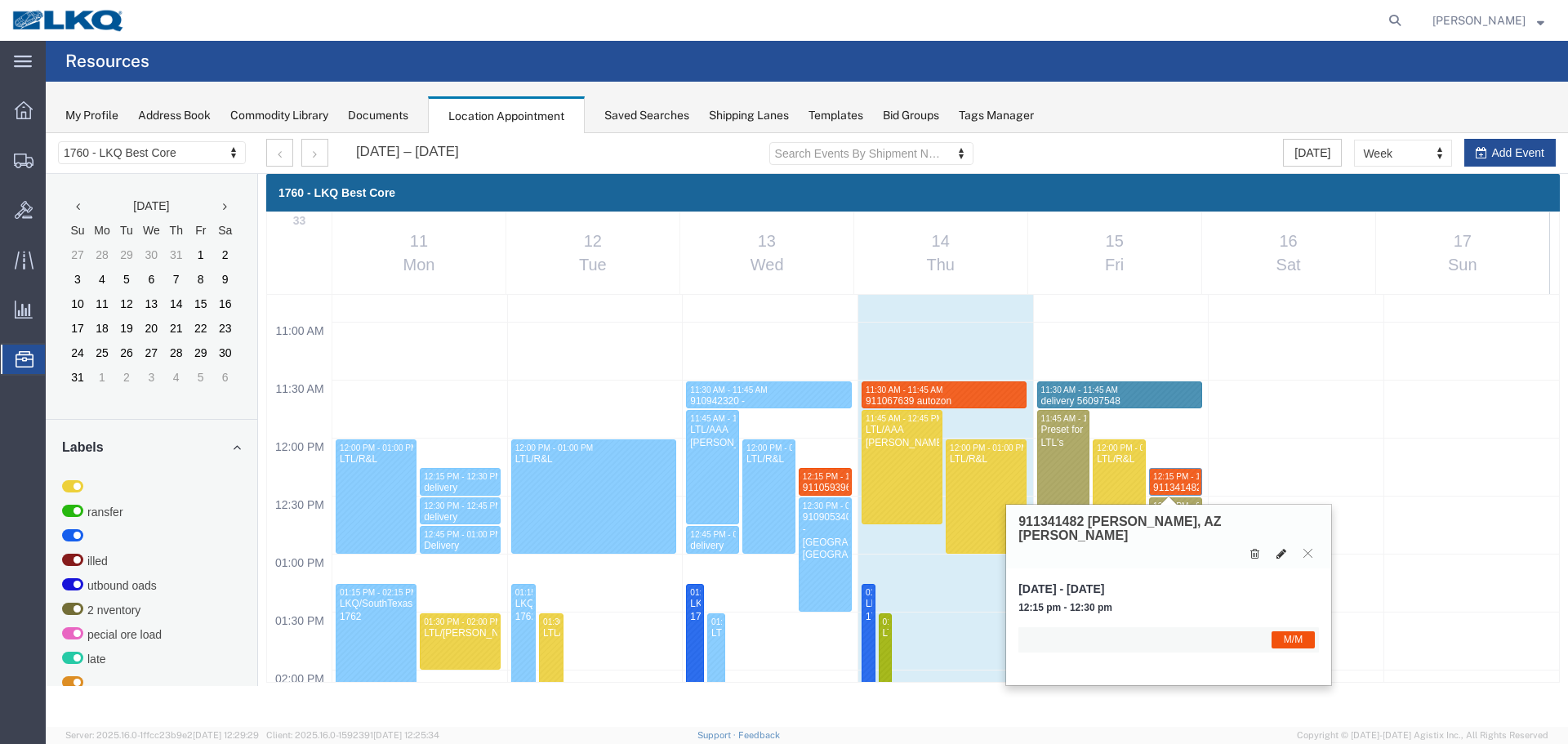
click at [1285, 547] on icon at bounding box center [1280, 553] width 10 height 11
select select "1"
select select "24"
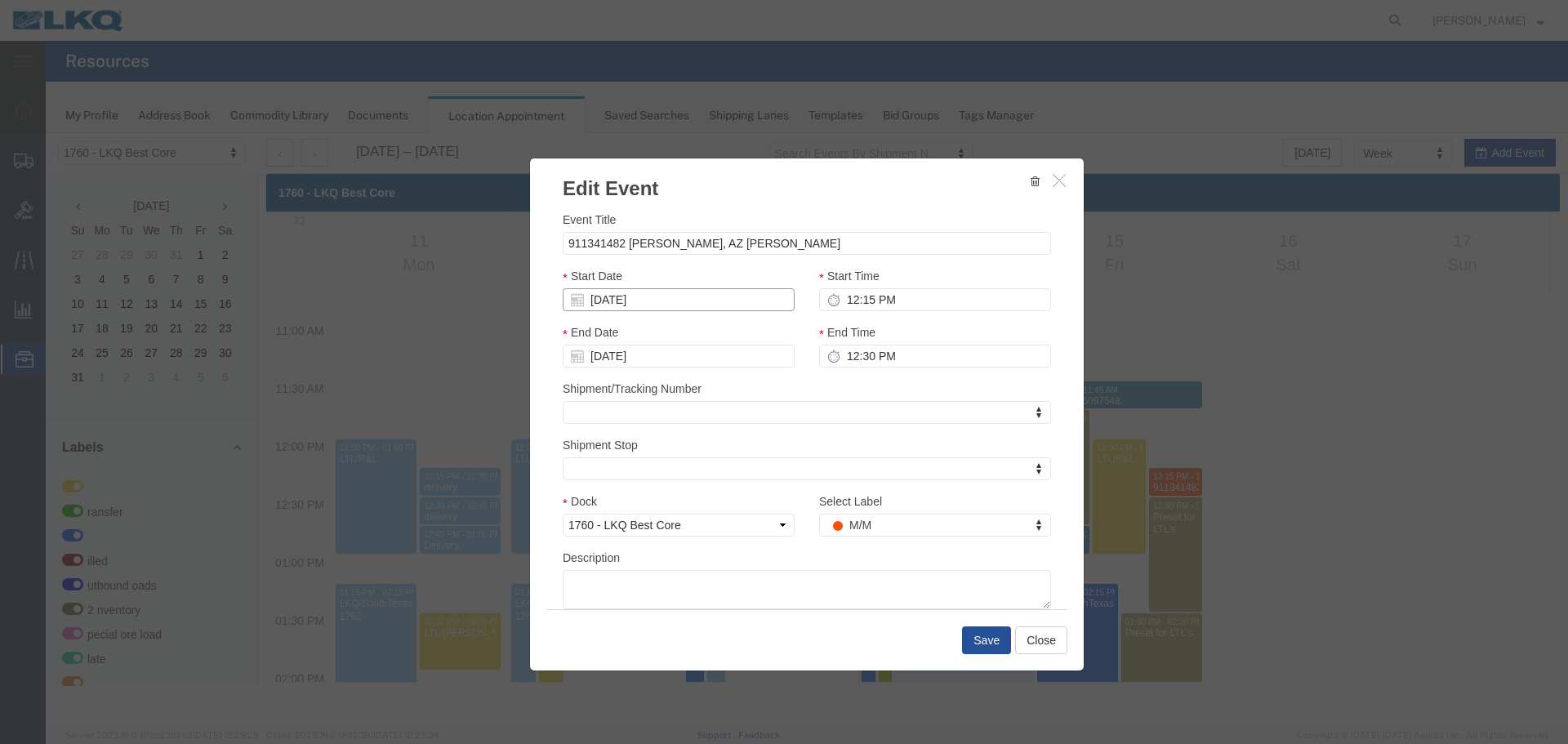
click at [665, 307] on input "[DATE]" at bounding box center [678, 299] width 231 height 23
click at [598, 453] on td "18" at bounding box center [599, 450] width 25 height 25
type input "[DATE]"
click at [1064, 177] on icon "button" at bounding box center [1059, 179] width 13 height 14
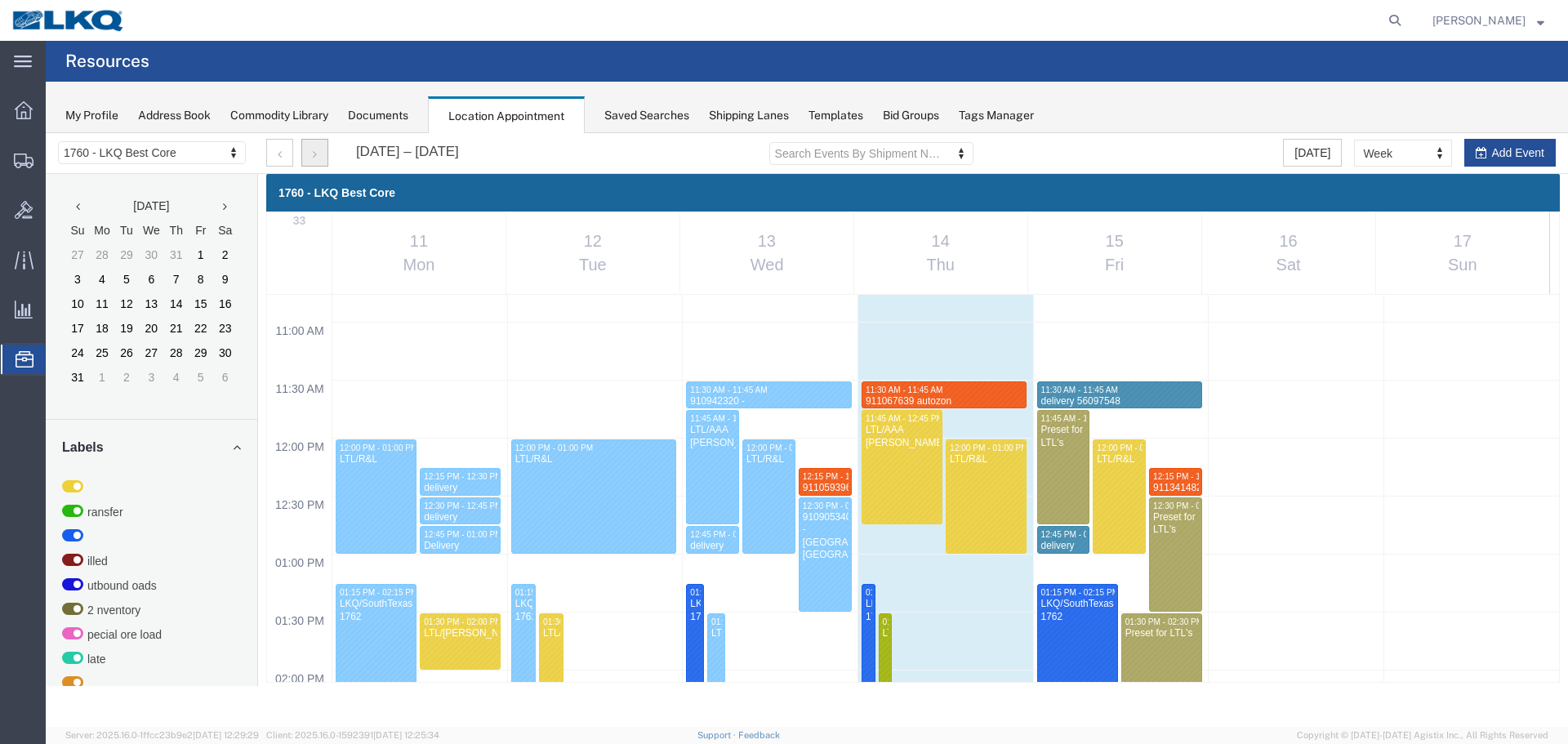
click at [321, 150] on button "button" at bounding box center [314, 152] width 27 height 28
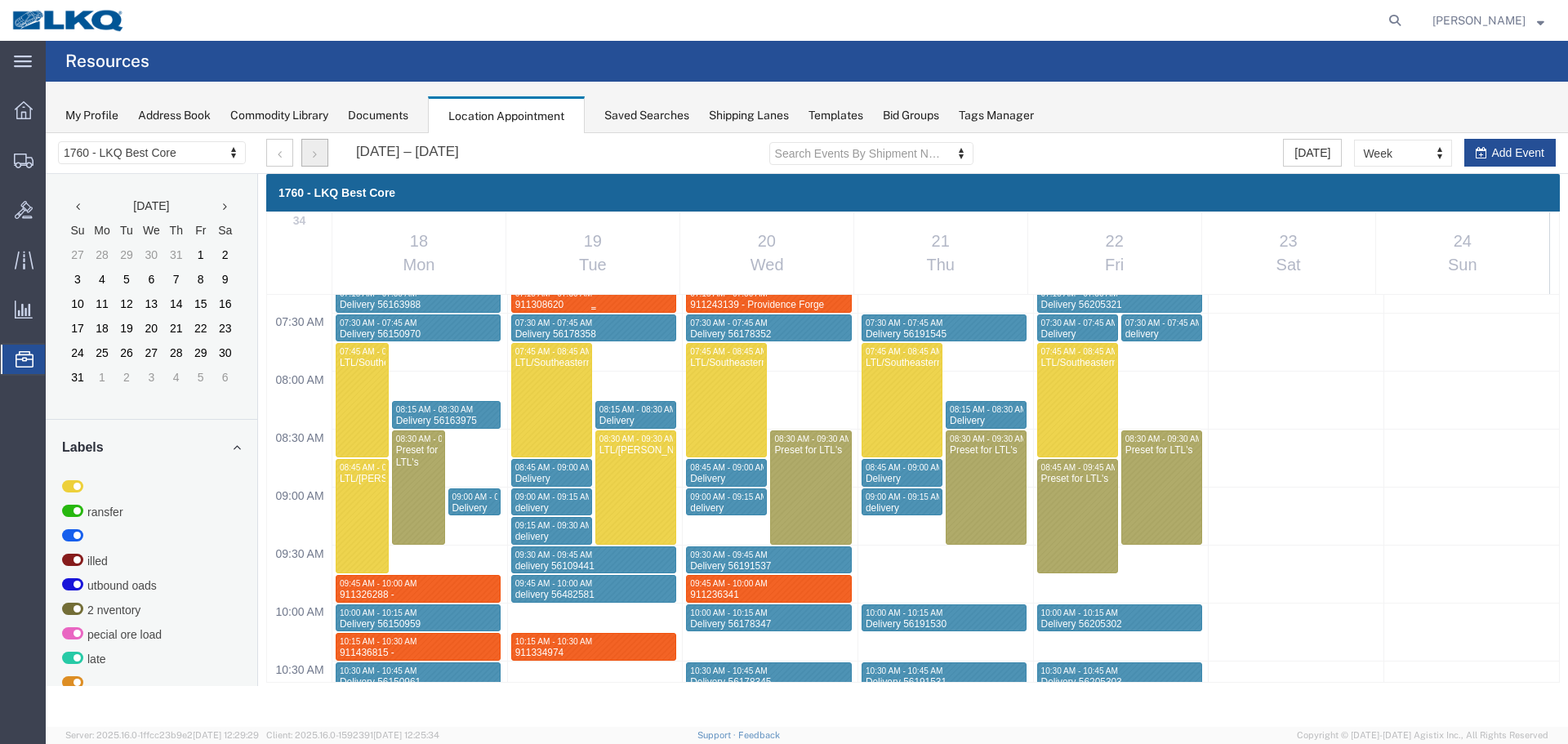
scroll to position [1187, 0]
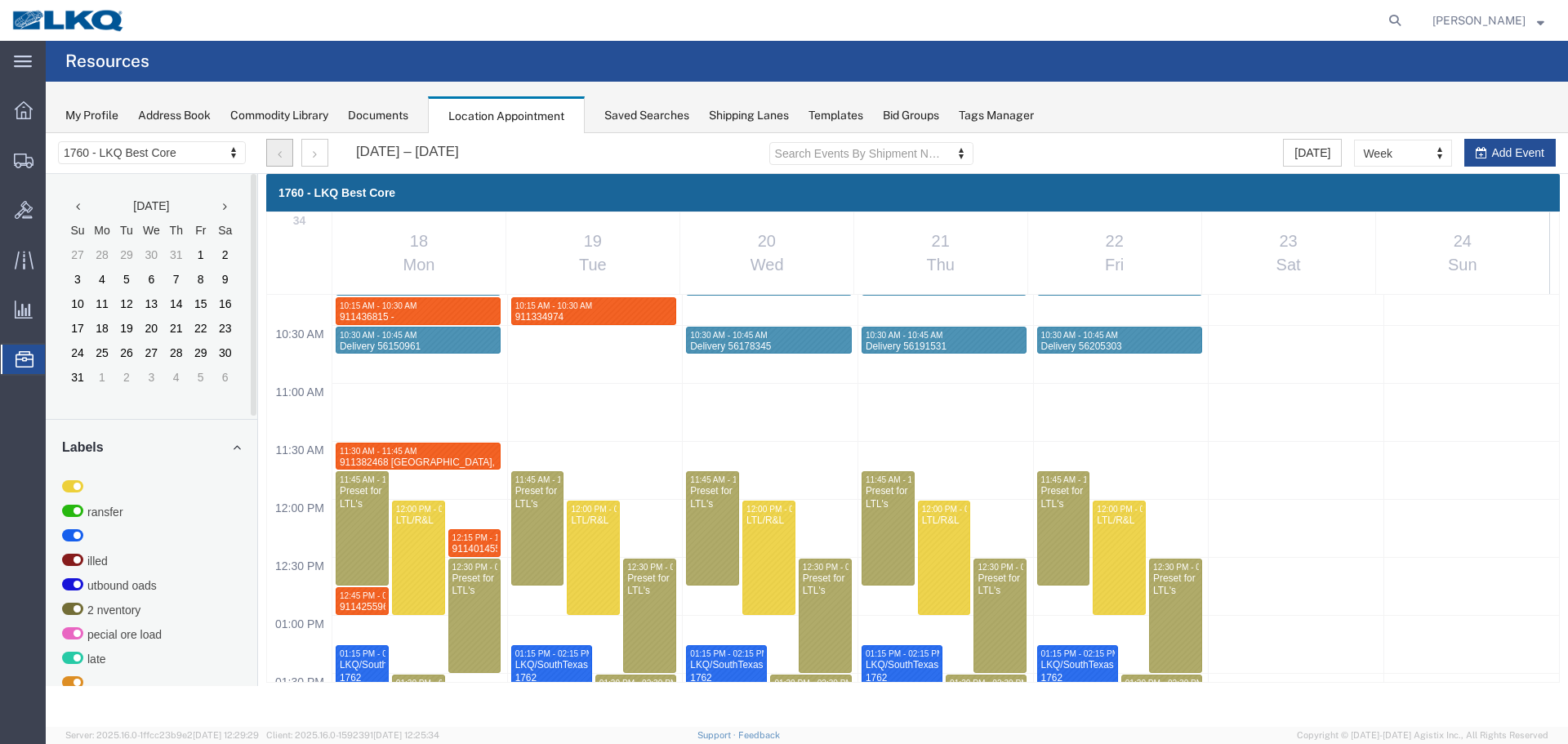
click at [283, 154] on button "button" at bounding box center [279, 152] width 27 height 28
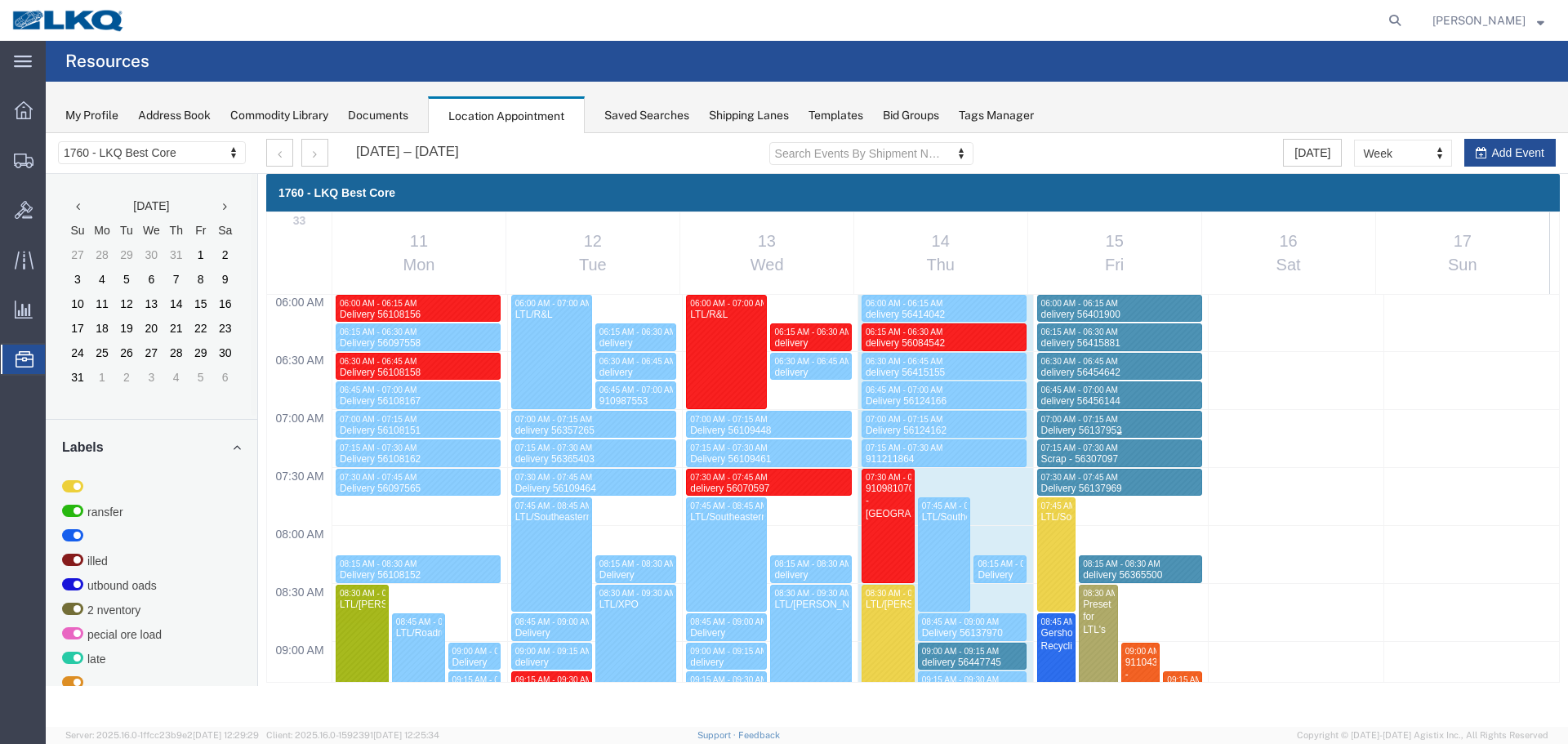
scroll to position [1247, 0]
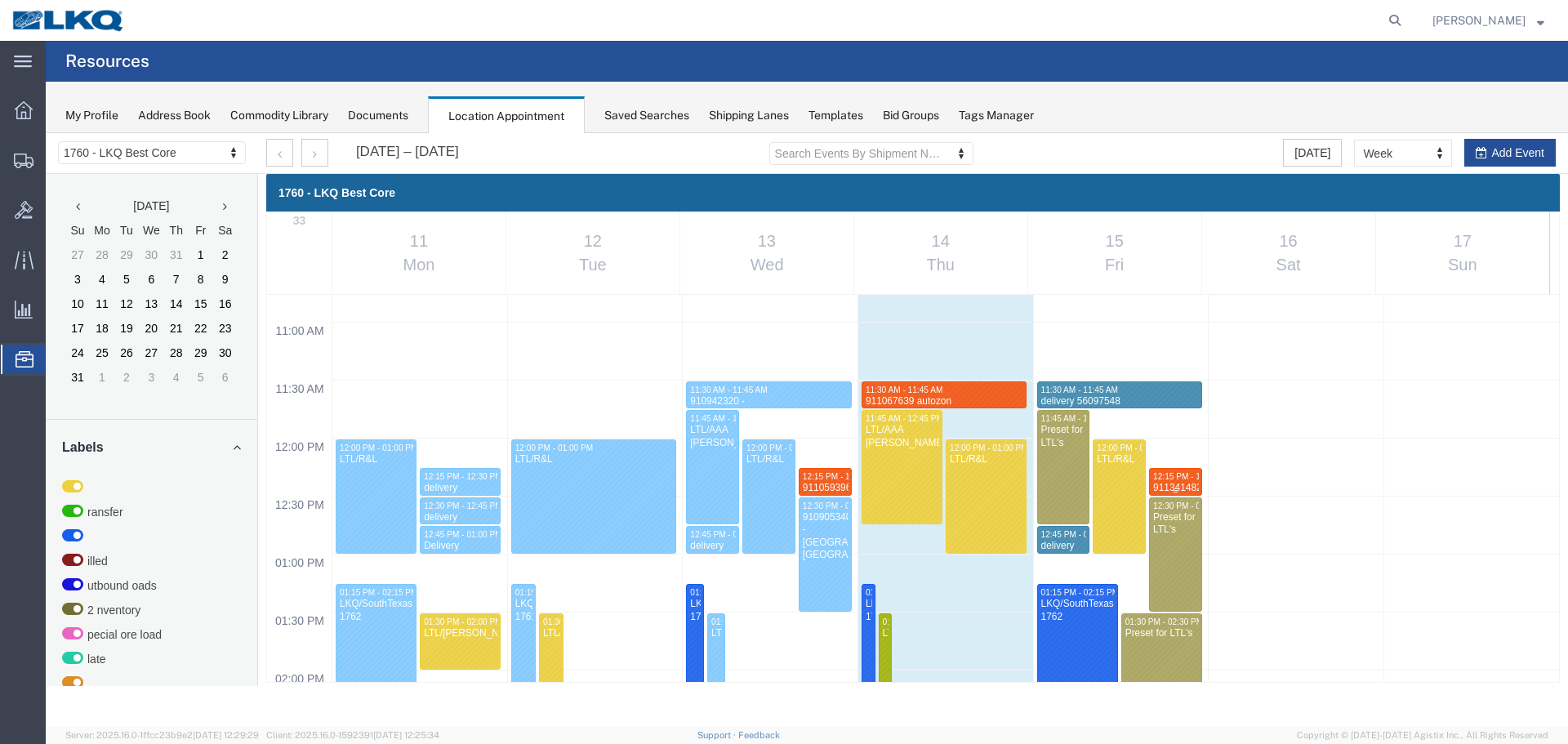
click at [1157, 481] on div "911341482 [PERSON_NAME], AZ [PERSON_NAME]" at bounding box center [1175, 506] width 47 height 51
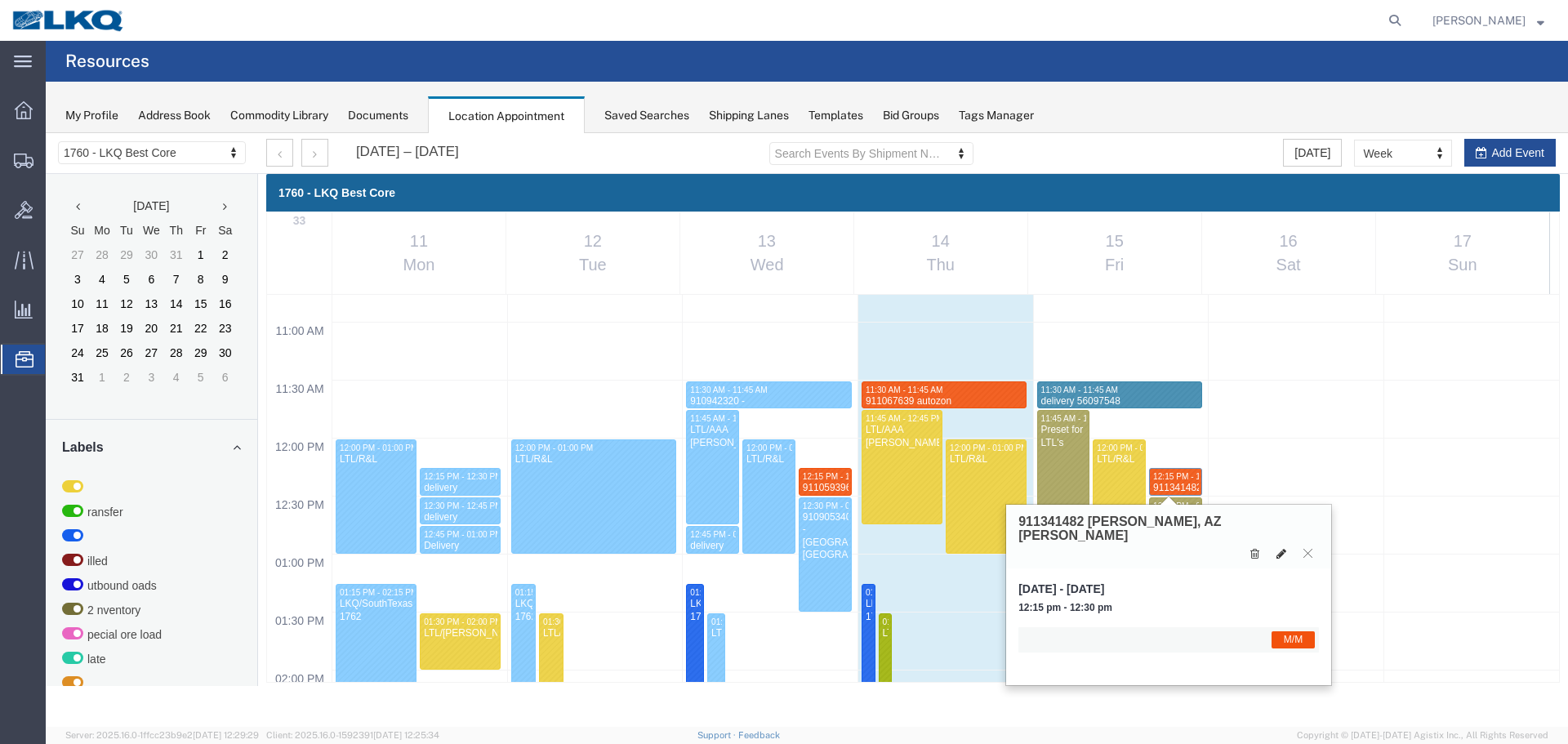
click at [1274, 545] on button at bounding box center [1280, 553] width 23 height 17
select select "1"
select select "24"
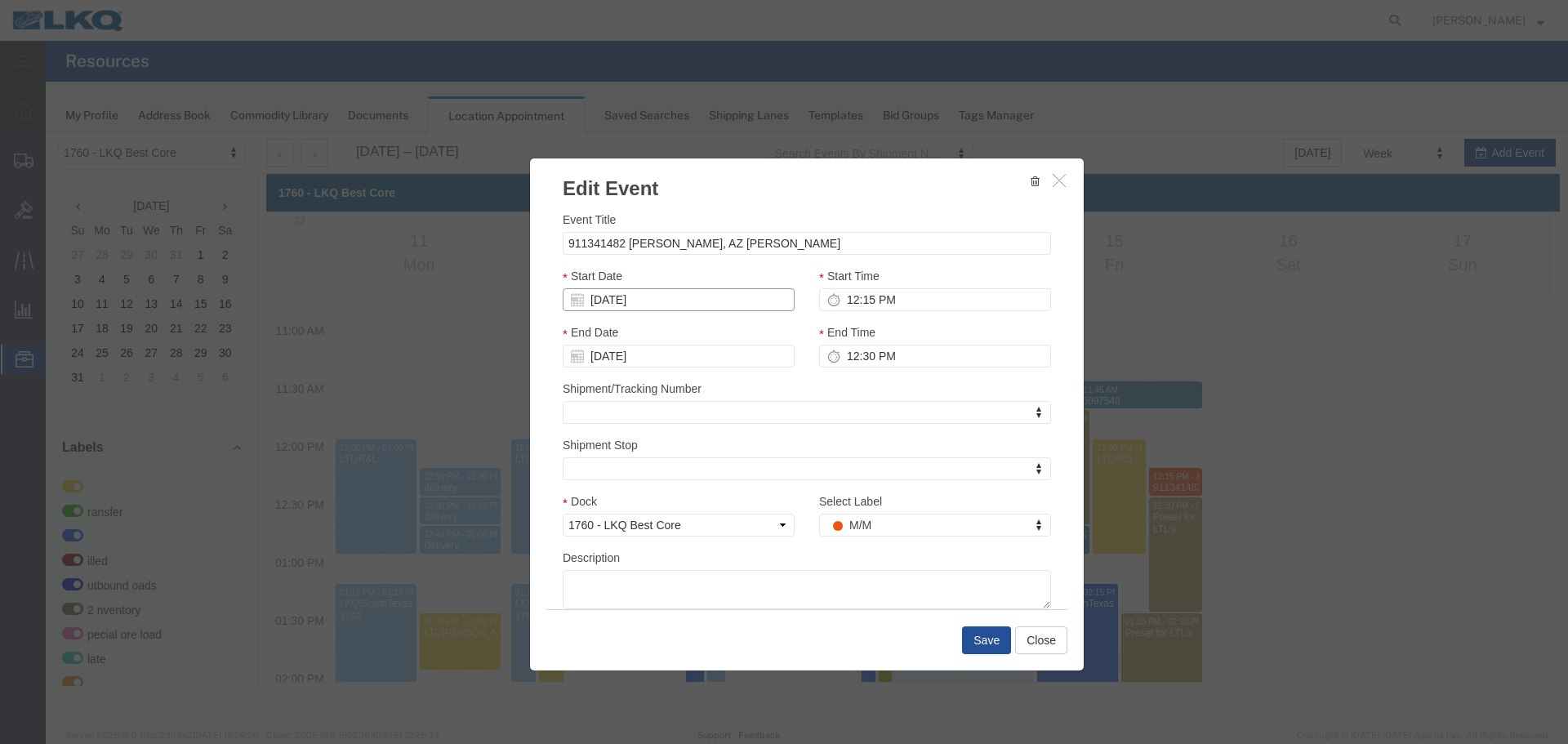
click at [635, 299] on input "[DATE]" at bounding box center [678, 299] width 231 height 23
click at [636, 450] on td "19" at bounding box center [628, 450] width 25 height 25
type input "[DATE]"
click at [907, 304] on input "12:15 PM" at bounding box center [935, 299] width 231 height 23
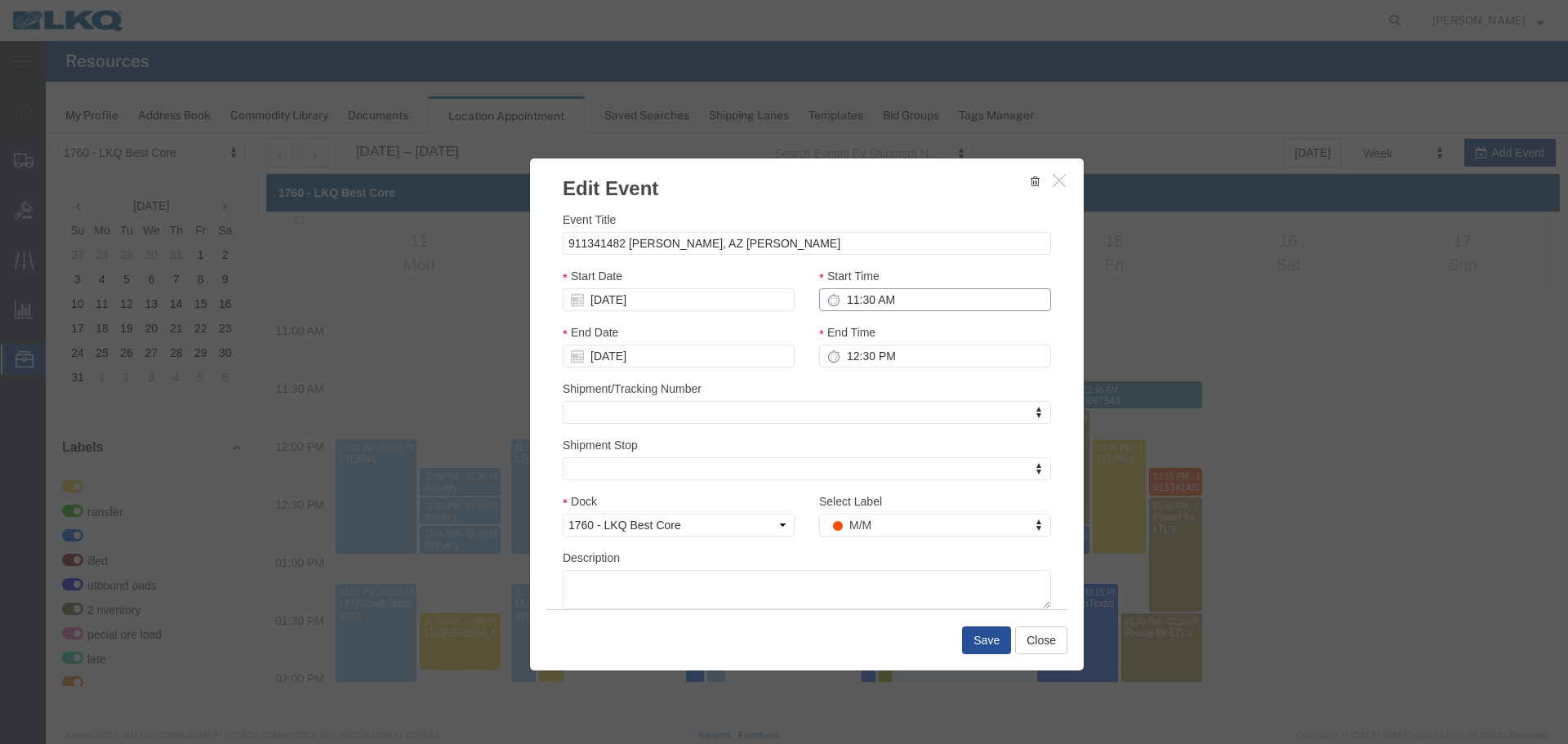
type input "11:30 AM"
click at [932, 352] on input "12:30 PM" at bounding box center [935, 355] width 231 height 23
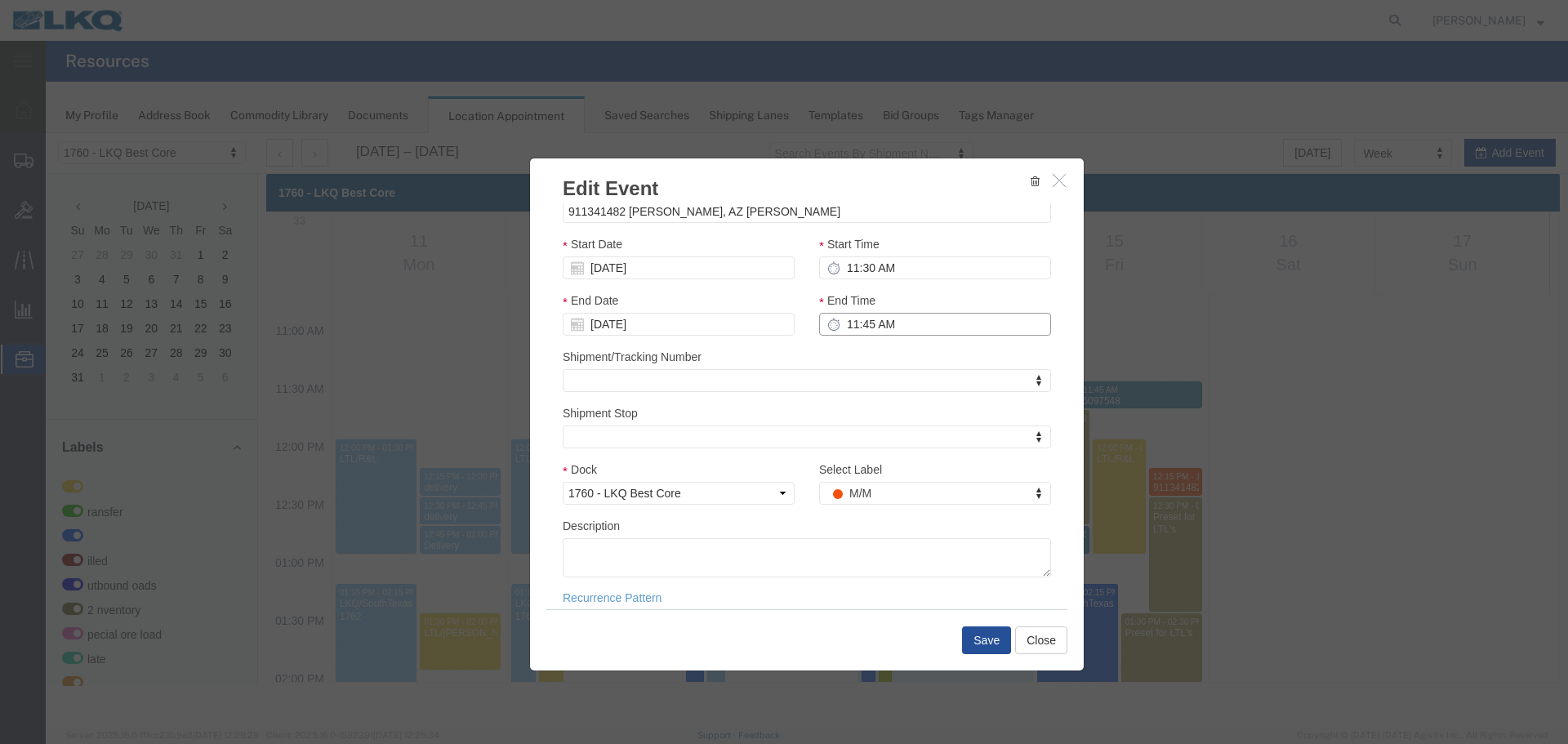
scroll to position [49, 0]
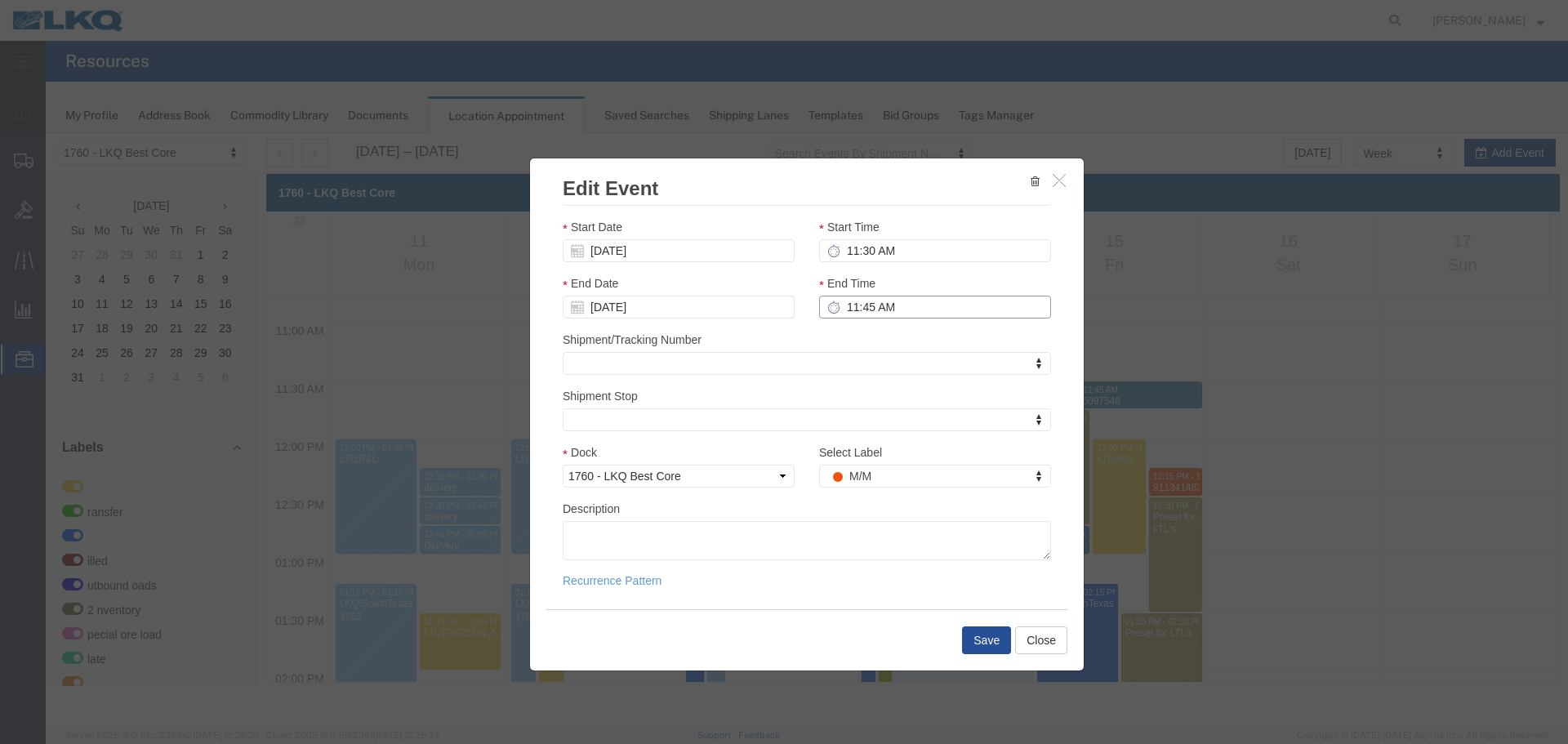
type input "11:45 AM"
click at [856, 559] on textarea "Description" at bounding box center [807, 540] width 489 height 39
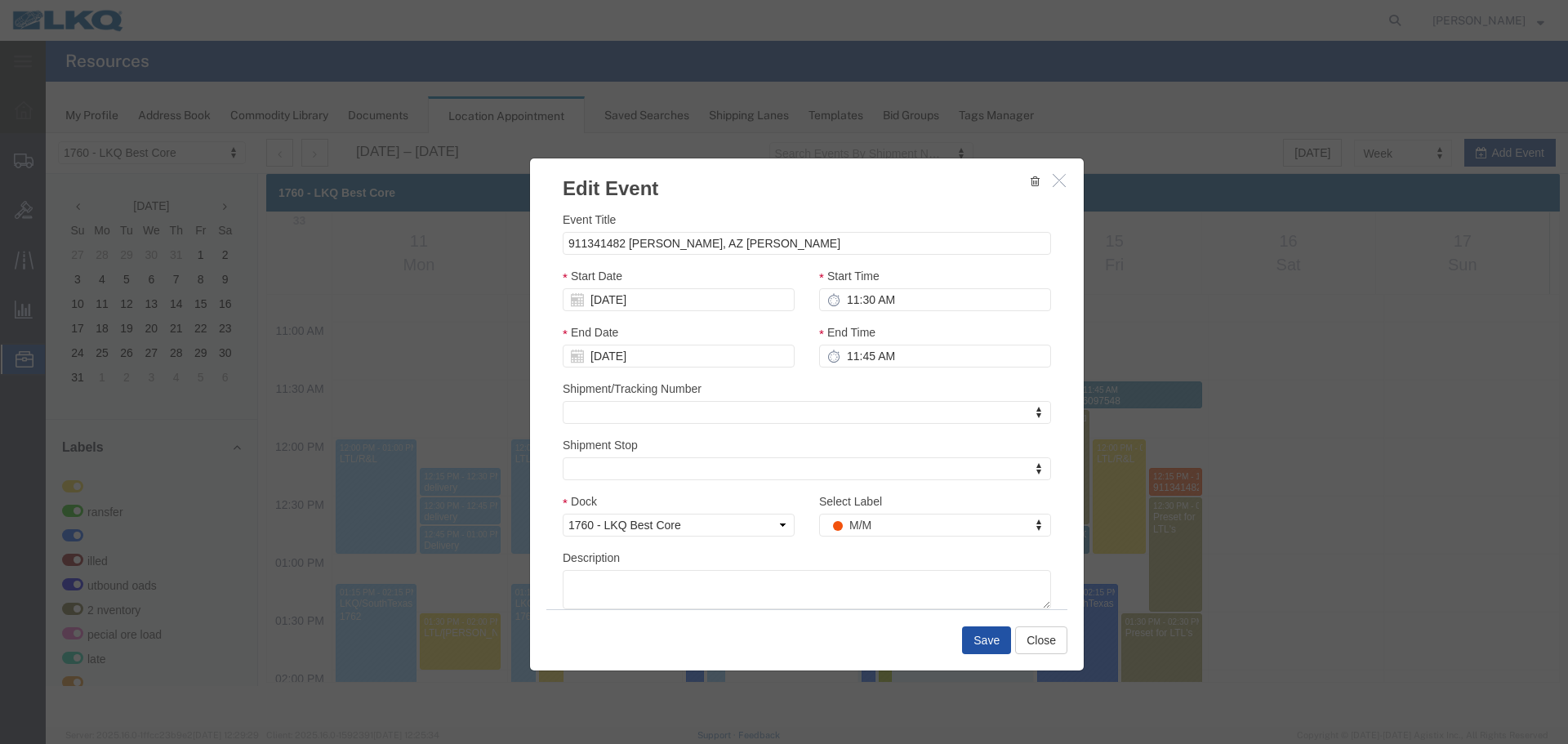
click at [992, 638] on button "Save" at bounding box center [986, 640] width 49 height 28
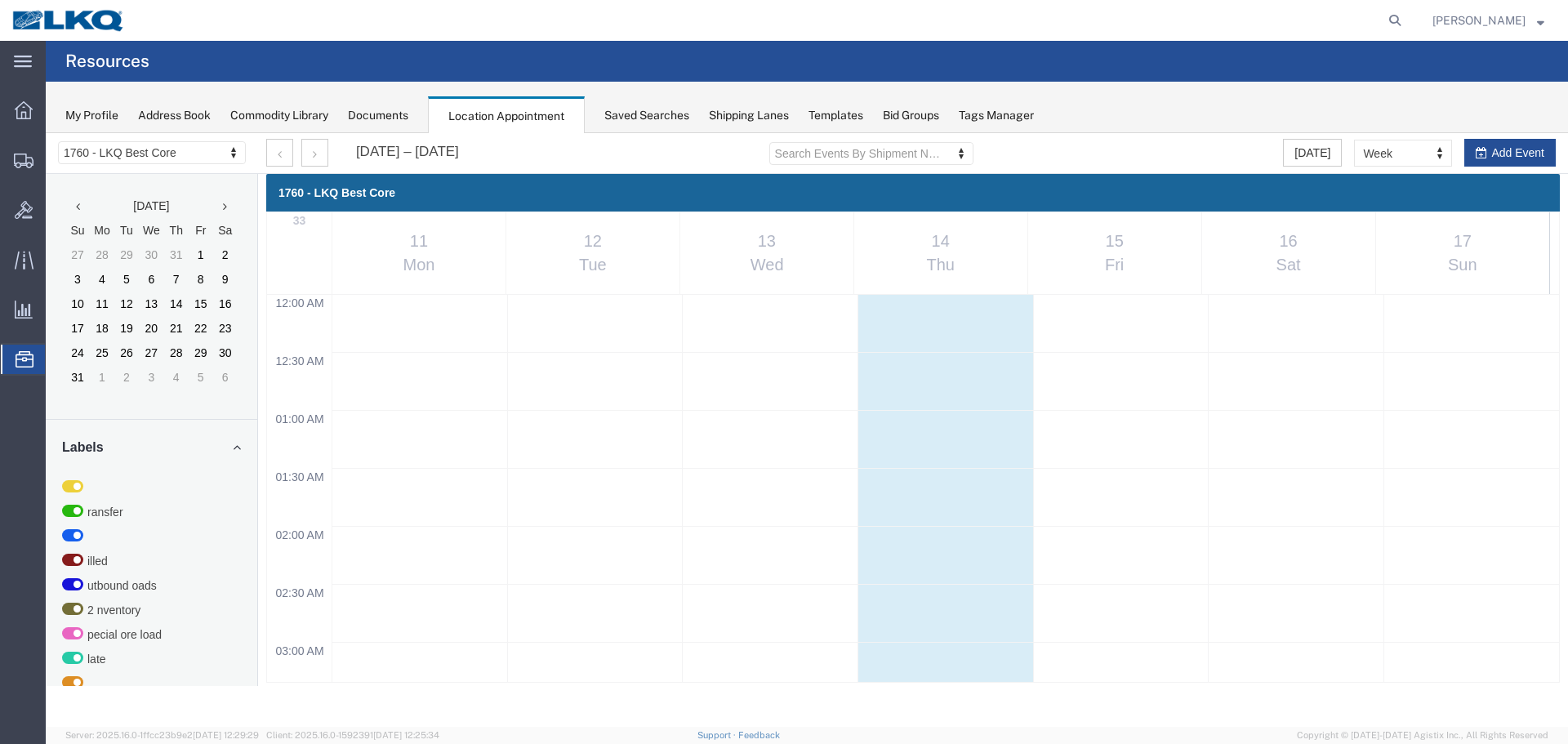
scroll to position [1247, 0]
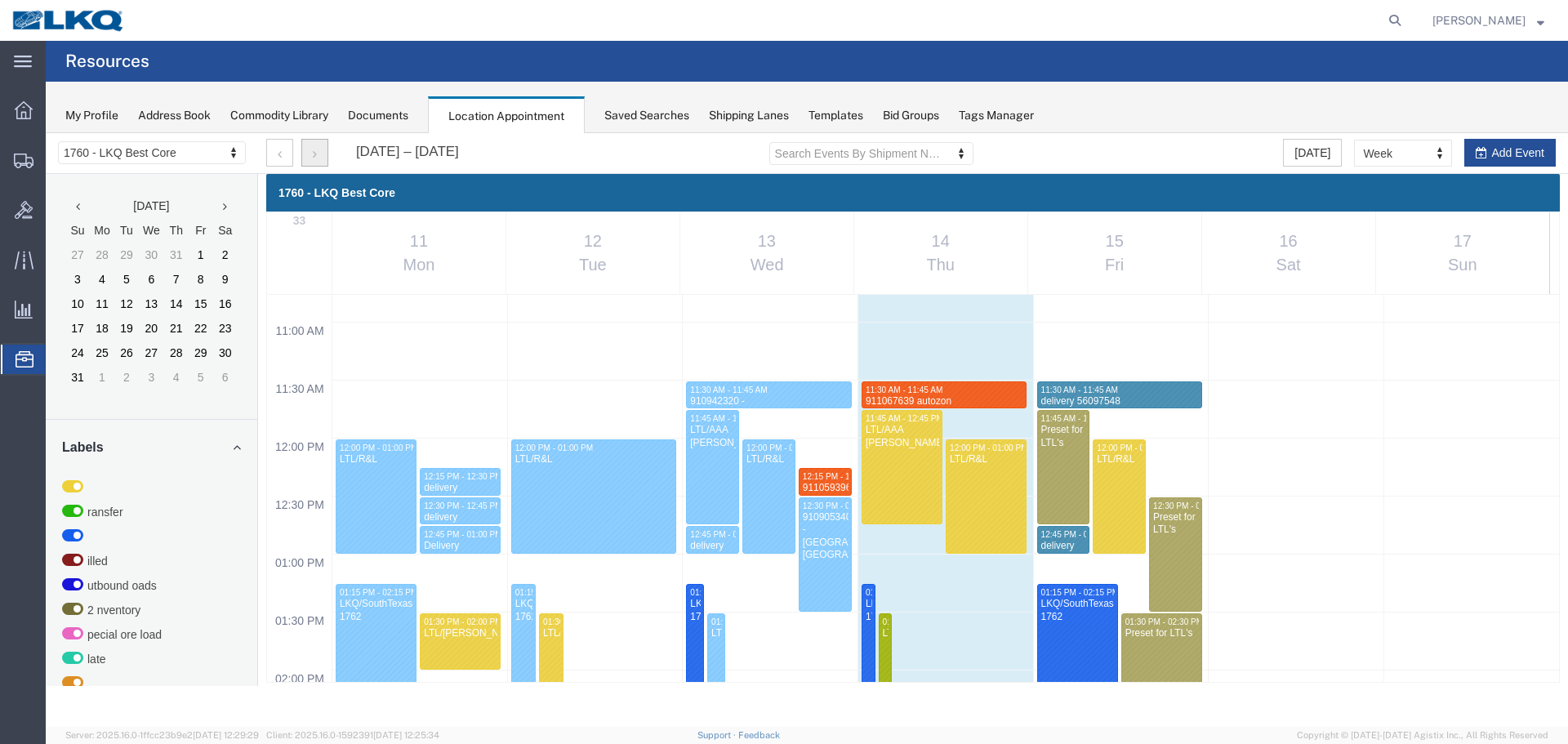
click at [321, 150] on button "button" at bounding box center [314, 152] width 27 height 28
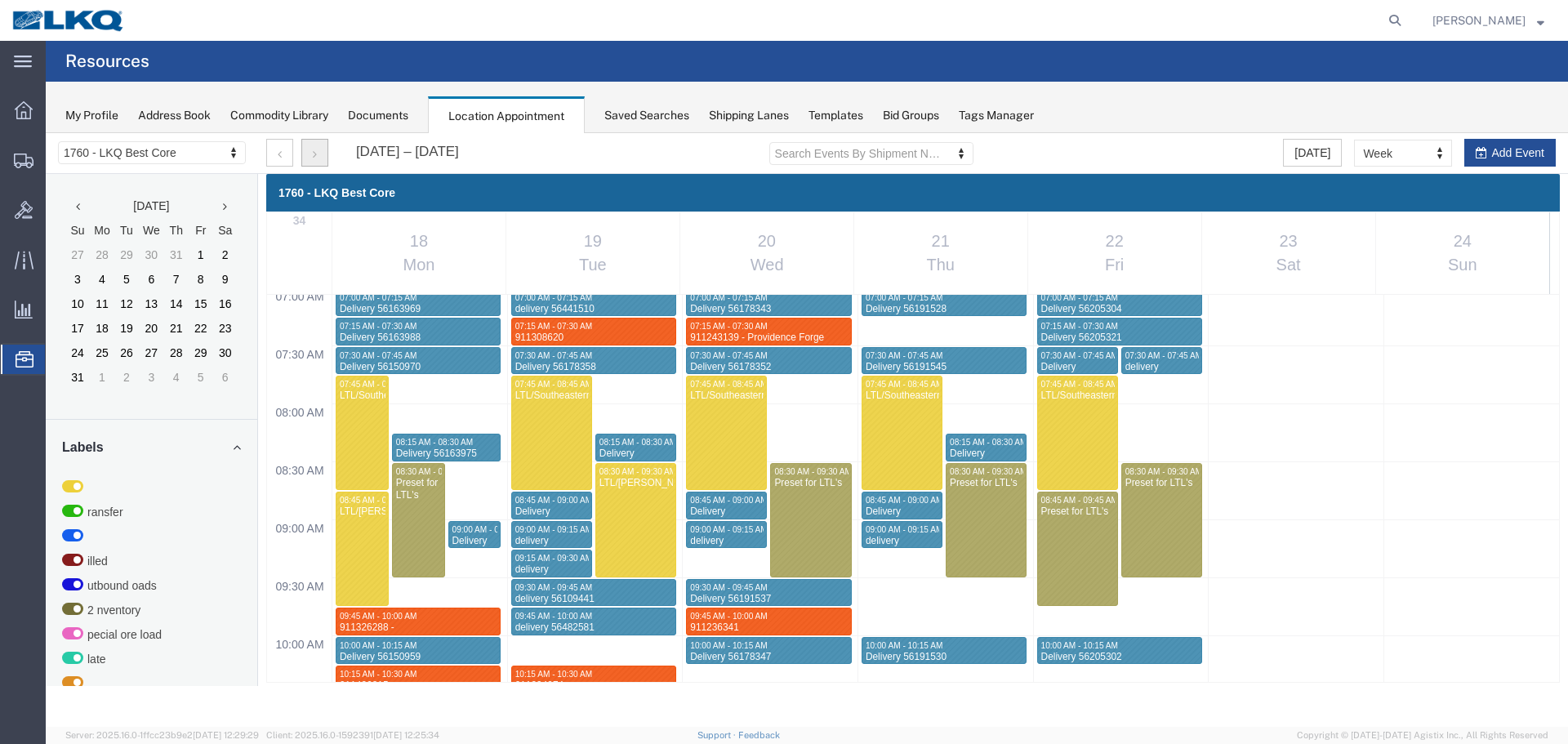
scroll to position [1105, 0]
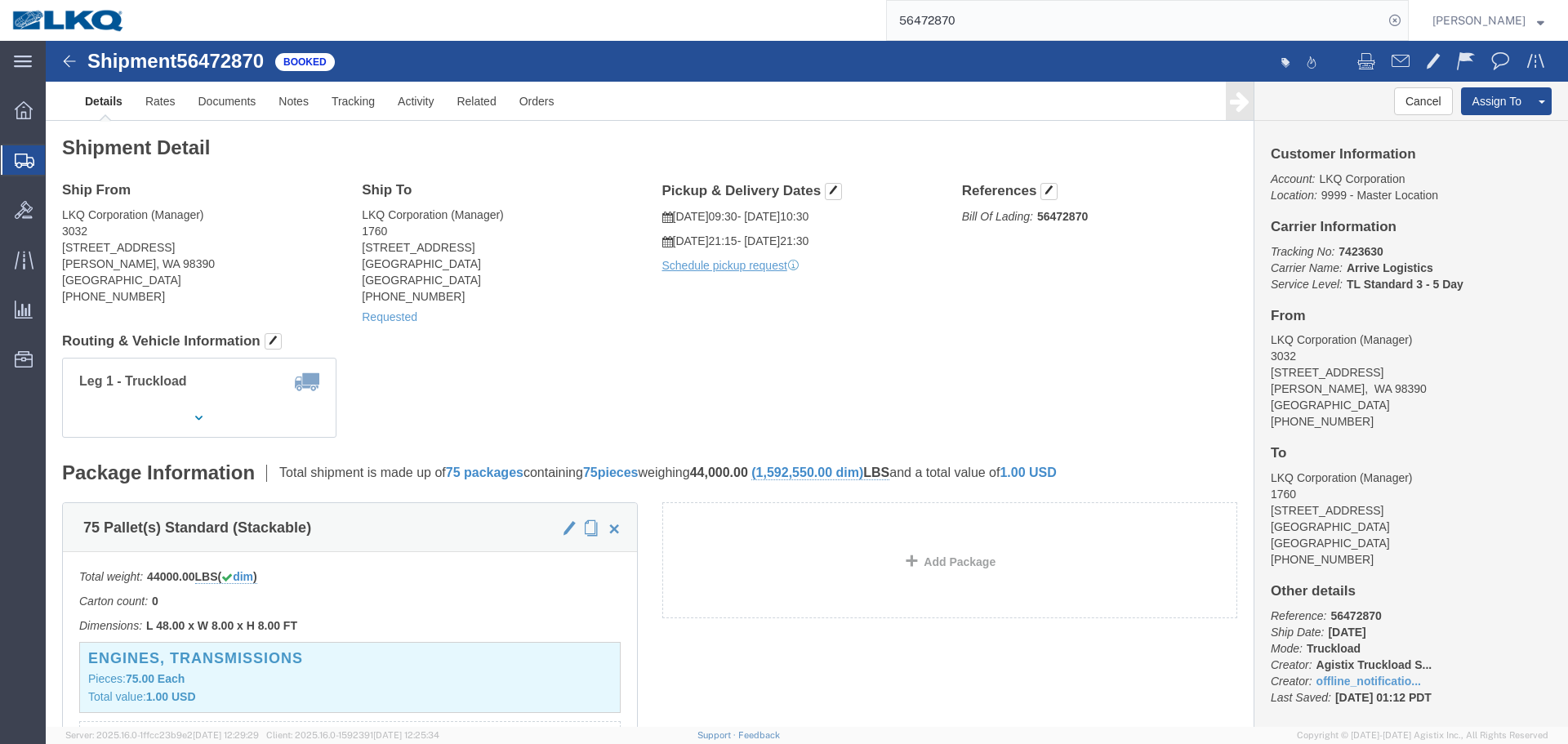
click at [1003, 29] on input "56472870" at bounding box center [1134, 20] width 496 height 39
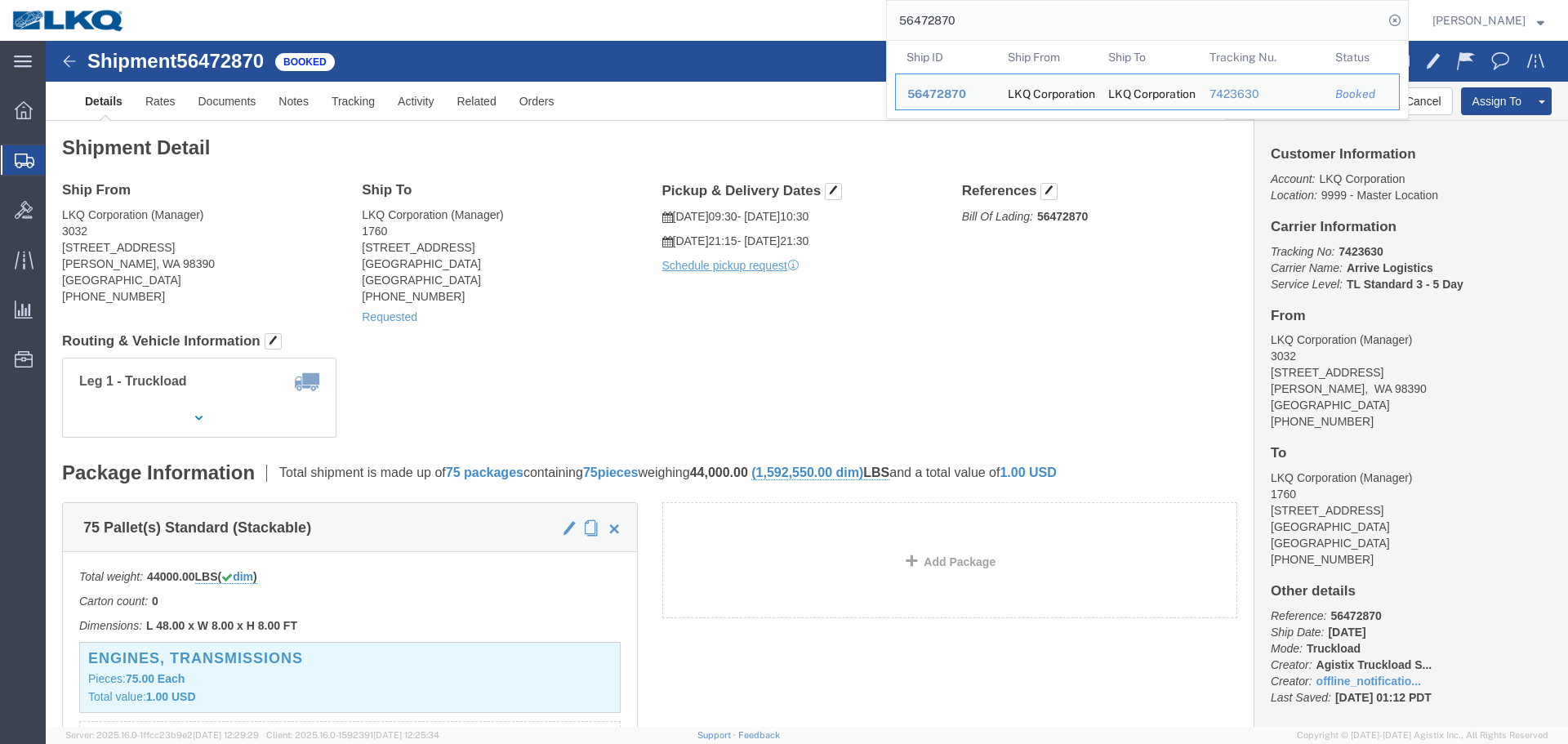
paste input "361212"
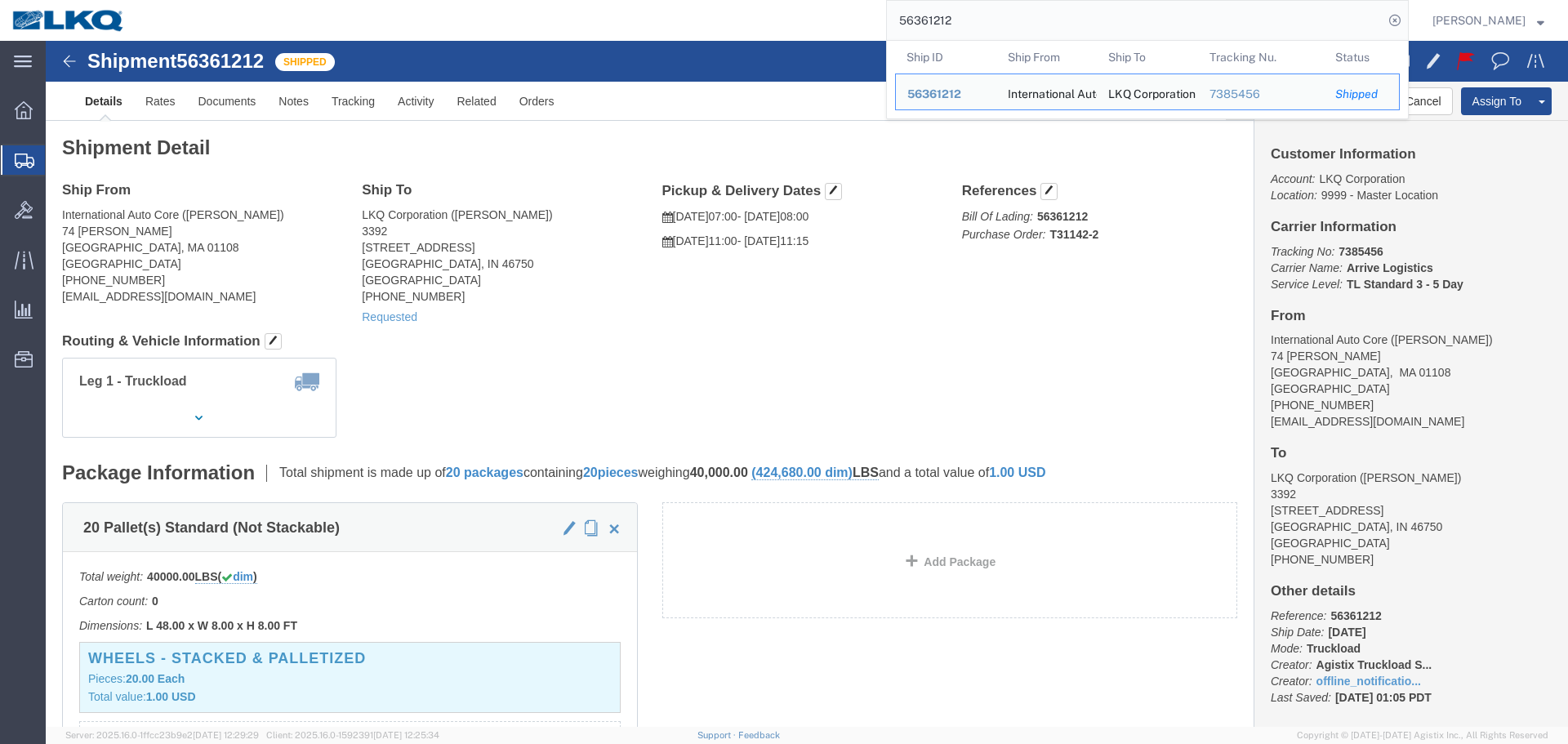
click div "Add Package"
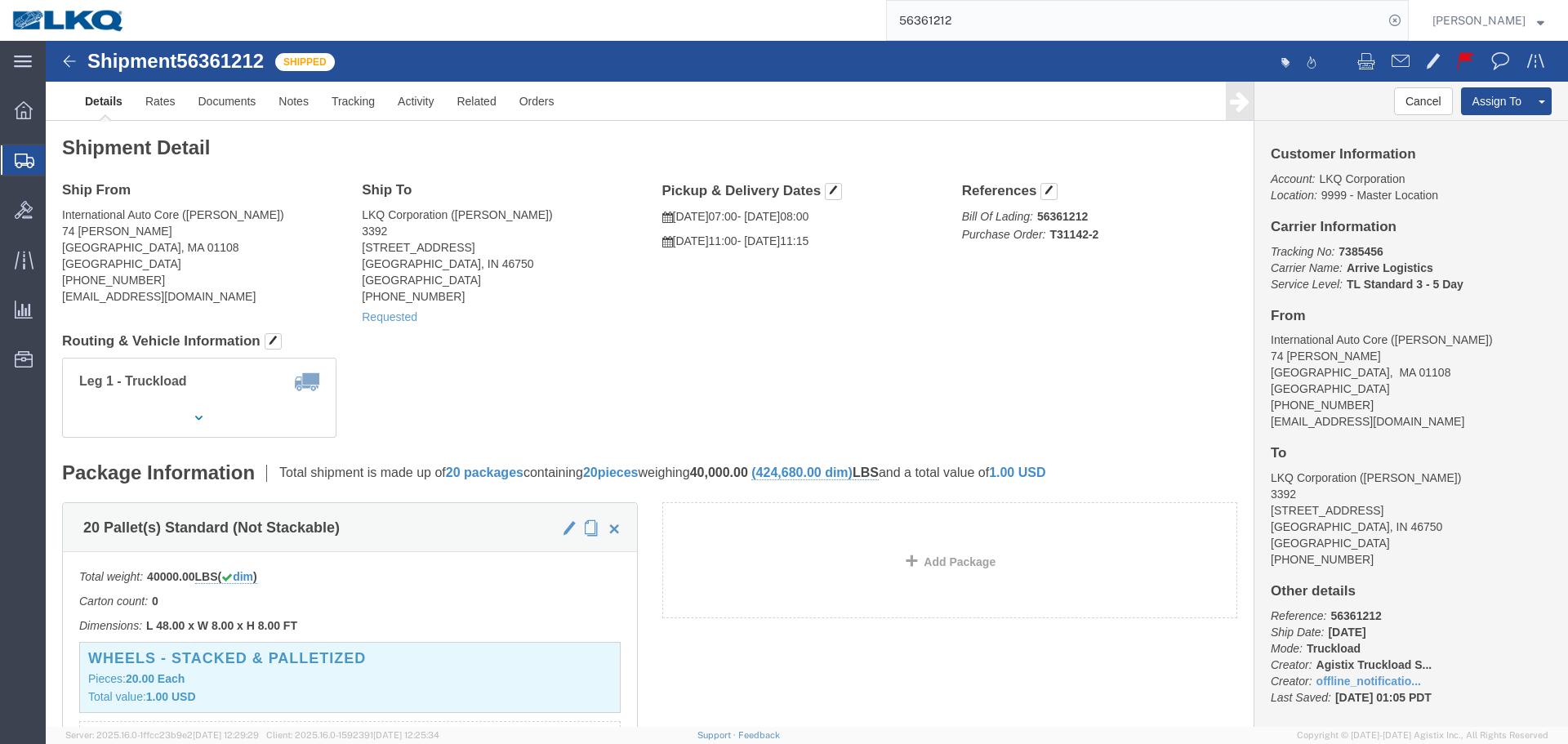
click div "Ship From International Auto Core (Armando) 74 Randall PLace Springfield, MA 01…"
click div "Shipment Detail Ship From International Auto Core (Armando) 74 Randall PLace Sp…"
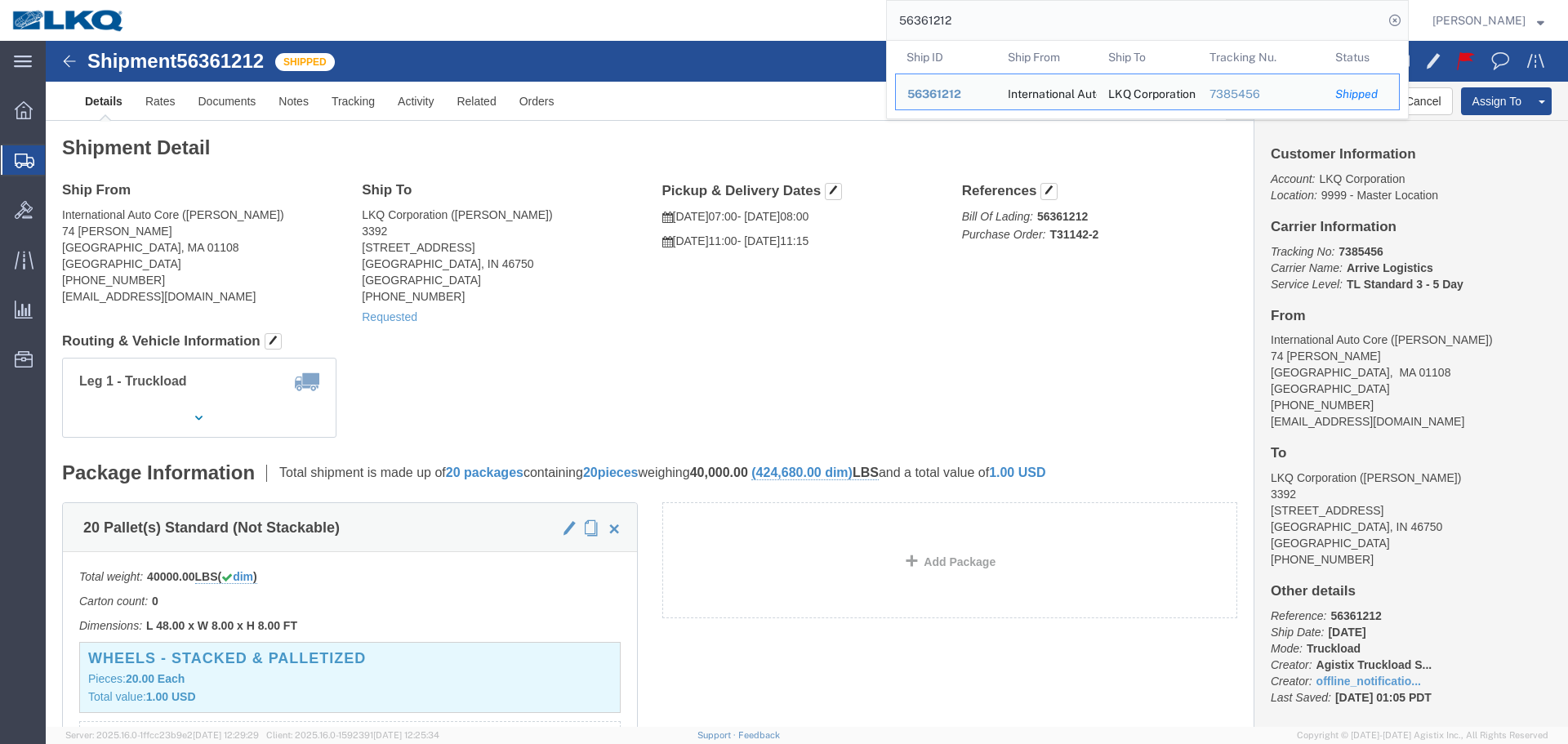
click at [991, 23] on input "56361212" at bounding box center [1134, 20] width 496 height 39
paste input "495557"
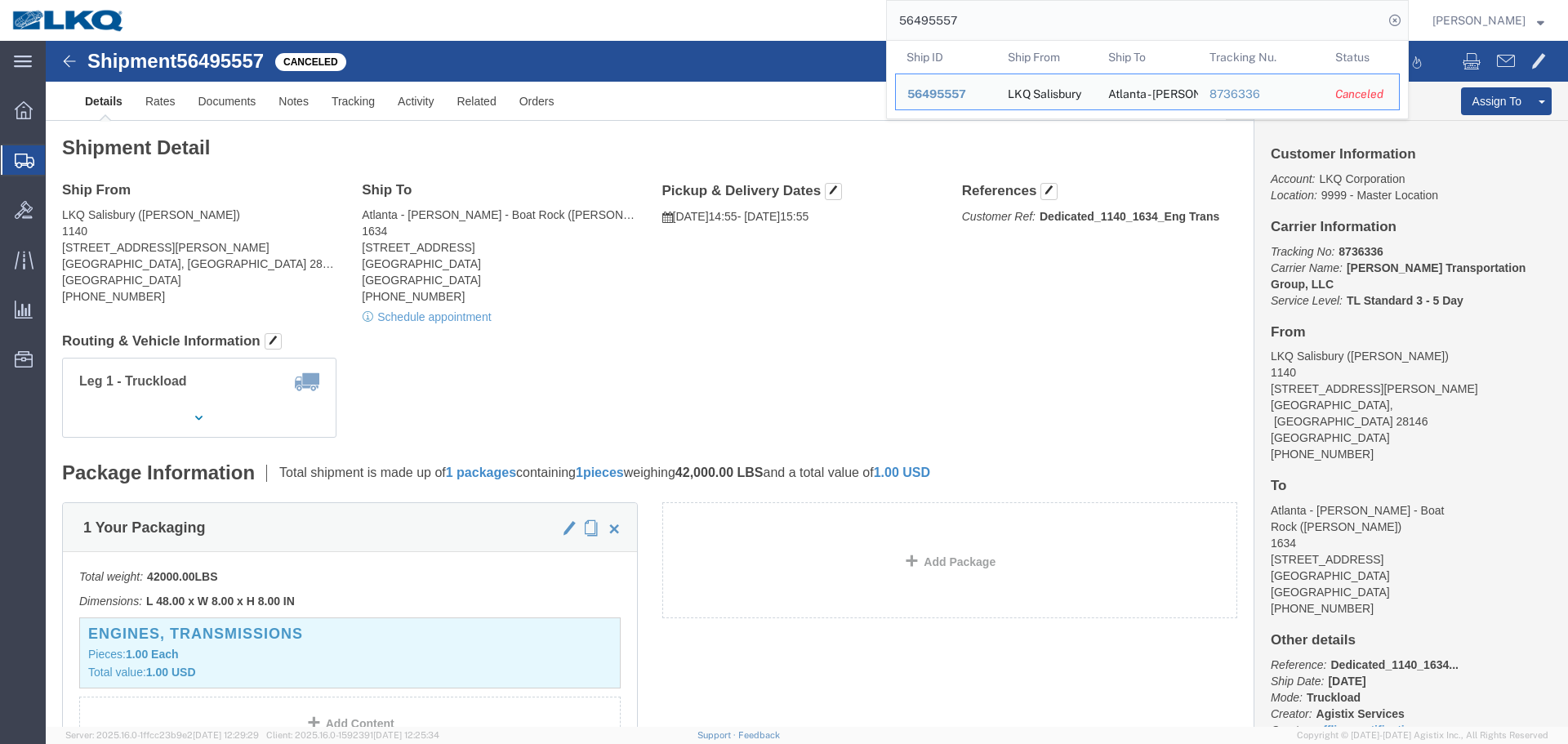
paste input "72870"
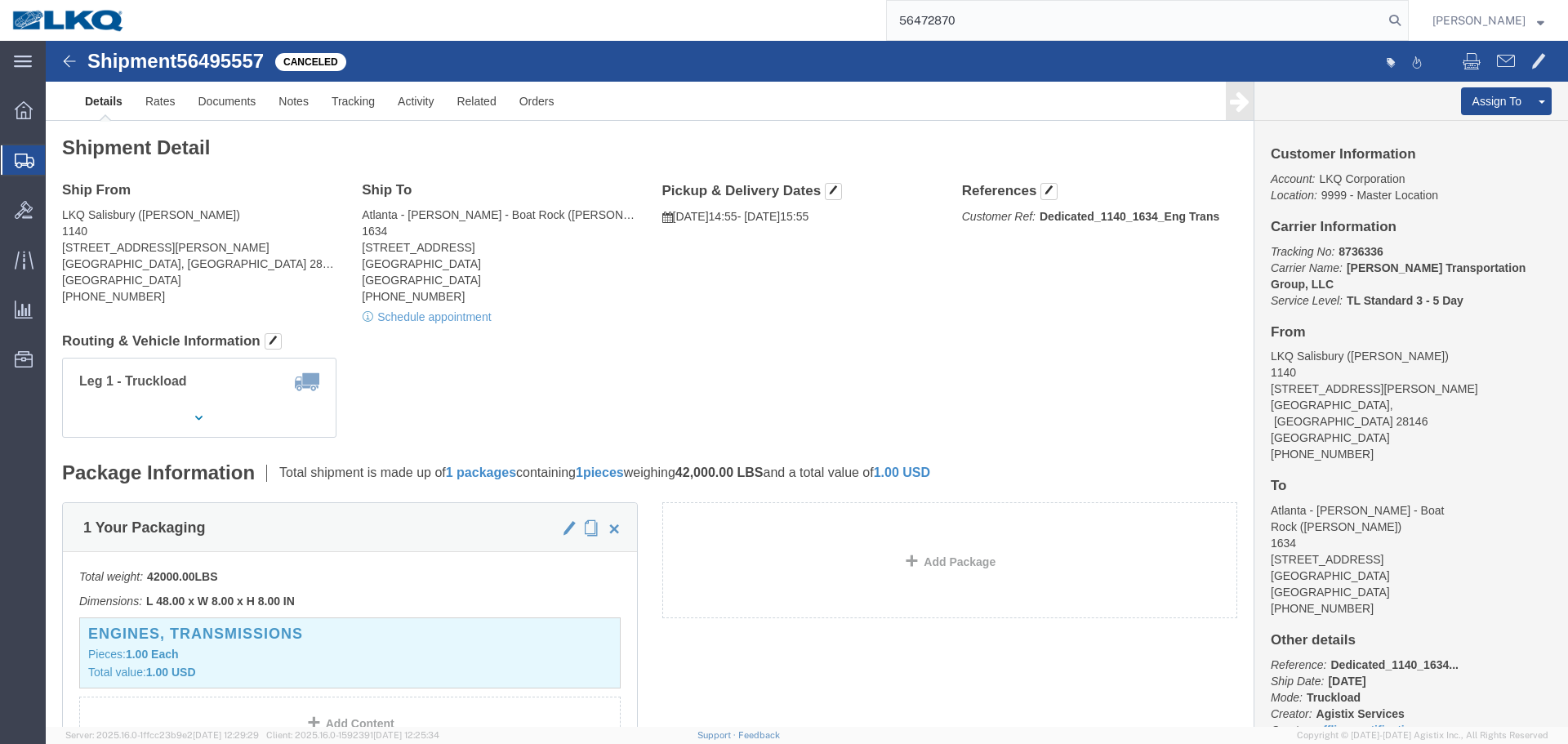
type input "56472870"
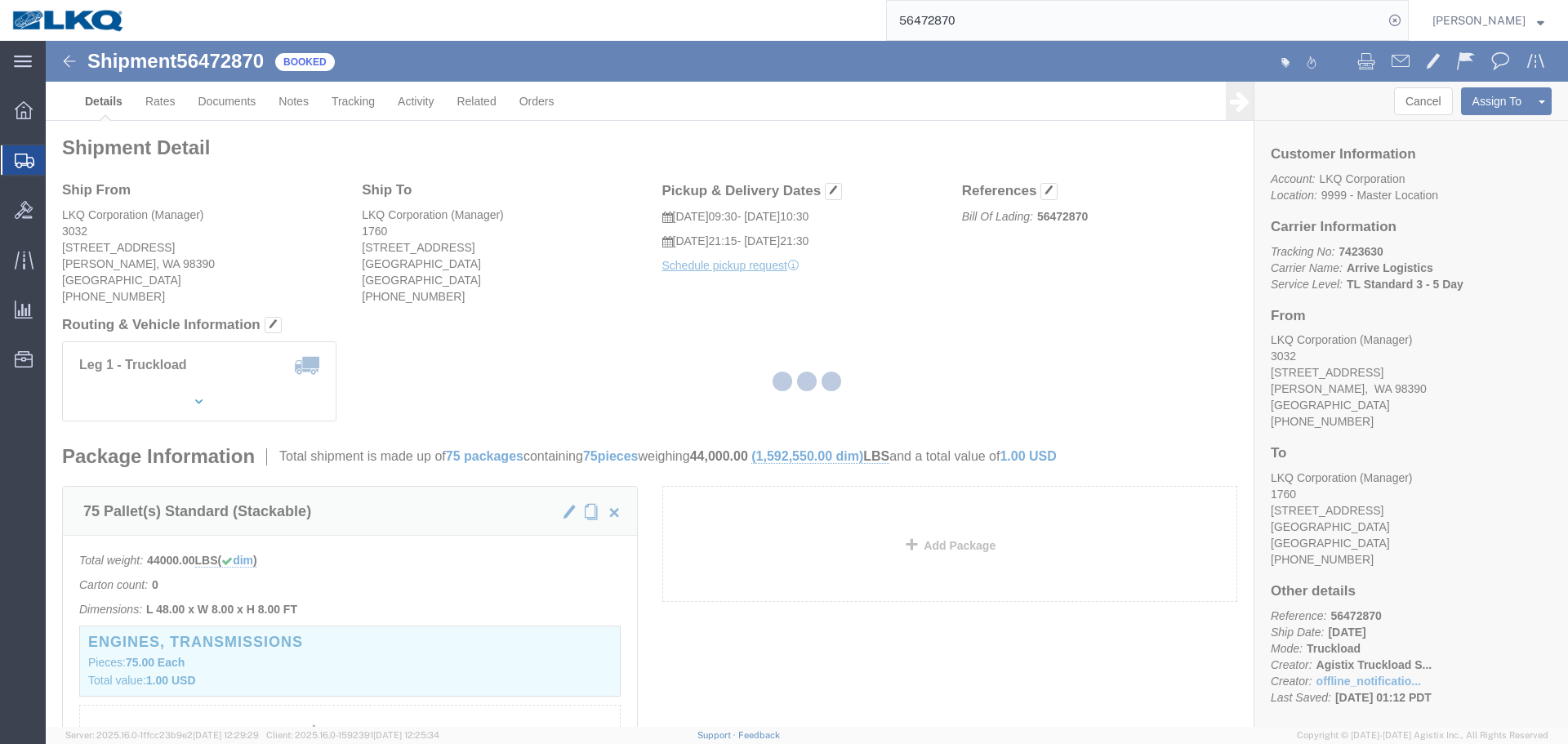
click at [884, 363] on div at bounding box center [807, 383] width 1522 height 686
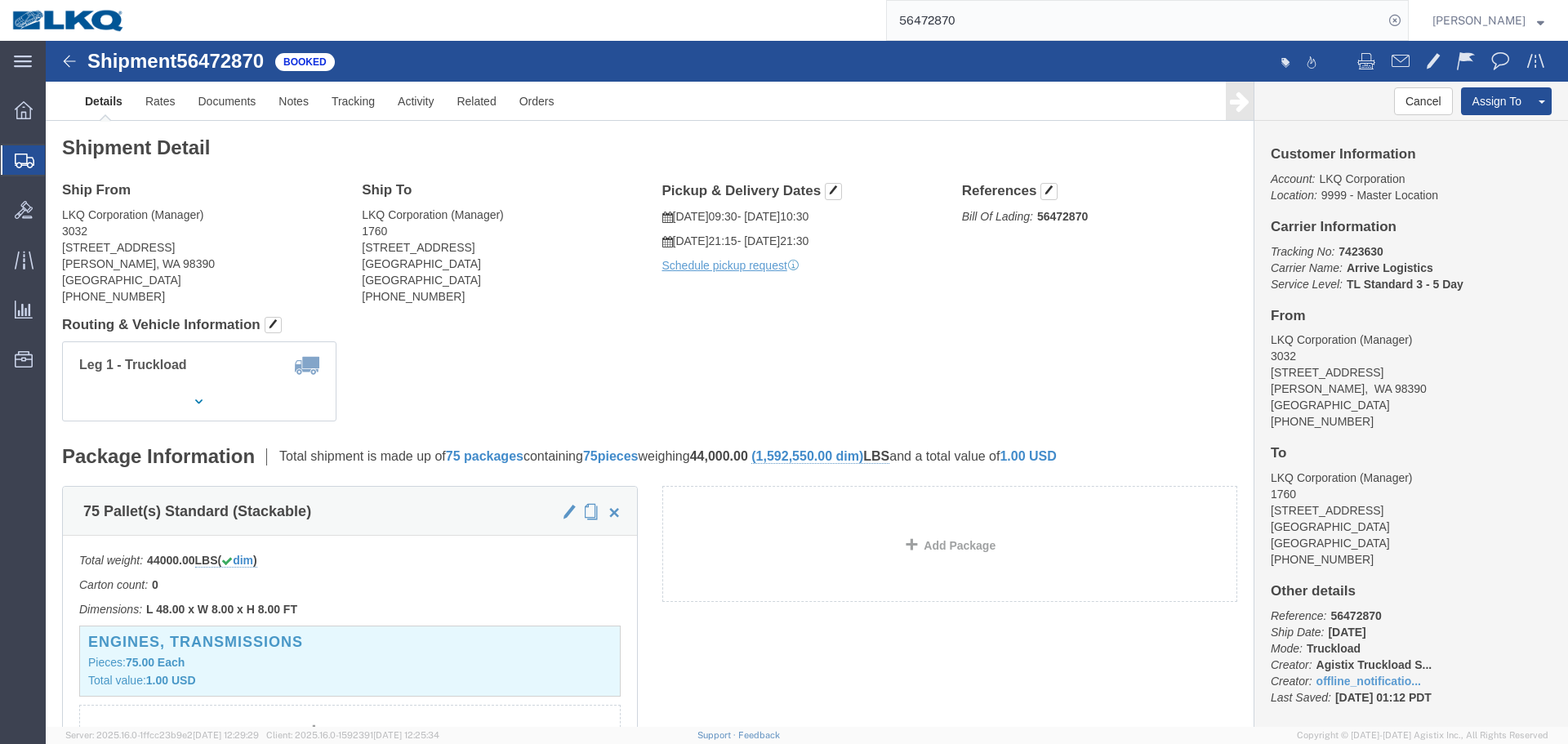
click div "Leg 1 - Truckload Vehicle 1: Standard Dry Van (53 Feet) Number of trucks: 1"
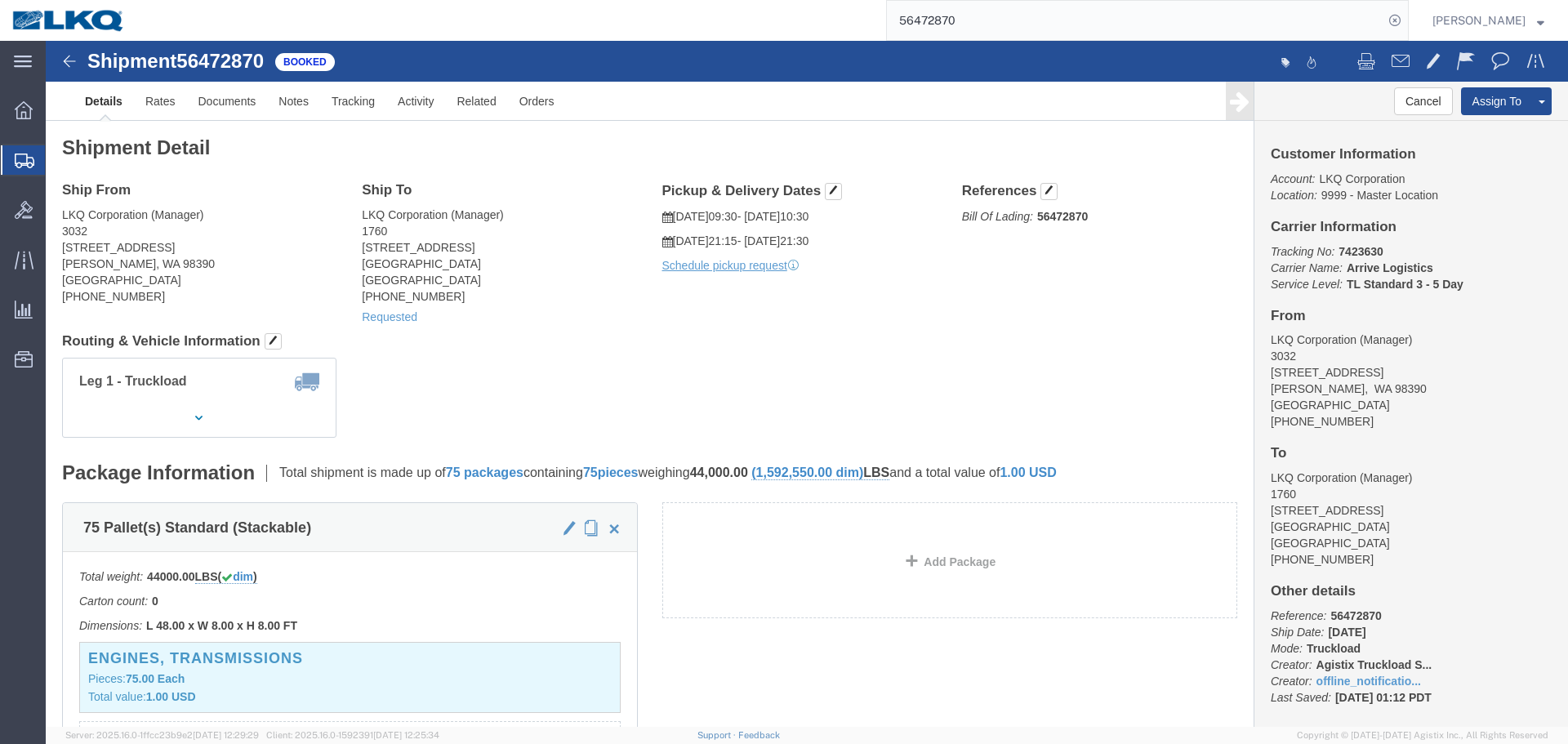
click div "Shipment Detail Ship From LKQ Corporation (Manager) 3032 4123 142nd Ave E Suite…"
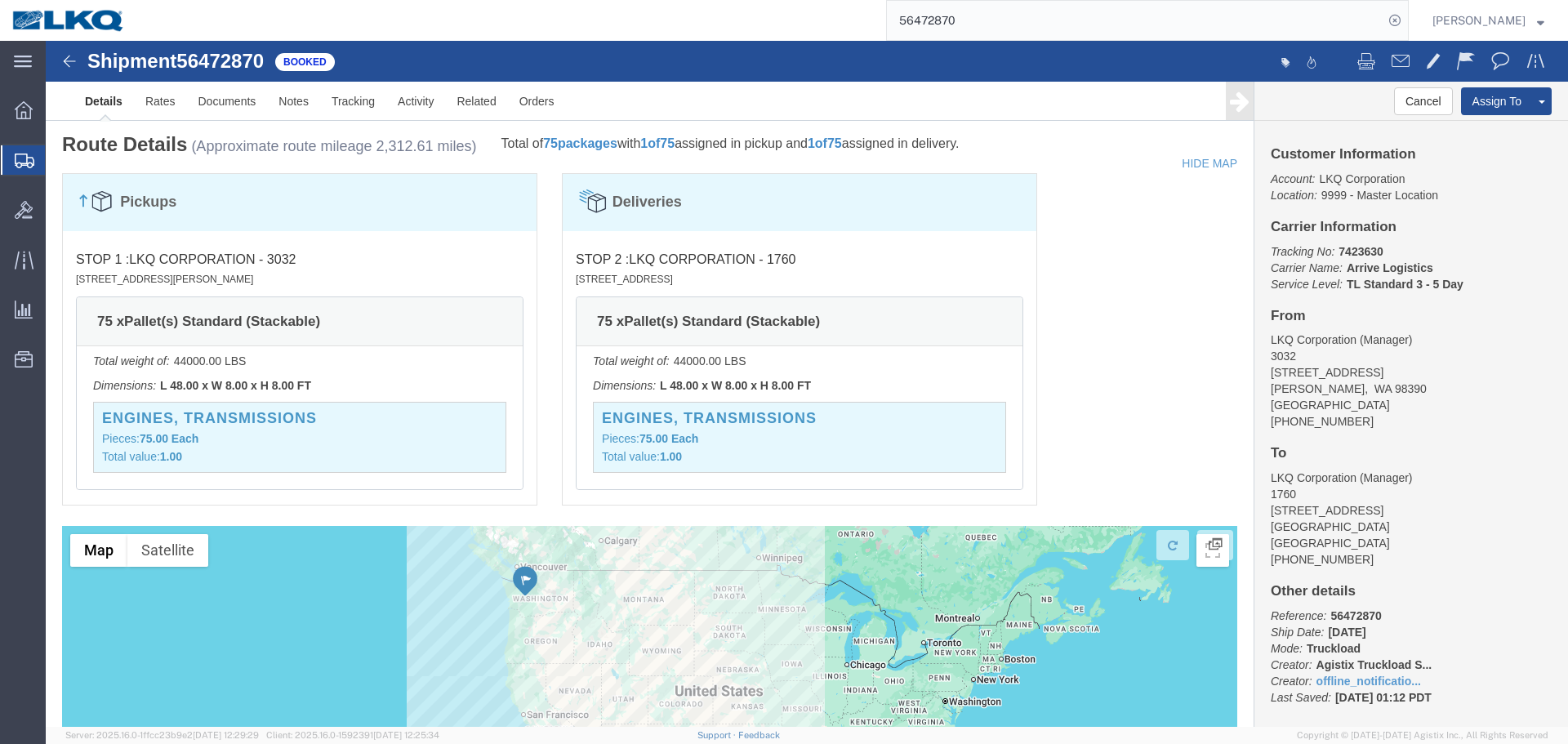
scroll to position [1143, 0]
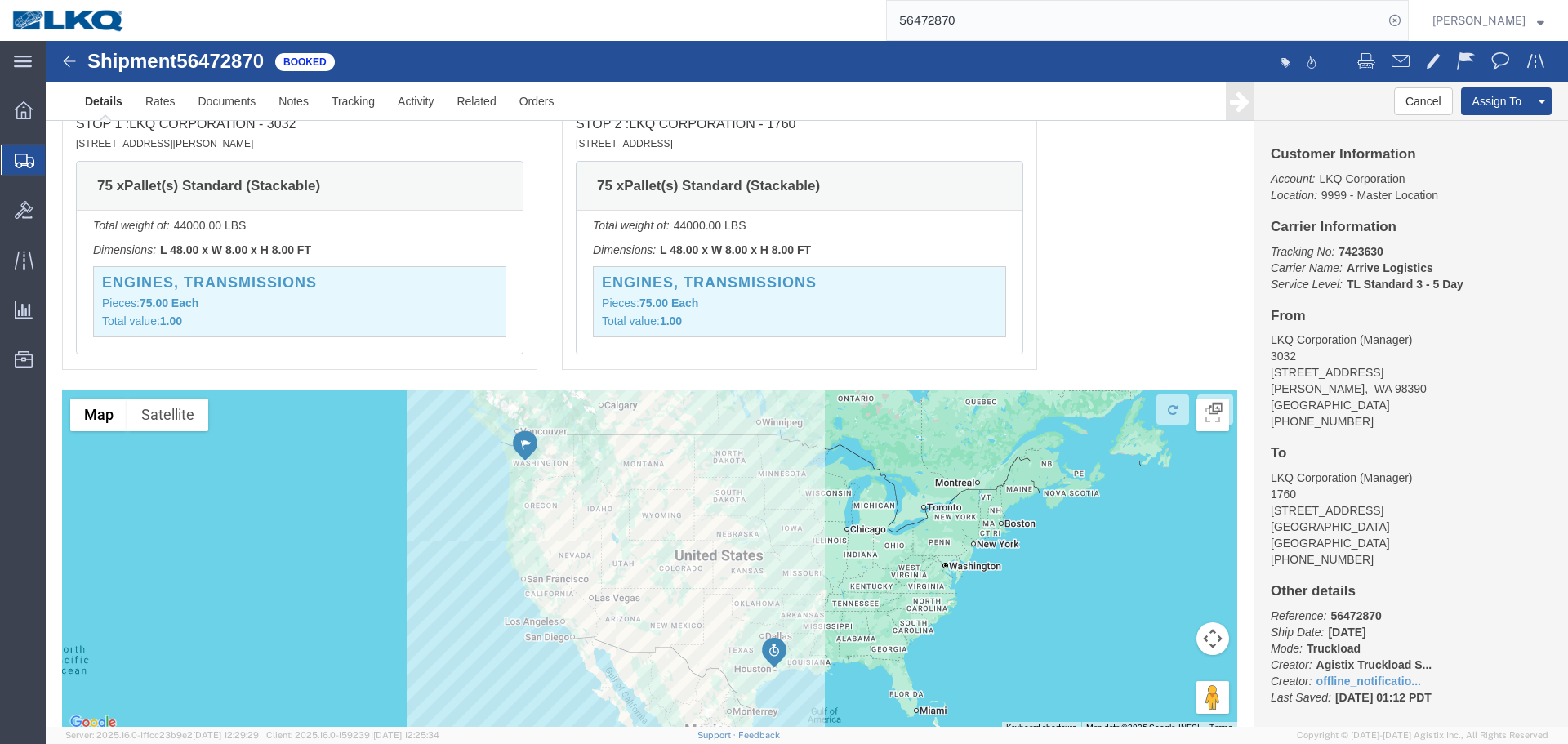
click div "Pickups STOP 1 : LKQ Corporation - 3032 4123 142nd Ave E Suite 100, Sumner, WA,…"
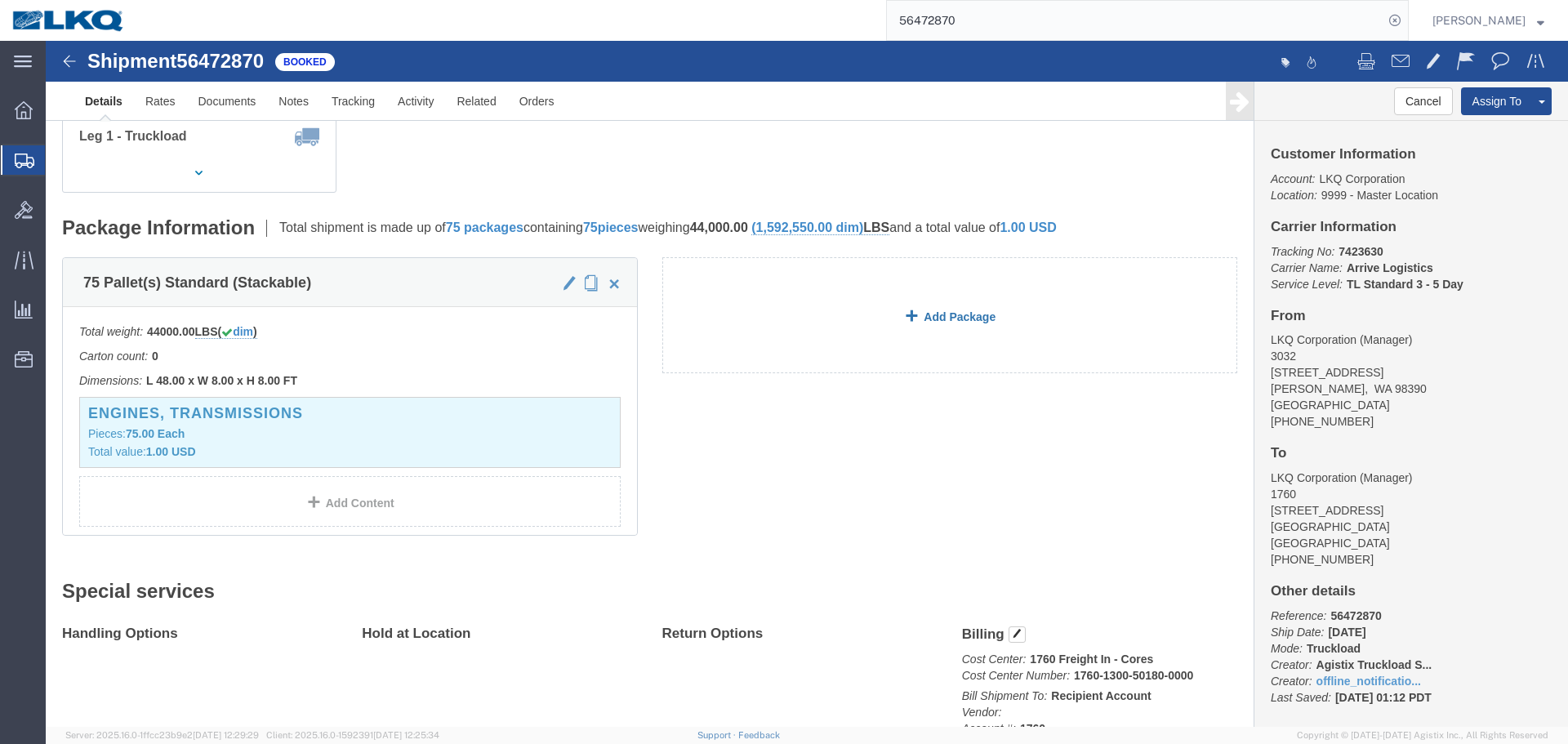
scroll to position [0, 0]
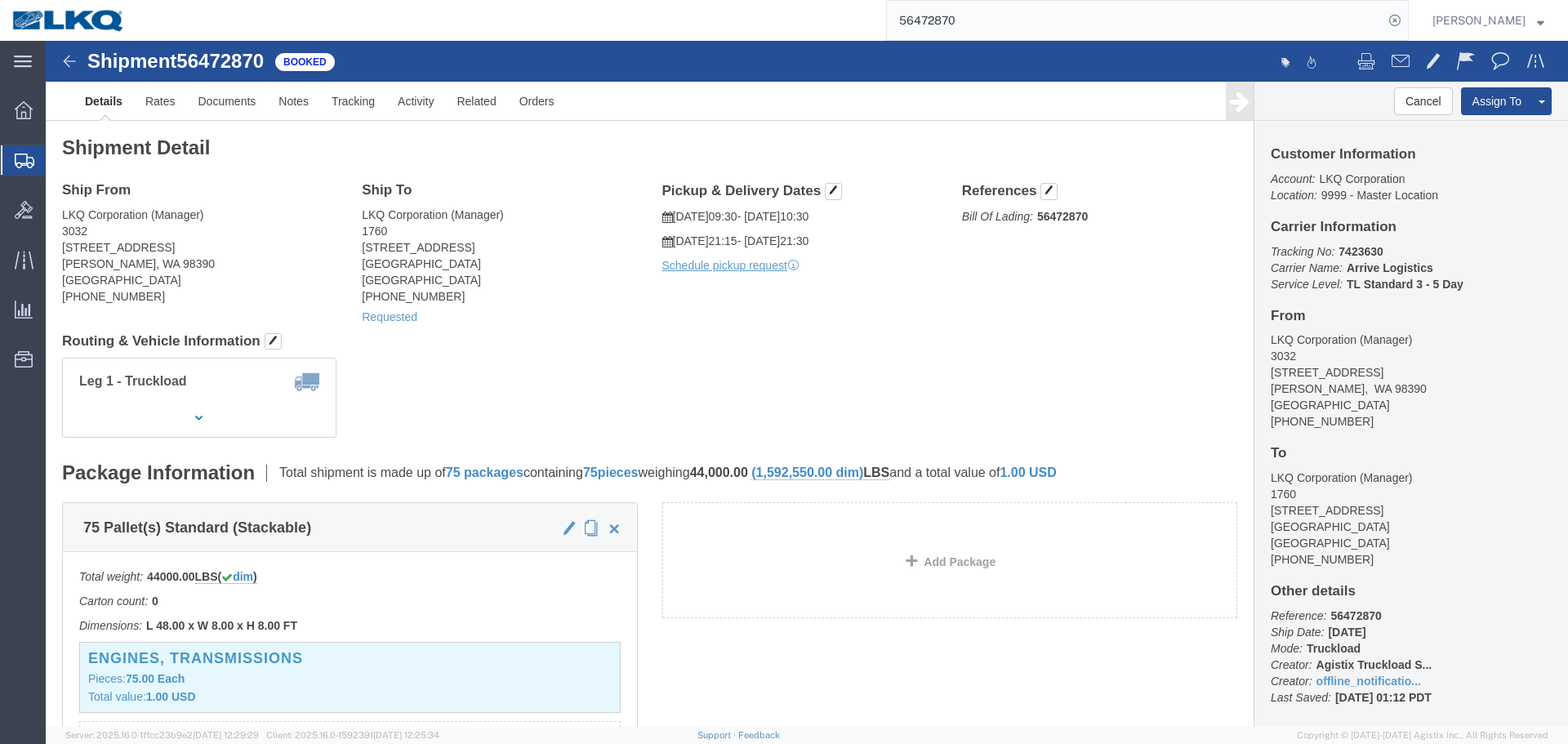
click address "LKQ Corporation (Manager) 3032 4123 142nd Ave E Suite 100 Sumner, WA 98390 Unit…"
copy address "3032"
click button "Cancel"
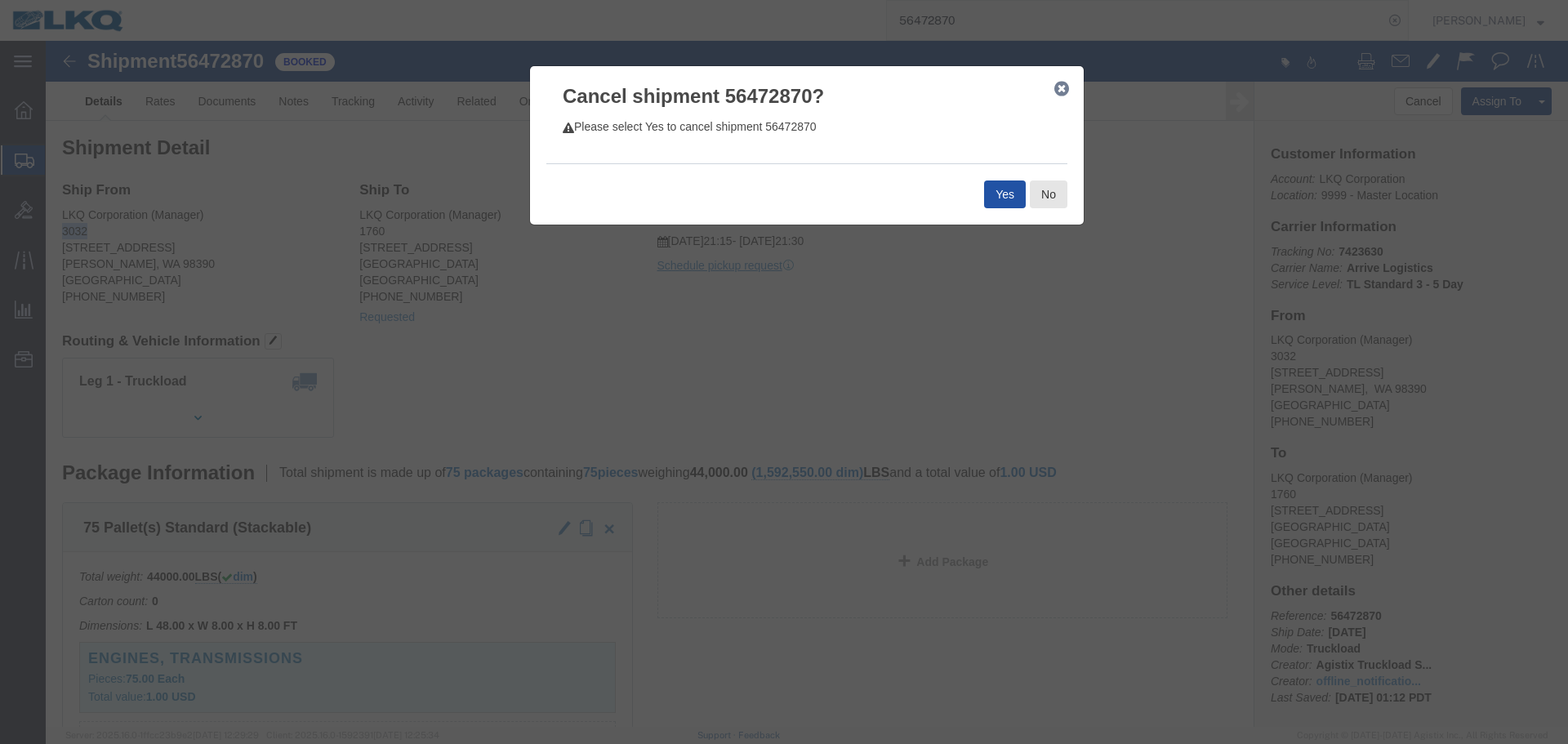
click button "Yes"
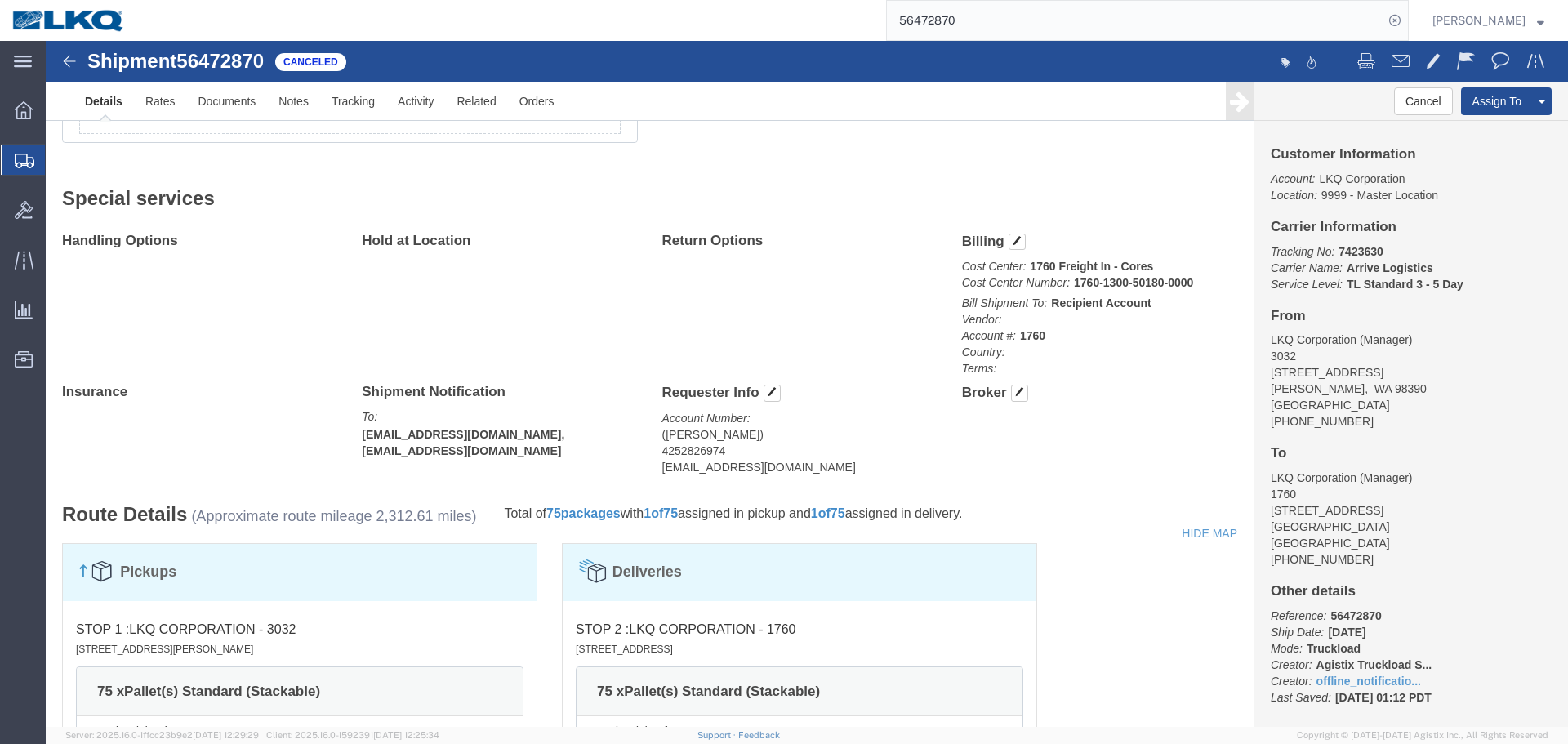
scroll to position [735, 0]
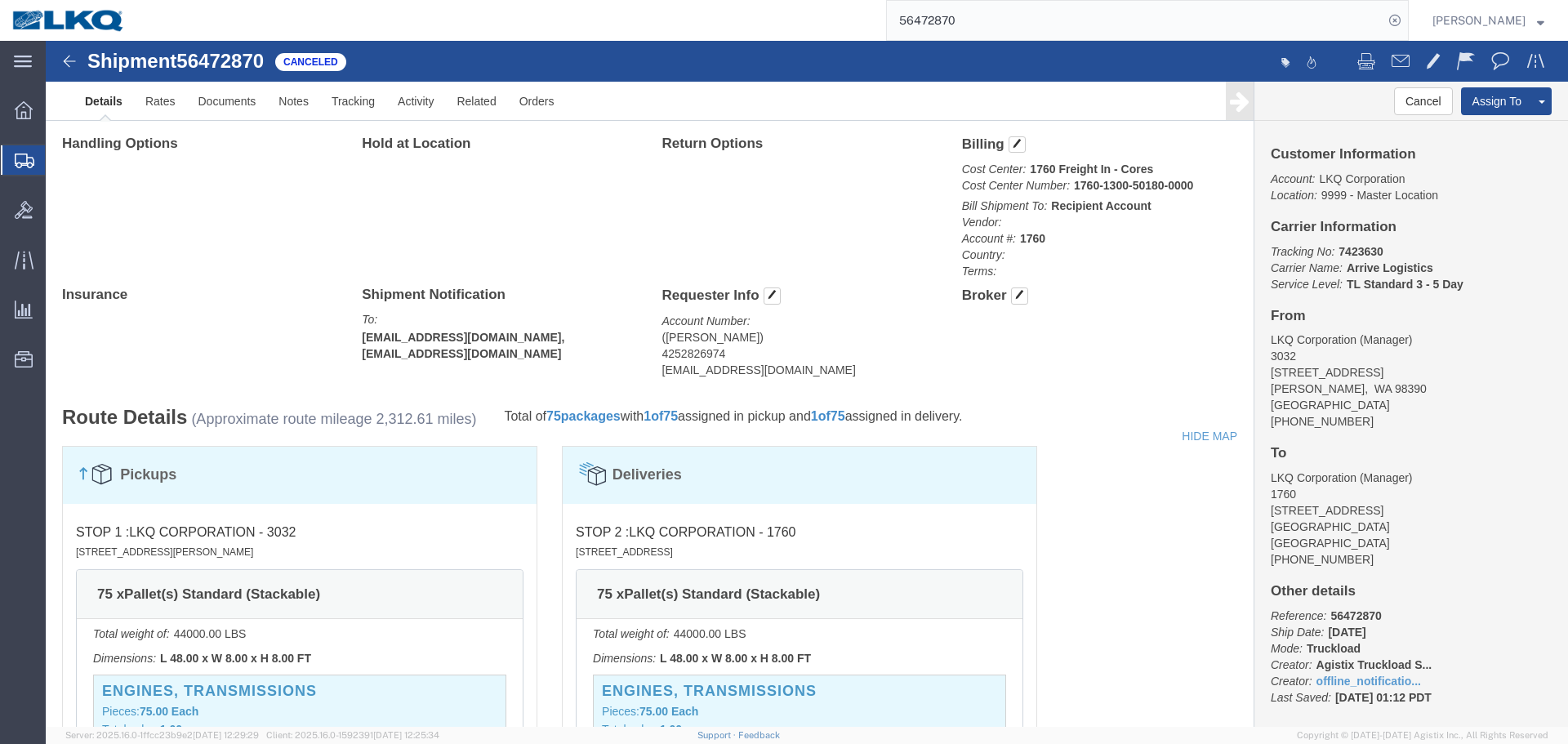
click address "(Tim Mclaren) 4252826974 tgmclaren@lkqcorp.com"
copy div "tgmclaren@lkqcorp.com Edit Requester Info Location Select Select My Profile Loc…"
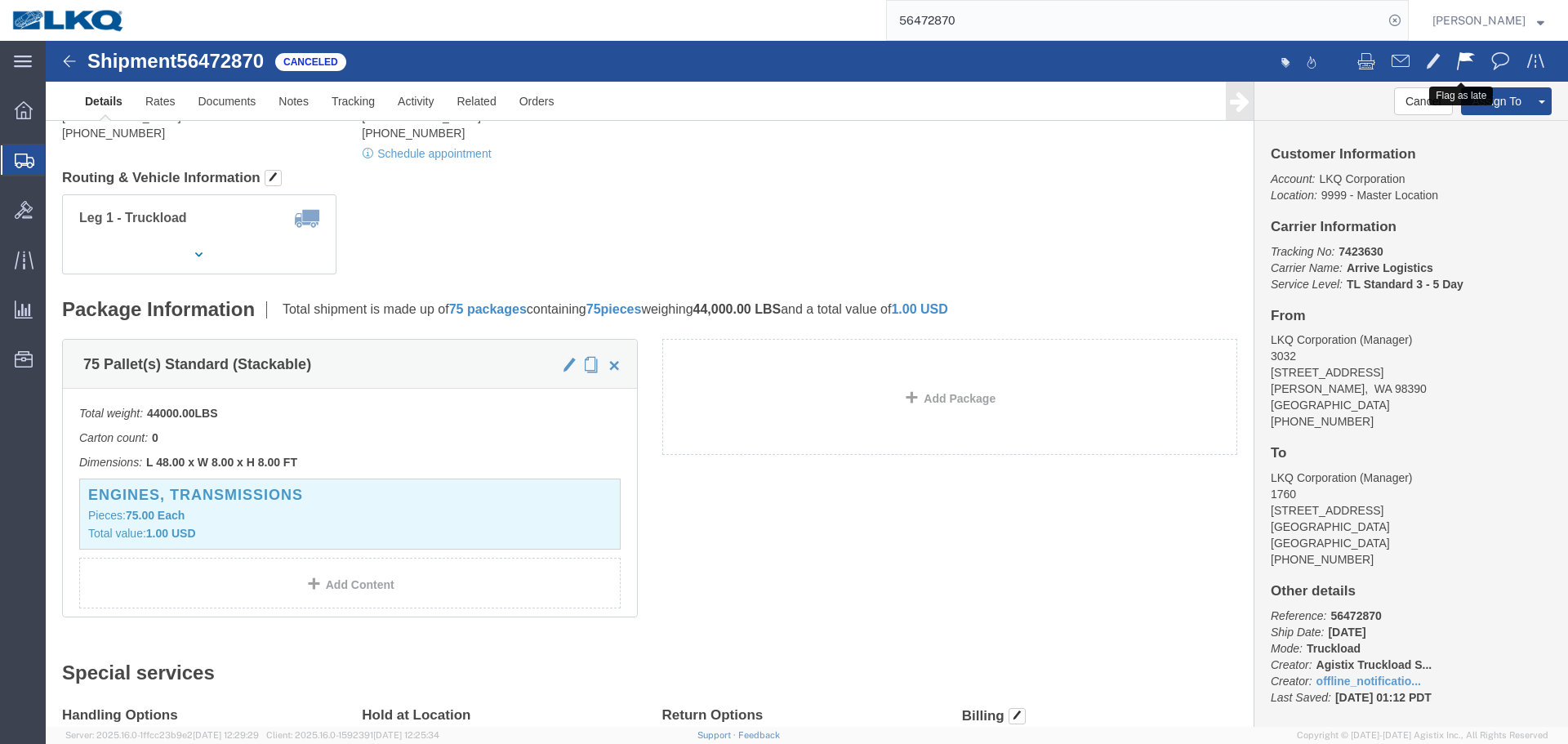
click span
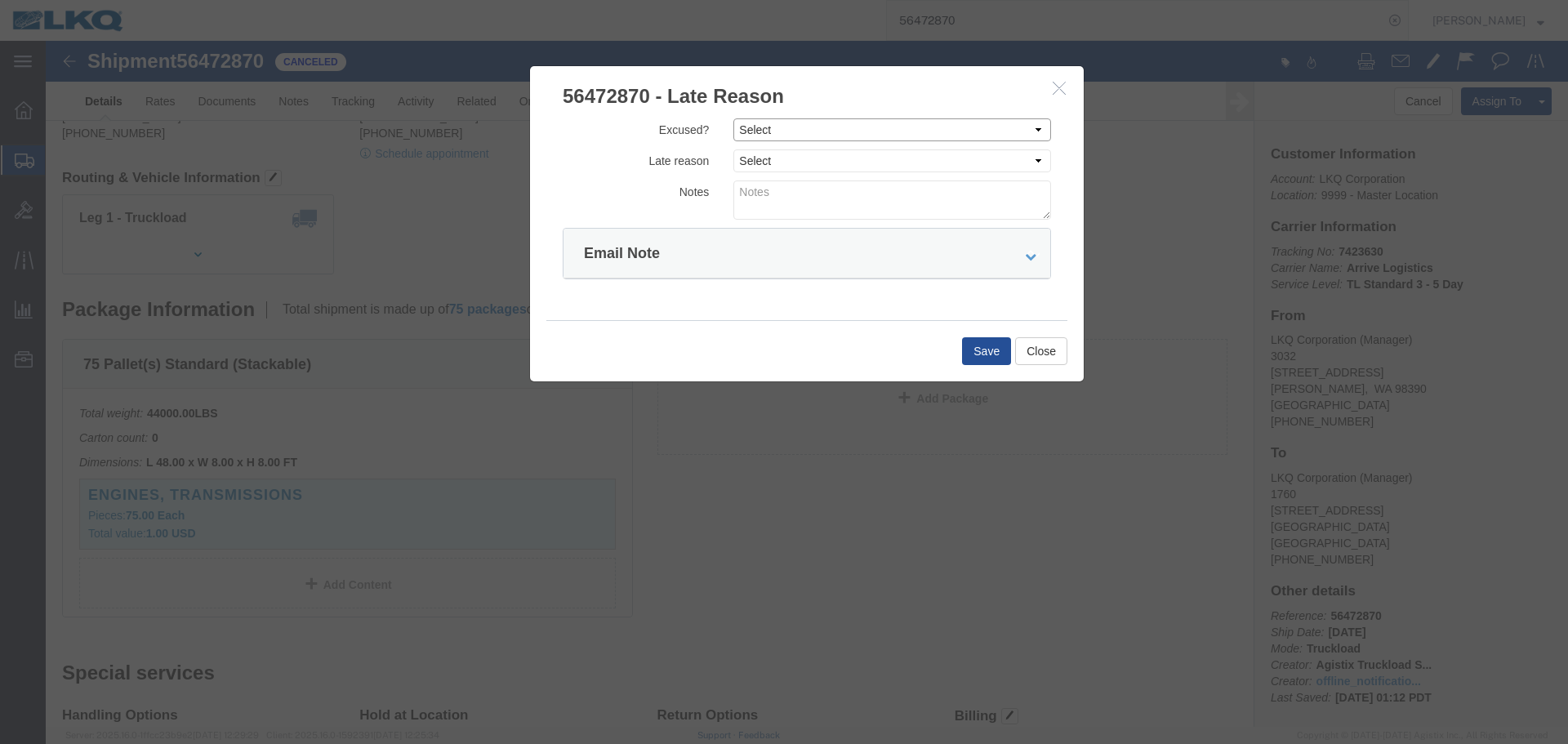
click select "Select Excused Not Excused"
select select "NOT_EXCUSED"
click select "Select Excused Not Excused"
click select "Select Bad Carrier Data Carrier Admin Error Delay Accident Driver Error Lack of…"
select select "DRIVER_ERROR"
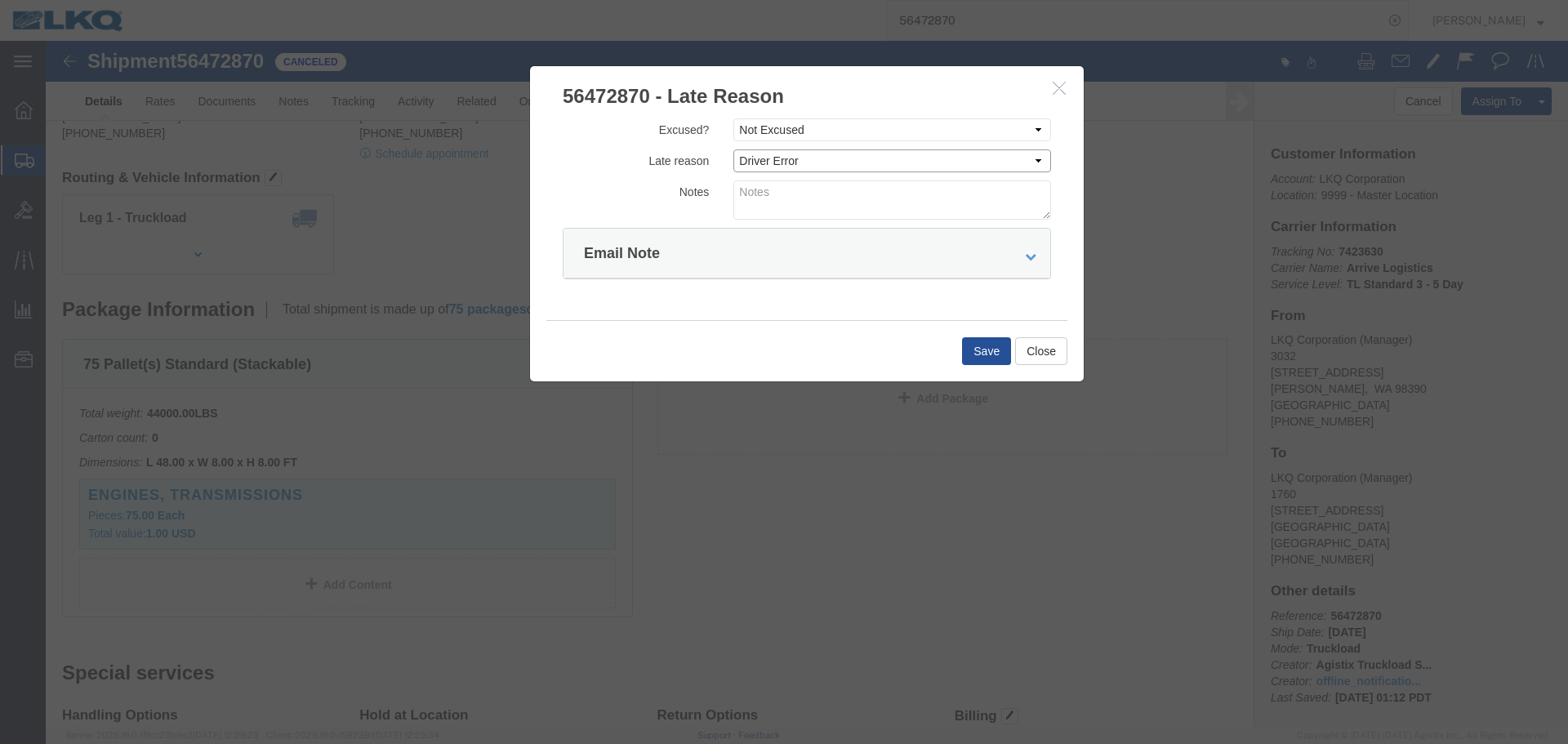
click select "Select Bad Carrier Data Carrier Admin Error Delay Accident Driver Error Lack of…"
click textarea
type textarea "08/14 missed"
click button "Save"
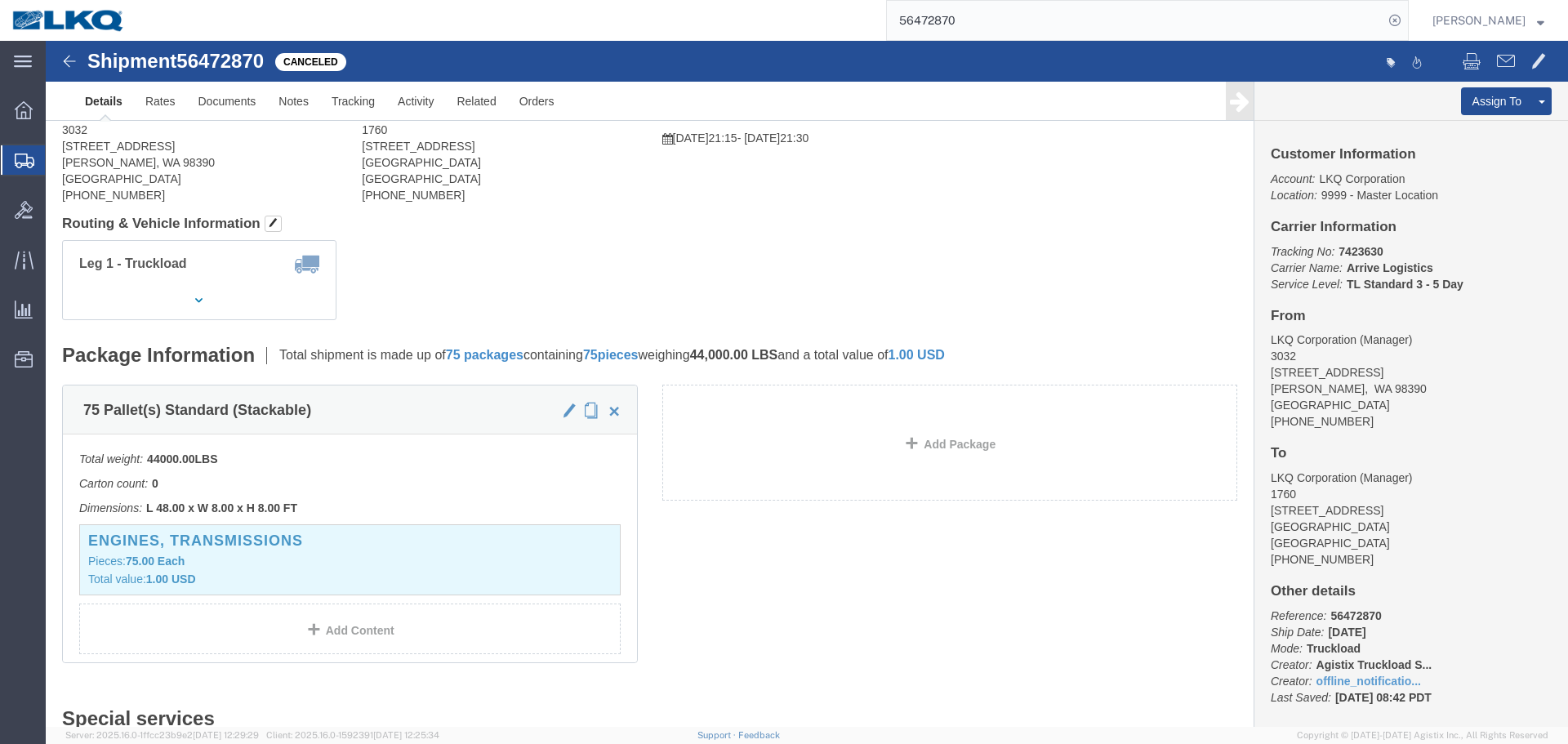
scroll to position [0, 0]
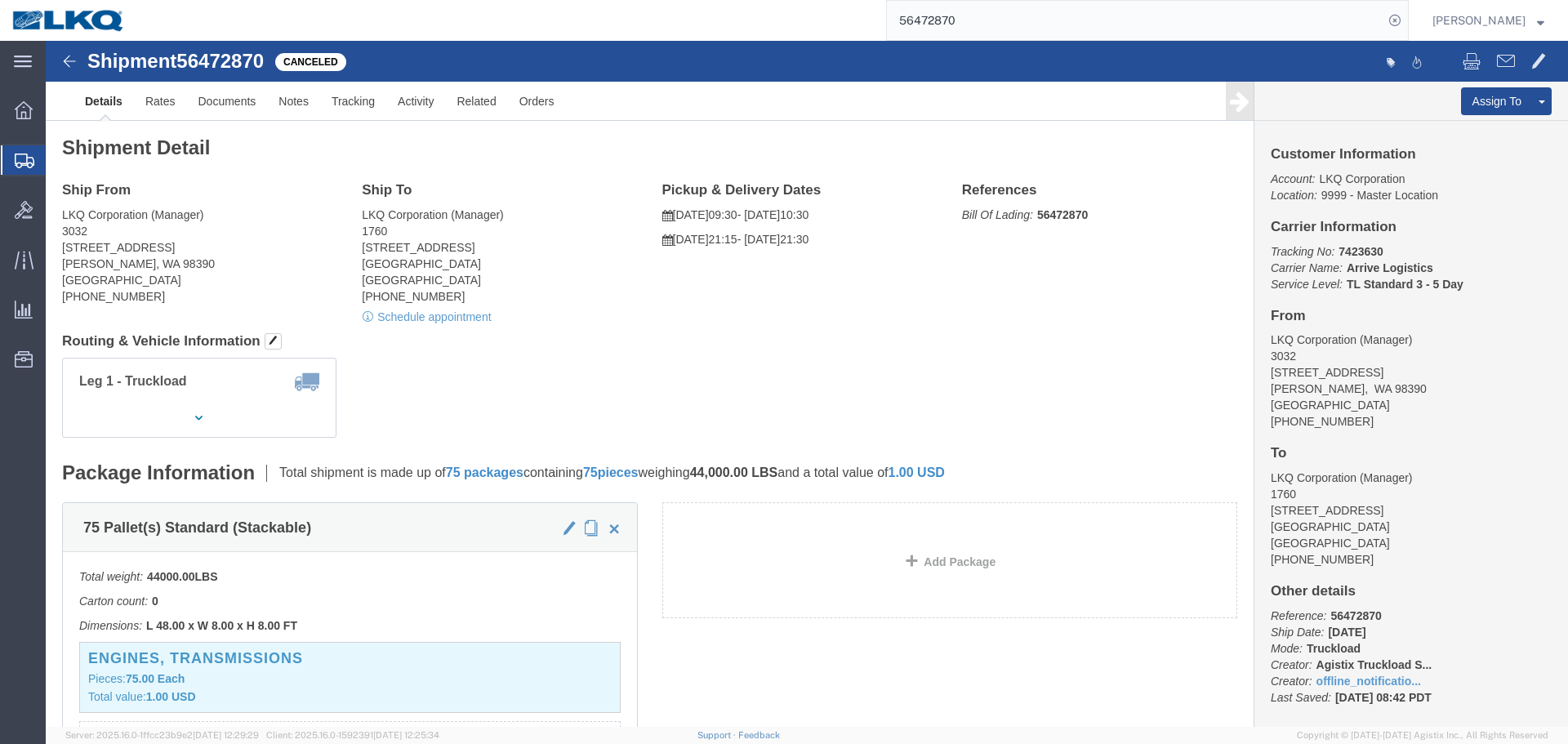
click address "LKQ Corporation (Manager) 3032 4123 142nd Ave E Suite 100 Sumner, WA 98390 Unit…"
copy address "98390"
click address "LKQ Corporation (Manager) 1760 1710 W Mount Houston Rd Houston, TX 77038 United…"
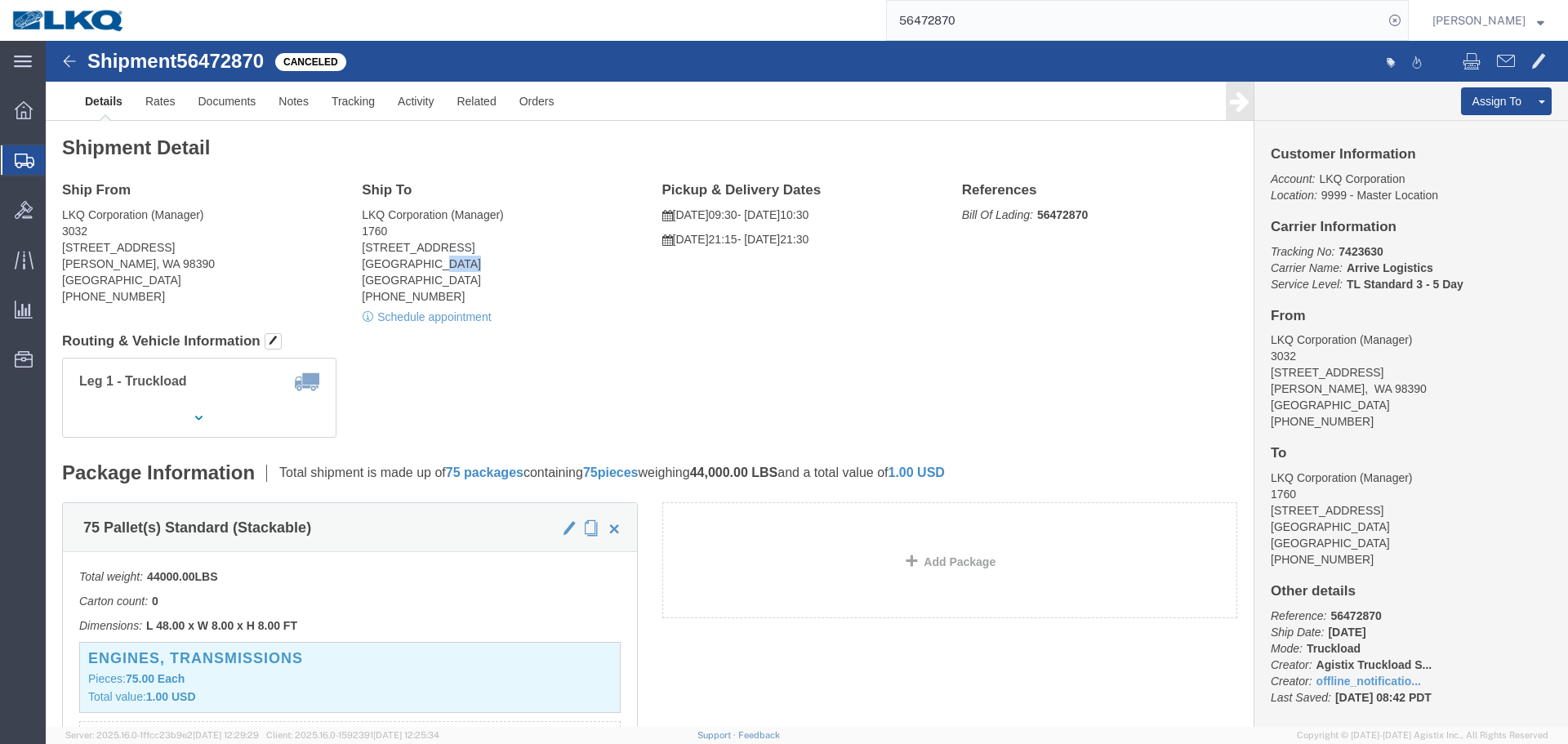
copy address "77038"
click link "Rates"
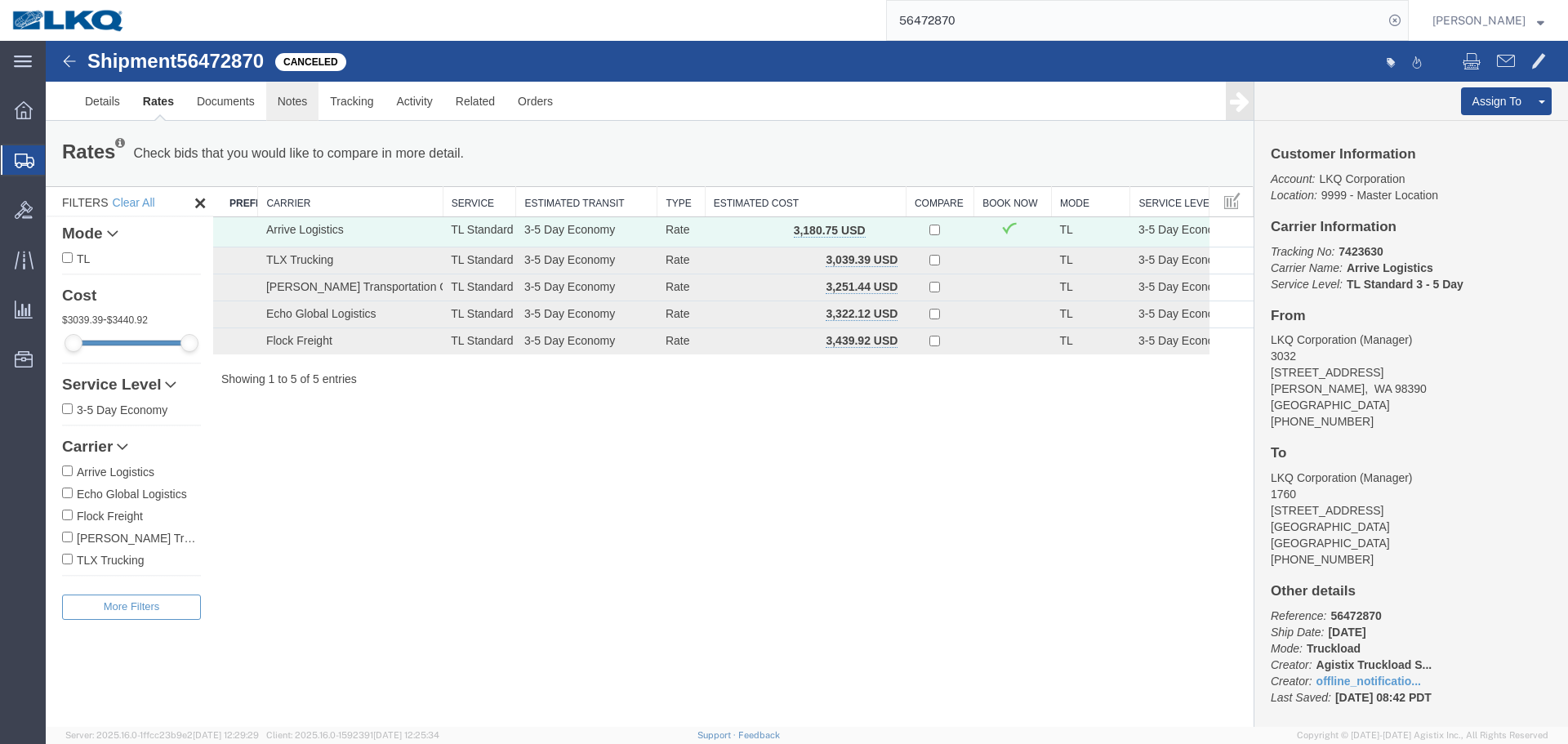
click at [294, 102] on link "Notes" at bounding box center [293, 101] width 53 height 39
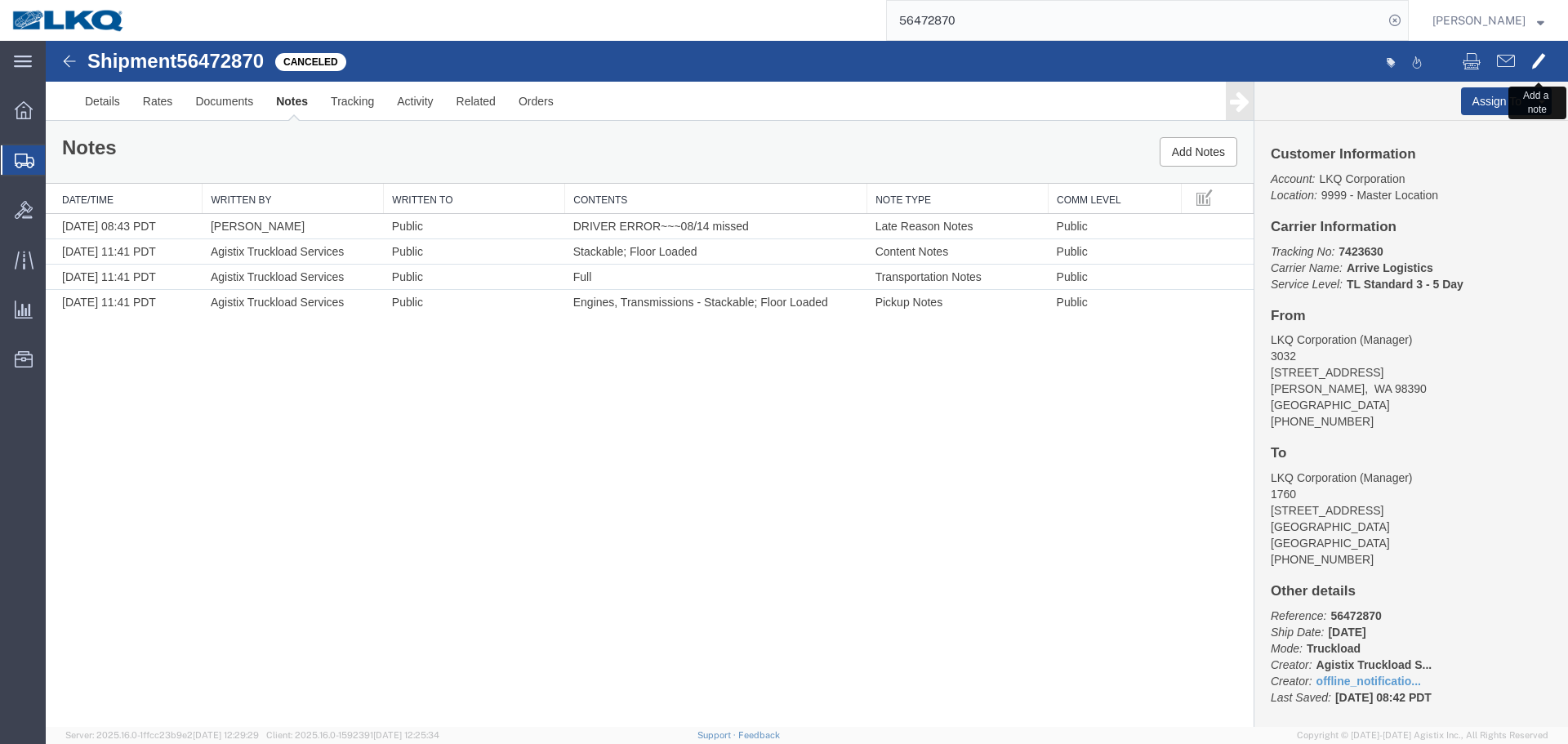
click at [1529, 64] on button at bounding box center [1539, 62] width 31 height 34
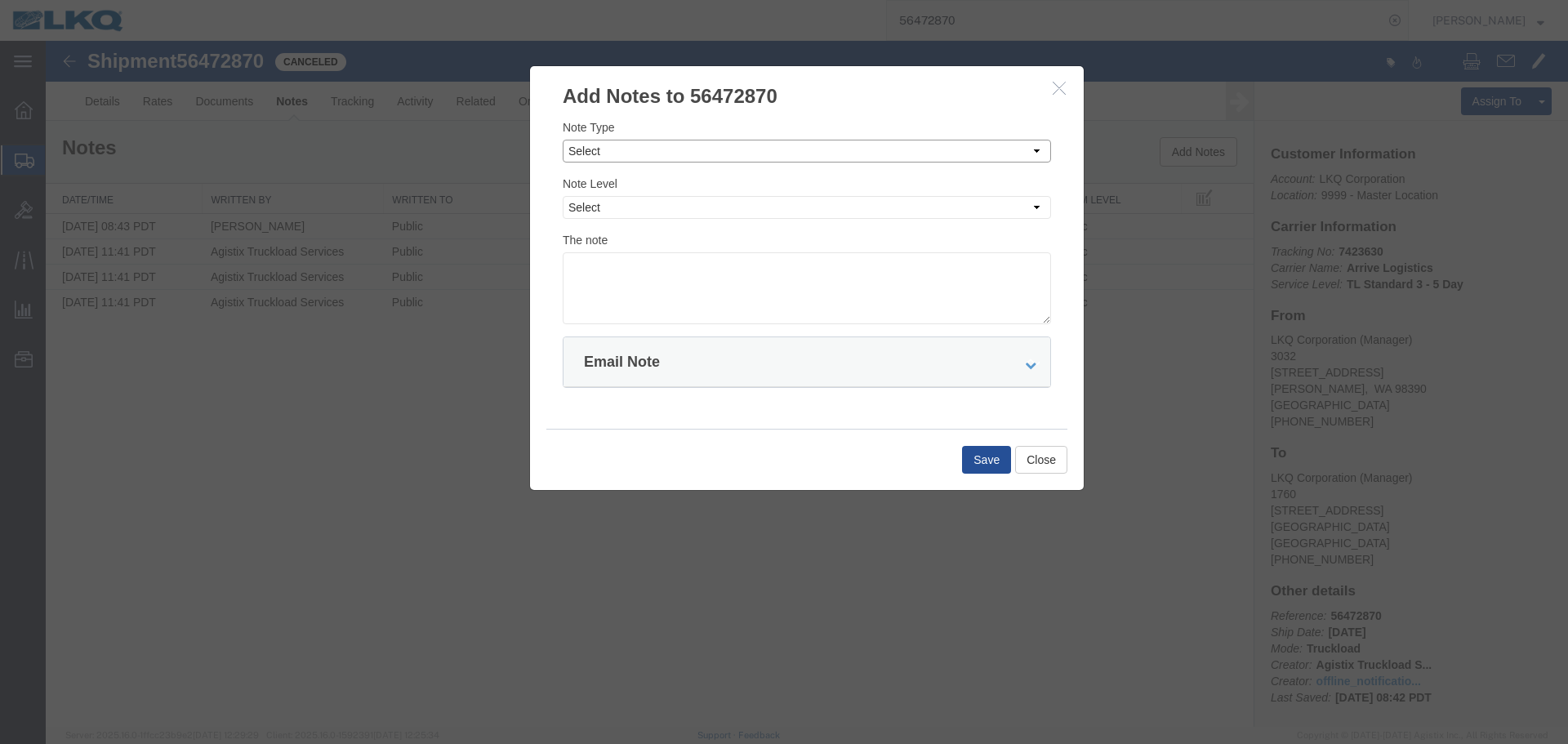
click at [672, 158] on select "Select Approval Bid Notes Carrier Change Notes Claim Notes Content Hazmat Notes…" at bounding box center [807, 151] width 489 height 23
select select "BID_NOTES"
click at [562, 140] on select "Select Approval Bid Notes Carrier Change Notes Claim Notes Content Hazmat Notes…" at bounding box center [807, 151] width 489 height 23
click at [636, 193] on div "Note Level Select Private to Account Private to Vendor Public" at bounding box center [807, 197] width 489 height 44
click at [636, 202] on select "Select Private to Account Private to Vendor Public" at bounding box center [807, 207] width 489 height 23
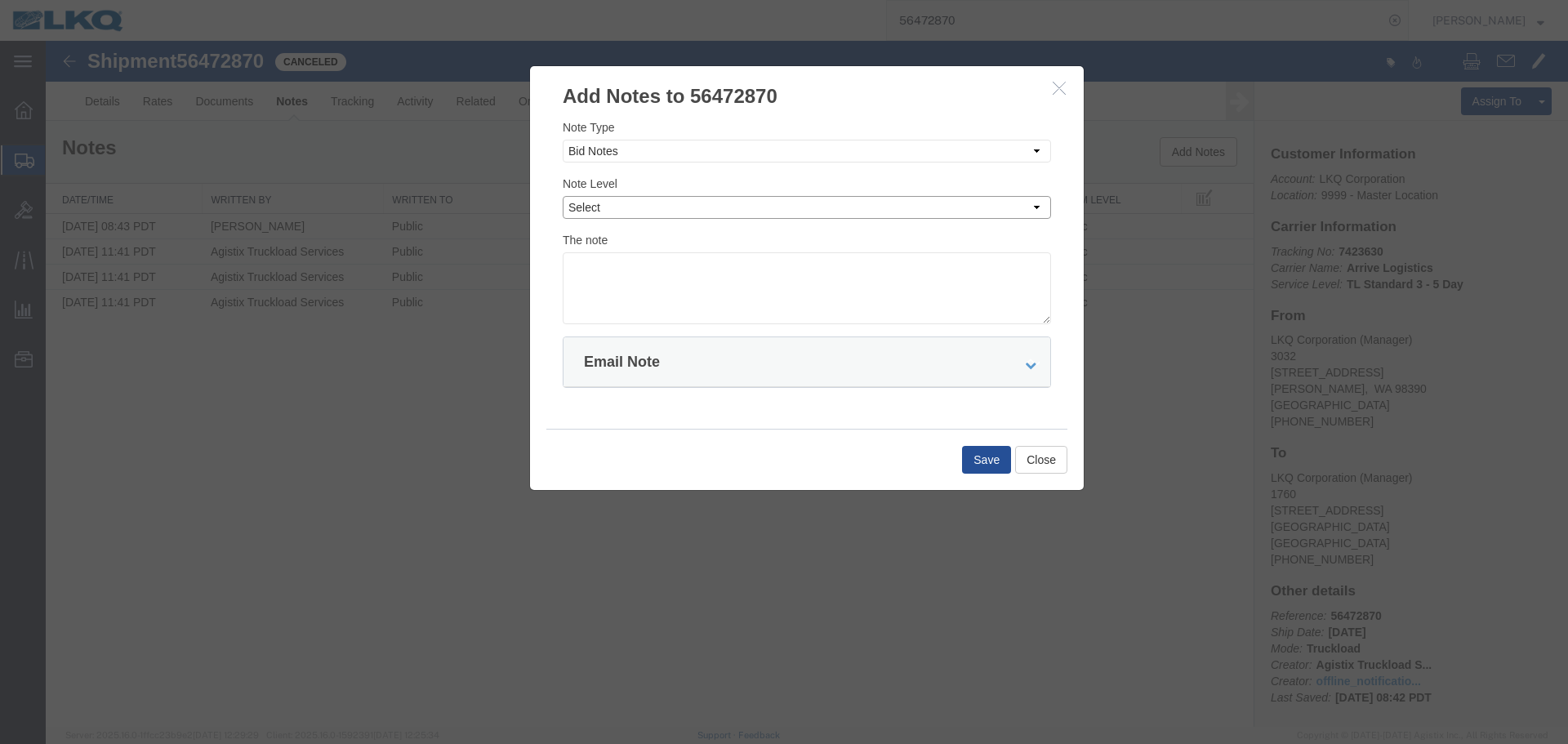
select select "PRIVATE_TO_ACCOUNT"
click at [562, 196] on select "Select Private to Account Private to Vendor Public" at bounding box center [807, 207] width 489 height 23
click at [650, 289] on textarea at bounding box center [807, 288] width 489 height 72
paste textarea "$3,600"
click at [614, 275] on textarea "DAT: $3,600" at bounding box center [807, 288] width 489 height 72
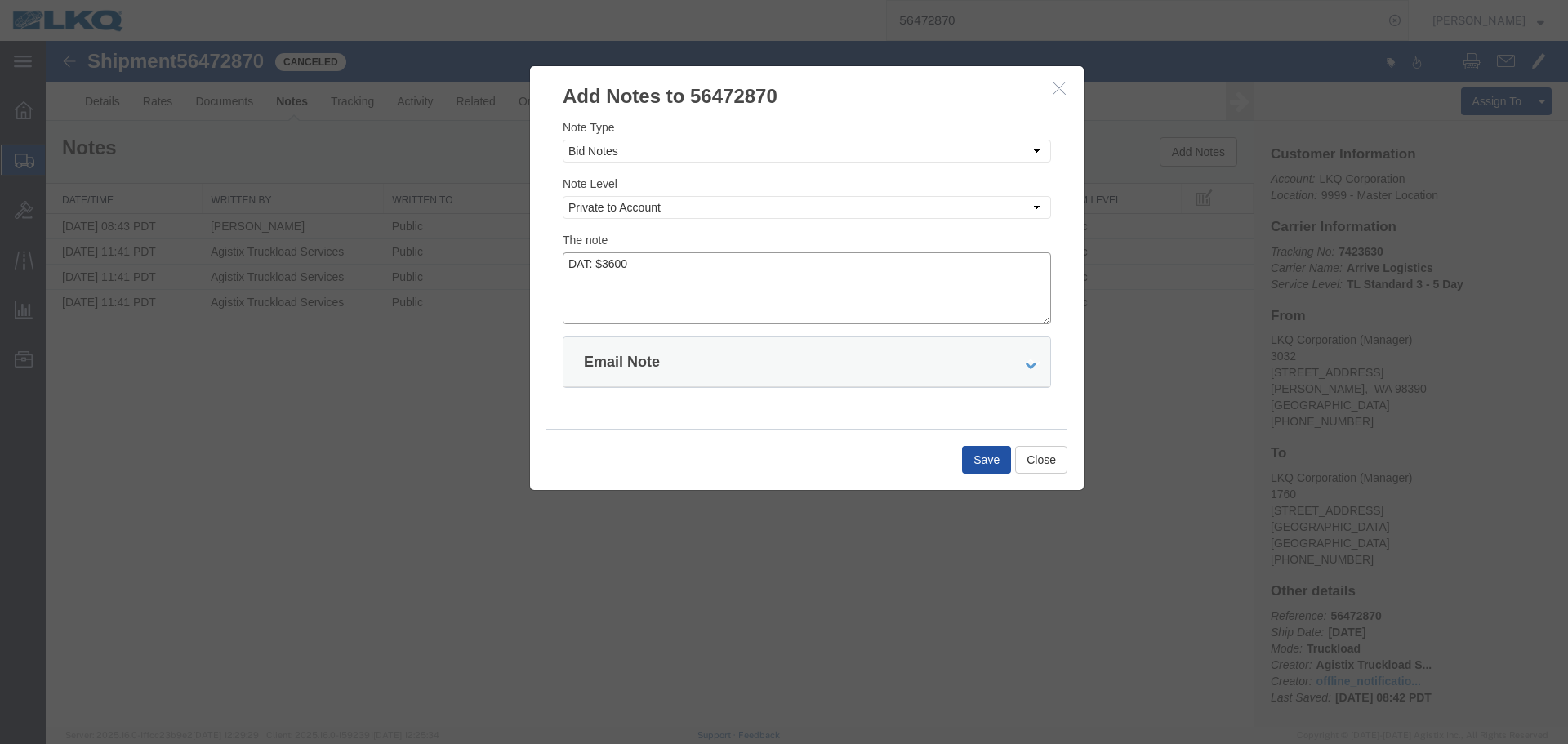
type textarea "DAT: $3600"
click at [976, 455] on button "Save" at bounding box center [986, 459] width 49 height 28
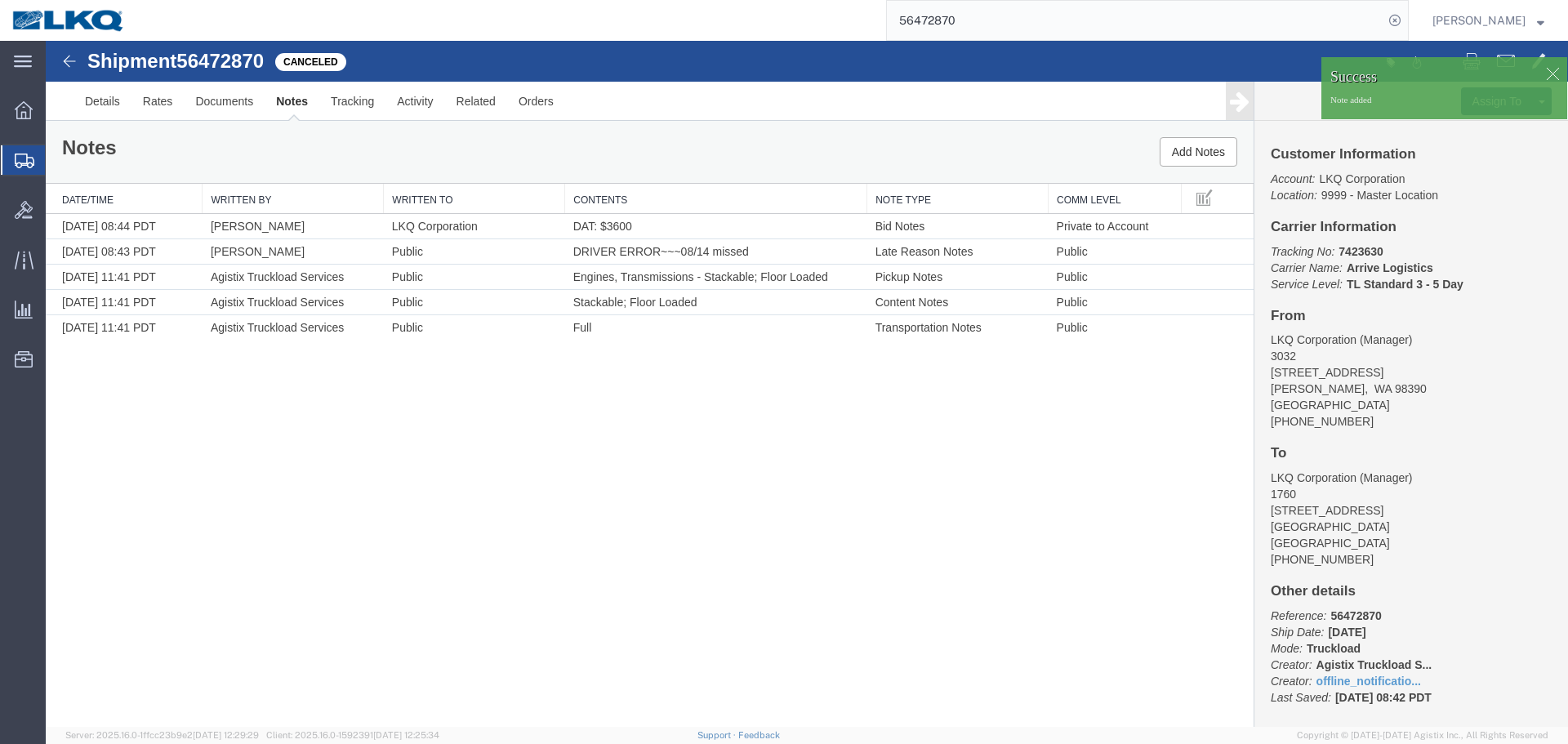
click at [1556, 73] on div at bounding box center [1551, 73] width 25 height 25
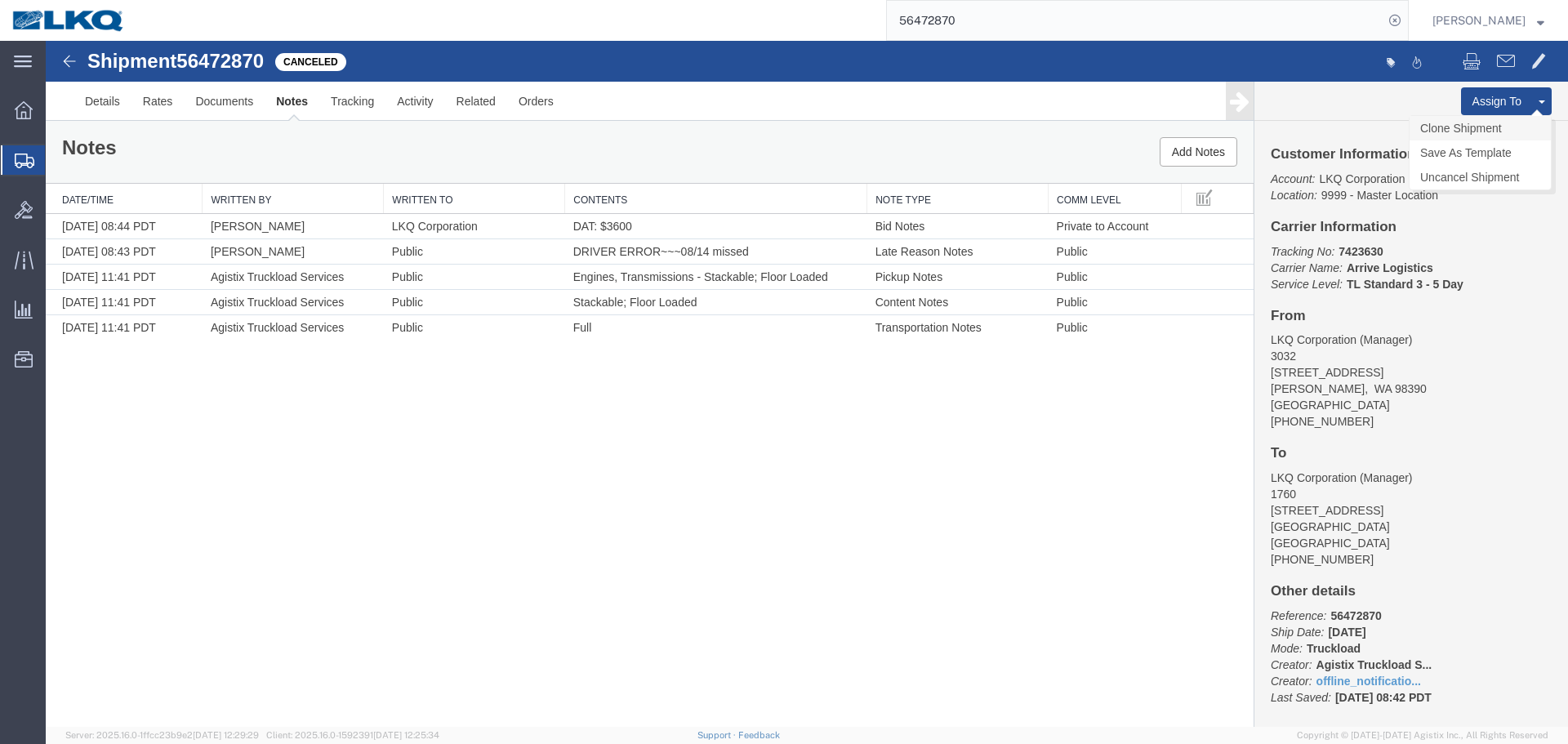
click at [1473, 130] on link "Clone Shipment" at bounding box center [1480, 128] width 141 height 25
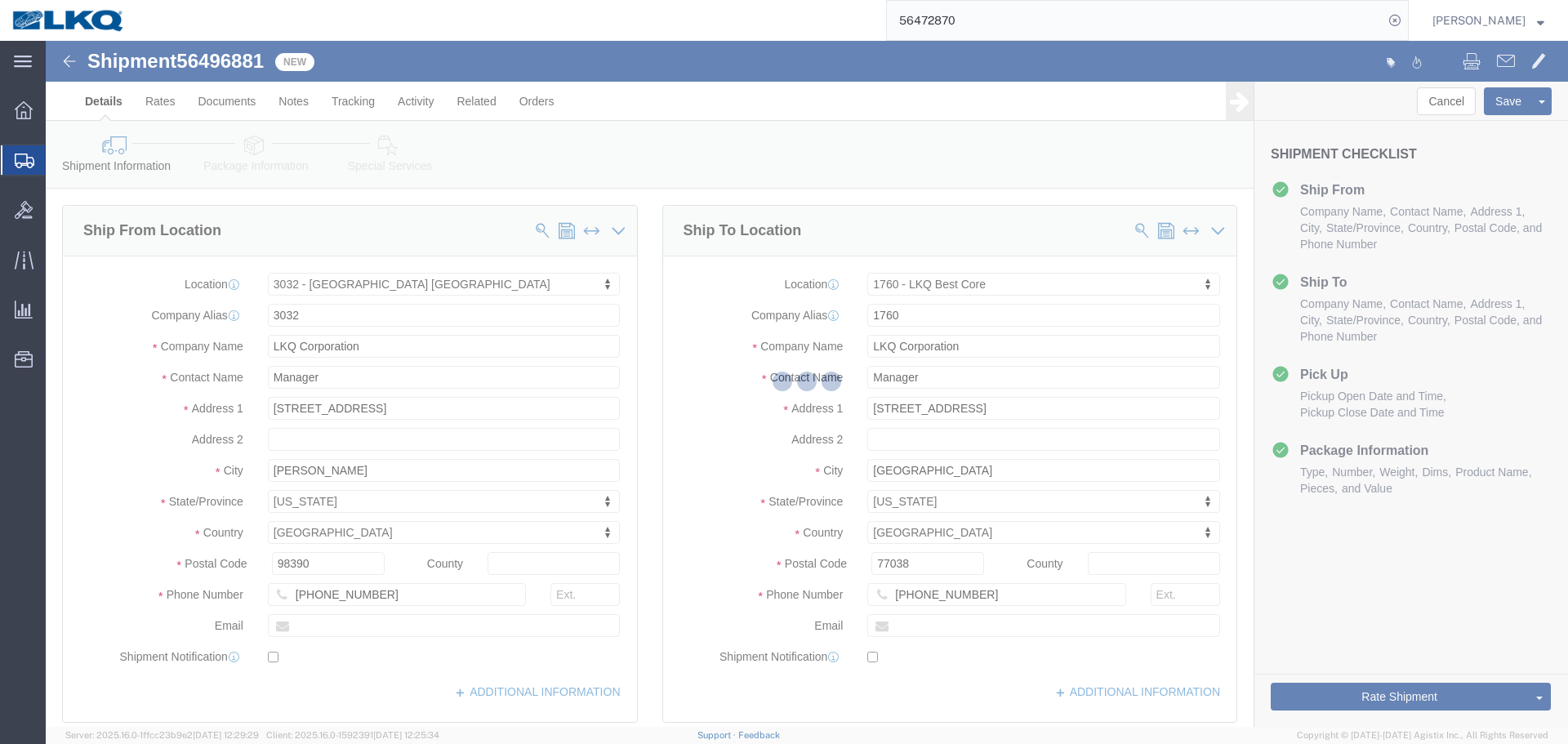
select select "28720"
select select "27634"
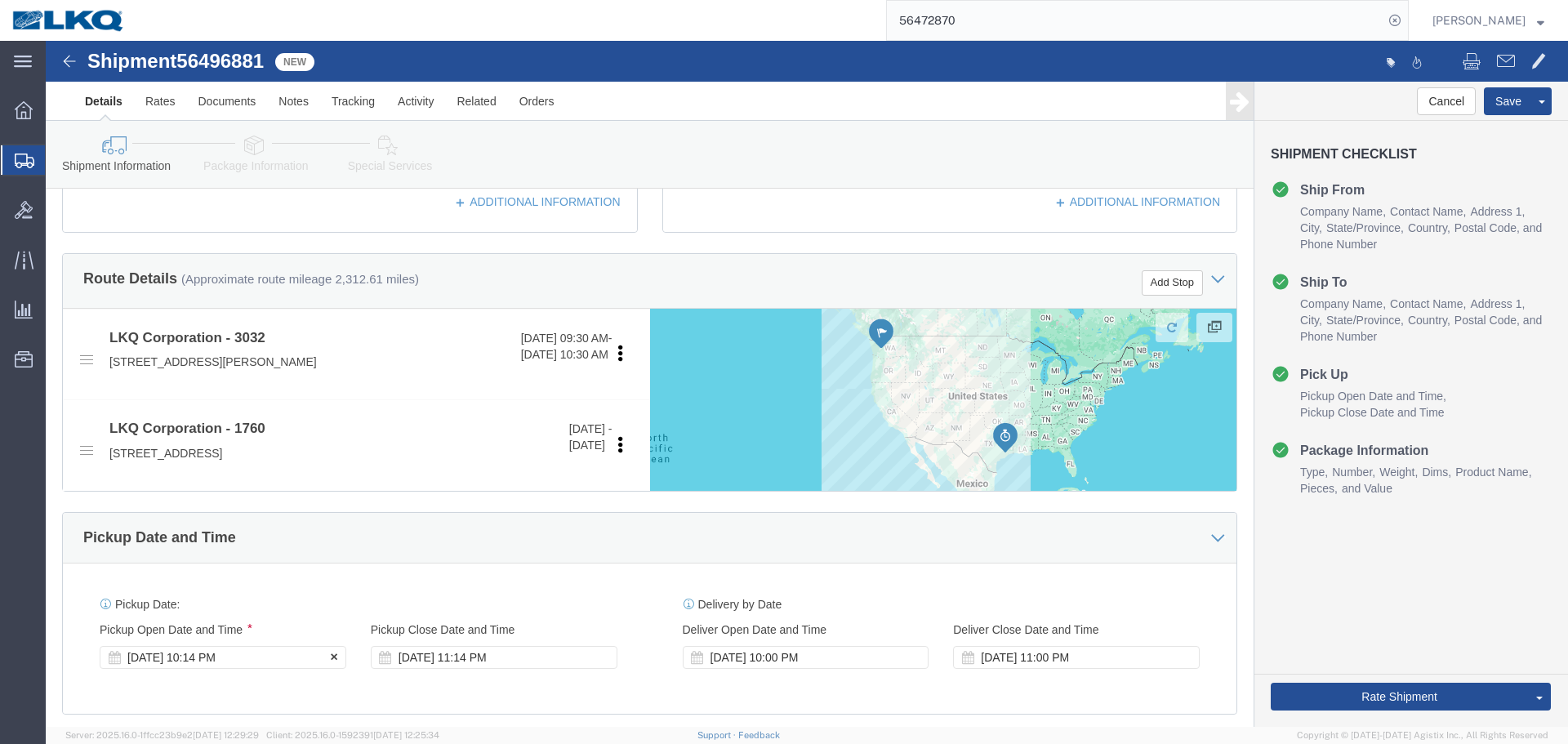
scroll to position [575, 0]
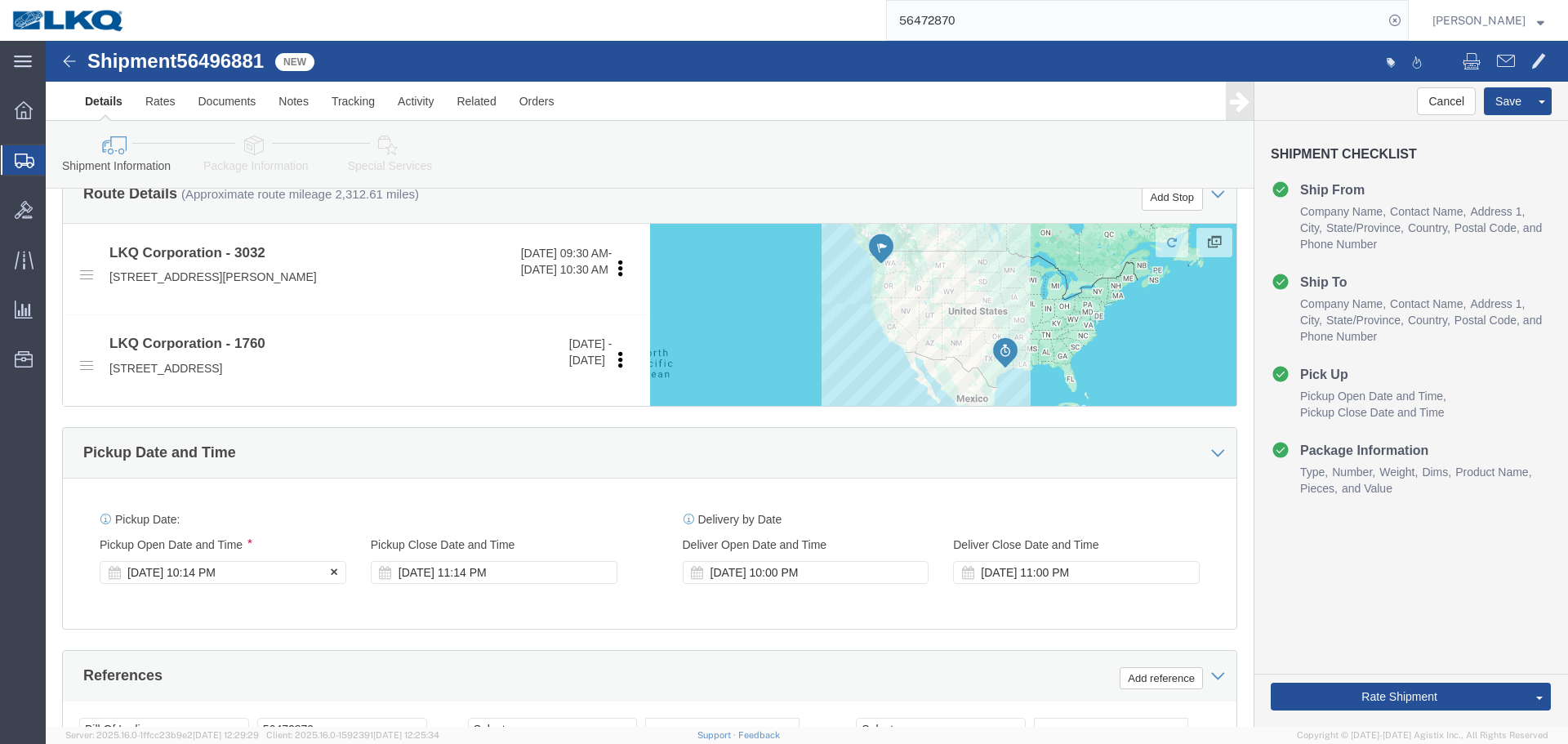
click div "Aug 14 2025 10:14 PM"
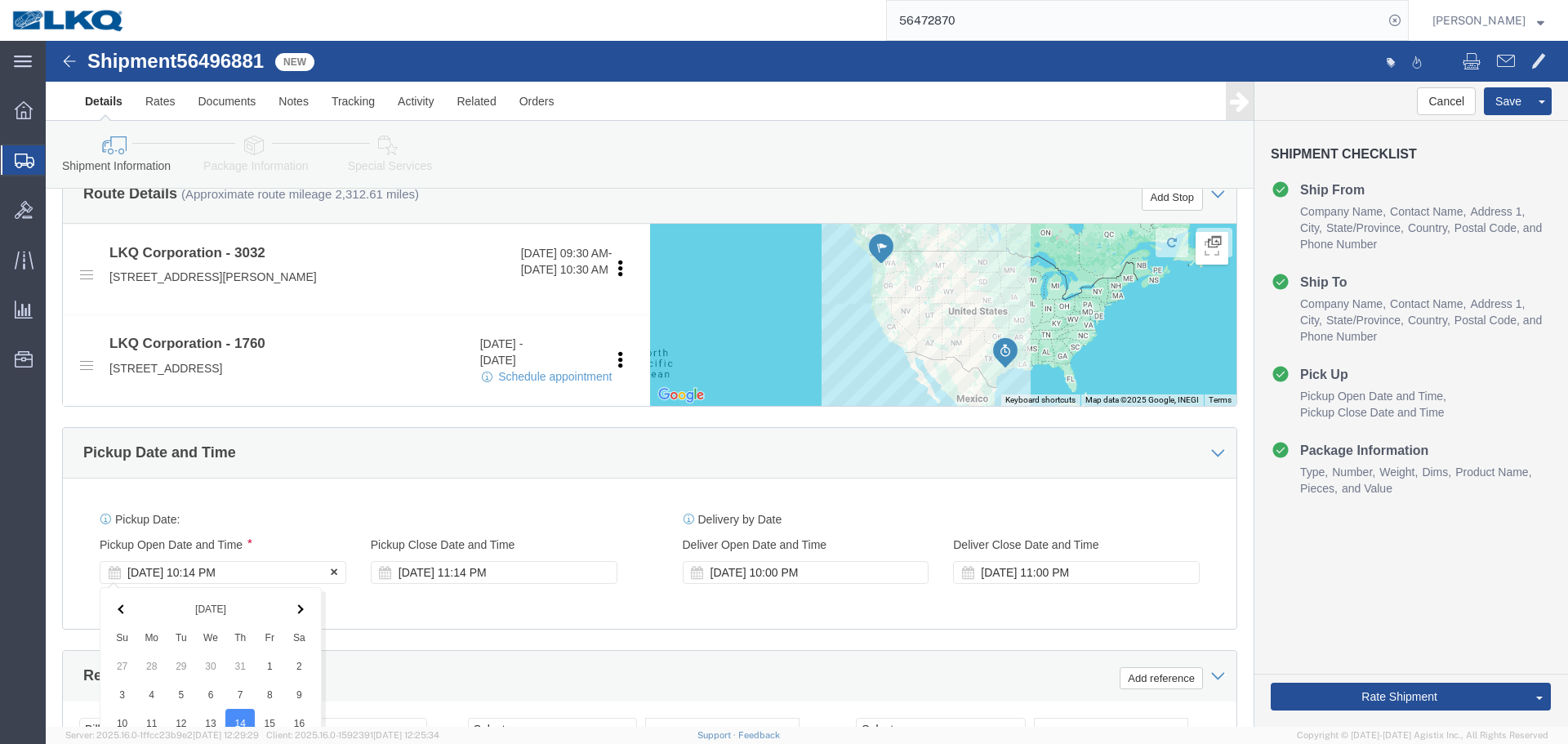
scroll to position [735, 0]
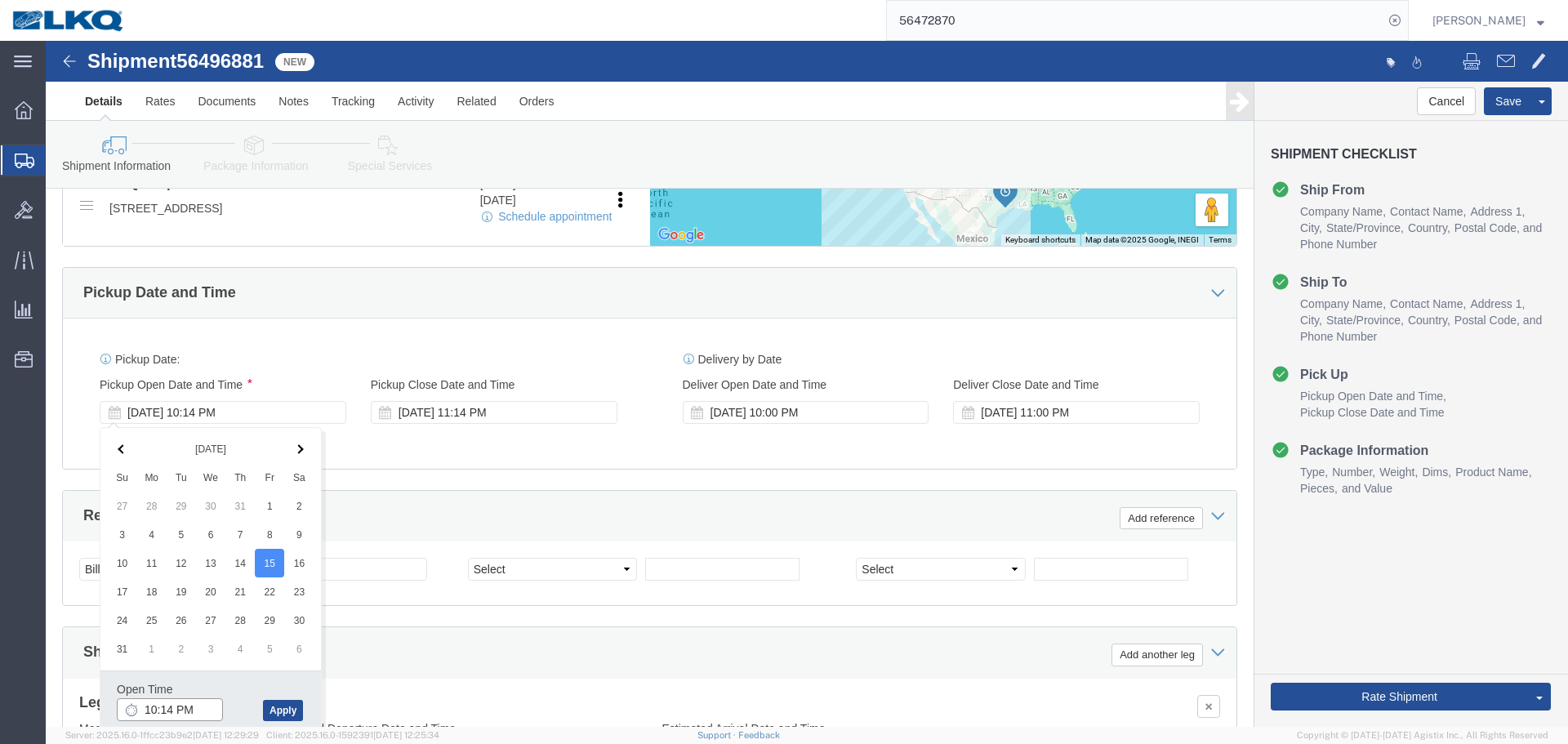
click input "10:14 PM"
type input "7:00 AM"
click button "Apply"
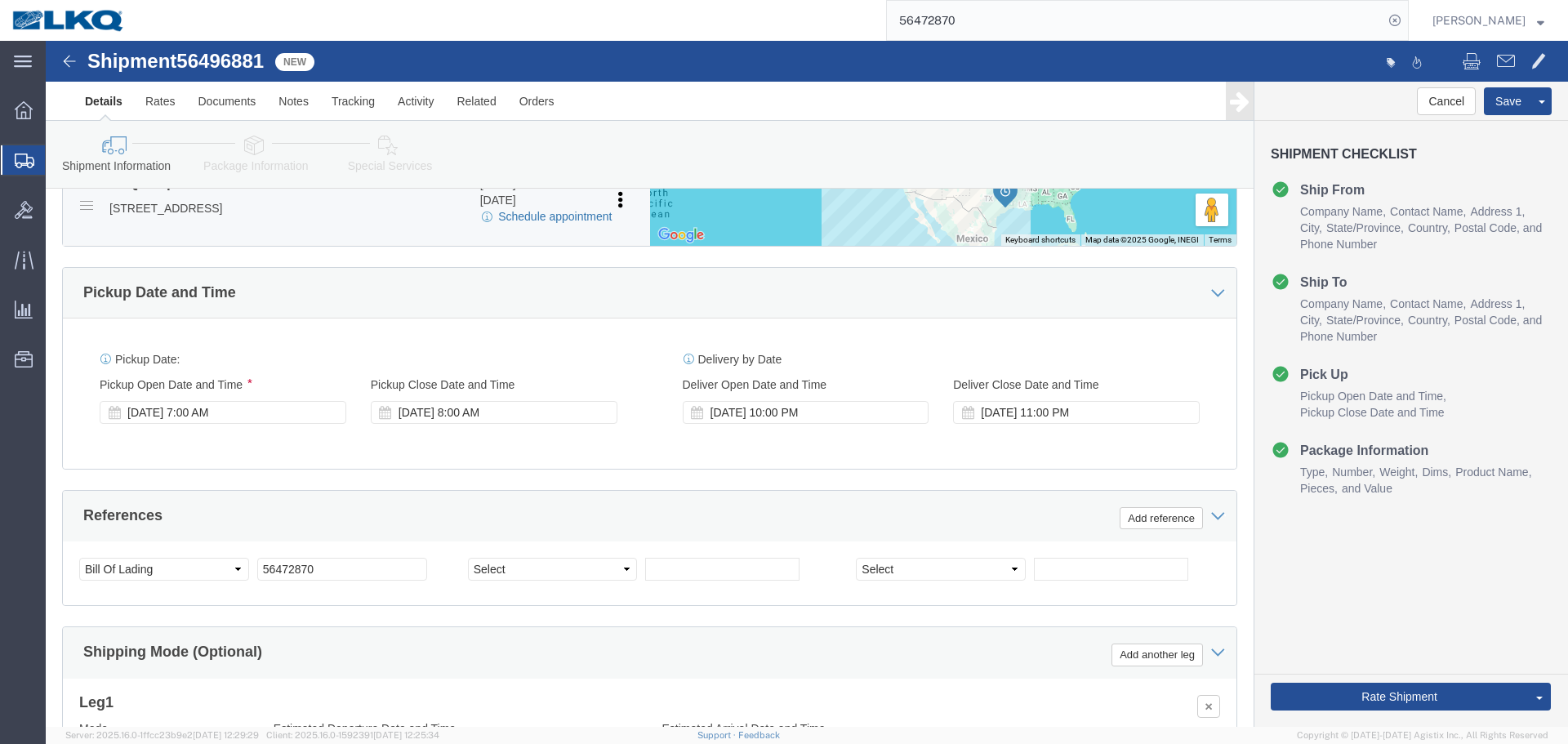
click link "Schedule appointment"
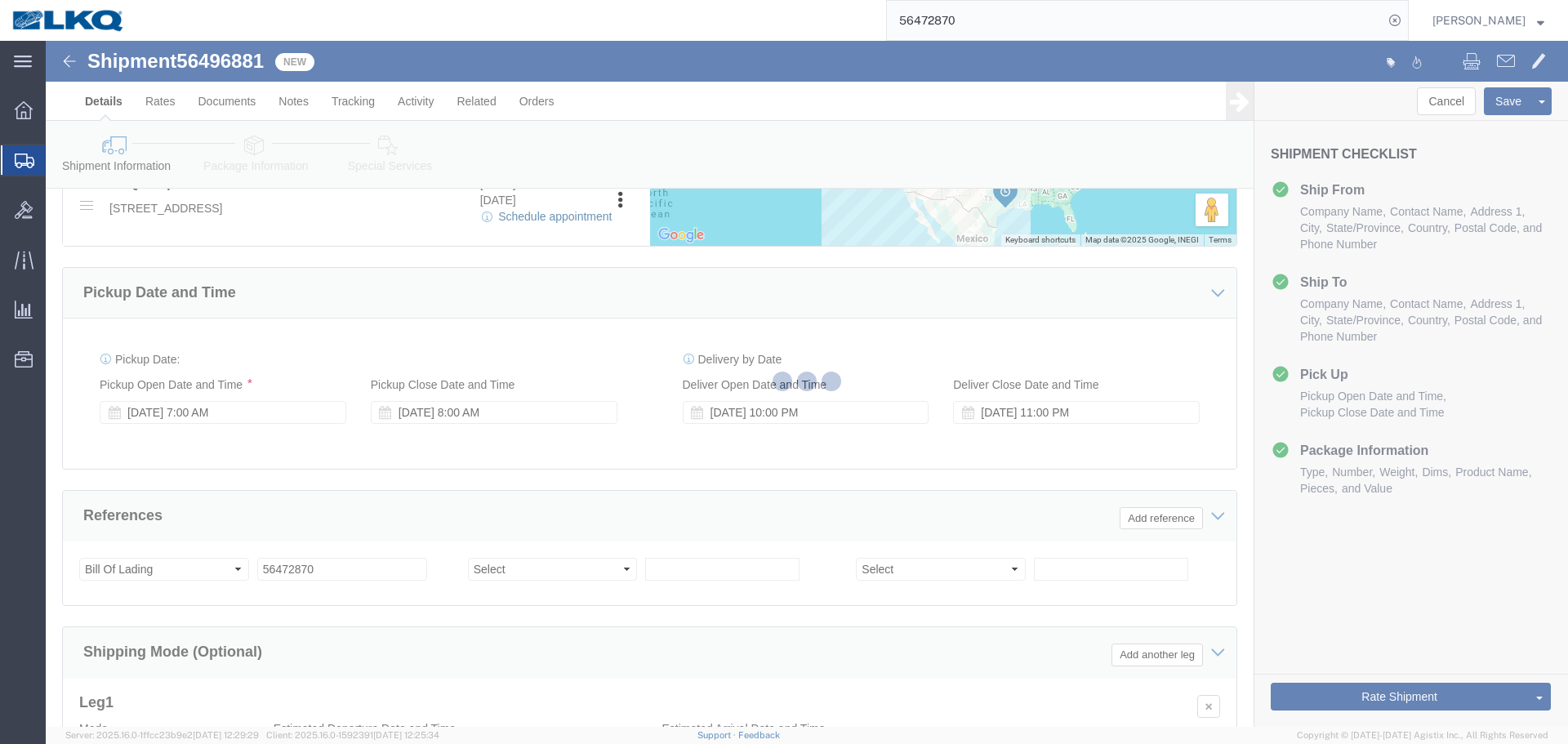
select select
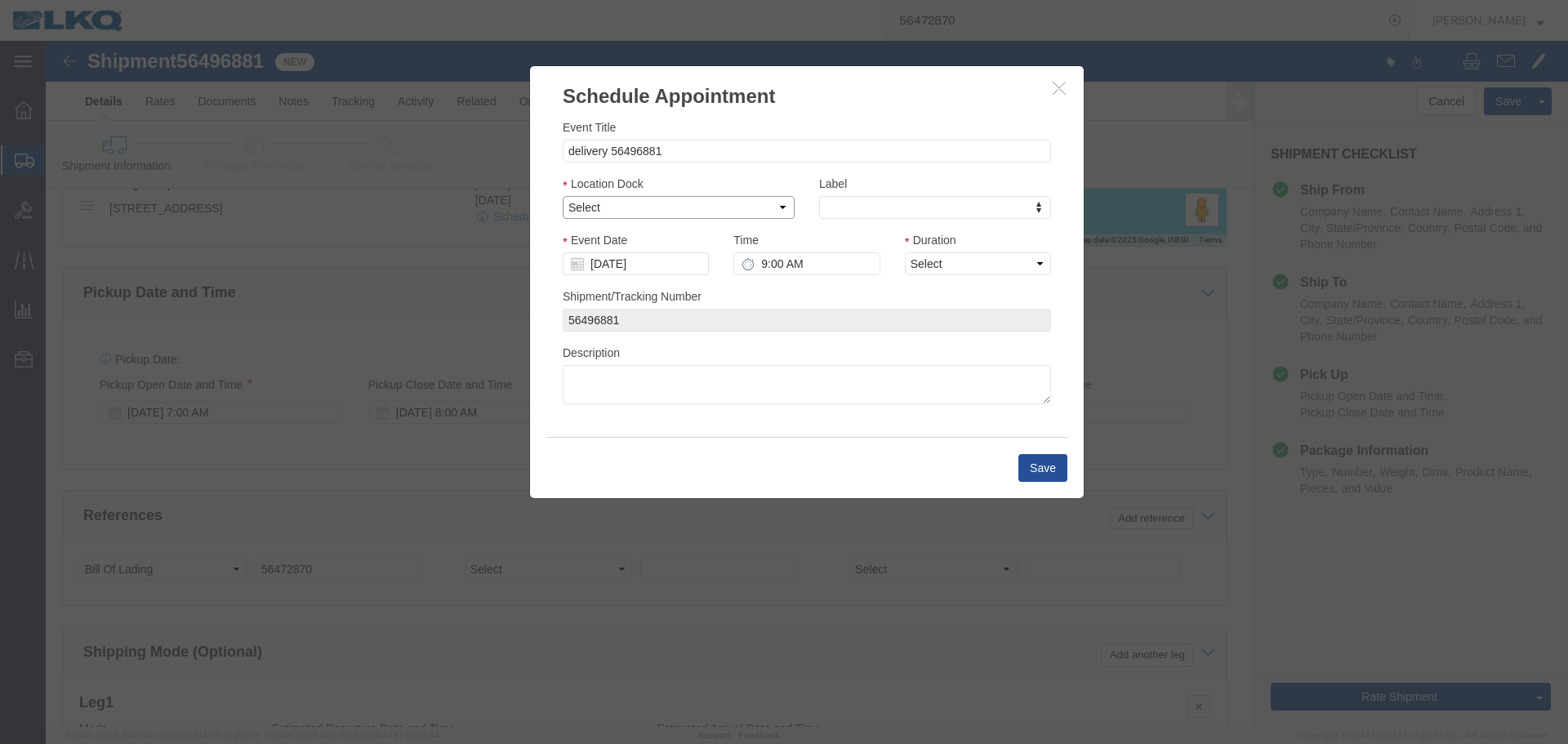
click select "Select 1760 - LKQ Best Core 1760 - Outbound Loads"
select select "1"
click select "Select 1760 - LKQ Best Core 1760 - Outbound Loads"
click div
click input "[DATE]"
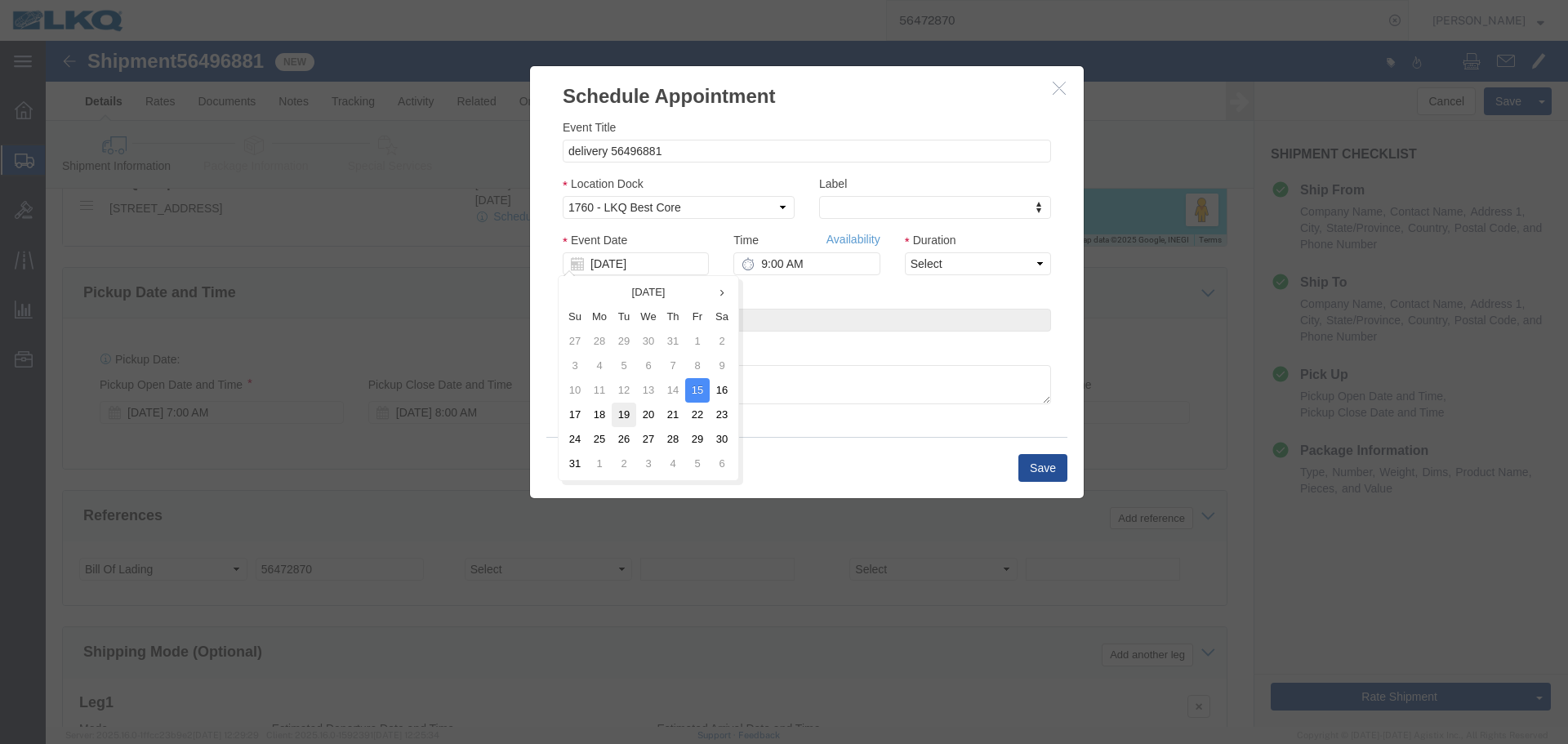
click td "19"
type input "[DATE]"
click input "9:00 AM"
type input "10:00 AM"
click select "Select 15 min 30 min 45 min 1 hr 2 hr 3 hr 4 hr"
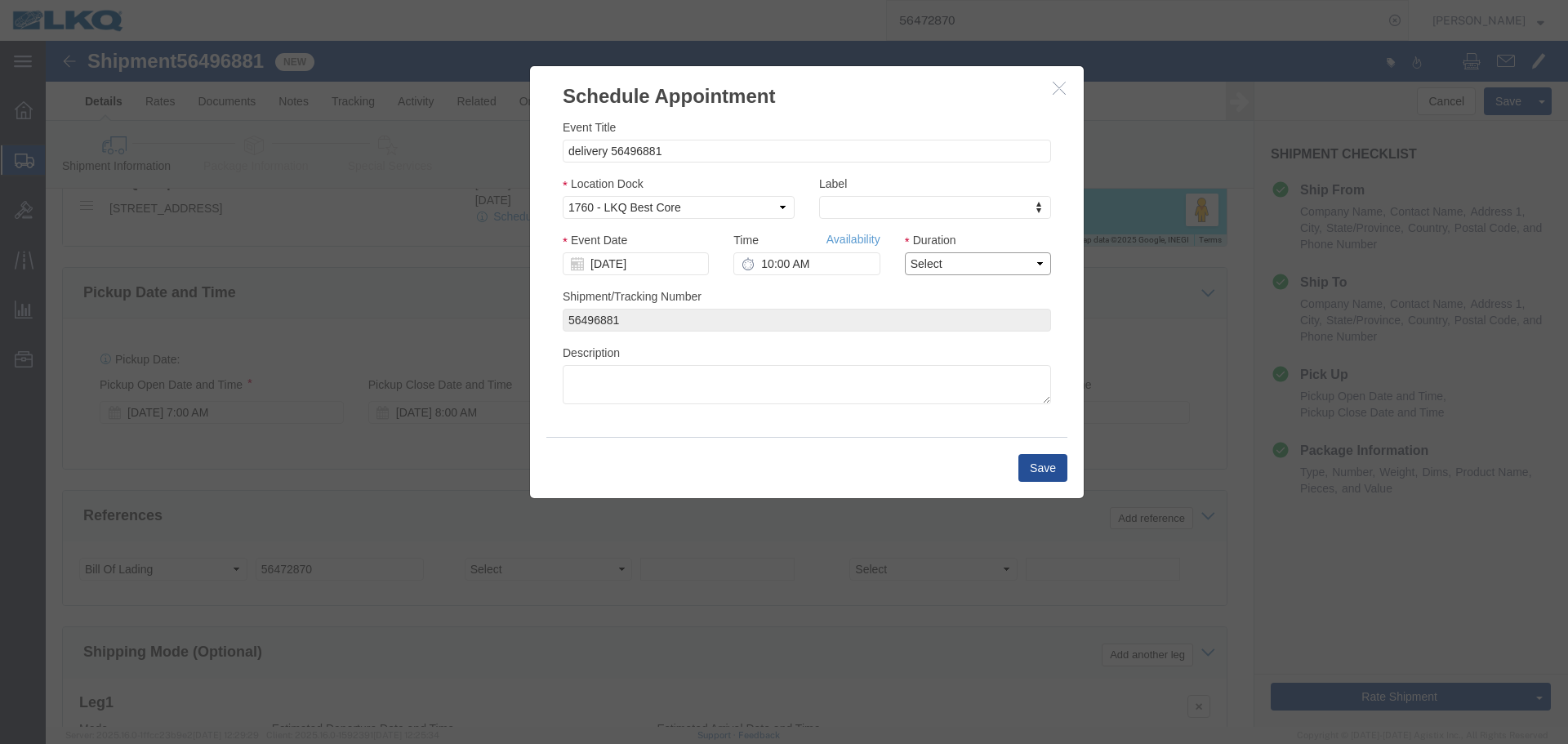
select select "15"
click select "Select 15 min 30 min 45 min 1 hr 2 hr 3 hr 4 hr"
click button "Save"
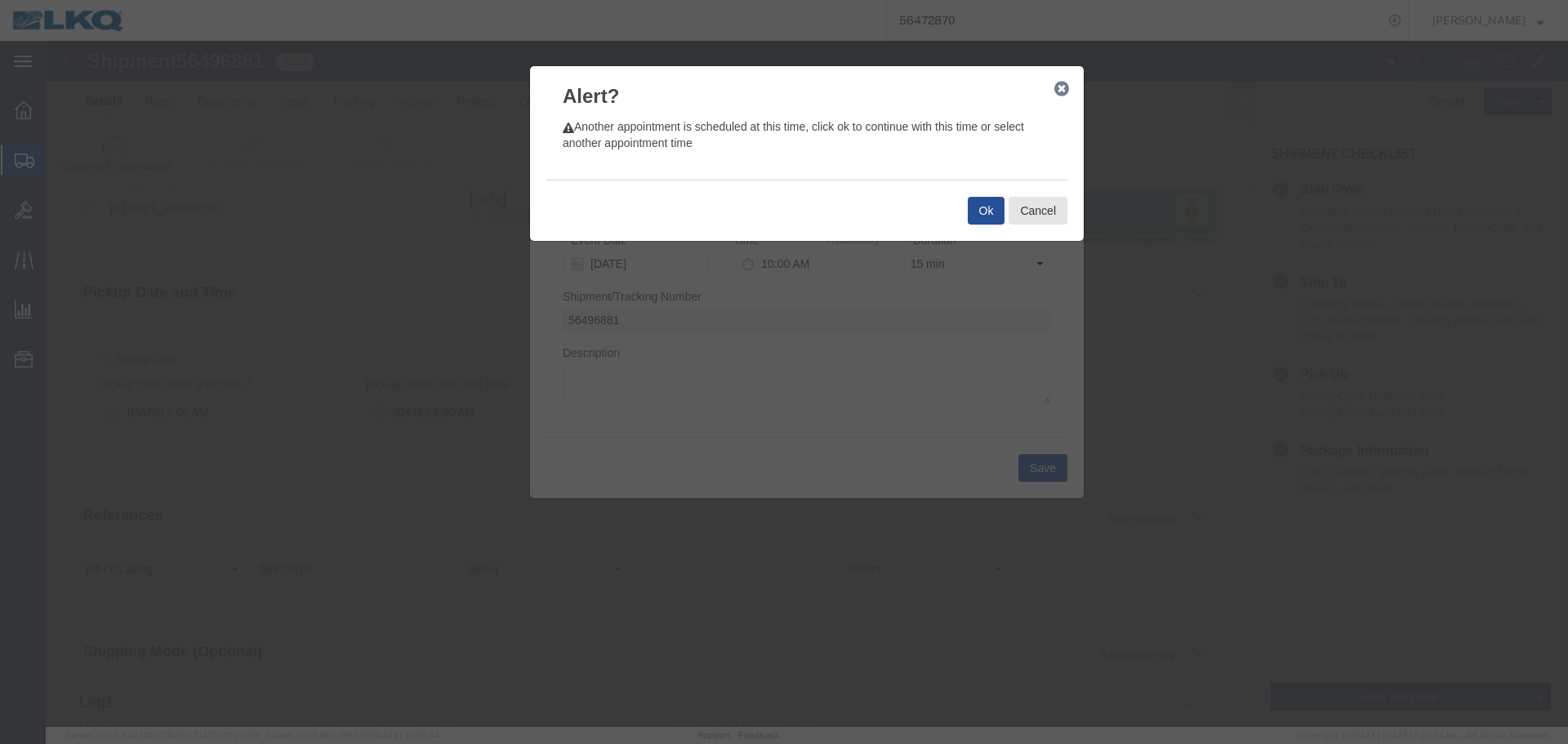
click div "Ok Cancel"
click button "Ok"
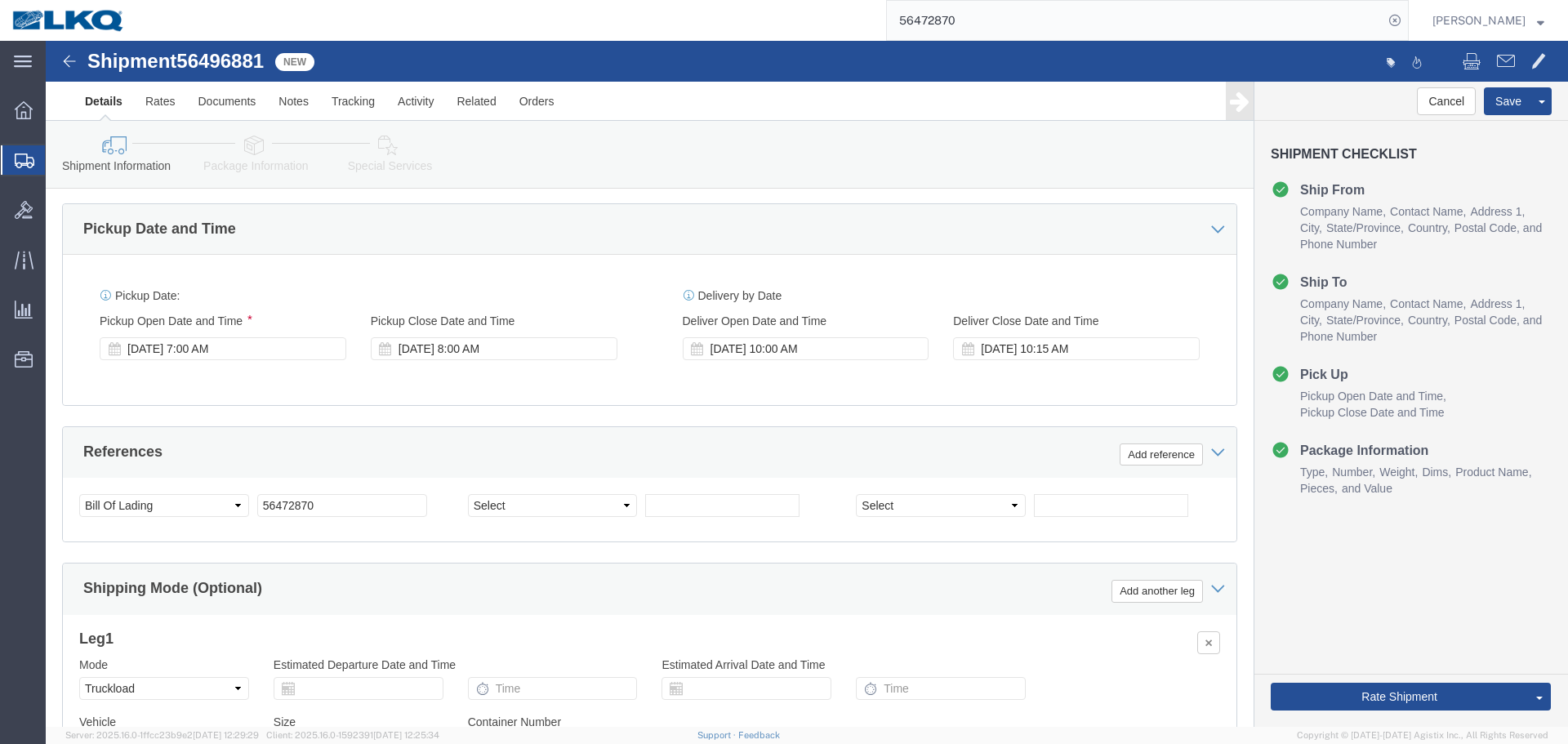
scroll to position [898, 0]
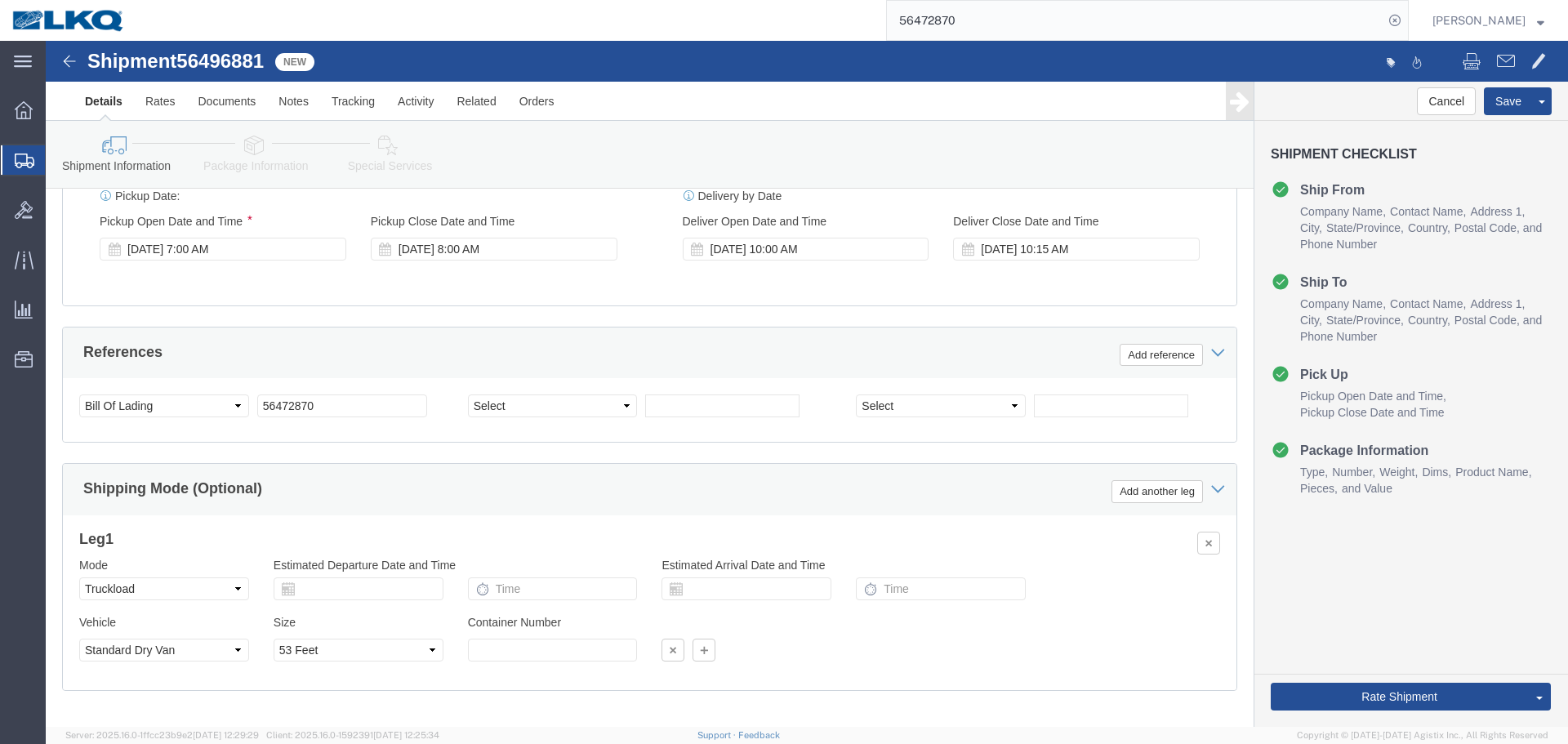
click span "56496881"
copy span "56496881"
click input "56472870"
paste input "96881"
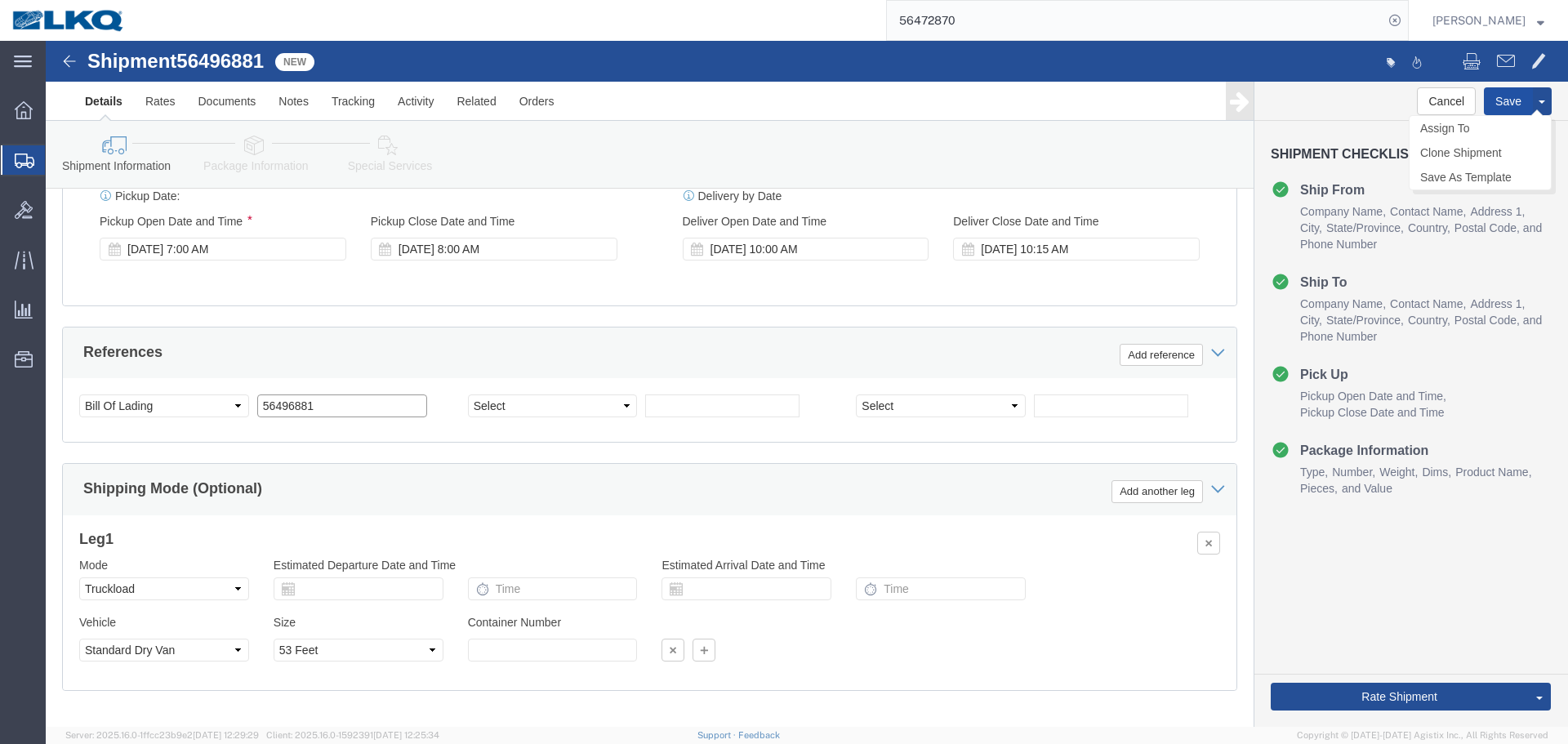
type input "56496881"
click button "Save"
click span "56496881"
copy span "56496881"
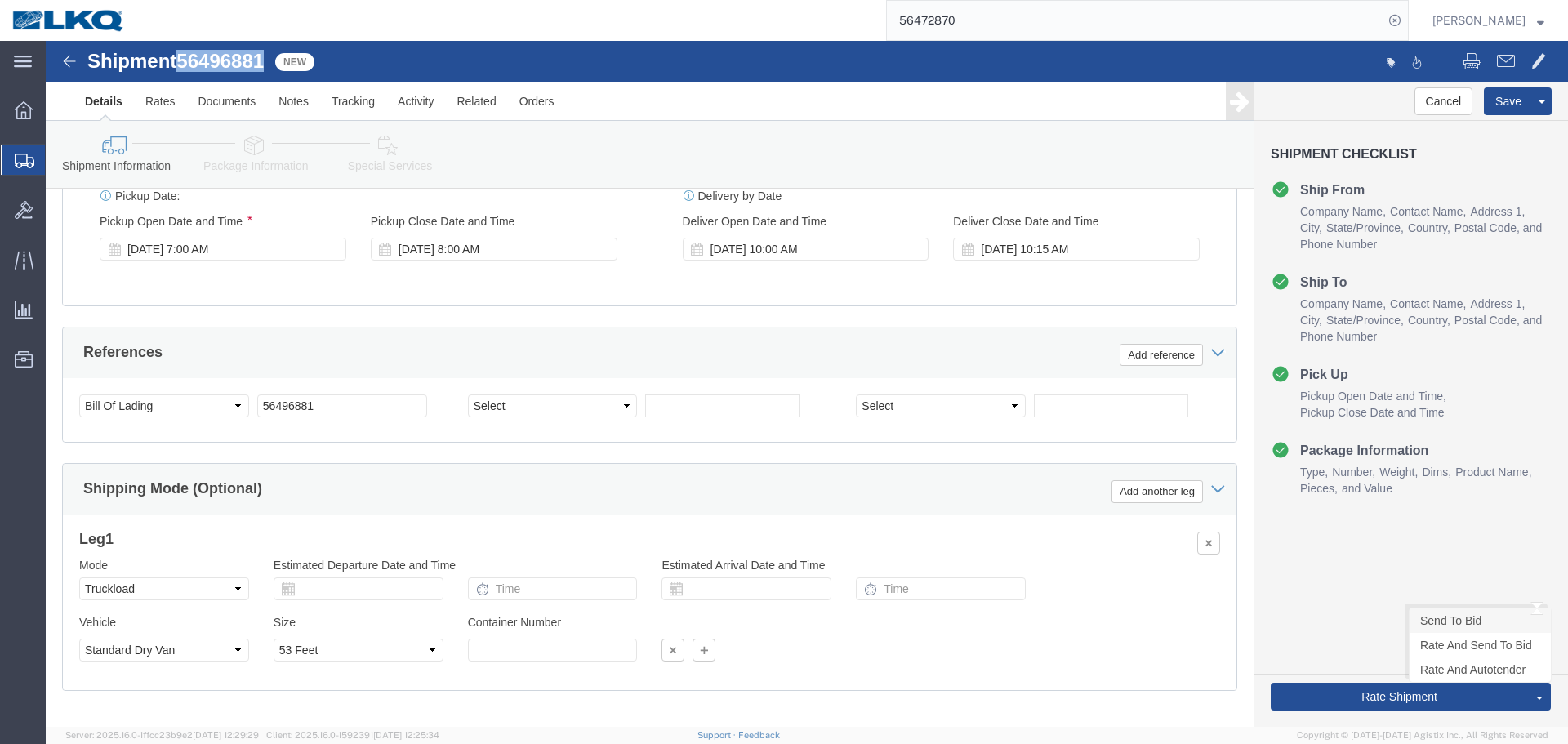
click link "Send To Bid"
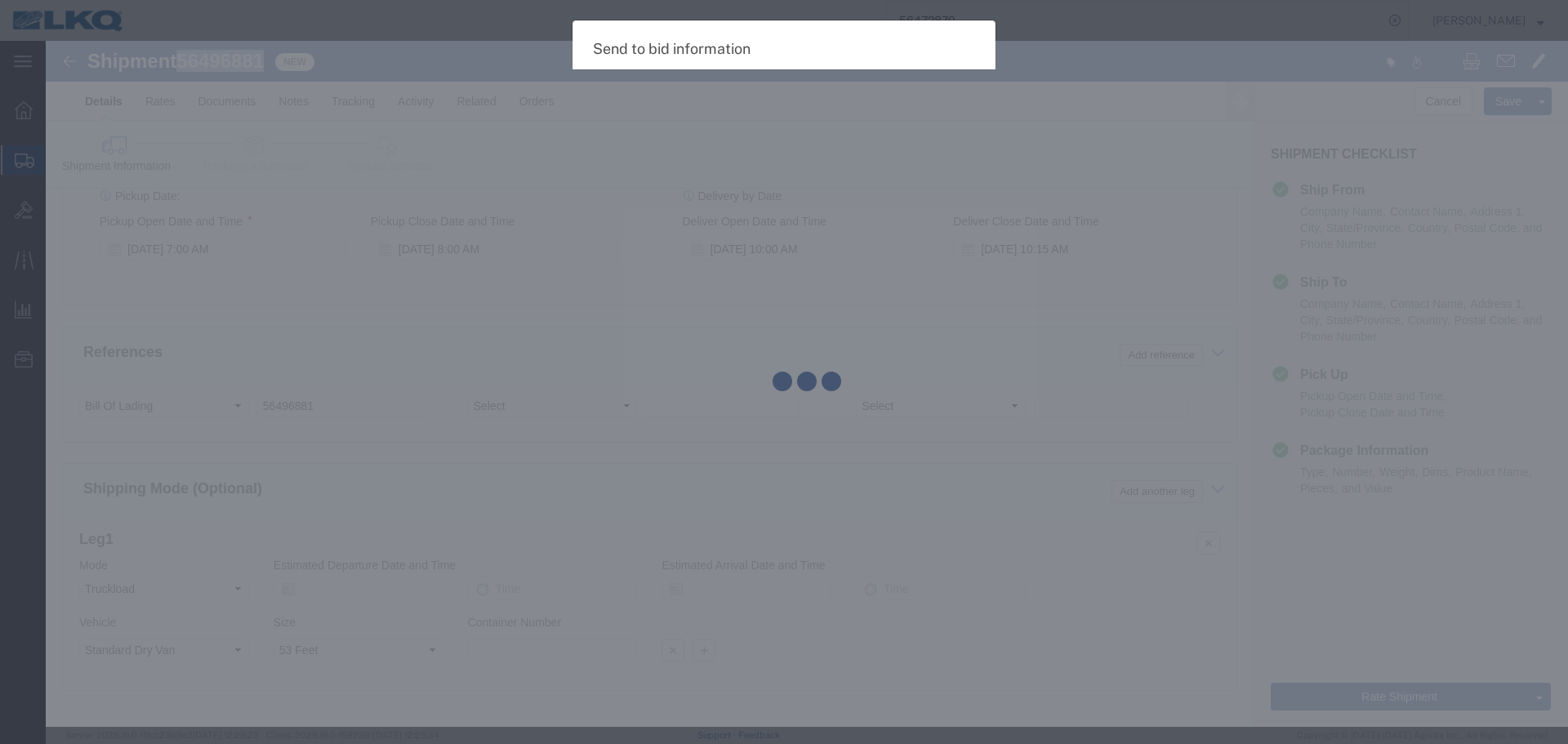
select select "TL"
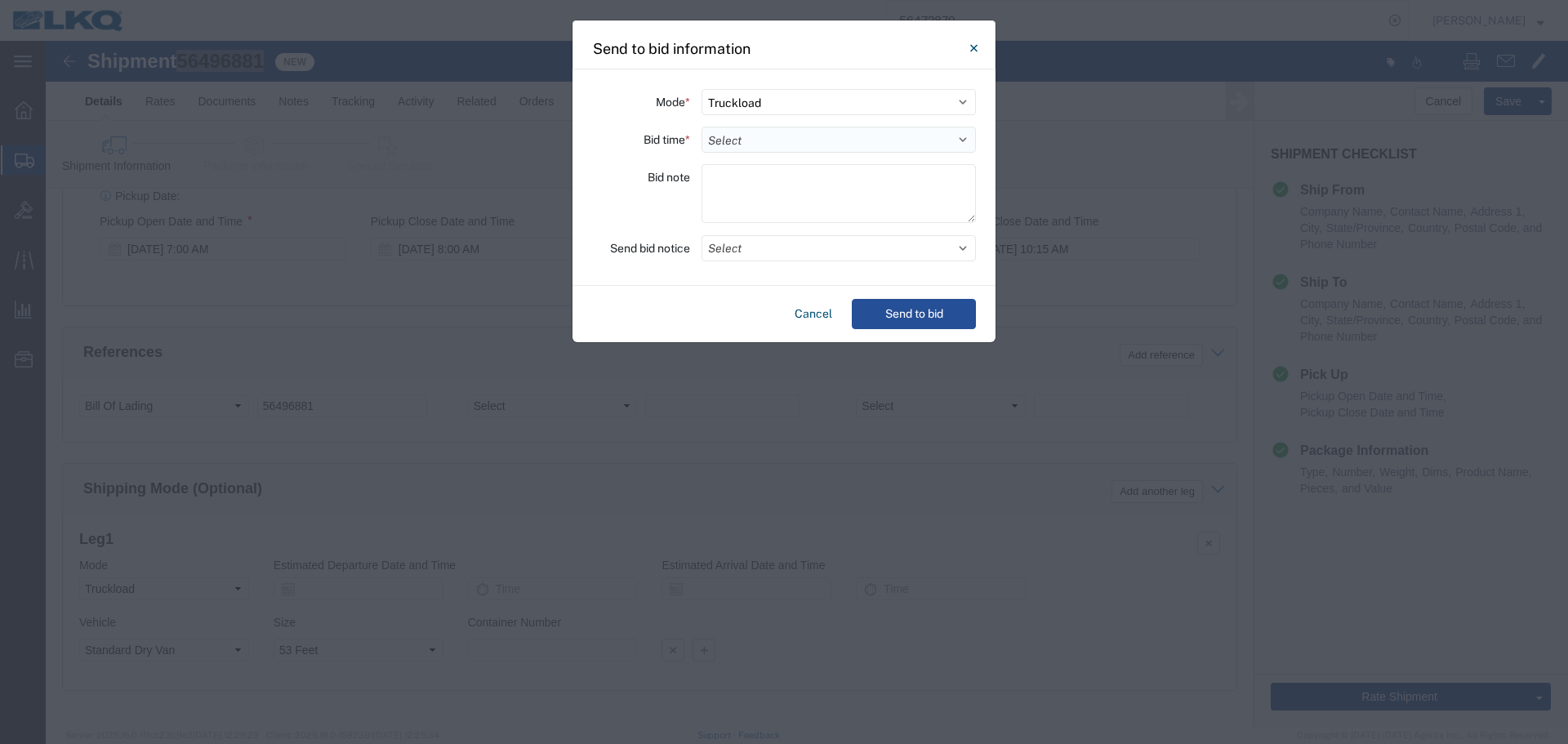
click at [755, 144] on select "Select 30 Min (Rush) 1 Hour (Rush) 2 Hours (Rush) 4 Hours (Rush) 8 Hours (Rush)…" at bounding box center [839, 140] width 275 height 26
select select "8"
click at [702, 127] on select "Select 30 Min (Rush) 1 Hour (Rush) 2 Hours (Rush) 4 Hours (Rush) 8 Hours (Rush)…" at bounding box center [839, 140] width 275 height 26
click at [861, 318] on button "Send to bid" at bounding box center [913, 313] width 124 height 30
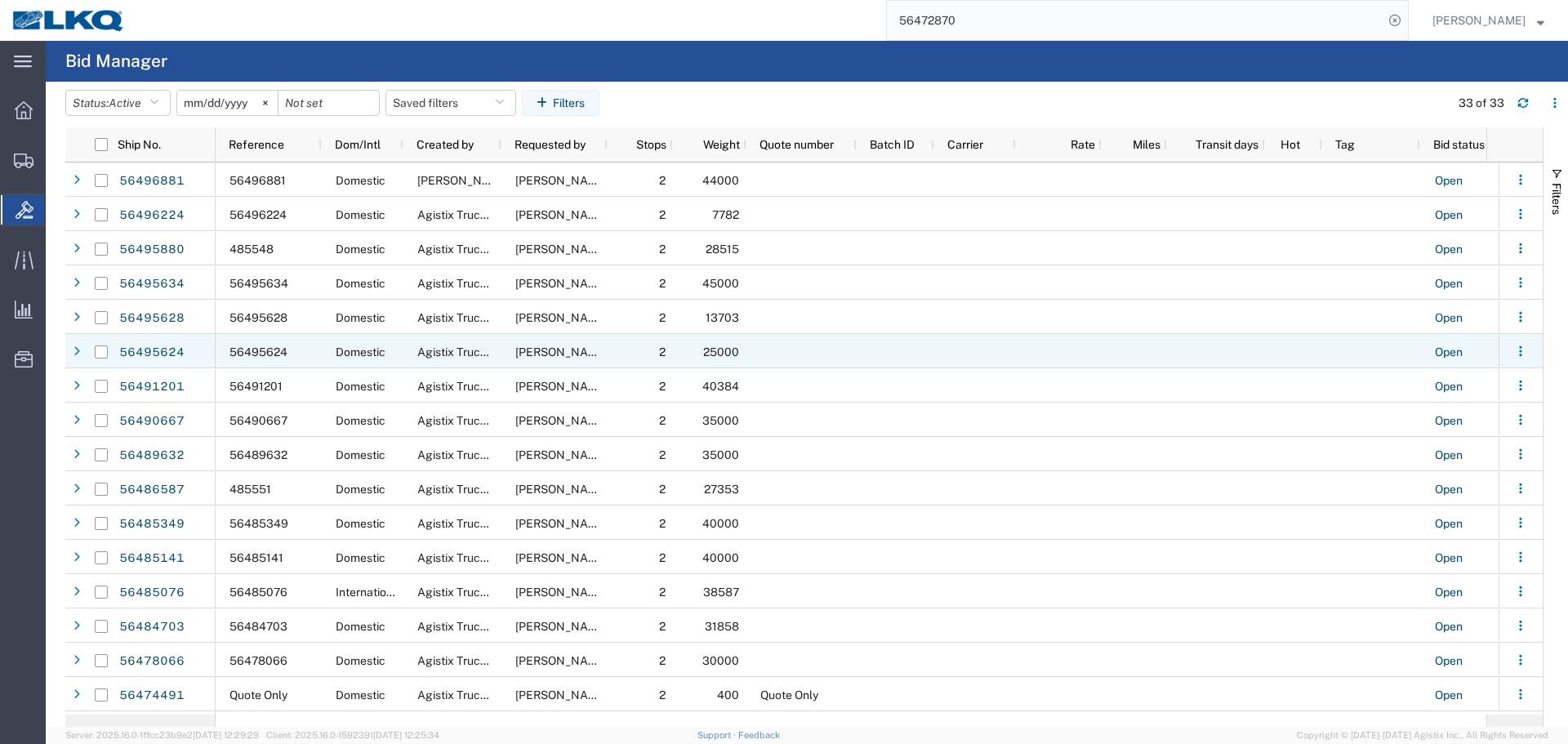
click at [1123, 11] on input "56472870" at bounding box center [1134, 20] width 496 height 39
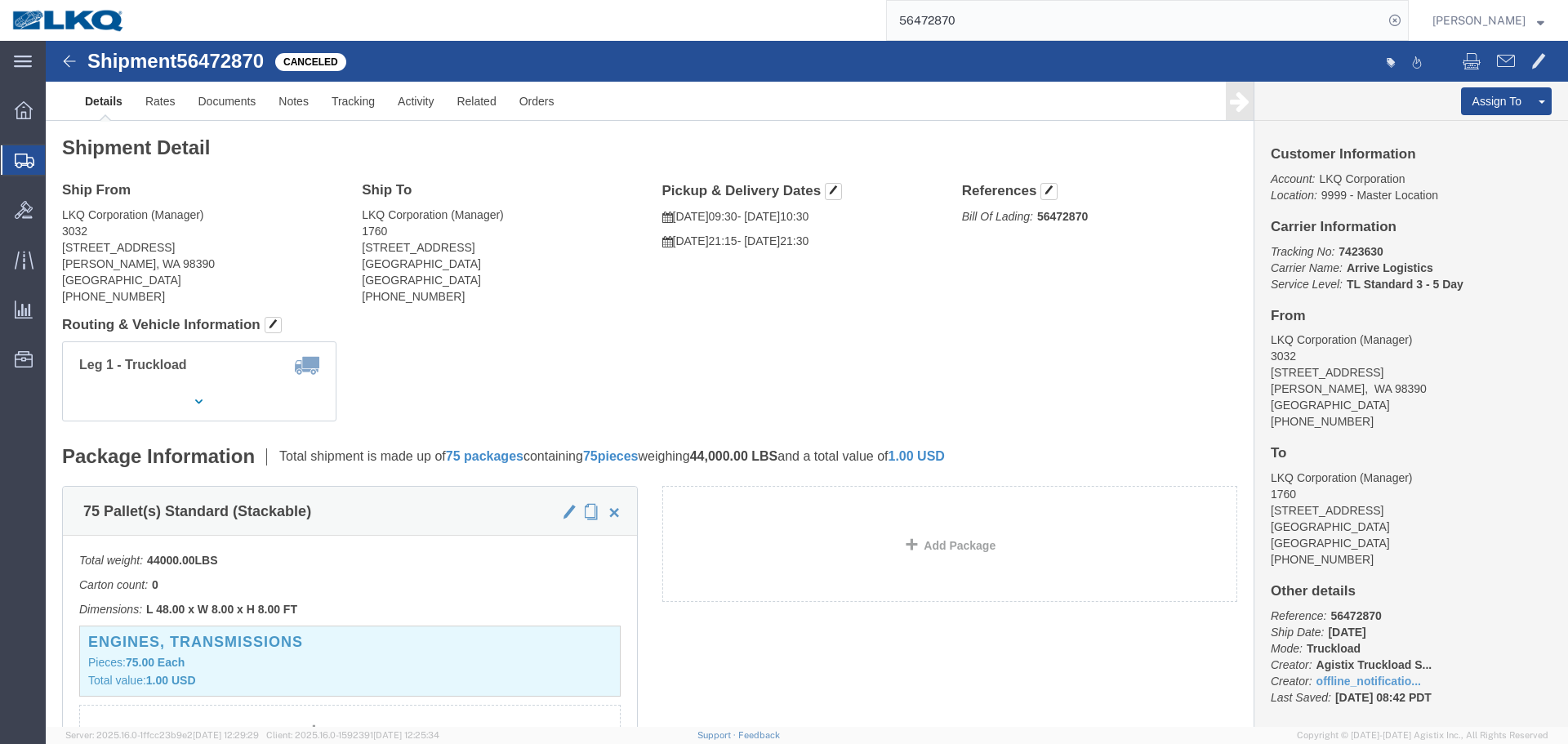
click div "Shipment Detail Ship From LKQ Corporation (Manager) 3032 4123 142nd Ave E Suite…"
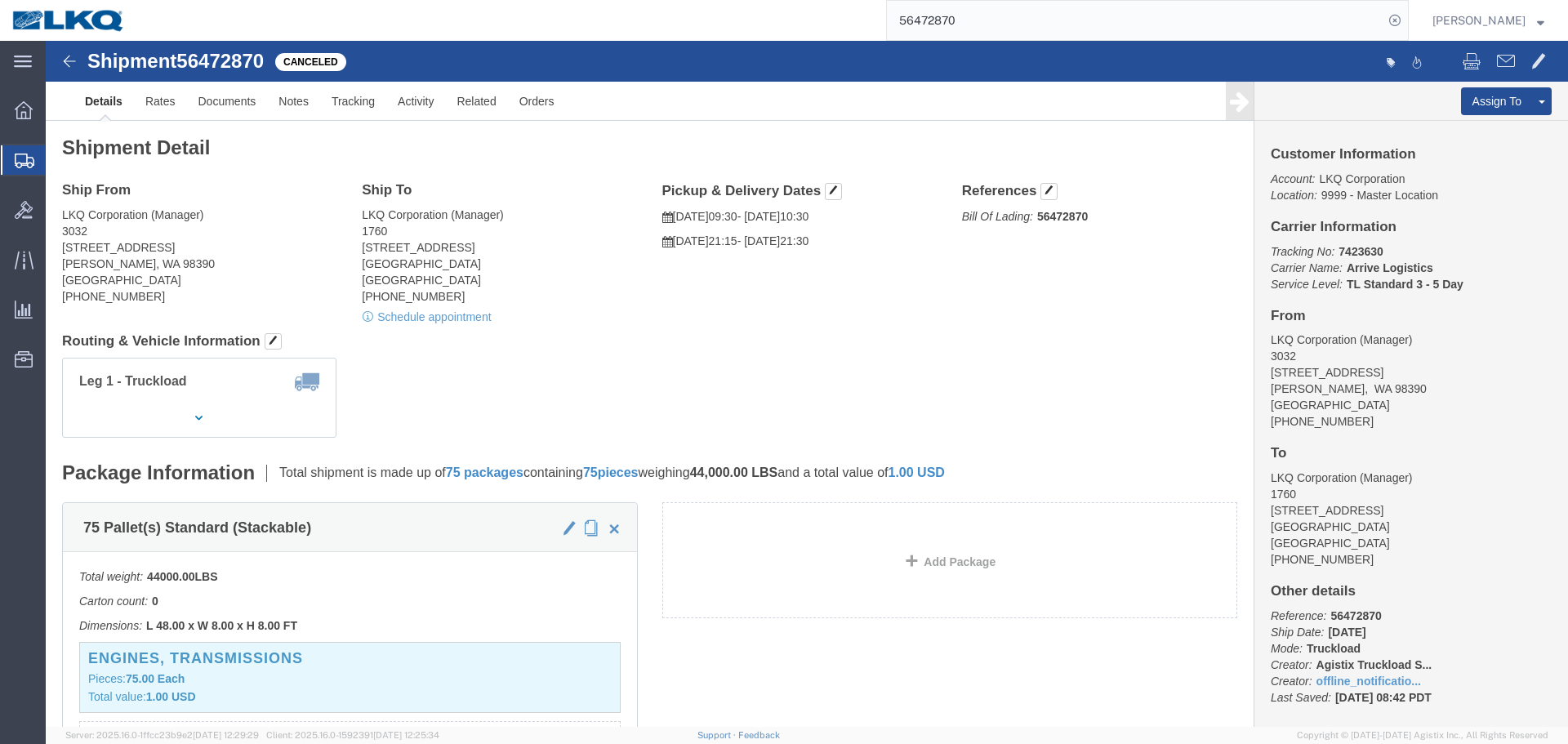
click div "Ship From LKQ Corporation (Manager) 3032 4123 142nd Ave E Suite 100 Sumner, WA …"
click h4 "Routing & Vehicle Information"
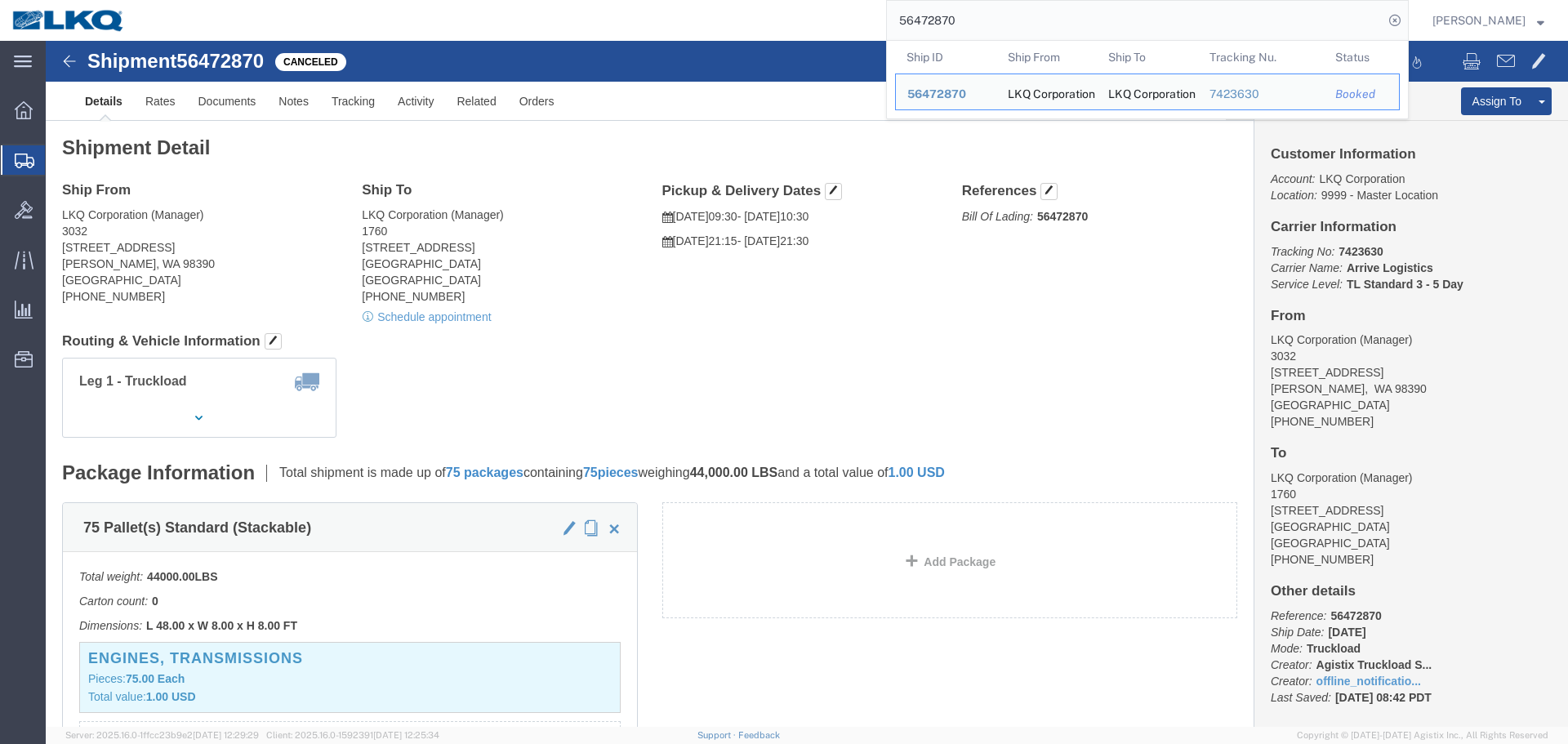
click at [1034, 2] on input "56472870" at bounding box center [1134, 20] width 496 height 39
paste input "83371"
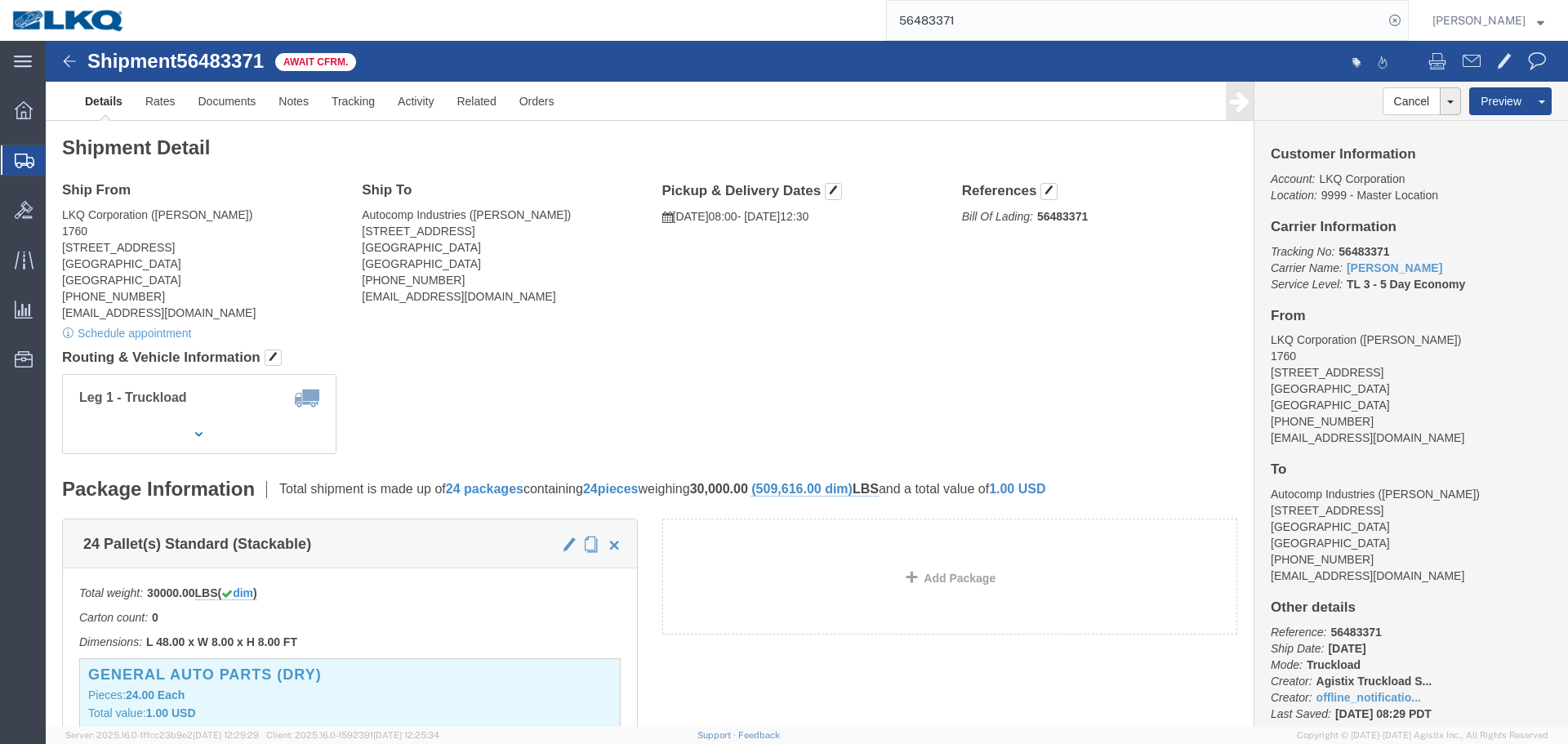
click address "Autocomp Industries (Joseph Nopor) 8515 North Freeway Houston, TX 77037 United …"
copy div "lkqcoreship@lkqcorp.com"
drag, startPoint x: 428, startPoint y: 173, endPoint x: 496, endPoint y: 180, distance: 68.4
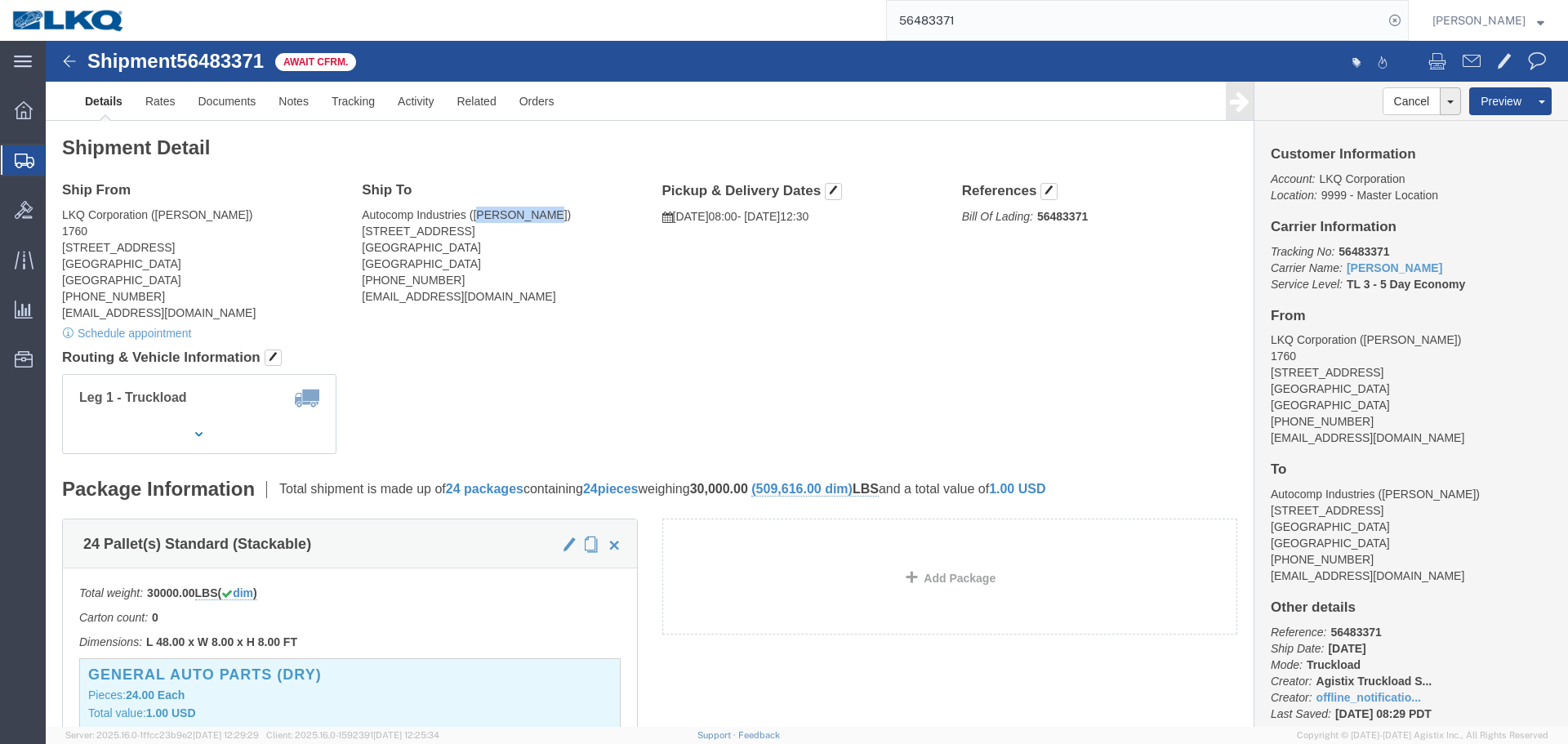
click address "Autocomp Industries (Joseph Nopor) 8515 North Freeway Houston, TX 77037 United …"
copy address "oseph Nopor"
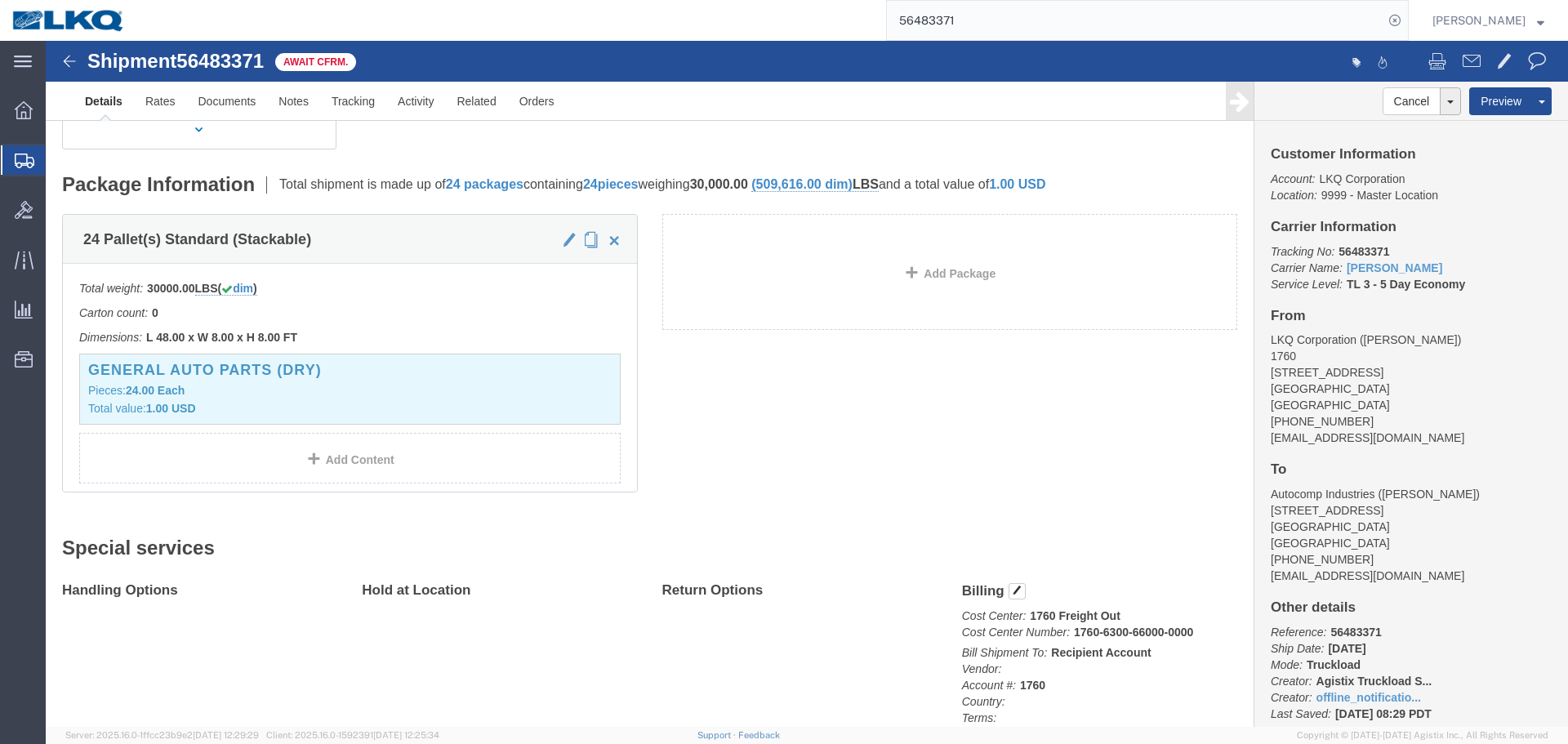
scroll to position [571, 0]
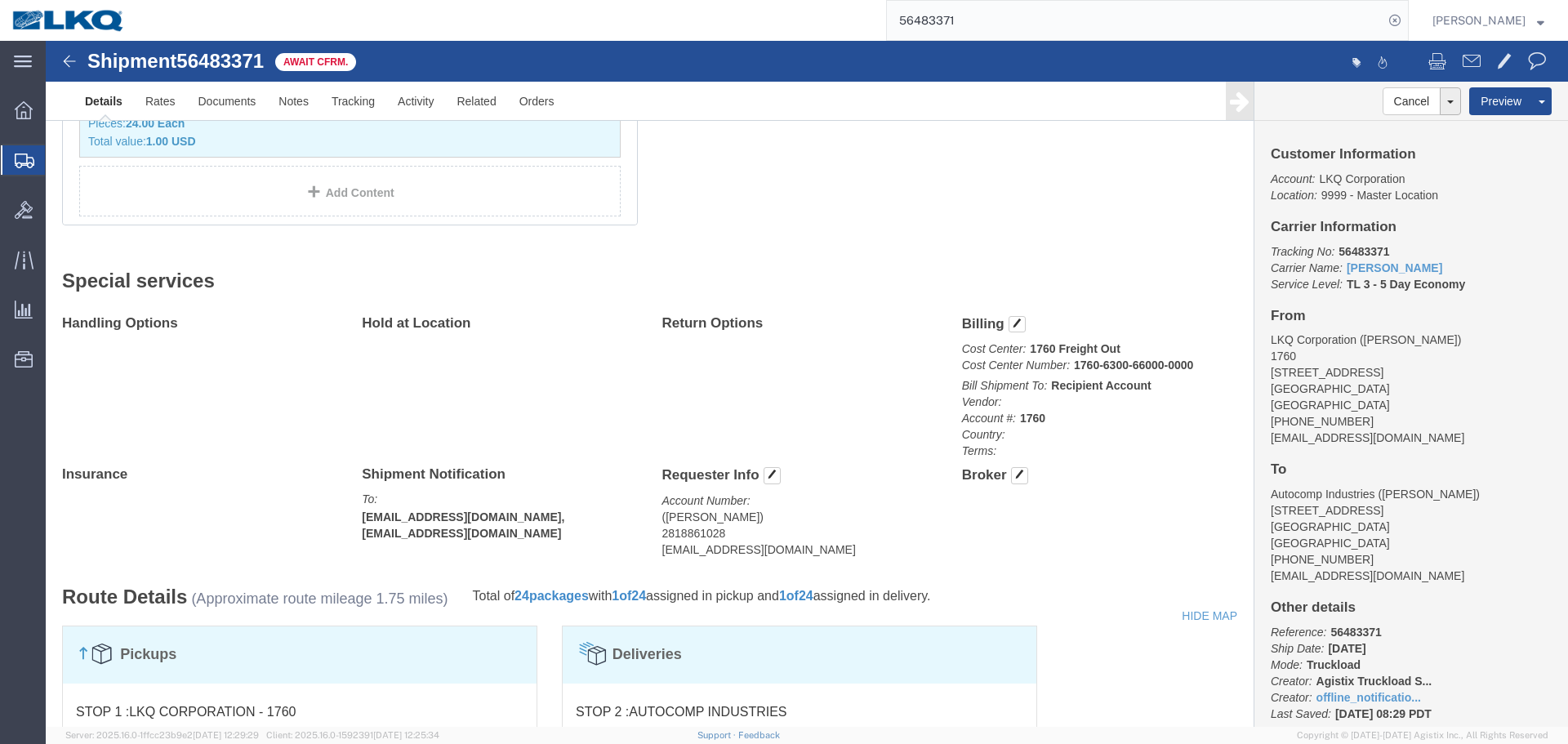
click address "(rafael jr) 2818861028 rxcanales@lkqcorp.com"
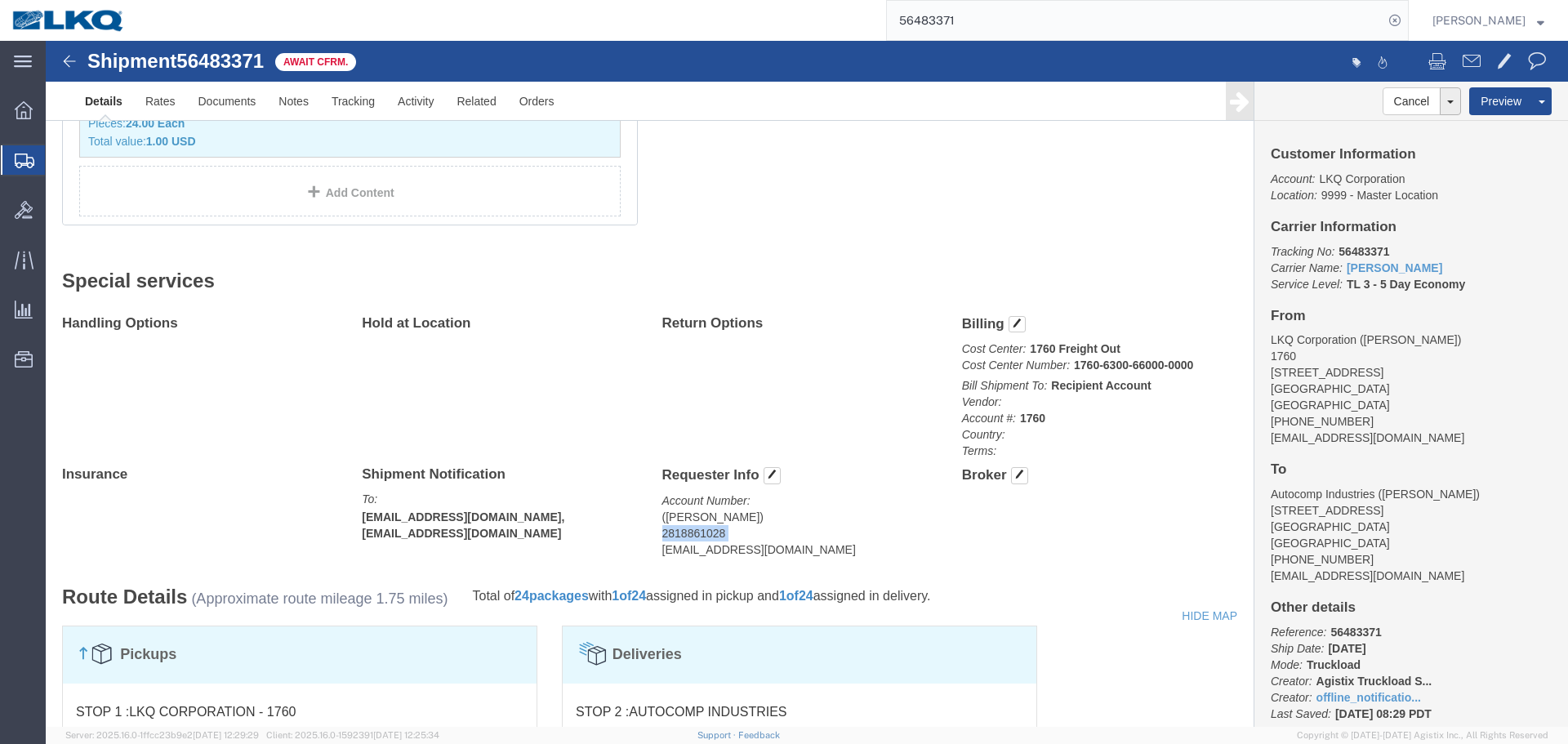
click address "(rafael jr) 2818861028 rxcanales@lkqcorp.com"
click at [1072, 29] on input "56483371" at bounding box center [1134, 20] width 496 height 39
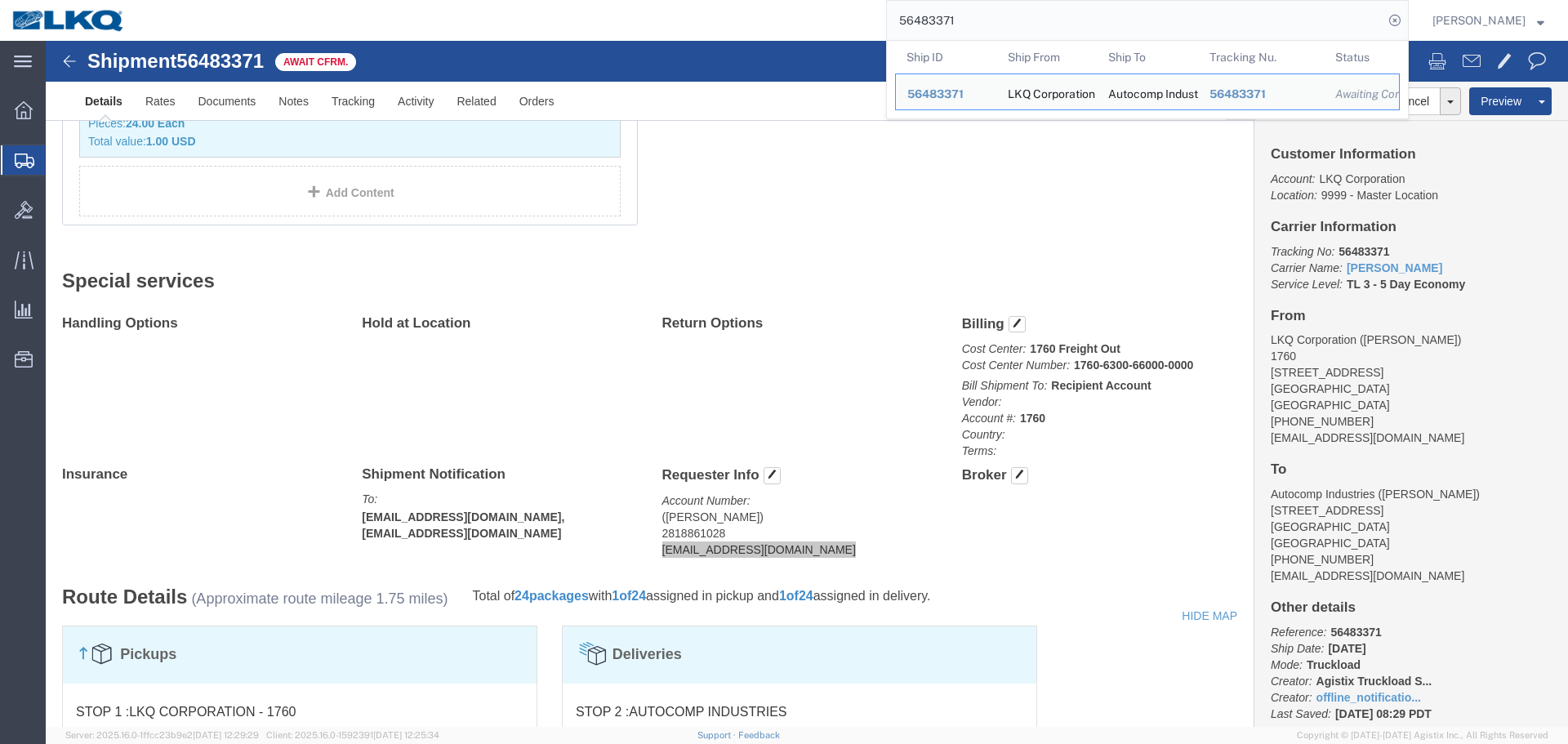
paste input "72870"
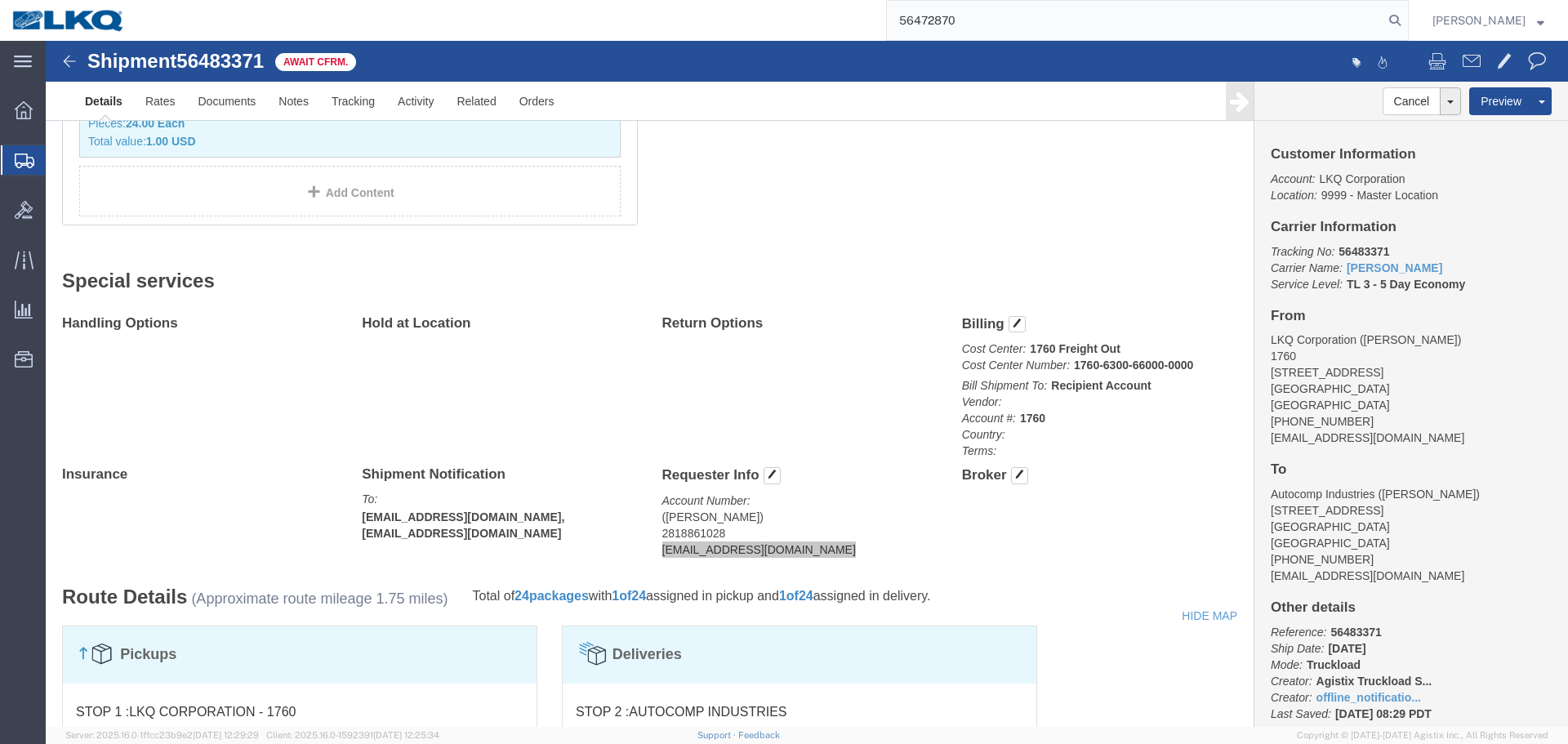
type input "56472870"
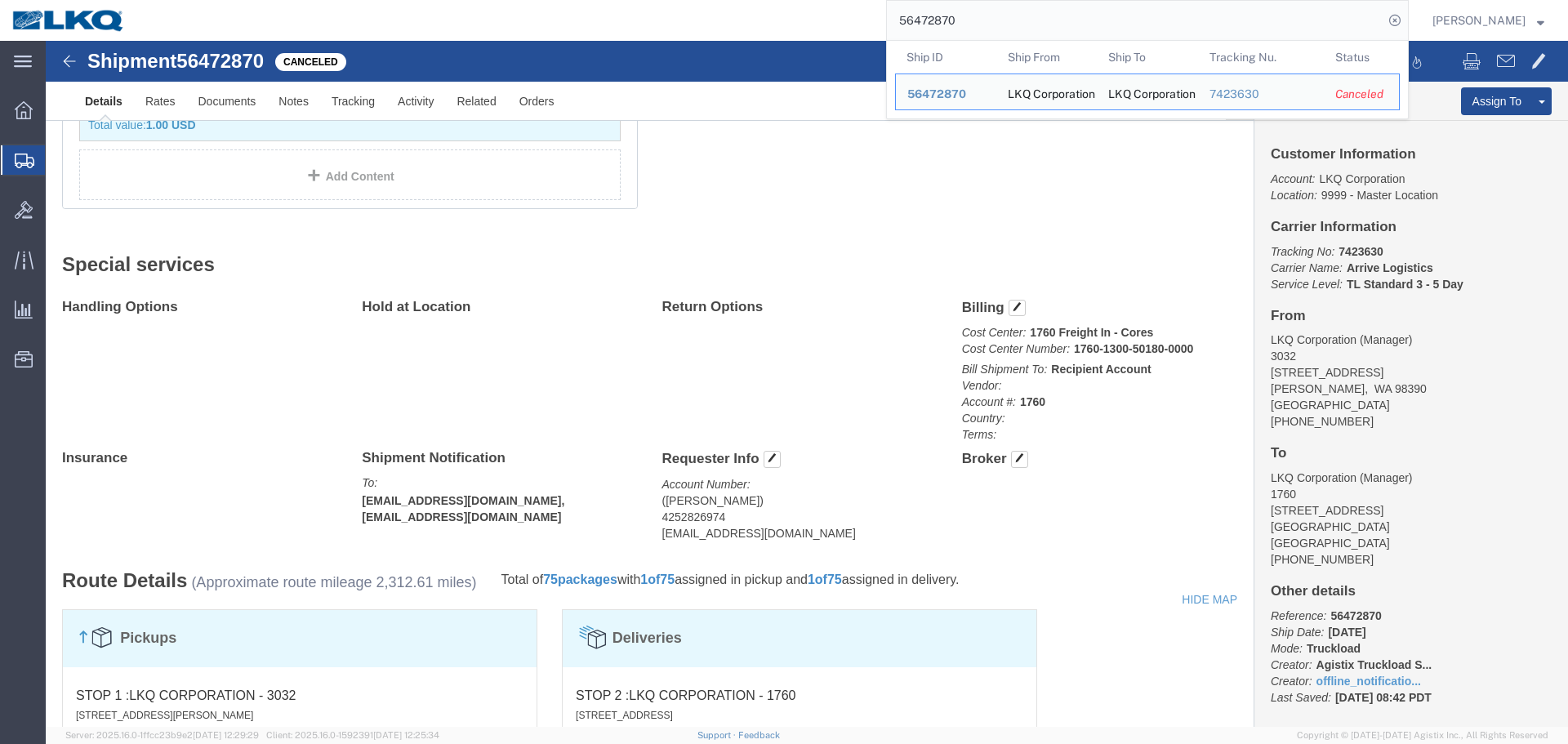
click h2 "Special services"
